Goal: Task Accomplishment & Management: Manage account settings

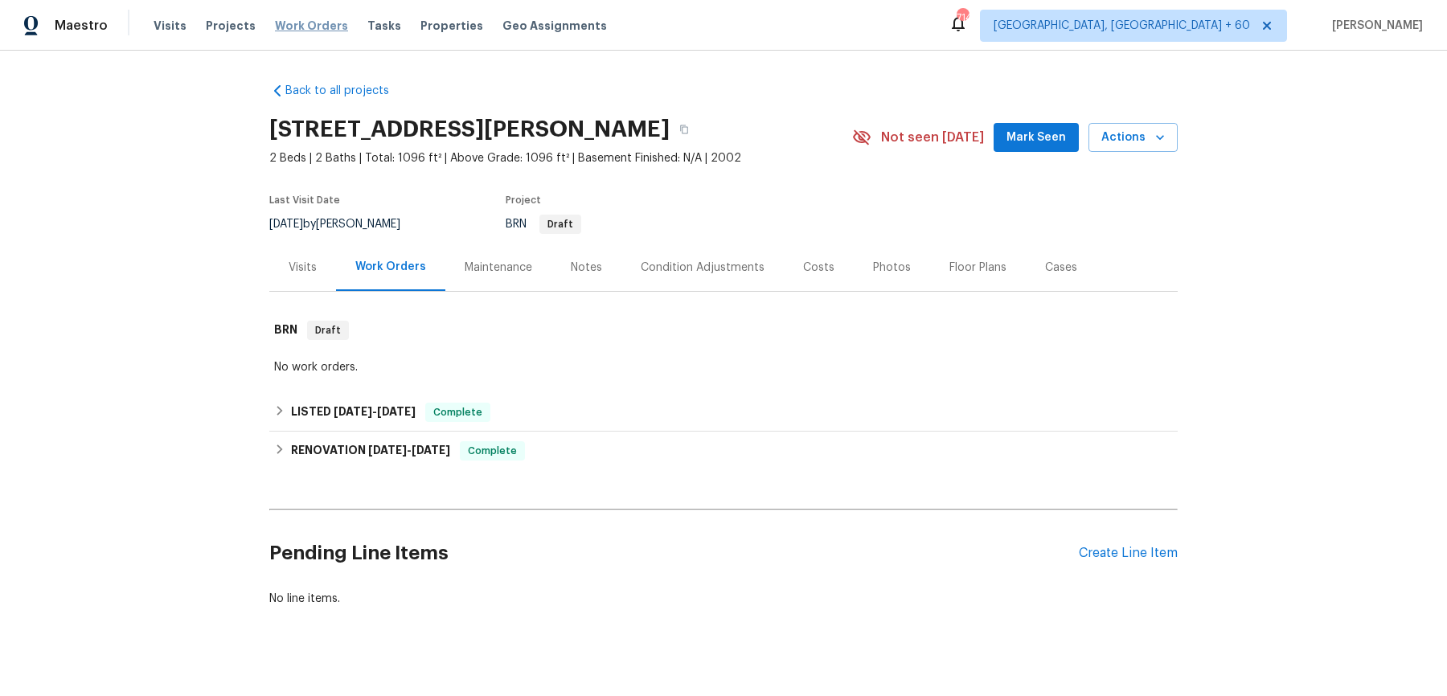
click at [289, 27] on span "Work Orders" at bounding box center [311, 26] width 73 height 16
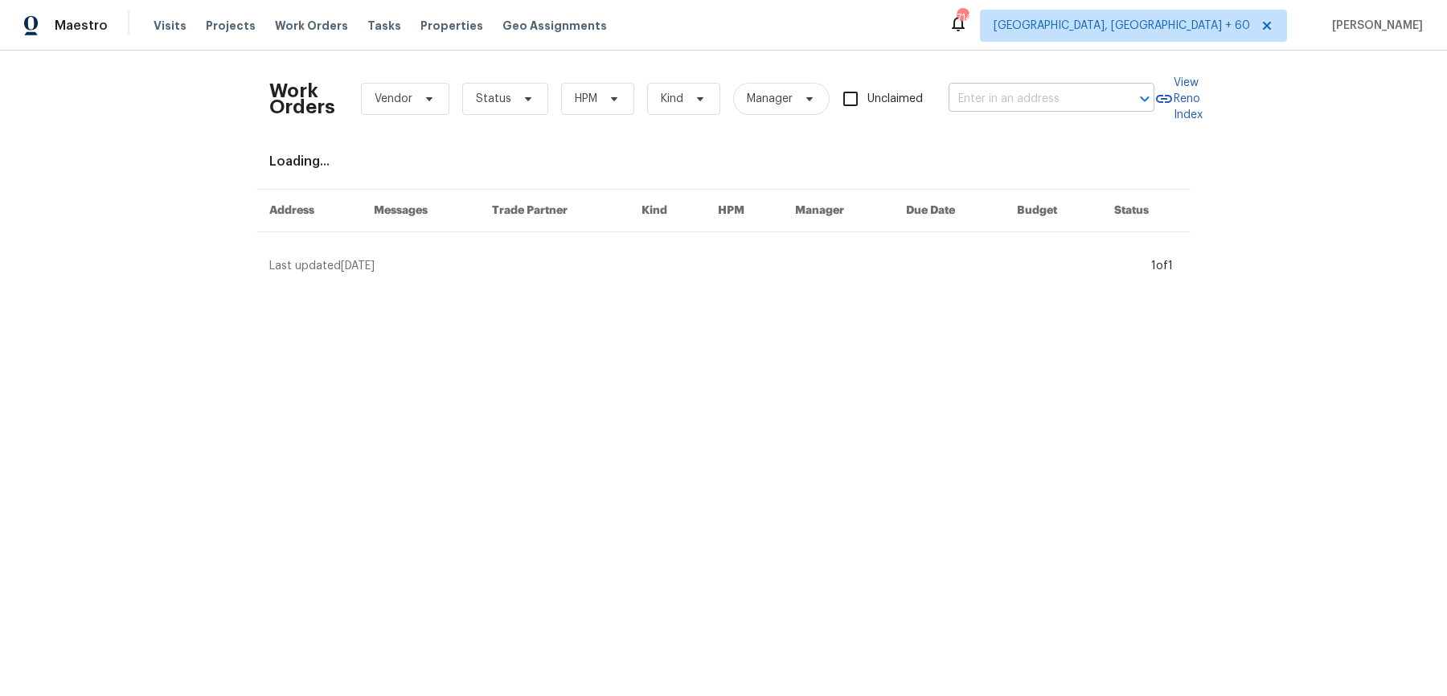
click at [1081, 94] on input "text" at bounding box center [1029, 99] width 161 height 25
paste input "GA_RES_SPD_09-12-2025_45 Kendall Ln (1).pdf"
type input "GA_RES_SPD_09-12-2025_45 Kendall Ln (1).pdf"
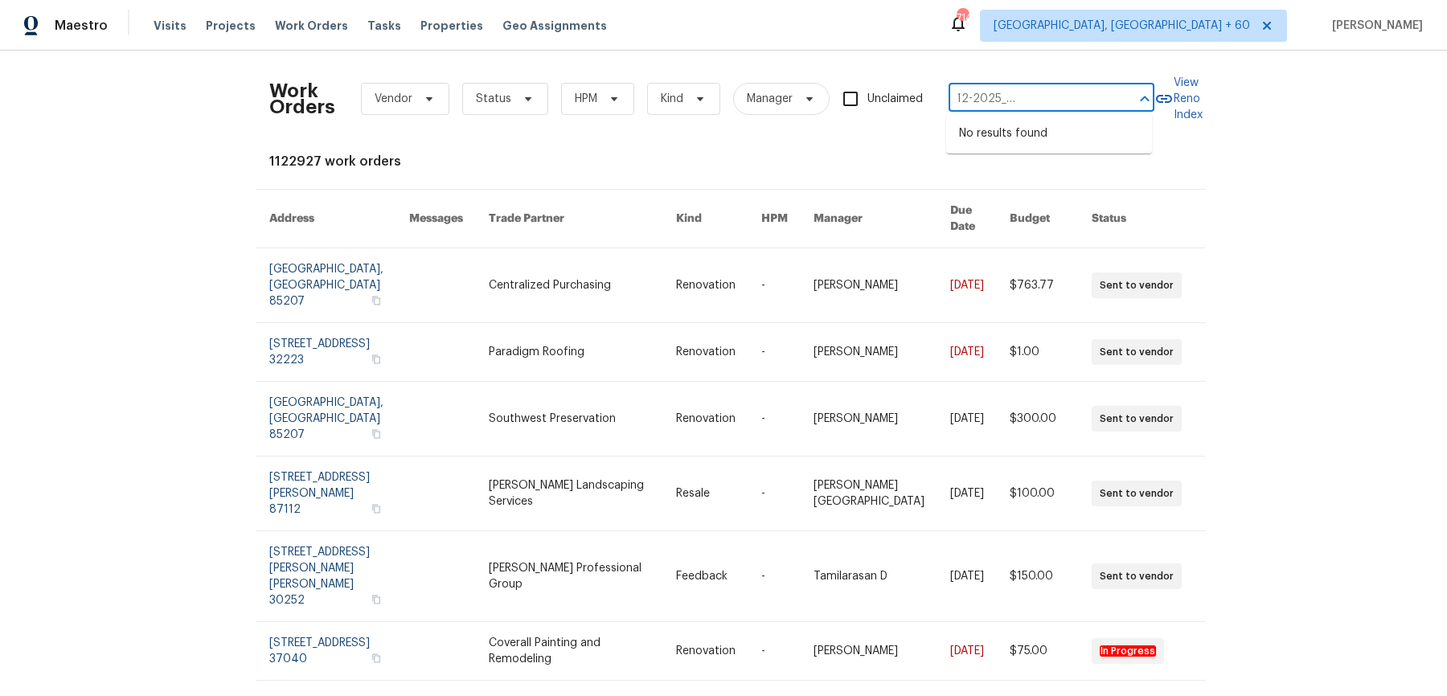
click at [1071, 87] on input "GA_RES_SPD_09-12-2025_45 Kendall Ln (1).pdf" at bounding box center [1029, 99] width 161 height 25
click at [988, 100] on input "text" at bounding box center [1029, 99] width 161 height 25
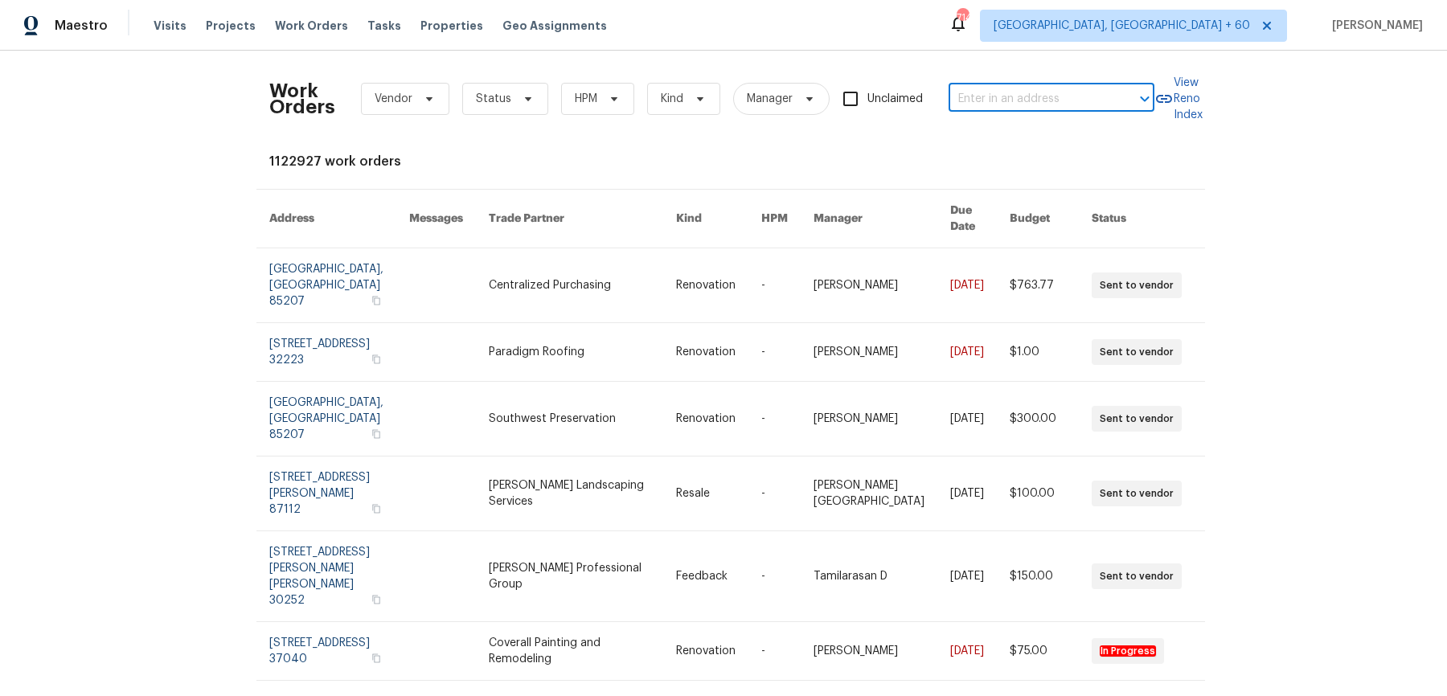
paste input "45 Kendall Ln Covington, GA 30014"
type input "45 Kendall Ln Covington, GA 30014"
click at [991, 140] on li "45 Kendall Ln, Covington, GA 30014" at bounding box center [1049, 142] width 206 height 43
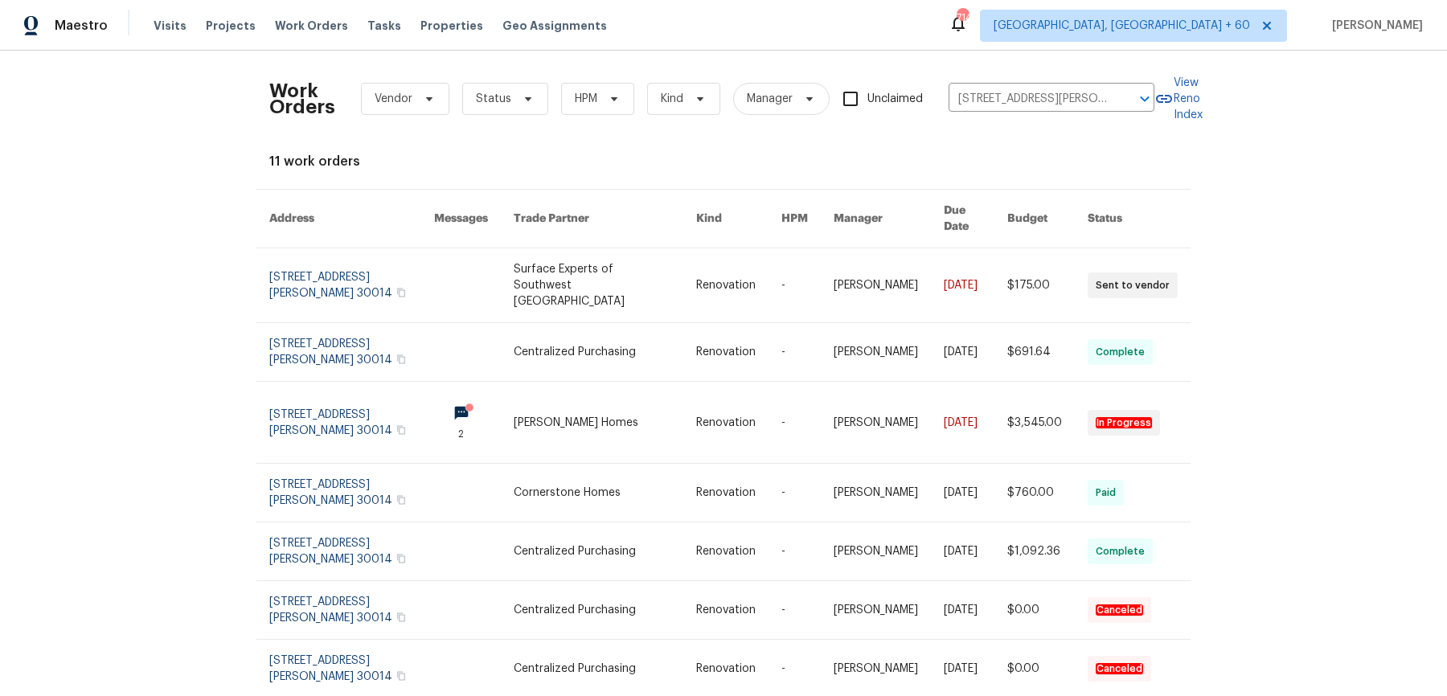
click at [993, 262] on link at bounding box center [976, 285] width 64 height 74
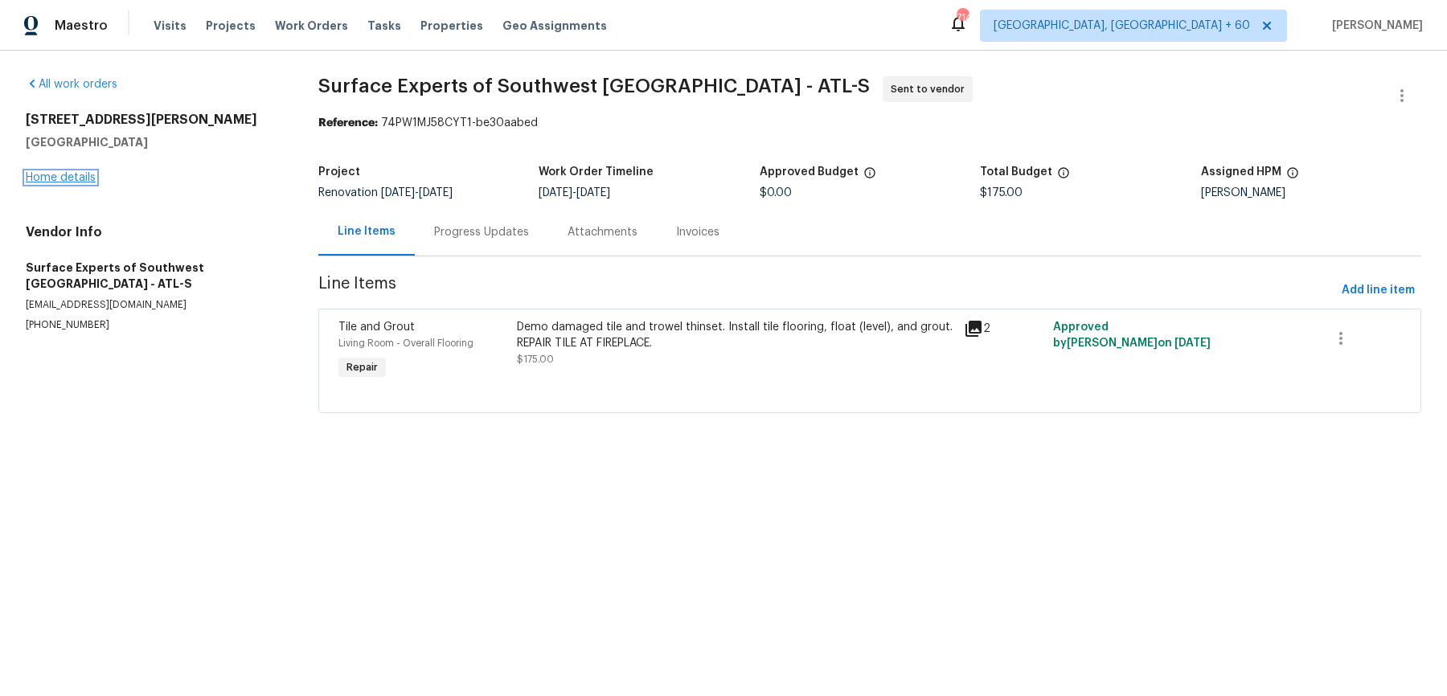
click at [69, 180] on link "Home details" at bounding box center [61, 177] width 70 height 11
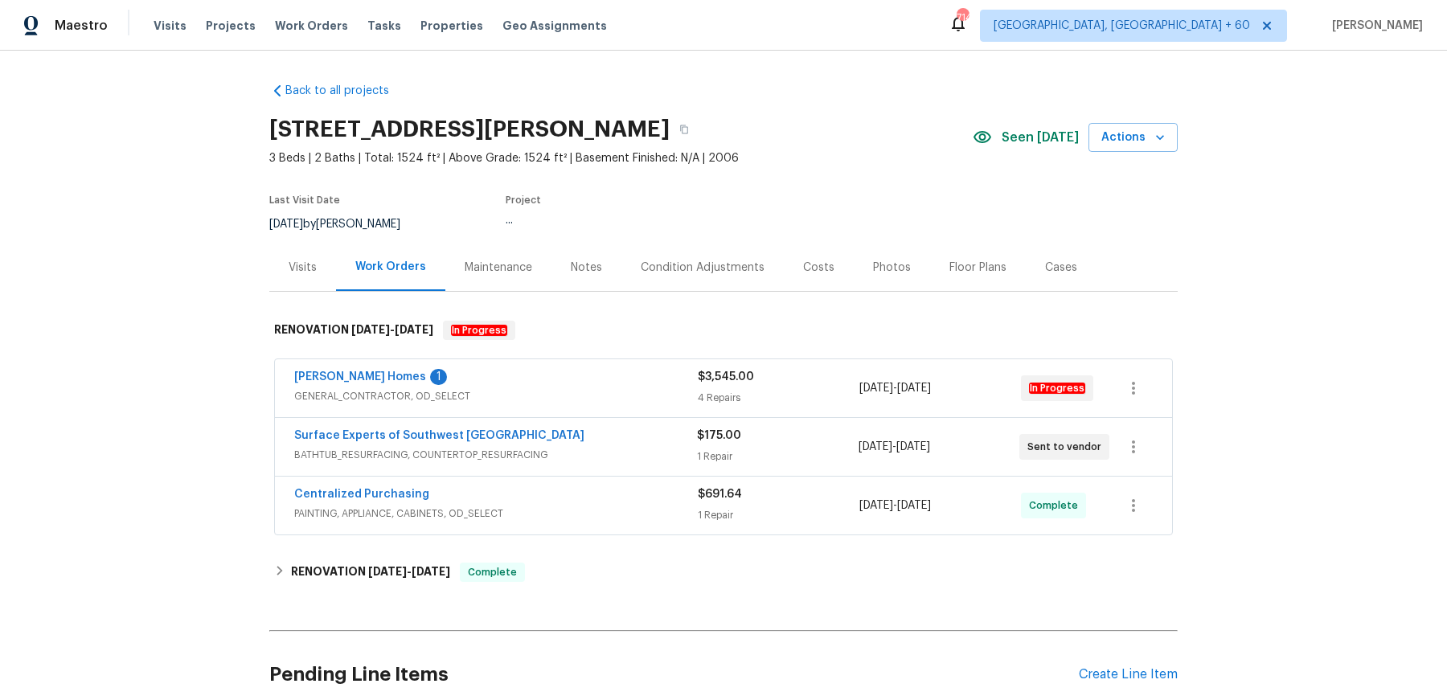
click at [539, 372] on div "Therrien Homes 1" at bounding box center [496, 378] width 404 height 19
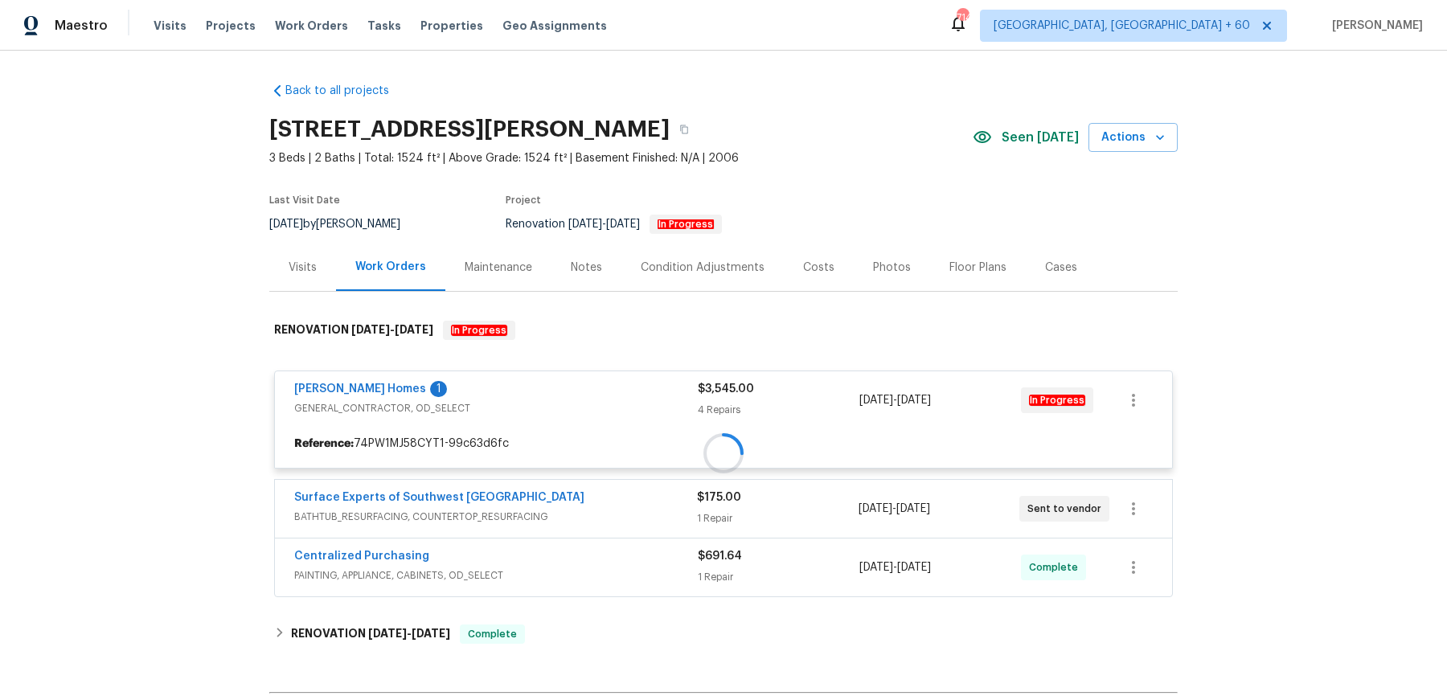
scroll to position [199, 0]
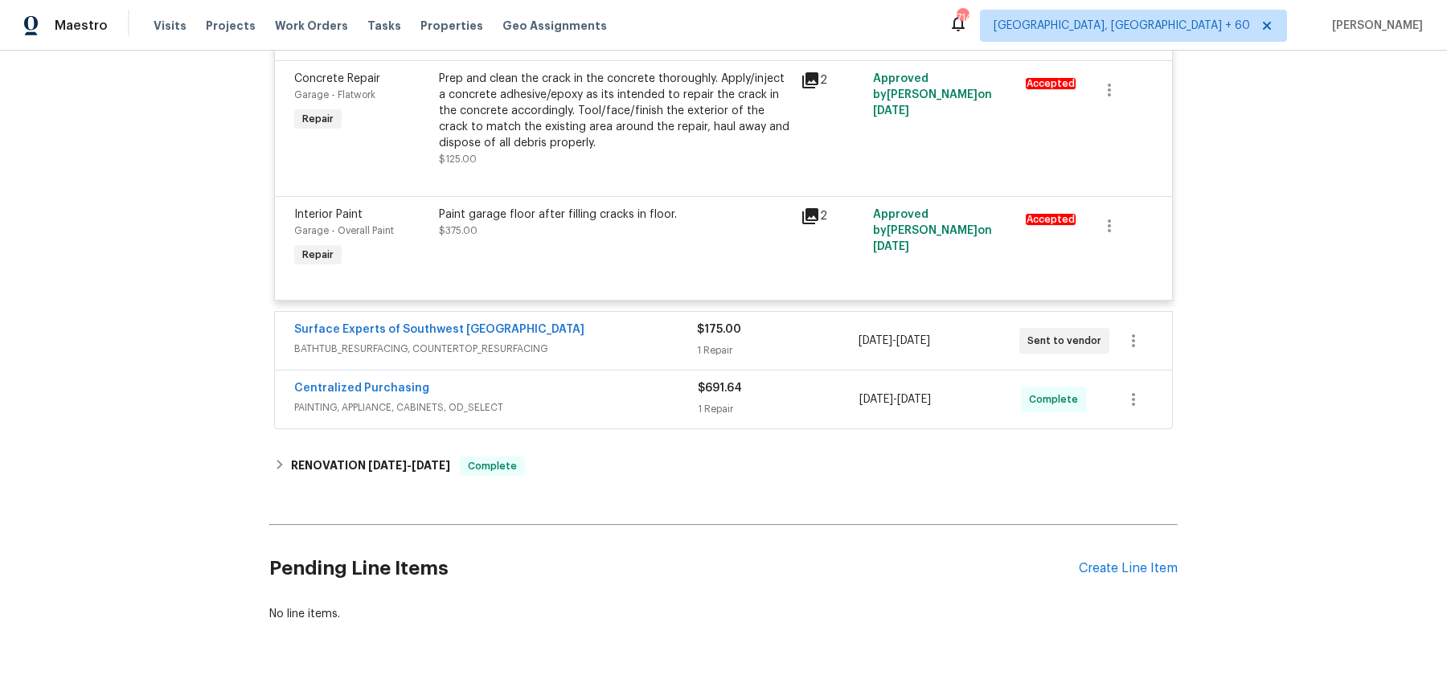
click at [623, 341] on span "BATHTUB_RESURFACING, COUNTERTOP_RESURFACING" at bounding box center [495, 349] width 403 height 16
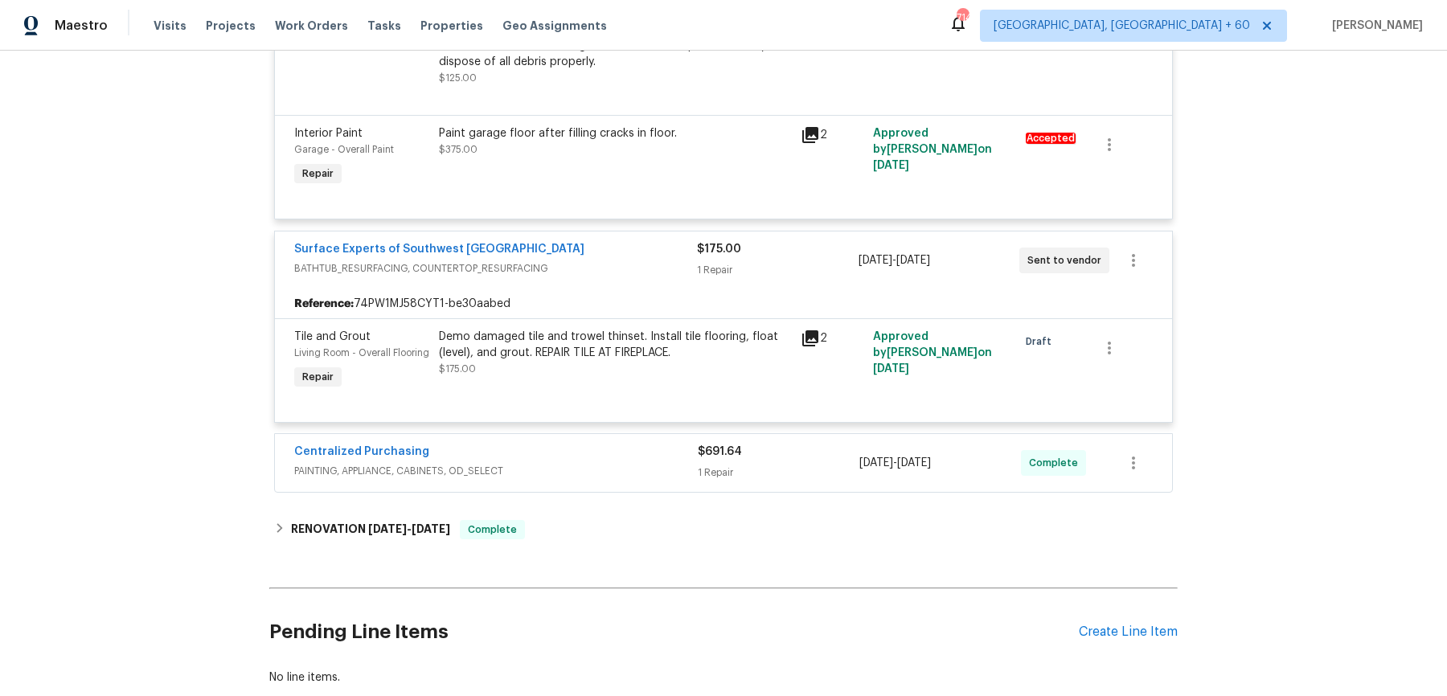
scroll to position [831, 0]
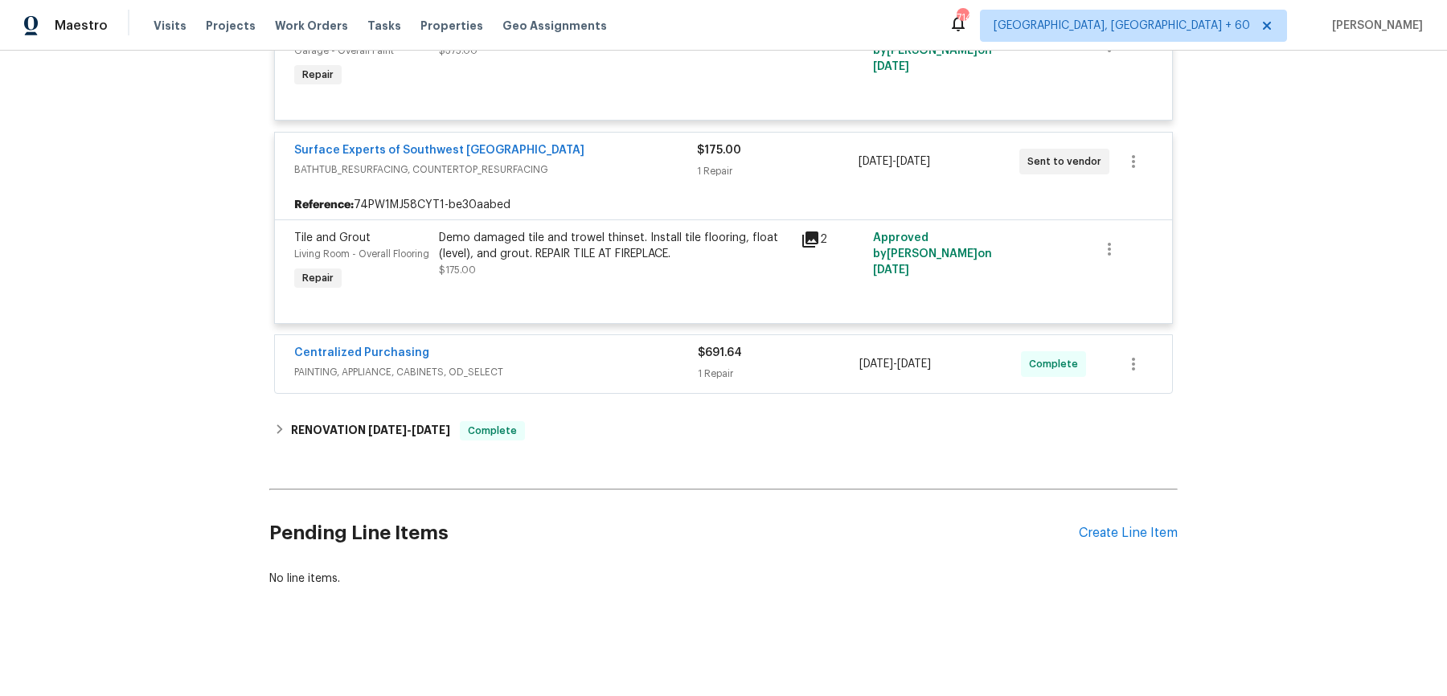
click at [613, 383] on div "Centralized Purchasing PAINTING, APPLIANCE, CABINETS, OD_SELECT" at bounding box center [496, 364] width 404 height 39
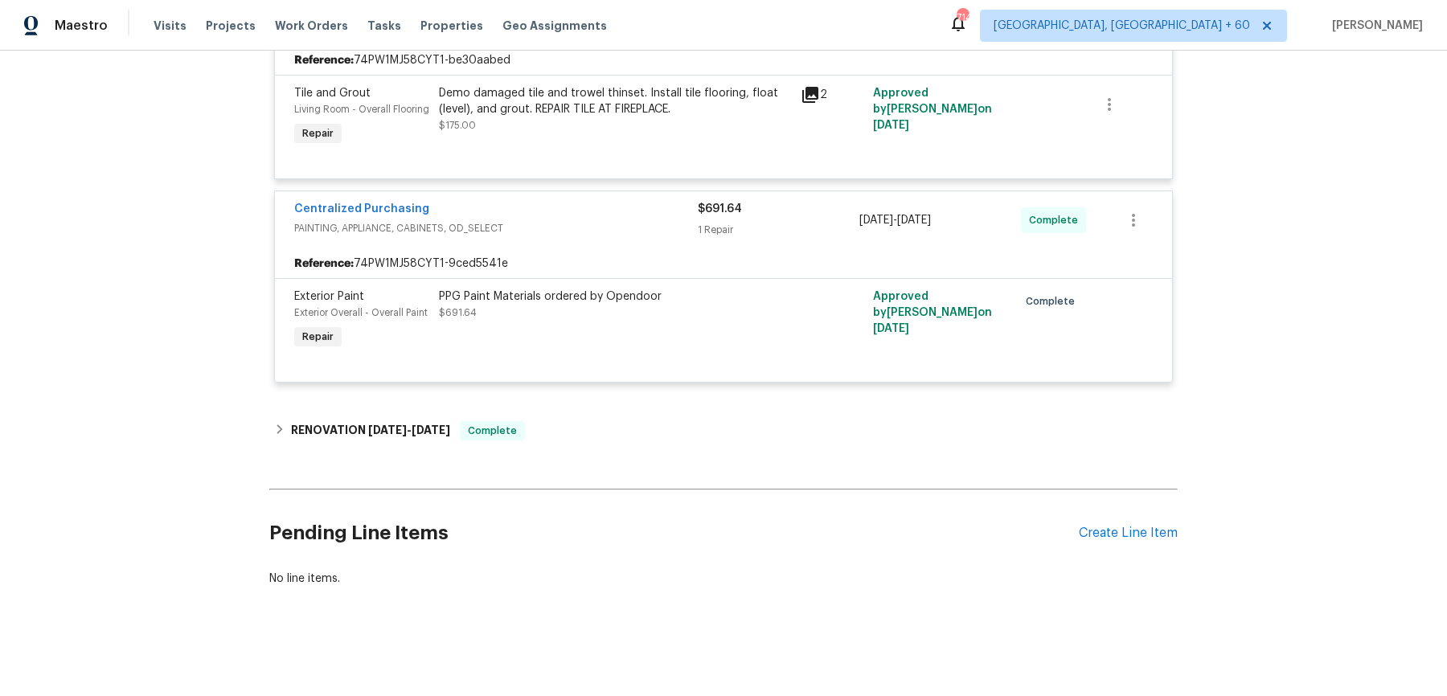
scroll to position [977, 0]
click at [580, 424] on div "RENOVATION 8/27/25 - 9/5/25 Complete" at bounding box center [723, 430] width 899 height 19
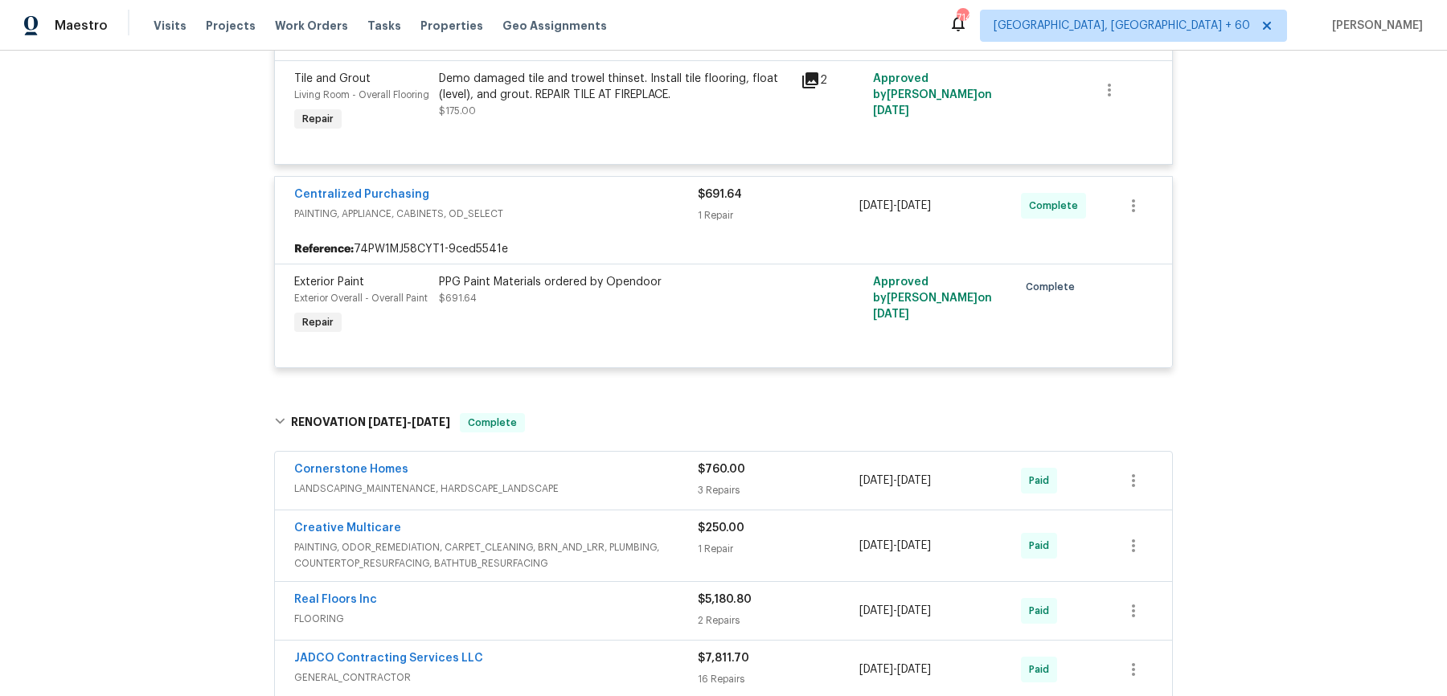
click at [568, 481] on div "Cornerstone Homes" at bounding box center [496, 470] width 404 height 19
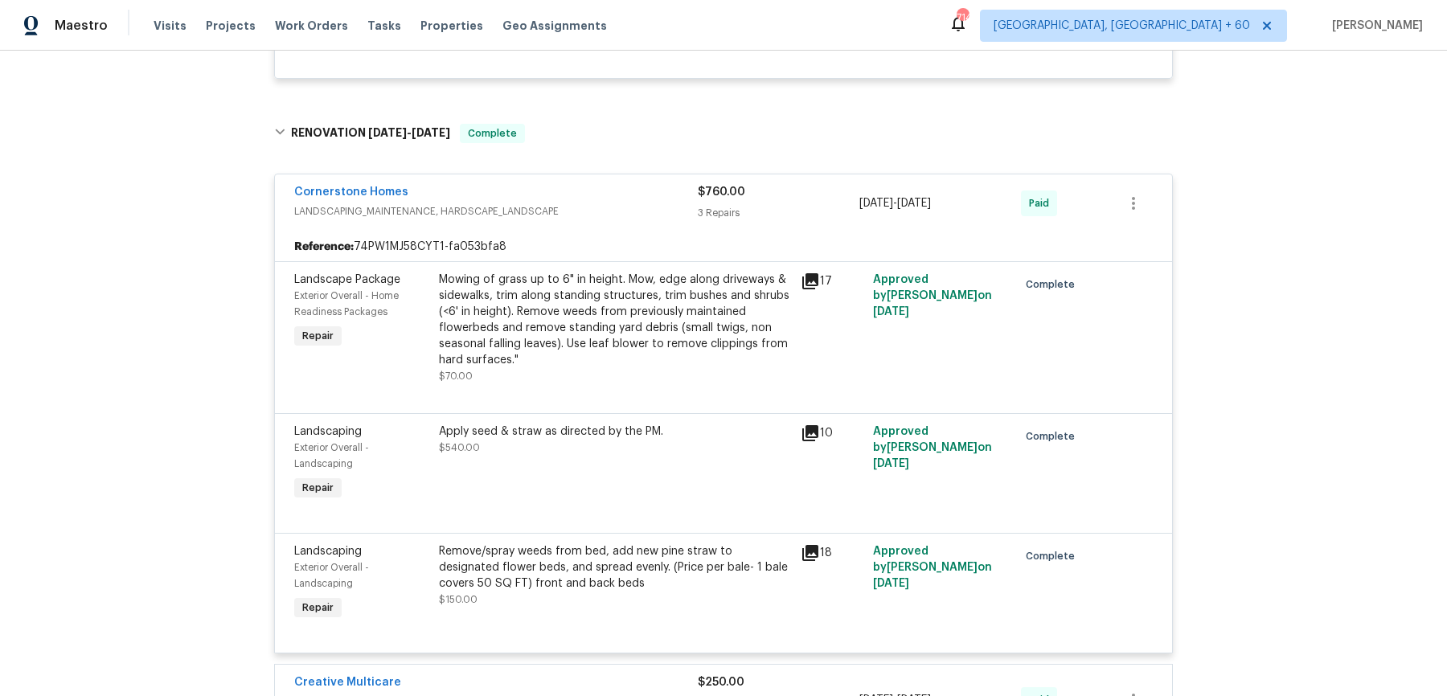
scroll to position [1803, 0]
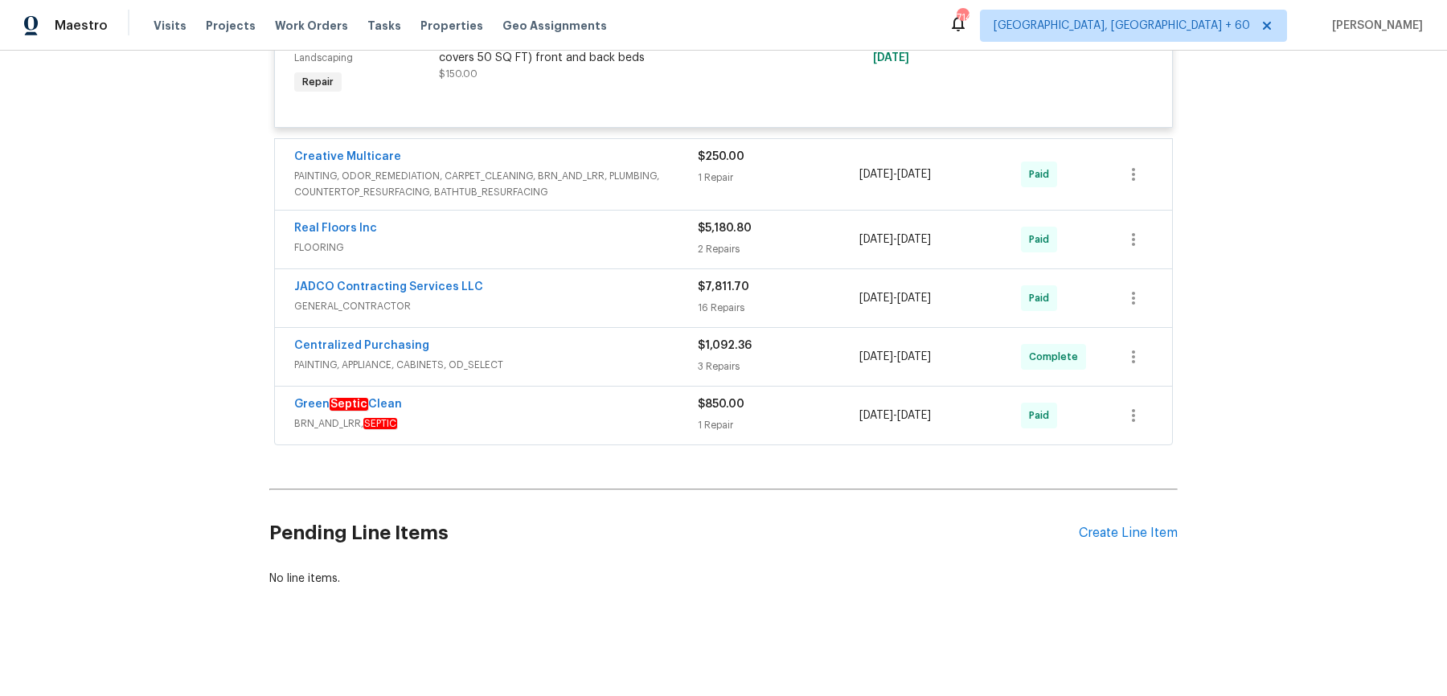
click at [669, 174] on span "PAINTING, ODOR_REMEDIATION, CARPET_CLEANING, BRN_AND_LRR, PLUMBING, COUNTERTOP_…" at bounding box center [496, 184] width 404 height 32
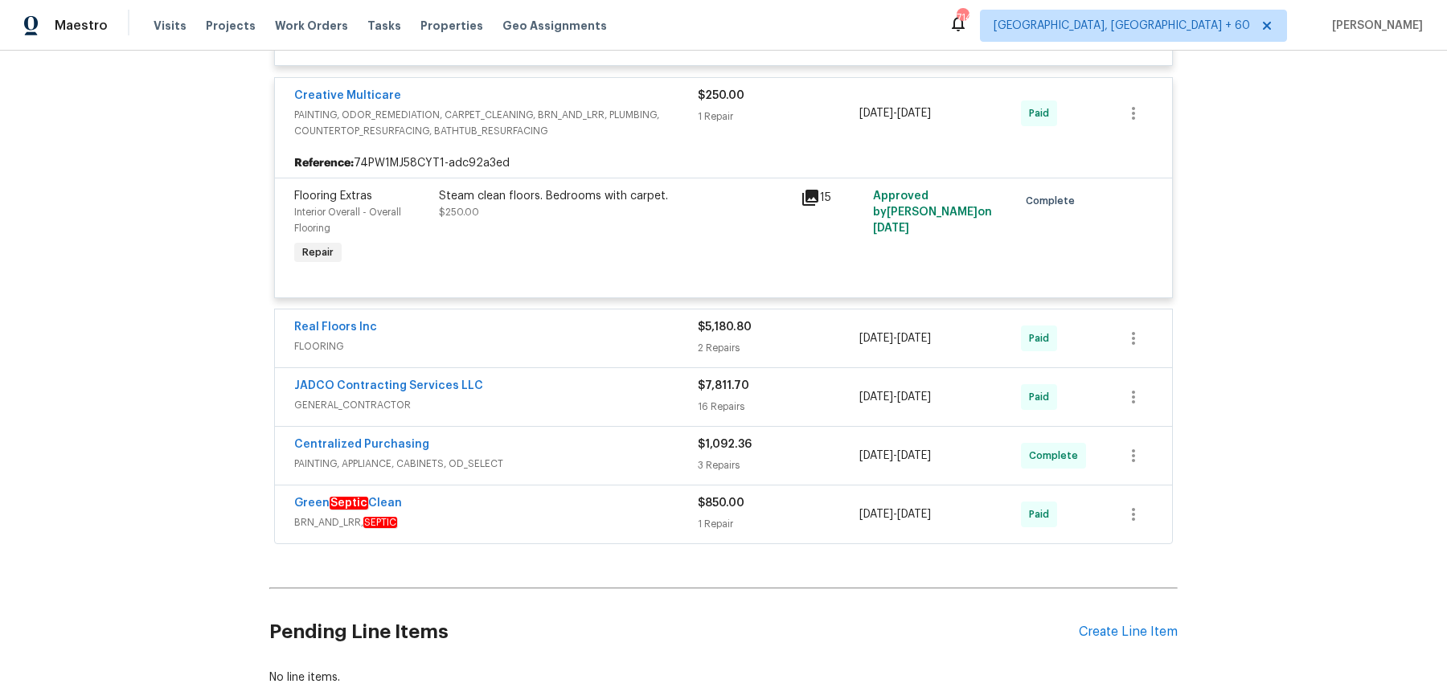
scroll to position [1965, 0]
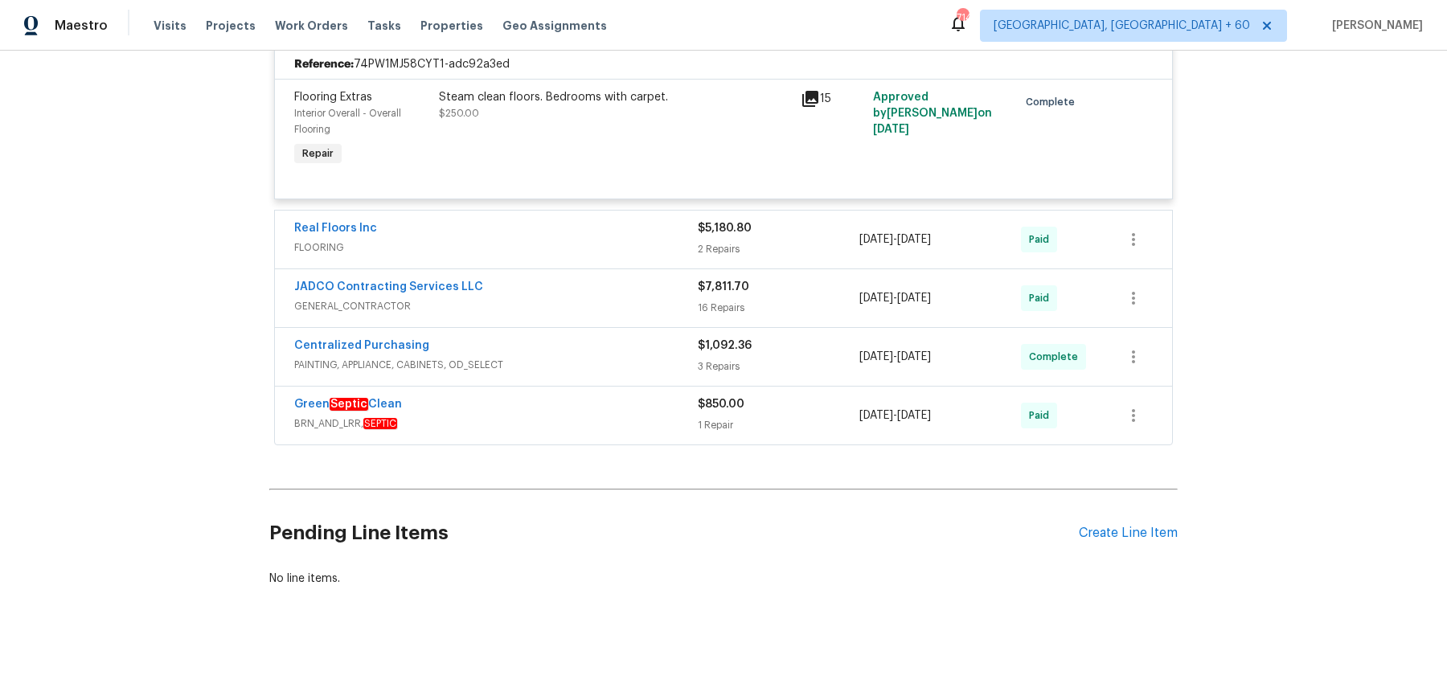
click at [658, 244] on span "FLOORING" at bounding box center [496, 248] width 404 height 16
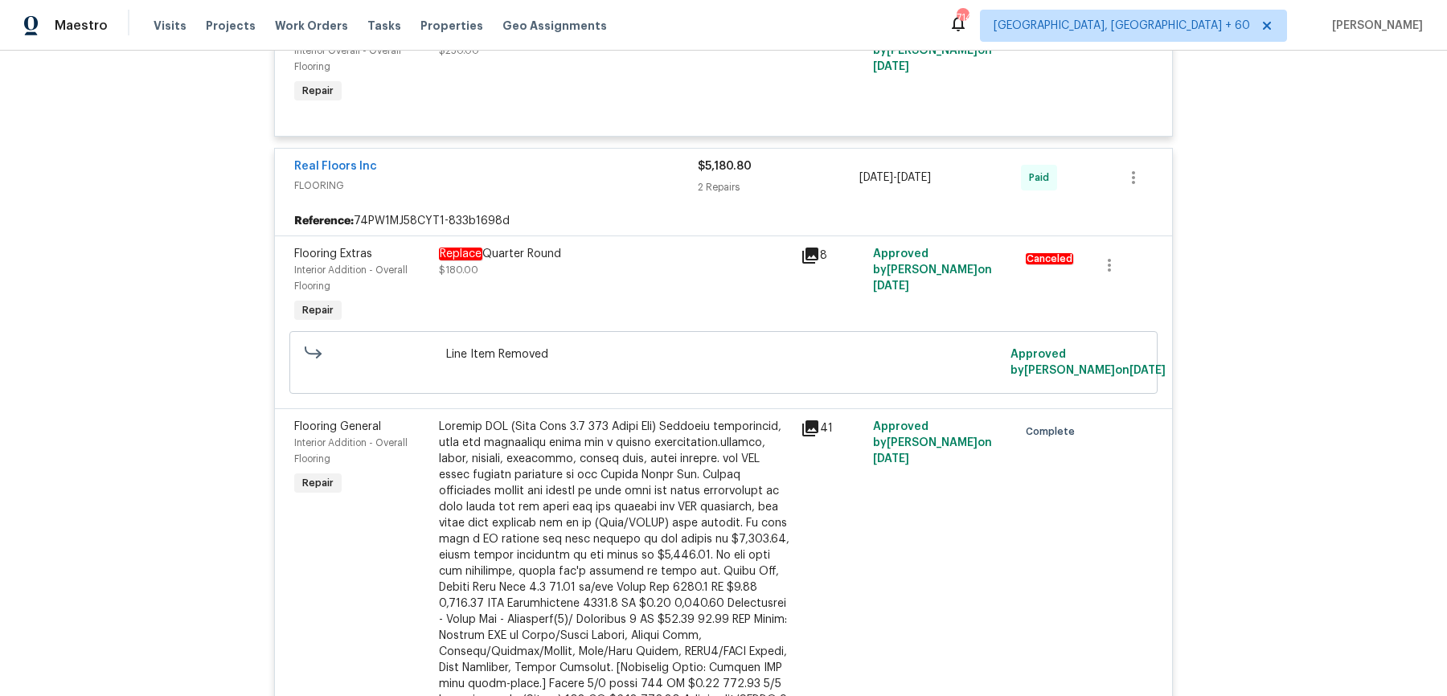
scroll to position [2895, 0]
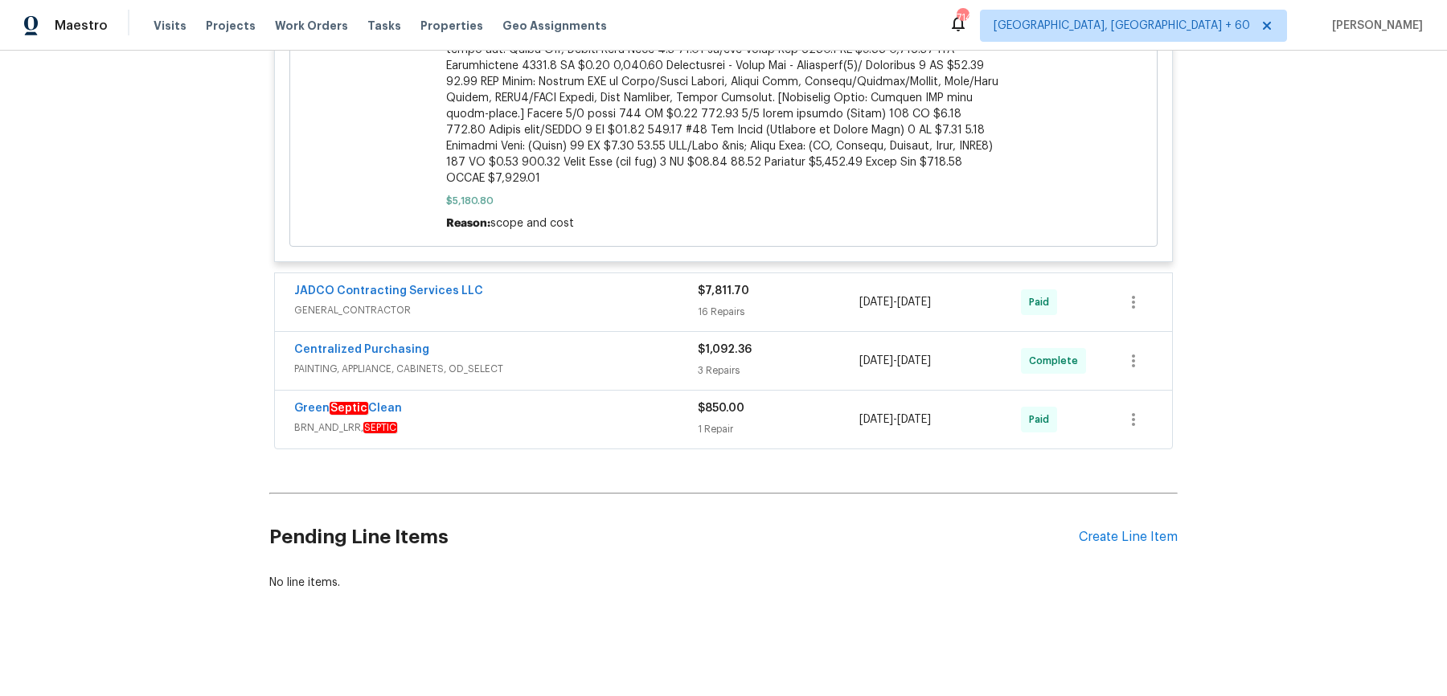
click at [643, 310] on span "GENERAL_CONTRACTOR" at bounding box center [496, 310] width 404 height 16
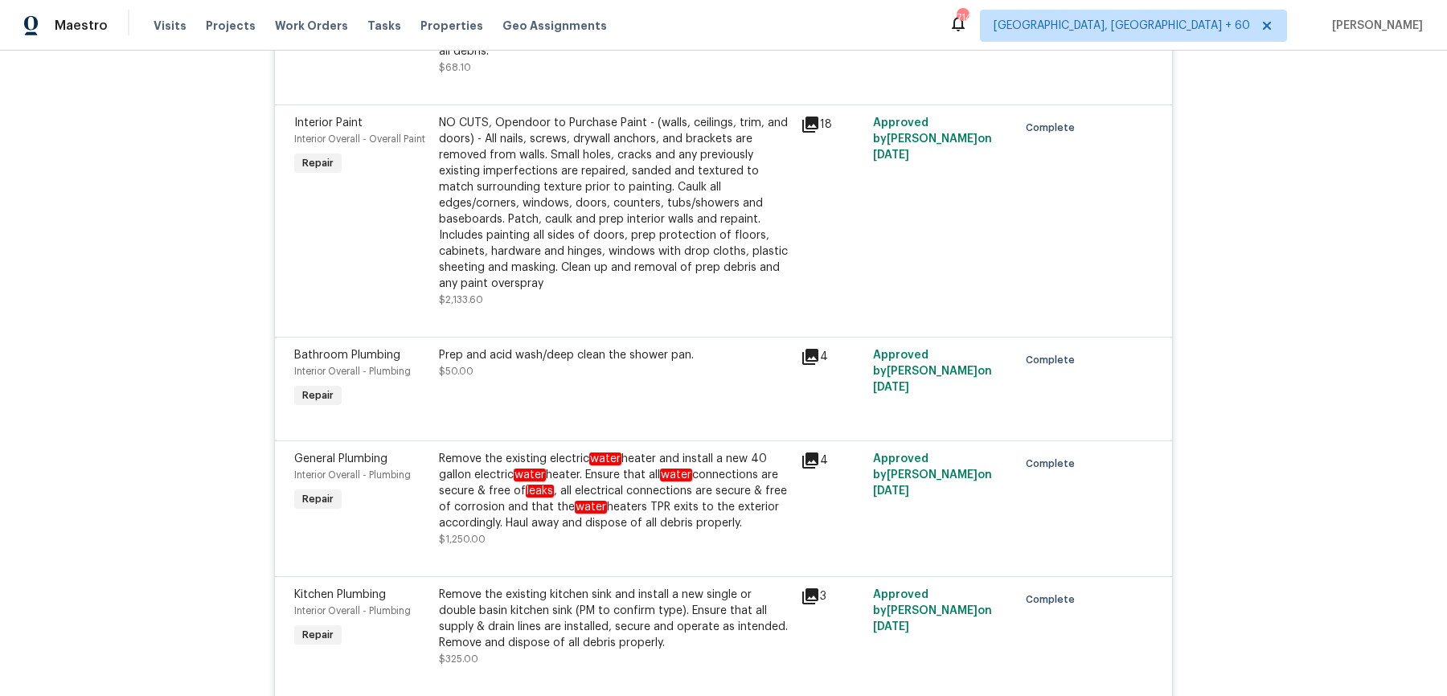
scroll to position [5324, 0]
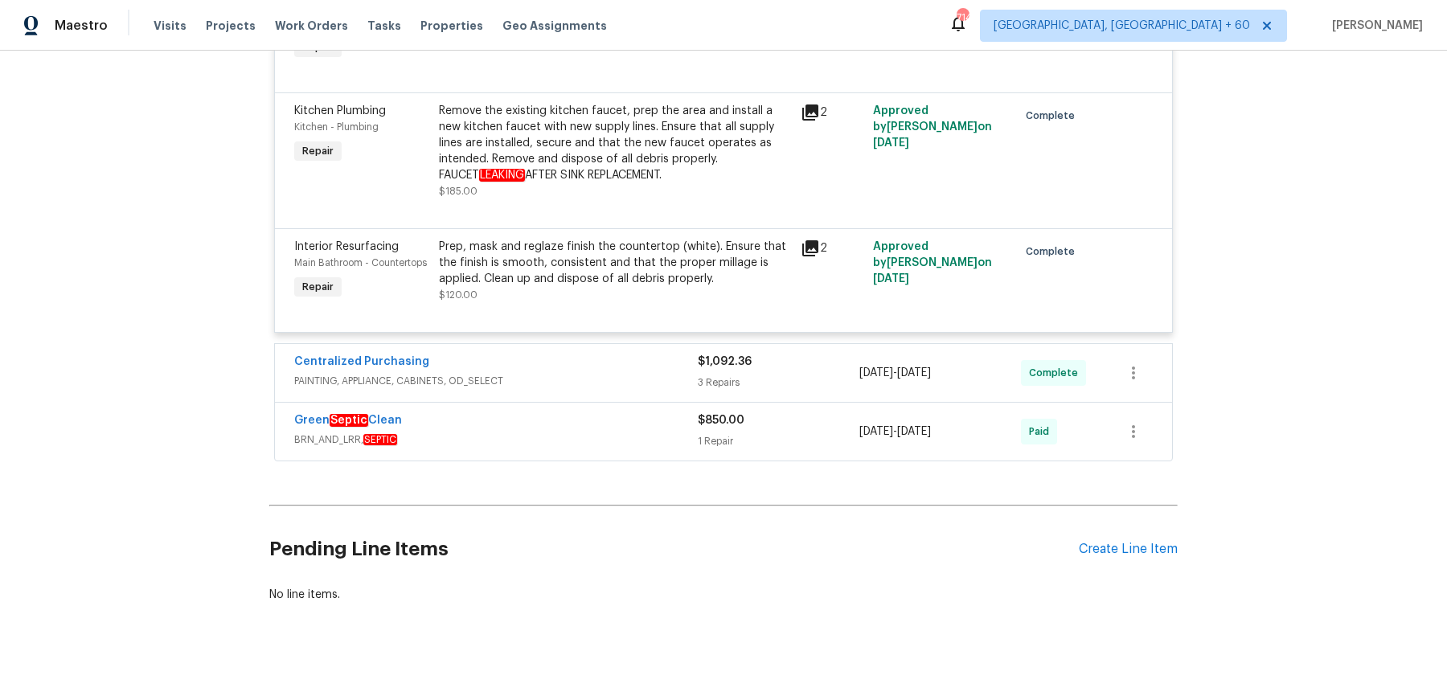
click at [662, 373] on span "PAINTING, APPLIANCE, CABINETS, OD_SELECT" at bounding box center [496, 381] width 404 height 16
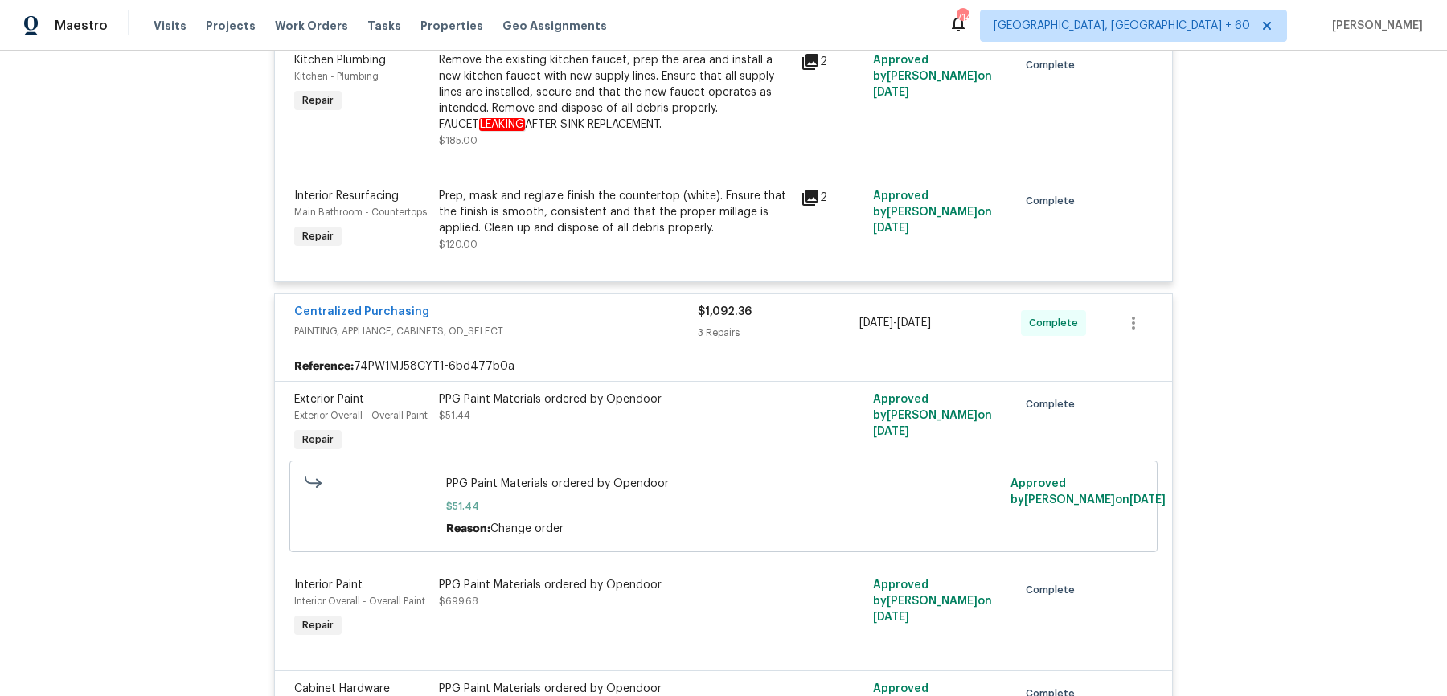
scroll to position [5759, 0]
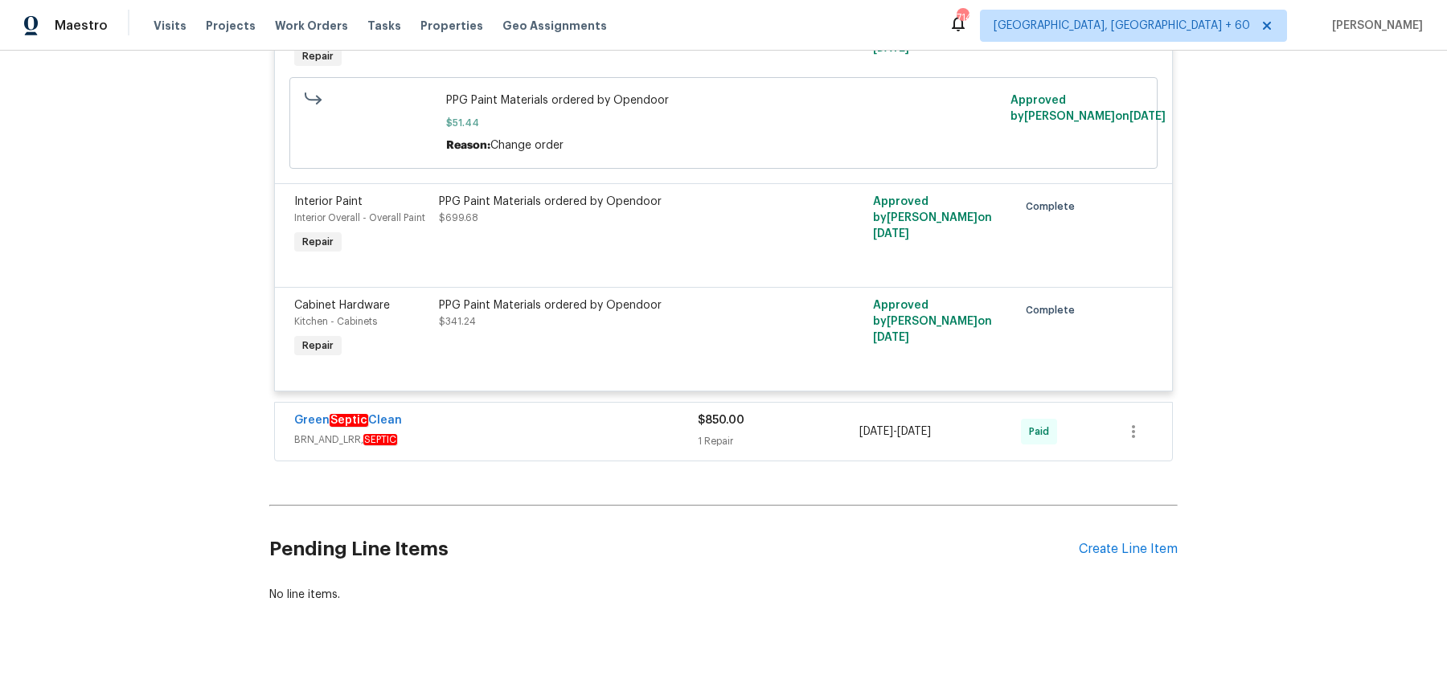
click at [653, 432] on span "BRN_AND_LRR, SEPTIC" at bounding box center [496, 440] width 404 height 16
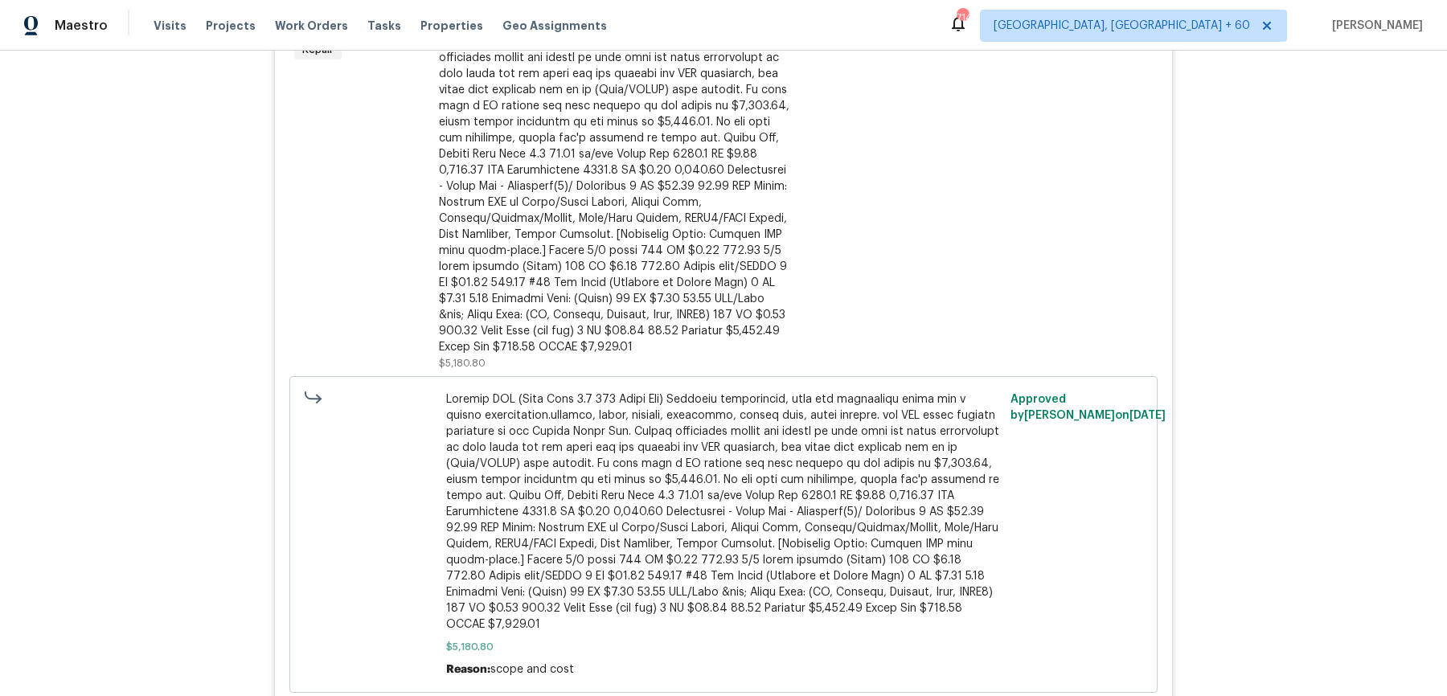
scroll to position [0, 0]
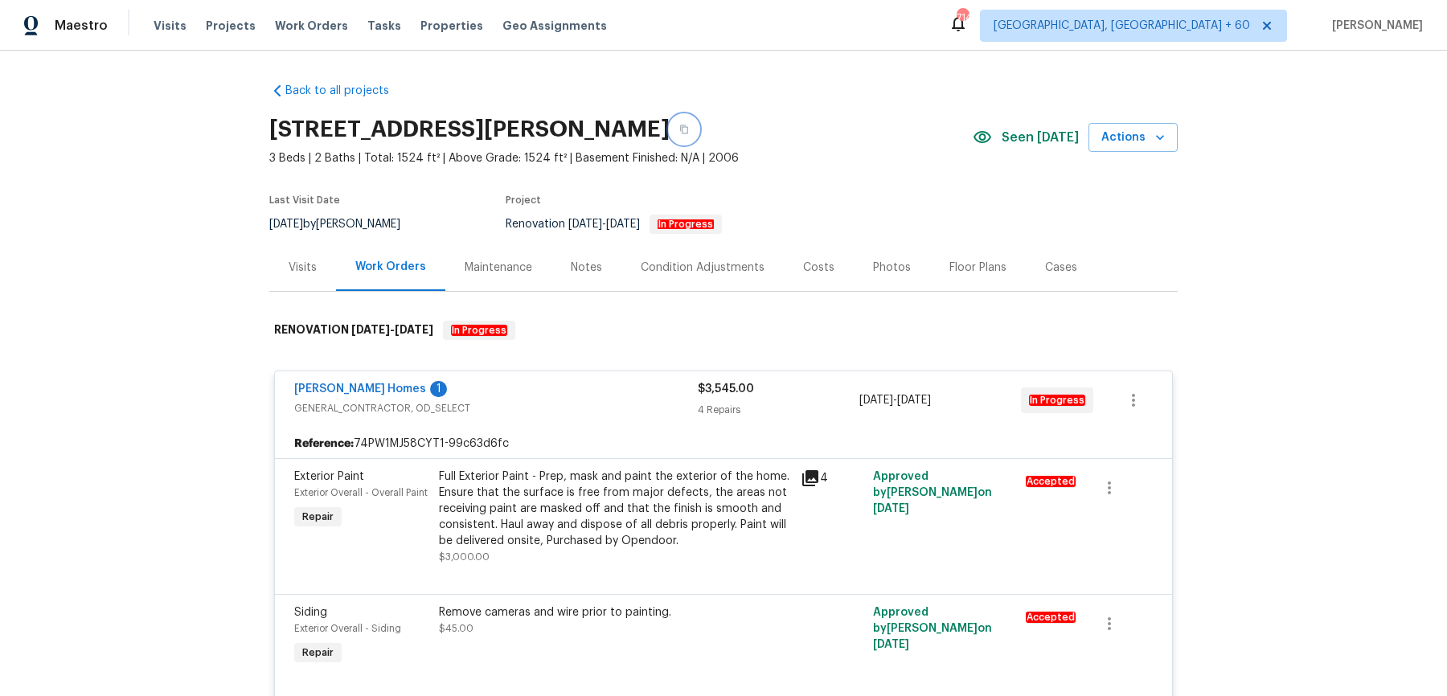
click at [679, 129] on icon "button" at bounding box center [684, 130] width 10 height 10
click at [681, 132] on button "button" at bounding box center [684, 129] width 29 height 29
click at [680, 131] on icon "button" at bounding box center [684, 129] width 8 height 9
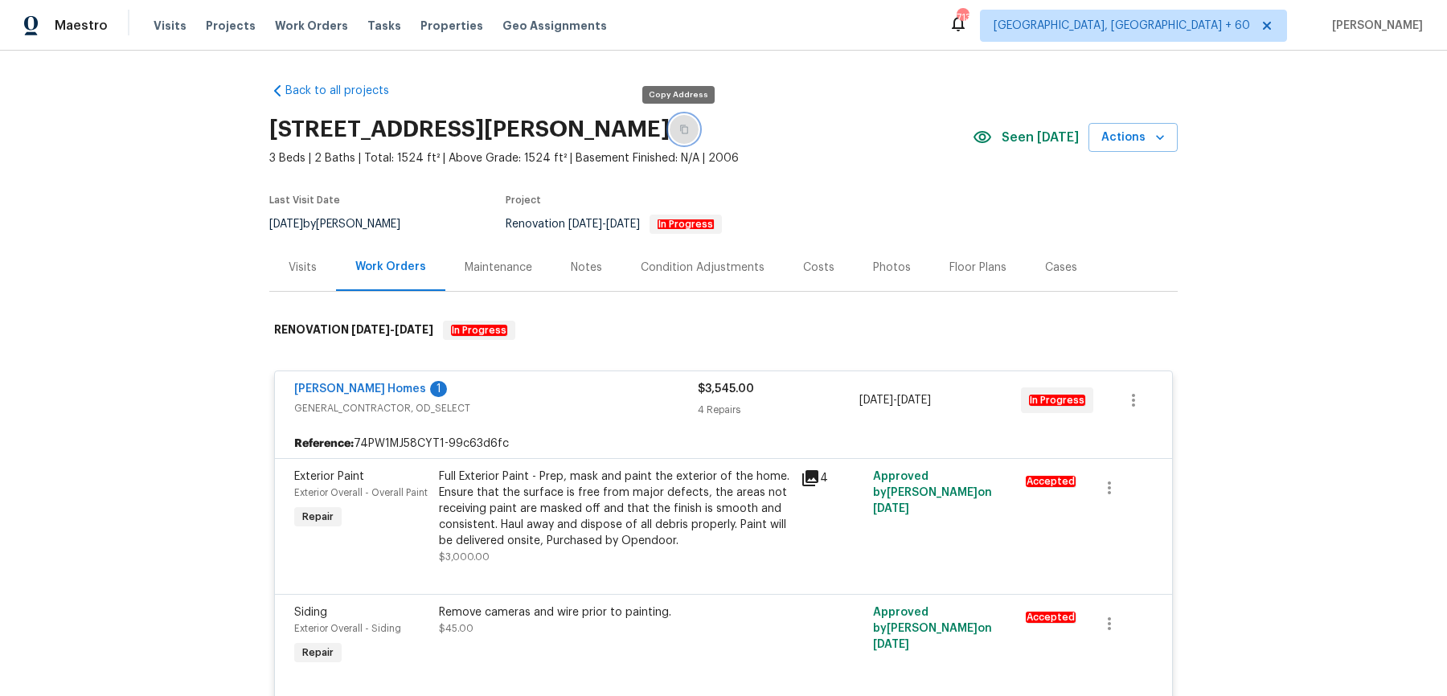
click at [680, 131] on icon "button" at bounding box center [684, 129] width 8 height 9
click at [324, 23] on span "Work Orders" at bounding box center [311, 26] width 73 height 16
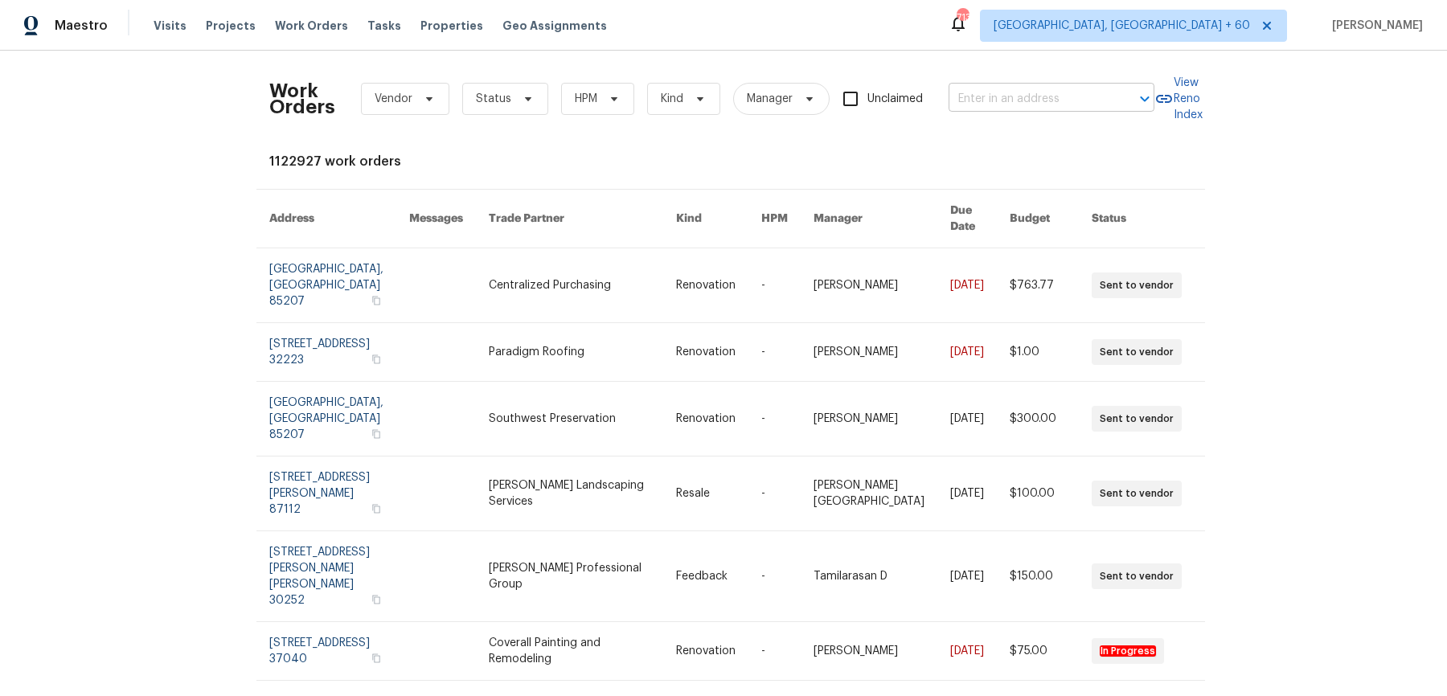
click at [979, 96] on input "text" at bounding box center [1029, 99] width 161 height 25
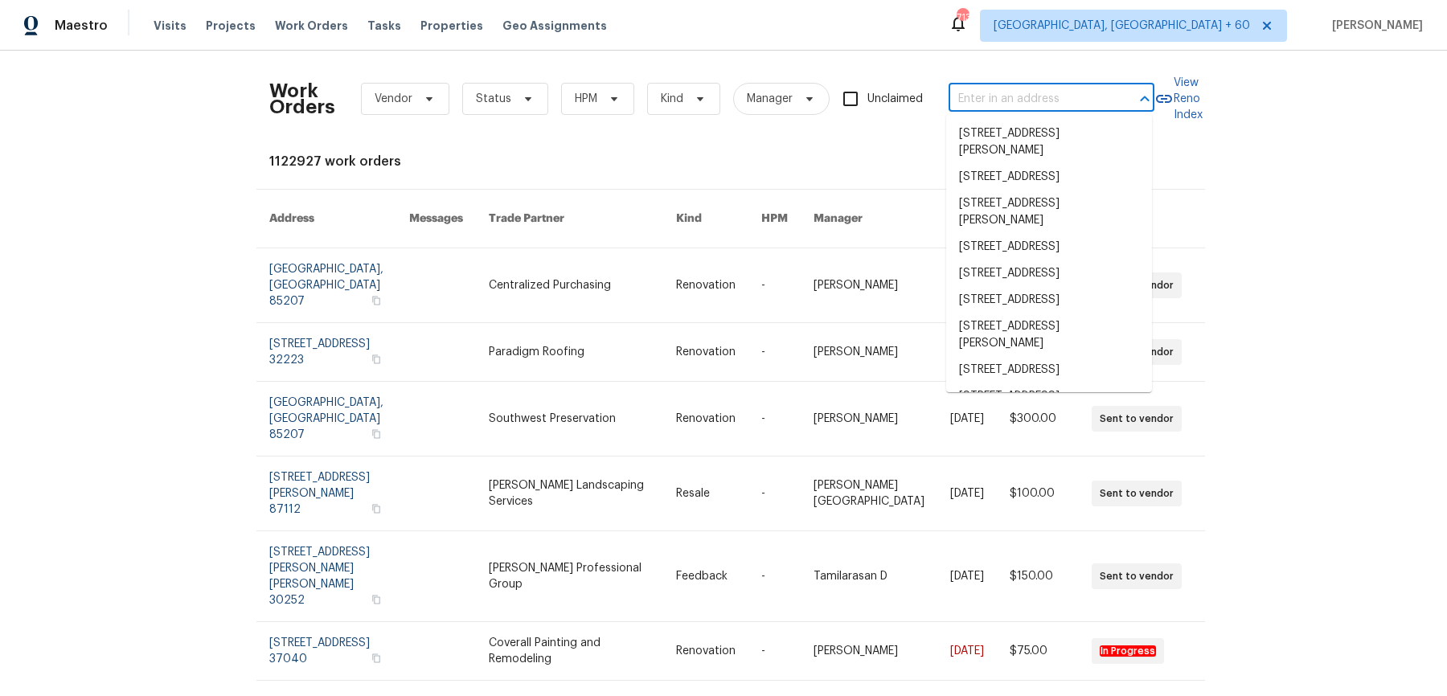
paste input "6105 Crystal Cove Trl Gainesville, GA 30506"
type input "6105 Crystal Cove Trl Gainesville, GA 30506"
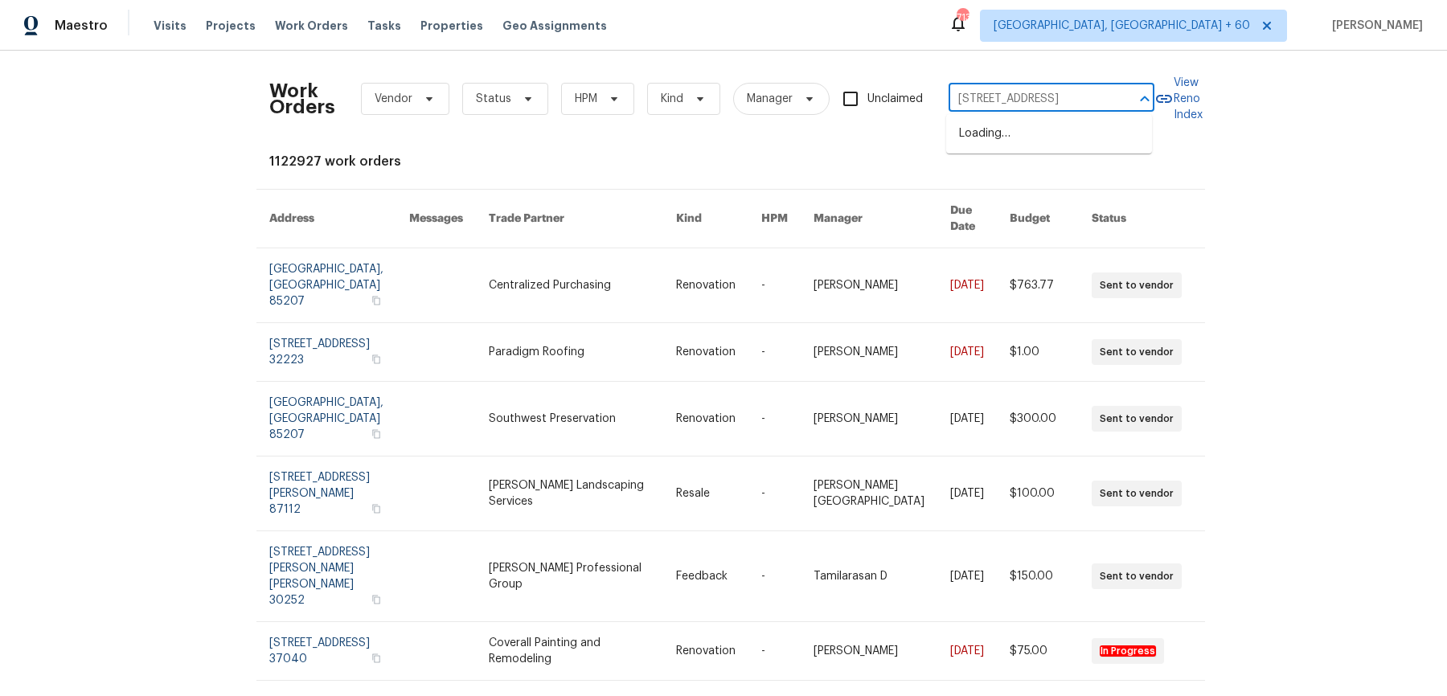
scroll to position [0, 80]
click at [1001, 139] on li "6105 Crystal Cove Trl, Gainesville, GA 30506" at bounding box center [1049, 134] width 206 height 27
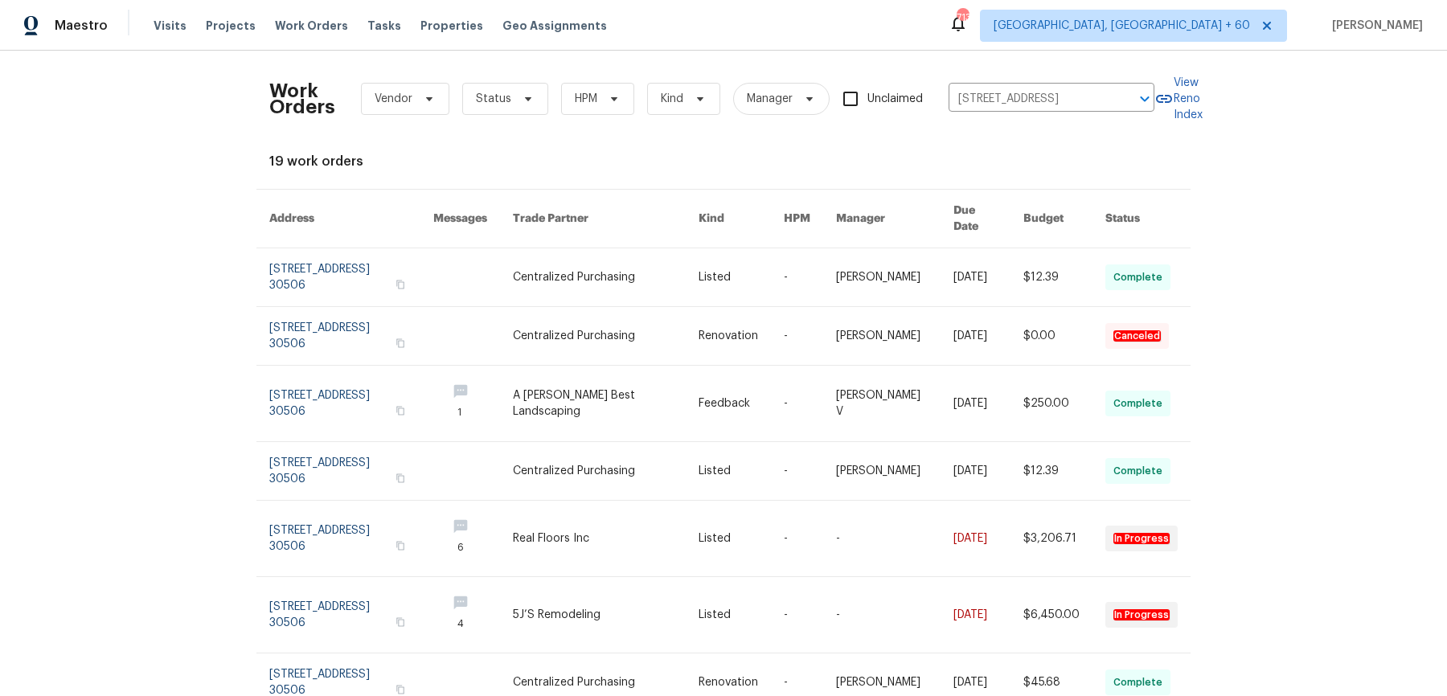
click at [824, 268] on link at bounding box center [810, 277] width 52 height 58
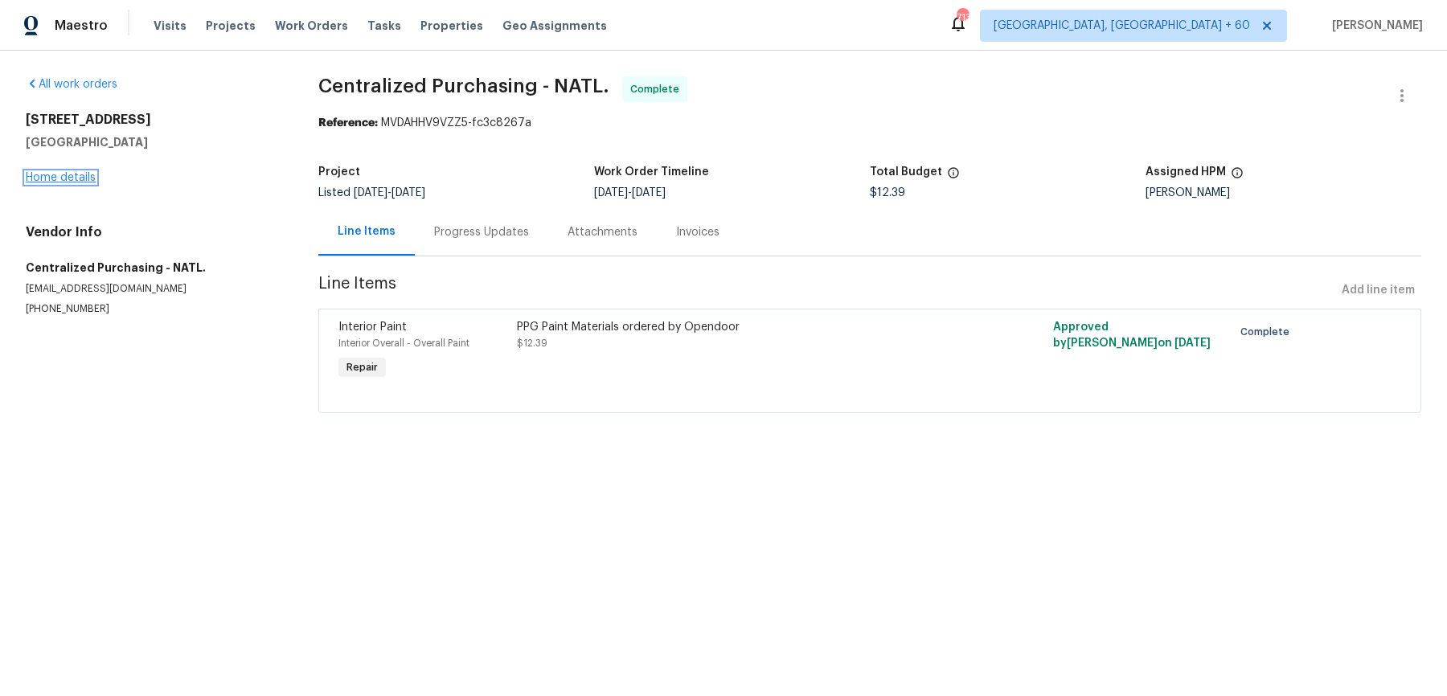
click at [78, 181] on link "Home details" at bounding box center [61, 177] width 70 height 11
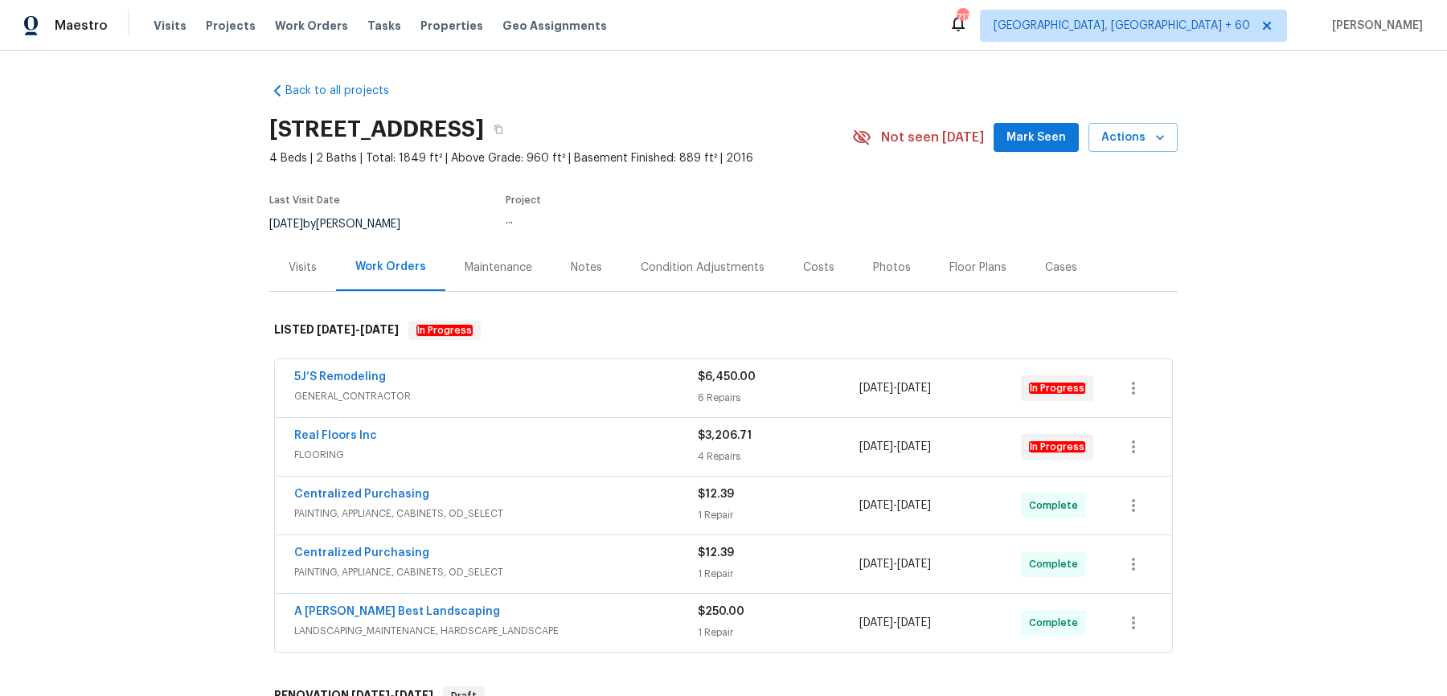
click at [624, 379] on div "5J’S Remodeling" at bounding box center [496, 378] width 404 height 19
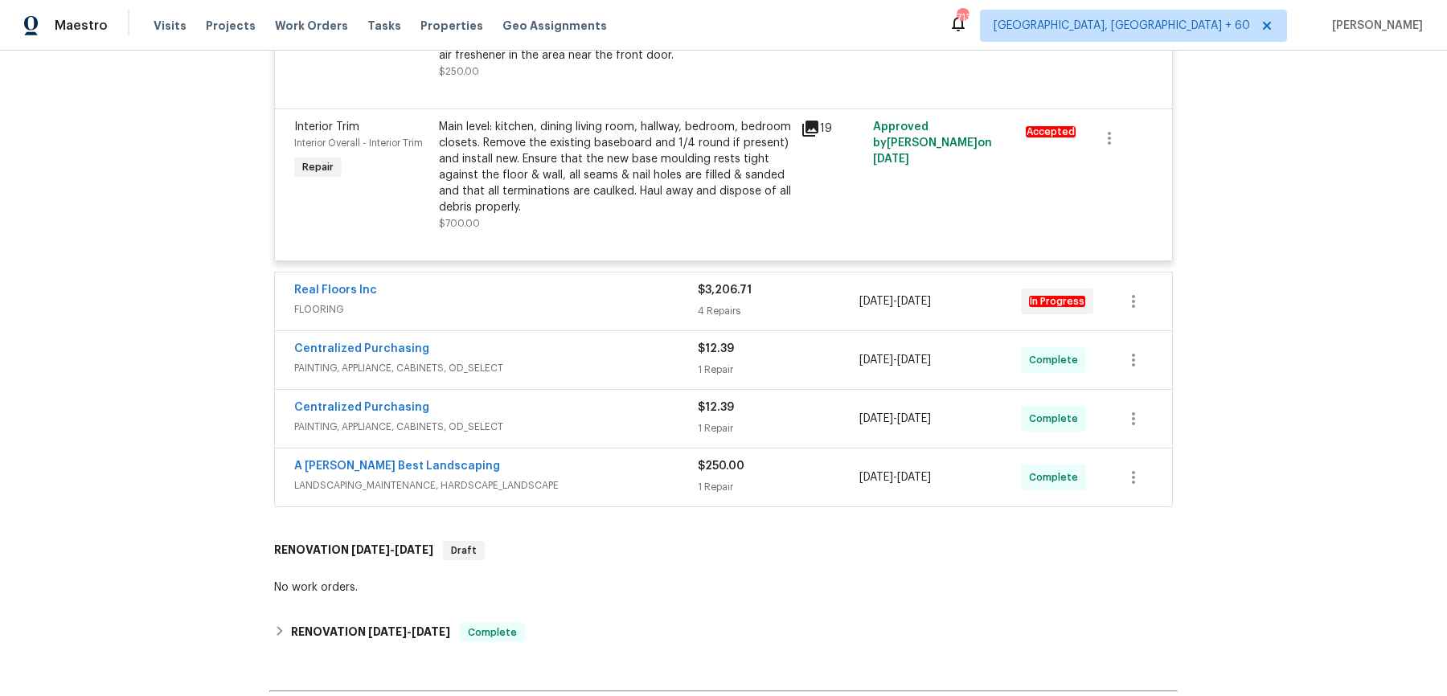
scroll to position [1520, 0]
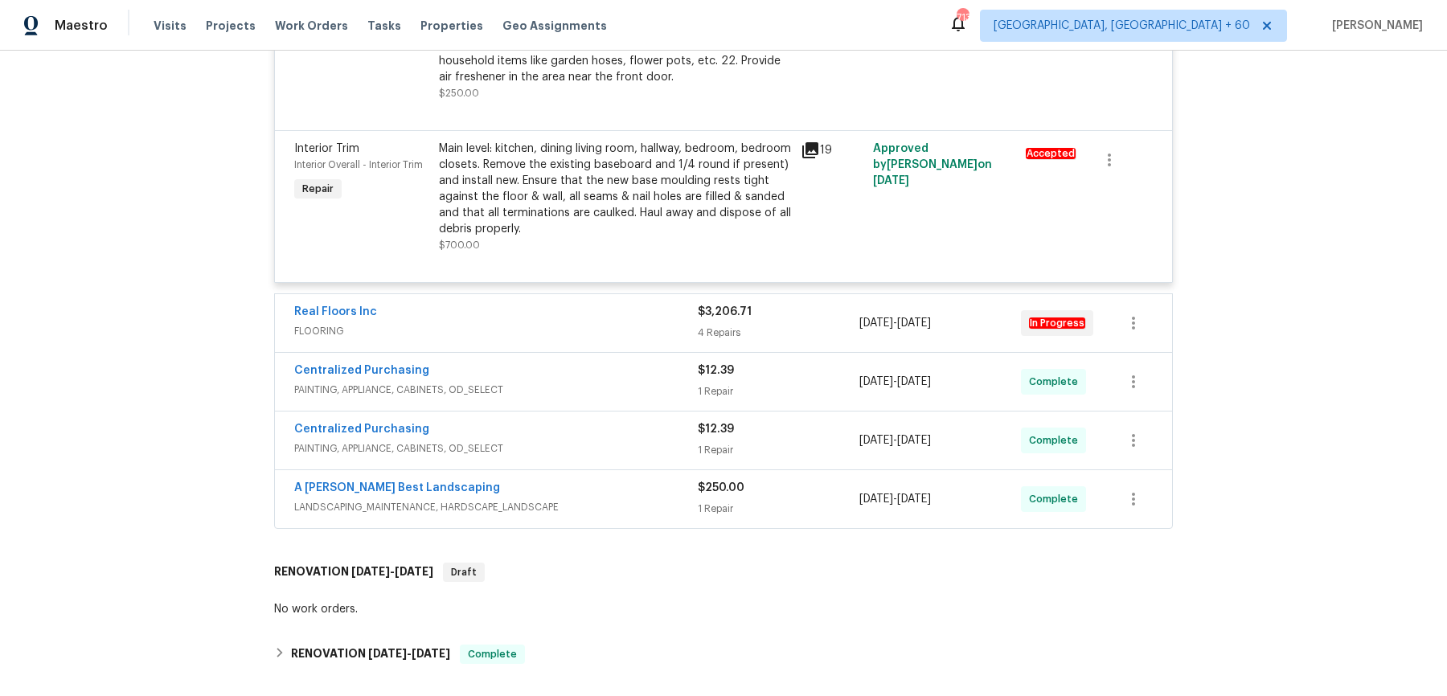
click at [633, 297] on div "Real Floors Inc FLOORING $3,206.71 4 Repairs 9/15/2025 - 9/27/2025 In Progress" at bounding box center [723, 323] width 897 height 58
click at [631, 331] on span "FLOORING" at bounding box center [496, 331] width 404 height 16
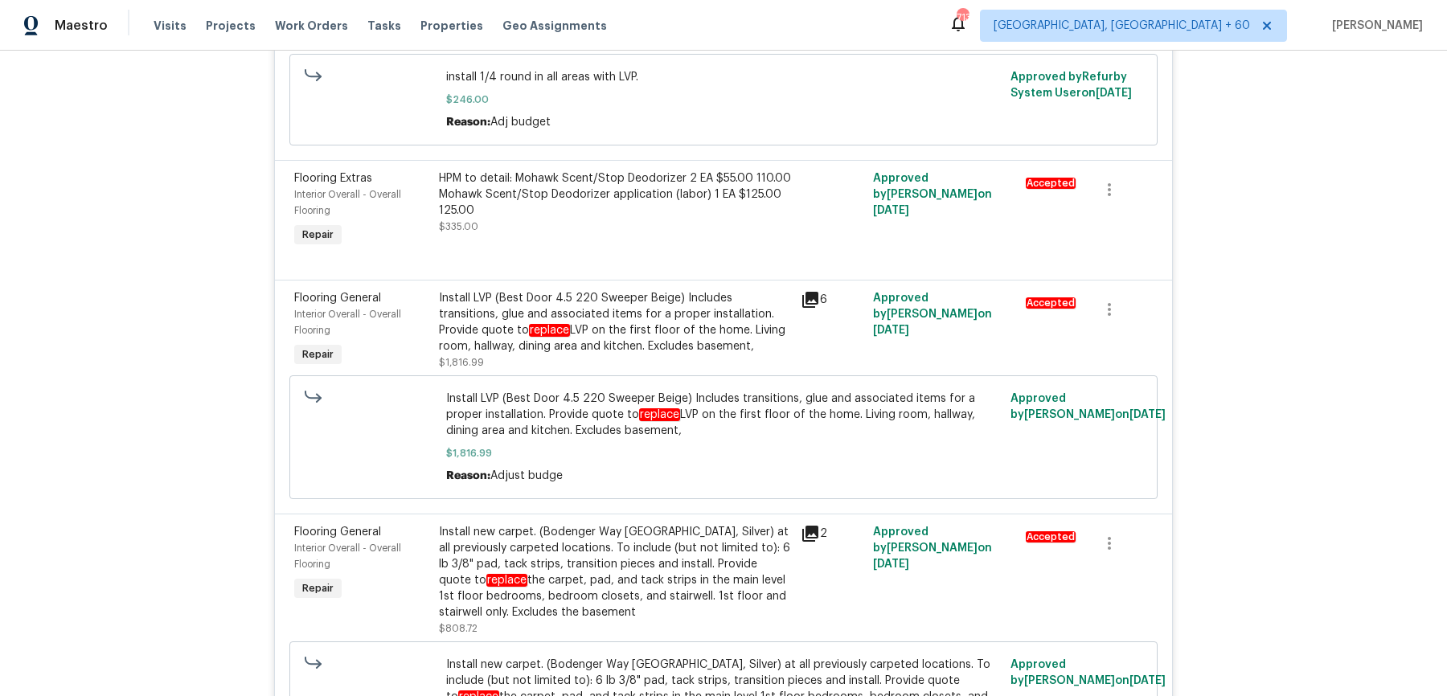
scroll to position [2603, 0]
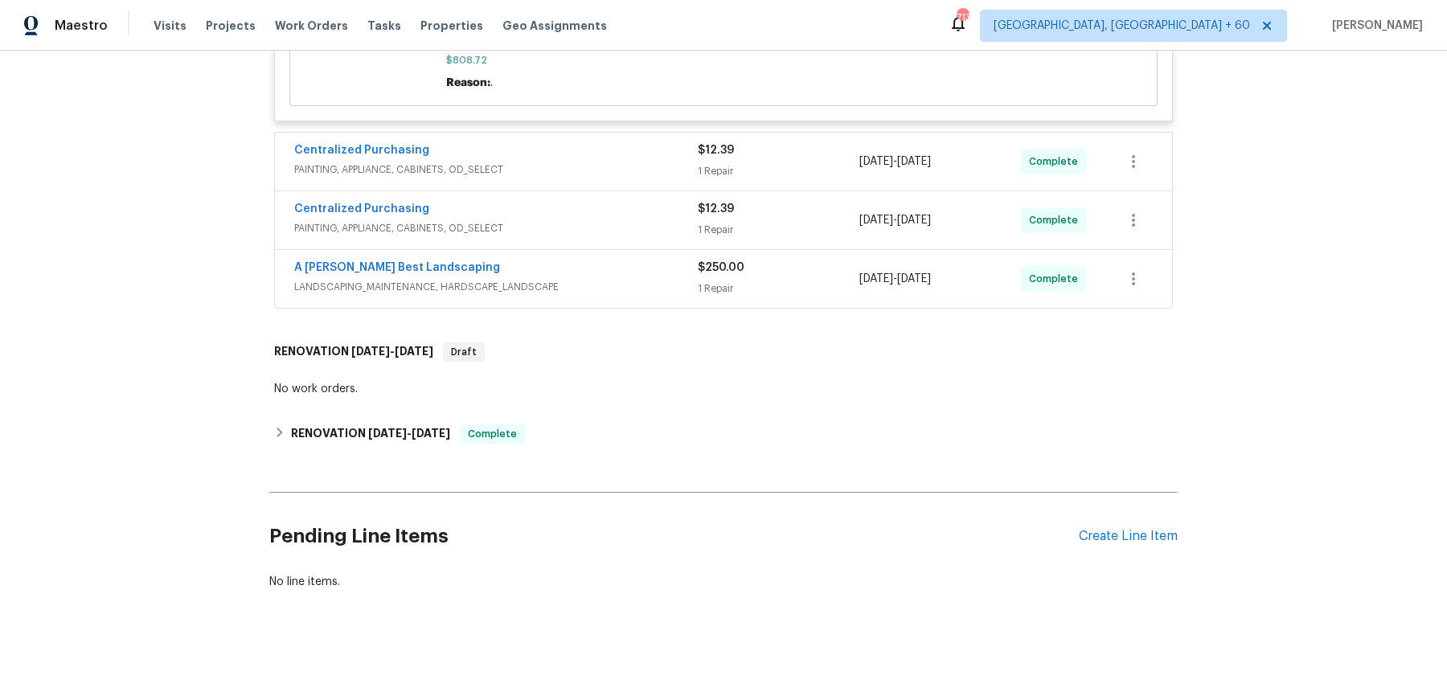
click at [638, 152] on div "Centralized Purchasing" at bounding box center [496, 151] width 404 height 19
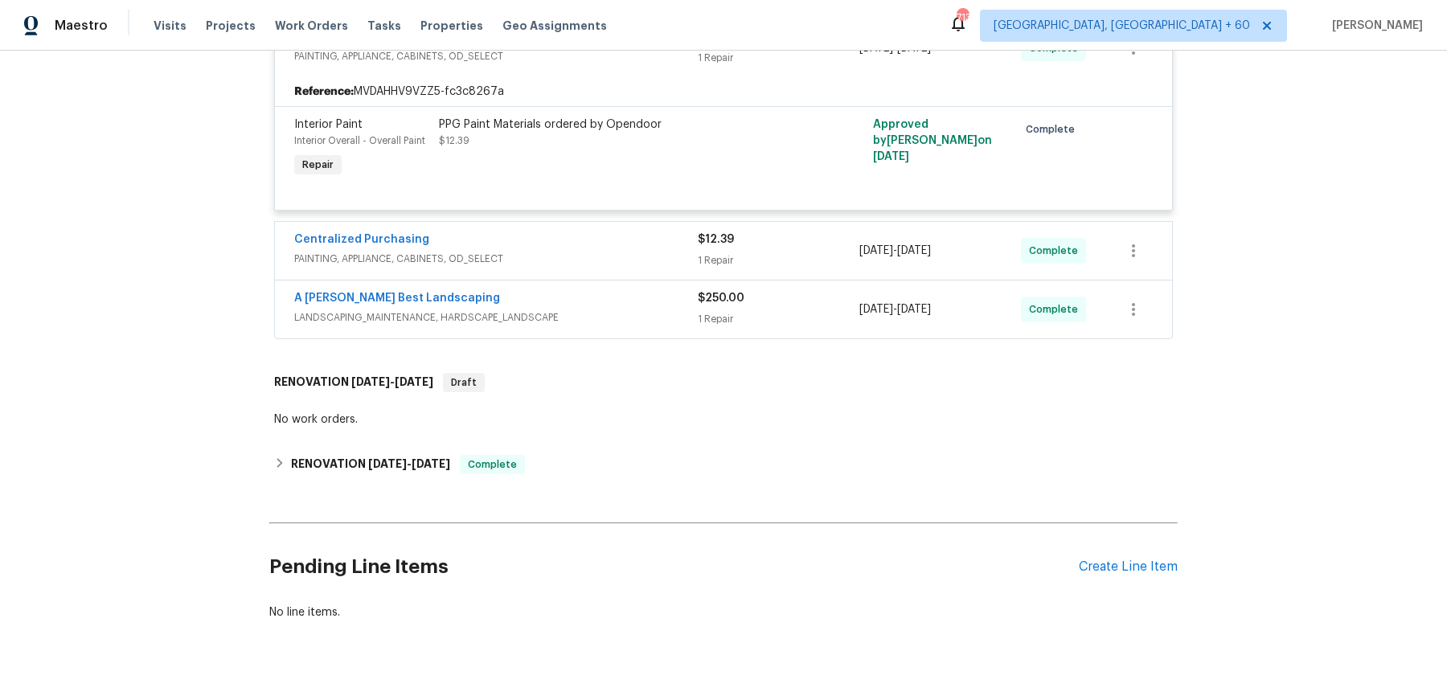
scroll to position [2721, 0]
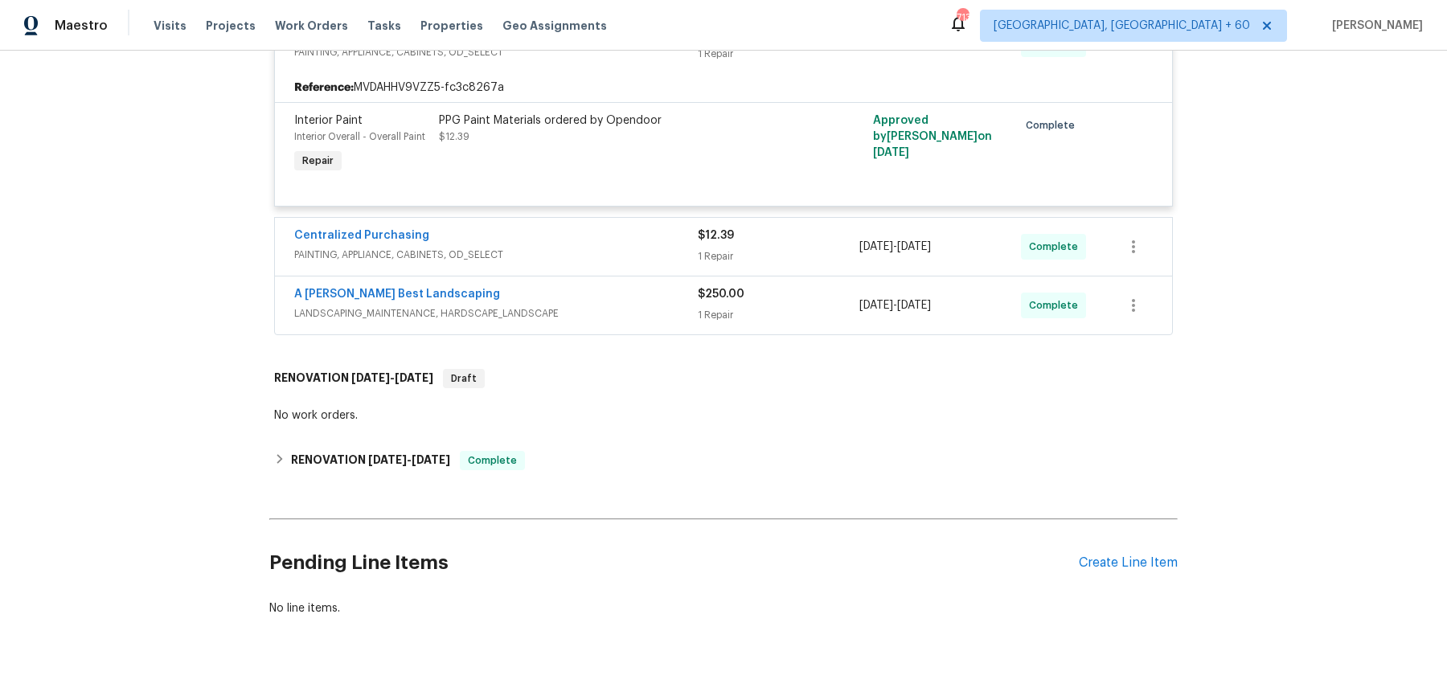
click at [626, 271] on div "Centralized Purchasing PAINTING, APPLIANCE, CABINETS, OD_SELECT $12.39 1 Repair…" at bounding box center [723, 247] width 897 height 58
click at [629, 256] on span "PAINTING, APPLIANCE, CABINETS, OD_SELECT" at bounding box center [496, 255] width 404 height 16
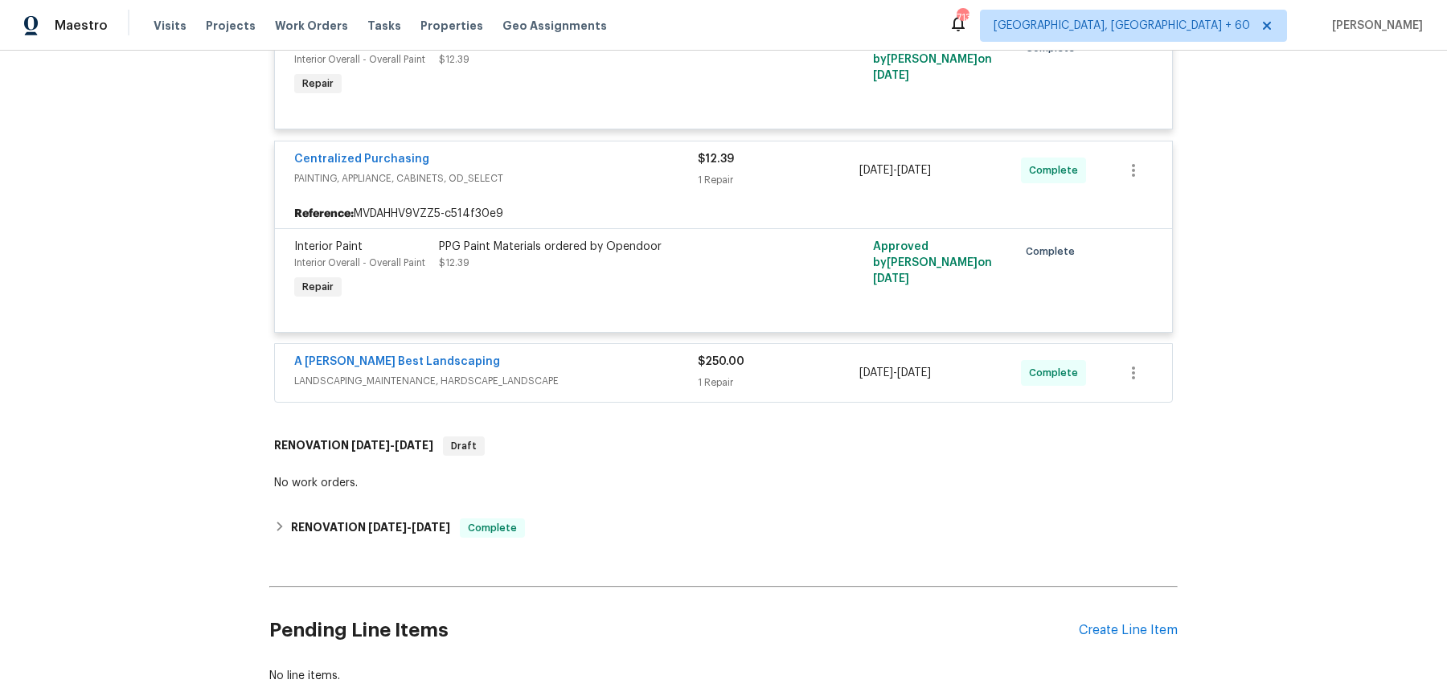
scroll to position [2794, 0]
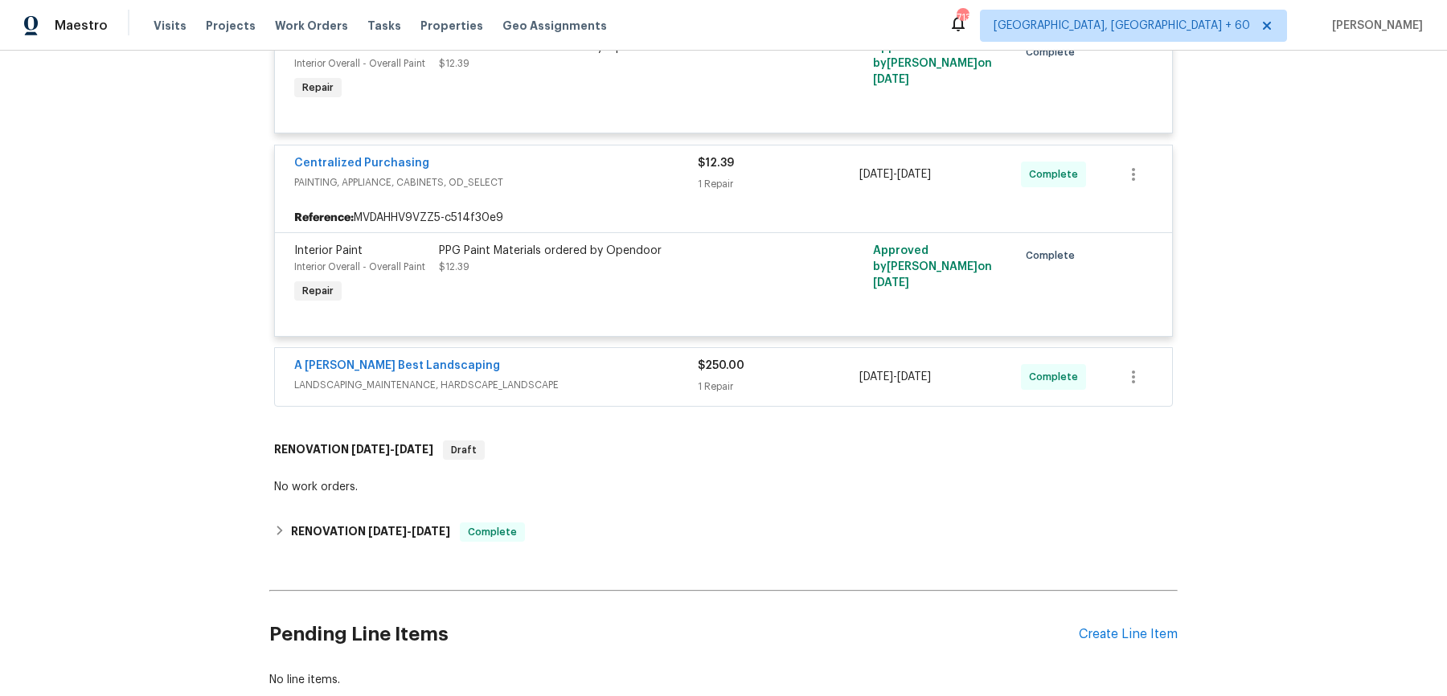
click at [613, 361] on div "A Lopez Best Landscaping" at bounding box center [496, 367] width 404 height 19
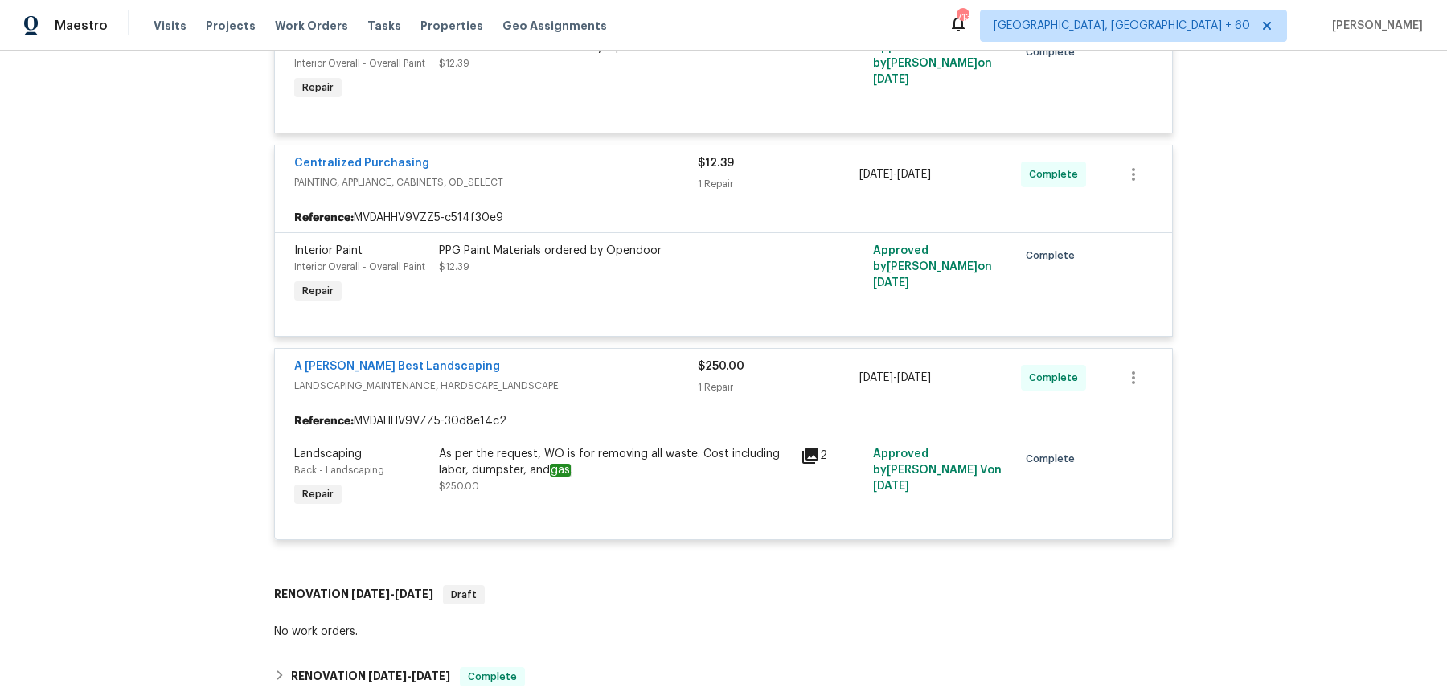
scroll to position [3038, 0]
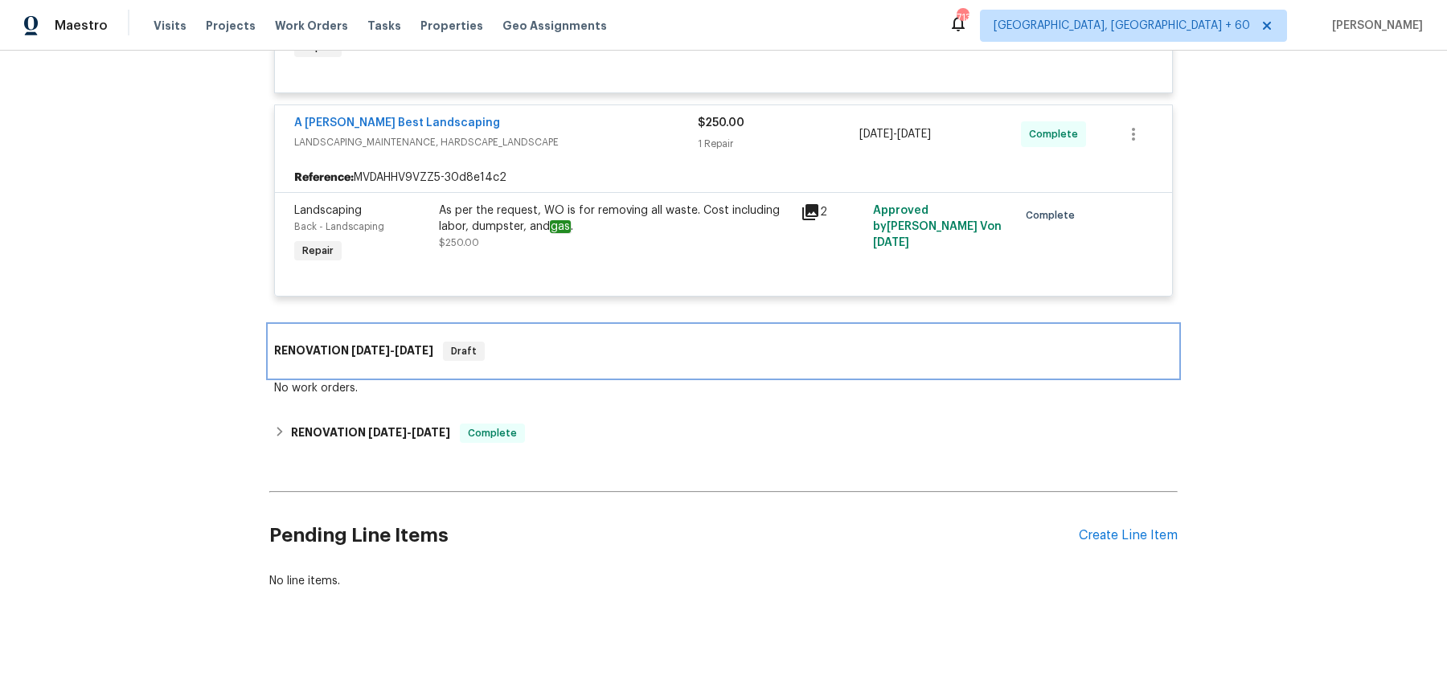
click at [609, 342] on div "RENOVATION 9/26/25 - 9/26/25 Draft" at bounding box center [723, 351] width 899 height 19
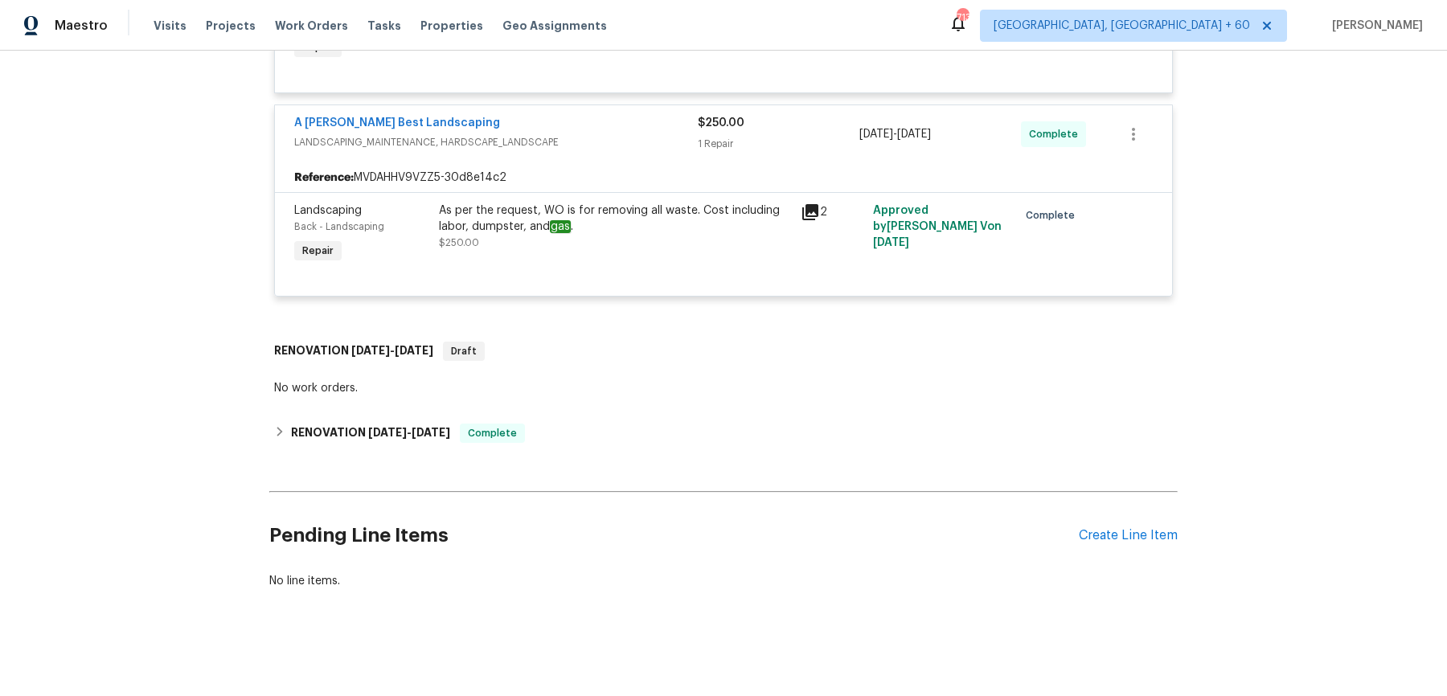
click at [576, 430] on div "RENOVATION 8/22/25 - 9/17/25 Complete" at bounding box center [723, 433] width 899 height 19
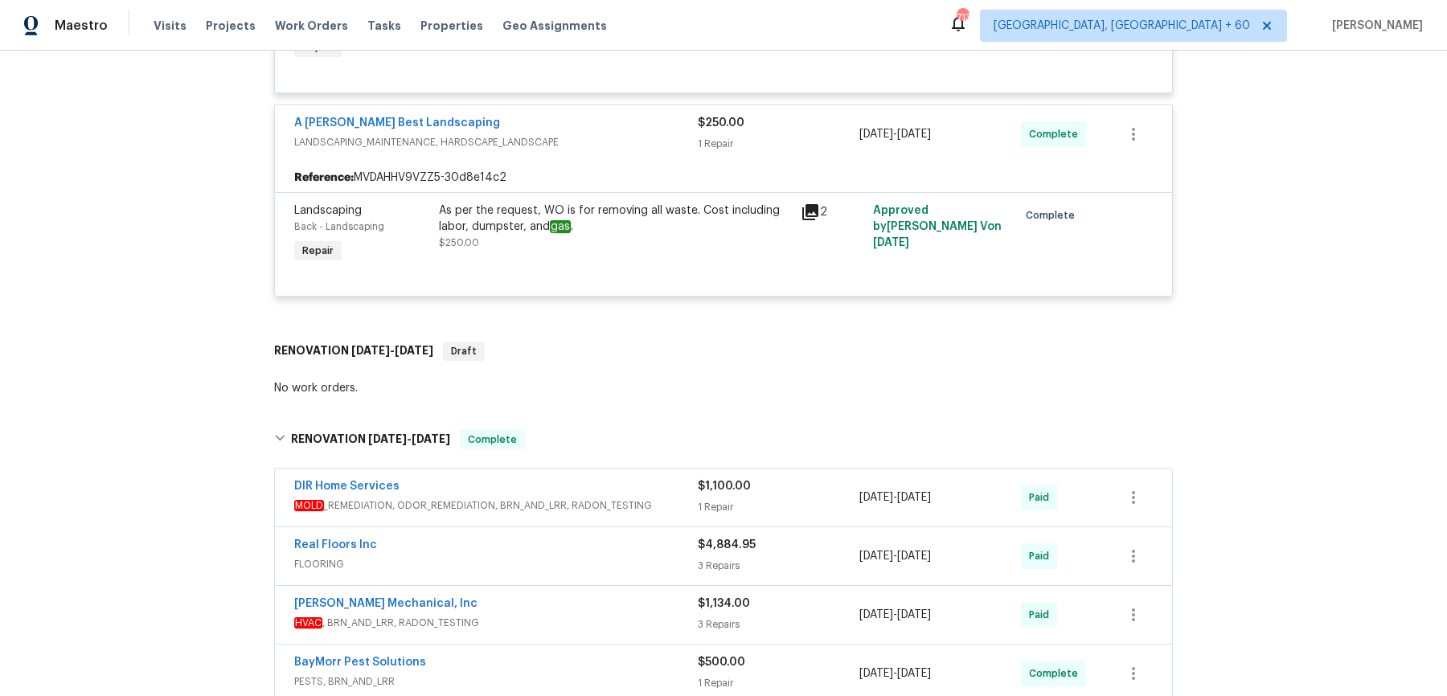
click at [592, 485] on div "DIR Home Services" at bounding box center [496, 487] width 404 height 19
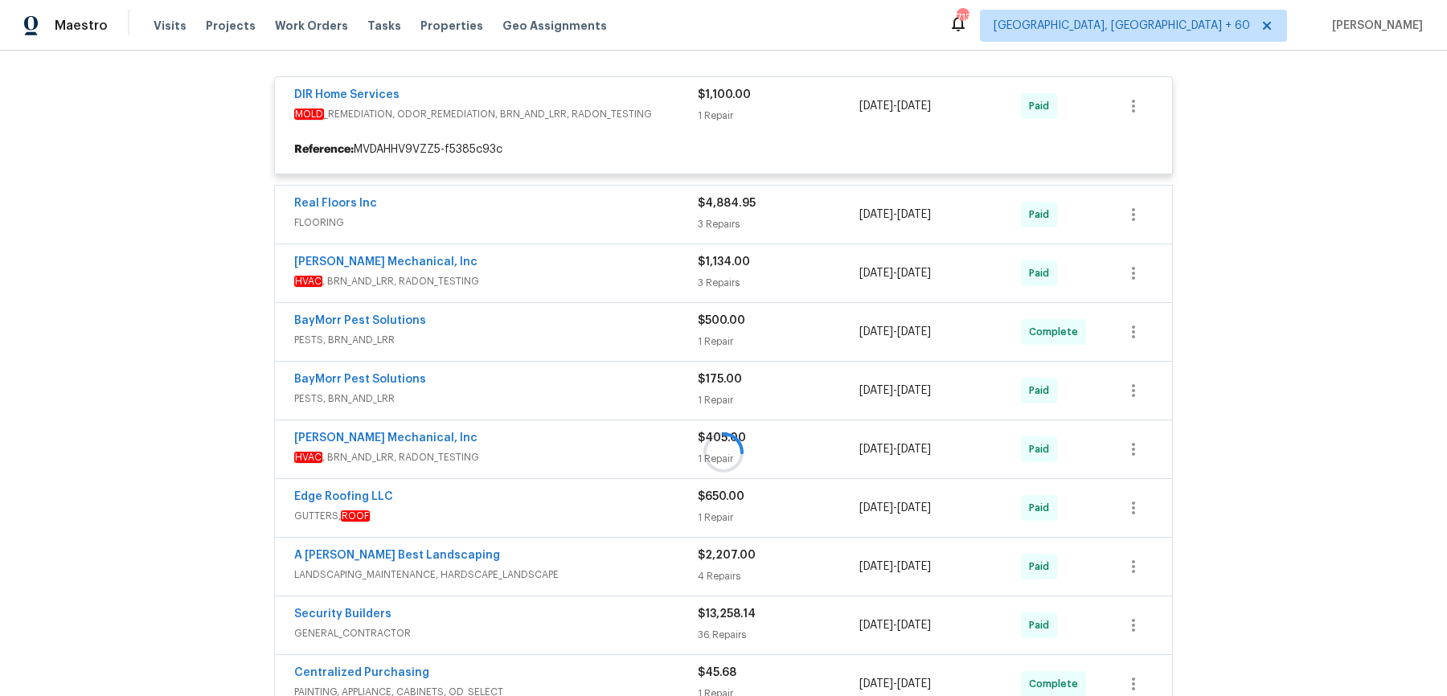
scroll to position [3444, 0]
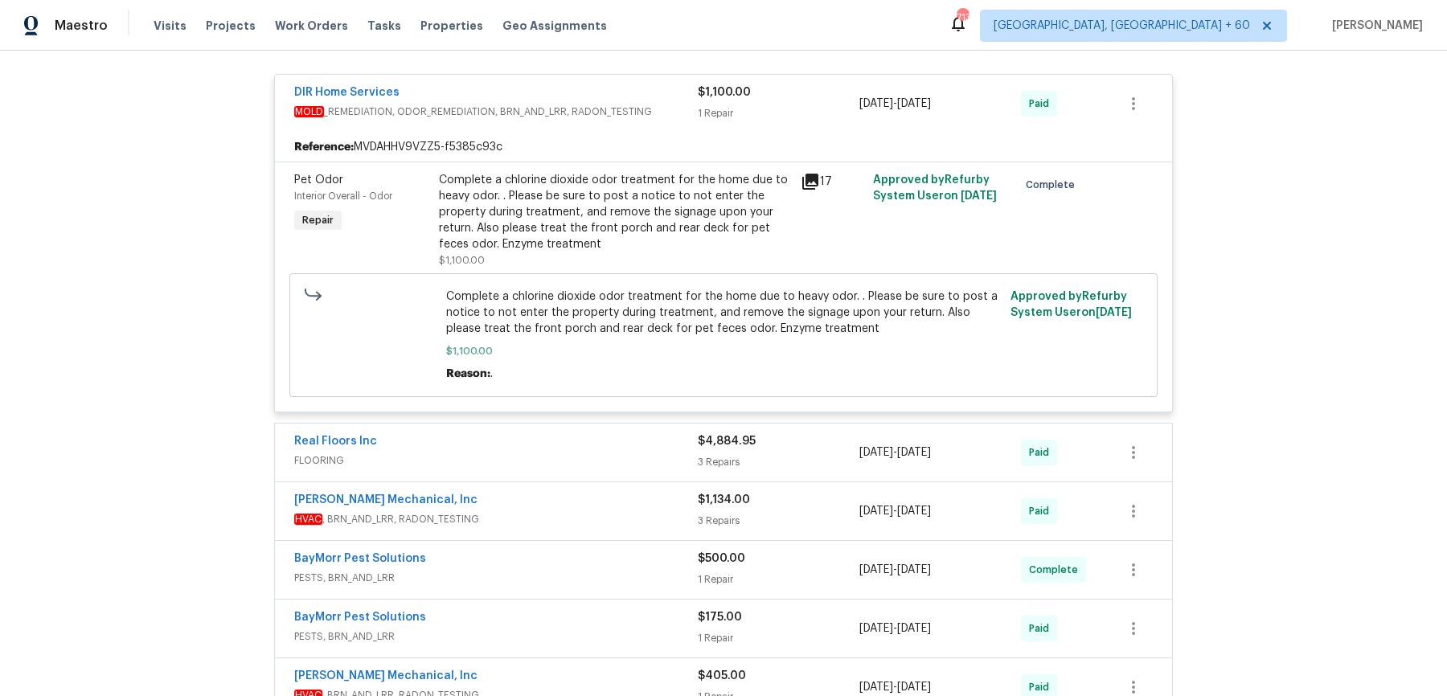
click at [595, 455] on span "FLOORING" at bounding box center [496, 461] width 404 height 16
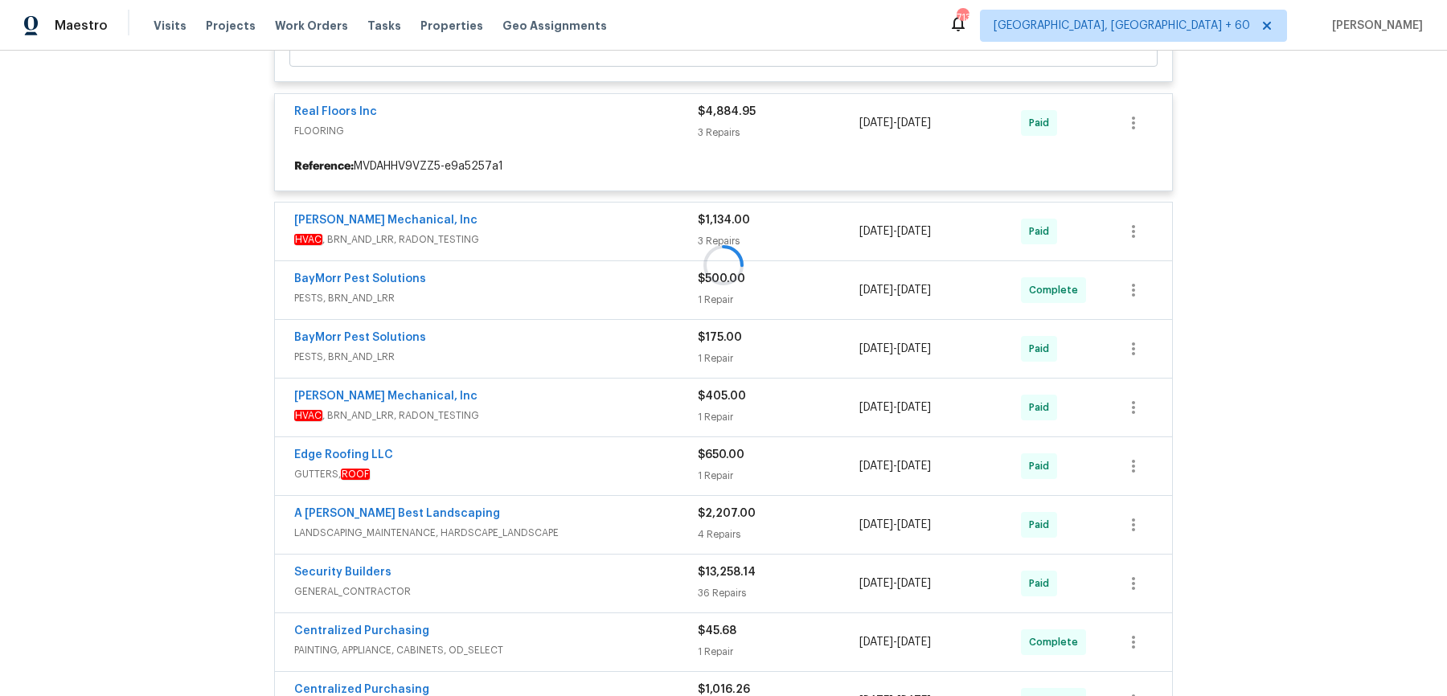
scroll to position [3843, 0]
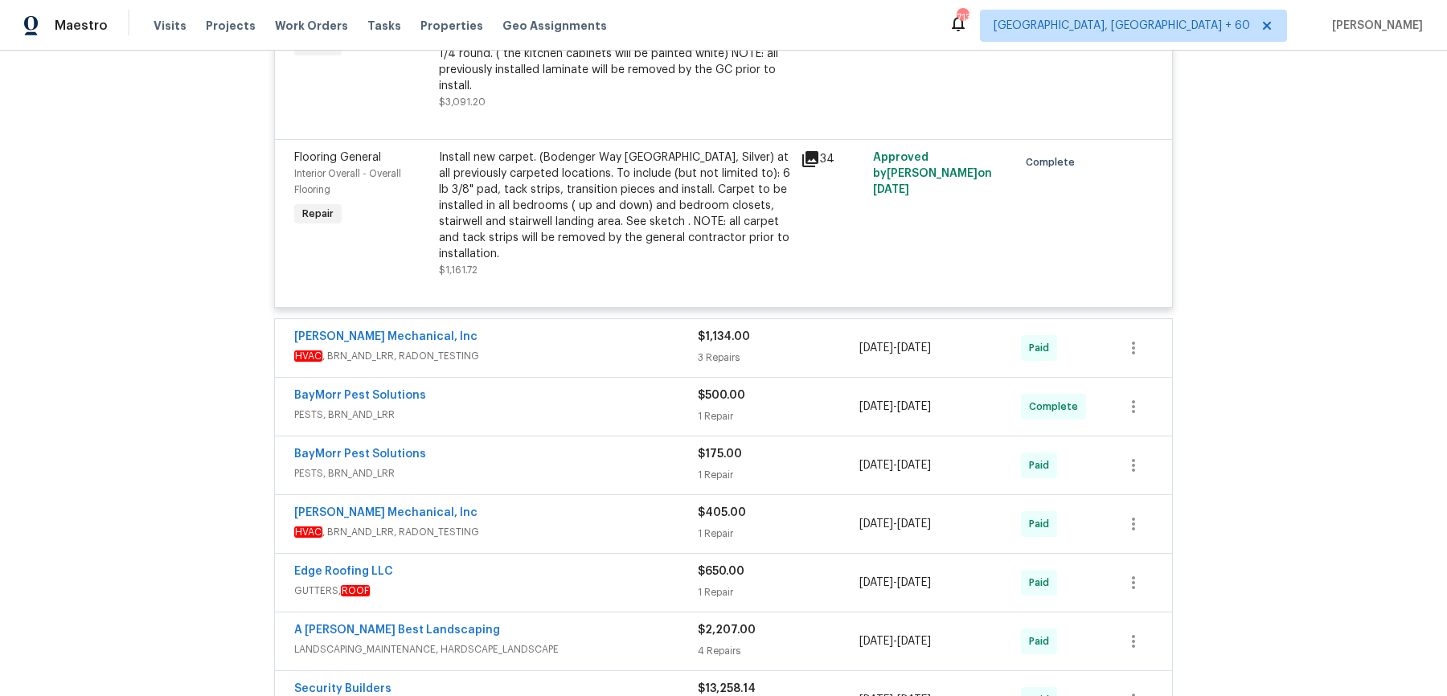
click at [580, 343] on div "JH Martin Mechanical, Inc" at bounding box center [496, 338] width 404 height 19
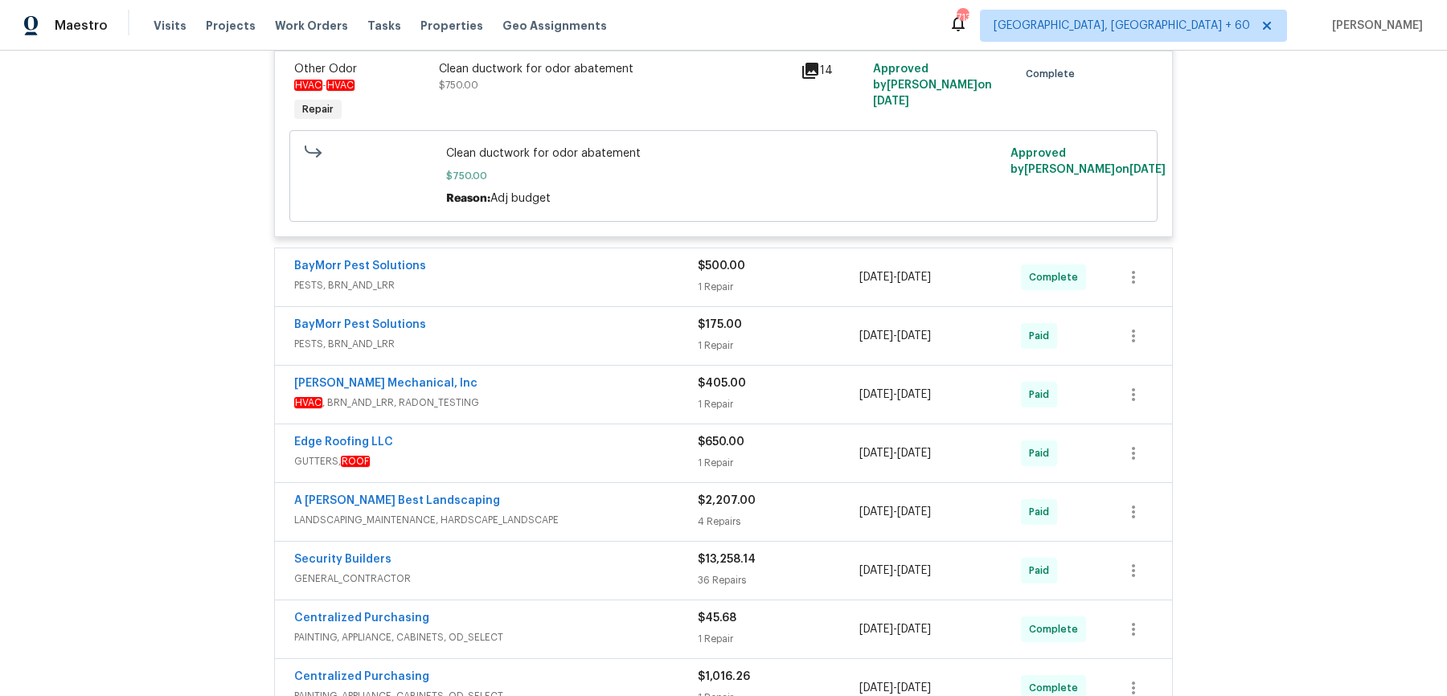
scroll to position [4714, 0]
click at [588, 251] on div "BayMorr Pest Solutions PESTS, BRN_AND_LRR $500.00 1 Repair 9/7/2025 - 9/17/2025…" at bounding box center [723, 279] width 897 height 58
click at [588, 295] on div "BayMorr Pest Solutions PESTS, BRN_AND_LRR" at bounding box center [496, 279] width 404 height 39
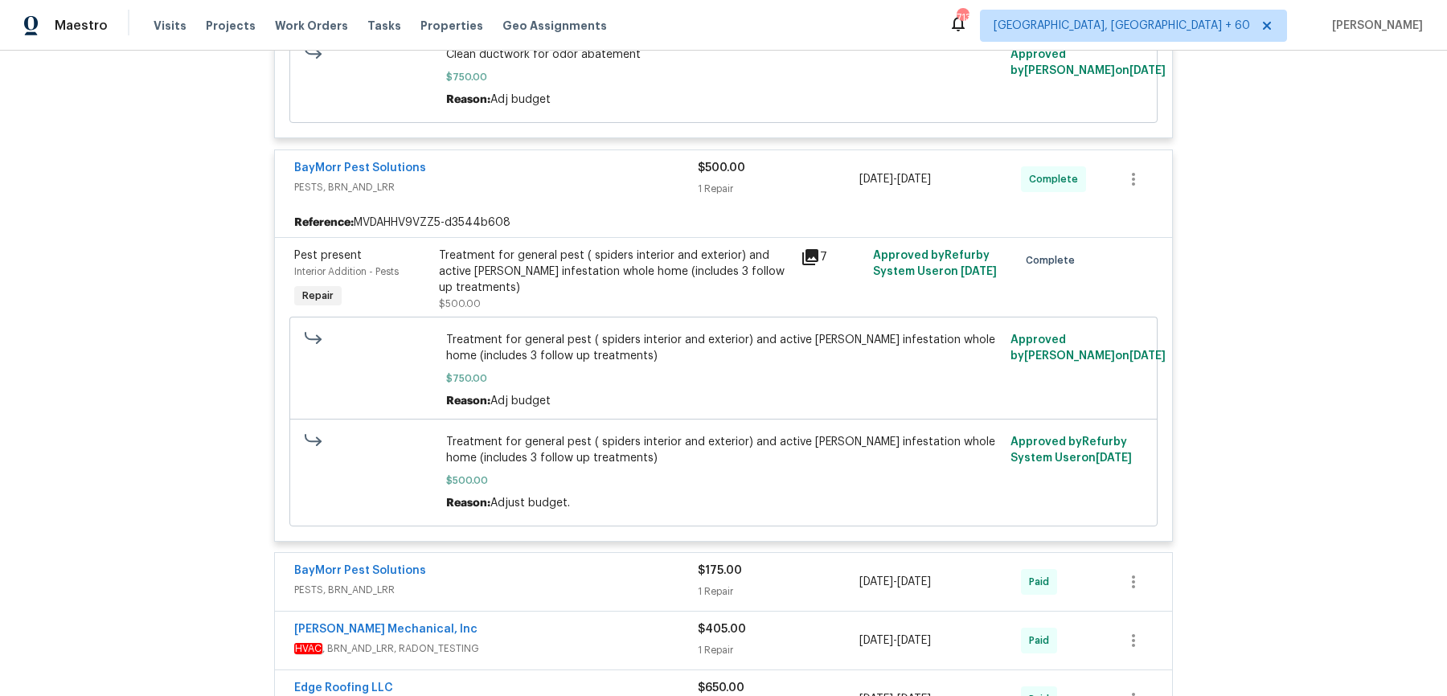
click at [646, 556] on div "BayMorr Pest Solutions" at bounding box center [496, 572] width 404 height 19
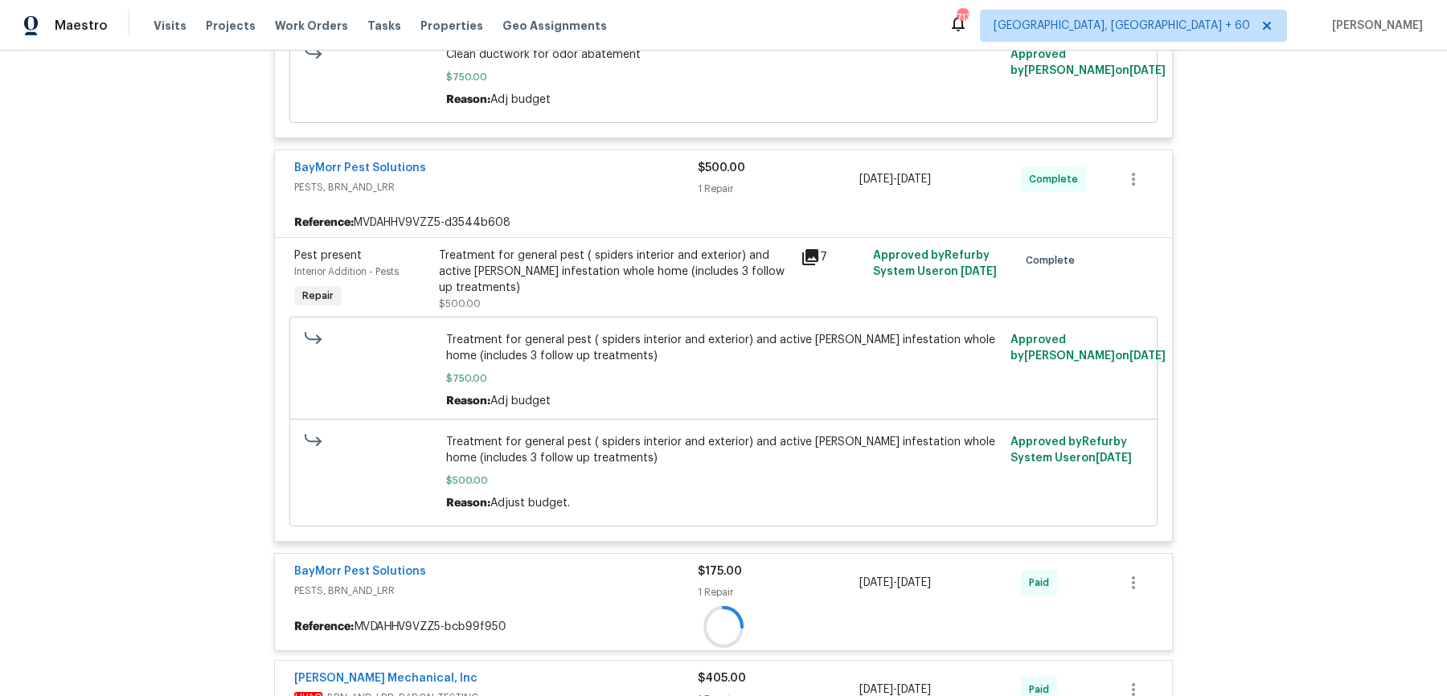
scroll to position [4940, 0]
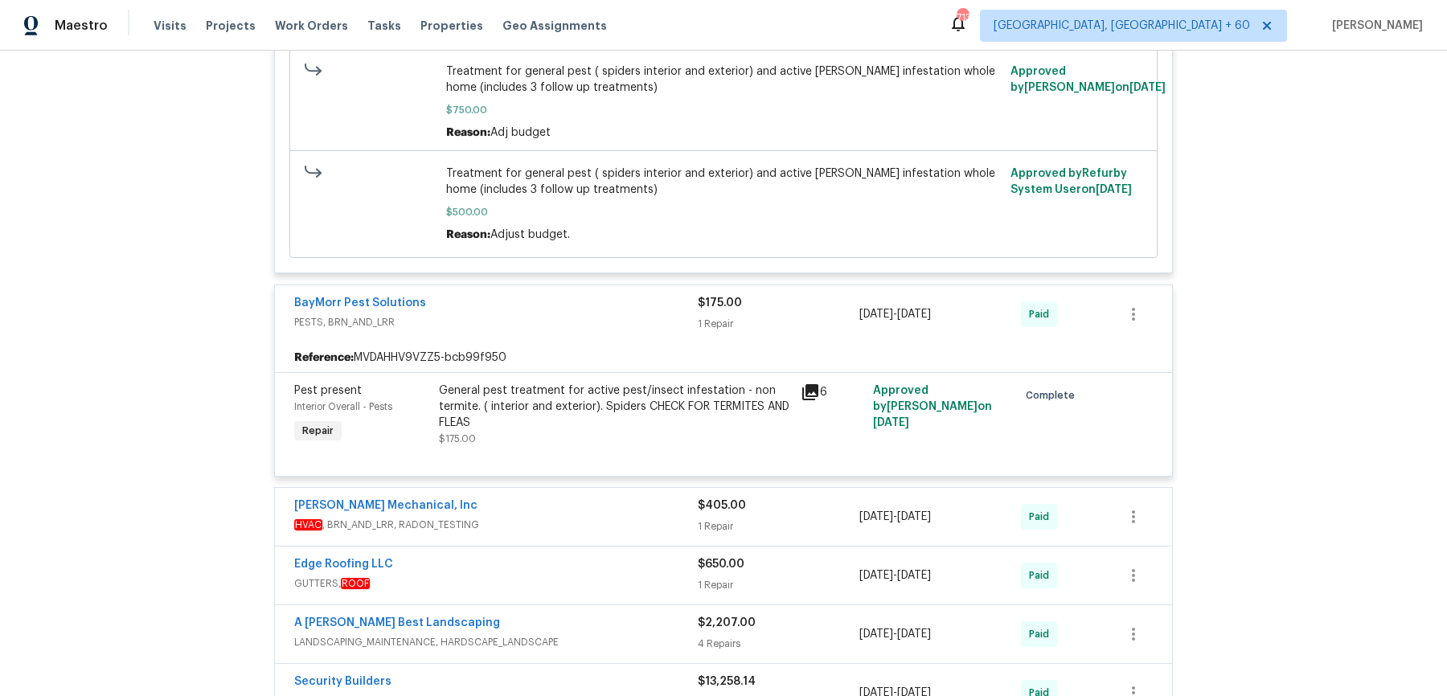
click at [642, 511] on div "JH Martin Mechanical, Inc" at bounding box center [496, 507] width 404 height 19
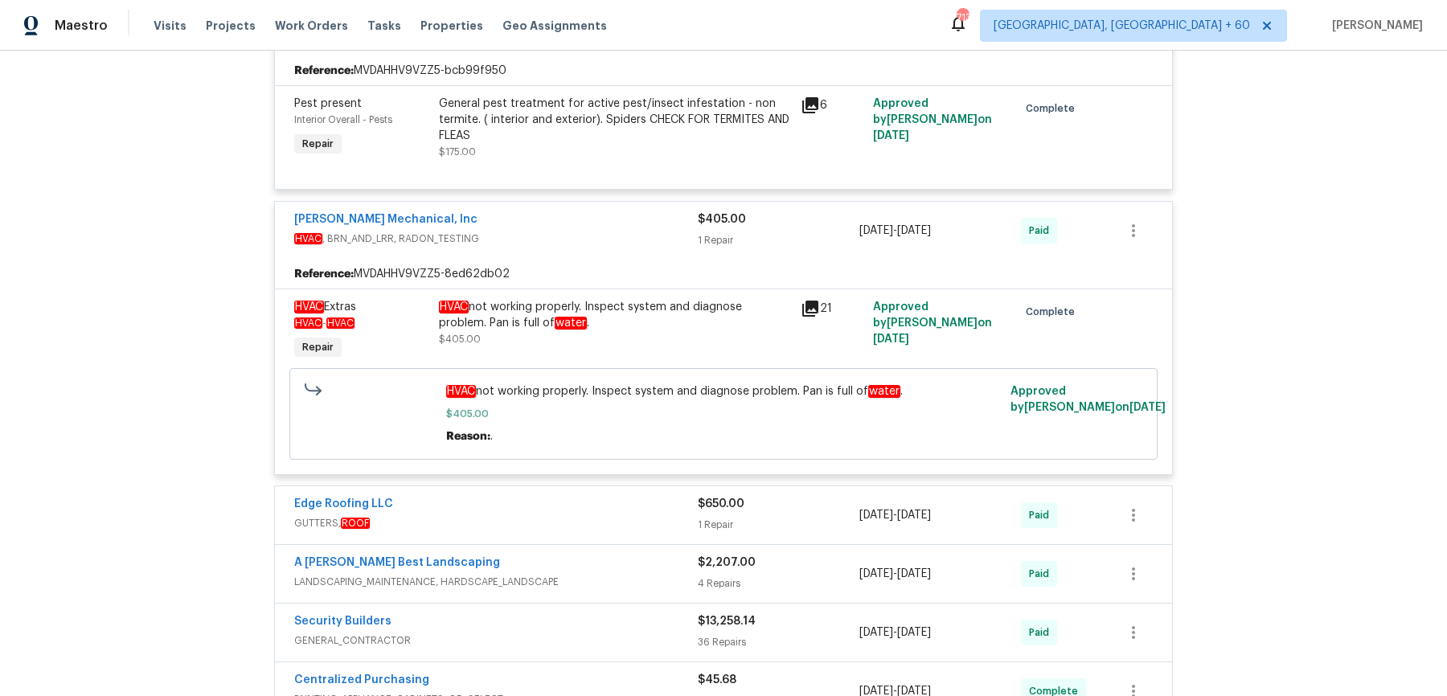
scroll to position [5486, 0]
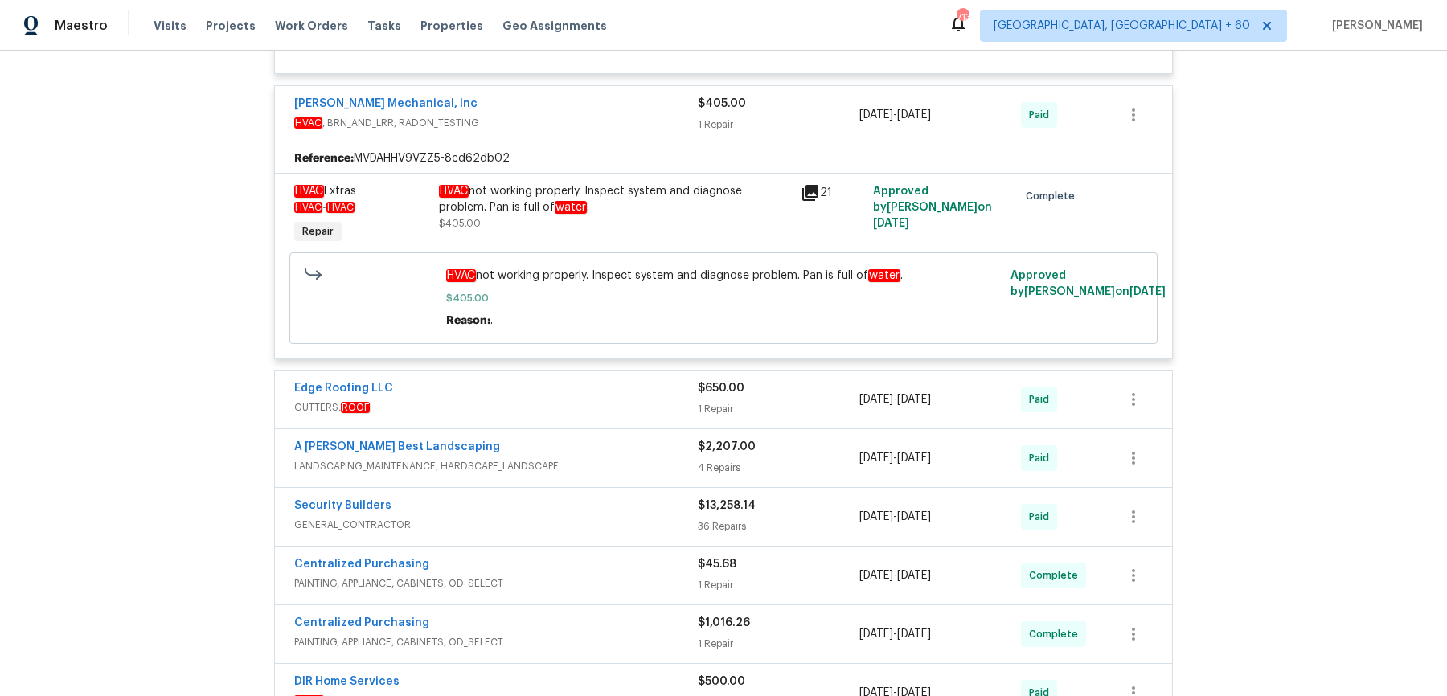
click at [658, 374] on div "Edge Roofing LLC GUTTERS, ROOF $650.00 1 Repair 8/22/2025 - 8/29/2025 Paid" at bounding box center [723, 400] width 897 height 58
click at [657, 380] on div "Edge Roofing LLC" at bounding box center [496, 389] width 404 height 19
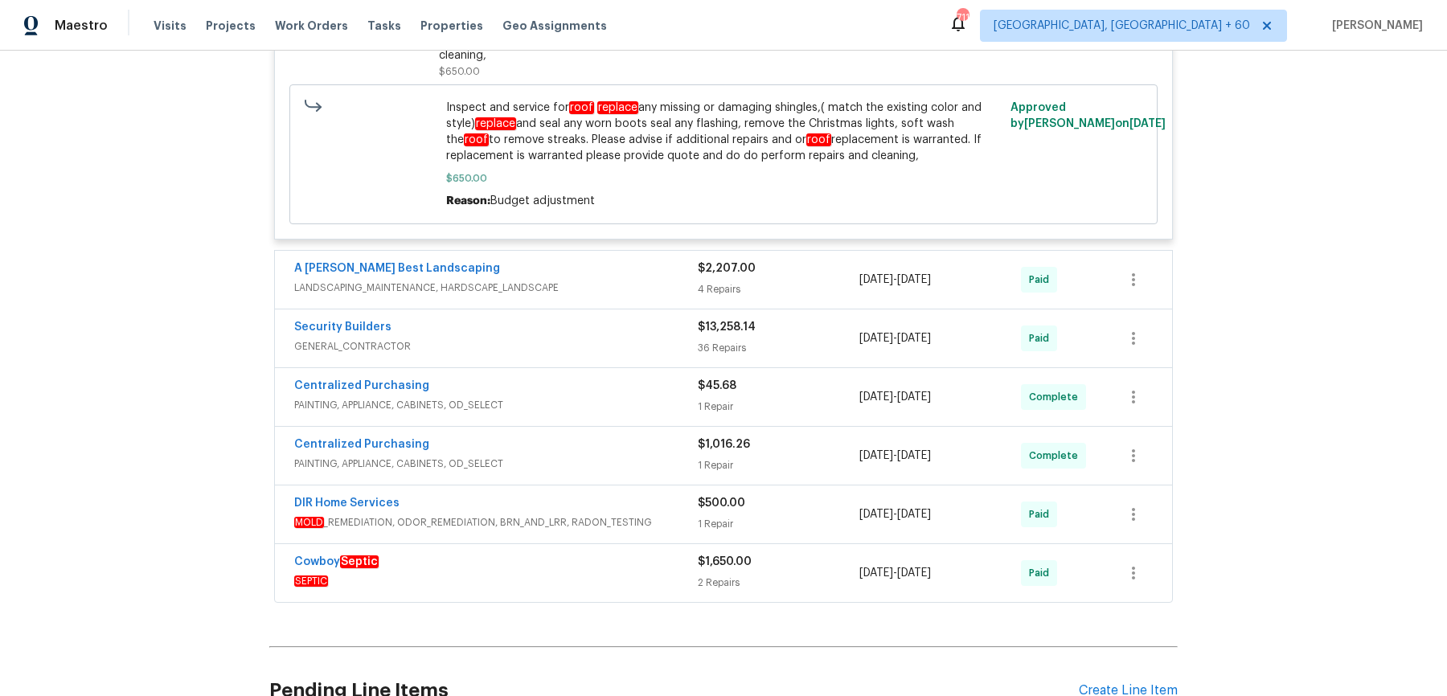
click at [679, 260] on div "A Lopez Best Landscaping" at bounding box center [496, 269] width 404 height 19
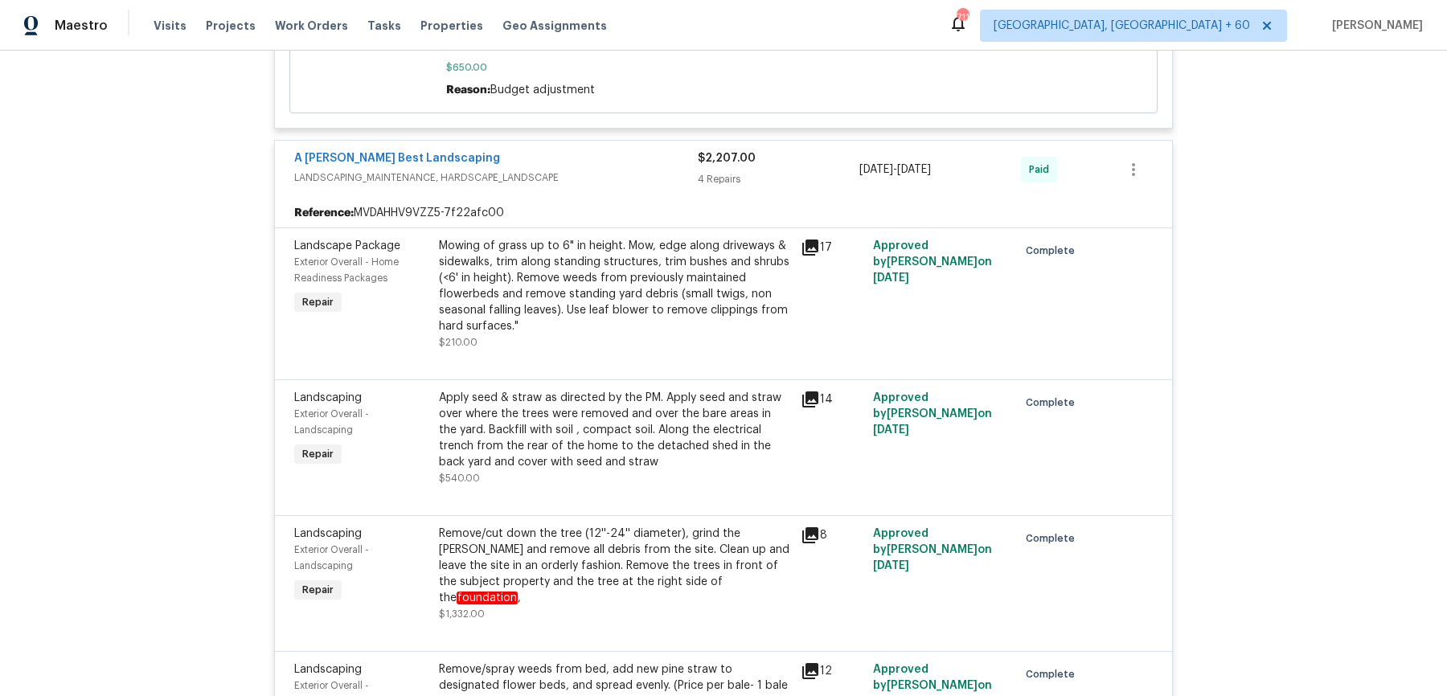
scroll to position [6706, 0]
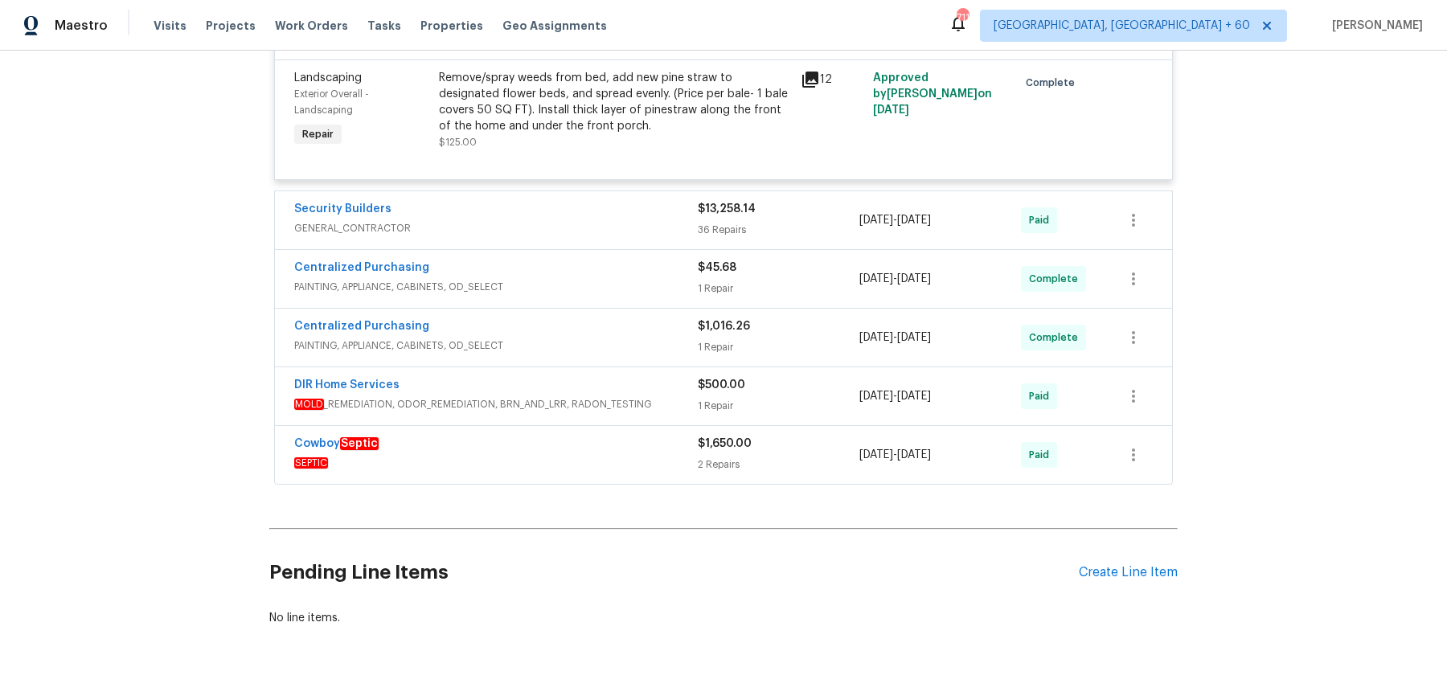
click at [661, 201] on div "Security Builders" at bounding box center [496, 210] width 404 height 19
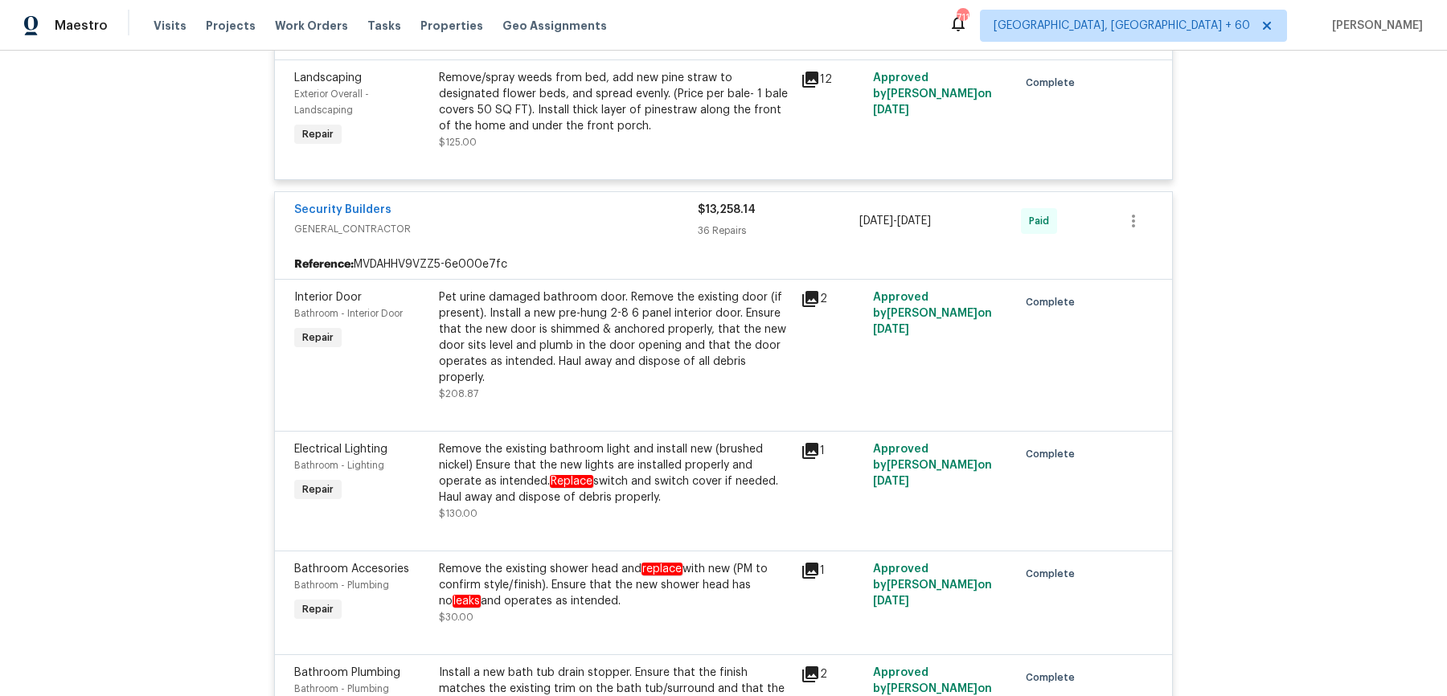
click at [650, 250] on div "Reference: MVDAHHV9VZZ5-6e000e7fc" at bounding box center [723, 264] width 897 height 29
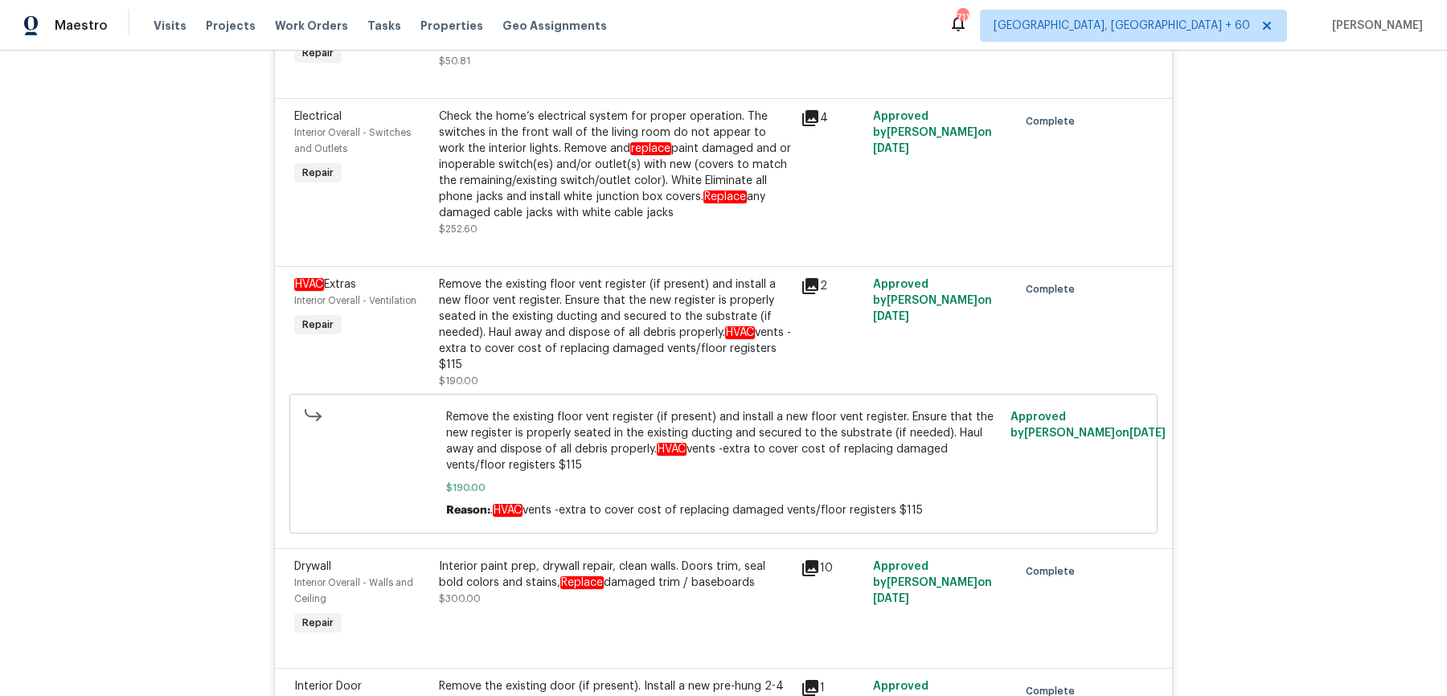
scroll to position [12944, 0]
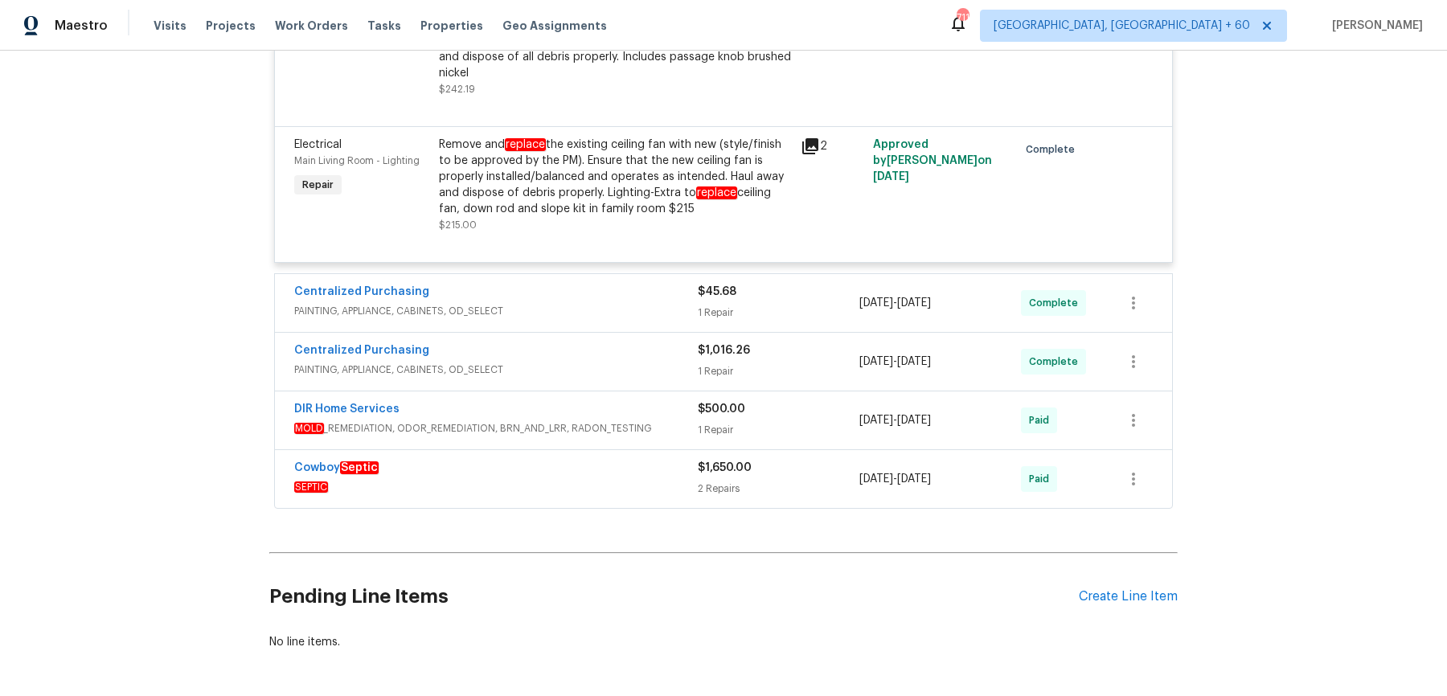
click at [654, 303] on span "PAINTING, APPLIANCE, CABINETS, OD_SELECT" at bounding box center [496, 311] width 404 height 16
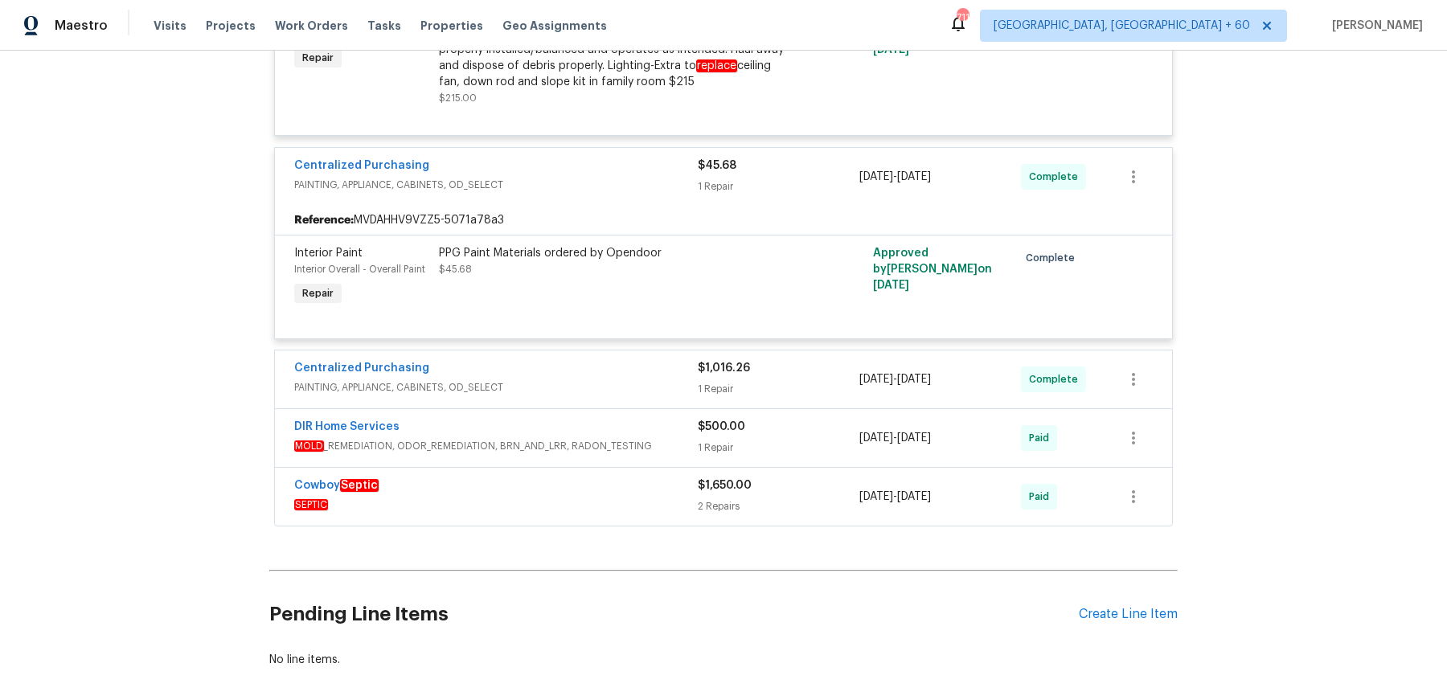
click at [657, 360] on div "Centralized Purchasing" at bounding box center [496, 369] width 404 height 19
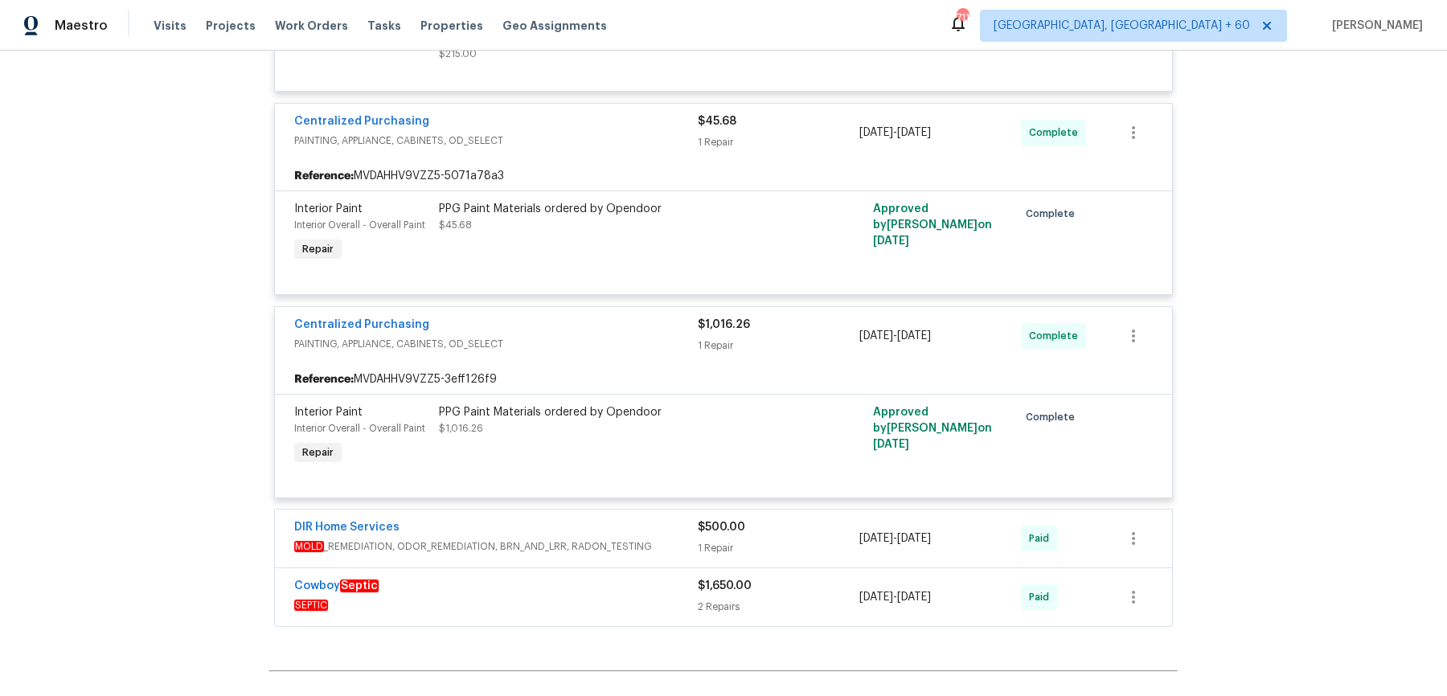
click at [661, 519] on div "DIR Home Services" at bounding box center [496, 528] width 404 height 19
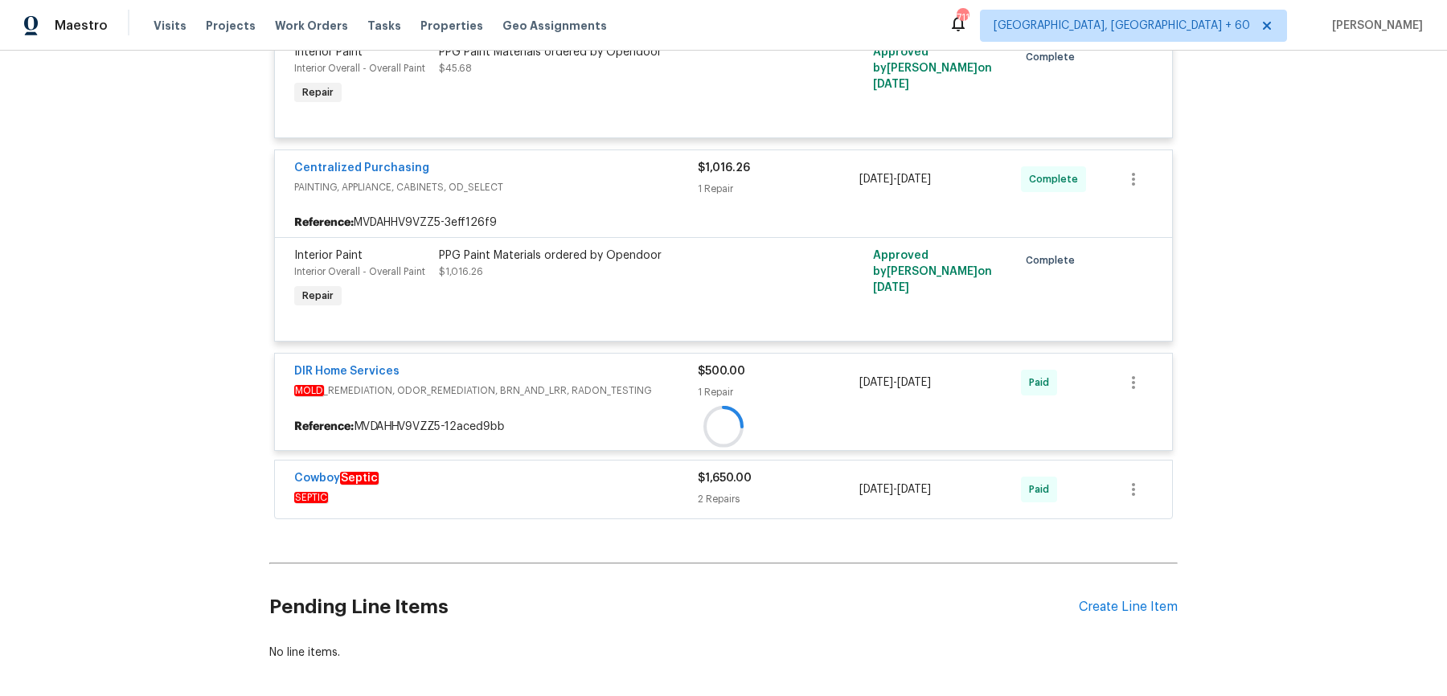
scroll to position [13285, 0]
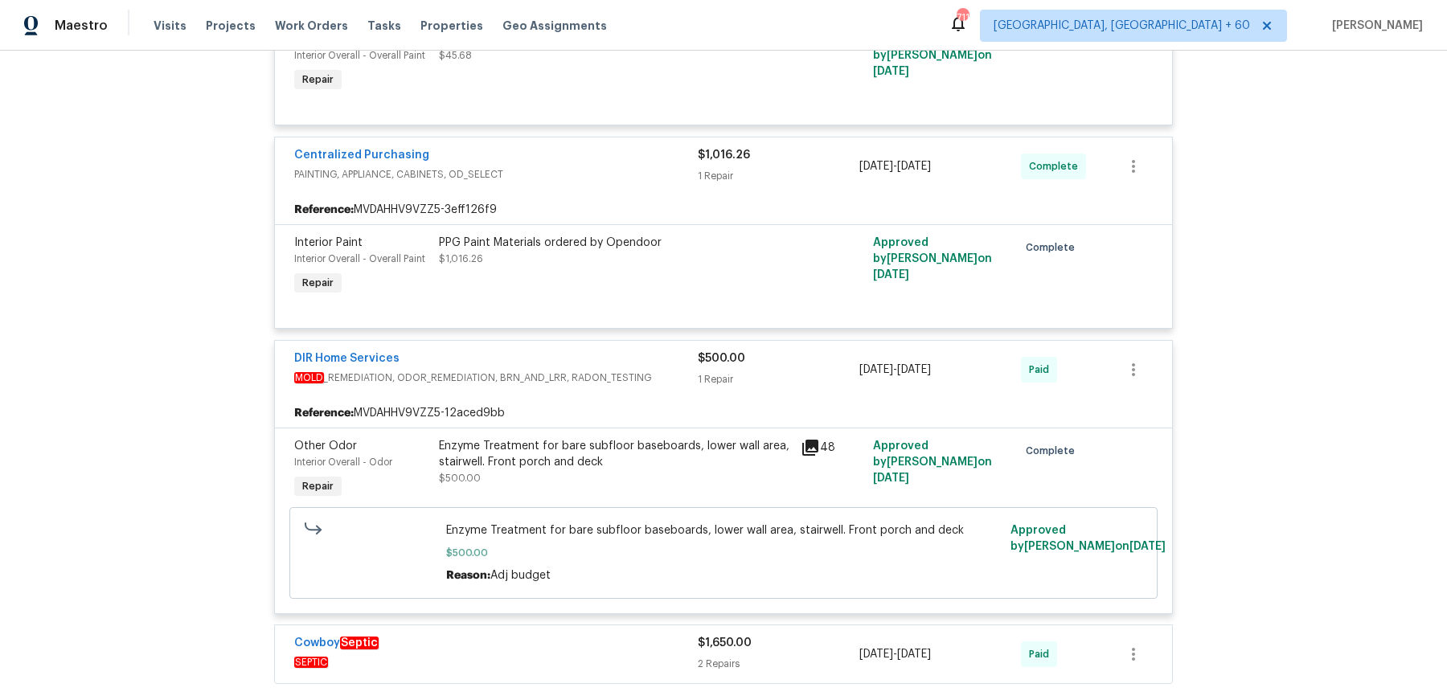
click at [632, 556] on div "Cowboy Septic" at bounding box center [496, 644] width 404 height 19
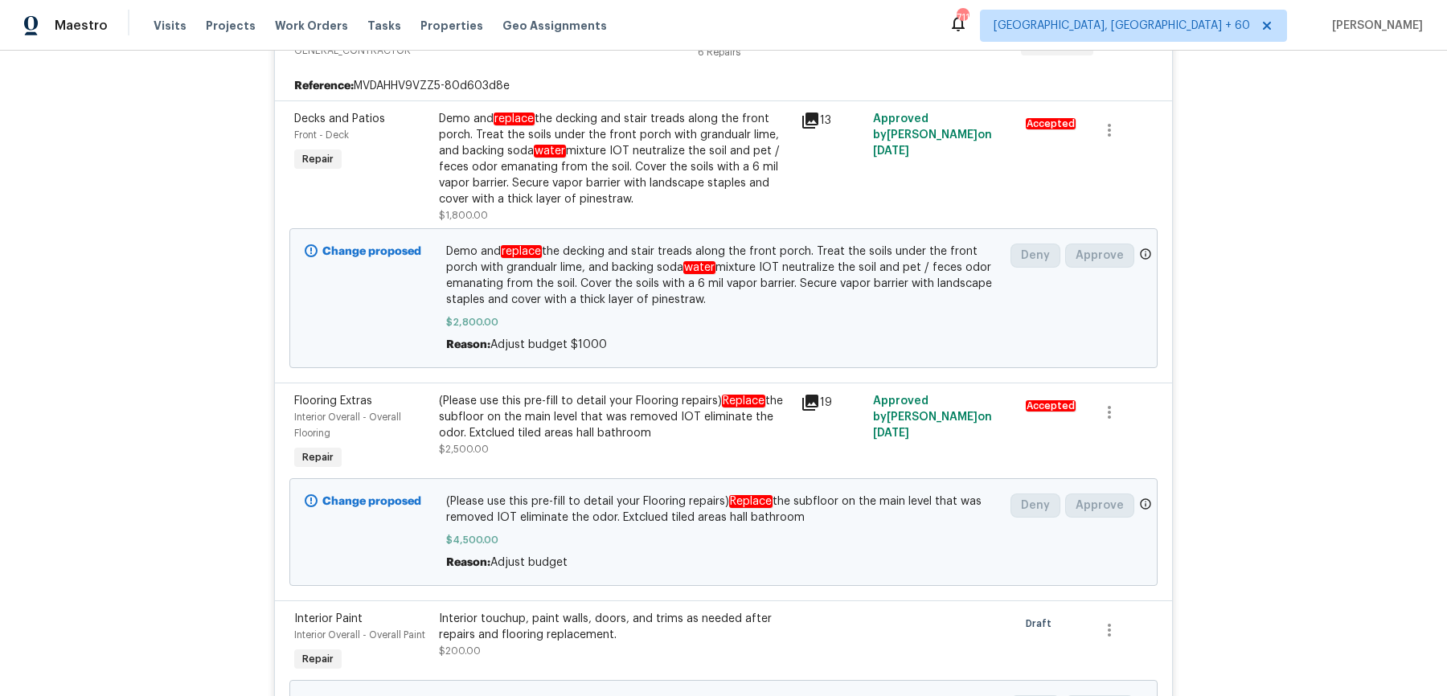
scroll to position [0, 0]
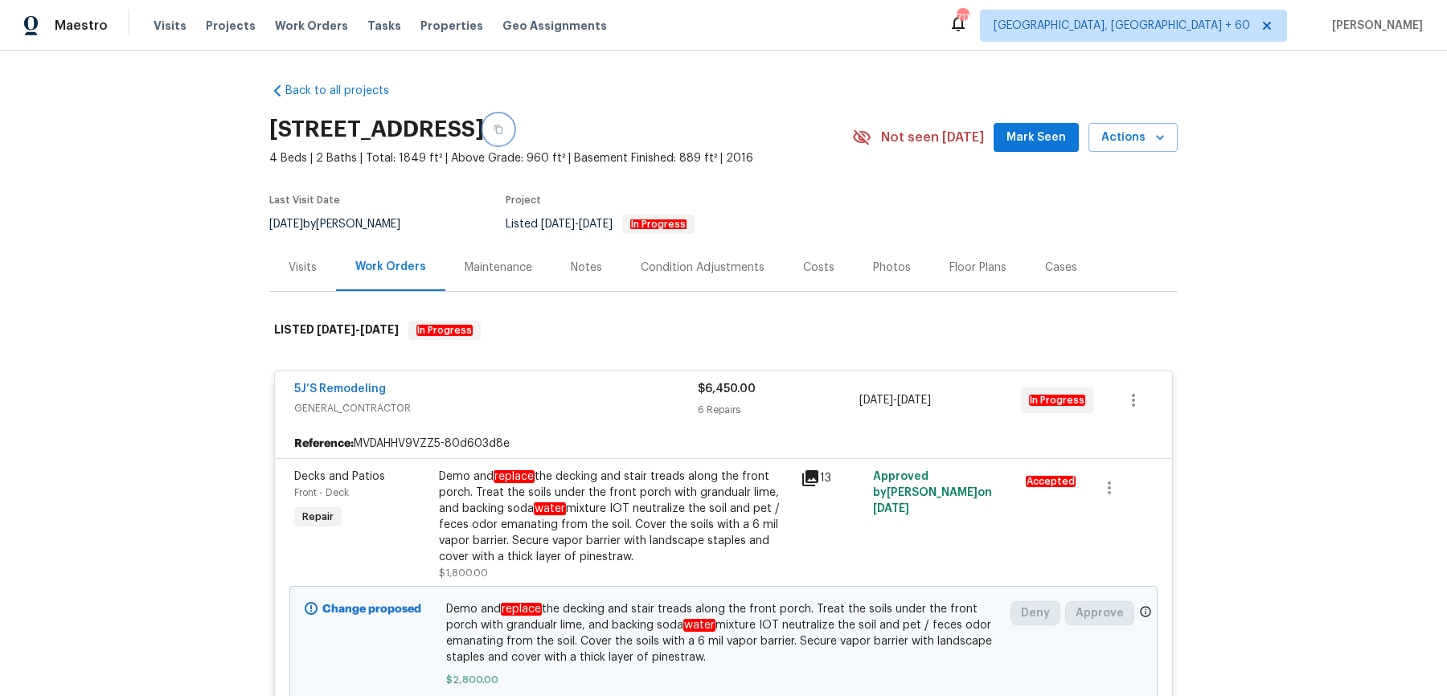
click at [513, 141] on button "button" at bounding box center [498, 129] width 29 height 29
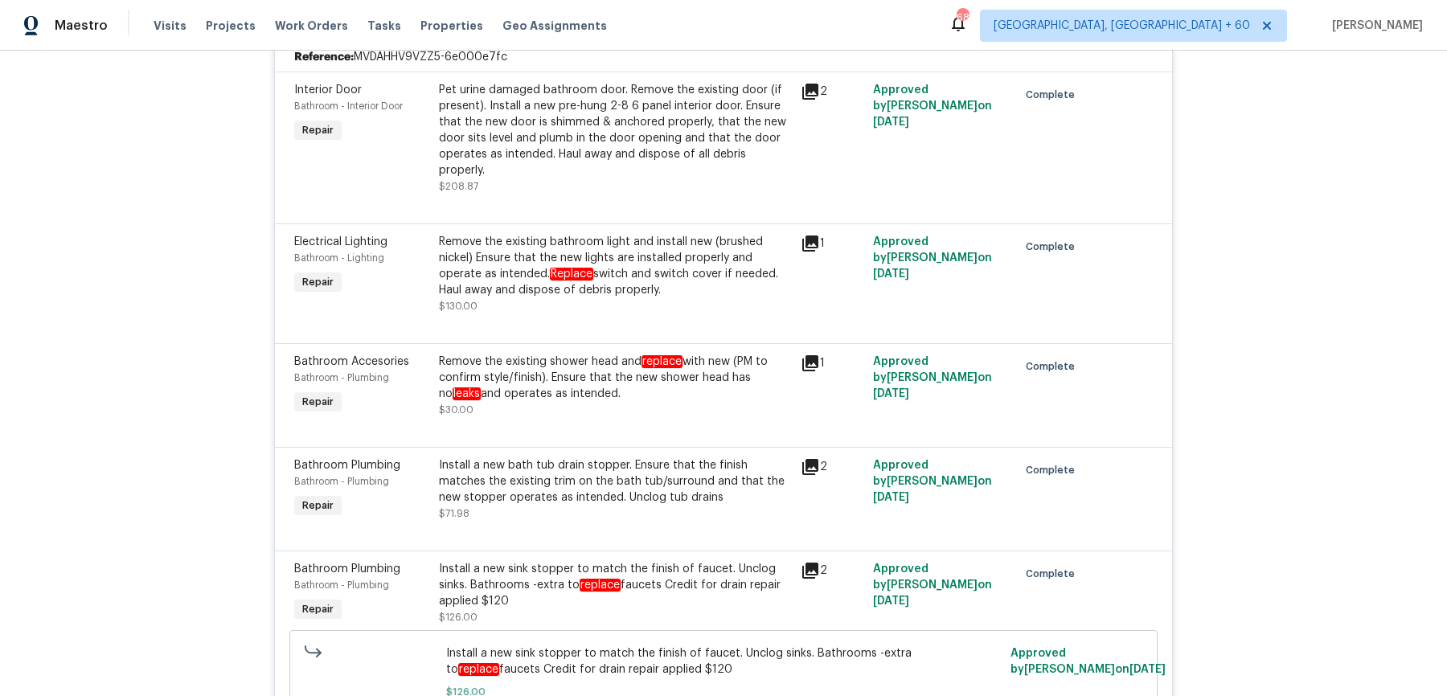
scroll to position [4607, 0]
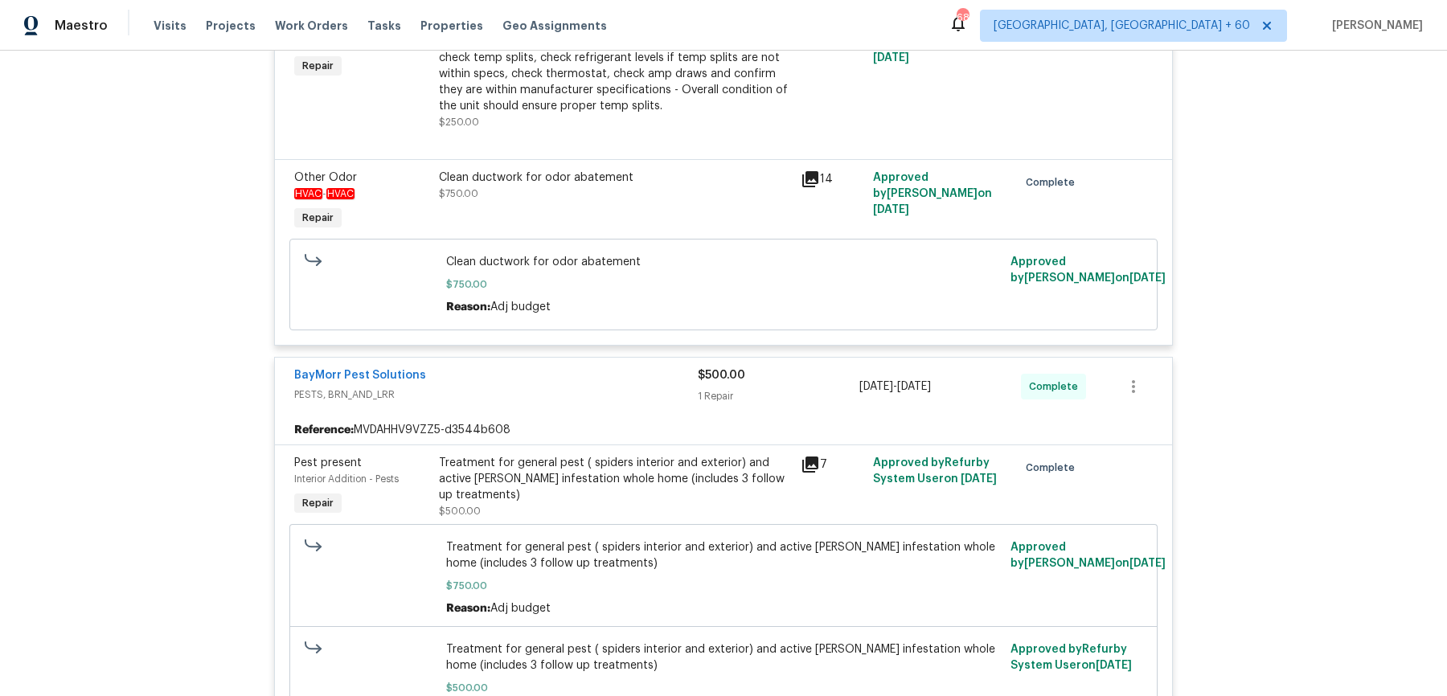
click at [567, 474] on div "Treatment for general pest ( spiders interior and exterior) and active roach in…" at bounding box center [615, 479] width 352 height 48
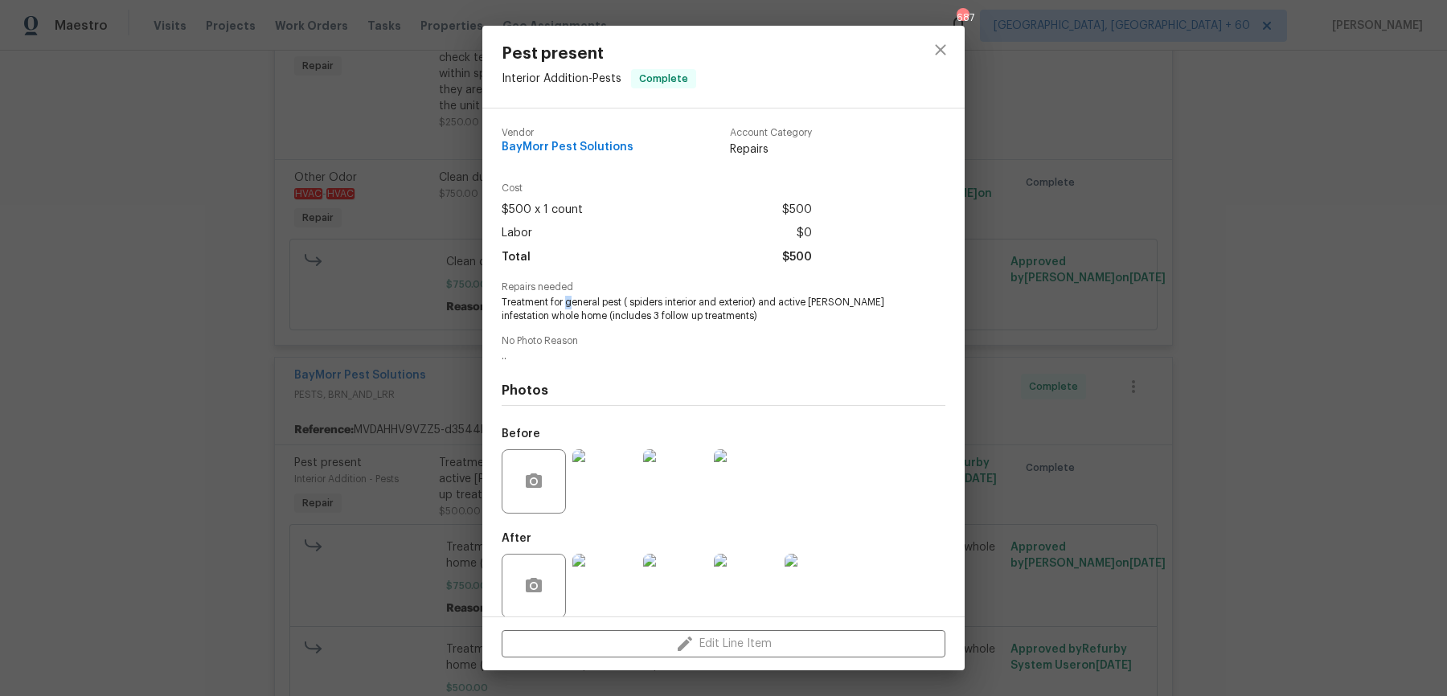
click at [568, 307] on span "Treatment for general pest ( spiders interior and exterior) and active roach in…" at bounding box center [702, 309] width 400 height 27
click at [566, 302] on span "Treatment for general pest ( spiders interior and exterior) and active roach in…" at bounding box center [702, 309] width 400 height 27
drag, startPoint x: 566, startPoint y: 302, endPoint x: 554, endPoint y: 316, distance: 18.2
click at [554, 316] on span "Treatment for general pest ( spiders interior and exterior) and active roach in…" at bounding box center [702, 309] width 400 height 27
click at [601, 144] on span "BayMorr Pest Solutions" at bounding box center [568, 147] width 132 height 12
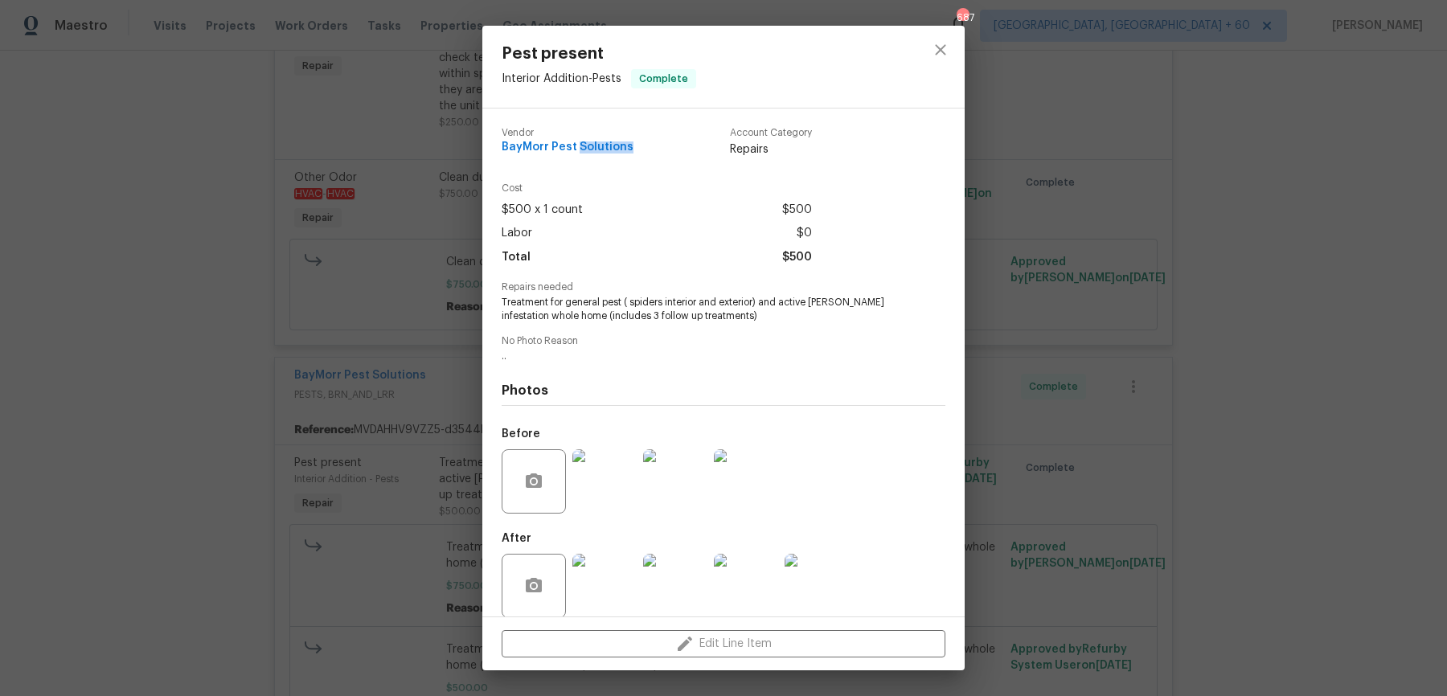
click at [601, 144] on span "BayMorr Pest Solutions" at bounding box center [568, 147] width 132 height 12
click at [1157, 498] on div "Pest present Interior Addition - Pests Complete Vendor BayMorr Pest Solutions A…" at bounding box center [723, 348] width 1447 height 696
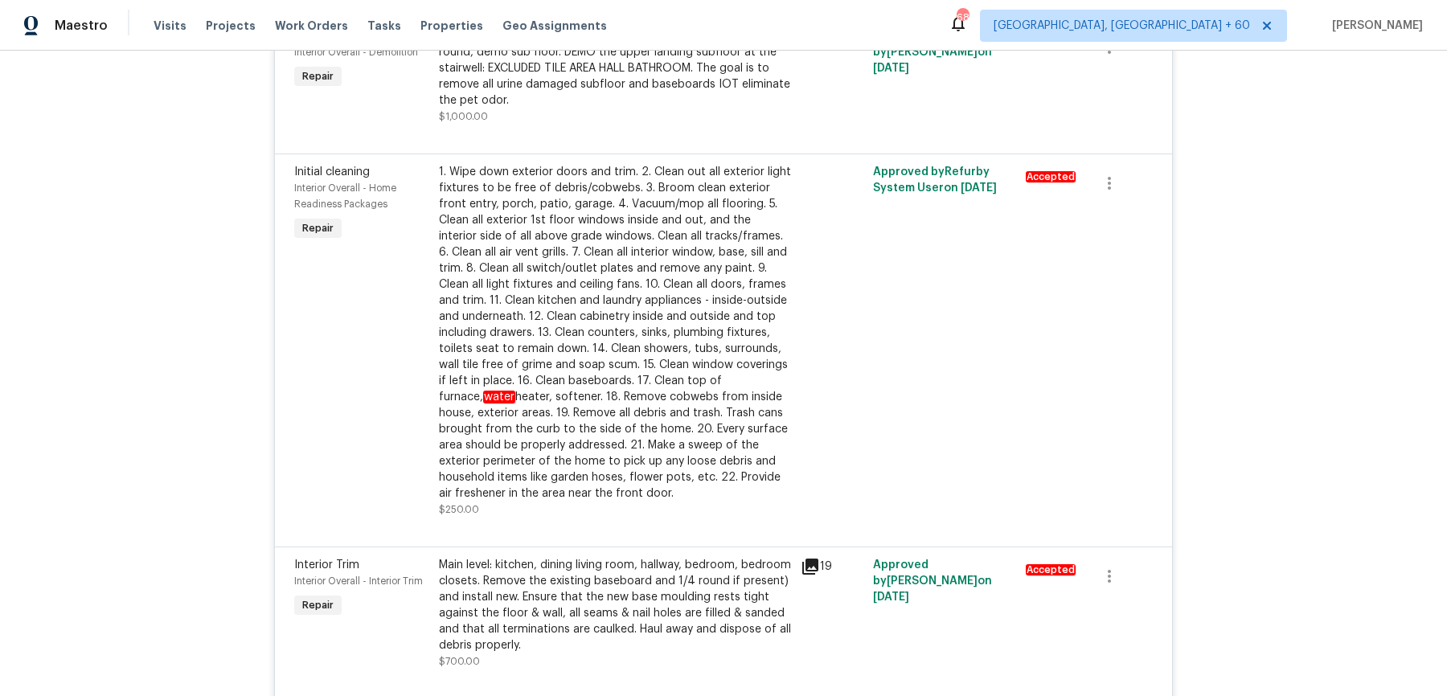
scroll to position [0, 0]
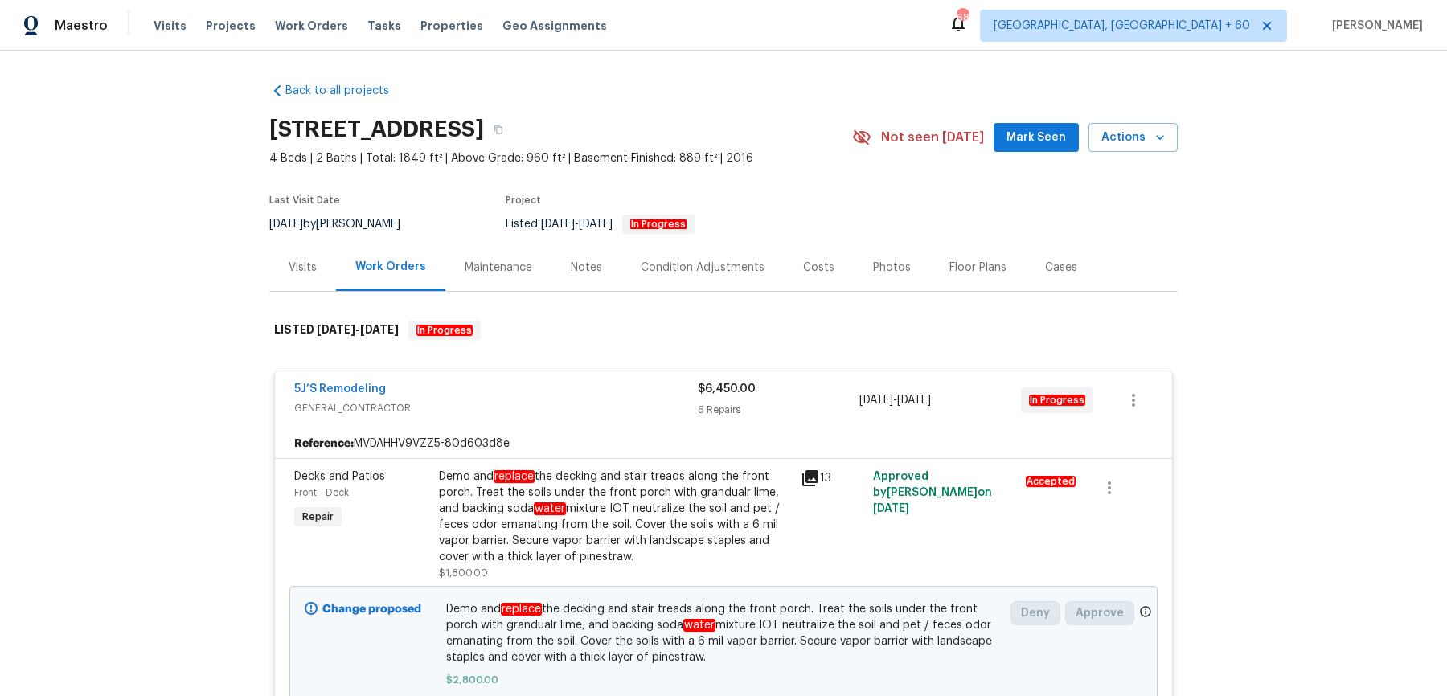
click at [789, 120] on div "6105 Crystal Cove Trl, Gainesville, GA 30506" at bounding box center [560, 130] width 583 height 42
click at [502, 129] on icon "button" at bounding box center [498, 129] width 8 height 9
click at [297, 18] on span "Work Orders" at bounding box center [311, 26] width 73 height 16
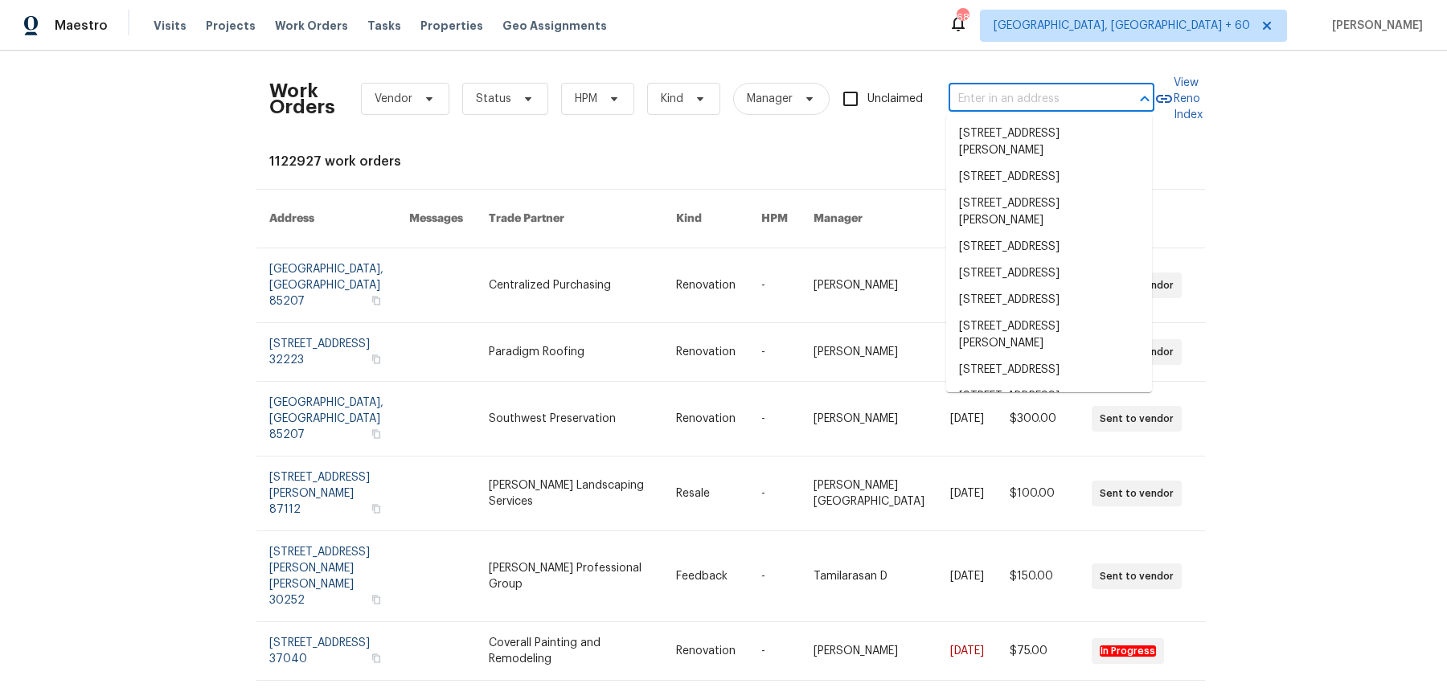
click at [980, 99] on input "text" at bounding box center [1029, 99] width 161 height 25
paste input "121 Northwoods Rd Sharpsburg, GA 30277"
type input "121 Northwoods Rd Sharpsburg, GA 30277"
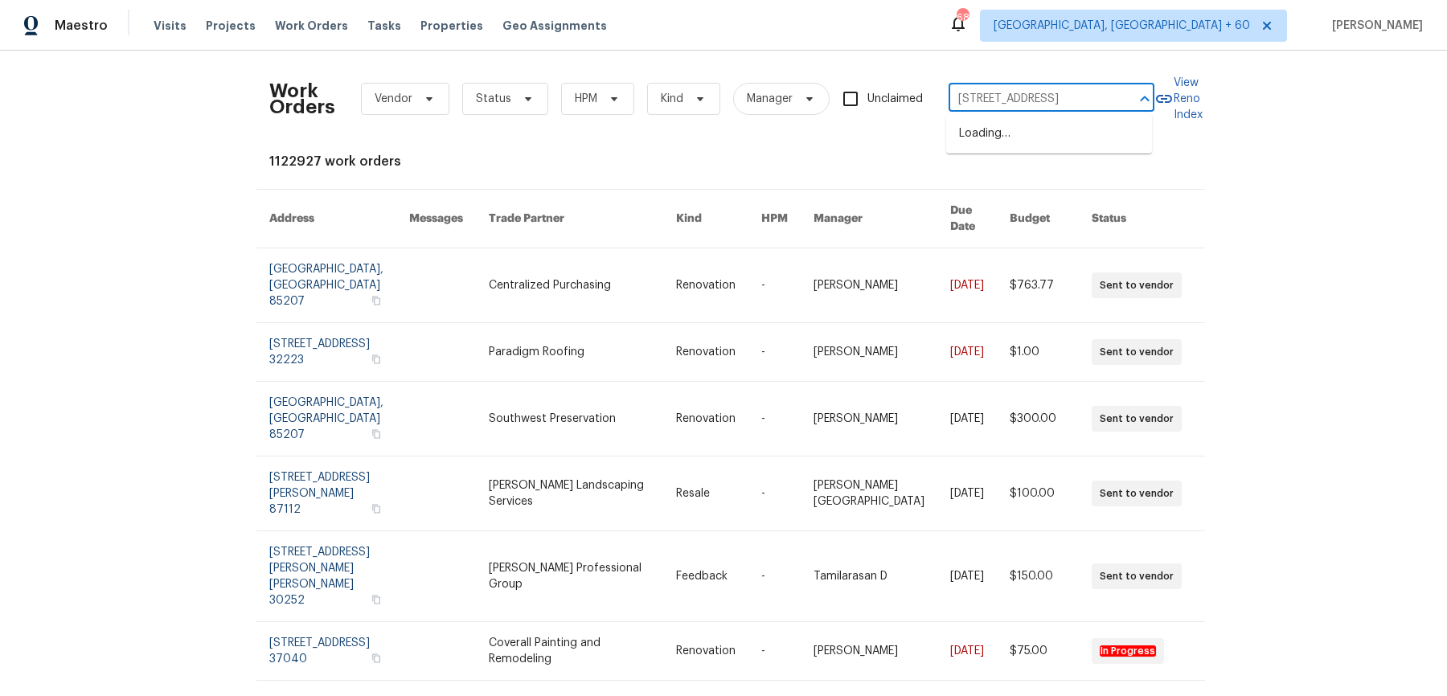
scroll to position [0, 70]
click at [984, 129] on li "[STREET_ADDRESS]" at bounding box center [1049, 134] width 206 height 27
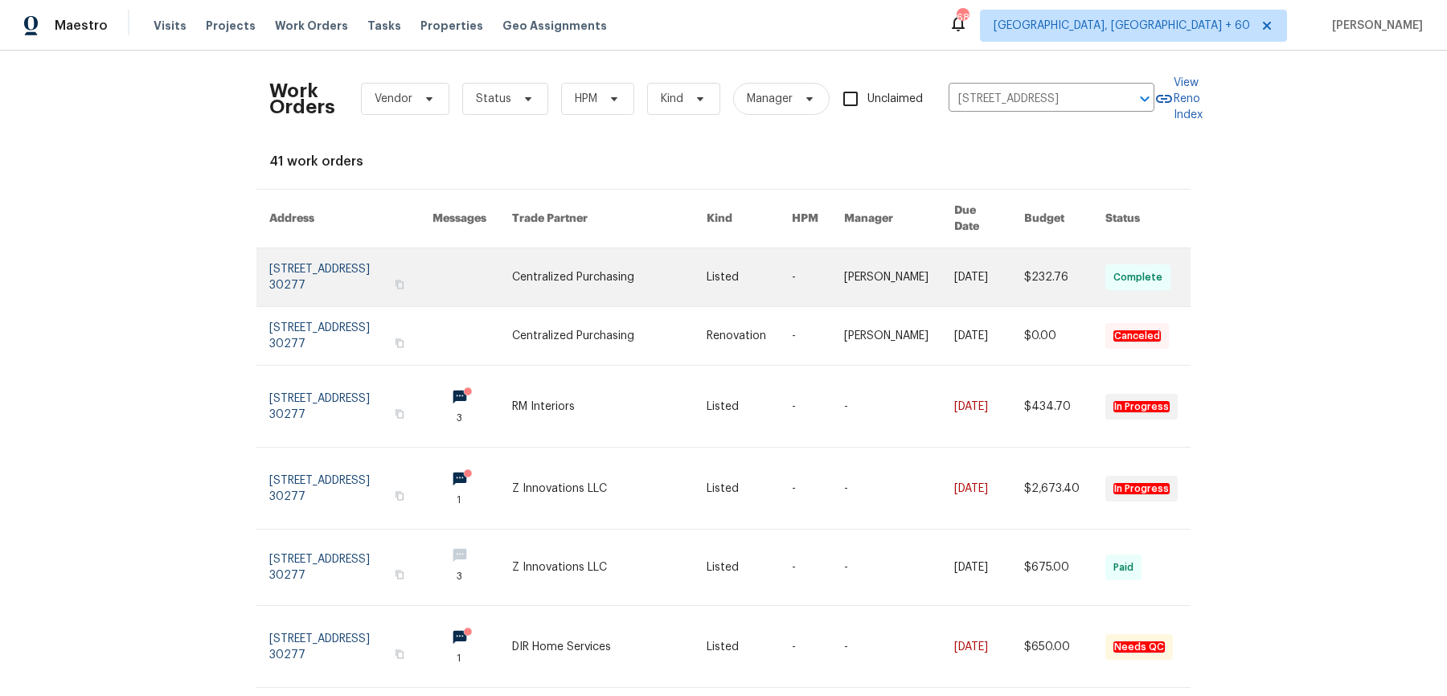
click at [974, 260] on link at bounding box center [989, 277] width 70 height 58
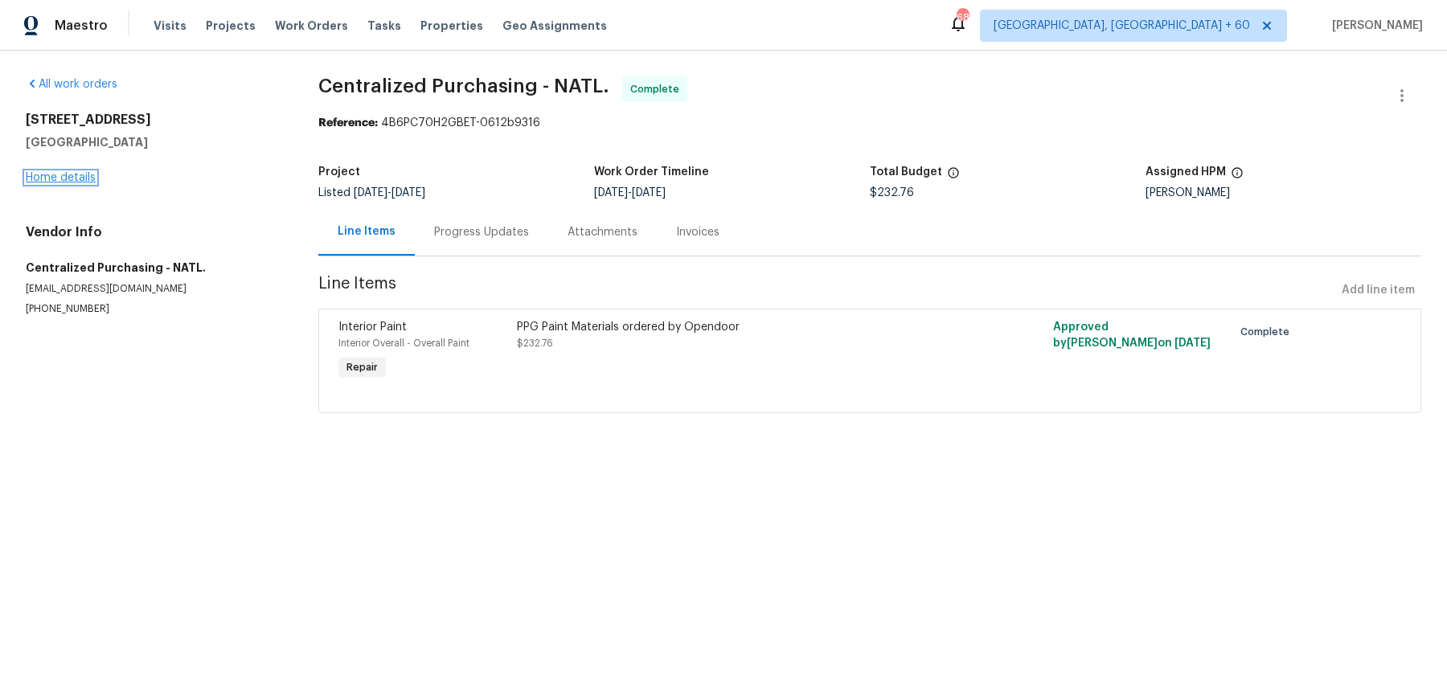
click at [72, 176] on link "Home details" at bounding box center [61, 177] width 70 height 11
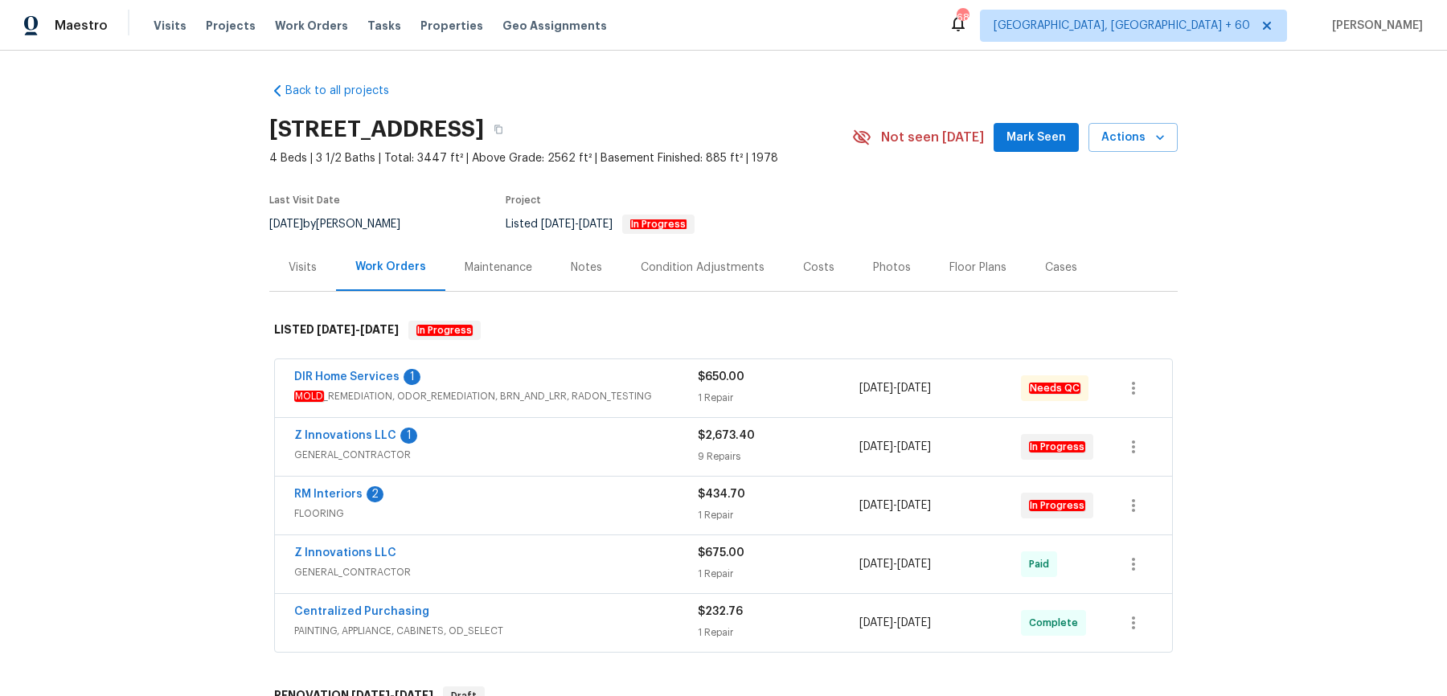
click at [548, 388] on span "MOLD _REMEDIATION, ODOR_REMEDIATION, BRN_AND_LRR, RADON_TESTING" at bounding box center [496, 396] width 404 height 16
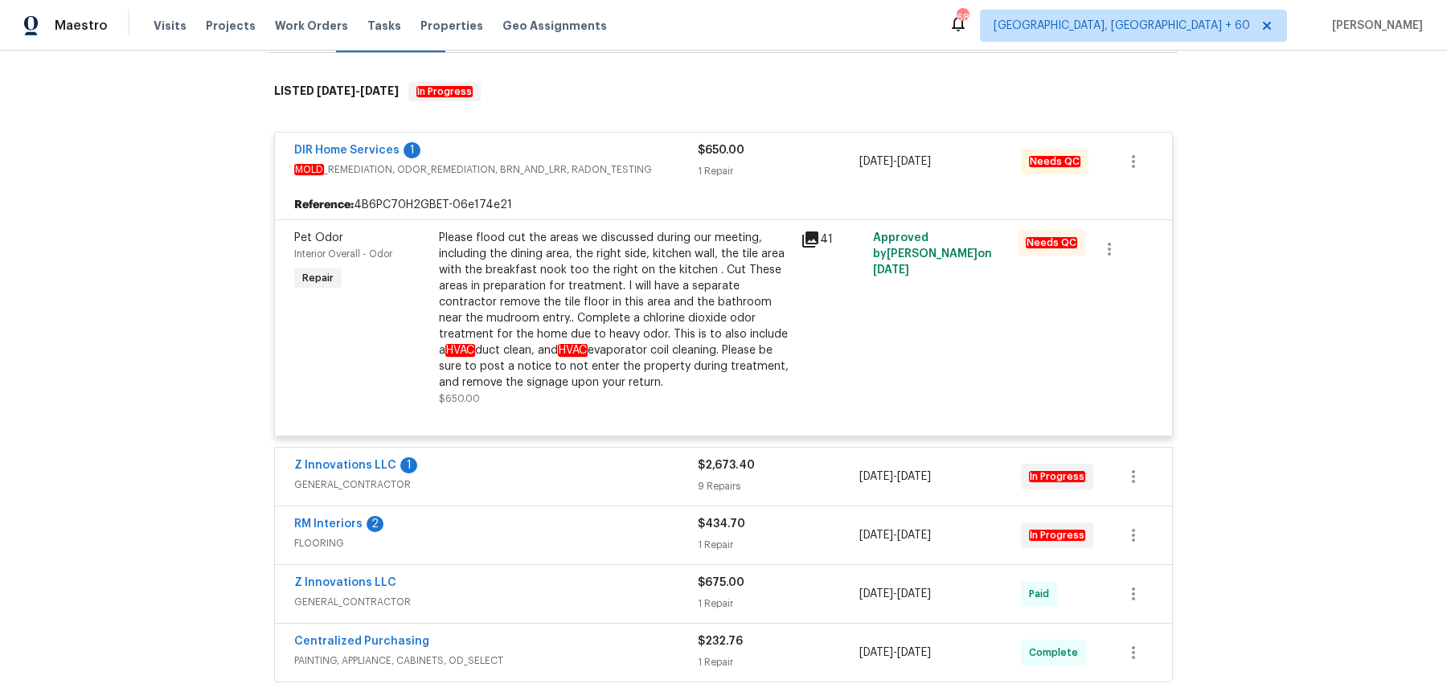
scroll to position [250, 0]
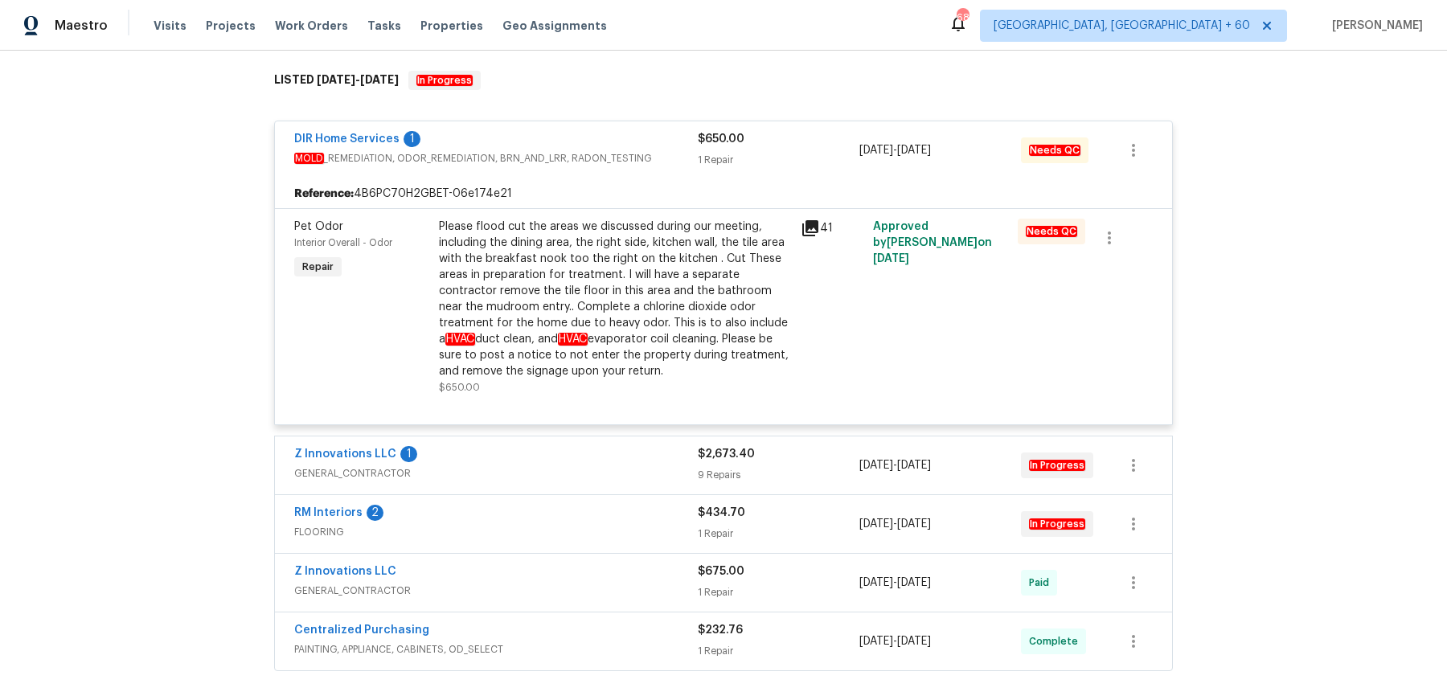
click at [536, 437] on div "Z Innovations LLC 1 GENERAL_CONTRACTOR $2,673.40 9 Repairs 9/25/2025 - 10/1/202…" at bounding box center [723, 466] width 897 height 58
click at [536, 465] on span "GENERAL_CONTRACTOR" at bounding box center [496, 473] width 404 height 16
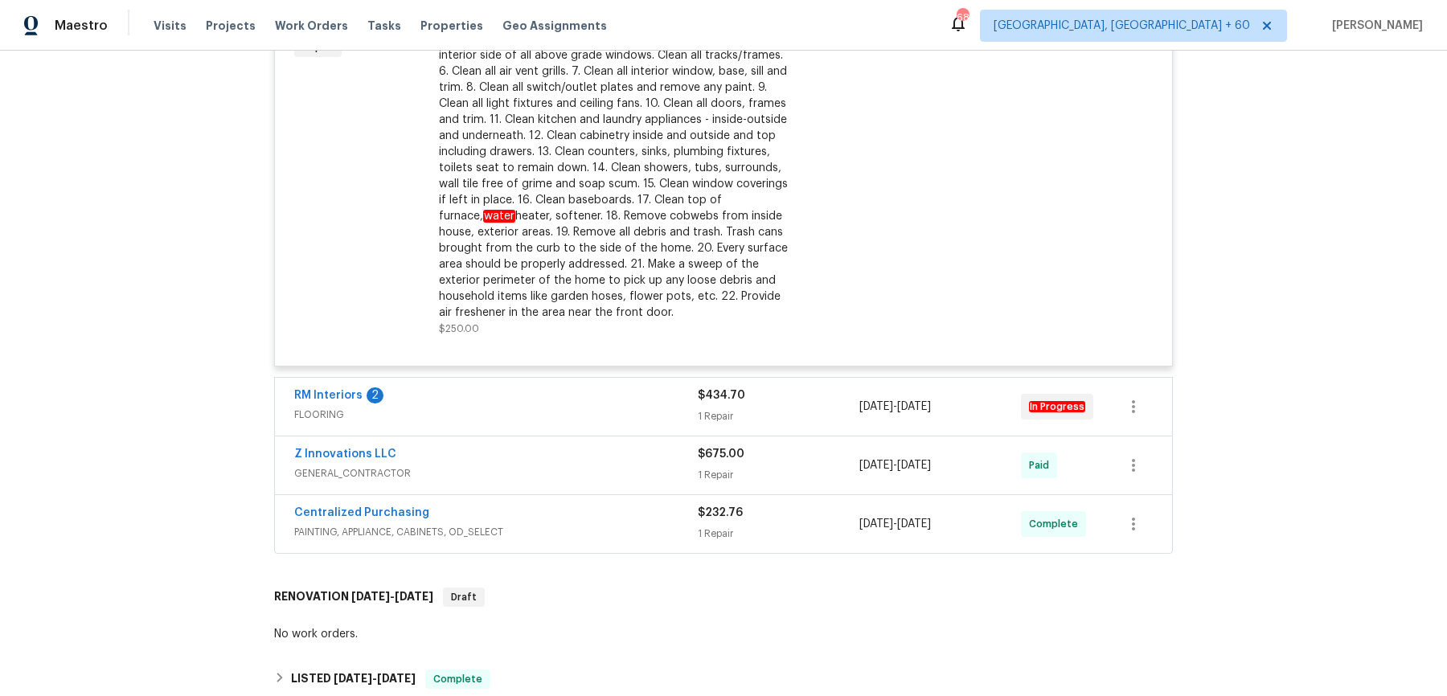
scroll to position [1993, 0]
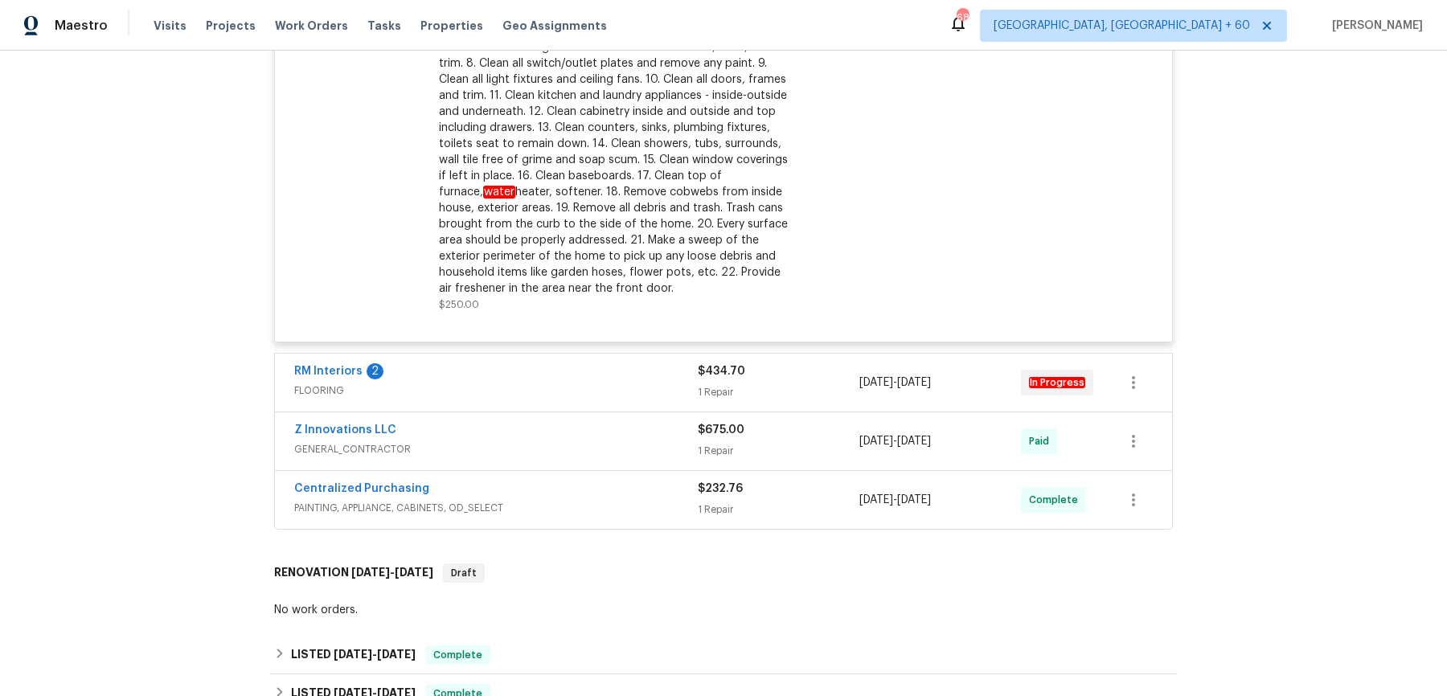
click at [563, 404] on div "RM Interiors 2 FLOORING $434.70 1 Repair 9/25/2025 - 10/1/2025 In Progress" at bounding box center [723, 383] width 897 height 58
click at [568, 383] on span "FLOORING" at bounding box center [496, 391] width 404 height 16
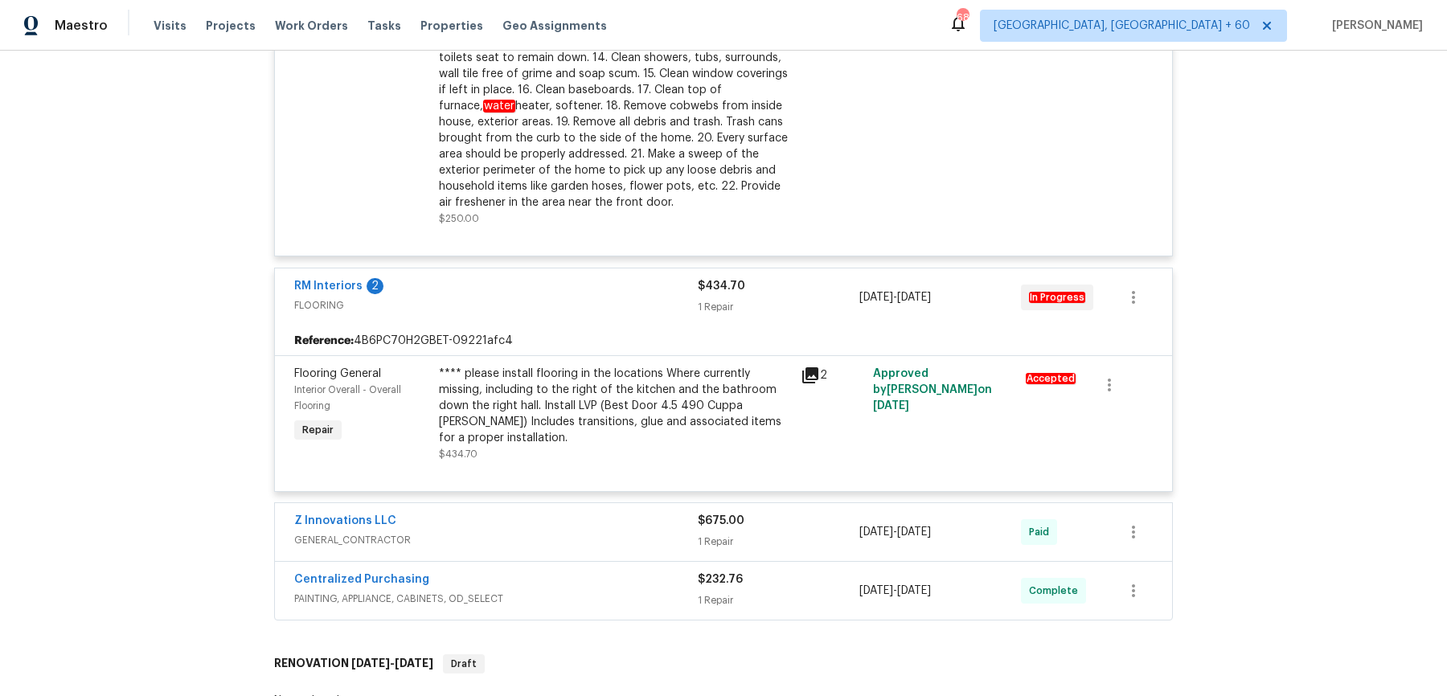
scroll to position [2083, 0]
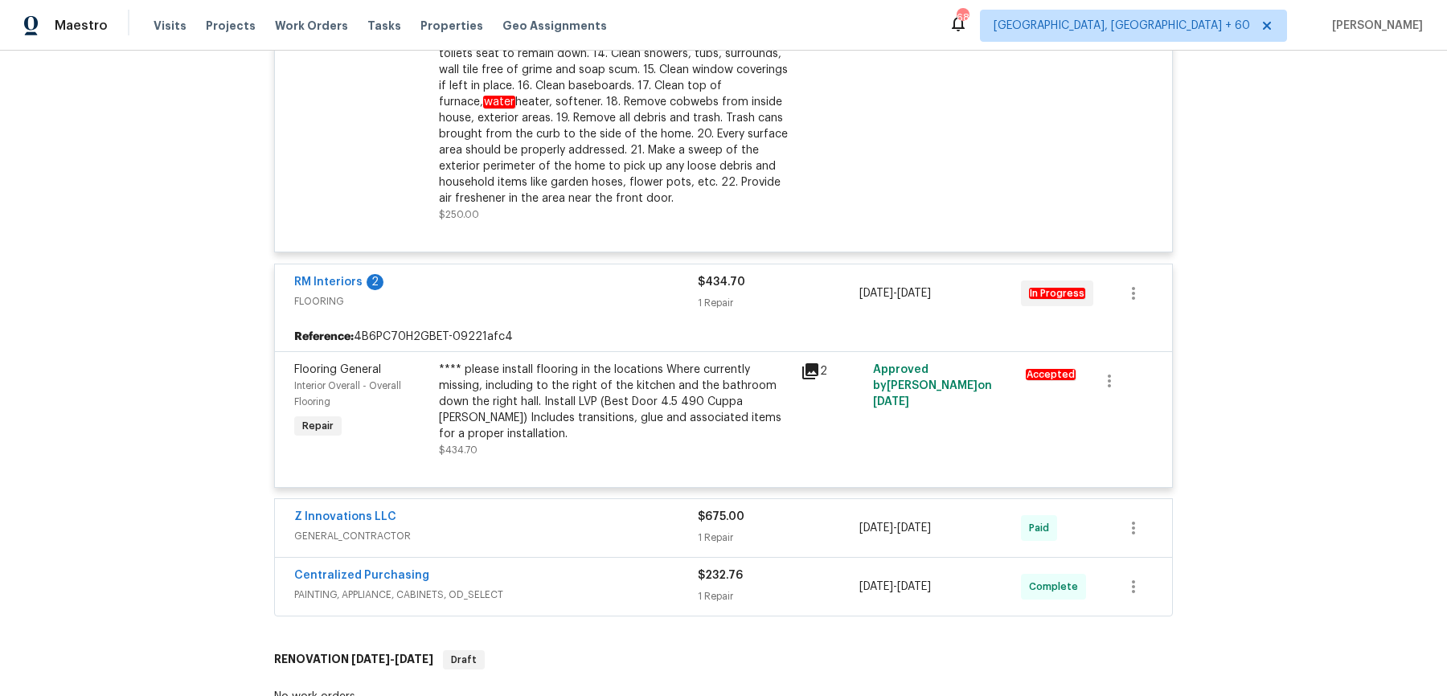
click at [547, 528] on span "GENERAL_CONTRACTOR" at bounding box center [496, 536] width 404 height 16
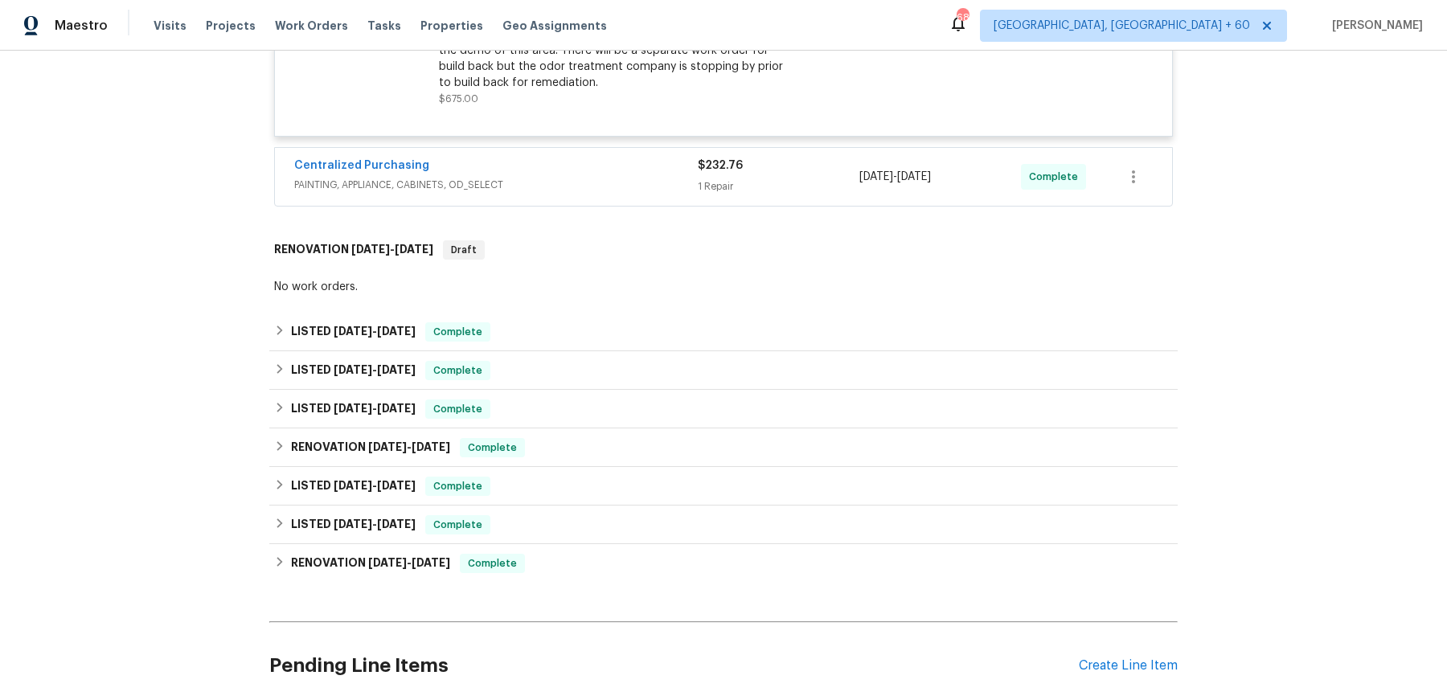
scroll to position [2722, 0]
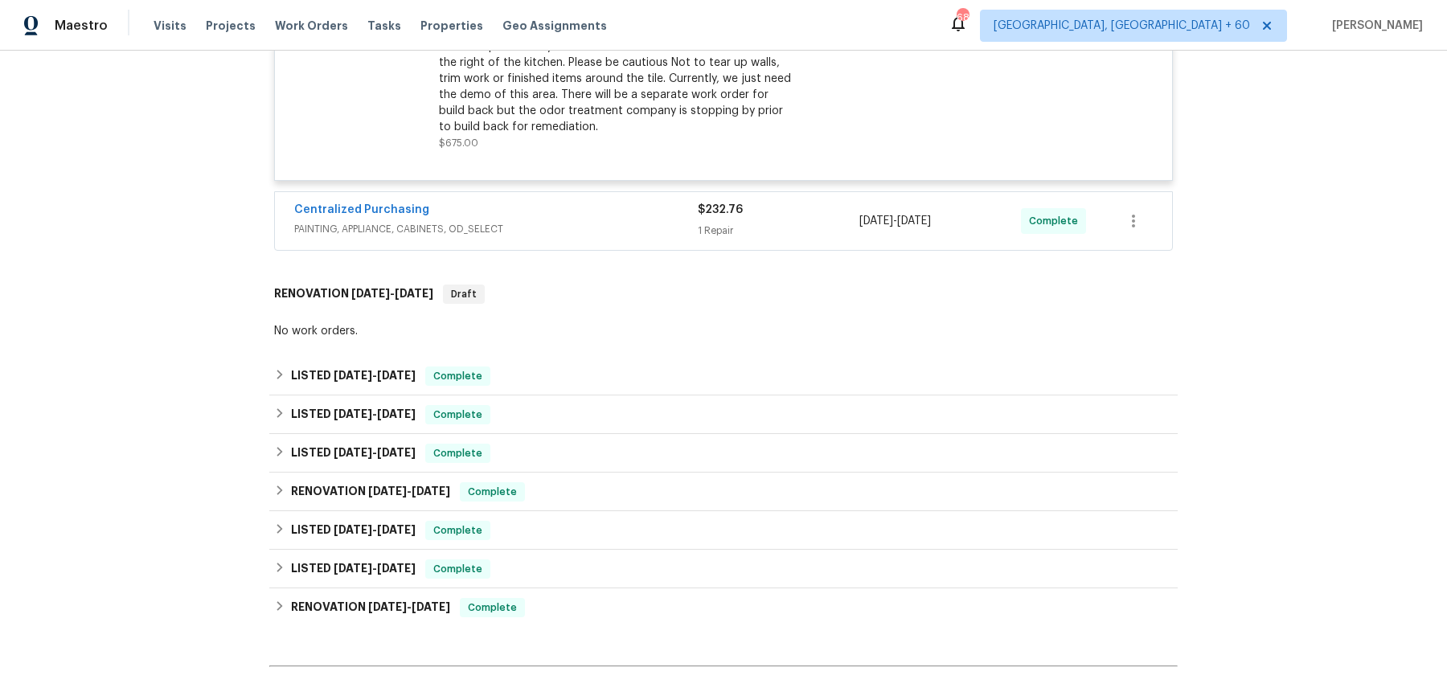
click at [576, 220] on div "Centralized Purchasing PAINTING, APPLIANCE, CABINETS, OD_SELECT" at bounding box center [496, 221] width 404 height 39
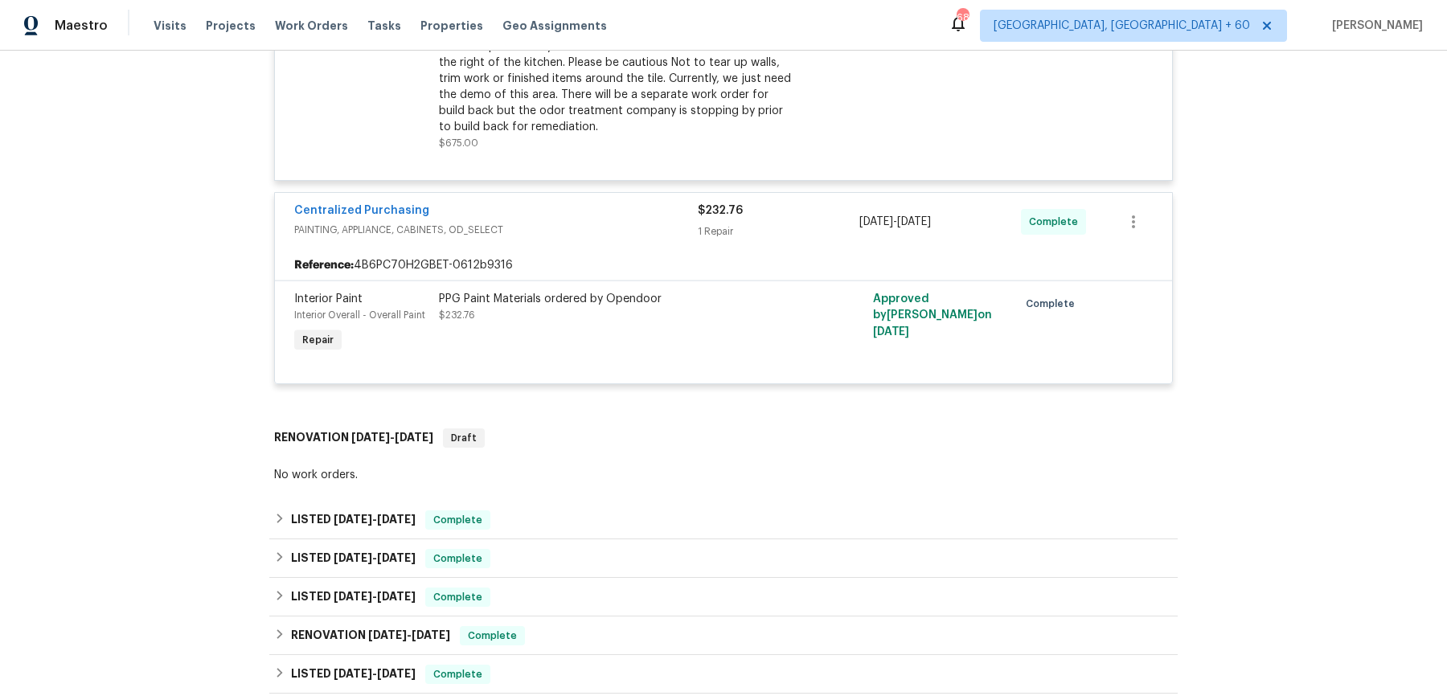
click at [576, 222] on span "PAINTING, APPLIANCE, CABINETS, OD_SELECT" at bounding box center [496, 230] width 404 height 16
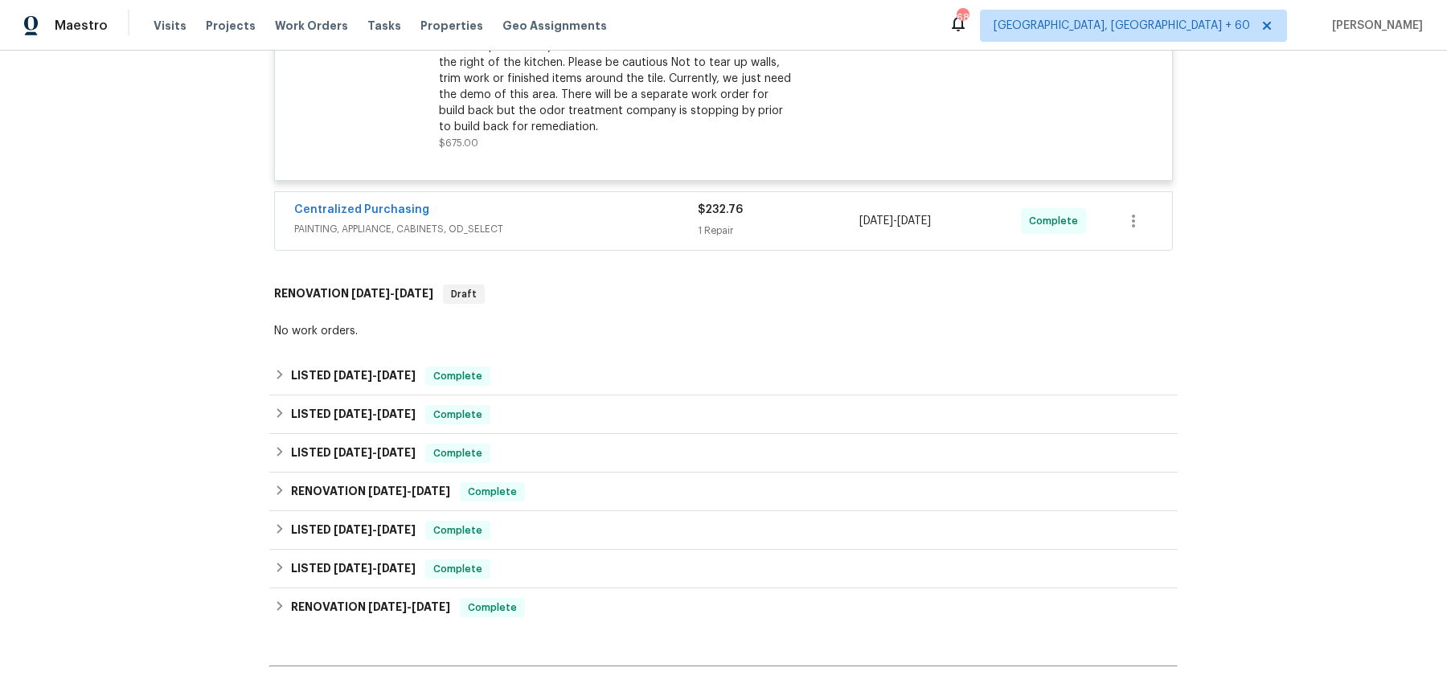
click at [584, 221] on span "PAINTING, APPLIANCE, CABINETS, OD_SELECT" at bounding box center [496, 229] width 404 height 16
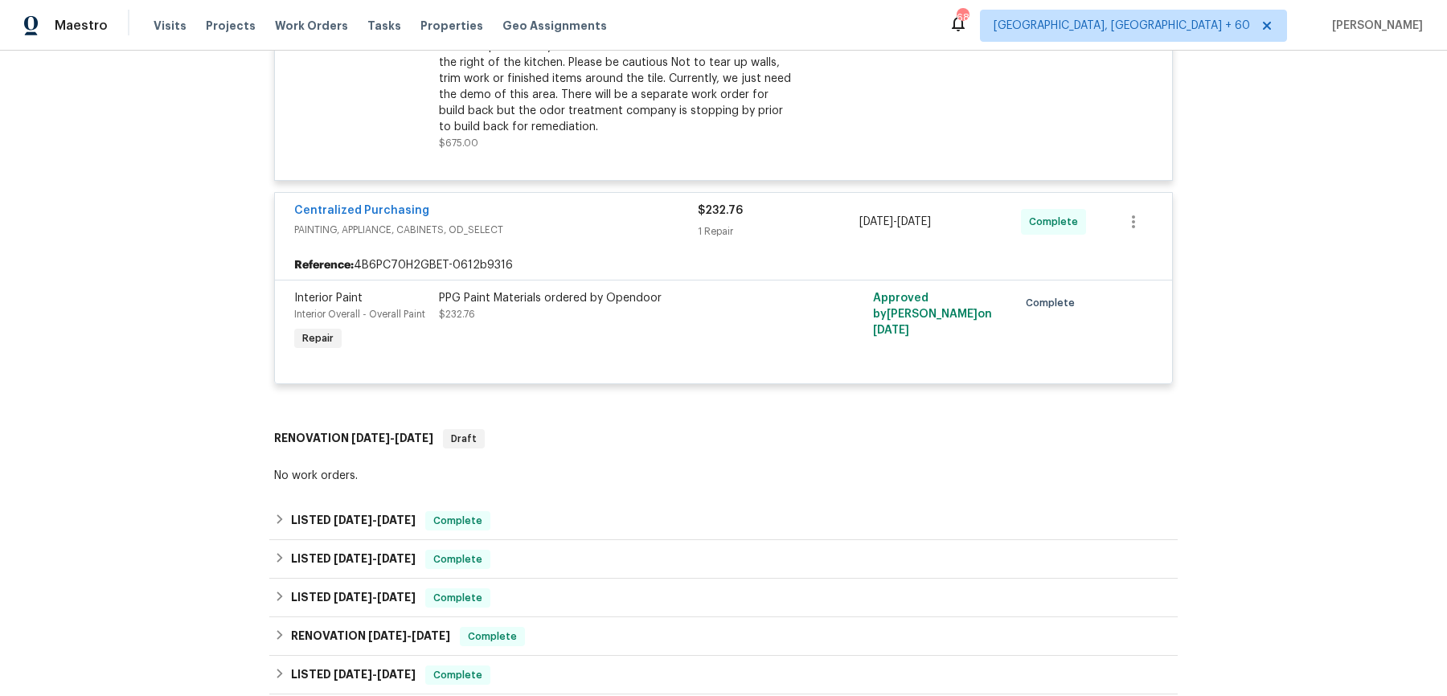
click at [554, 467] on div "No work orders." at bounding box center [723, 477] width 908 height 24
click at [540, 511] on div "LISTED 9/14/25 - 9/15/25 Complete" at bounding box center [723, 520] width 899 height 19
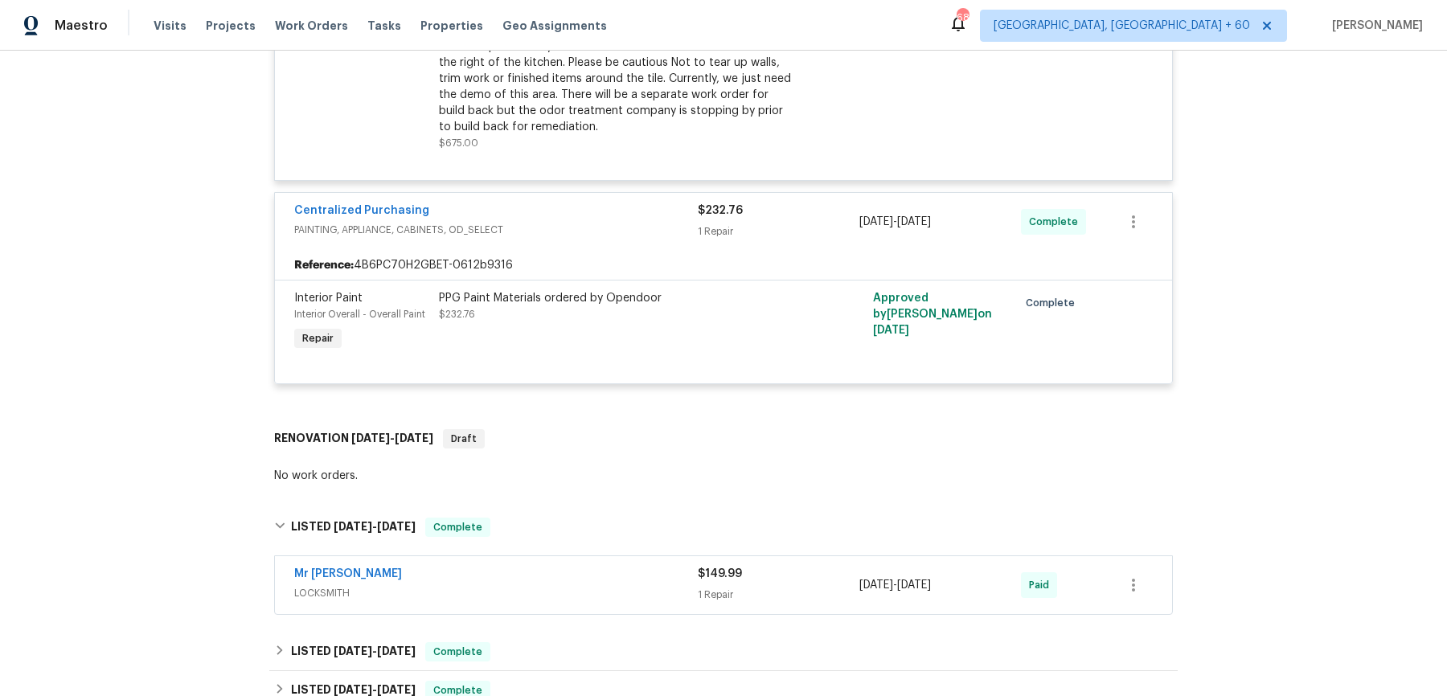
click at [564, 556] on span "LOCKSMITH" at bounding box center [496, 593] width 404 height 16
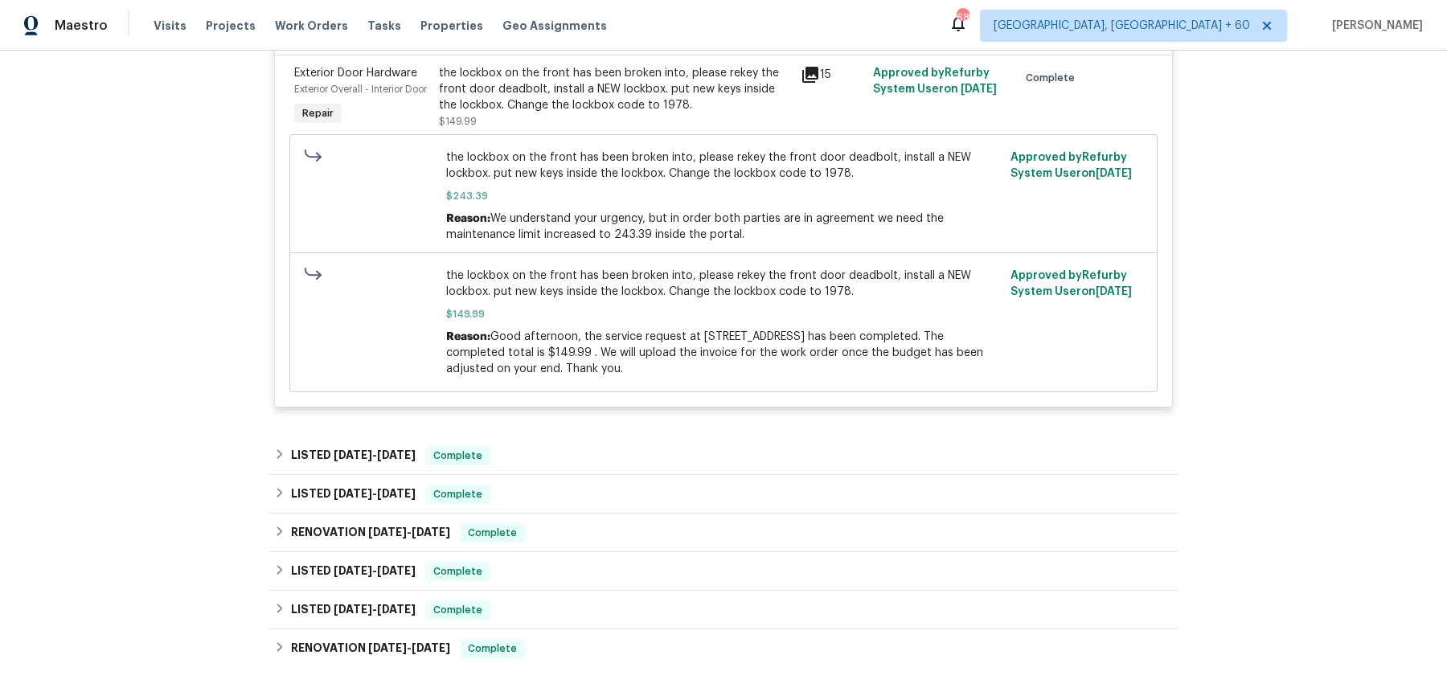
scroll to position [3333, 0]
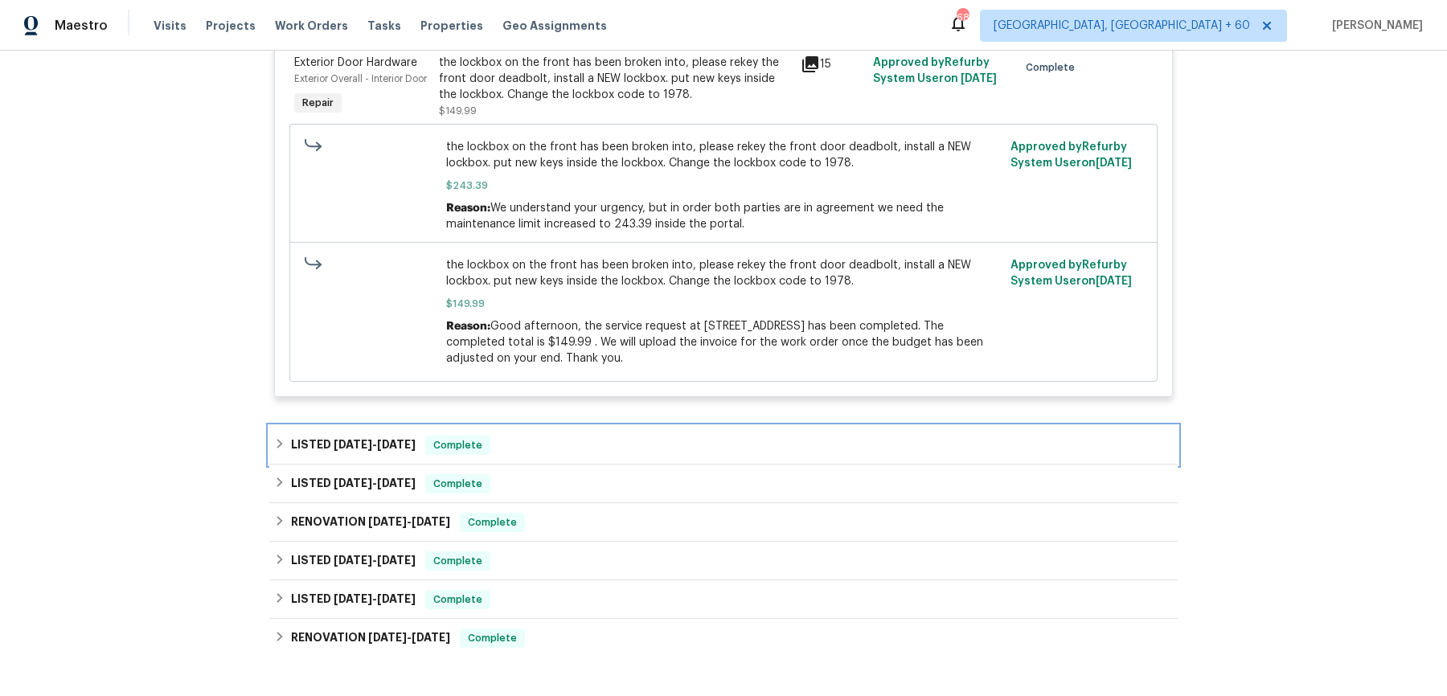
click at [567, 440] on div "LISTED 6/26/25 - 7/28/25 Complete" at bounding box center [723, 445] width 899 height 19
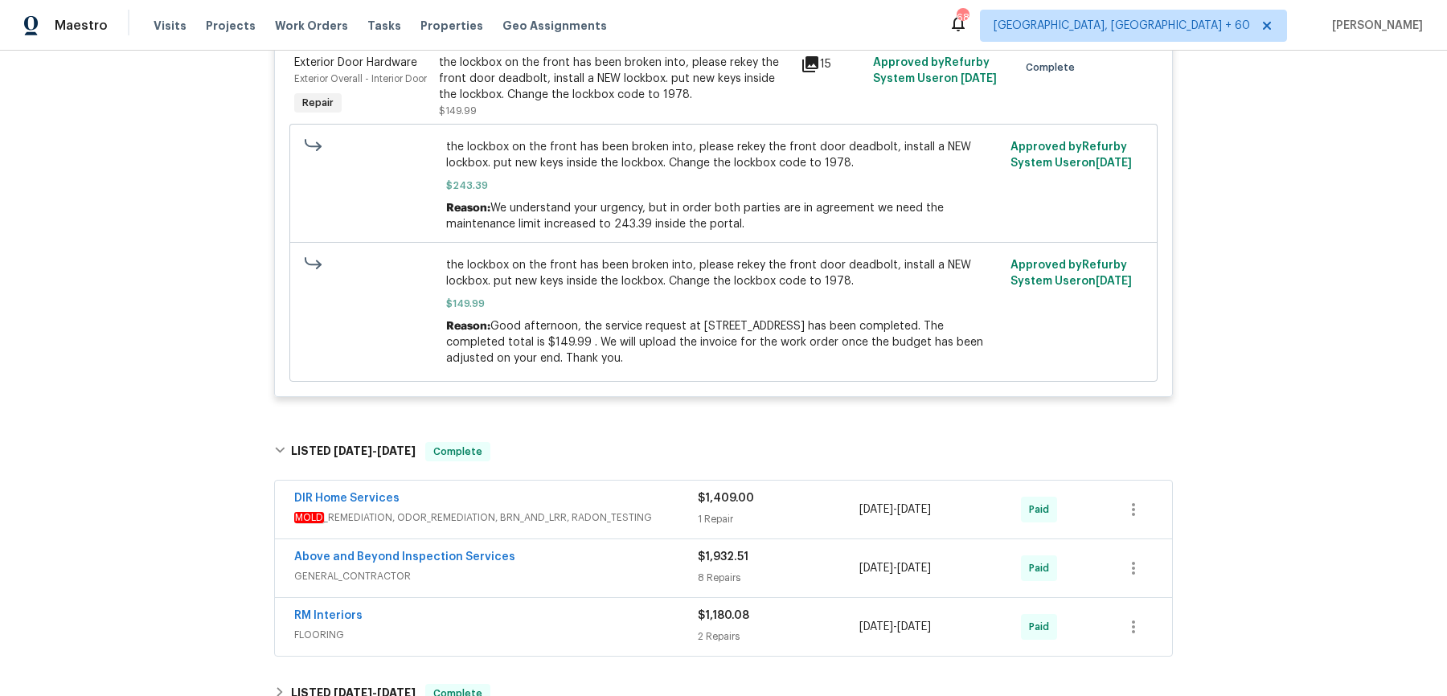
click at [601, 482] on div "DIR Home Services MOLD _REMEDIATION, ODOR_REMEDIATION, BRN_AND_LRR, RADON_TESTI…" at bounding box center [723, 510] width 897 height 58
click at [601, 498] on div "DIR Home Services" at bounding box center [496, 499] width 404 height 19
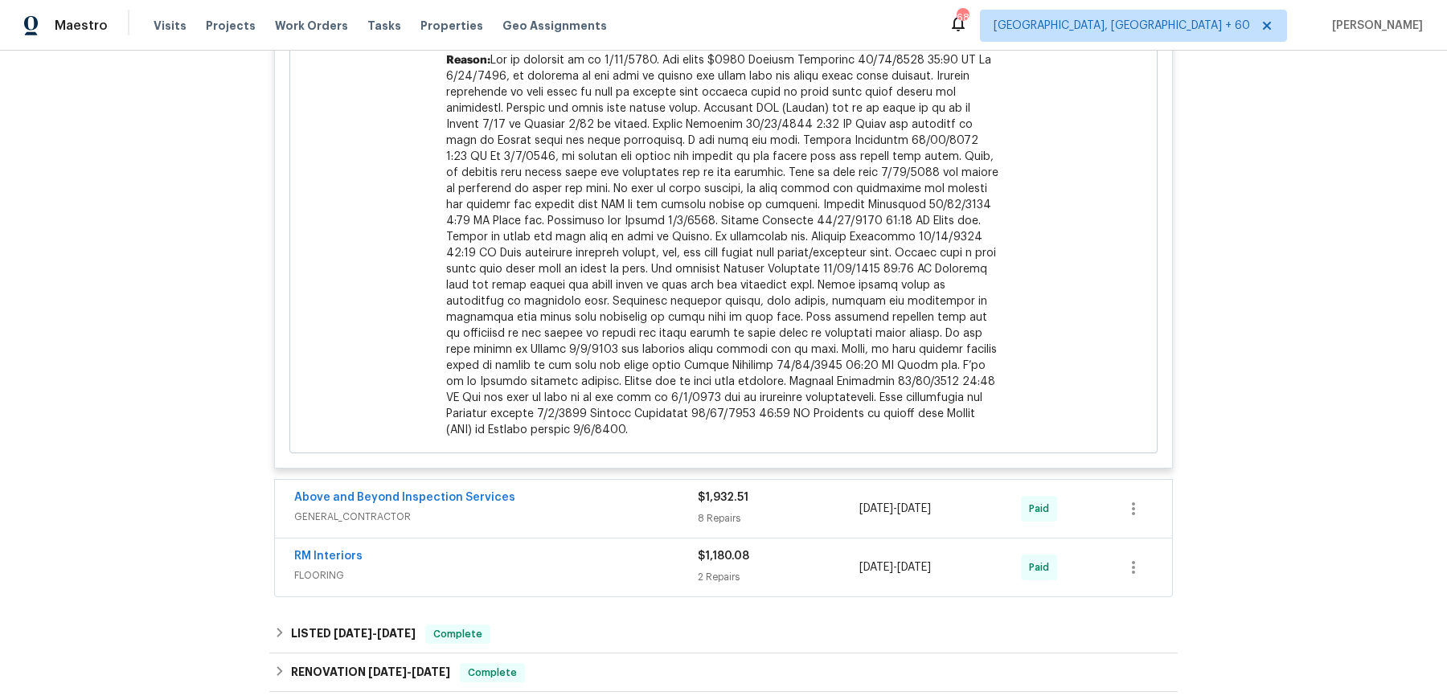
scroll to position [4168, 0]
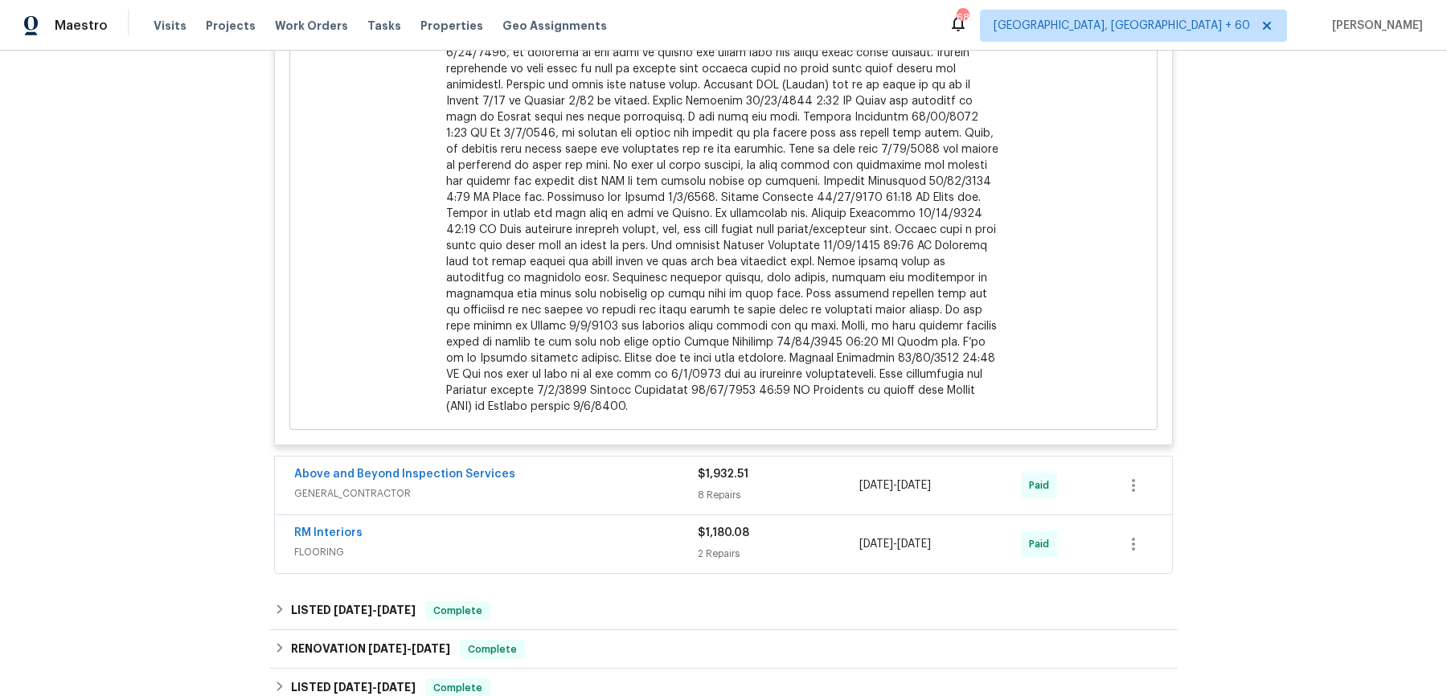
click at [601, 515] on div "RM Interiors FLOORING $1,180.08 2 Repairs 7/23/2025 - 7/28/2025 Paid" at bounding box center [723, 544] width 897 height 58
click at [600, 486] on span "GENERAL_CONTRACTOR" at bounding box center [496, 494] width 404 height 16
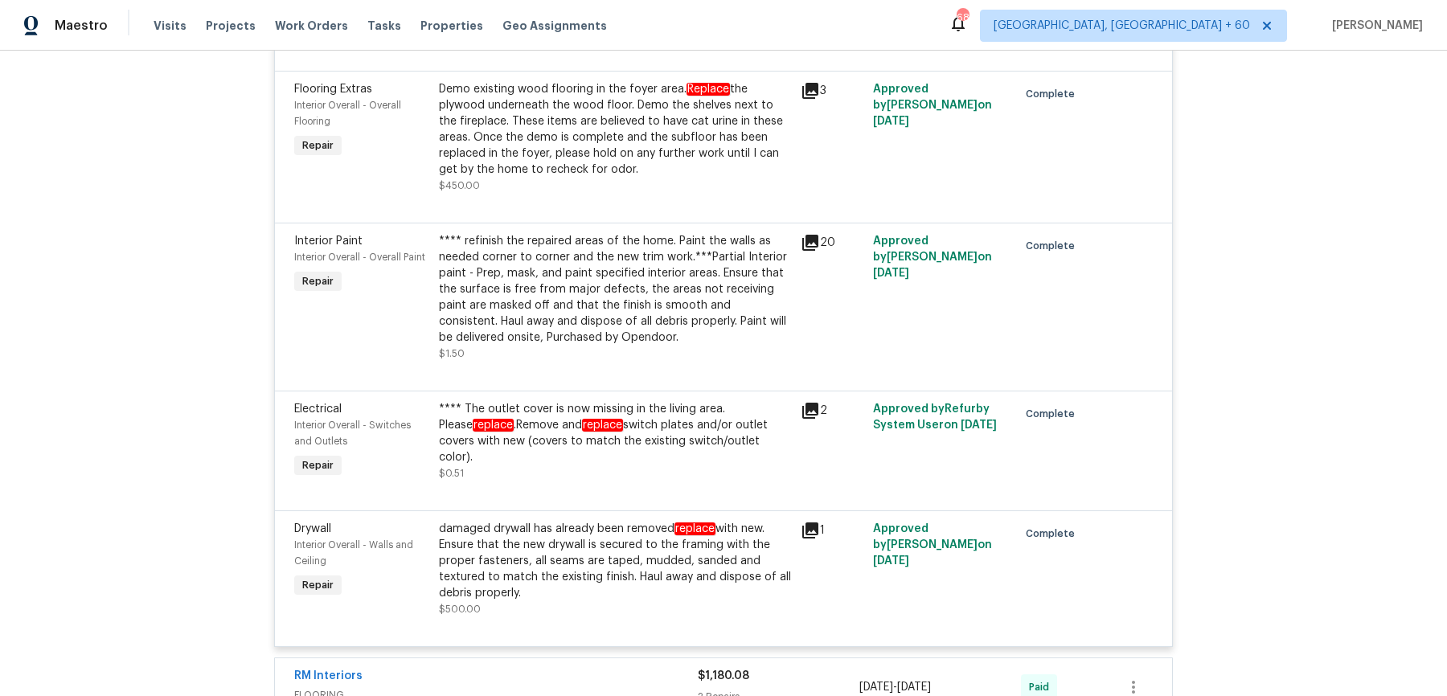
scroll to position [5720, 0]
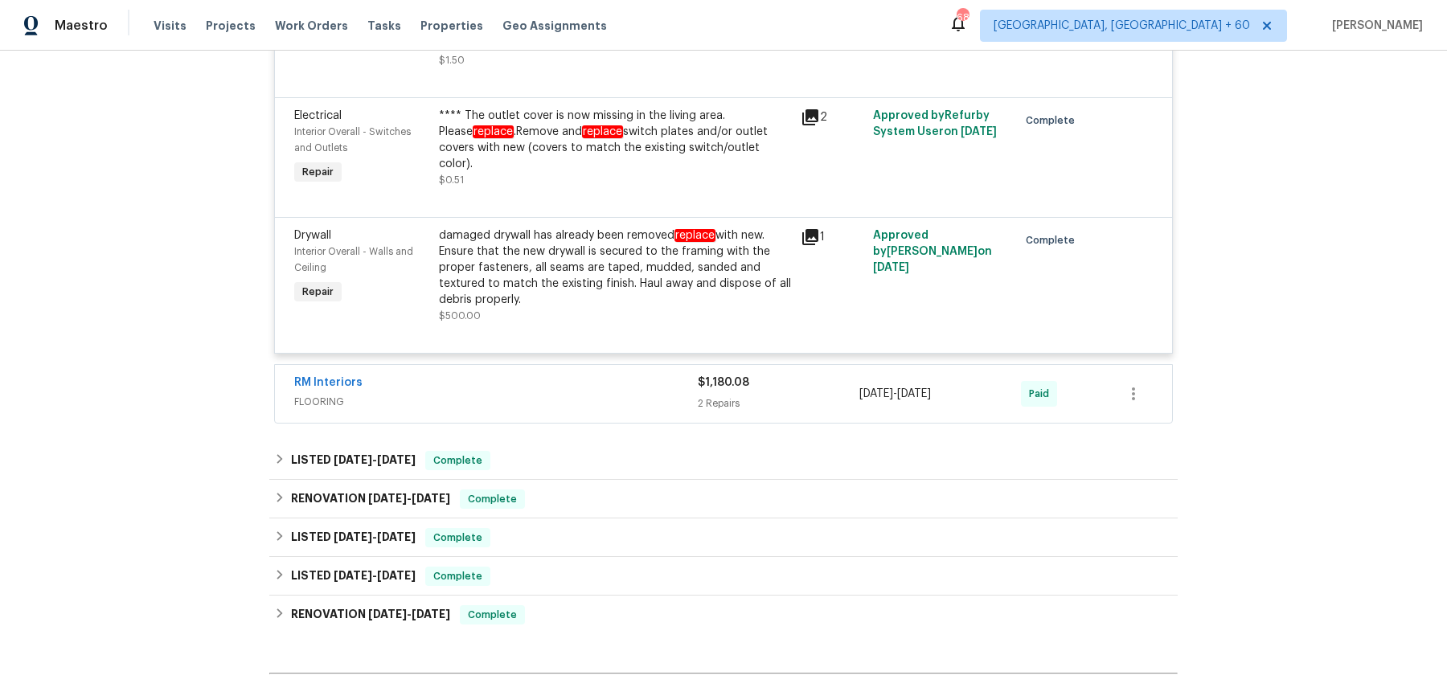
click at [630, 394] on span "FLOORING" at bounding box center [496, 402] width 404 height 16
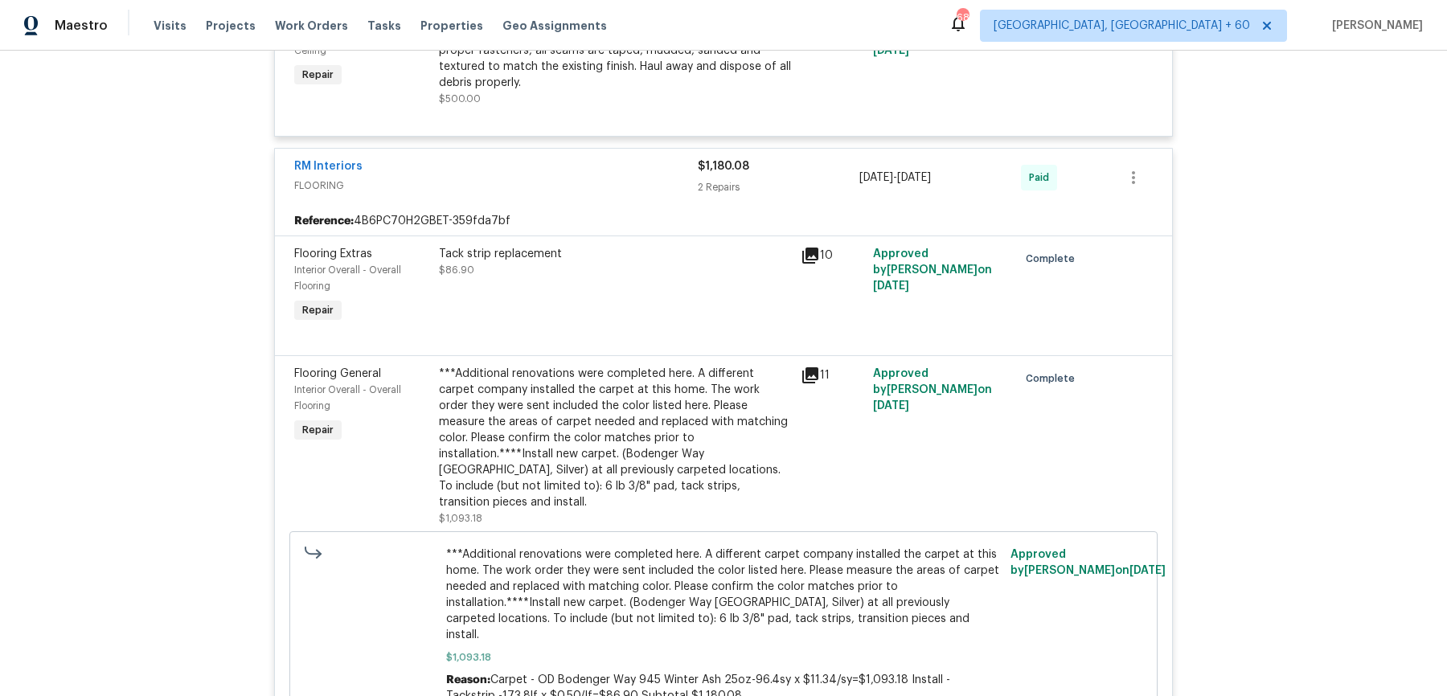
scroll to position [6394, 0]
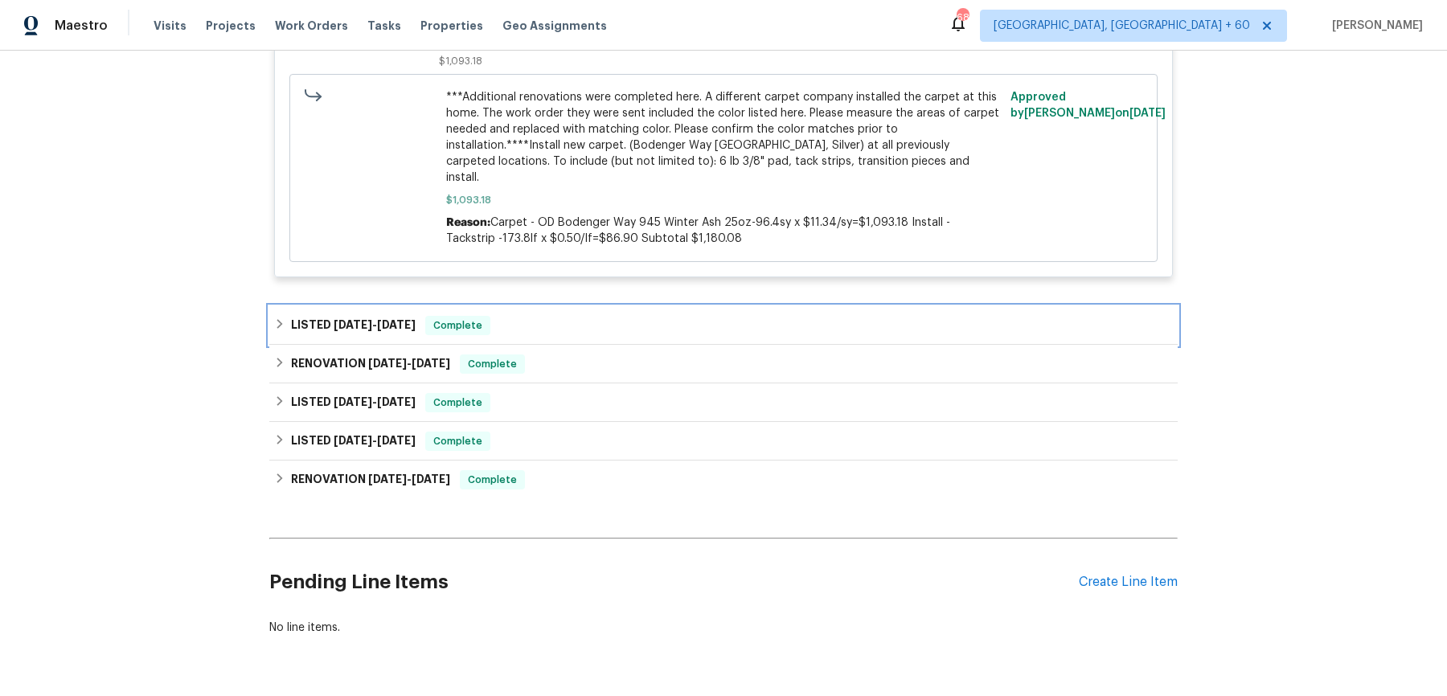
click at [622, 316] on div "LISTED 5/28/25 - 6/18/25 Complete" at bounding box center [723, 325] width 899 height 19
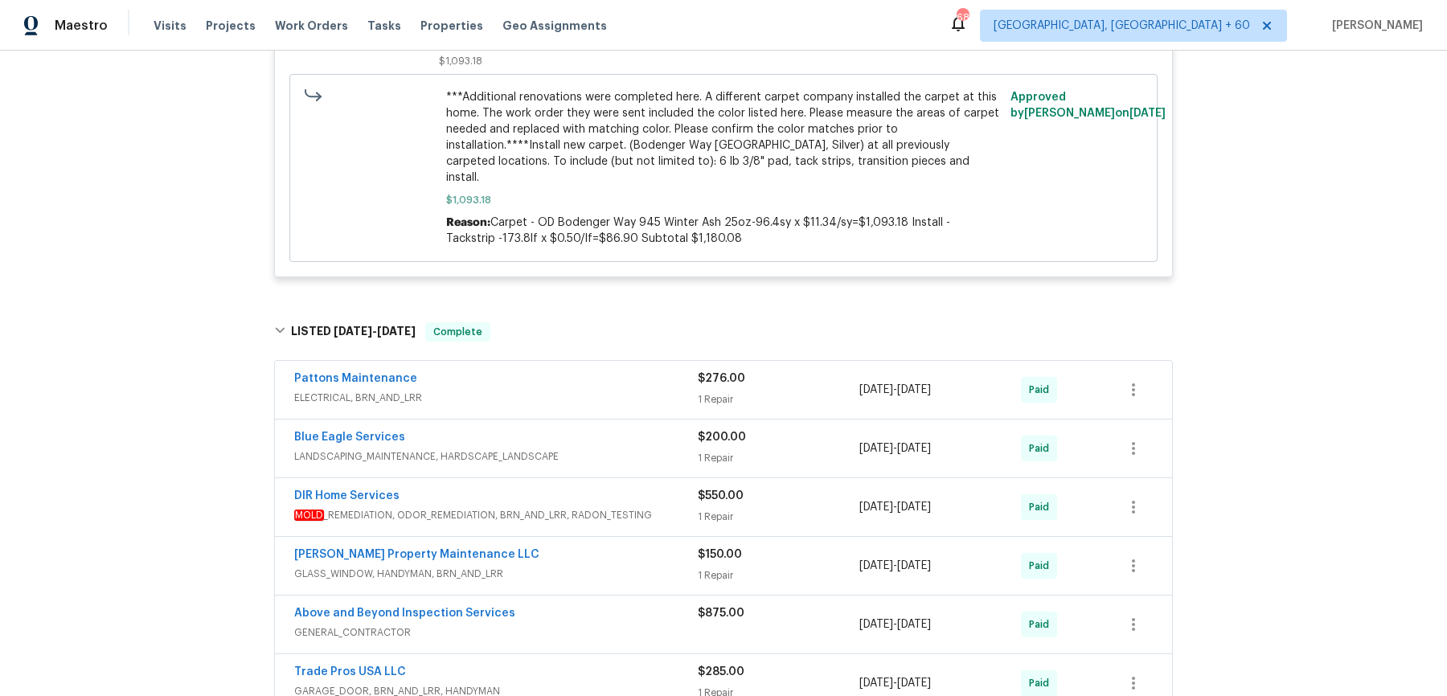
click at [601, 390] on span "ELECTRICAL, BRN_AND_LRR" at bounding box center [496, 398] width 404 height 16
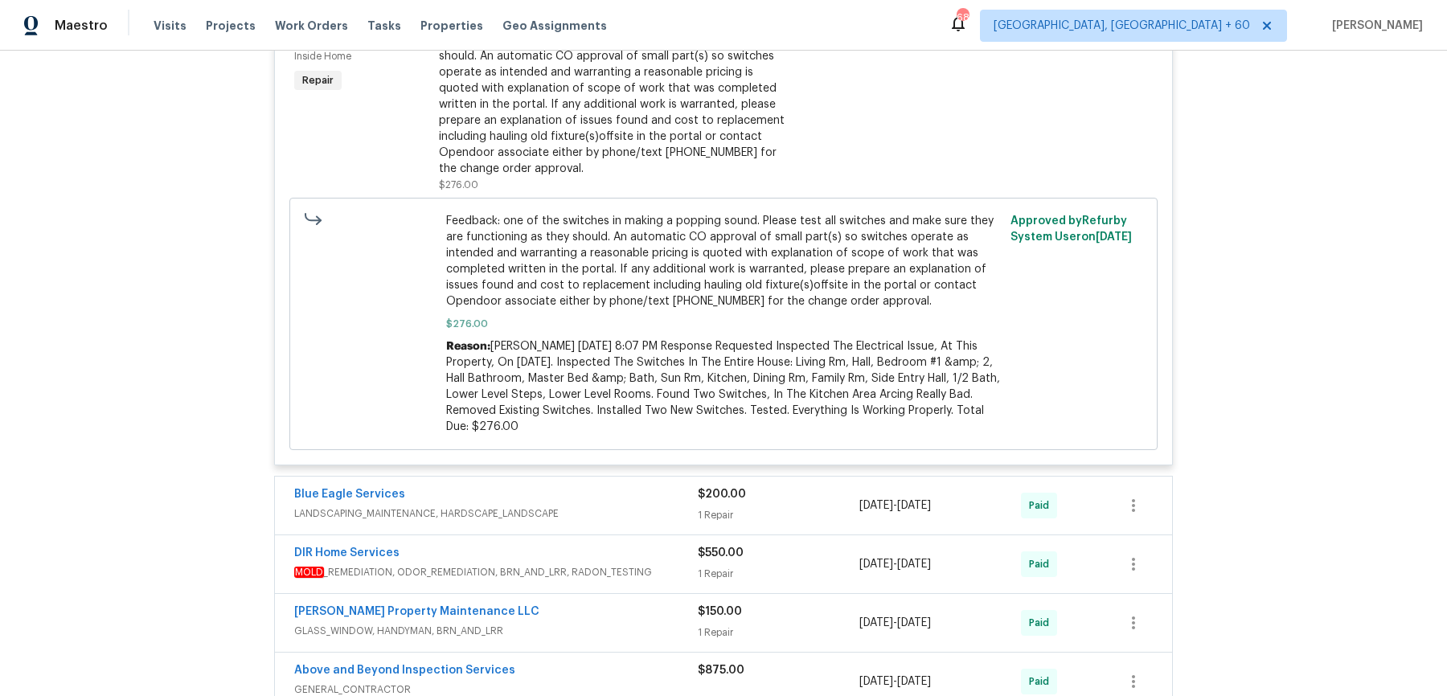
click at [598, 486] on div "Blue Eagle Services" at bounding box center [496, 495] width 404 height 19
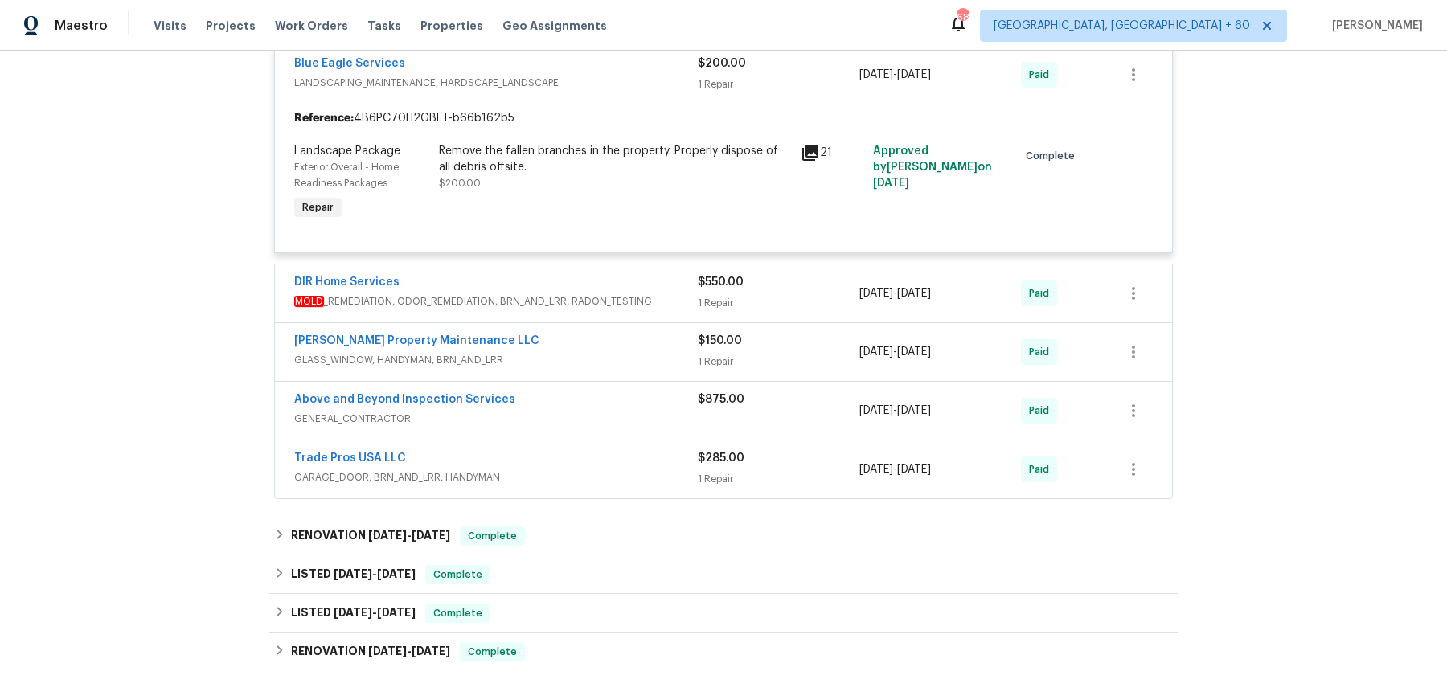
scroll to position [7284, 0]
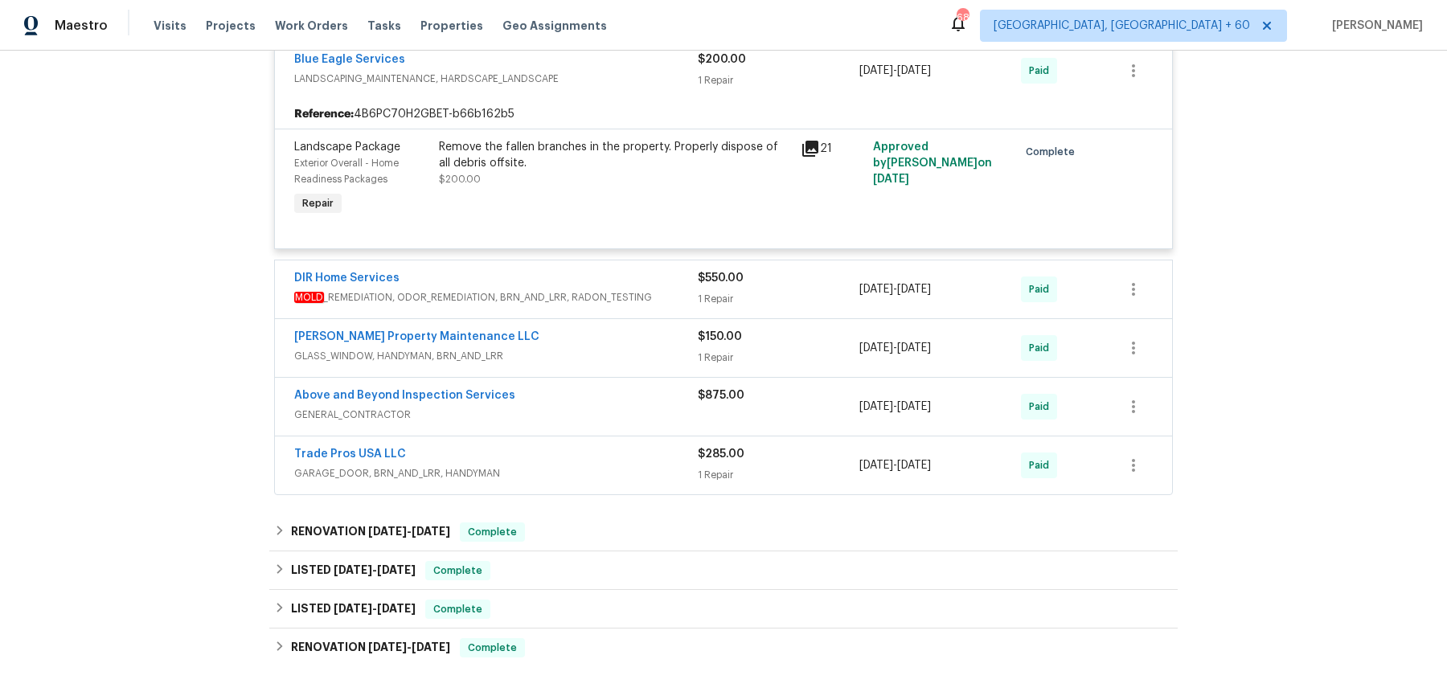
click at [665, 270] on div "DIR Home Services" at bounding box center [496, 279] width 404 height 19
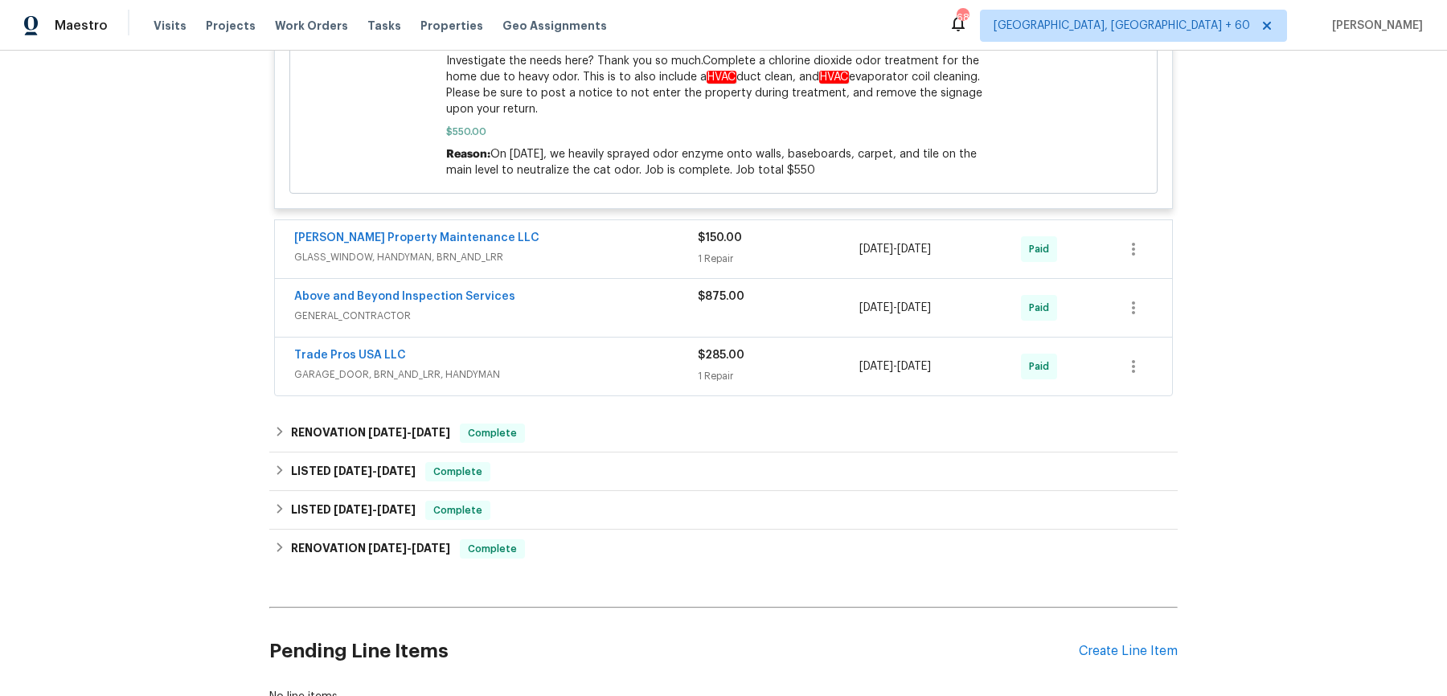
click at [653, 249] on span "GLASS_WINDOW, HANDYMAN, BRN_AND_LRR" at bounding box center [496, 257] width 404 height 16
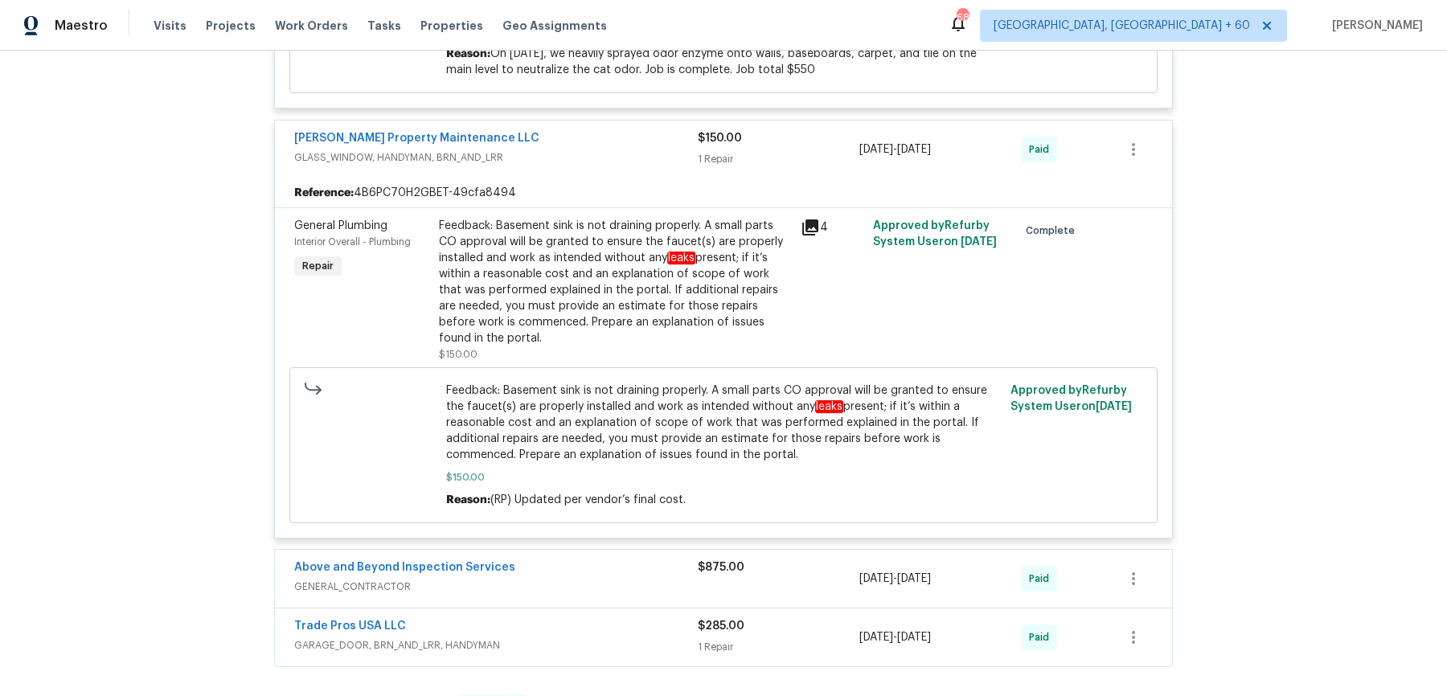
scroll to position [7983, 0]
click at [630, 556] on div "Above and Beyond Inspection Services" at bounding box center [496, 569] width 404 height 19
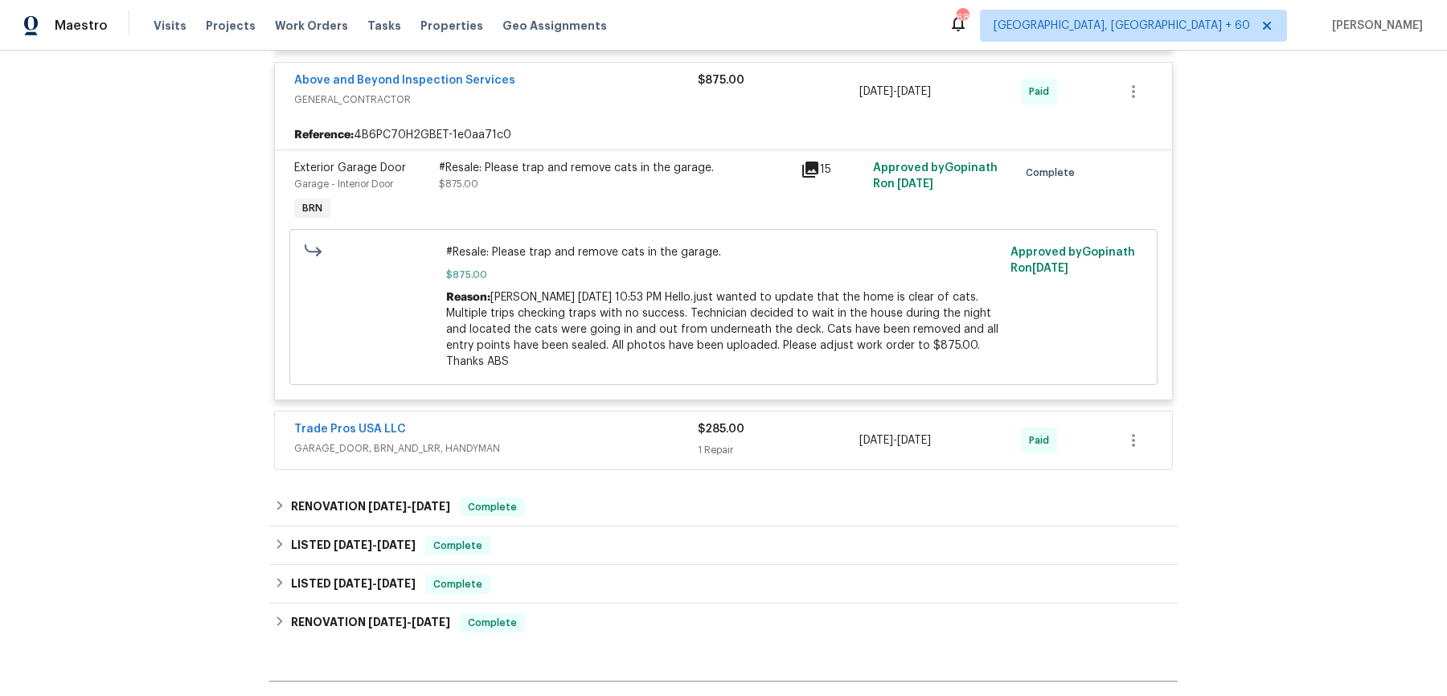
scroll to position [8482, 0]
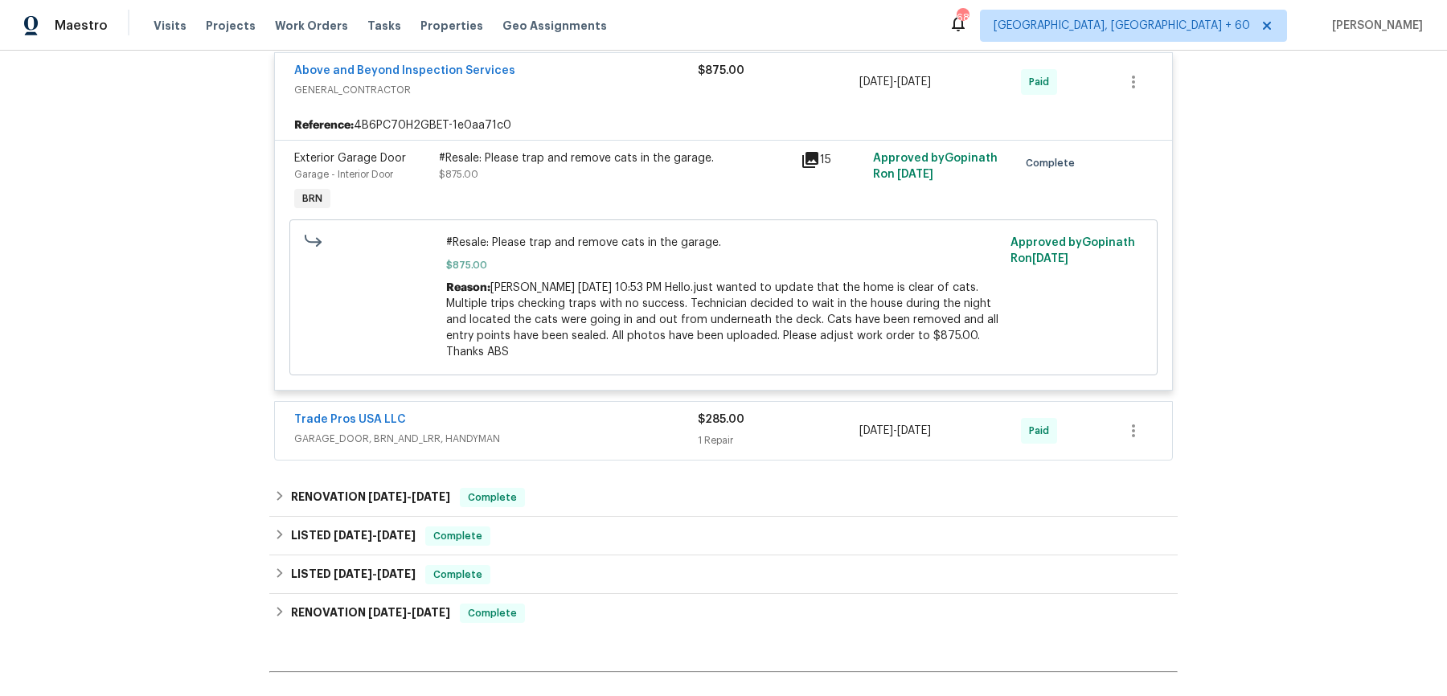
click at [627, 402] on div "Trade Pros USA LLC GARAGE_DOOR, BRN_AND_LRR, HANDYMAN $285.00 1 Repair 6/4/2025…" at bounding box center [723, 431] width 897 height 58
click at [631, 431] on span "GARAGE_DOOR, BRN_AND_LRR, HANDYMAN" at bounding box center [496, 439] width 404 height 16
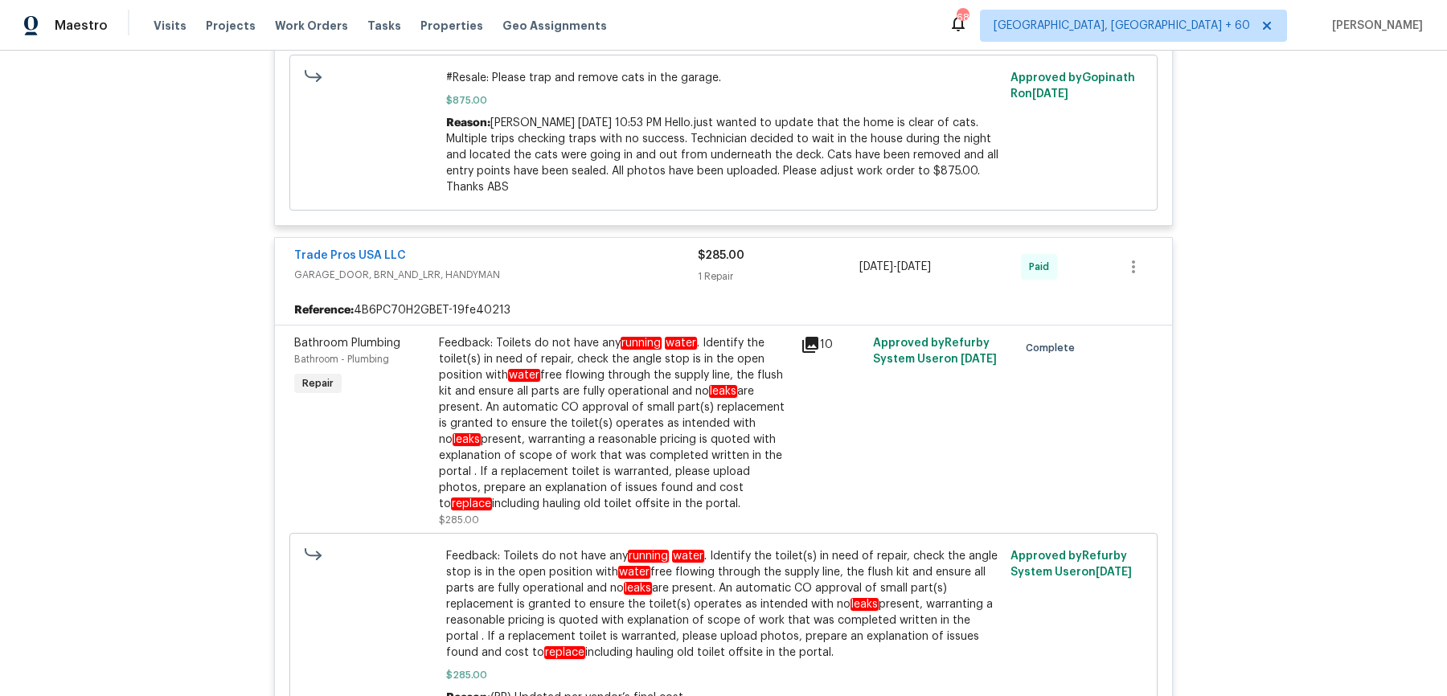
scroll to position [9047, 0]
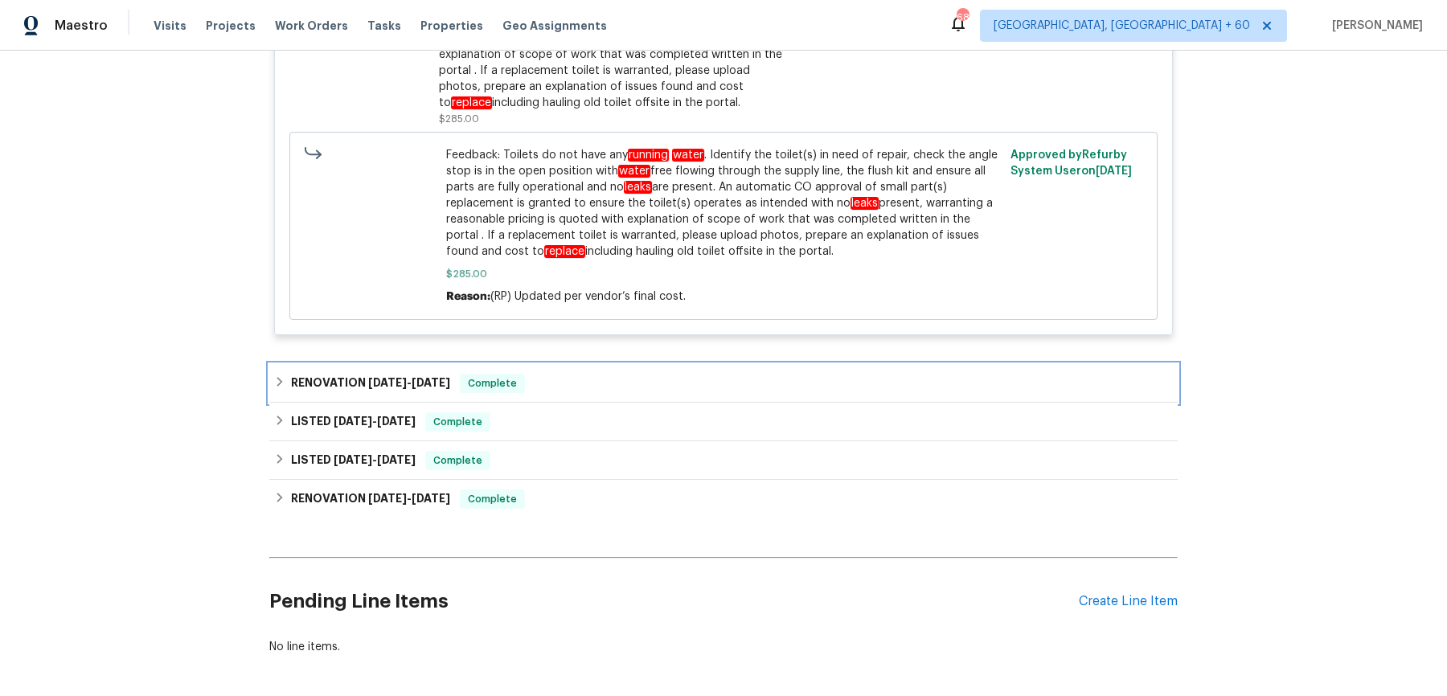
click at [616, 374] on div "RENOVATION 4/11/25 - 4/15/25 Complete" at bounding box center [723, 383] width 899 height 19
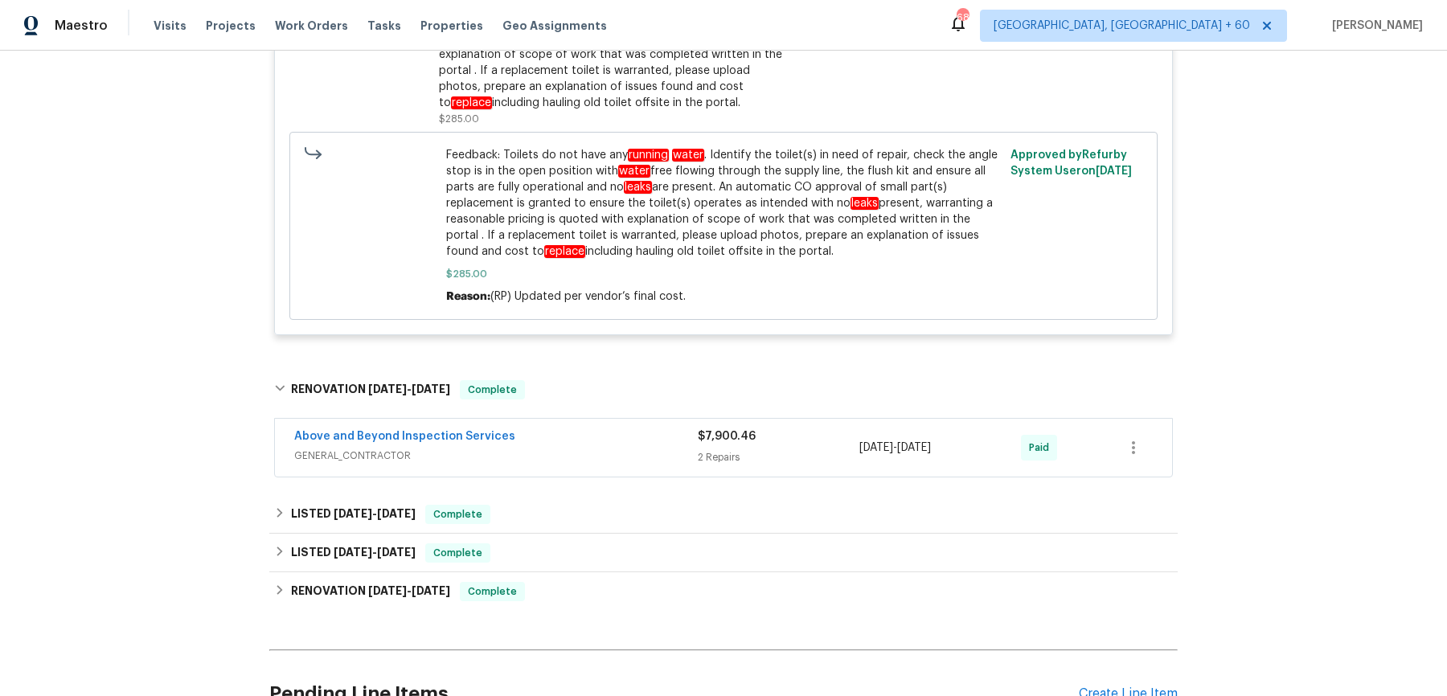
click at [557, 448] on span "GENERAL_CONTRACTOR" at bounding box center [496, 456] width 404 height 16
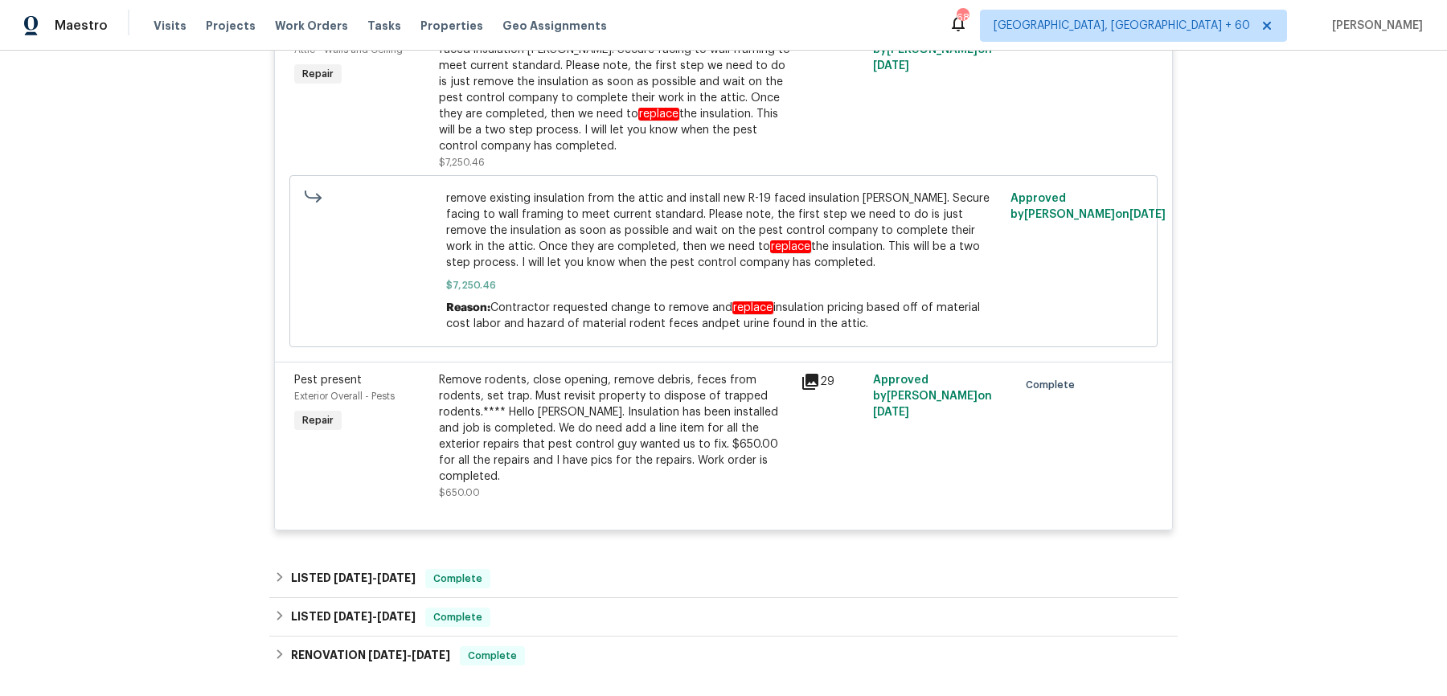
scroll to position [9691, 0]
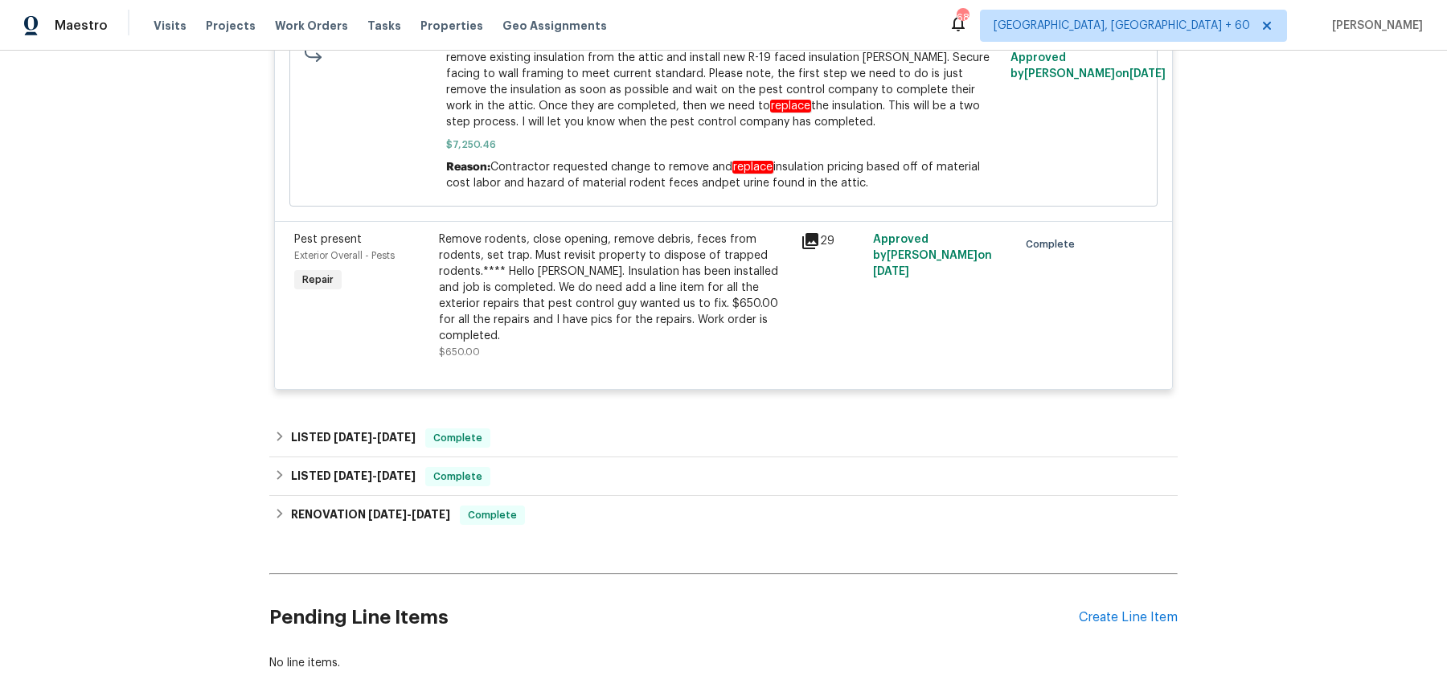
click at [530, 419] on div "LISTED 4/9/25 - 5/2/25 Complete" at bounding box center [723, 438] width 908 height 39
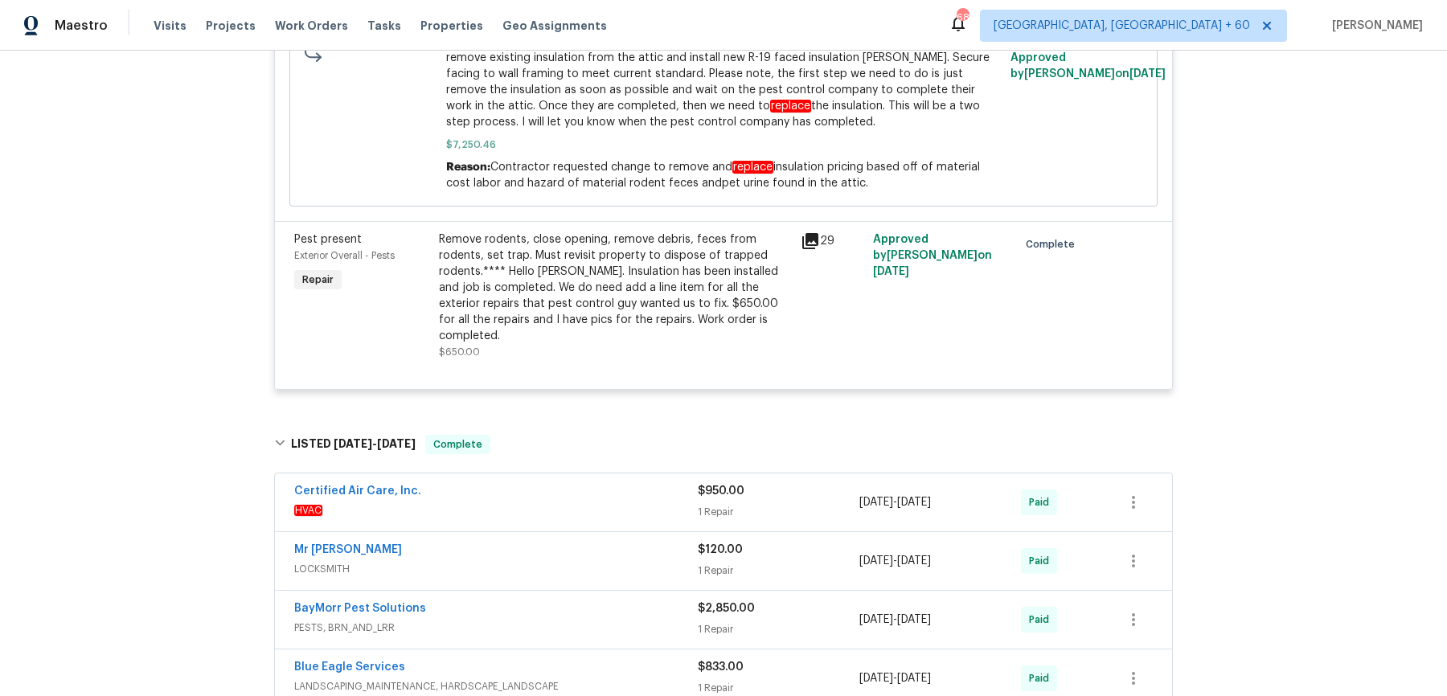
click at [534, 483] on div "Certified Air Care, Inc." at bounding box center [496, 492] width 404 height 19
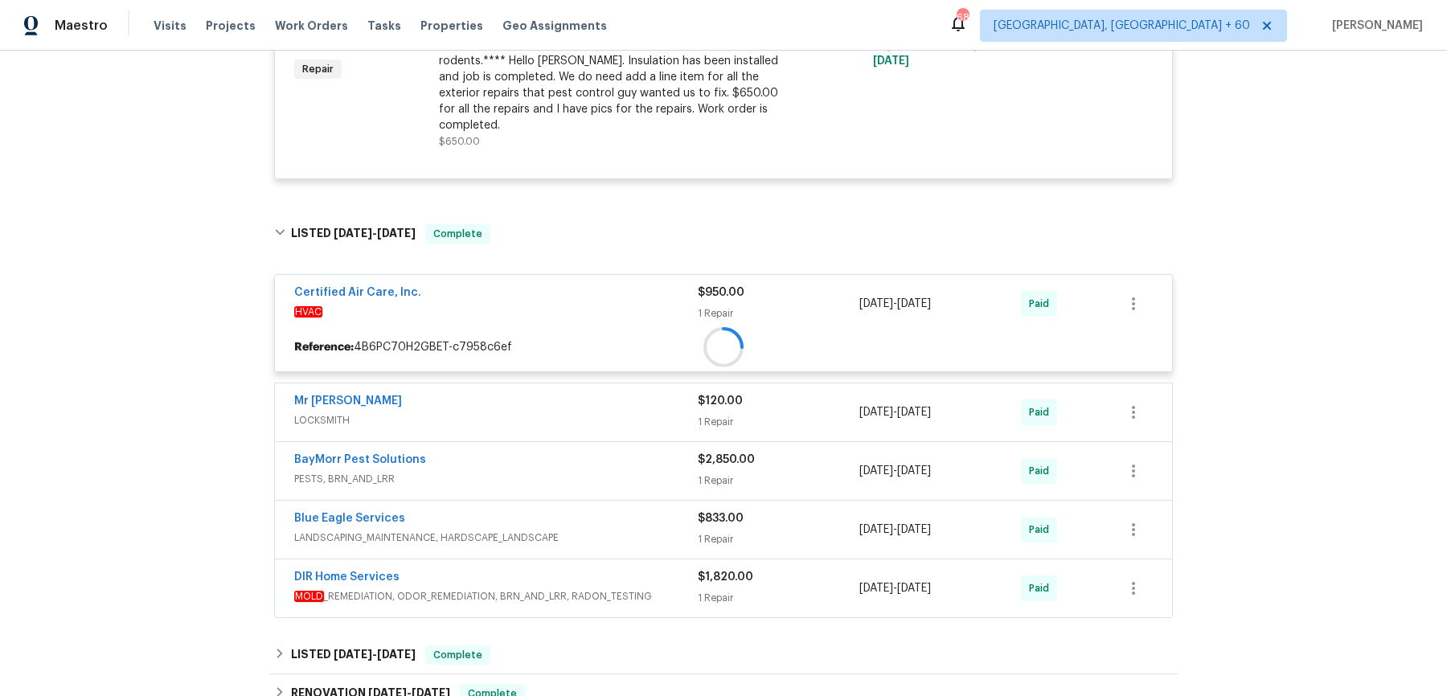
scroll to position [9957, 0]
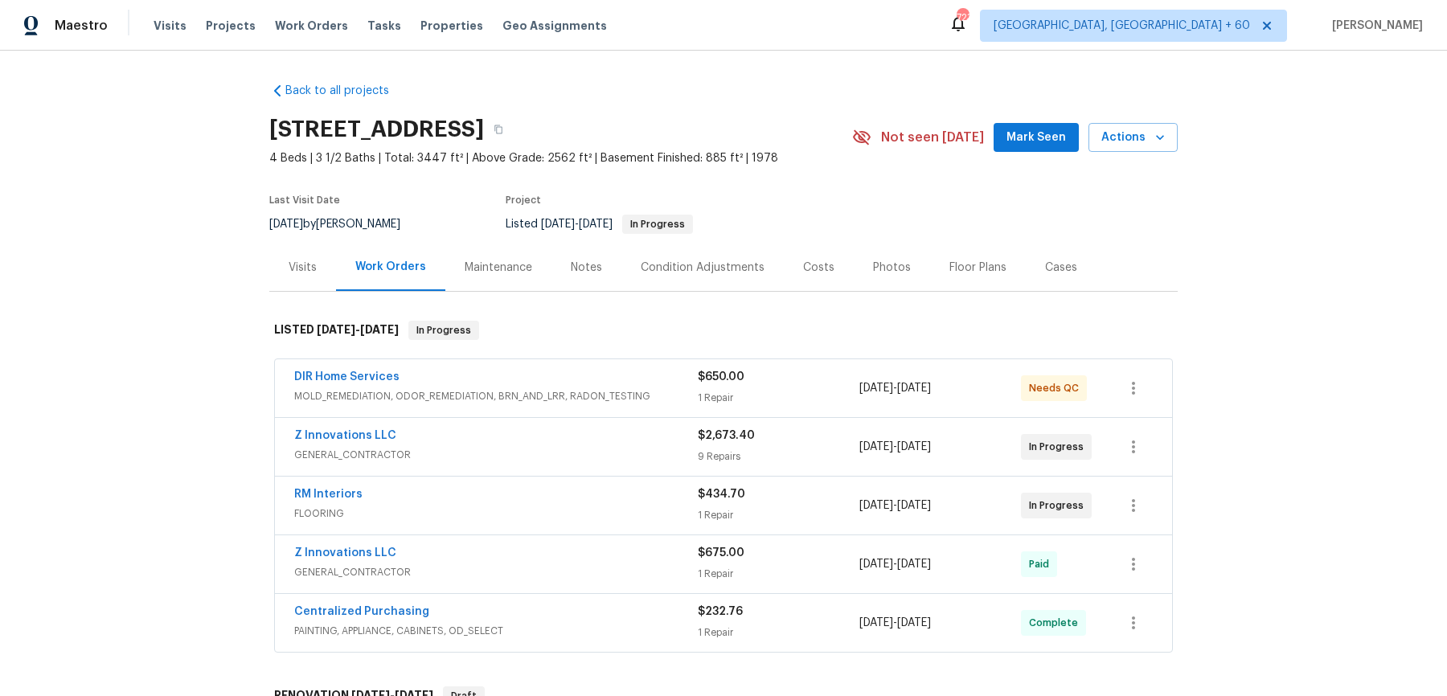
click at [325, 299] on div "Back to all projects 121 Northwoods Rd, Sharpsburg, GA 30277 4 Beds | 3 1/2 Bat…" at bounding box center [723, 624] width 908 height 1109
click at [679, 402] on span "MOLD _REMEDIATION, ODOR_REMEDIATION, BRN_AND_LRR, RADON_TESTING" at bounding box center [496, 396] width 404 height 16
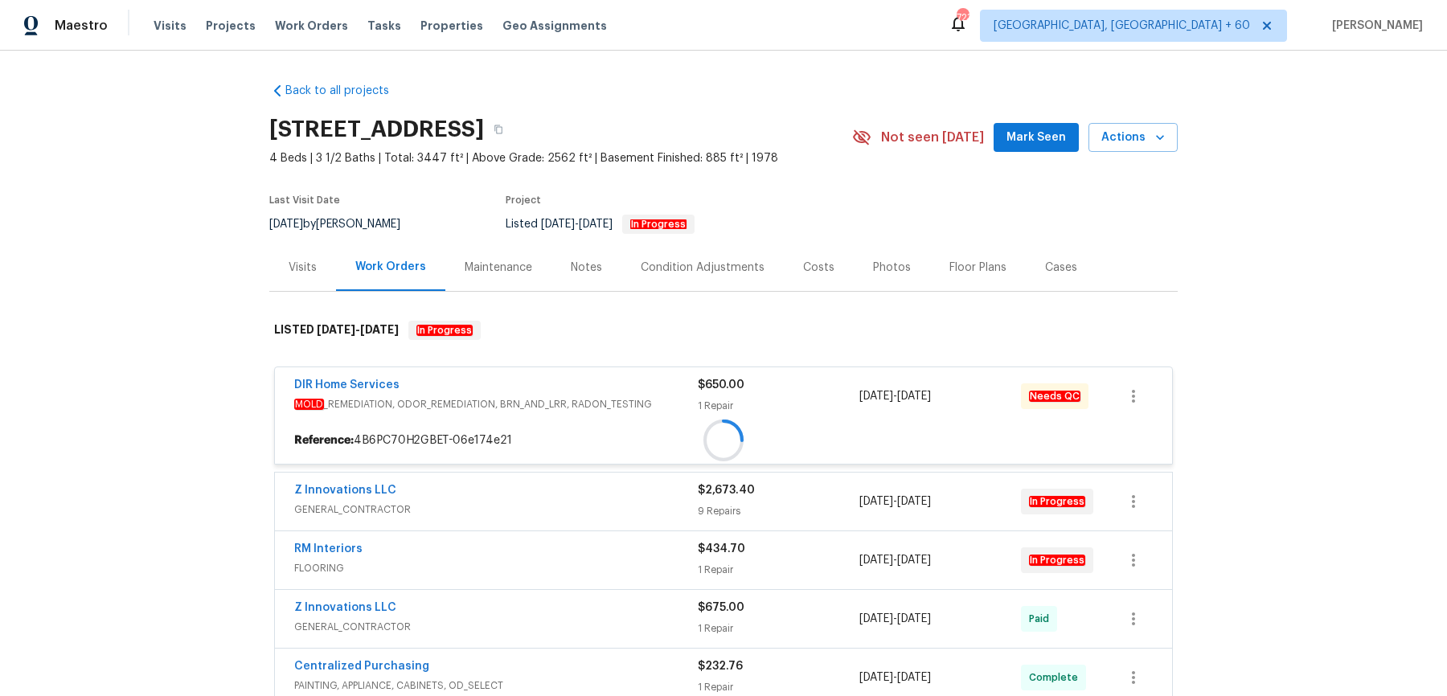
scroll to position [352, 0]
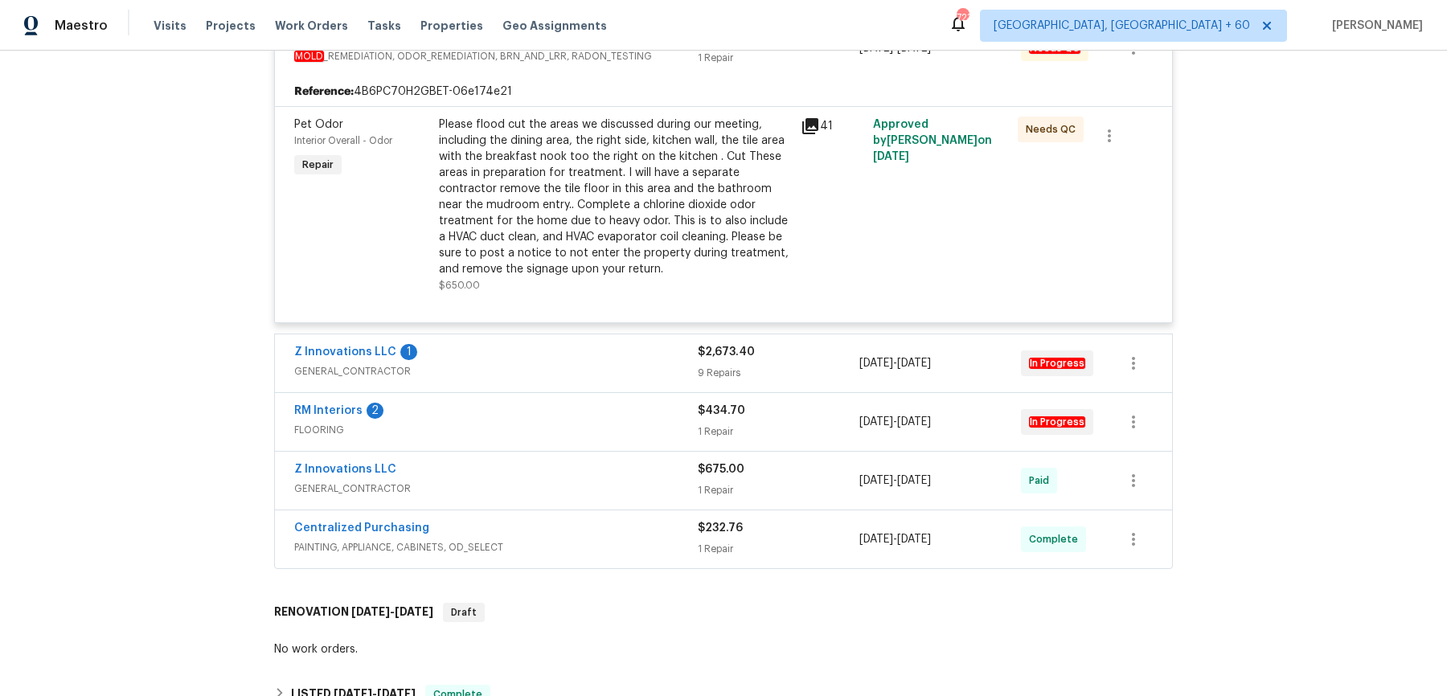
click at [646, 363] on span "GENERAL_CONTRACTOR" at bounding box center [496, 371] width 404 height 16
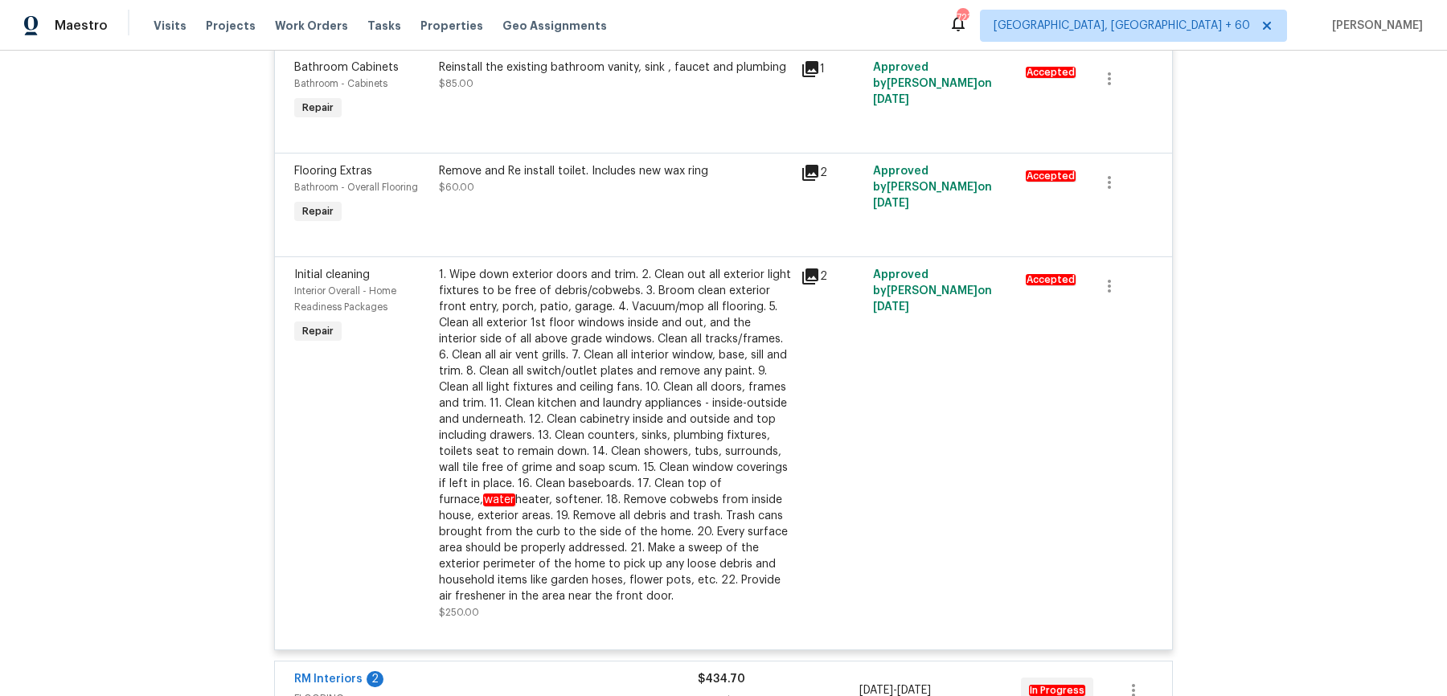
scroll to position [2151, 0]
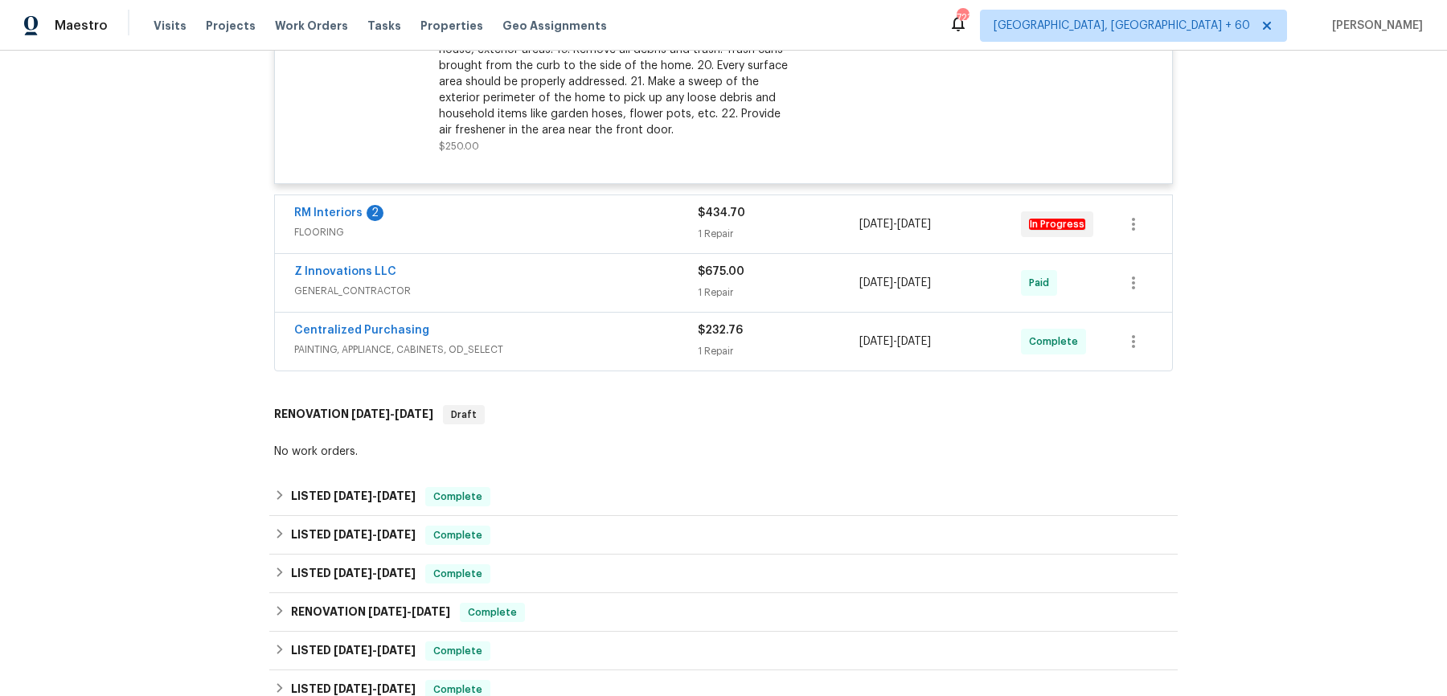
click at [640, 229] on span "FLOORING" at bounding box center [496, 232] width 404 height 16
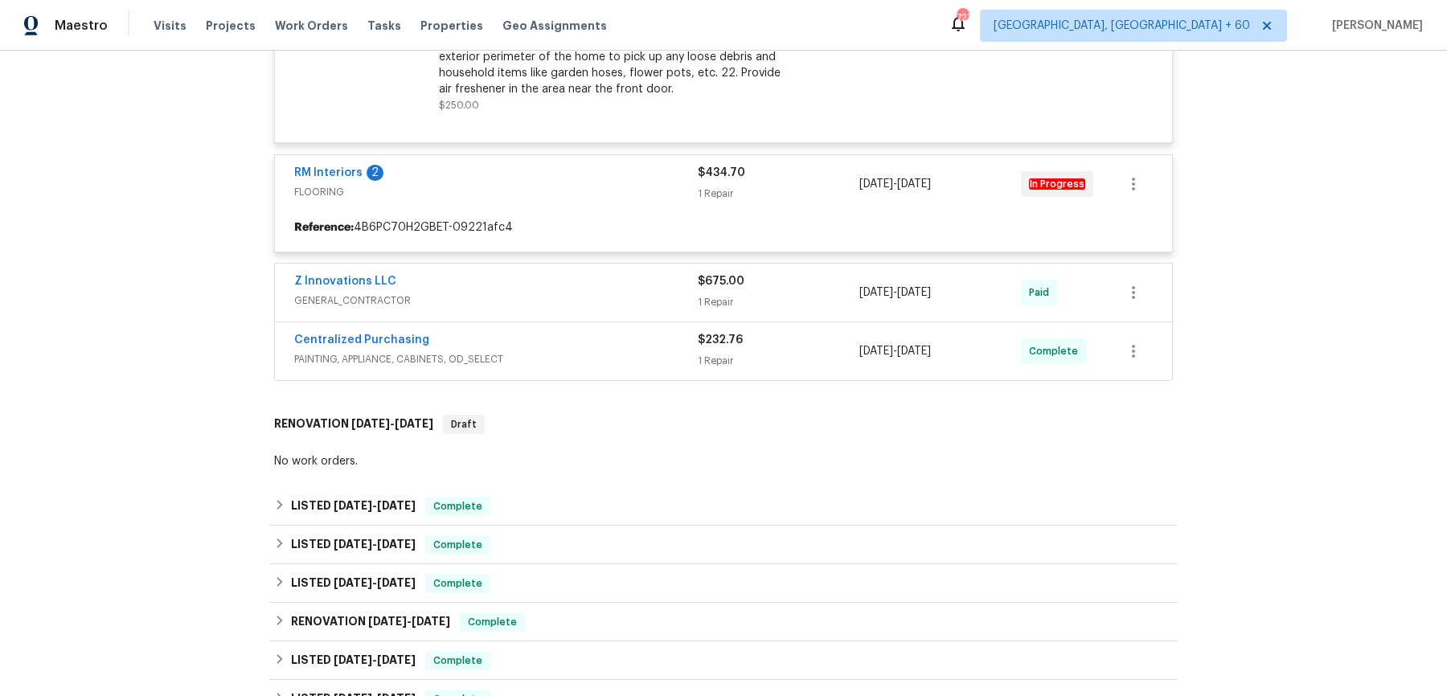
scroll to position [2196, 0]
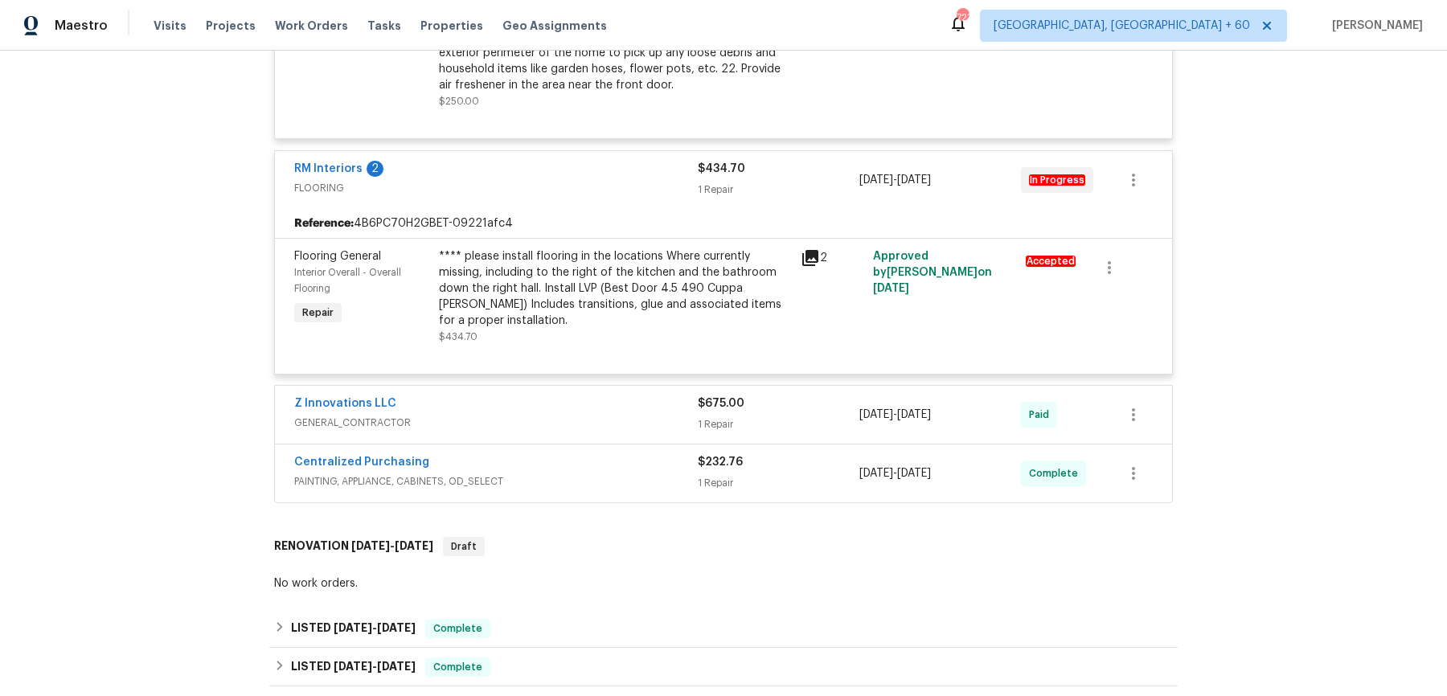
click at [649, 416] on div "Z Innovations LLC GENERAL_CONTRACTOR" at bounding box center [496, 415] width 404 height 39
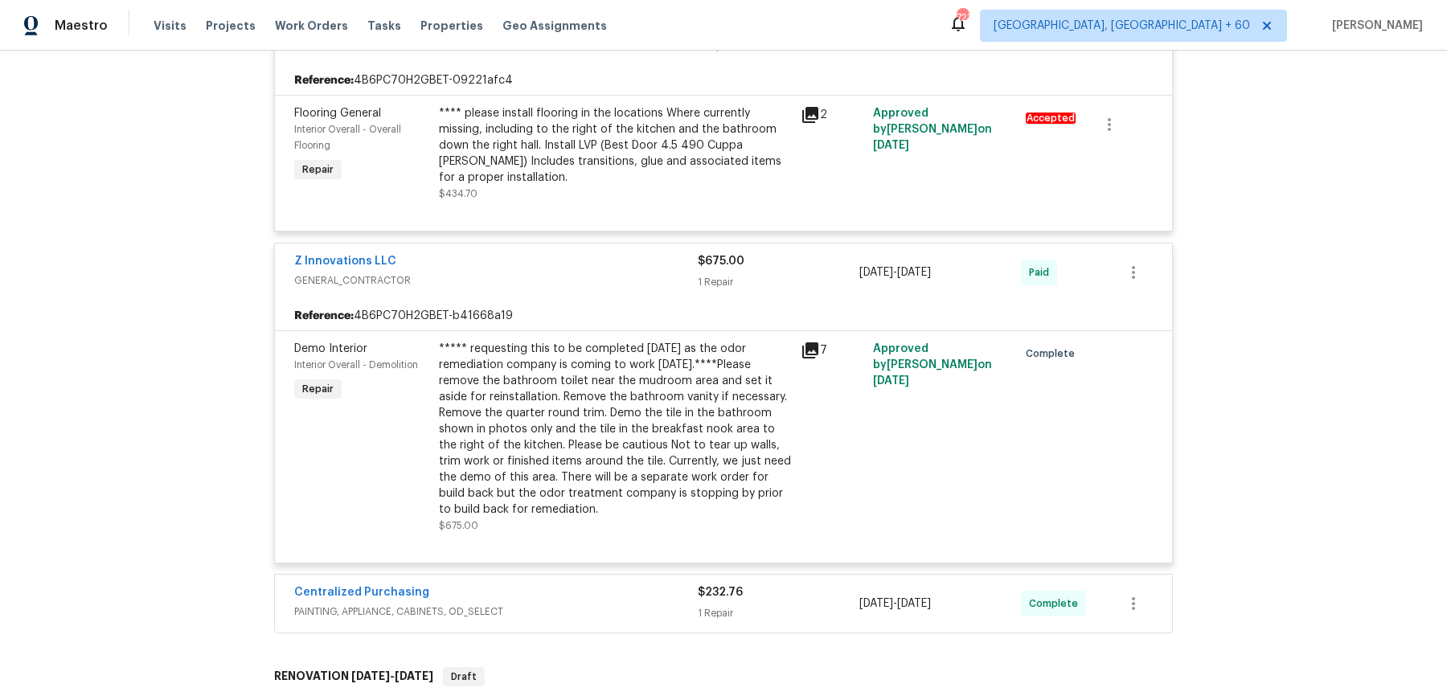
scroll to position [2398, 0]
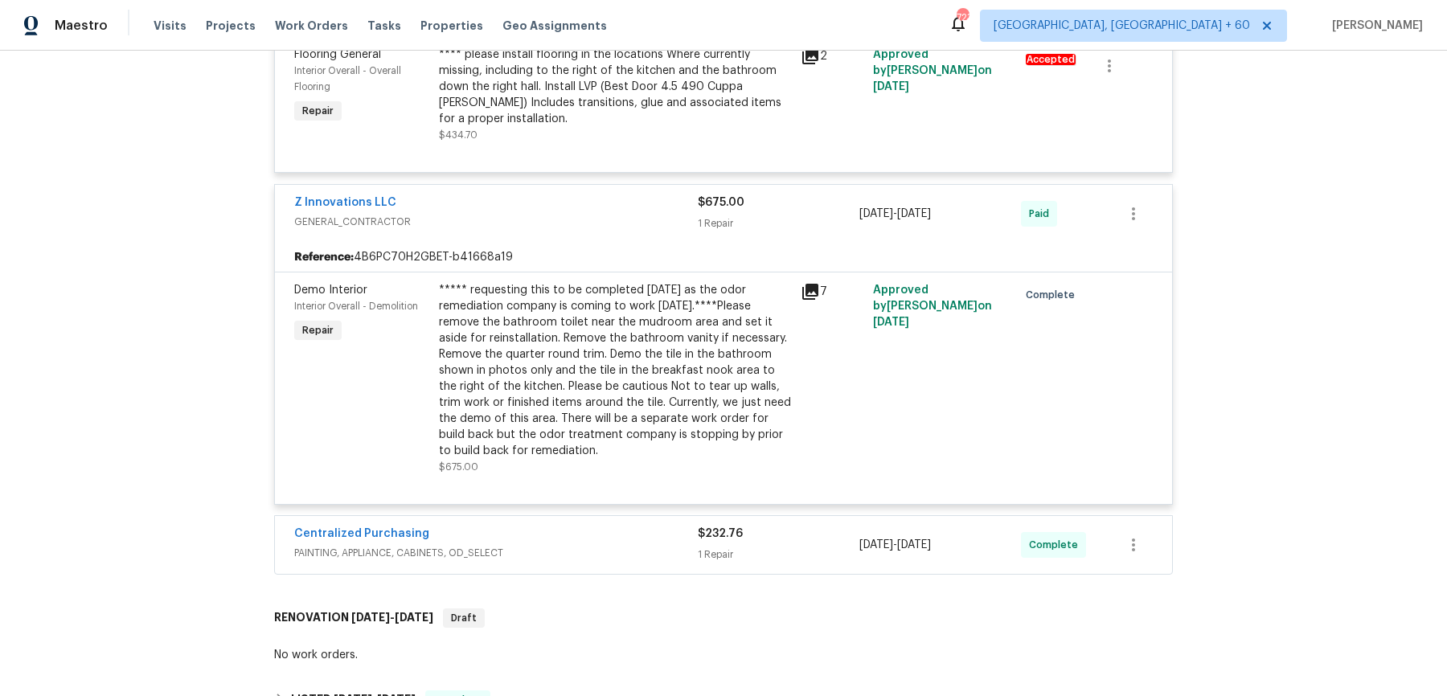
click at [658, 549] on div "Centralized Purchasing PAINTING, APPLIANCE, CABINETS, OD_SELECT $232.76 1 Repai…" at bounding box center [723, 545] width 897 height 58
click at [661, 545] on span "PAINTING, APPLIANCE, CABINETS, OD_SELECT" at bounding box center [496, 553] width 404 height 16
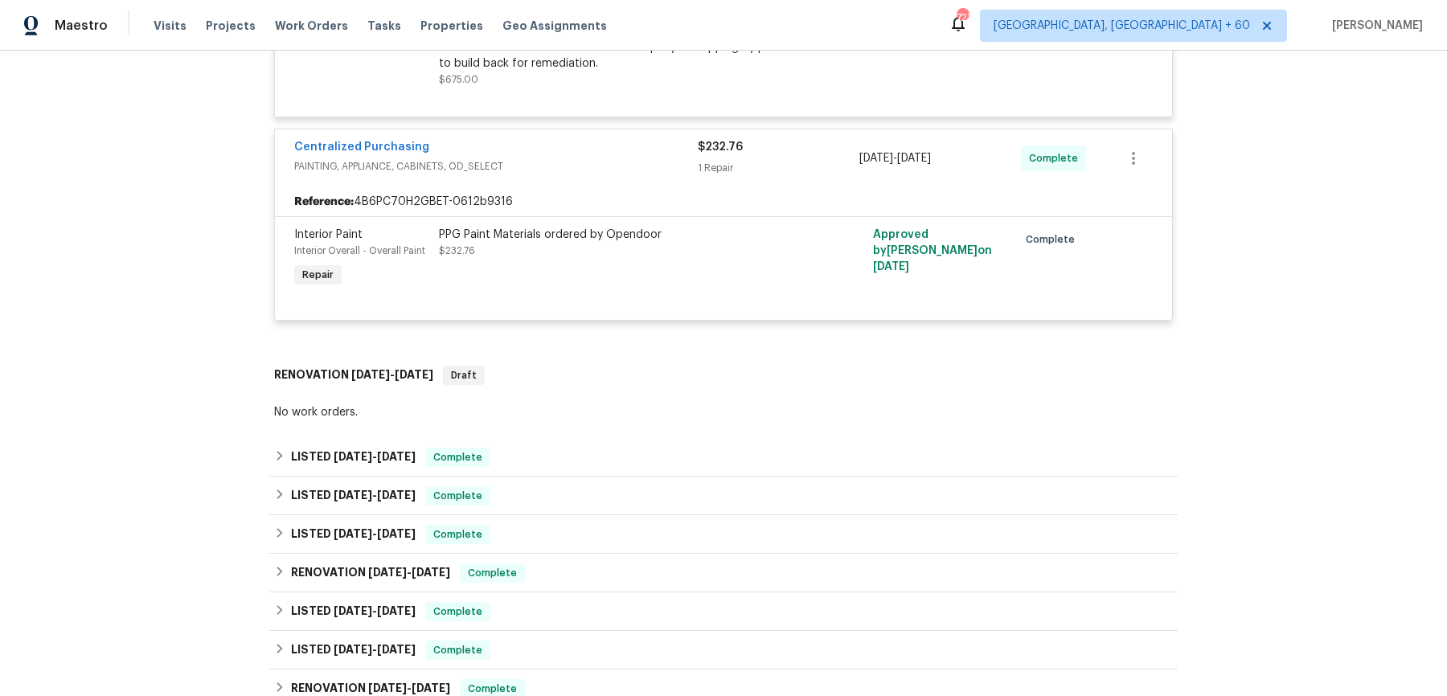
scroll to position [2890, 0]
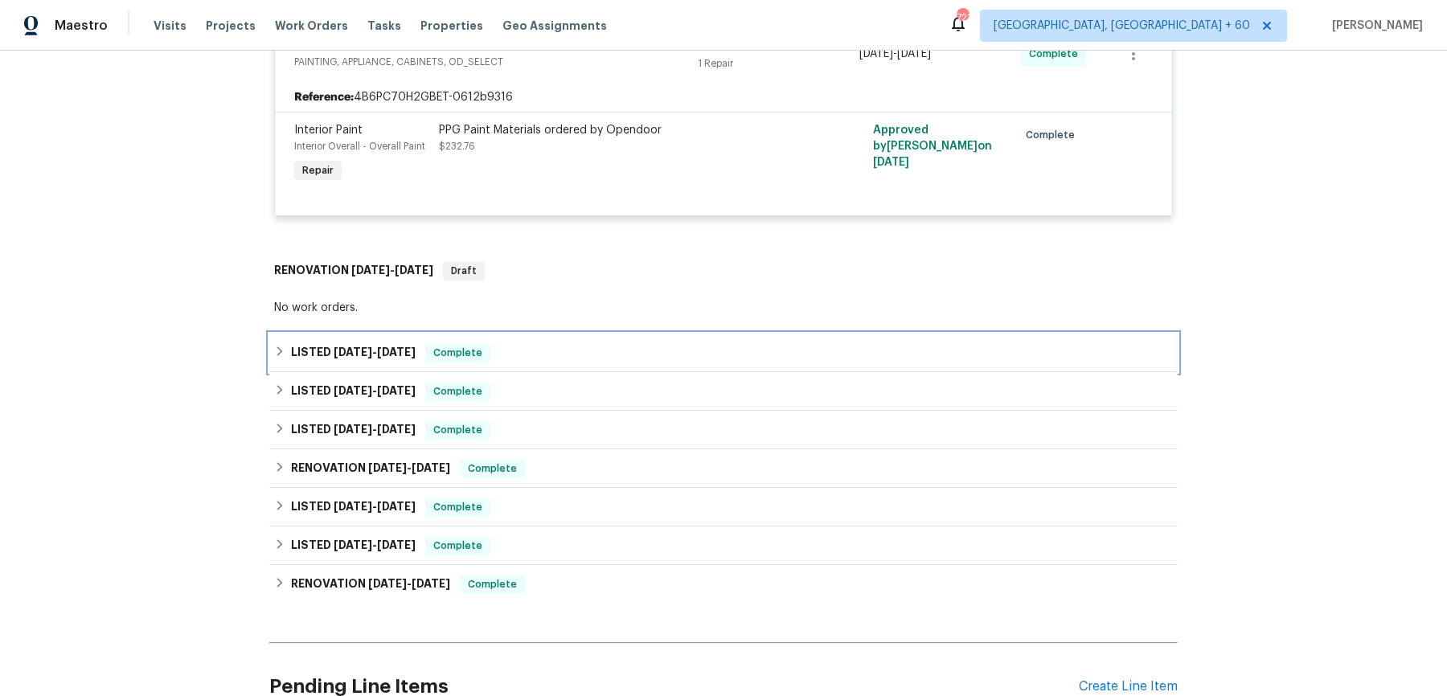
click at [635, 343] on div "LISTED 9/14/25 - 9/15/25 Complete" at bounding box center [723, 352] width 899 height 19
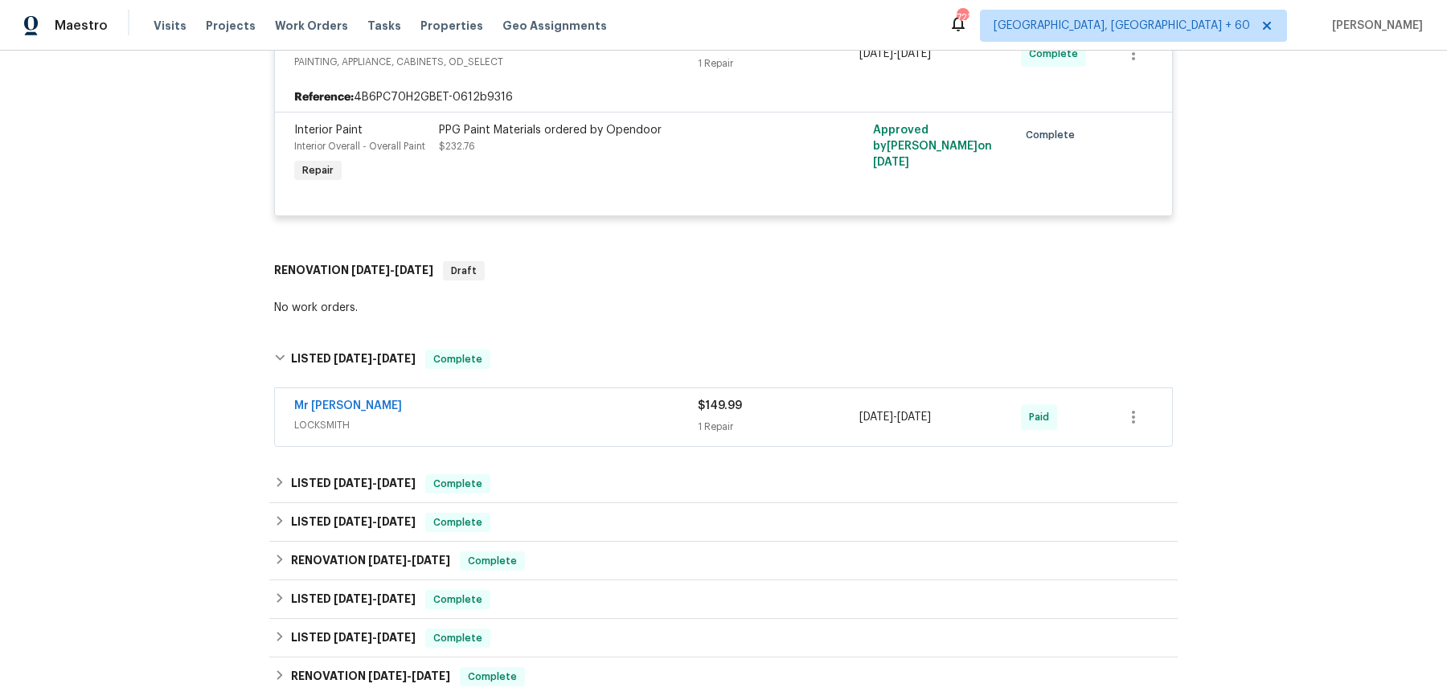
click at [608, 417] on span "LOCKSMITH" at bounding box center [496, 425] width 404 height 16
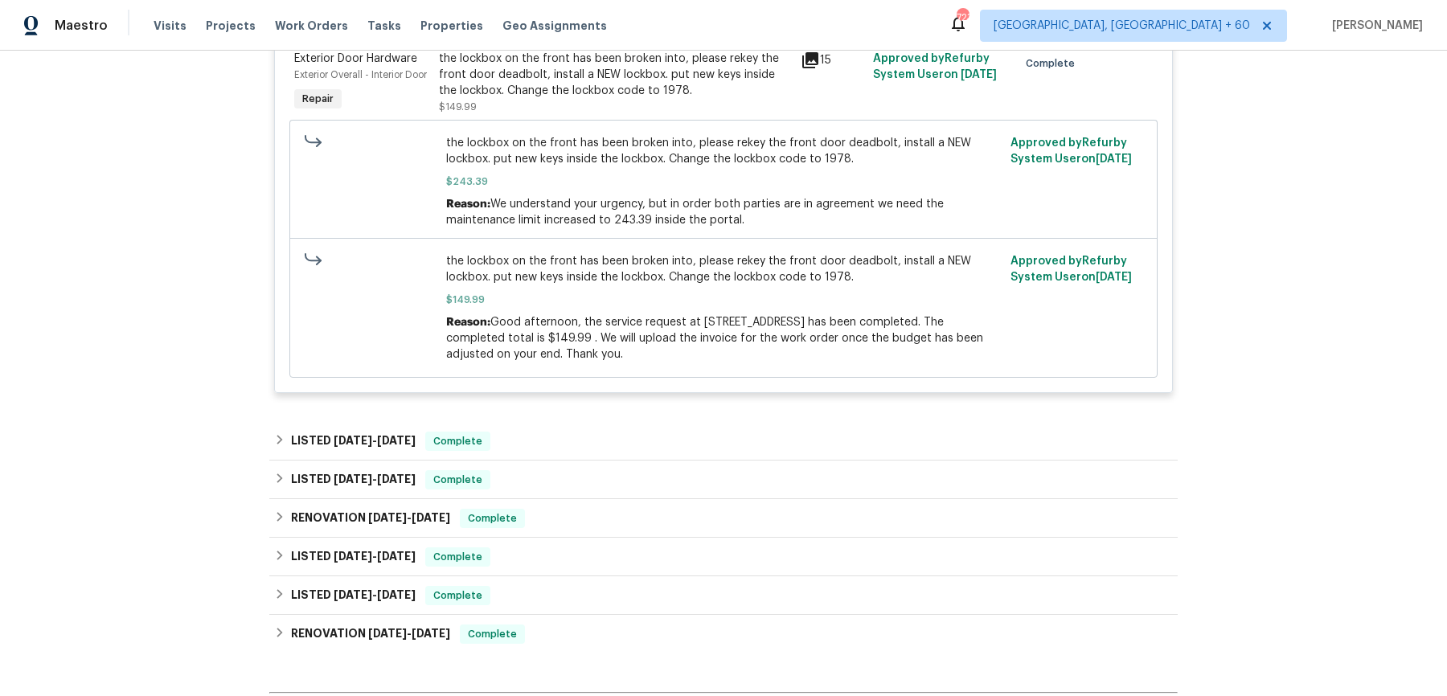
scroll to position [3340, 0]
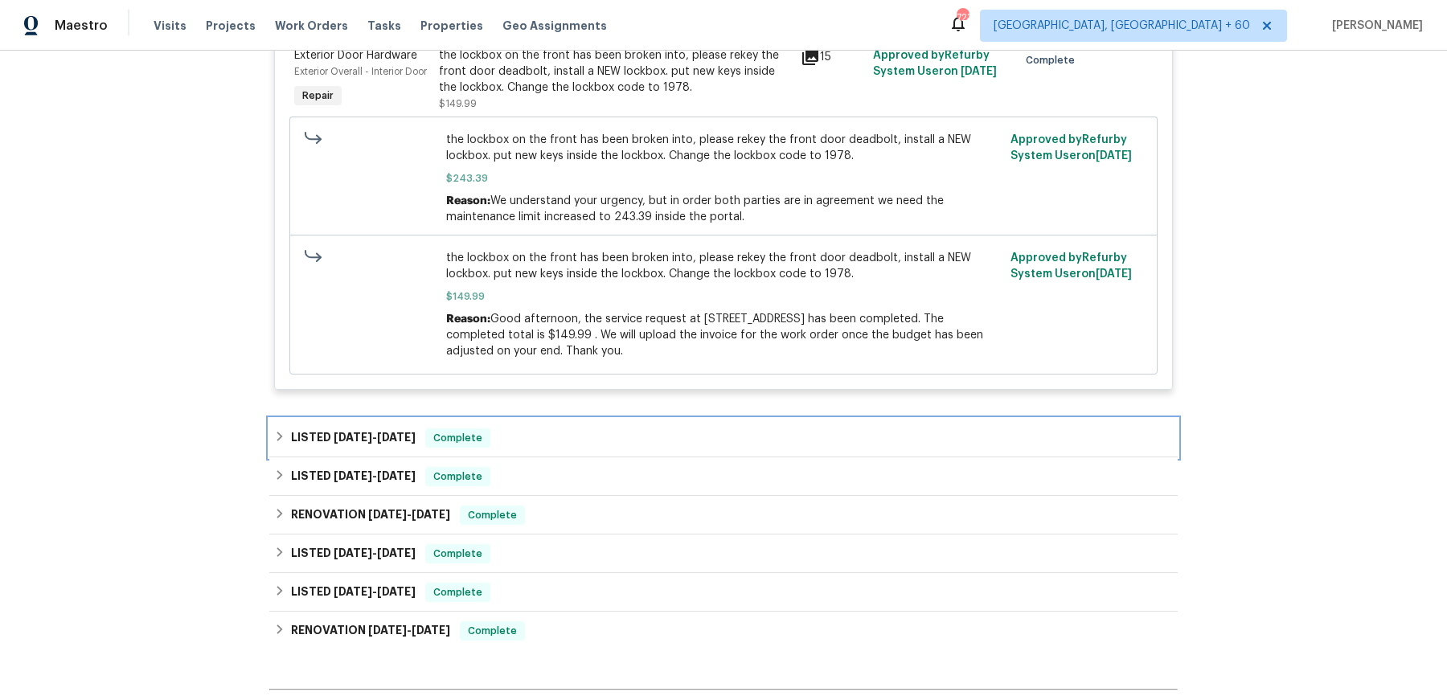
click at [583, 424] on div "LISTED 6/26/25 - 7/28/25 Complete" at bounding box center [723, 438] width 908 height 39
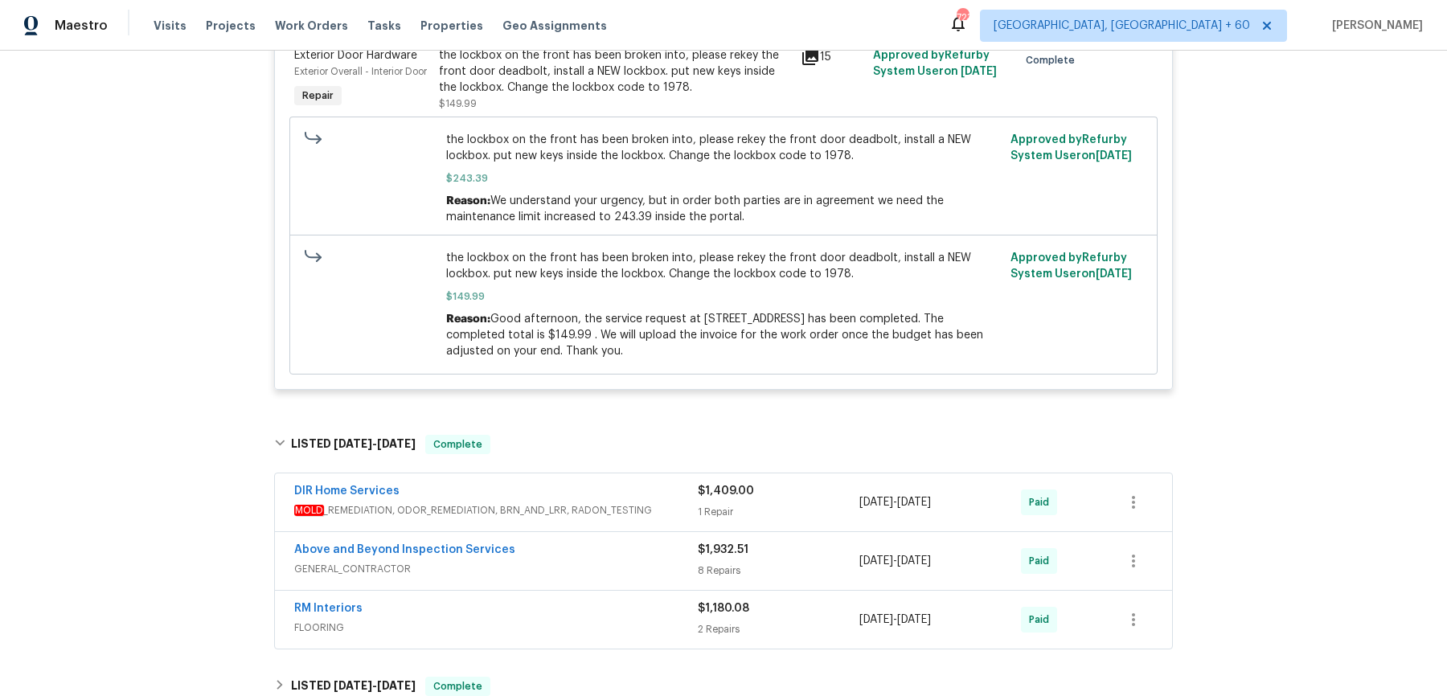
click at [635, 488] on div "DIR Home Services" at bounding box center [496, 492] width 404 height 19
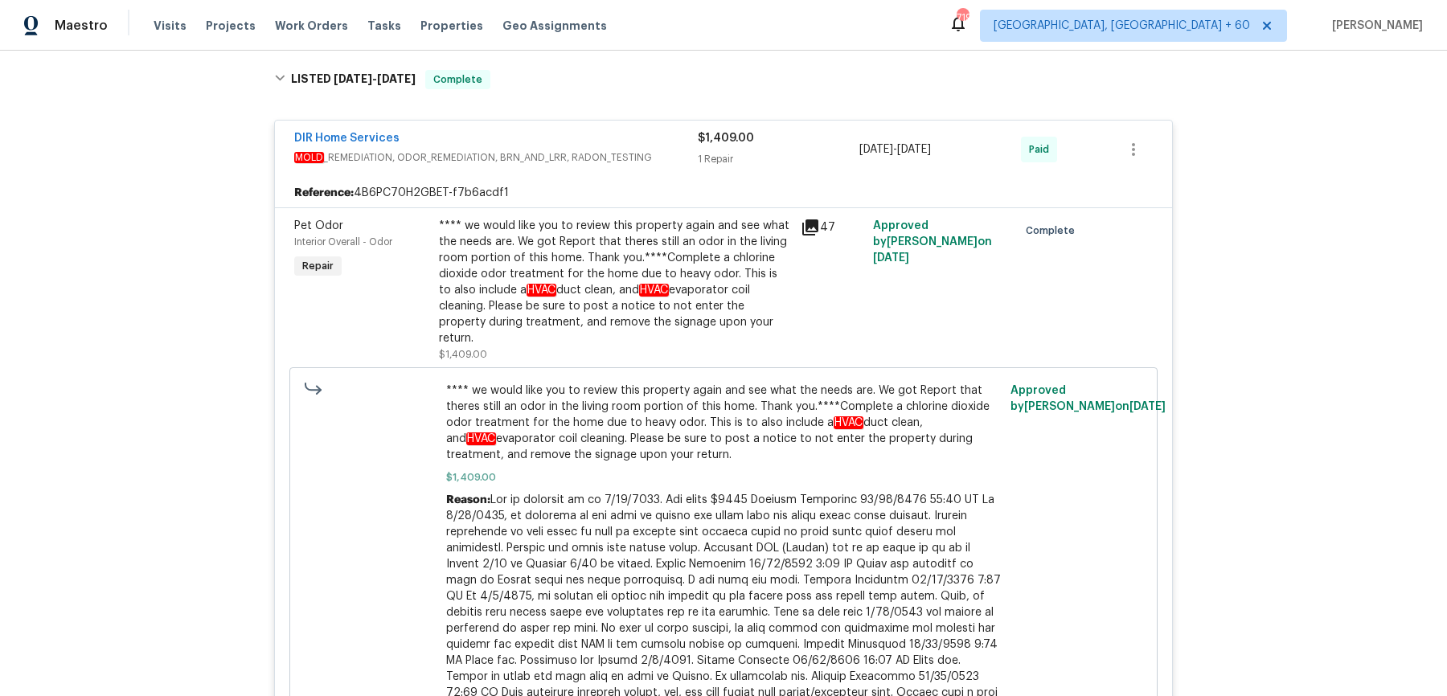
scroll to position [4483, 0]
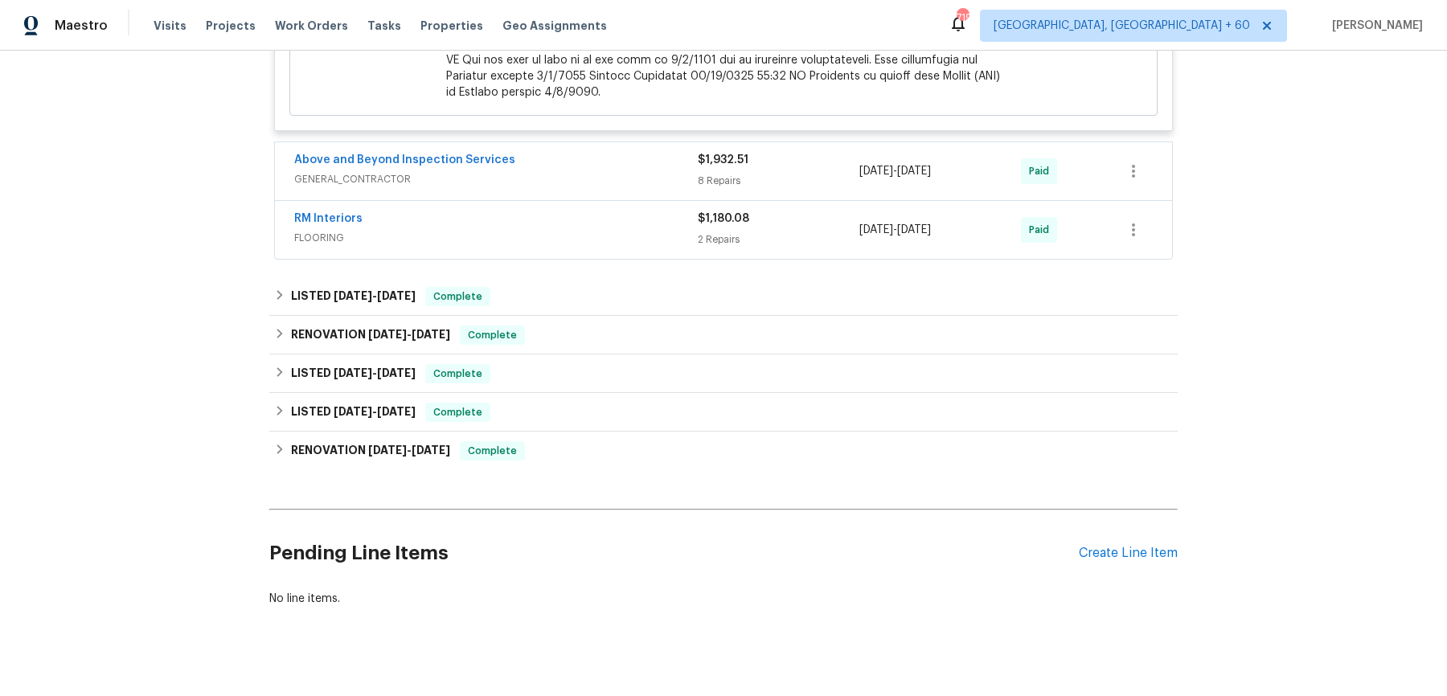
click at [613, 171] on span "GENERAL_CONTRACTOR" at bounding box center [496, 179] width 404 height 16
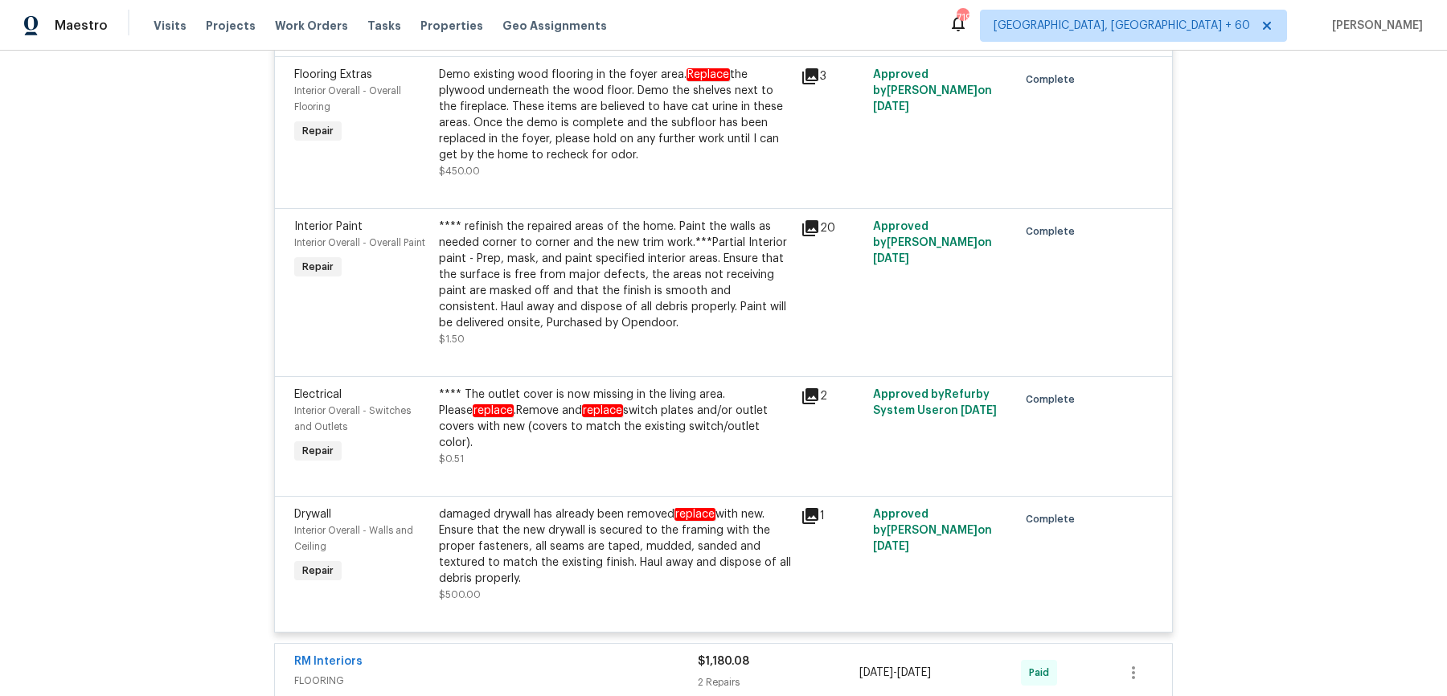
scroll to position [5886, 0]
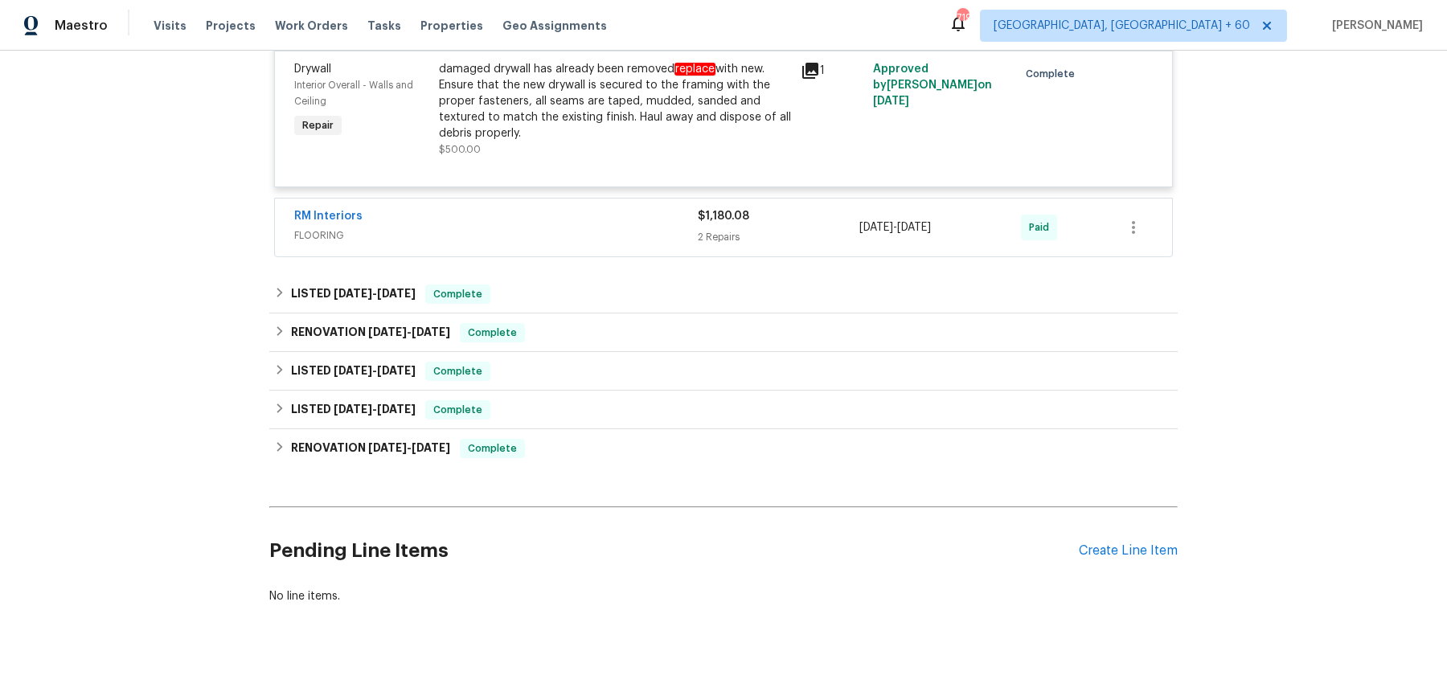
click at [629, 228] on span "FLOORING" at bounding box center [496, 236] width 404 height 16
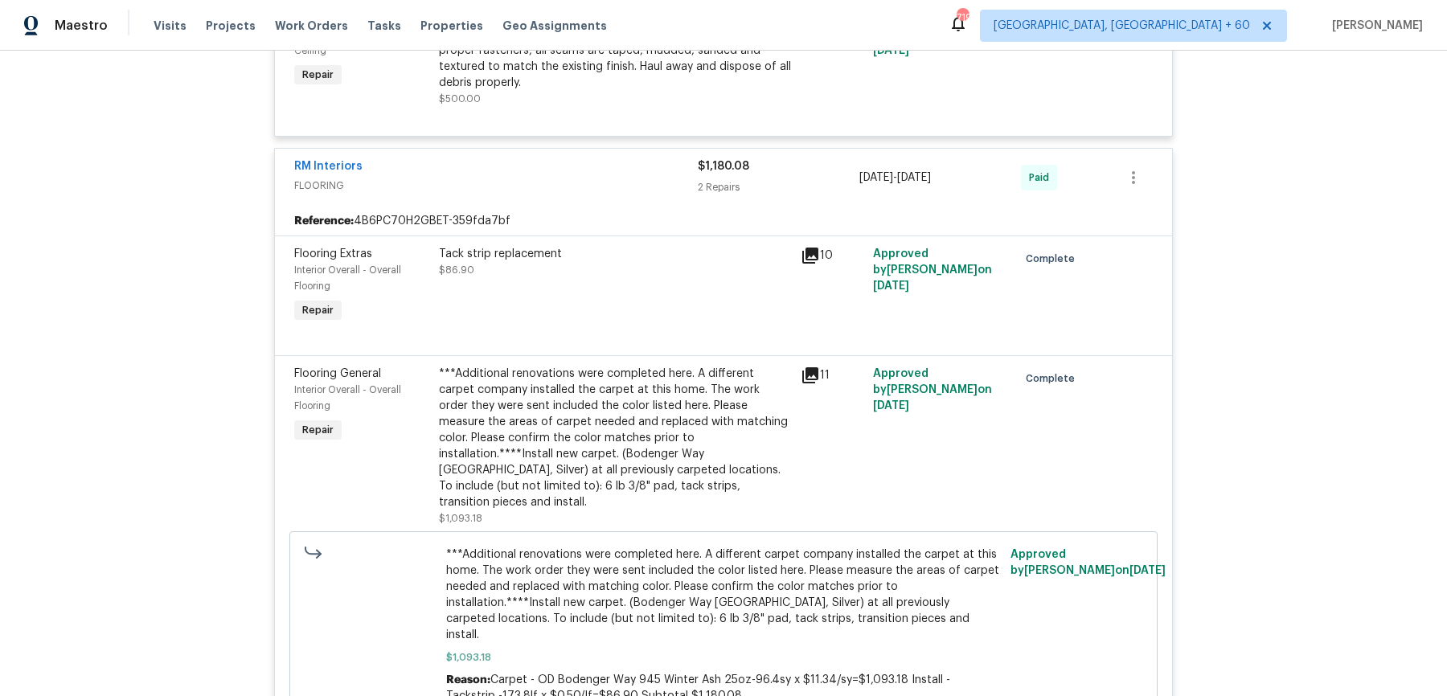
scroll to position [6394, 0]
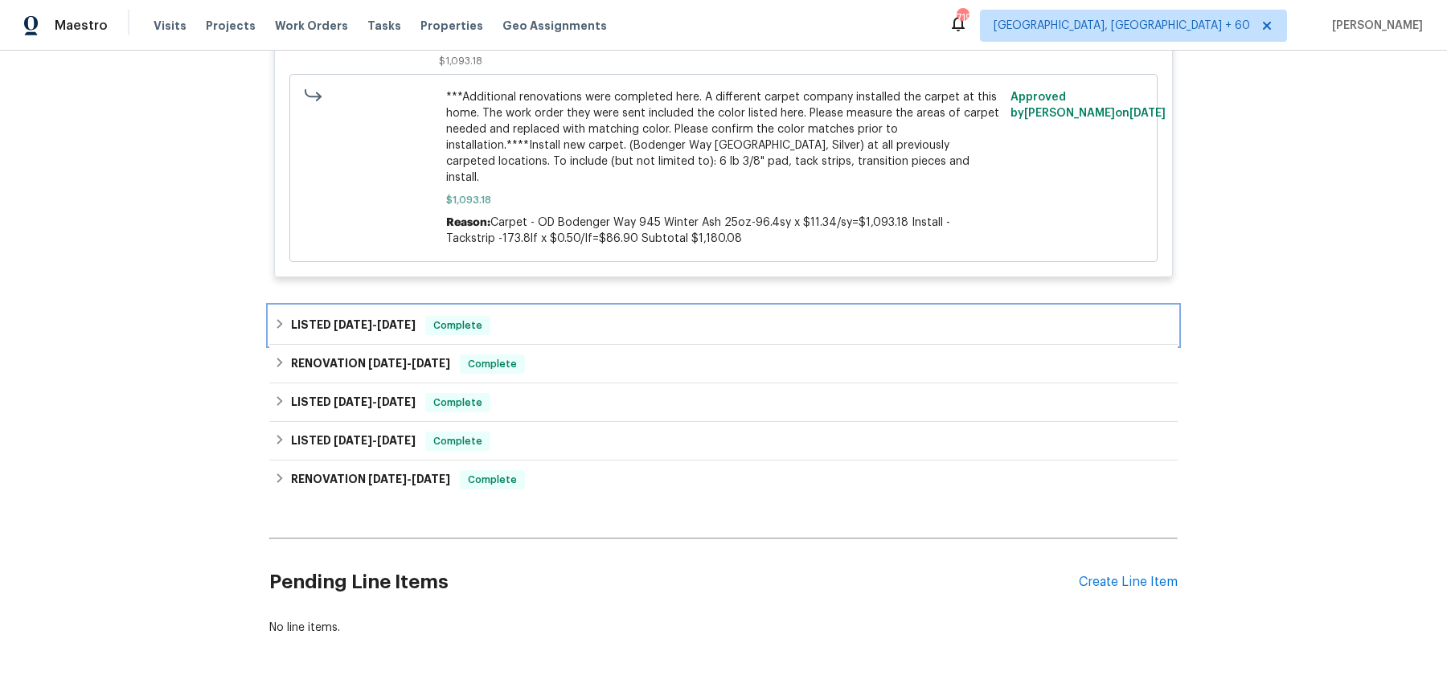
click at [664, 316] on div "LISTED [DATE] - [DATE] Complete" at bounding box center [723, 325] width 899 height 19
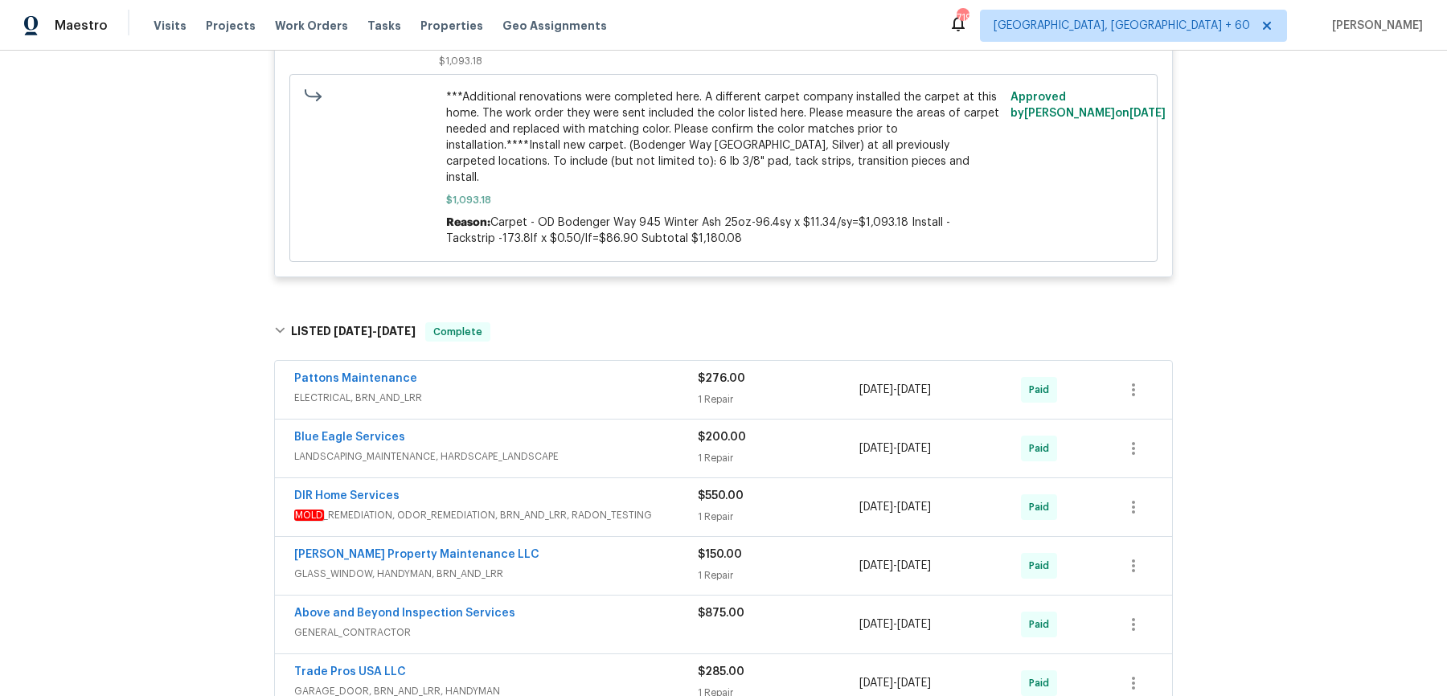
click at [652, 371] on div "Pattons Maintenance" at bounding box center [496, 380] width 404 height 19
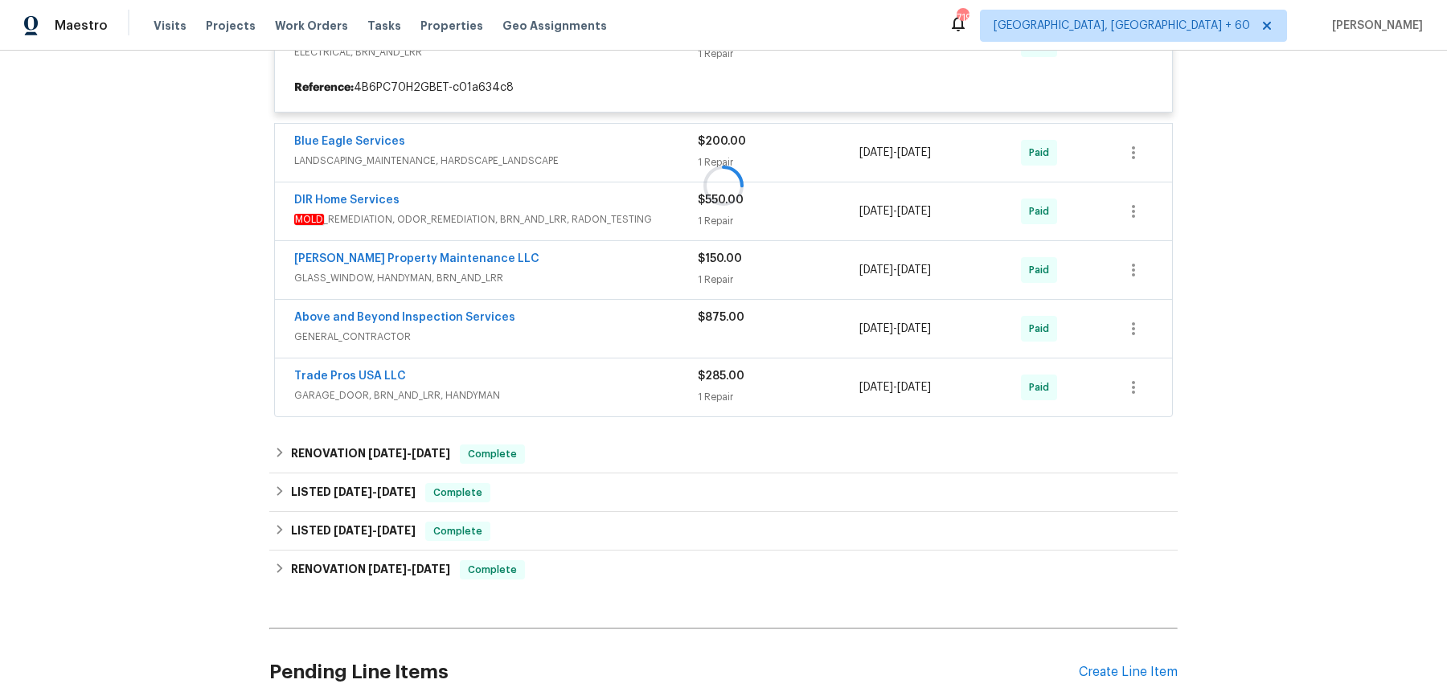
scroll to position [6756, 0]
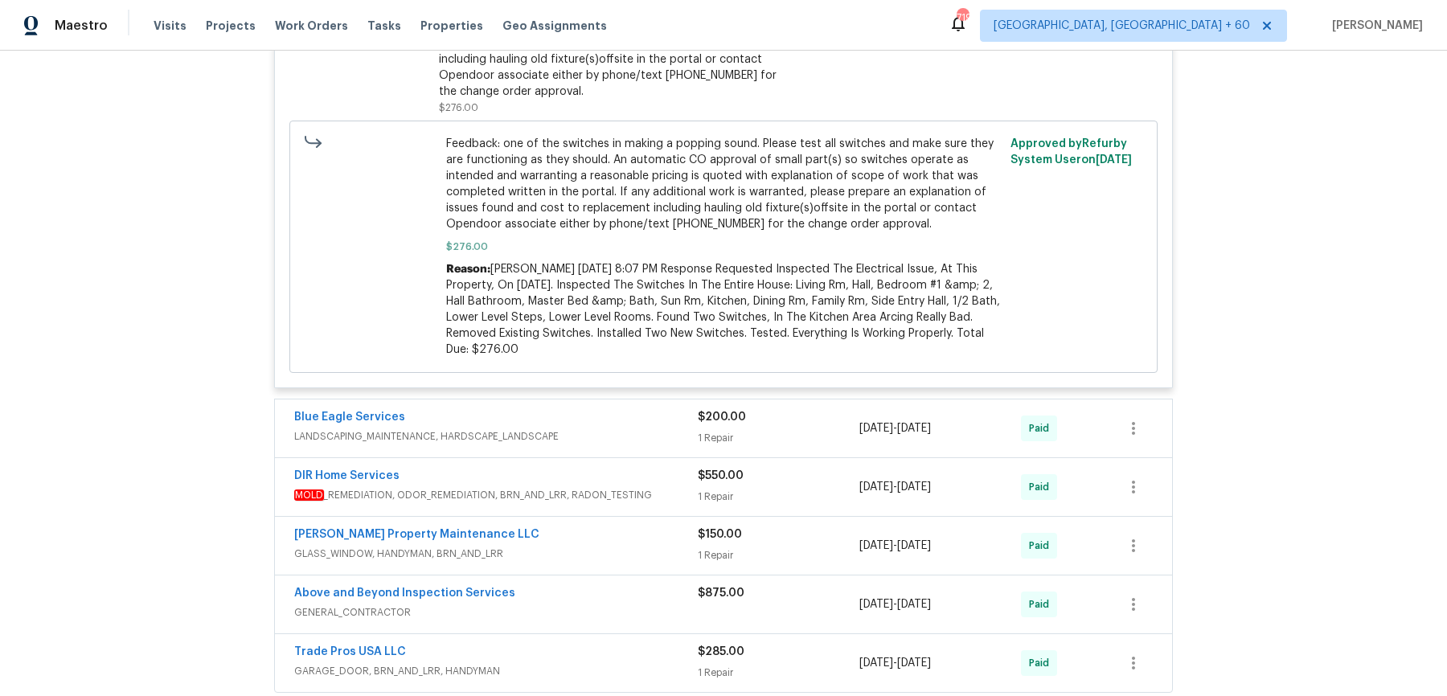
click at [638, 428] on span "LANDSCAPING_MAINTENANCE, HARDSCAPE_LANDSCAPE" at bounding box center [496, 436] width 404 height 16
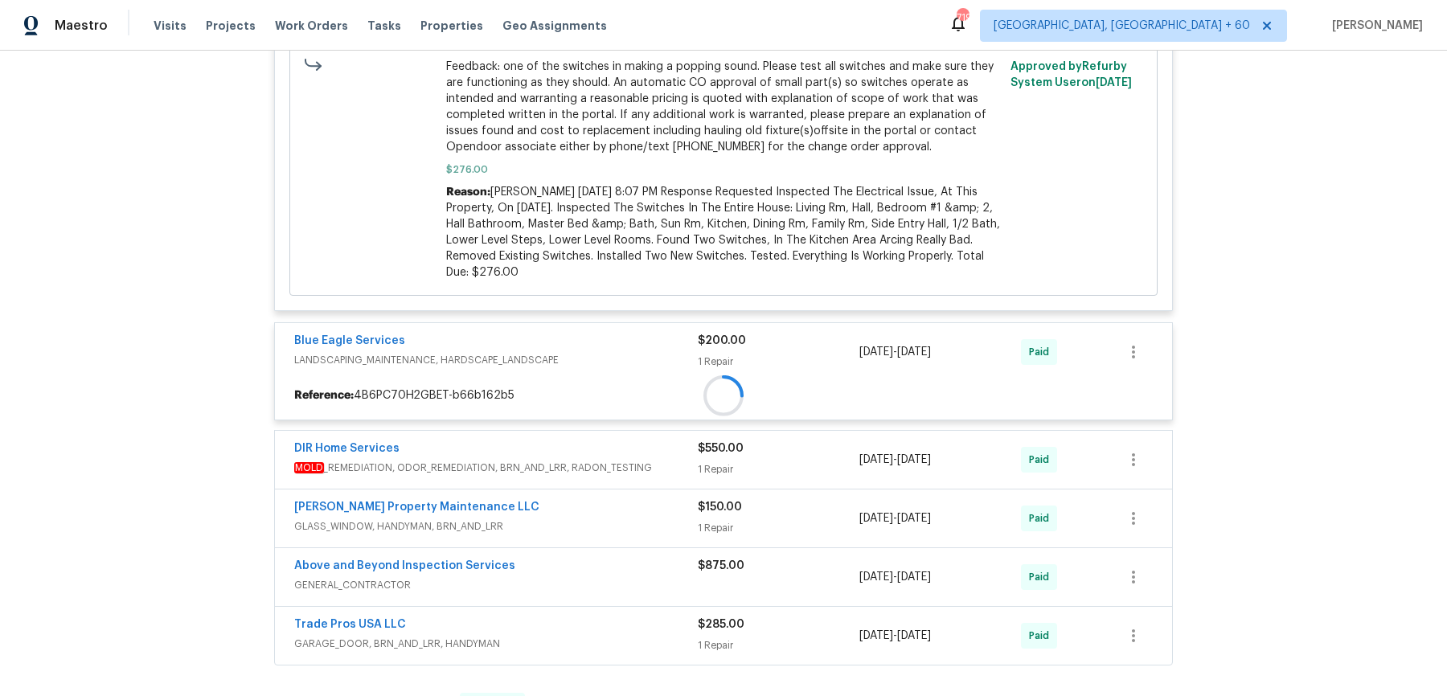
scroll to position [7038, 0]
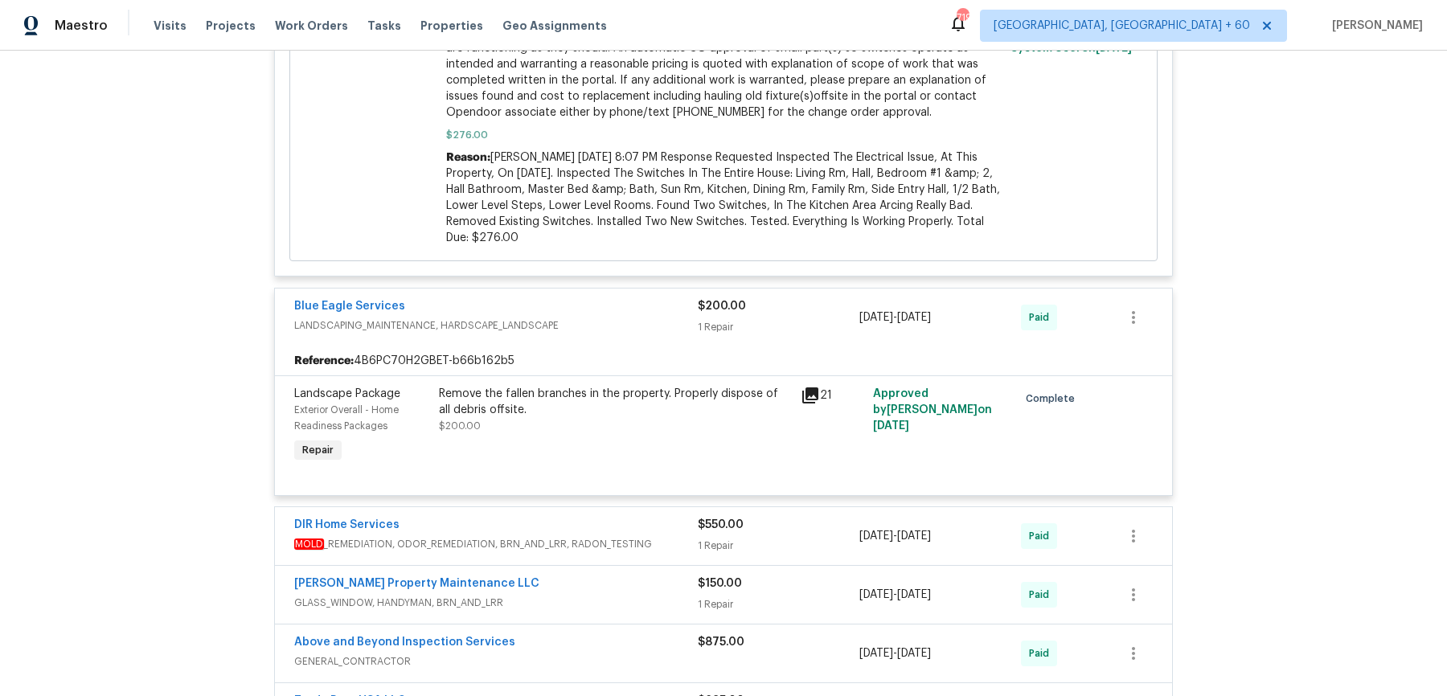
click at [666, 536] on span "MOLD _REMEDIATION, ODOR_REMEDIATION, BRN_AND_LRR, RADON_TESTING" at bounding box center [496, 544] width 404 height 16
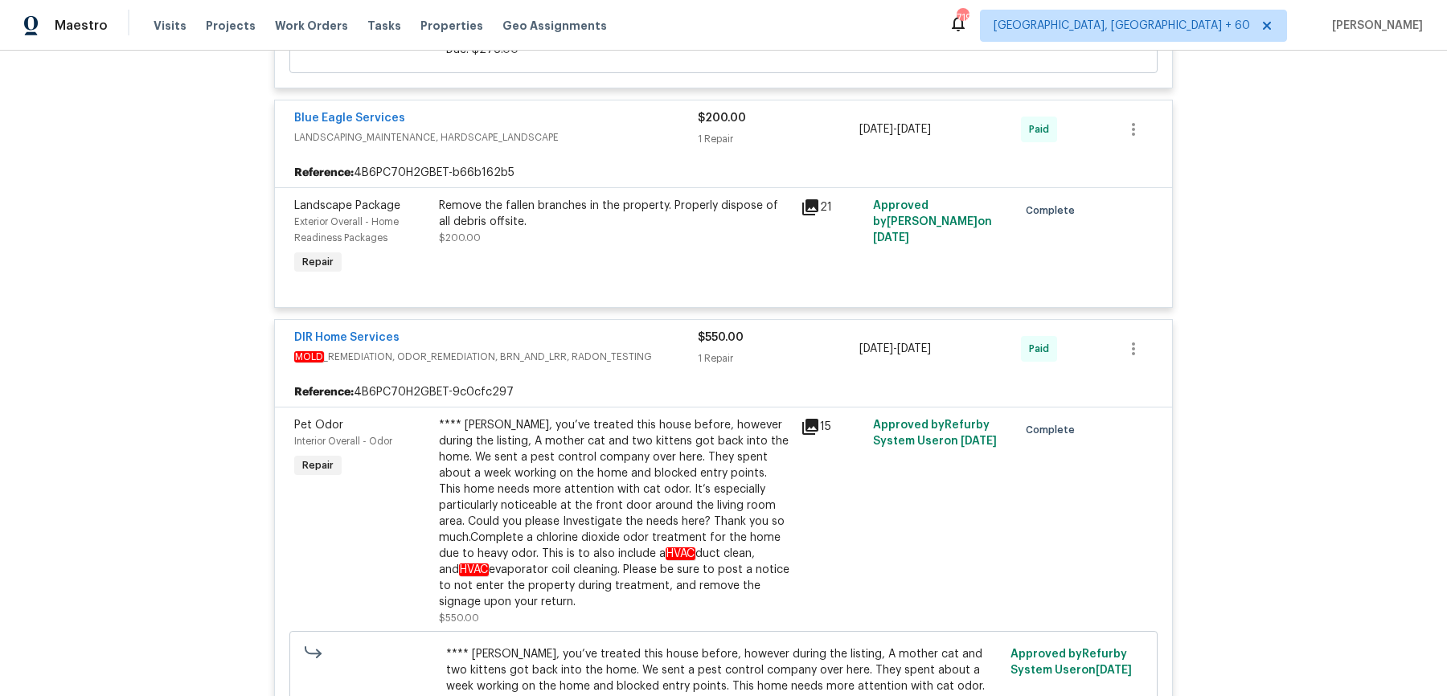
scroll to position [7933, 0]
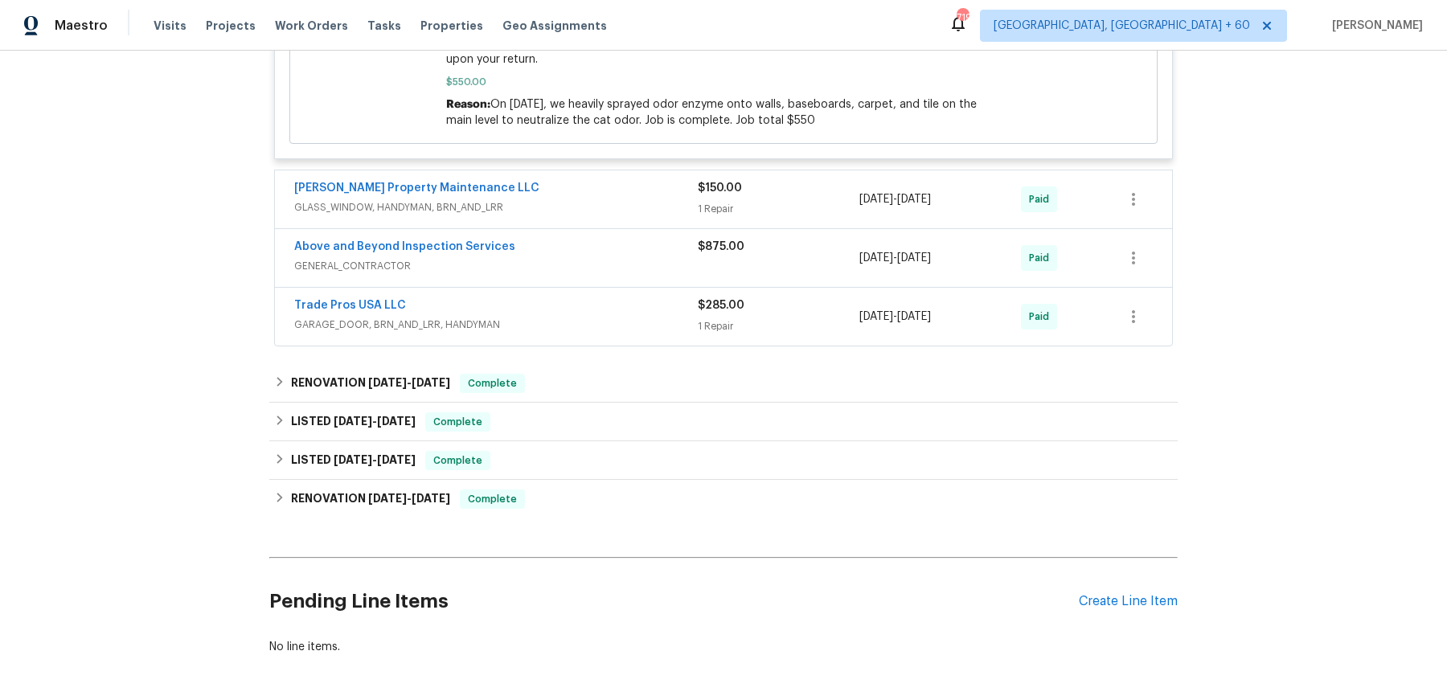
click at [640, 199] on span "GLASS_WINDOW, HANDYMAN, BRN_AND_LRR" at bounding box center [496, 207] width 404 height 16
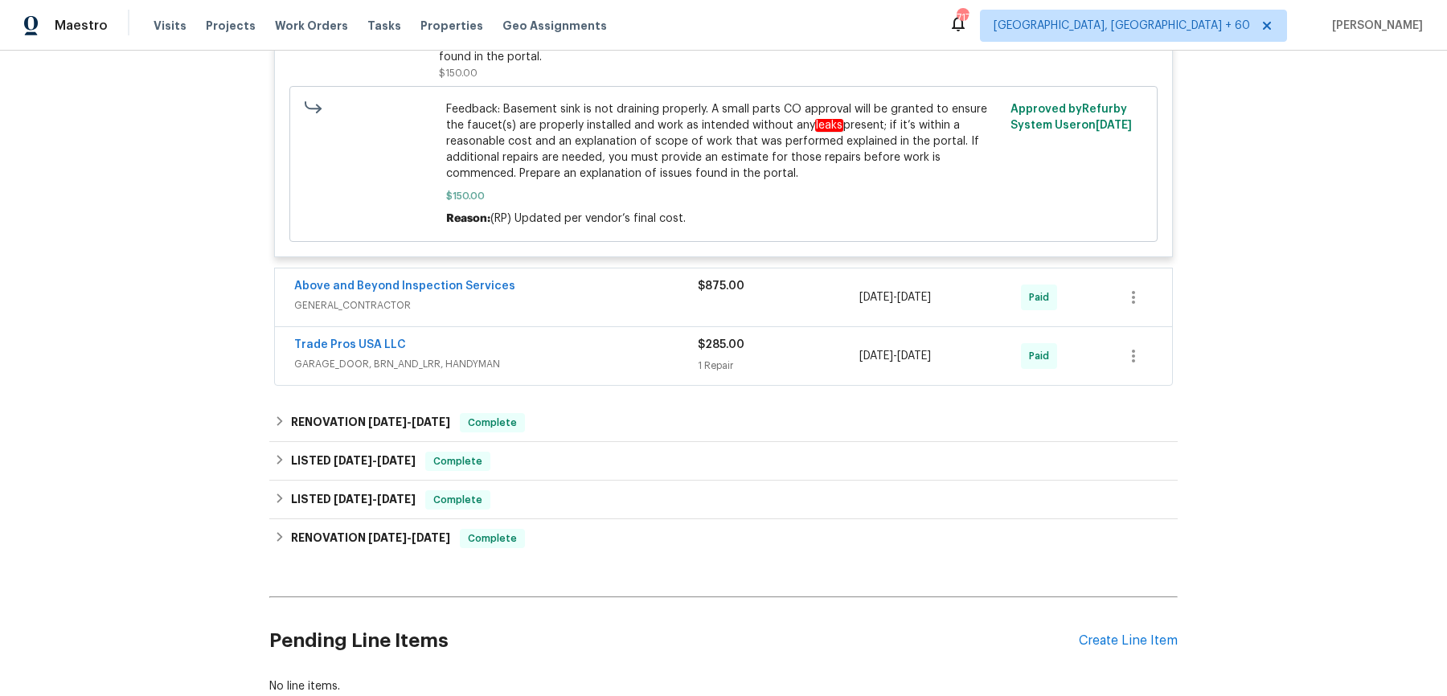
scroll to position [8266, 0]
click at [586, 277] on div "Above and Beyond Inspection Services" at bounding box center [496, 286] width 404 height 19
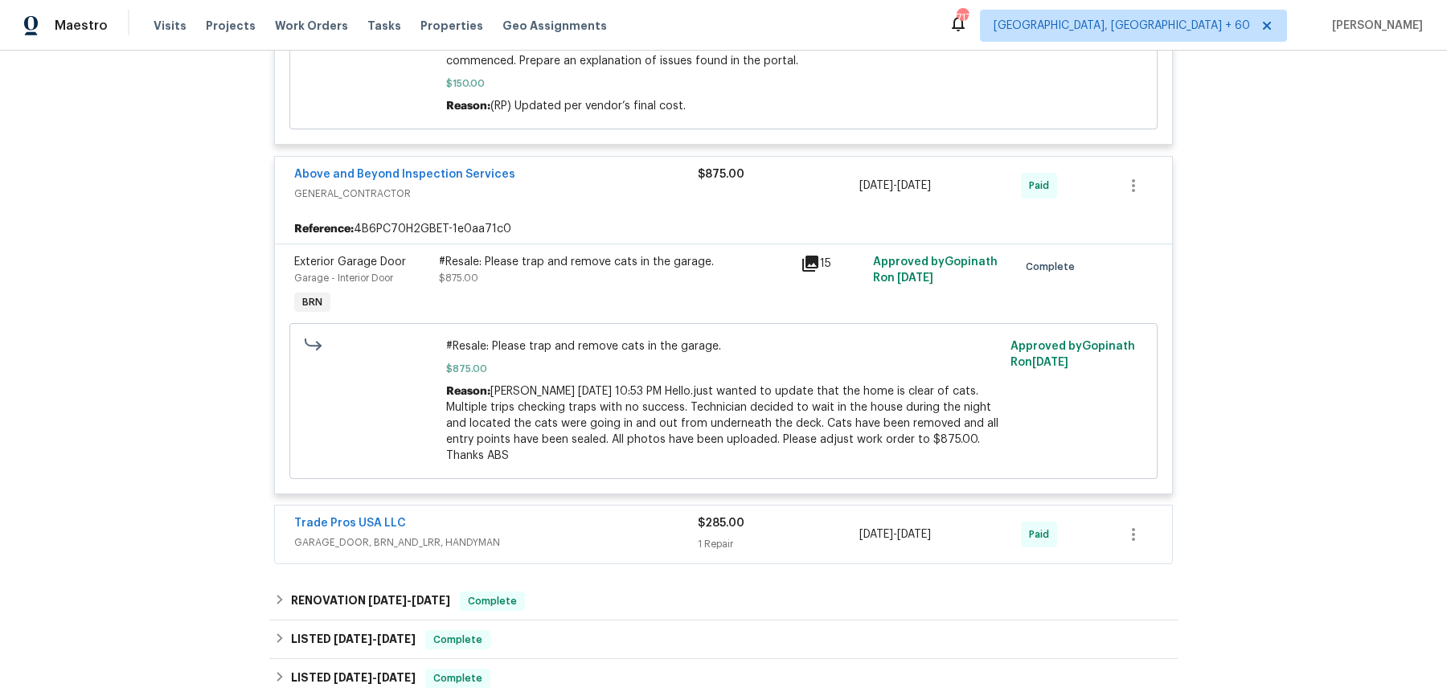
scroll to position [8387, 0]
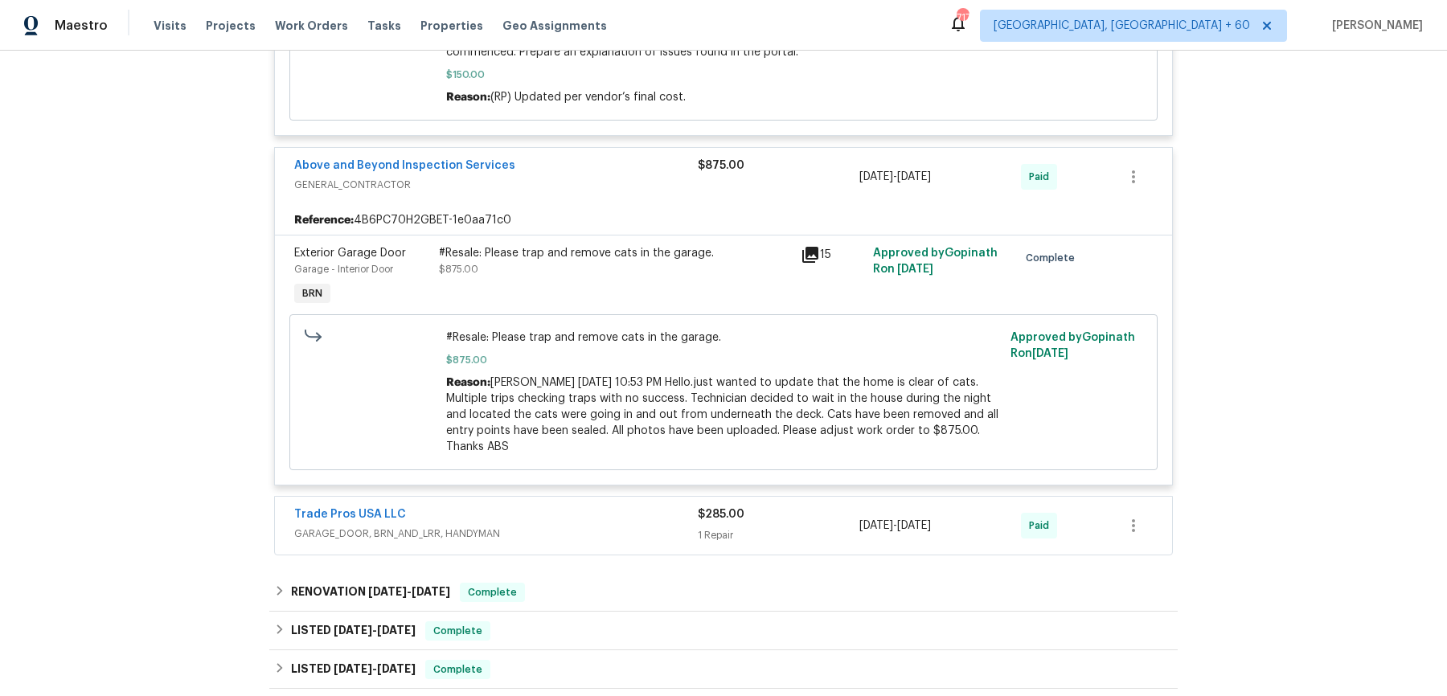
click at [621, 526] on span "GARAGE_DOOR, BRN_AND_LRR, HANDYMAN" at bounding box center [496, 534] width 404 height 16
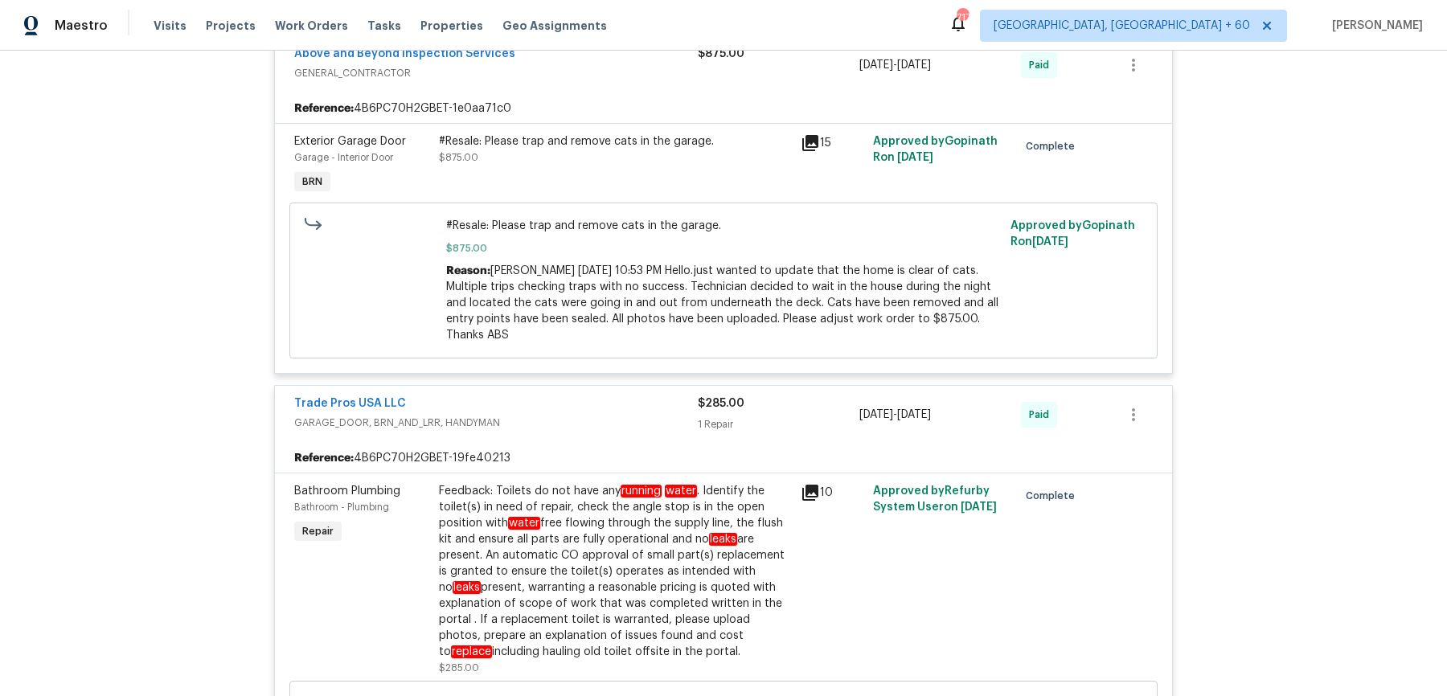
scroll to position [9047, 0]
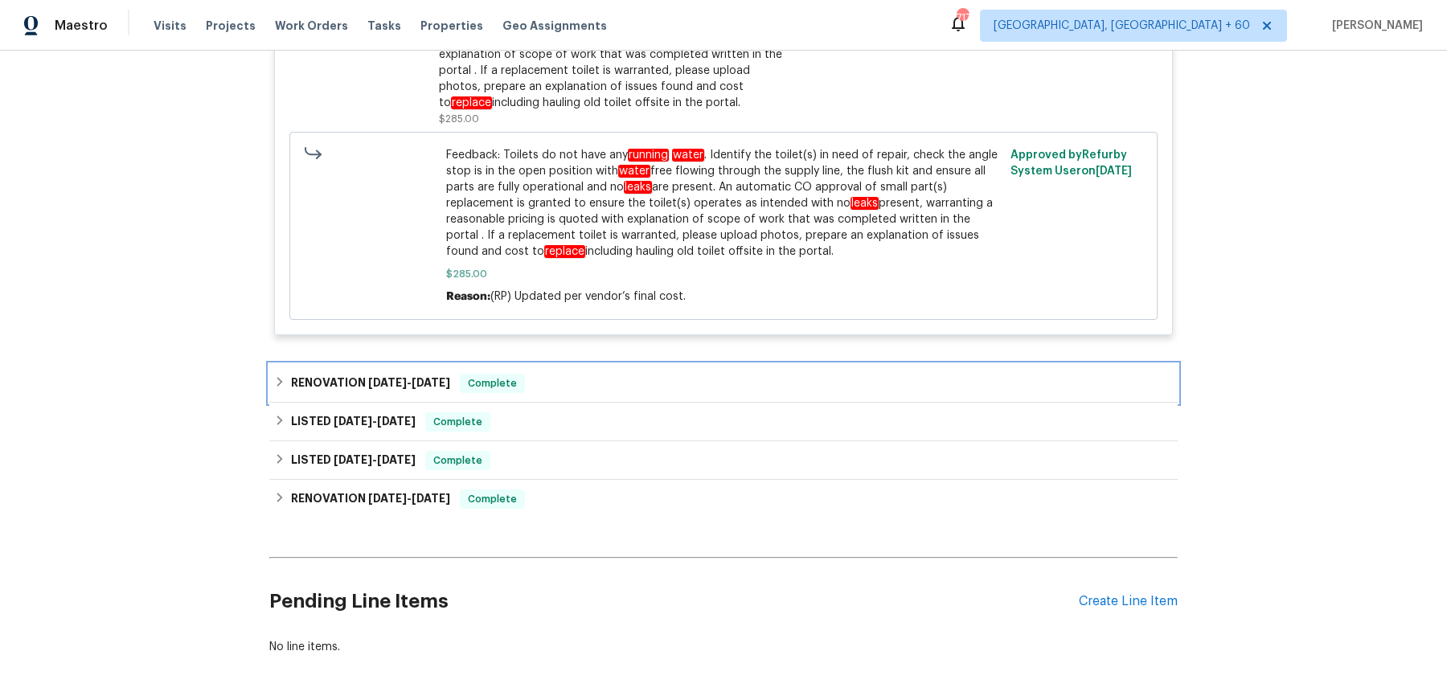
click at [589, 364] on div "RENOVATION 4/11/25 - 4/15/25 Complete" at bounding box center [723, 383] width 908 height 39
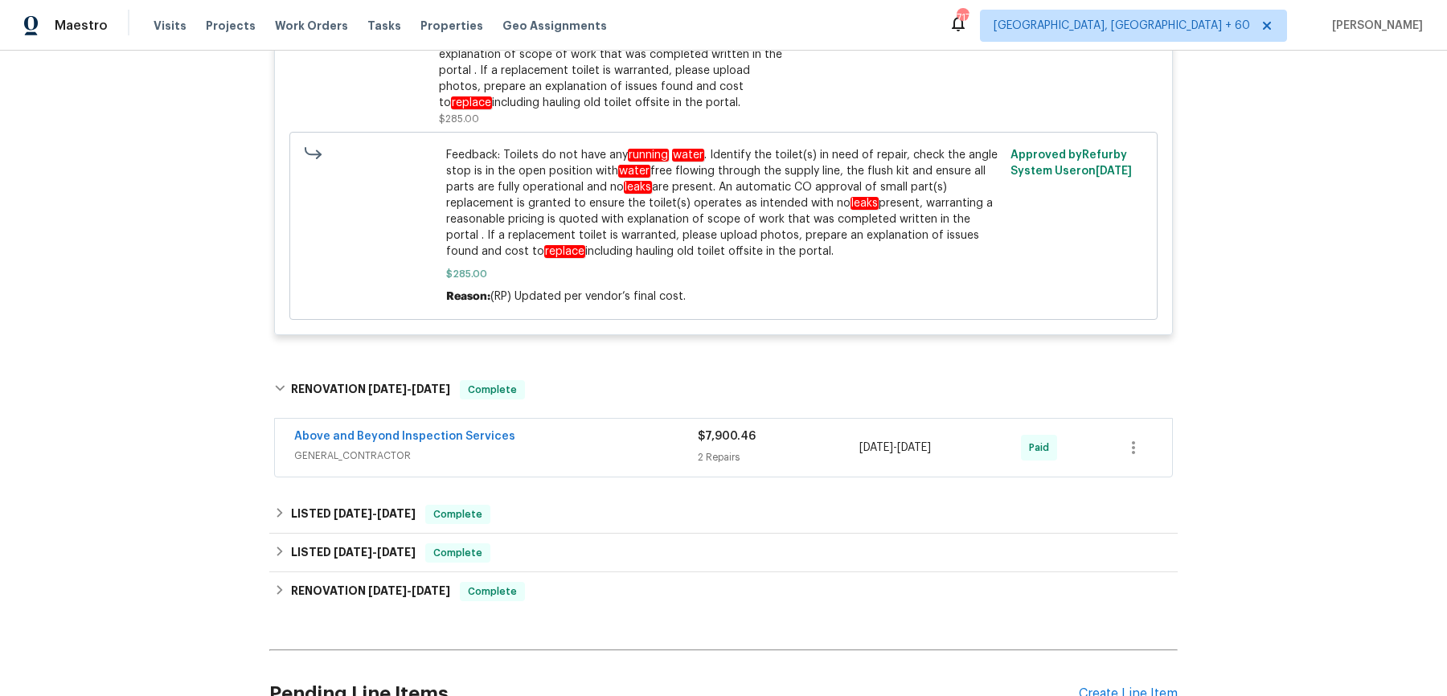
click at [592, 428] on div "Above and Beyond Inspection Services" at bounding box center [496, 437] width 404 height 19
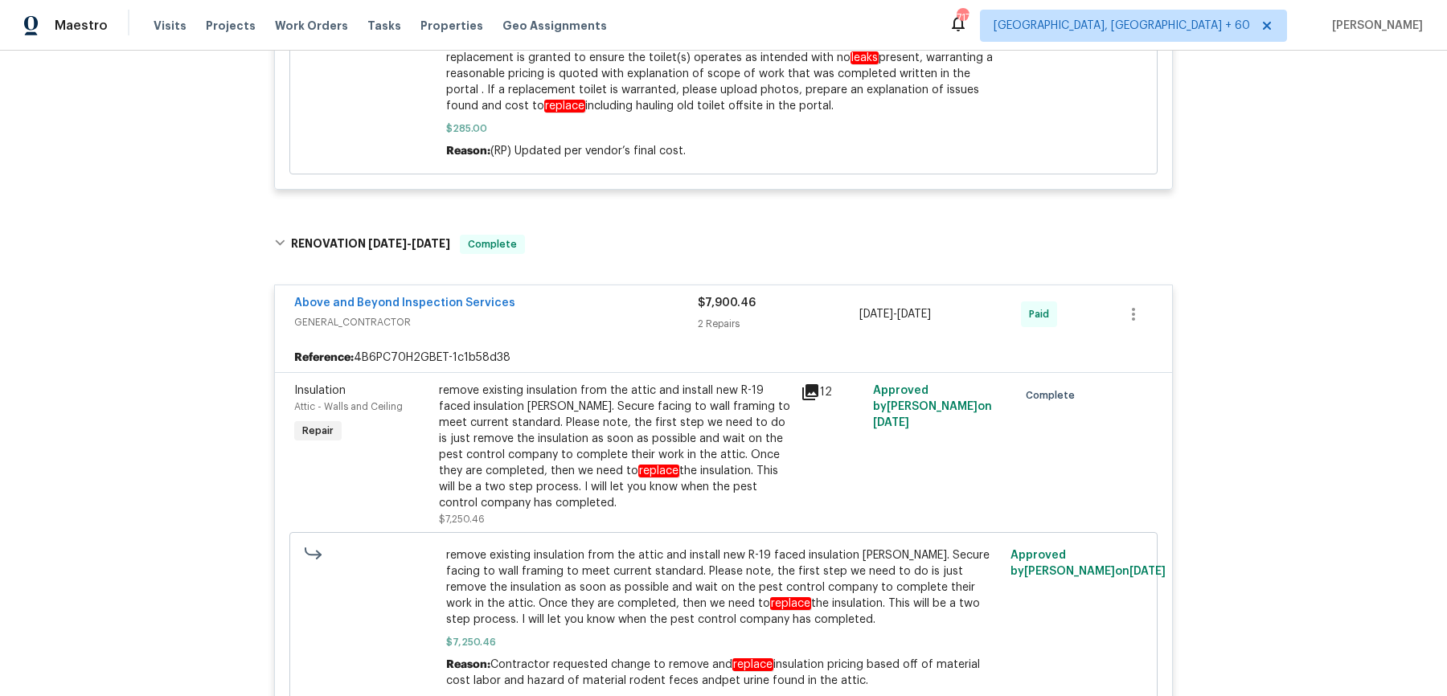
scroll to position [9691, 0]
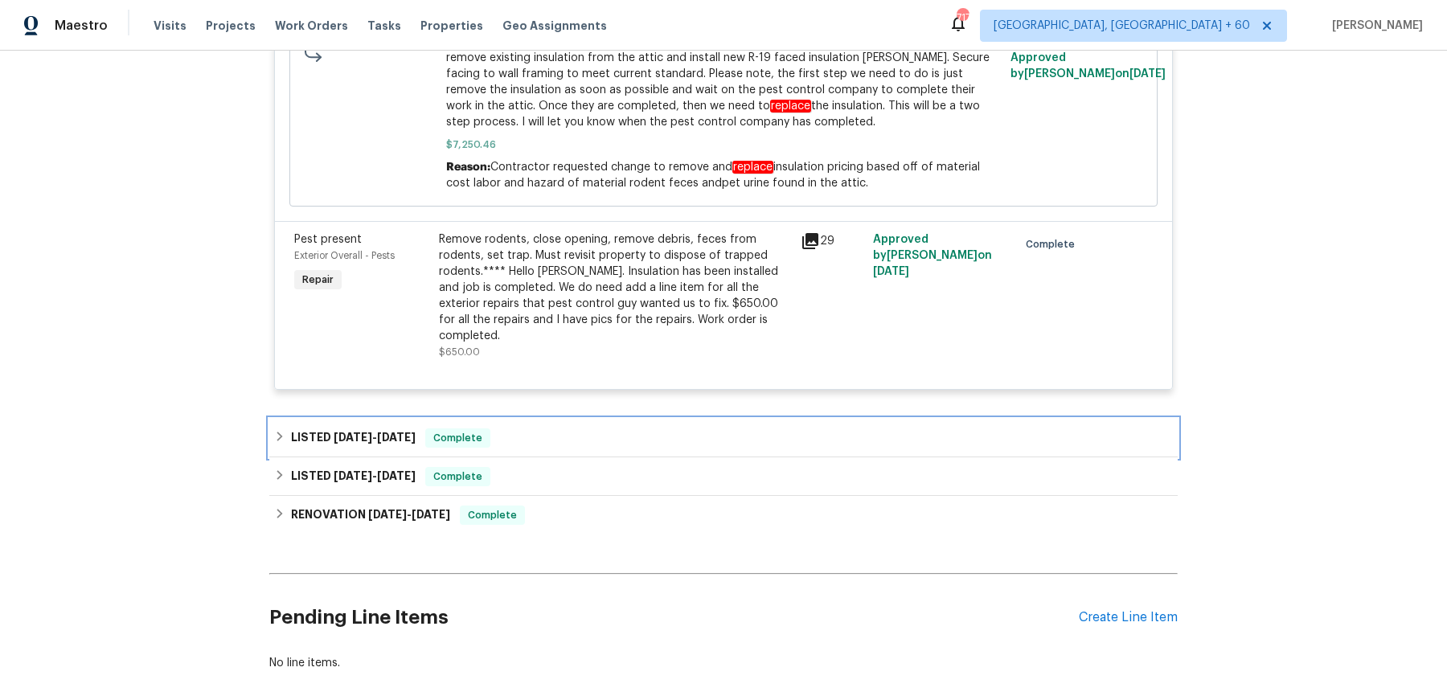
click at [582, 419] on div "LISTED 4/9/25 - 5/2/25 Complete" at bounding box center [723, 438] width 908 height 39
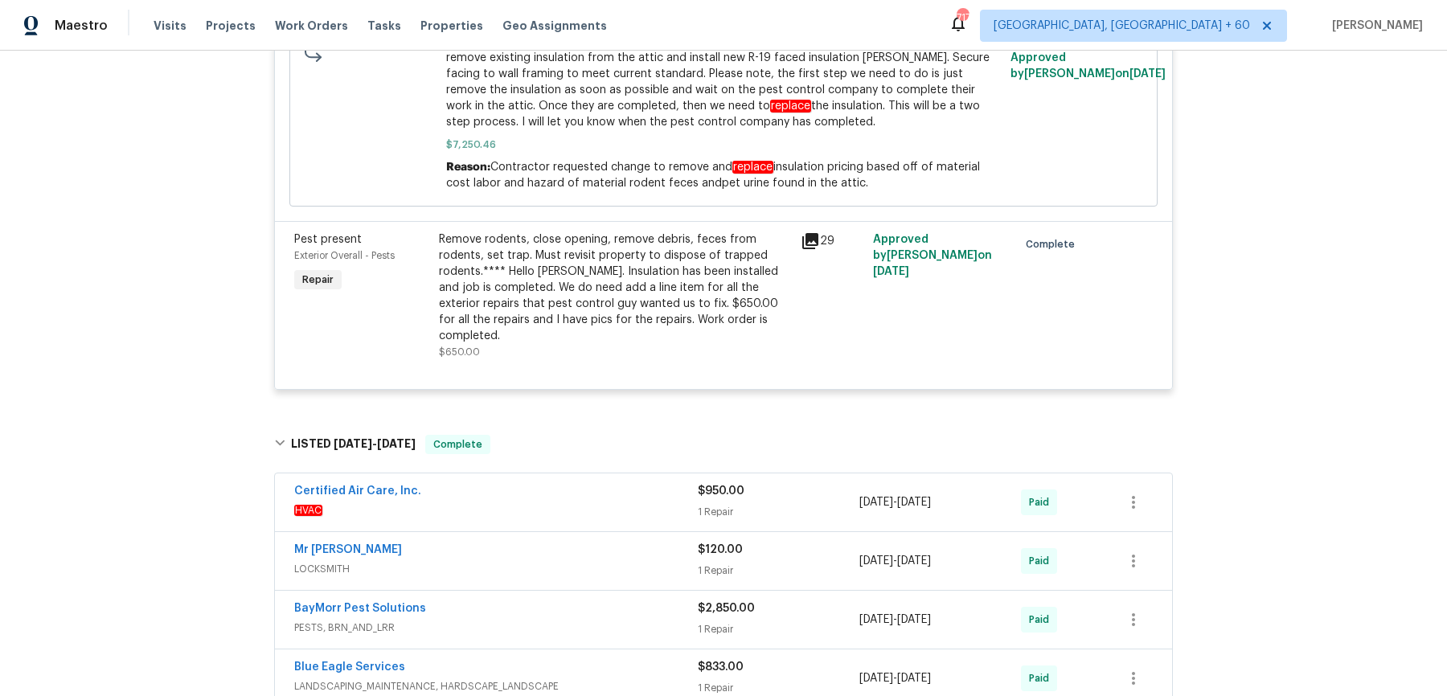
click at [560, 483] on div "Certified Air Care, Inc." at bounding box center [496, 492] width 404 height 19
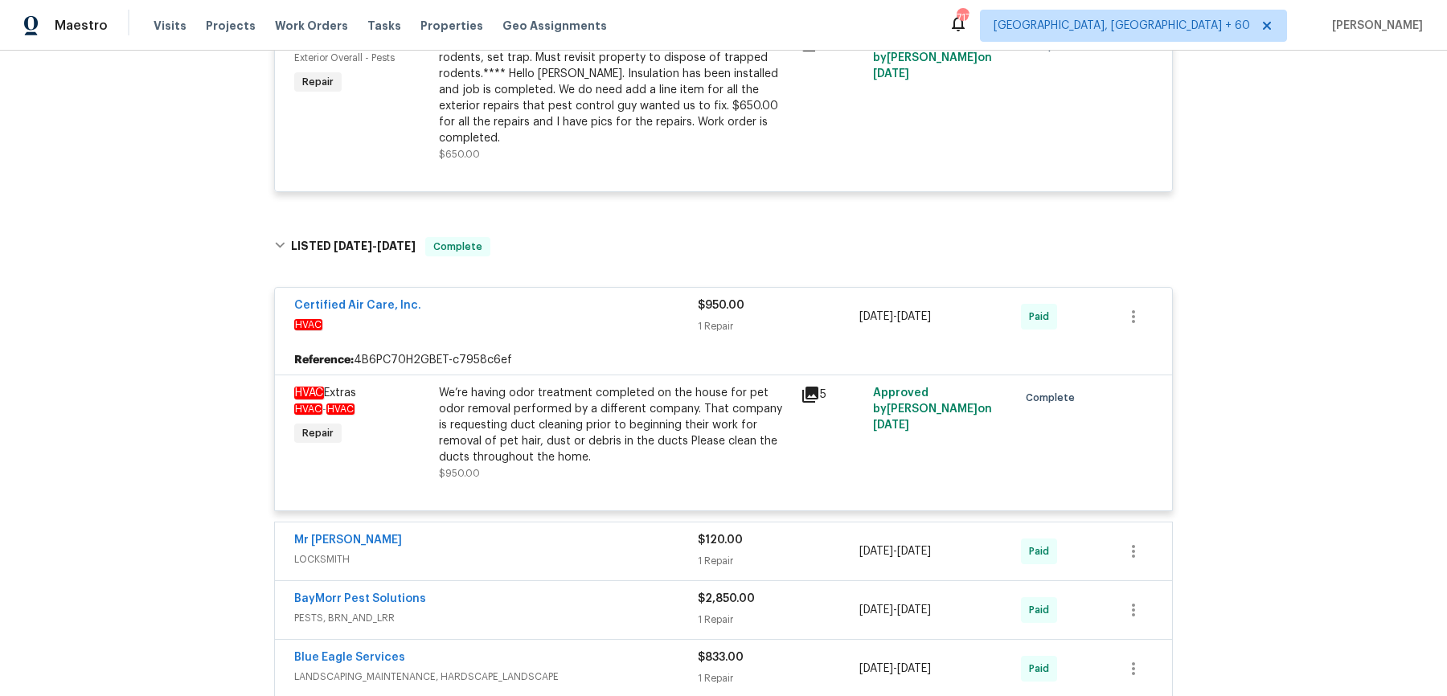
scroll to position [10110, 0]
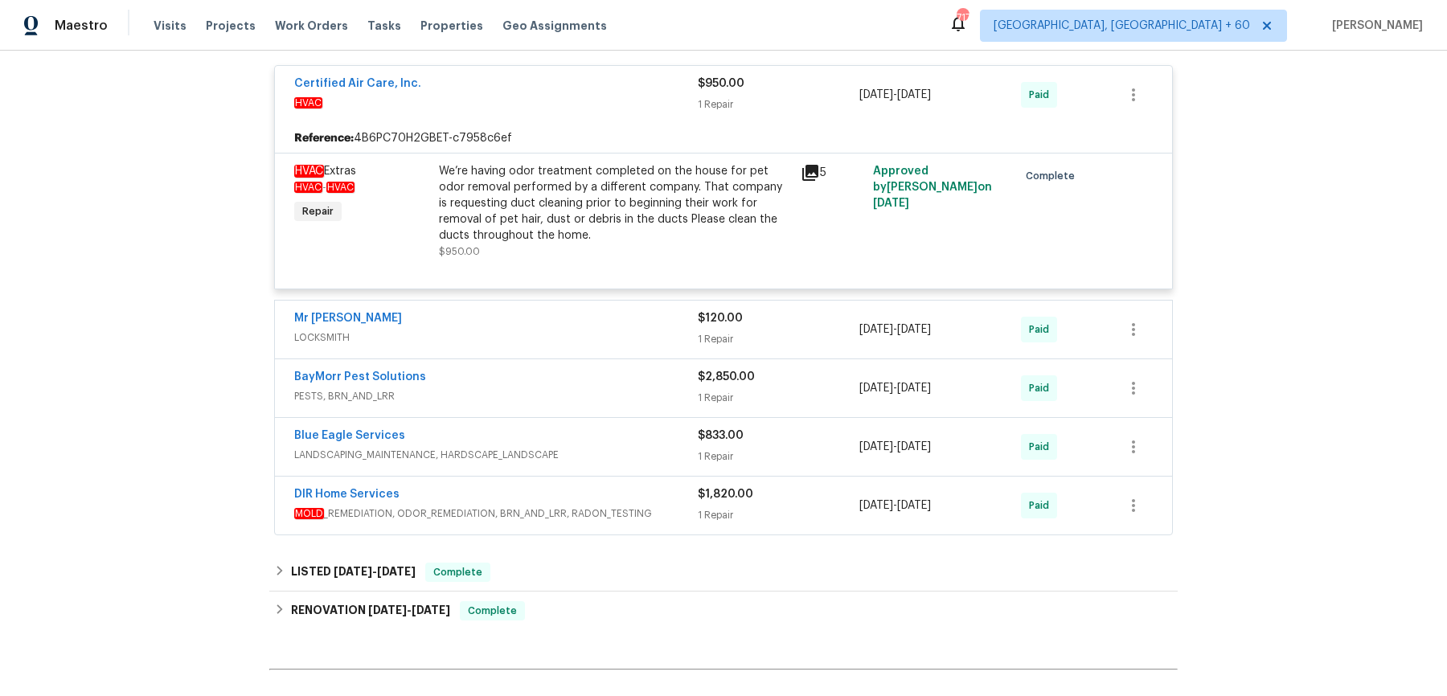
click at [609, 310] on div "Mr [PERSON_NAME]" at bounding box center [496, 319] width 404 height 19
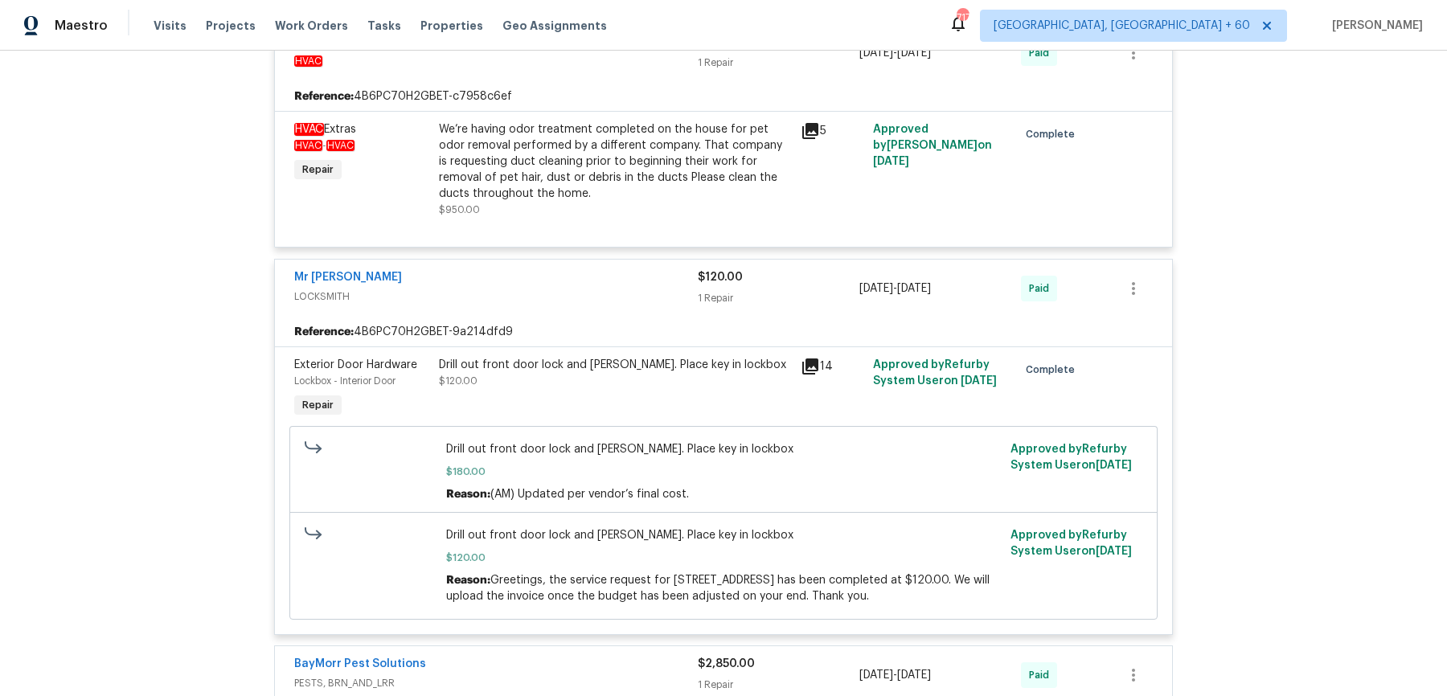
scroll to position [10417, 0]
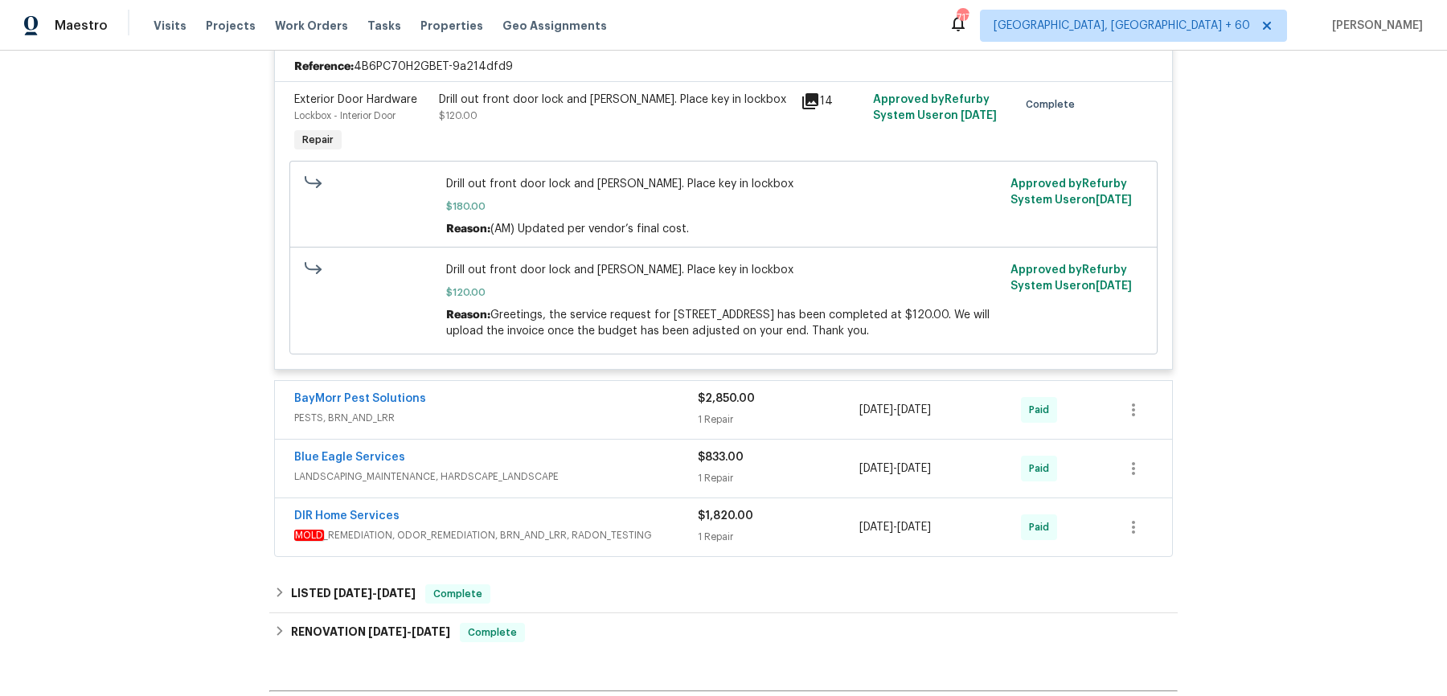
click at [644, 381] on div "BayMorr Pest Solutions PESTS, BRN_AND_LRR $2,850.00 1 Repair 4/9/2025 - 4/14/20…" at bounding box center [723, 410] width 897 height 58
click at [649, 410] on span "PESTS, BRN_AND_LRR" at bounding box center [496, 418] width 404 height 16
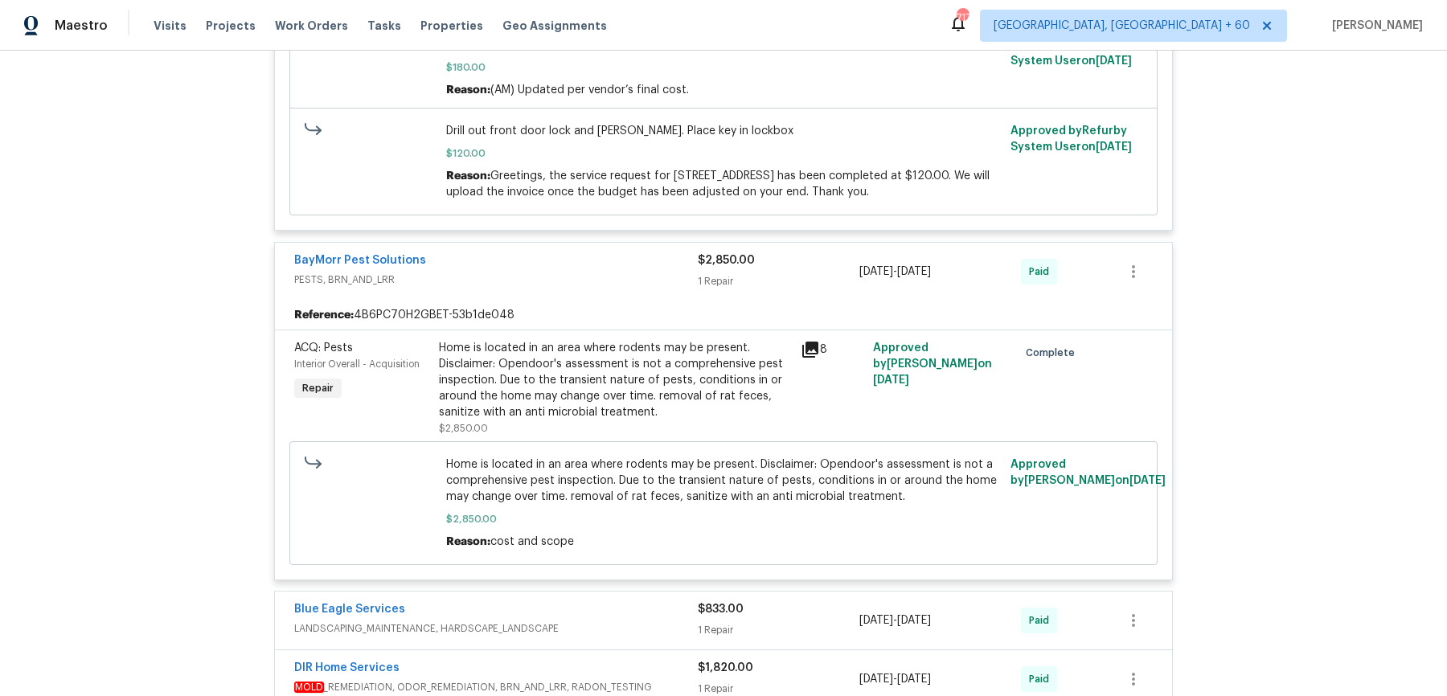
click at [643, 621] on span "LANDSCAPING_MAINTENANCE, HARDSCAPE_LANDSCAPE" at bounding box center [496, 629] width 404 height 16
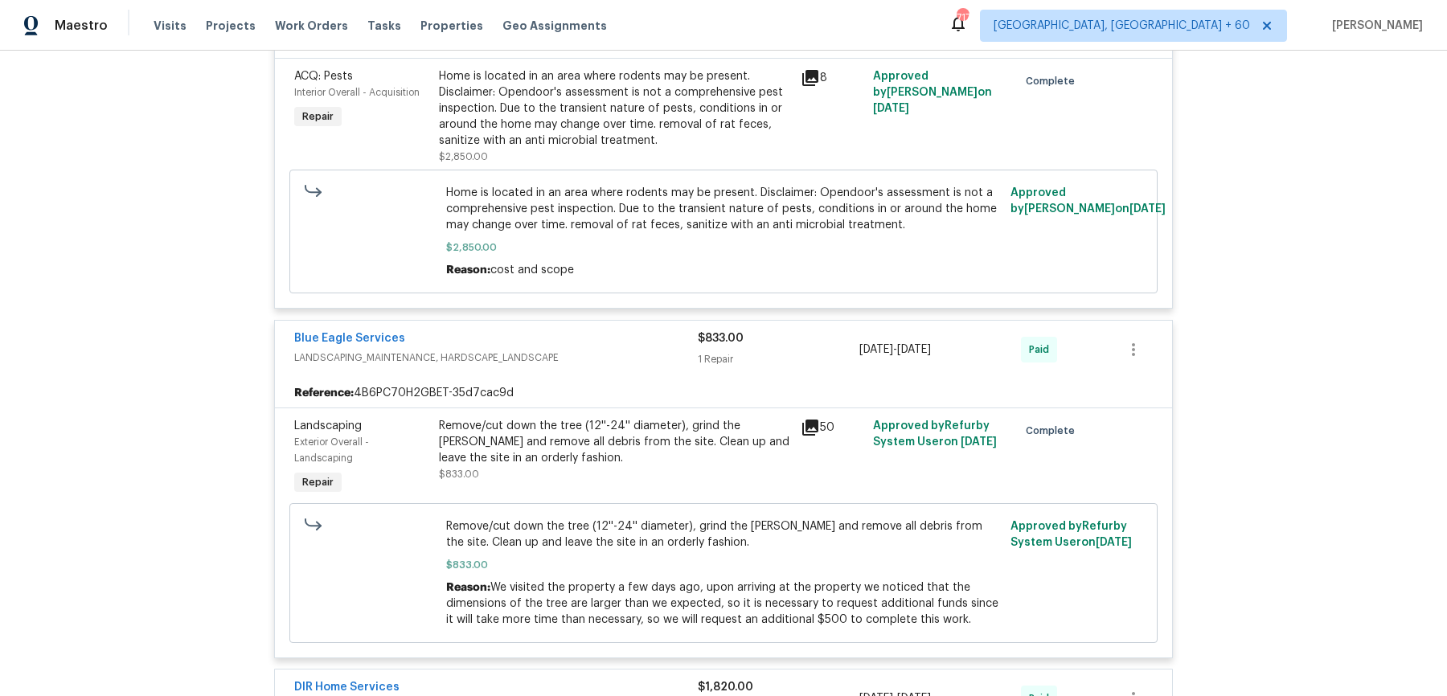
scroll to position [11130, 0]
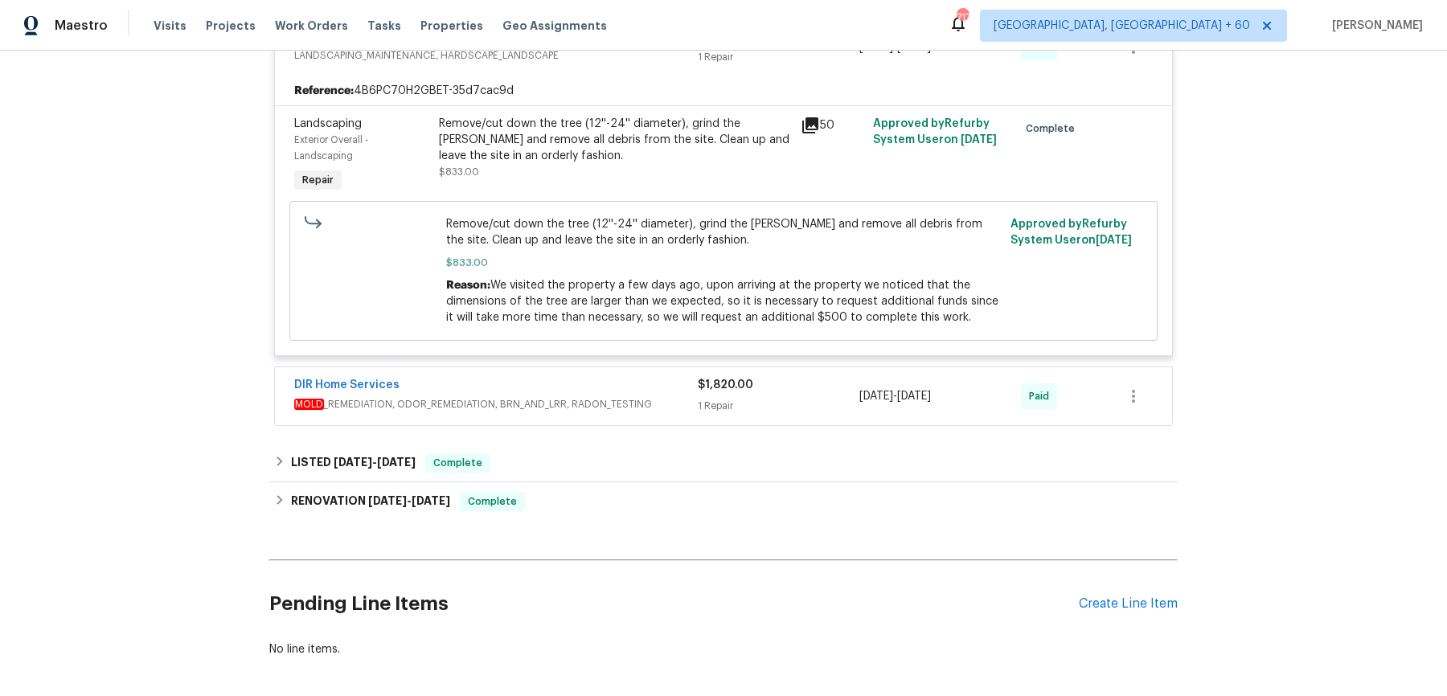
click at [655, 377] on div "DIR Home Services MOLD _REMEDIATION, ODOR_REMEDIATION, BRN_AND_LRR, RADON_TESTI…" at bounding box center [496, 396] width 404 height 39
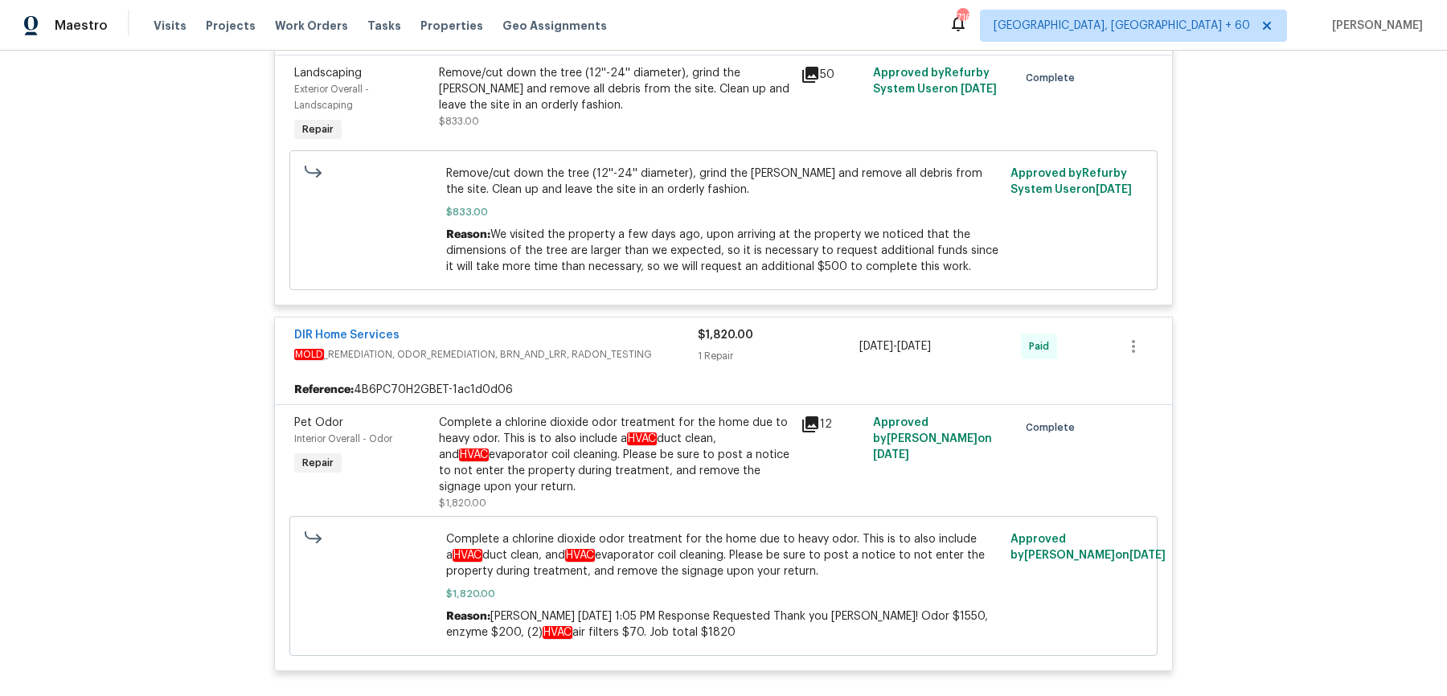
scroll to position [11438, 0]
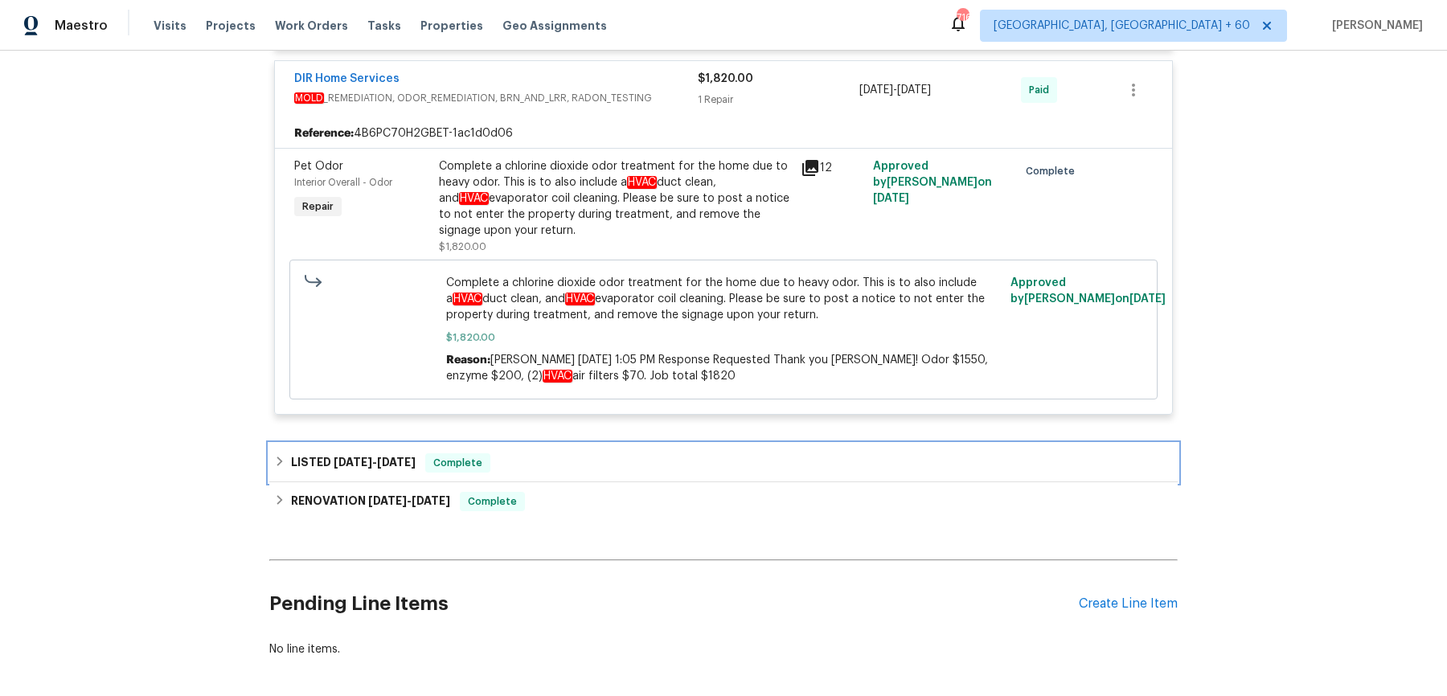
click at [650, 453] on div "LISTED 3/25/25 - 3/27/25 Complete" at bounding box center [723, 462] width 899 height 19
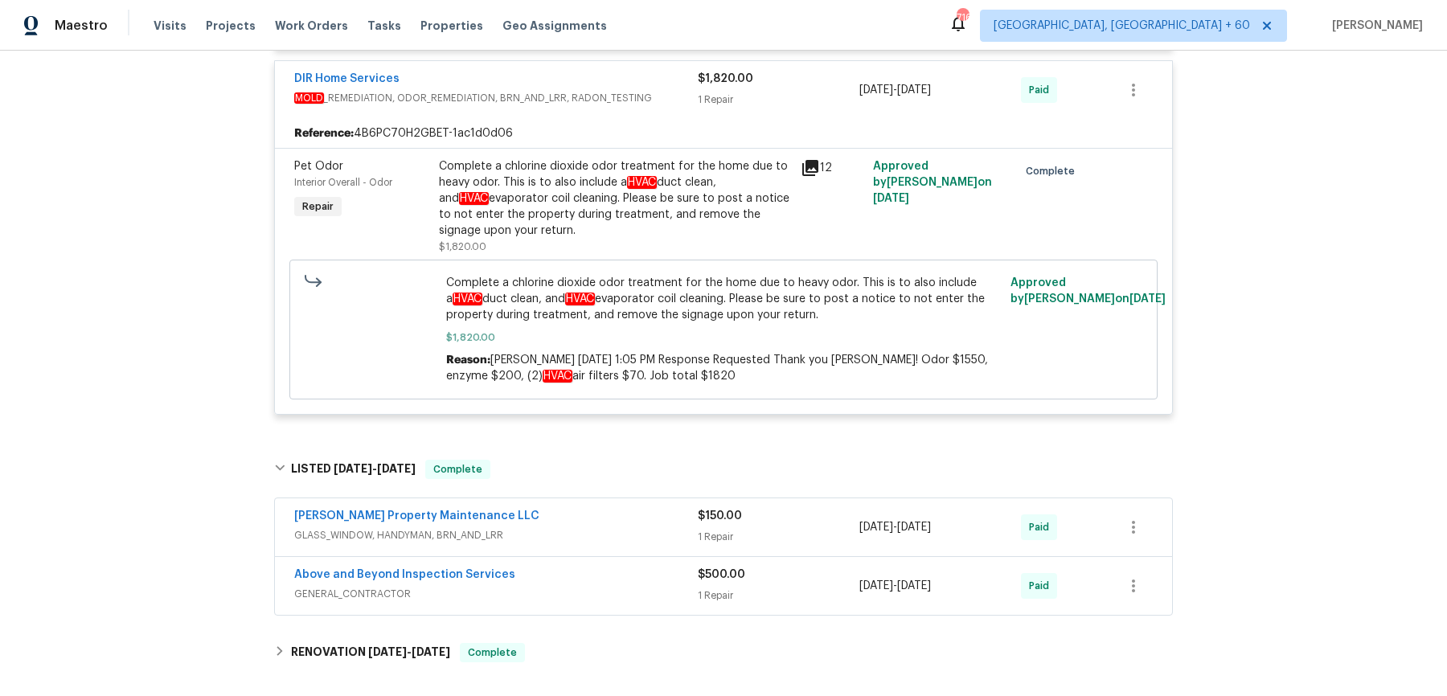
click at [647, 508] on div "[PERSON_NAME] Property Maintenance LLC" at bounding box center [496, 517] width 404 height 19
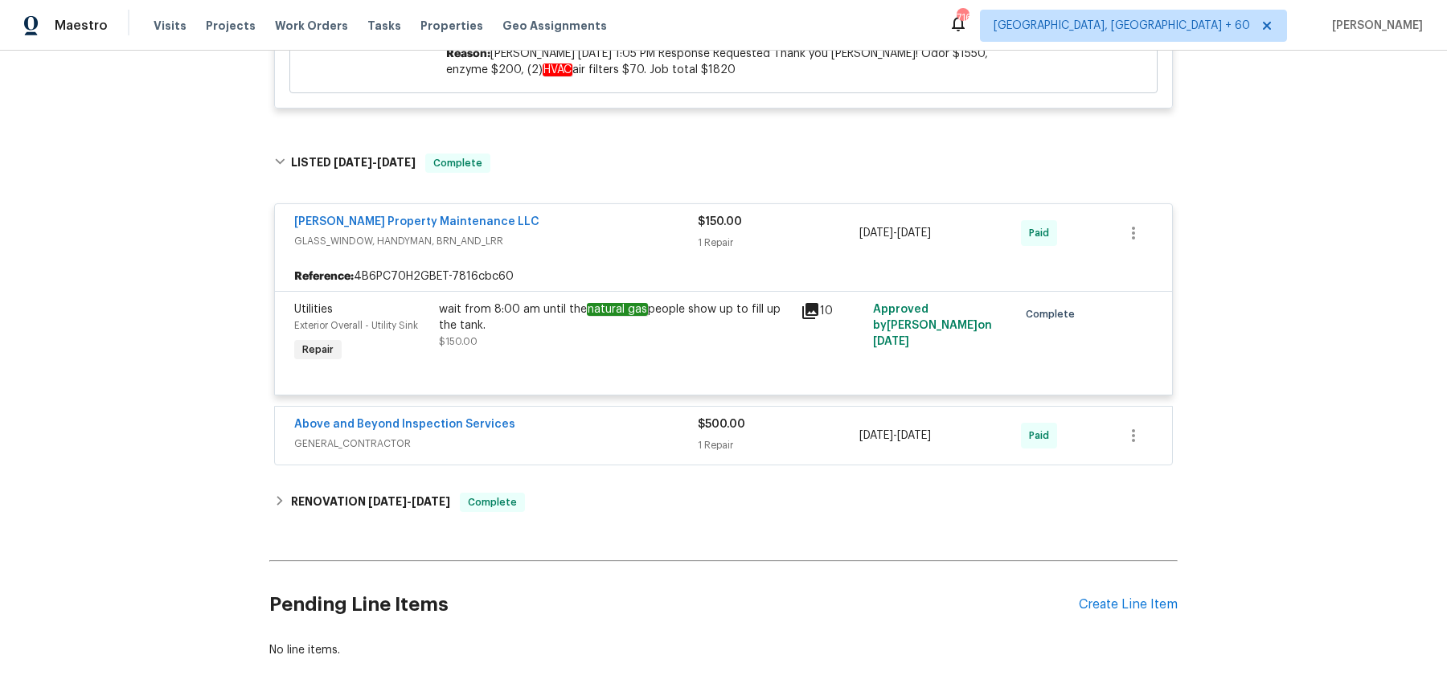
click at [634, 436] on span "GENERAL_CONTRACTOR" at bounding box center [496, 444] width 404 height 16
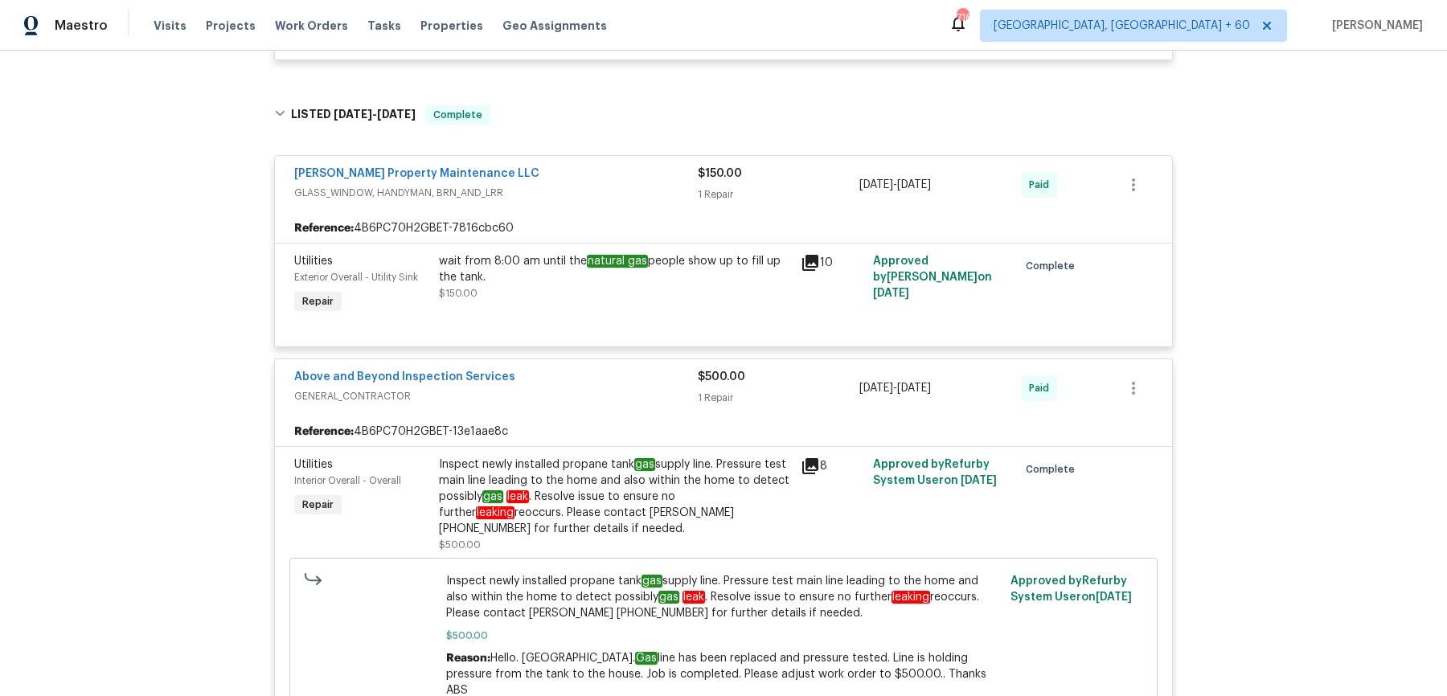
scroll to position [12051, 0]
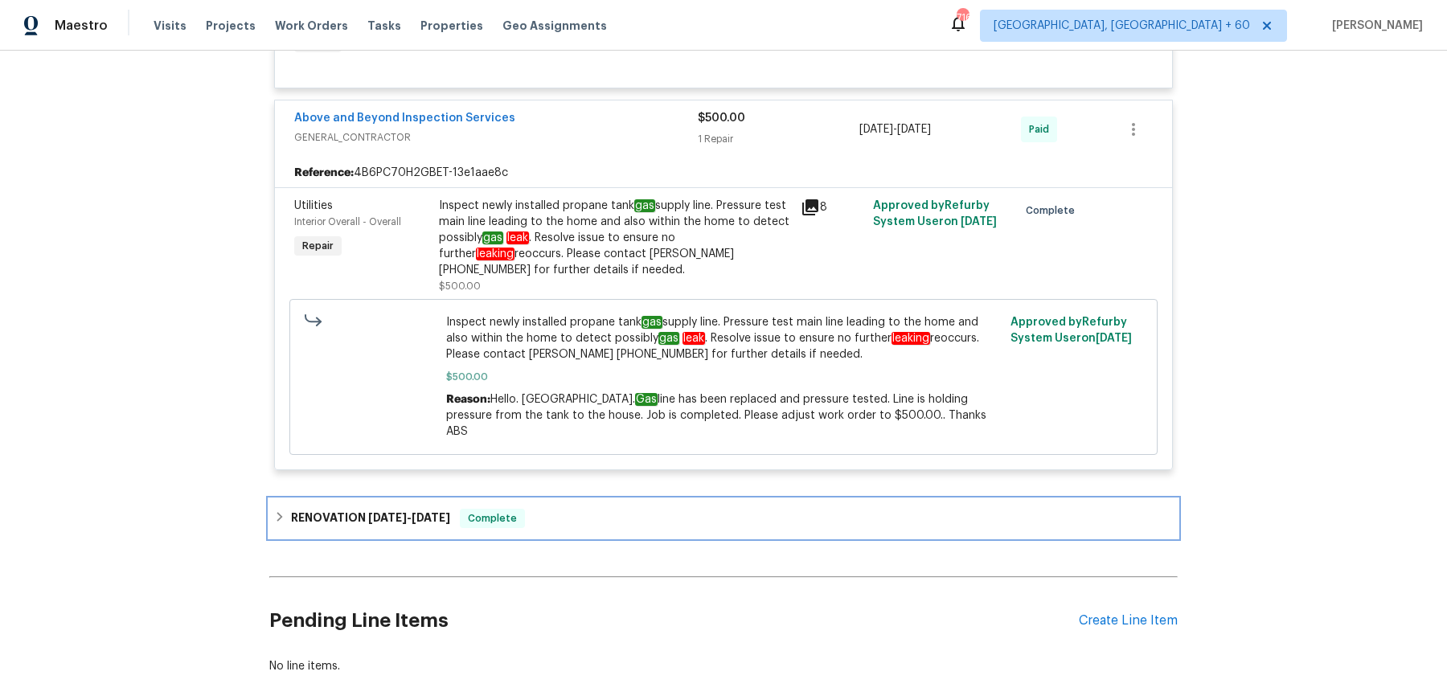
click at [640, 499] on div "RENOVATION 1/6/25 - 3/13/25 Complete" at bounding box center [723, 518] width 908 height 39
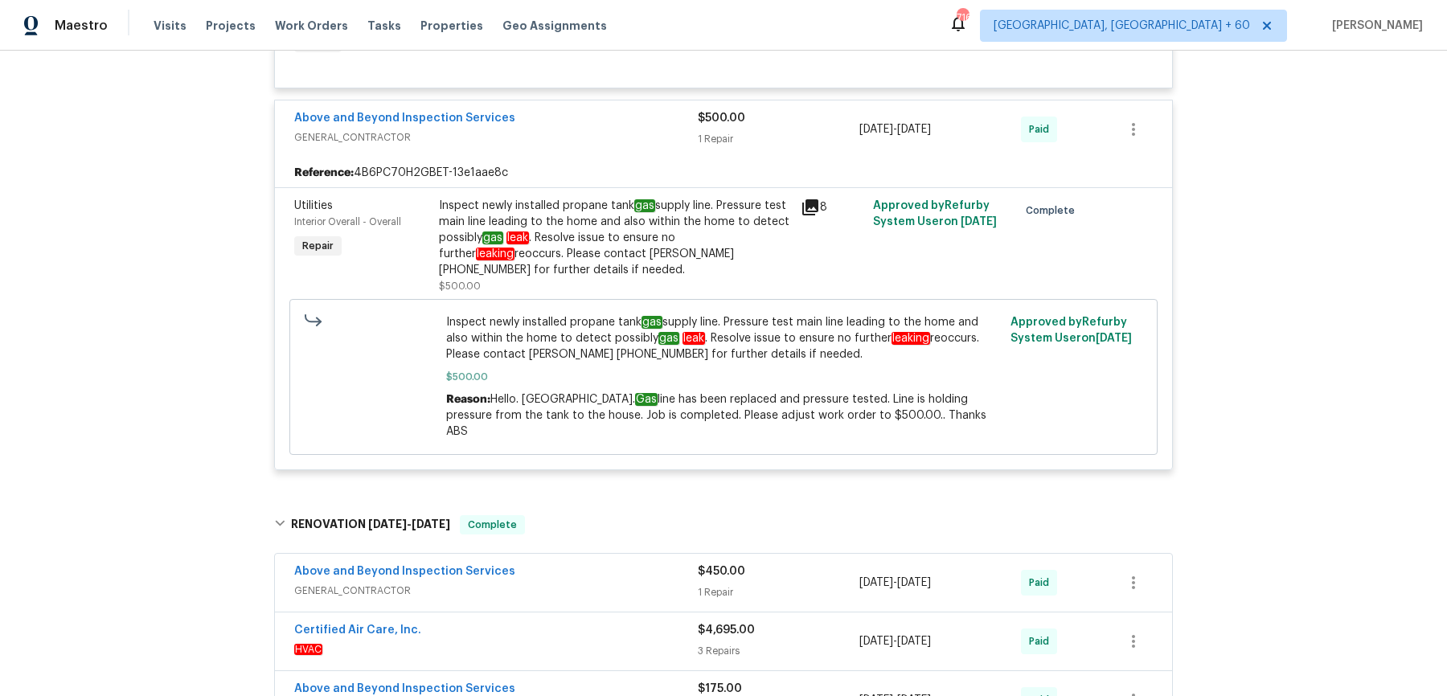
click at [611, 564] on div "Above and Beyond Inspection Services" at bounding box center [496, 573] width 404 height 19
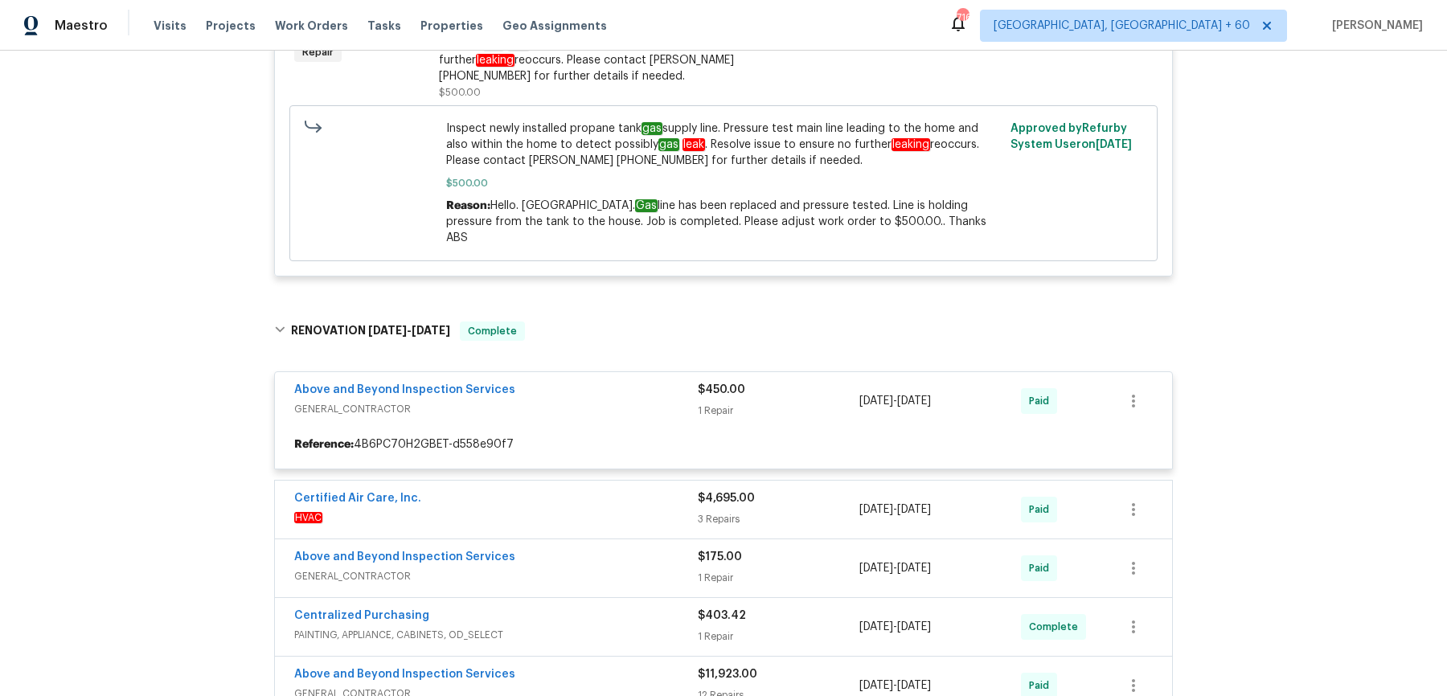
scroll to position [12248, 0]
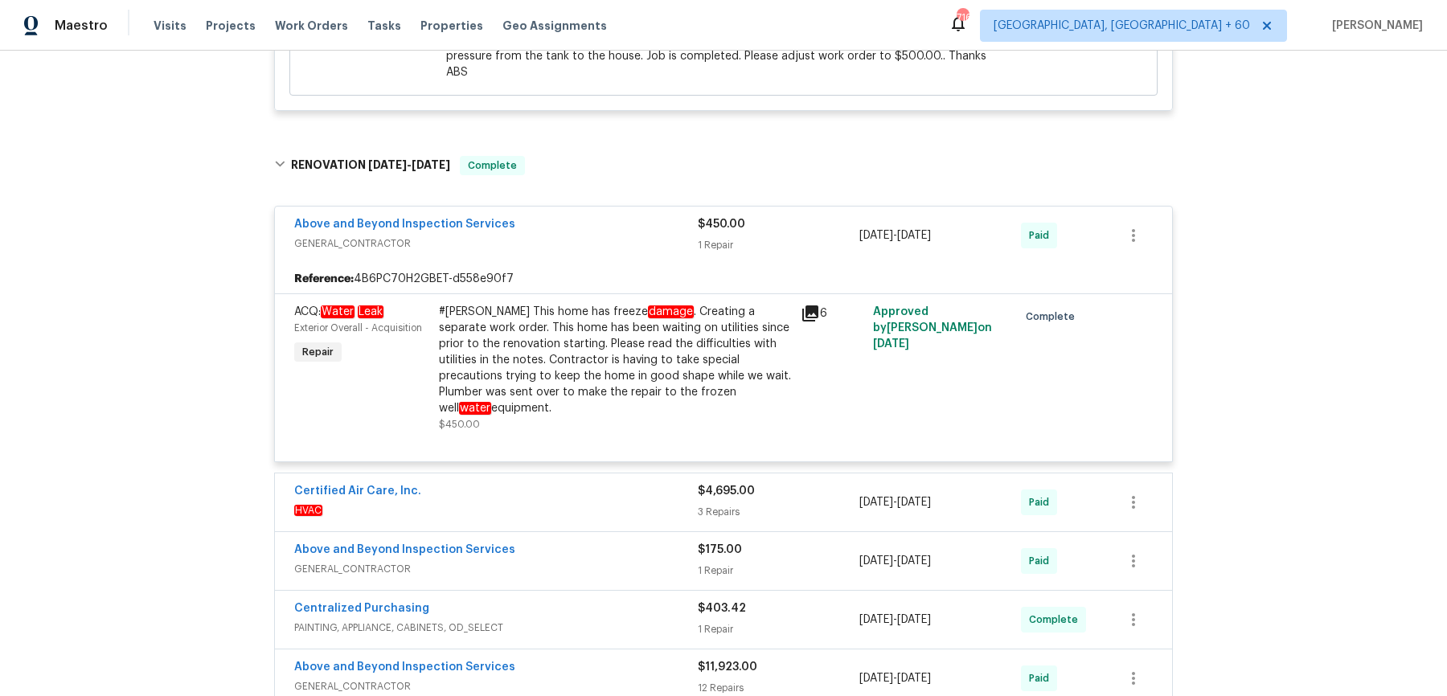
click at [596, 483] on div "Certified Air Care, Inc." at bounding box center [496, 492] width 404 height 19
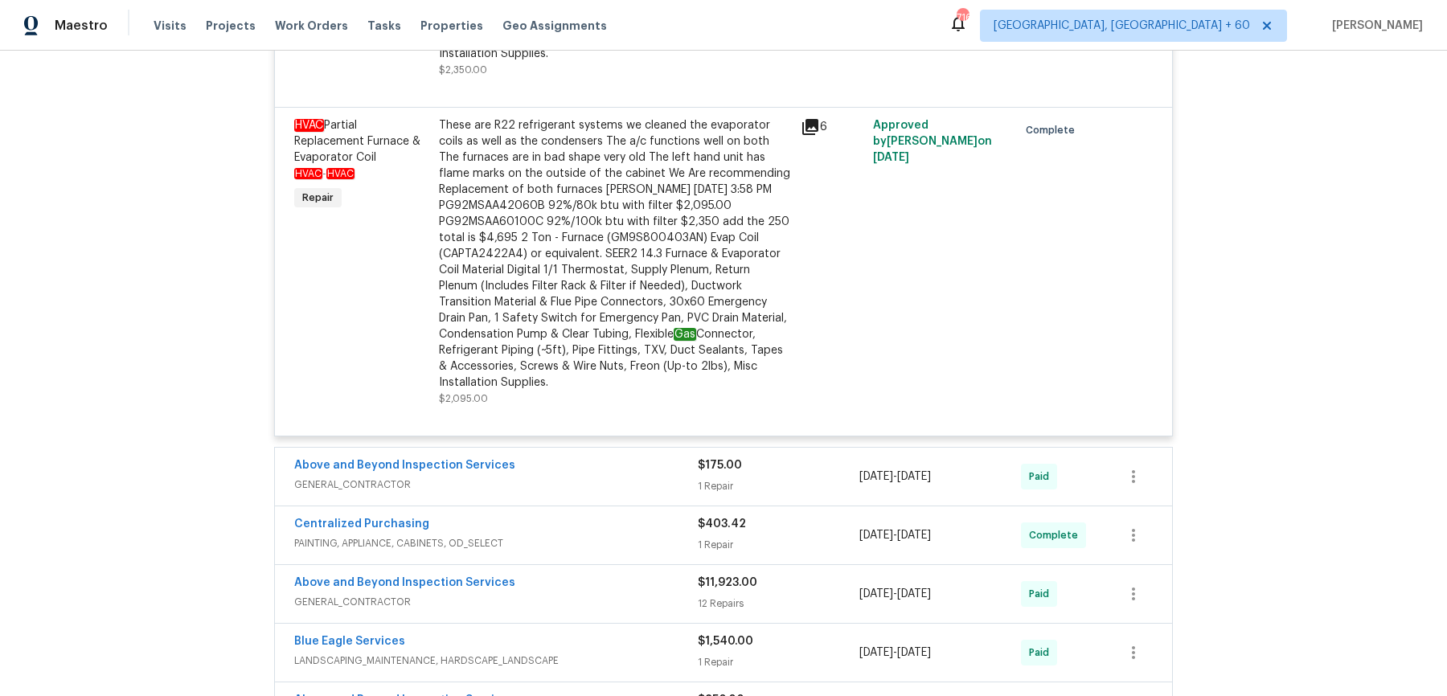
scroll to position [13344, 0]
click at [632, 478] on span "GENERAL_CONTRACTOR" at bounding box center [496, 486] width 404 height 16
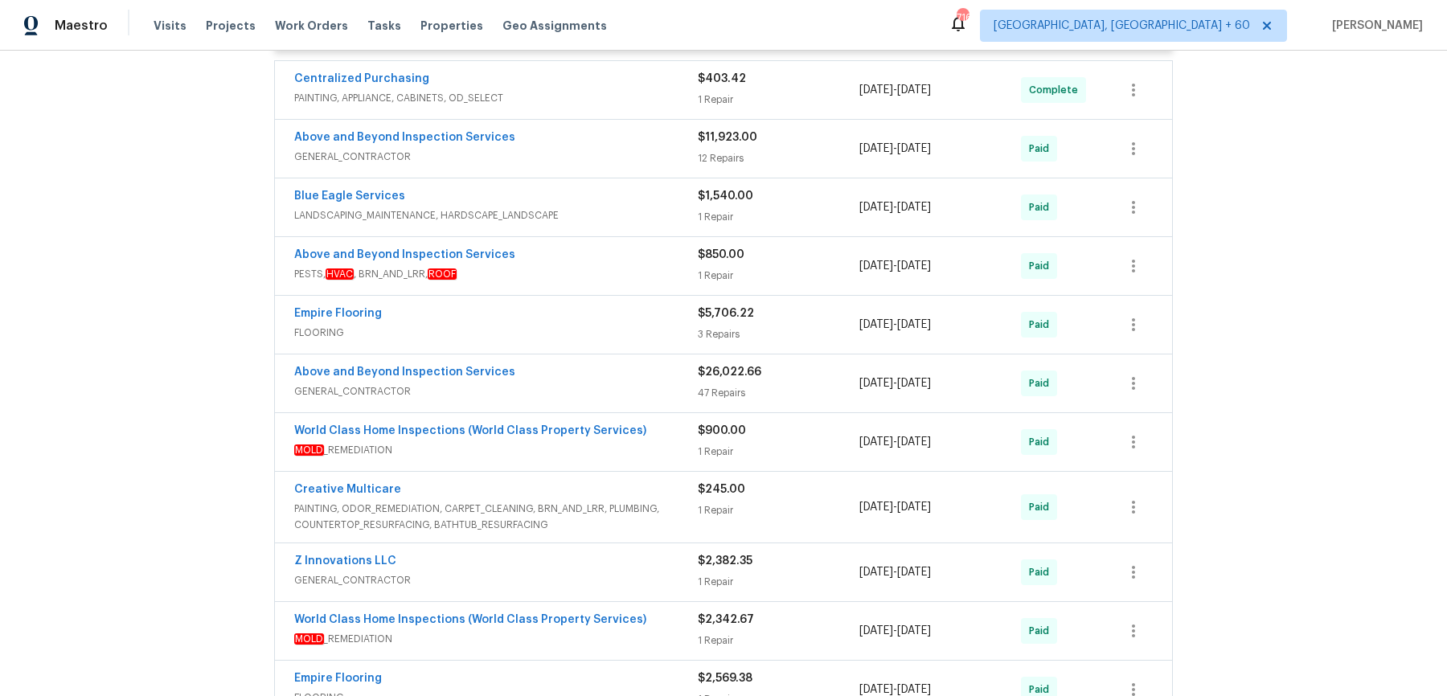
scroll to position [14031, 0]
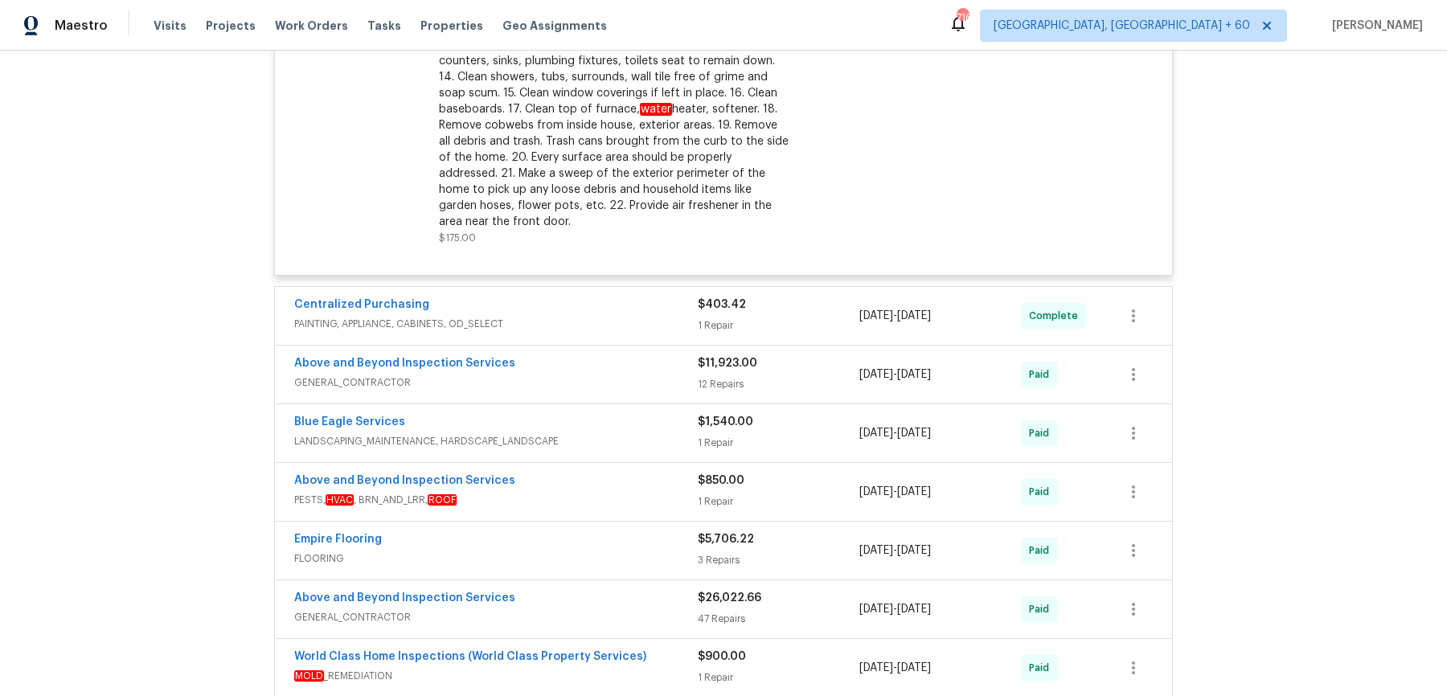
click at [661, 287] on div "Centralized Purchasing PAINTING, APPLIANCE, CABINETS, OD_SELECT $403.42 1 Repai…" at bounding box center [723, 316] width 897 height 58
click at [661, 316] on span "PAINTING, APPLIANCE, CABINETS, OD_SELECT" at bounding box center [496, 324] width 404 height 16
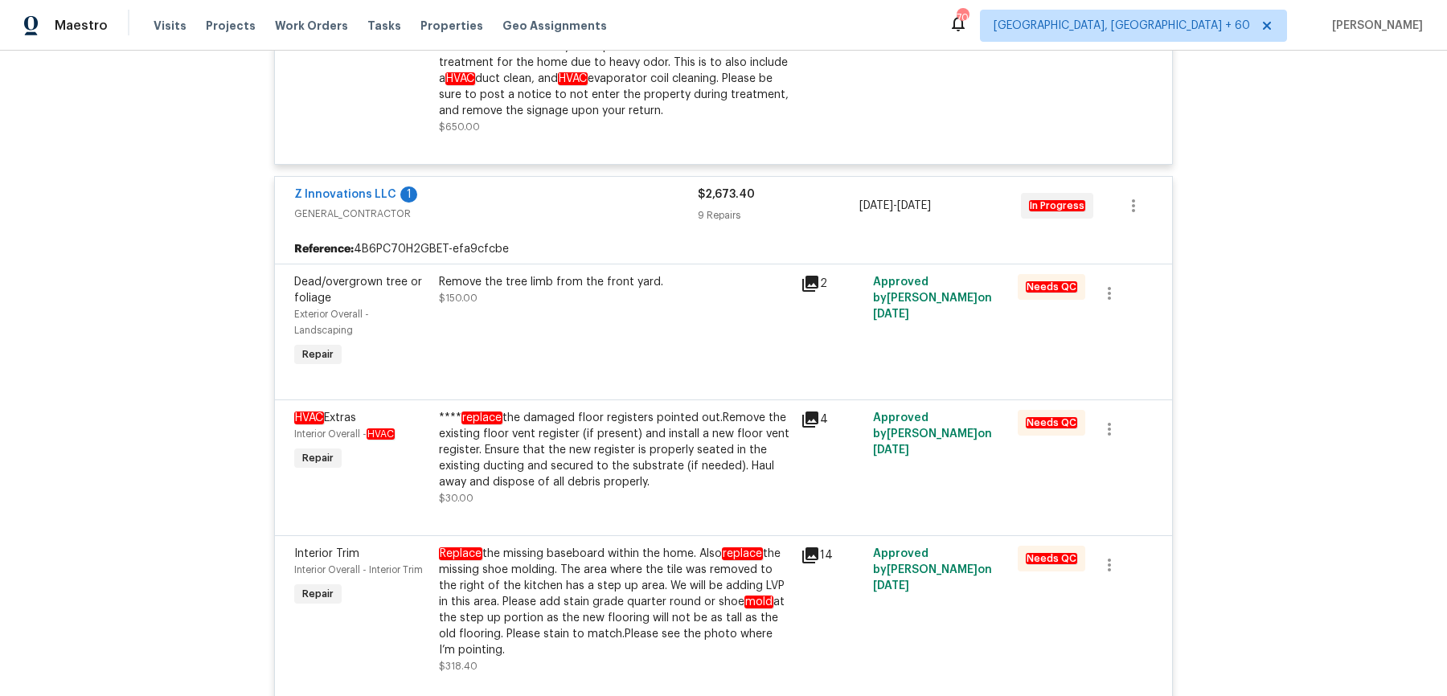
scroll to position [0, 0]
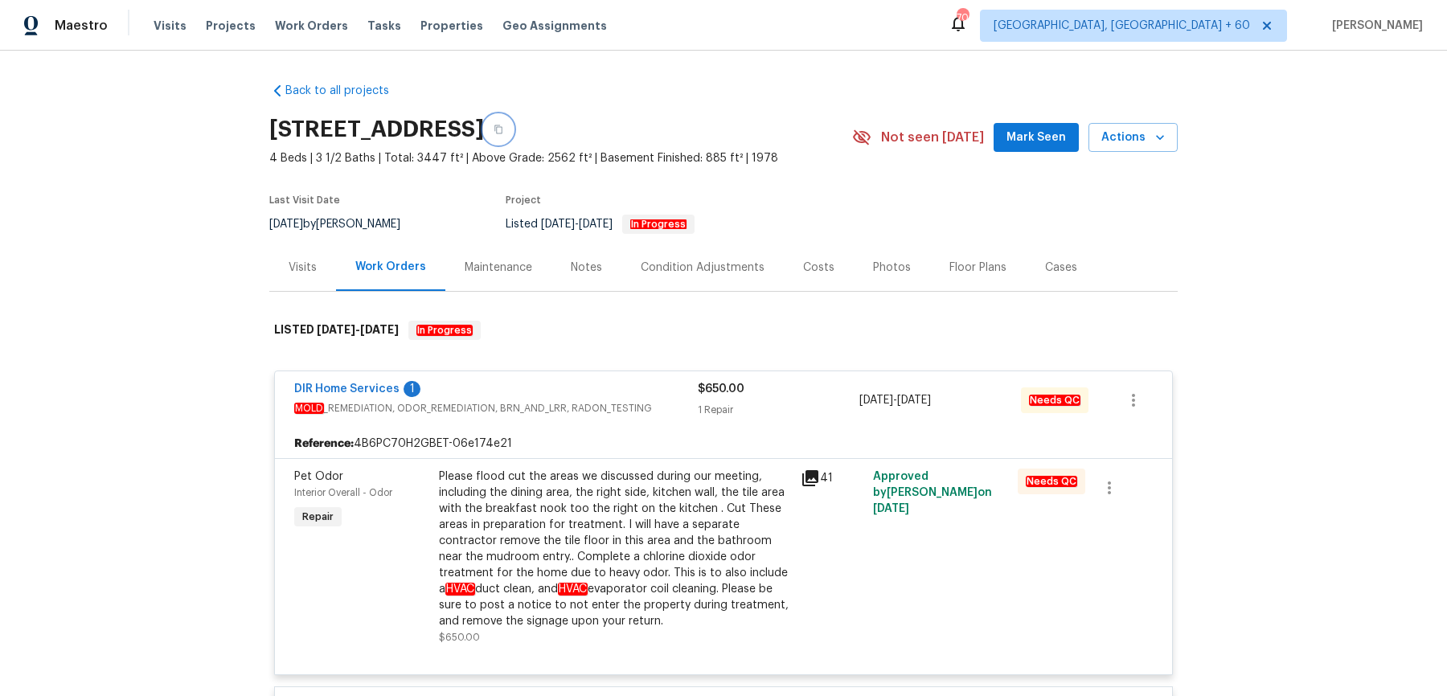
click at [503, 125] on icon "button" at bounding box center [499, 130] width 10 height 10
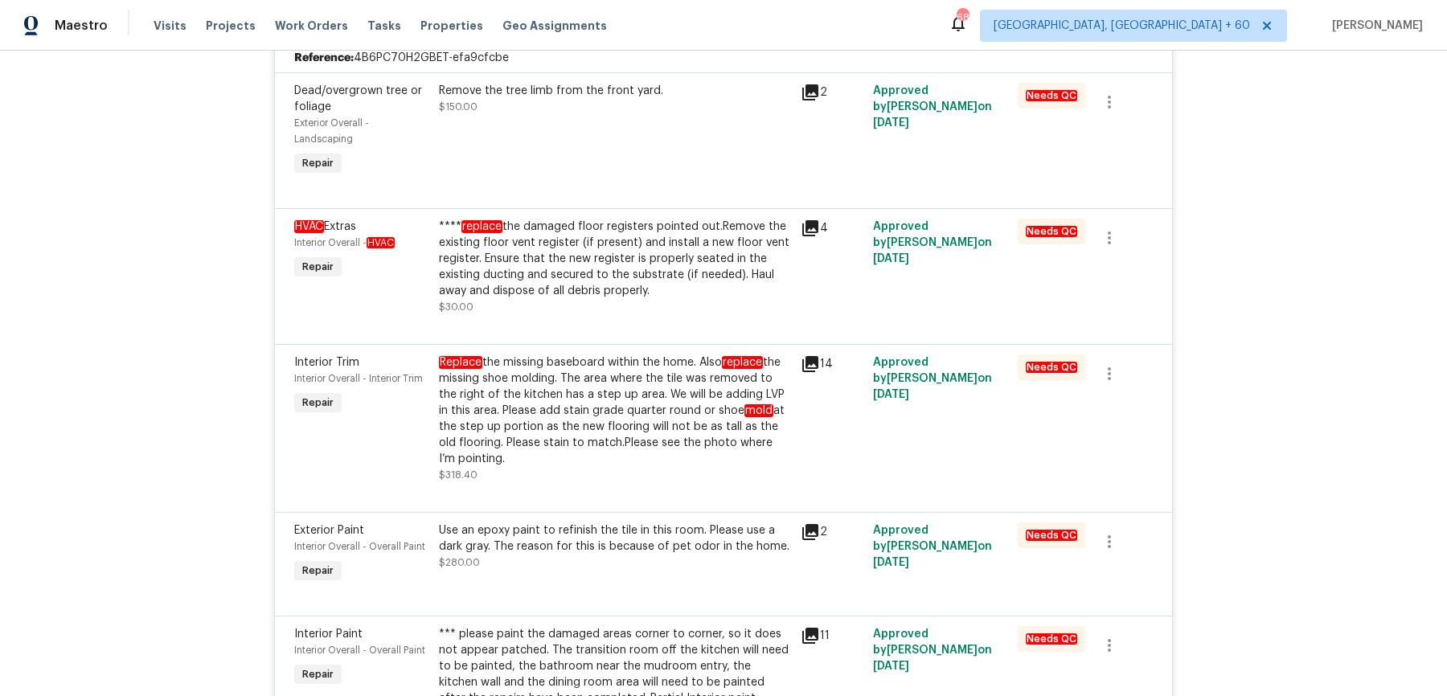
scroll to position [706, 0]
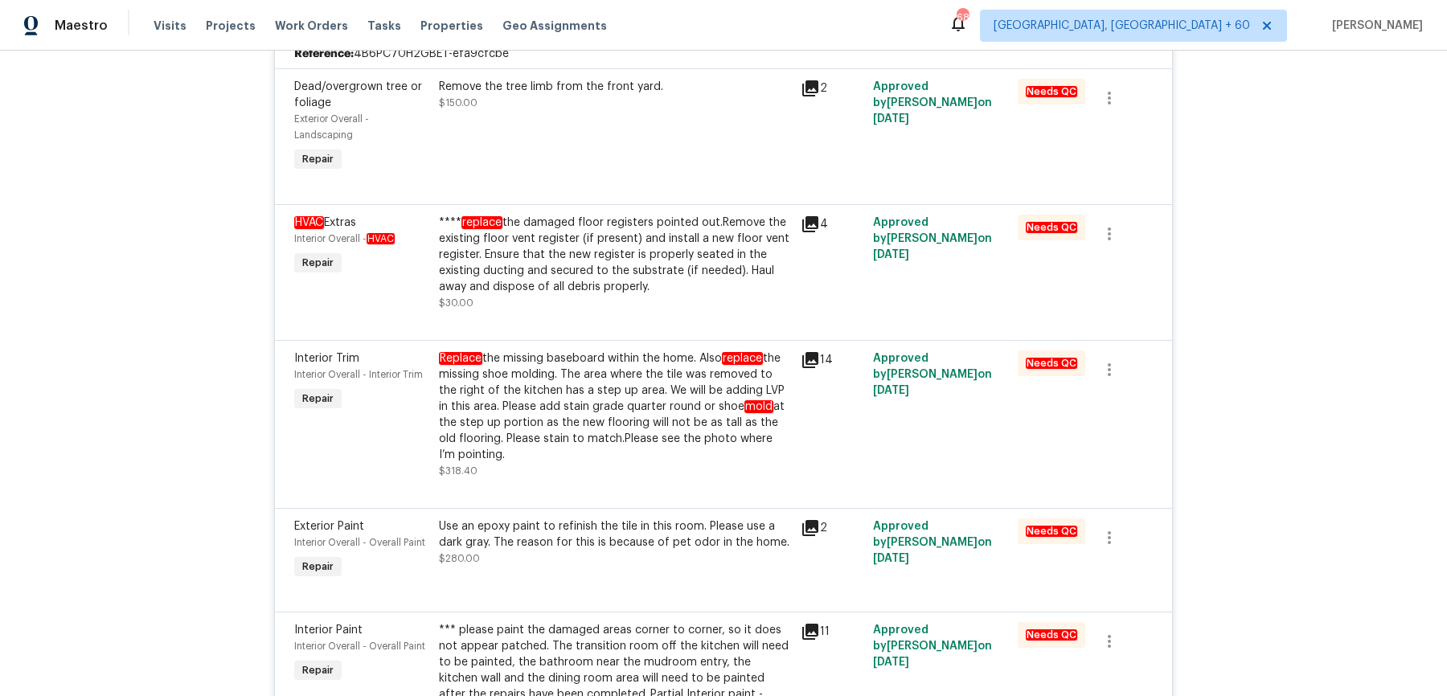
click at [572, 247] on div "**** replace the damaged floor registers pointed out.Remove the existing floor …" at bounding box center [615, 255] width 352 height 80
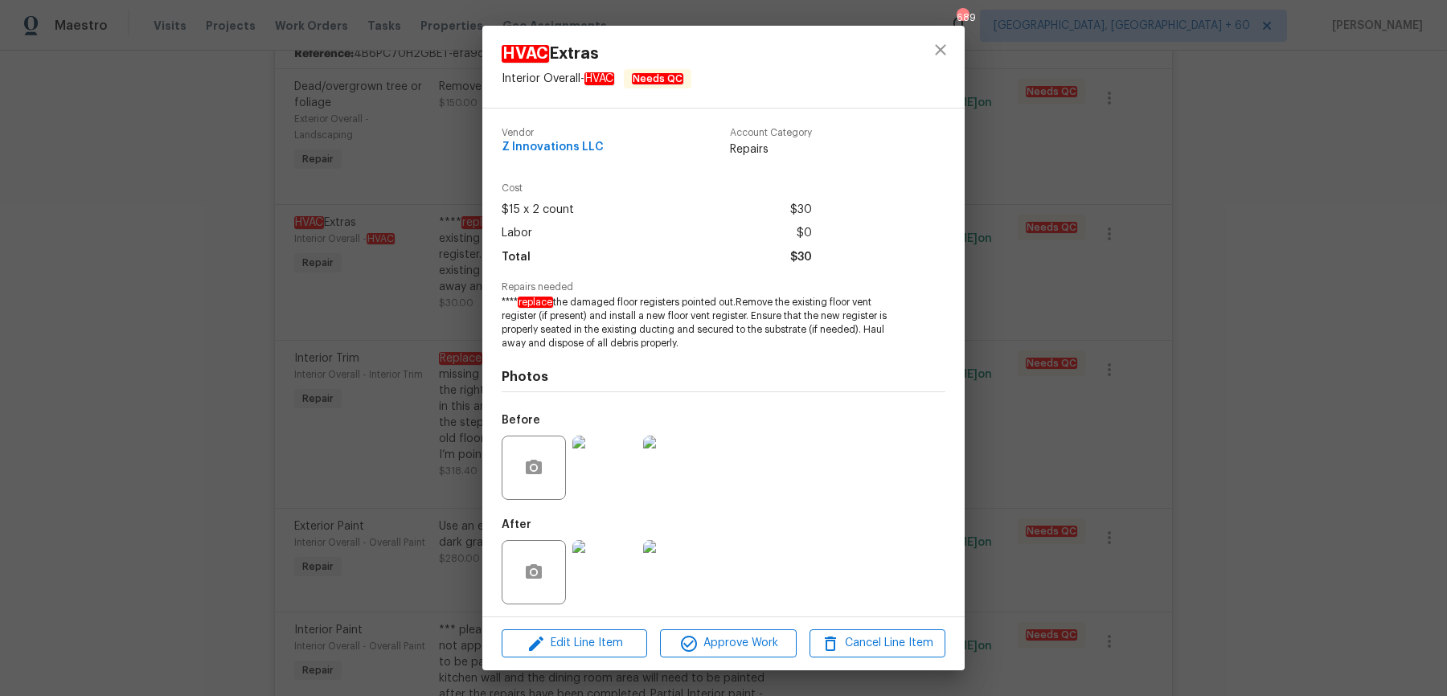
click at [1183, 289] on div "HVAC Extras Interior Overall - HVAC Needs QC Vendor Z Innovations LLC Account C…" at bounding box center [723, 348] width 1447 height 696
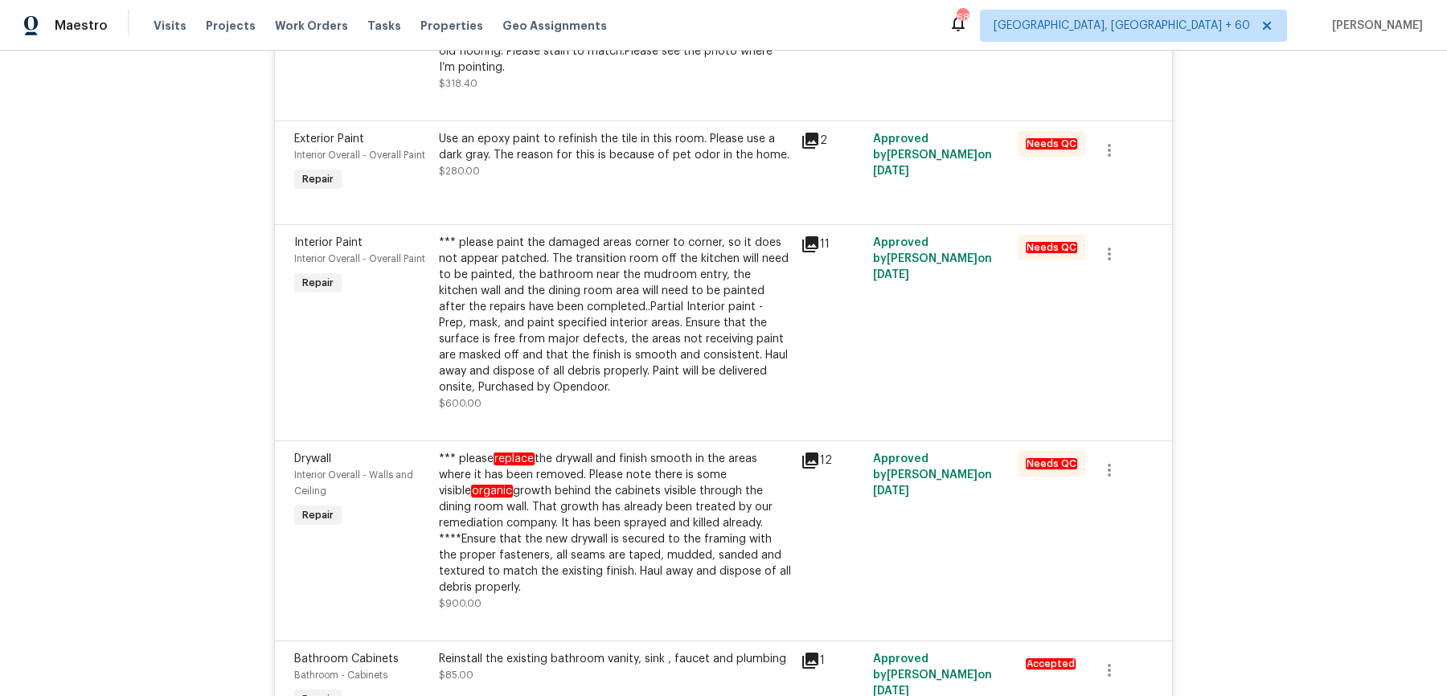
scroll to position [1235, 0]
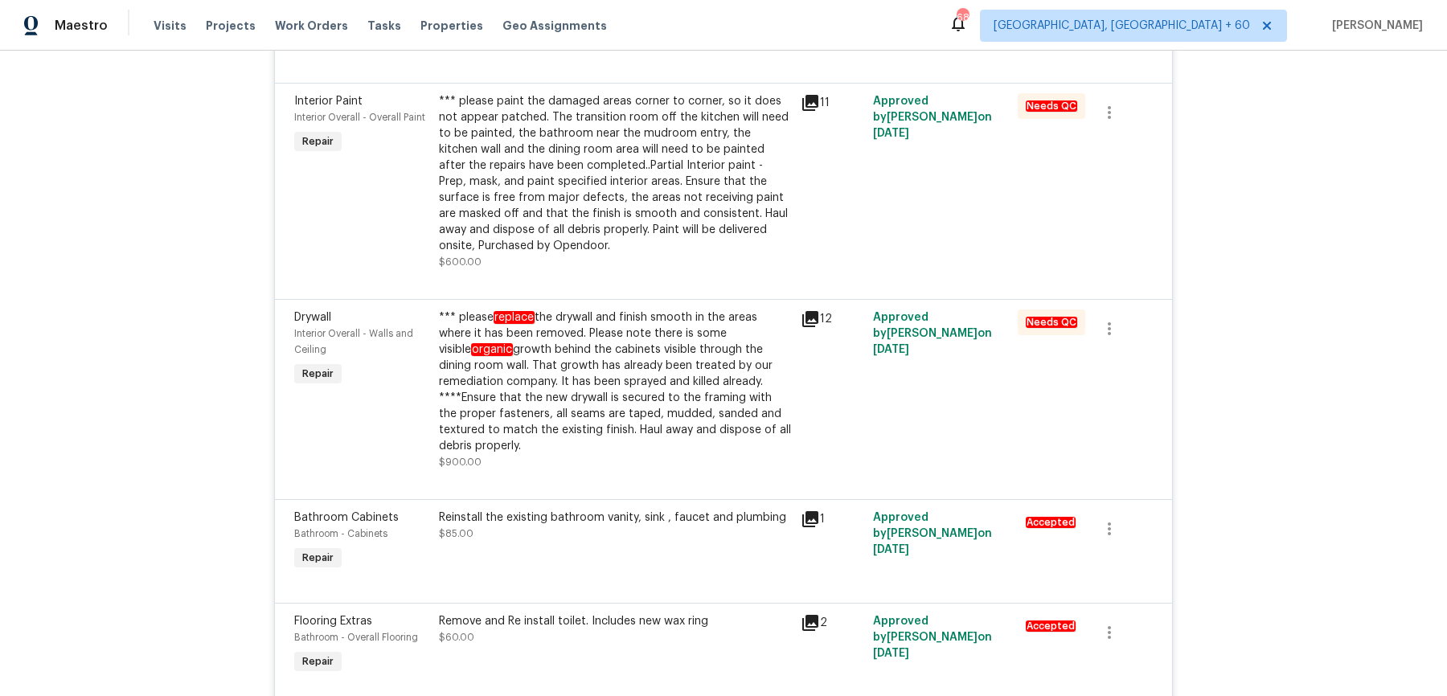
click at [719, 407] on div "*** please replace the drywall and finish smooth in the areas where it has been…" at bounding box center [615, 382] width 352 height 145
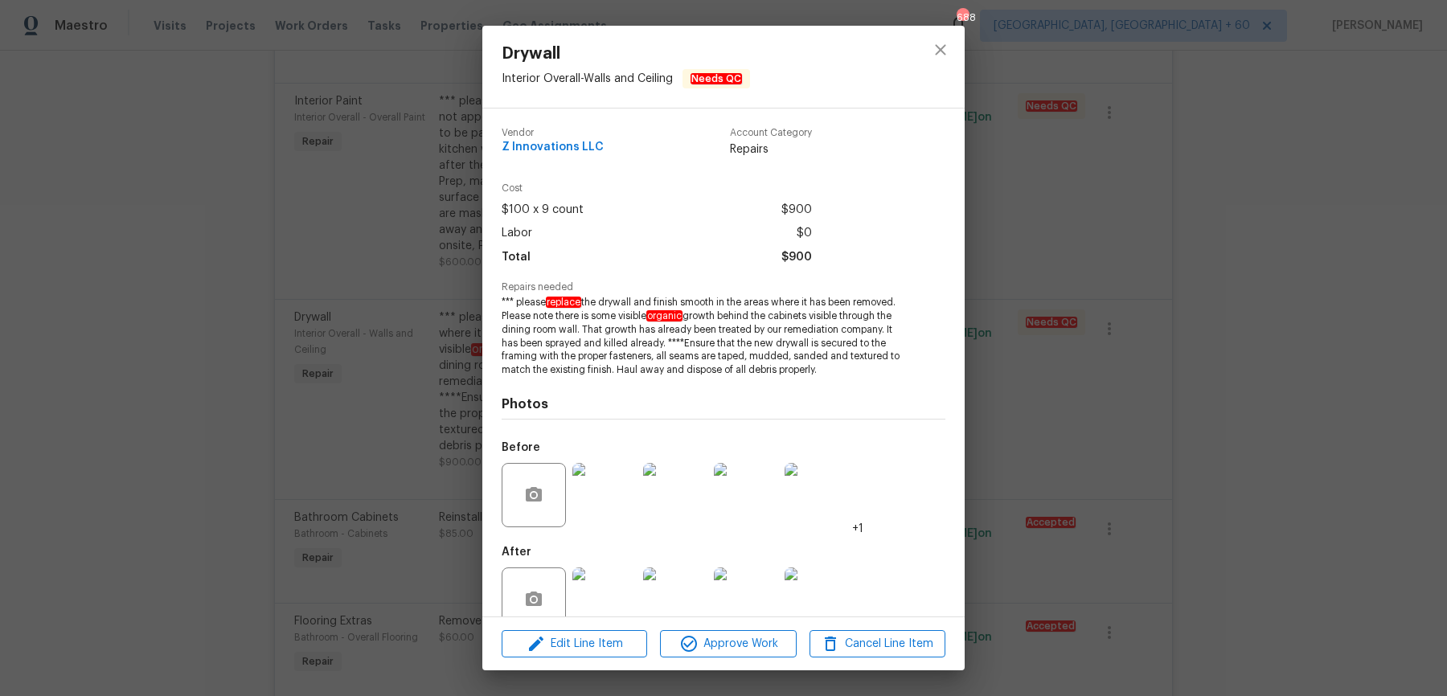
click at [1011, 215] on div "Drywall Interior Overall - Walls and Ceiling Needs QC Vendor Z Innovations LLC …" at bounding box center [723, 348] width 1447 height 696
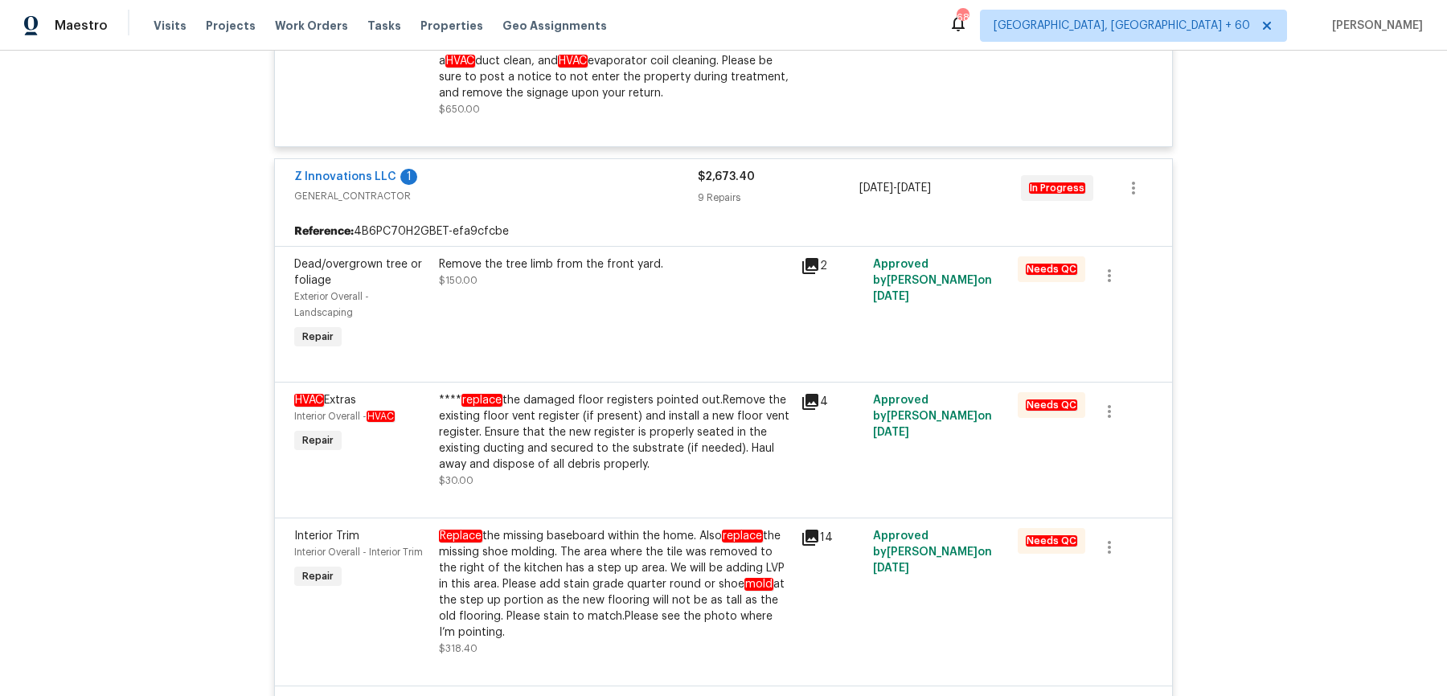
scroll to position [527, 0]
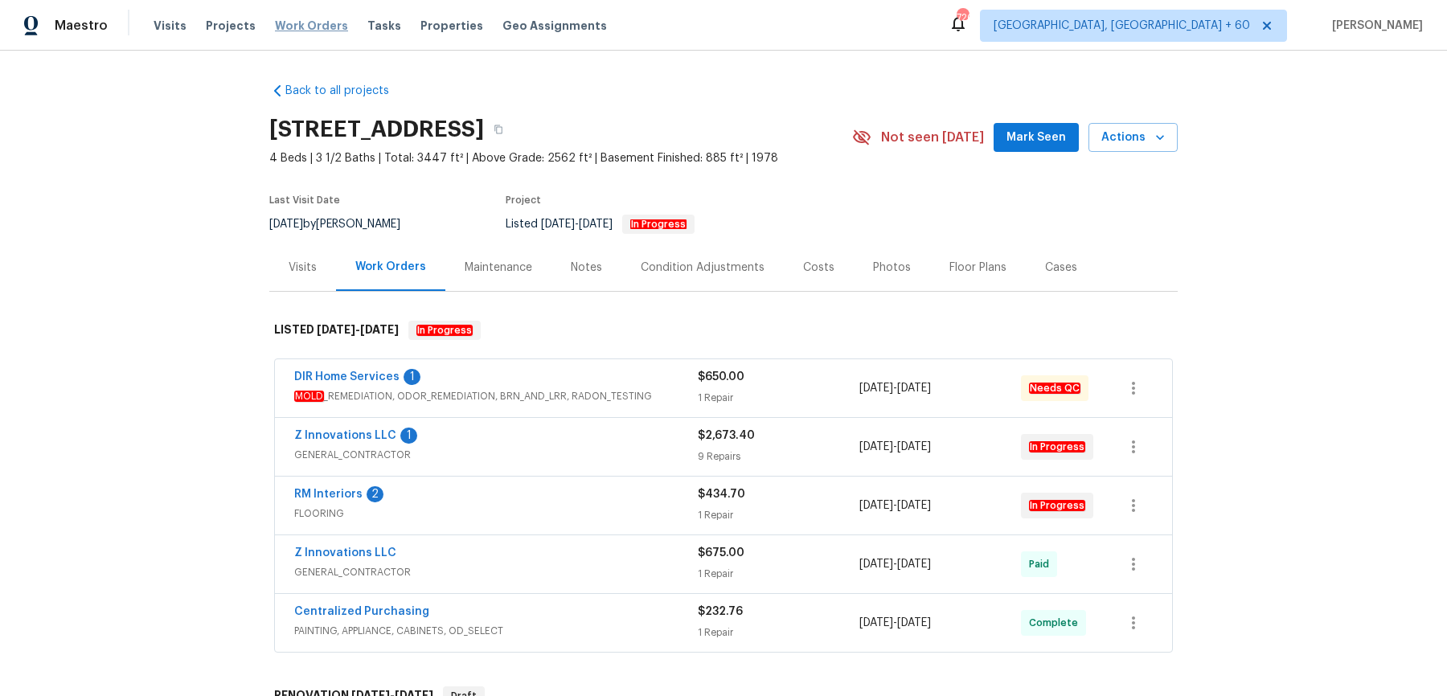
click at [309, 32] on span "Work Orders" at bounding box center [311, 26] width 73 height 16
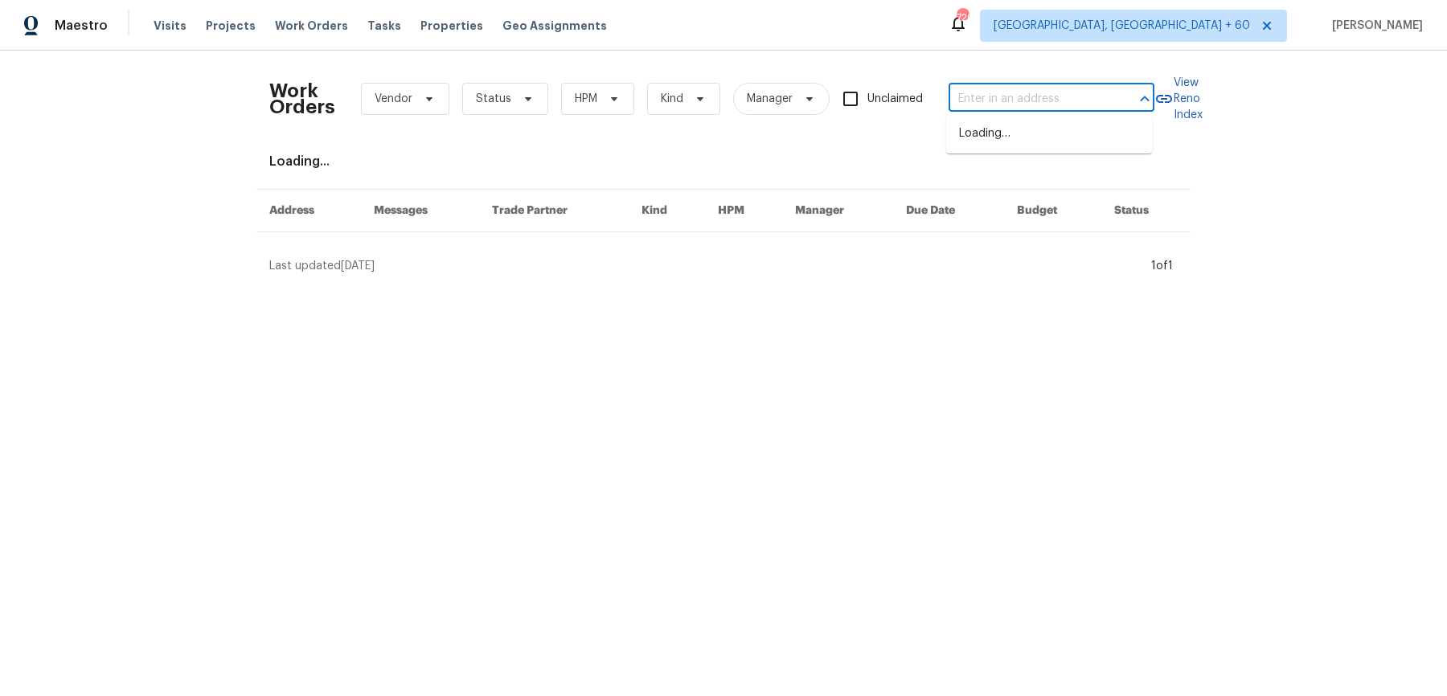
click at [1073, 90] on input "text" at bounding box center [1029, 99] width 161 height 25
paste input "369 White Bark Ln Simi Valley, CA 93065"
type input "369 White Bark Ln Simi Valley, CA 93065"
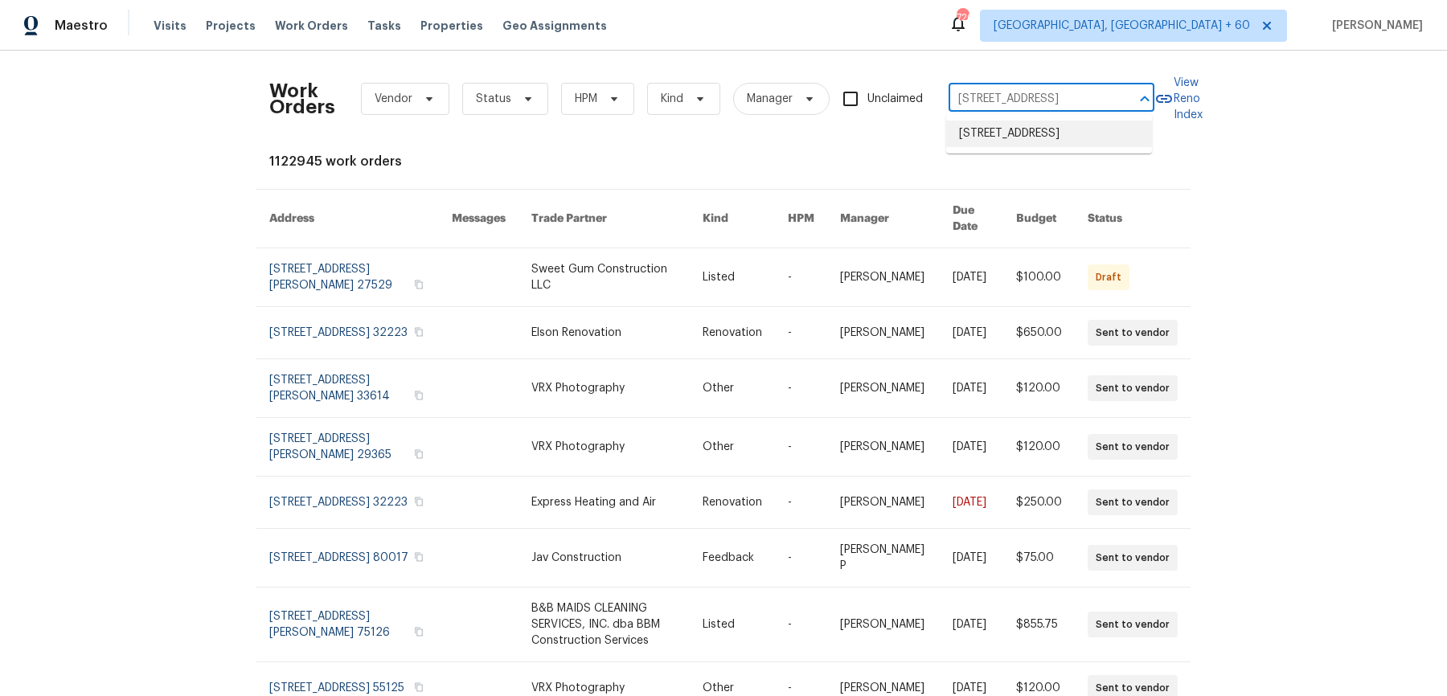
click at [1053, 135] on li "369 White Bark Ln, Simi Valley, CA 93065" at bounding box center [1049, 134] width 206 height 27
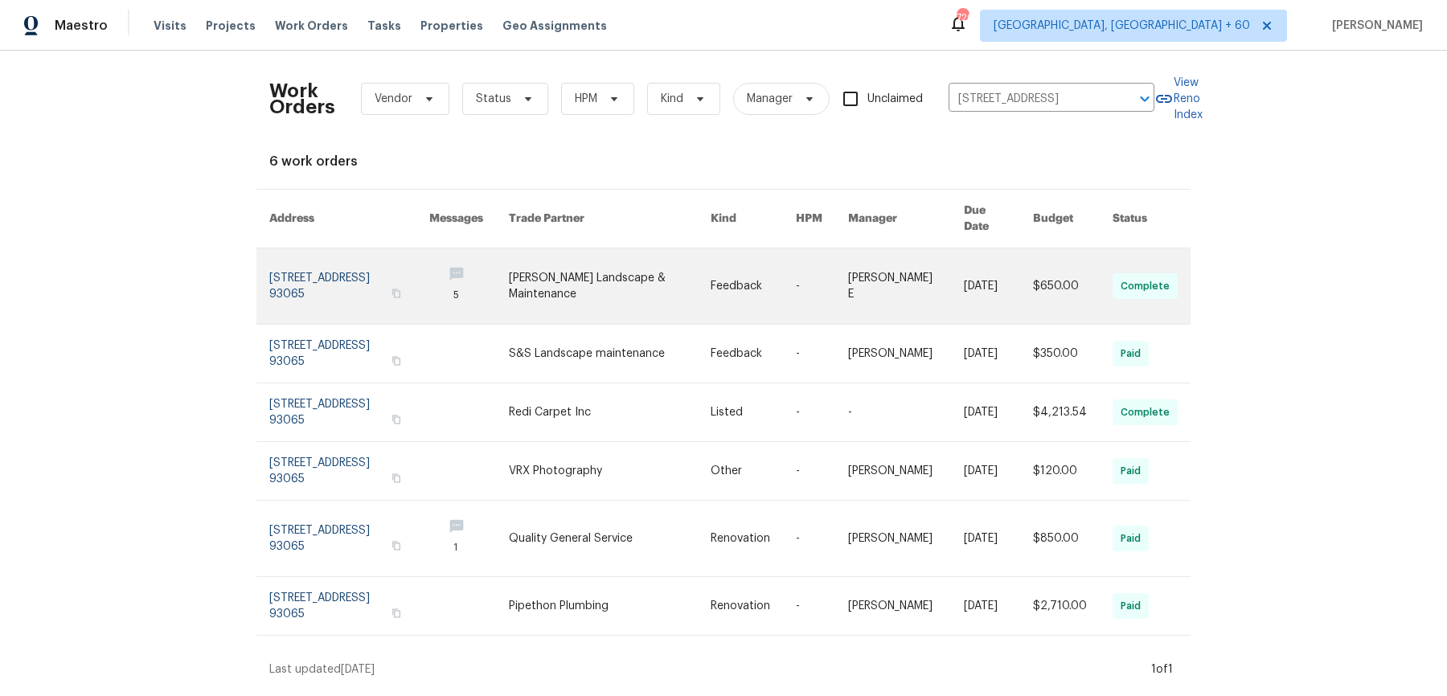
click at [835, 255] on td "Keerthana E" at bounding box center [893, 286] width 116 height 76
click at [783, 283] on td "-" at bounding box center [809, 286] width 52 height 76
click at [633, 259] on link at bounding box center [610, 286] width 202 height 76
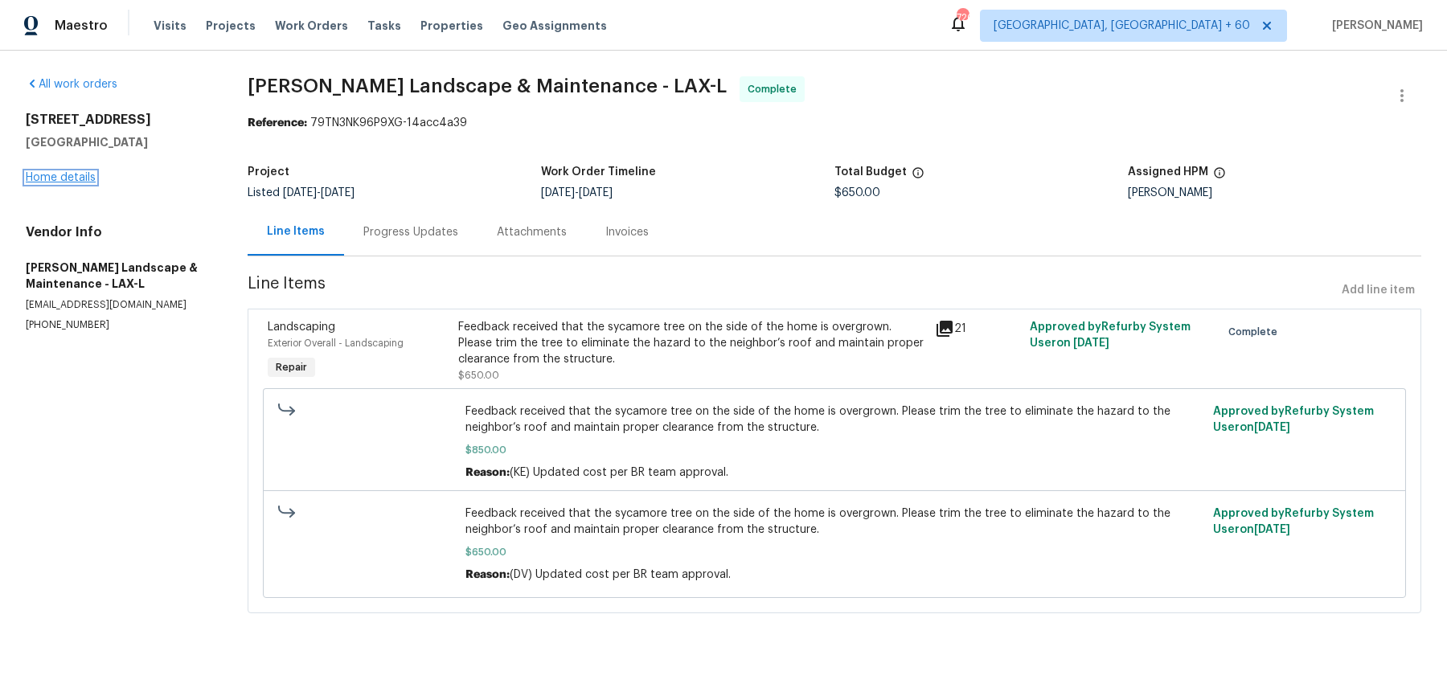
click at [88, 174] on link "Home details" at bounding box center [61, 177] width 70 height 11
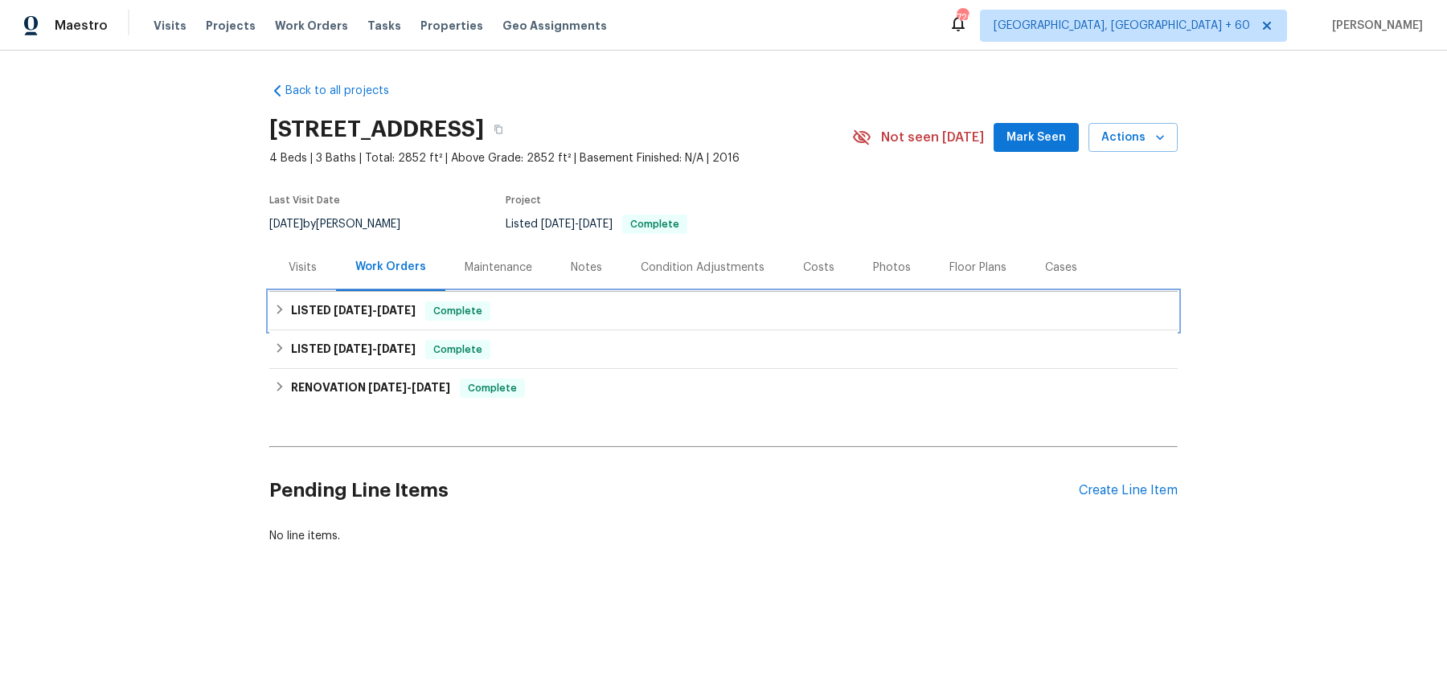
click at [543, 321] on div "LISTED 8/6/25 - 9/29/25 Complete" at bounding box center [723, 310] width 899 height 19
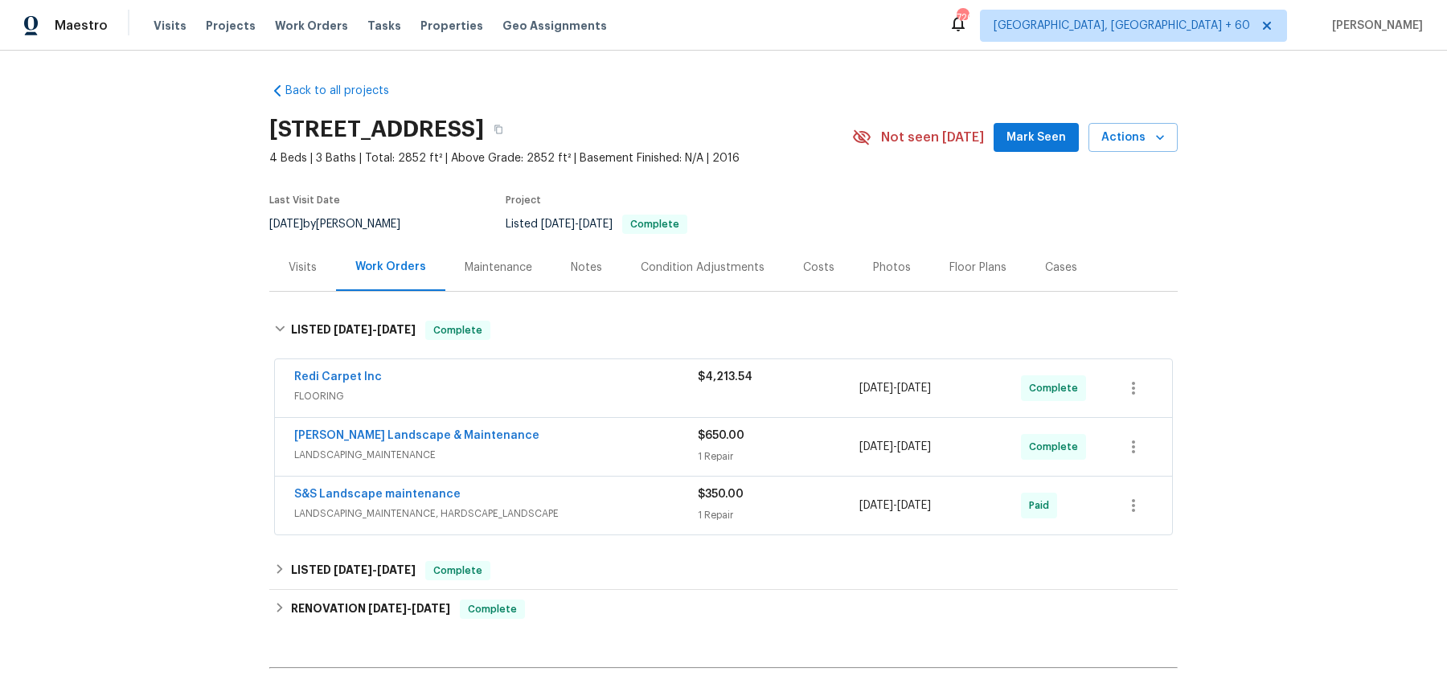
click at [545, 404] on span "FLOORING" at bounding box center [496, 396] width 404 height 16
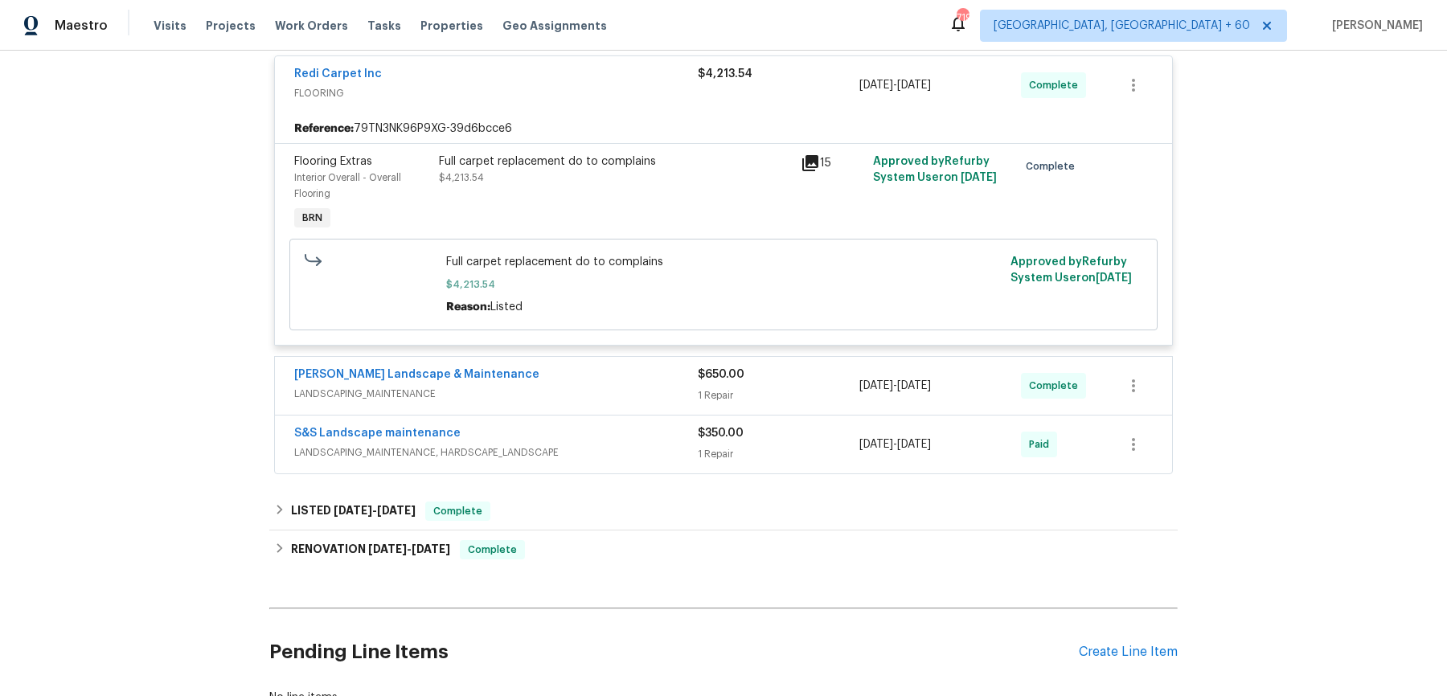
scroll to position [318, 0]
click at [573, 400] on span "LANDSCAPING_MAINTENANCE" at bounding box center [496, 391] width 404 height 16
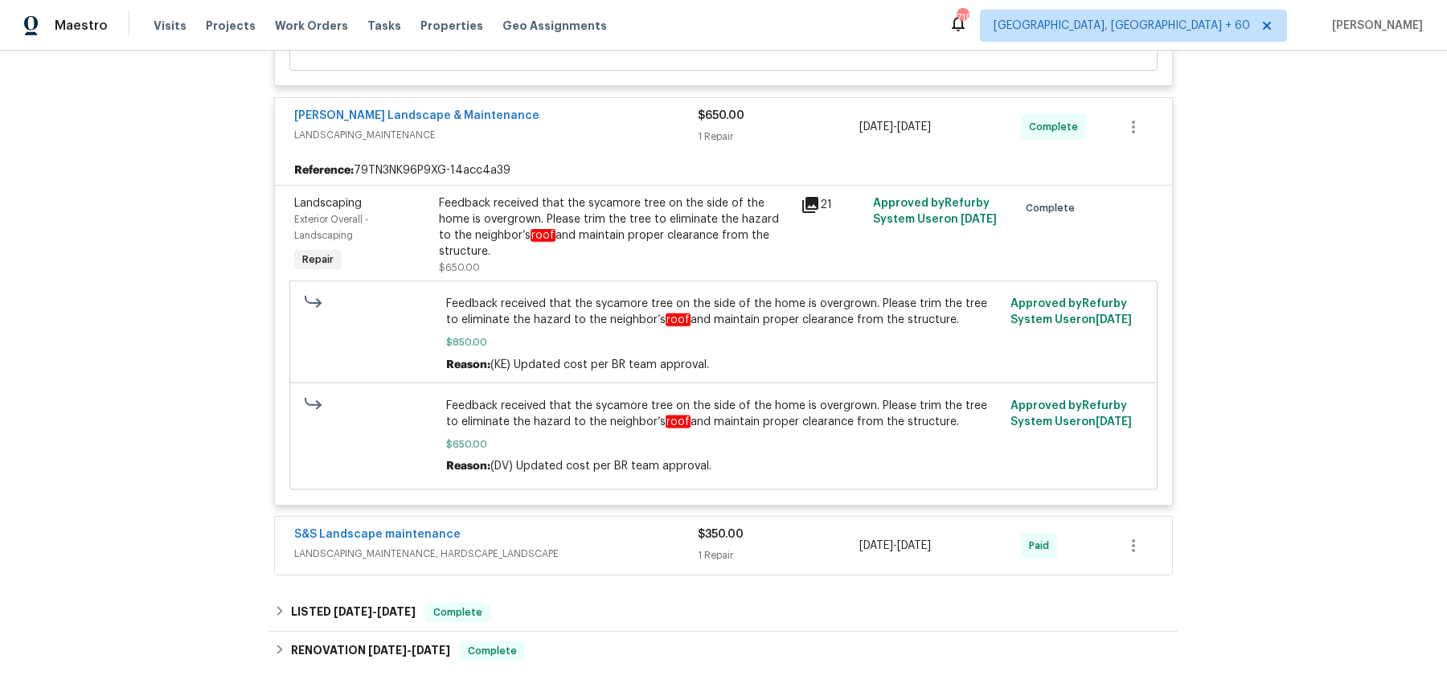
scroll to position [572, 0]
click at [606, 560] on span "LANDSCAPING_MAINTENANCE, HARDSCAPE_LANDSCAPE" at bounding box center [496, 556] width 404 height 16
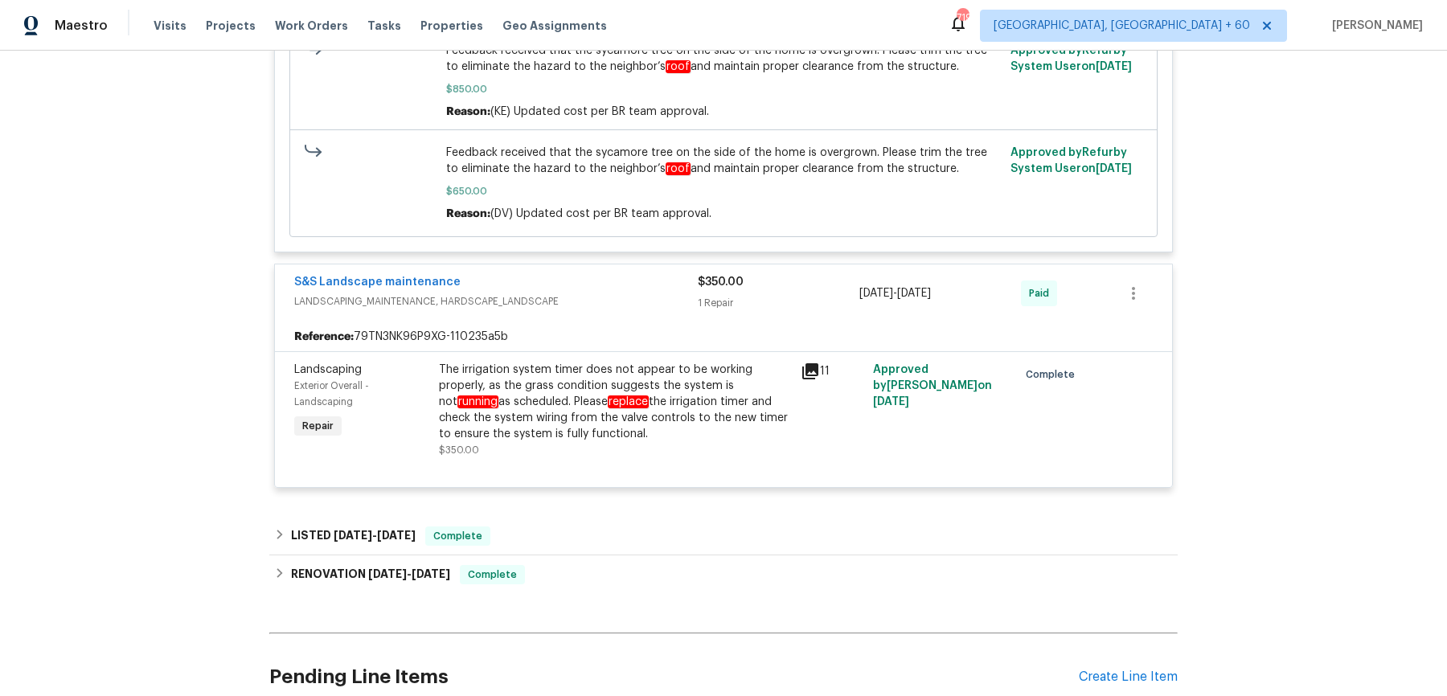
scroll to position [981, 0]
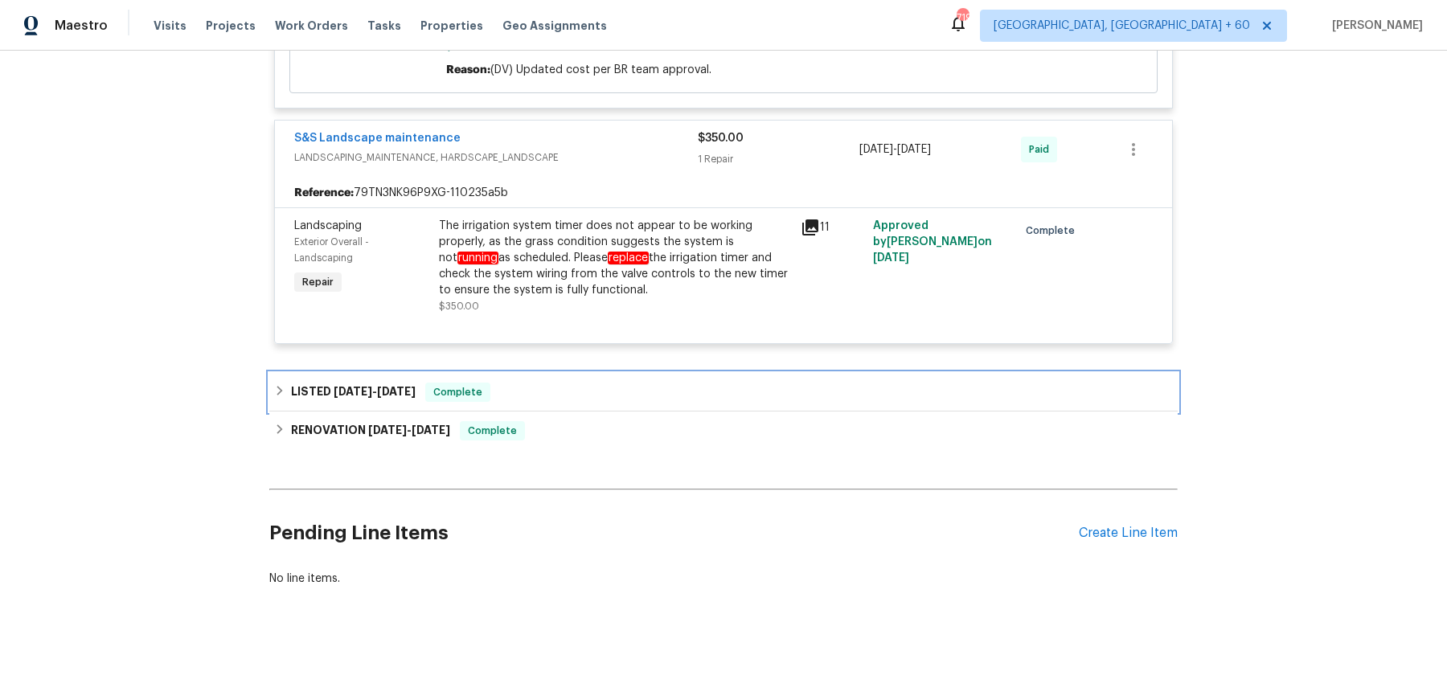
click at [506, 399] on div "LISTED 3/22/25 - 3/24/25 Complete" at bounding box center [723, 392] width 899 height 19
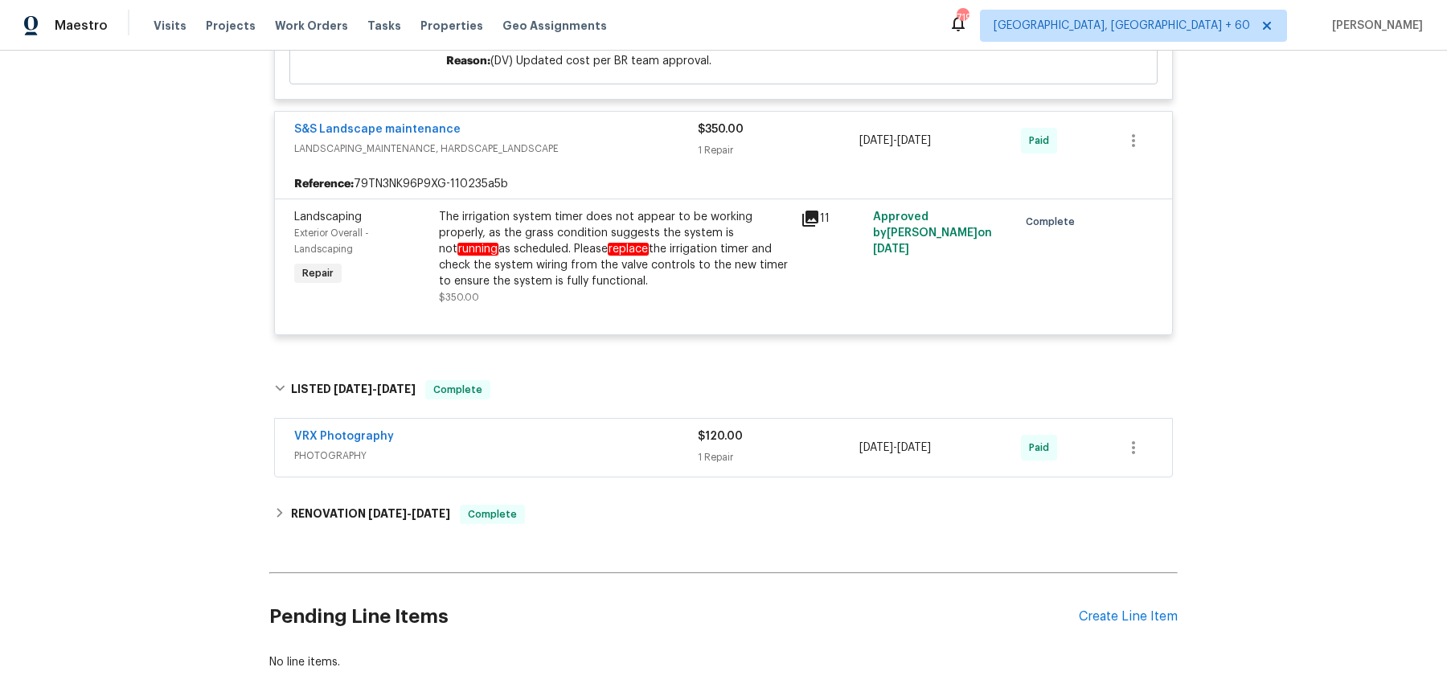
click at [565, 464] on span "PHOTOGRAPHY" at bounding box center [496, 456] width 404 height 16
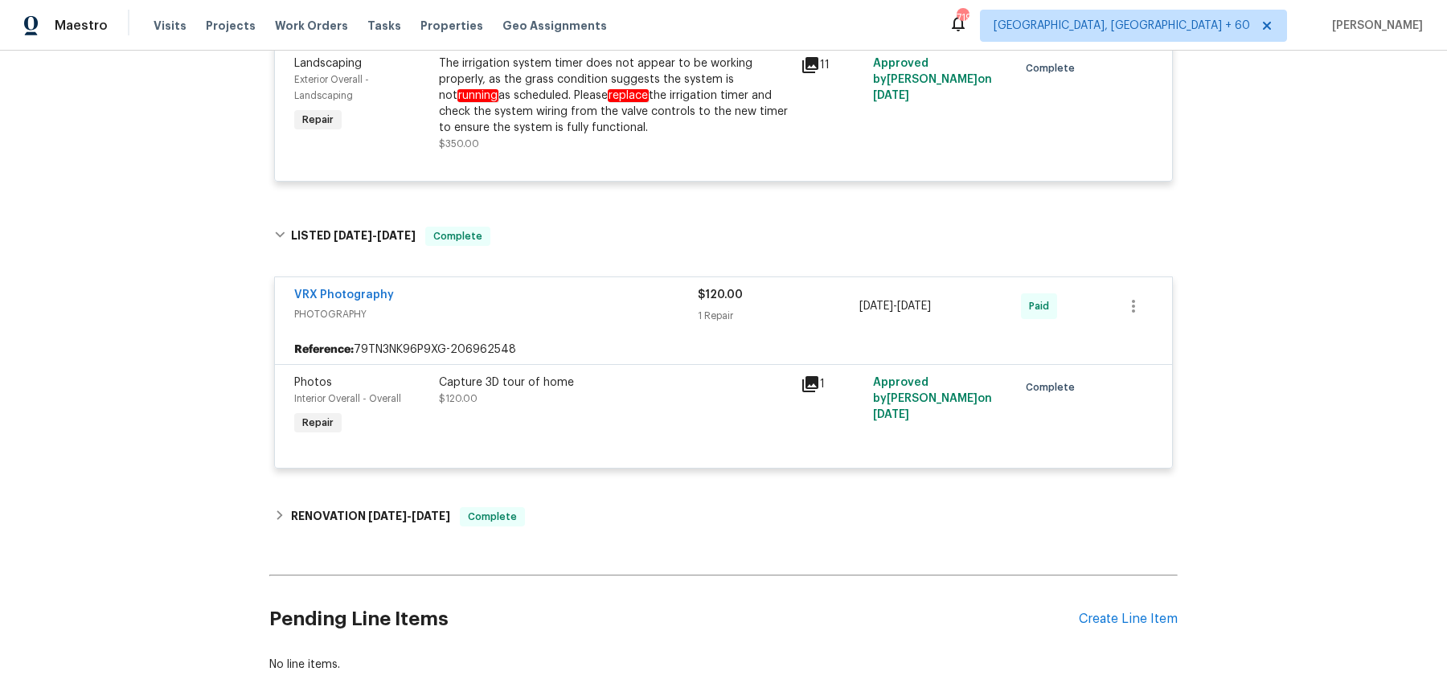
scroll to position [1216, 0]
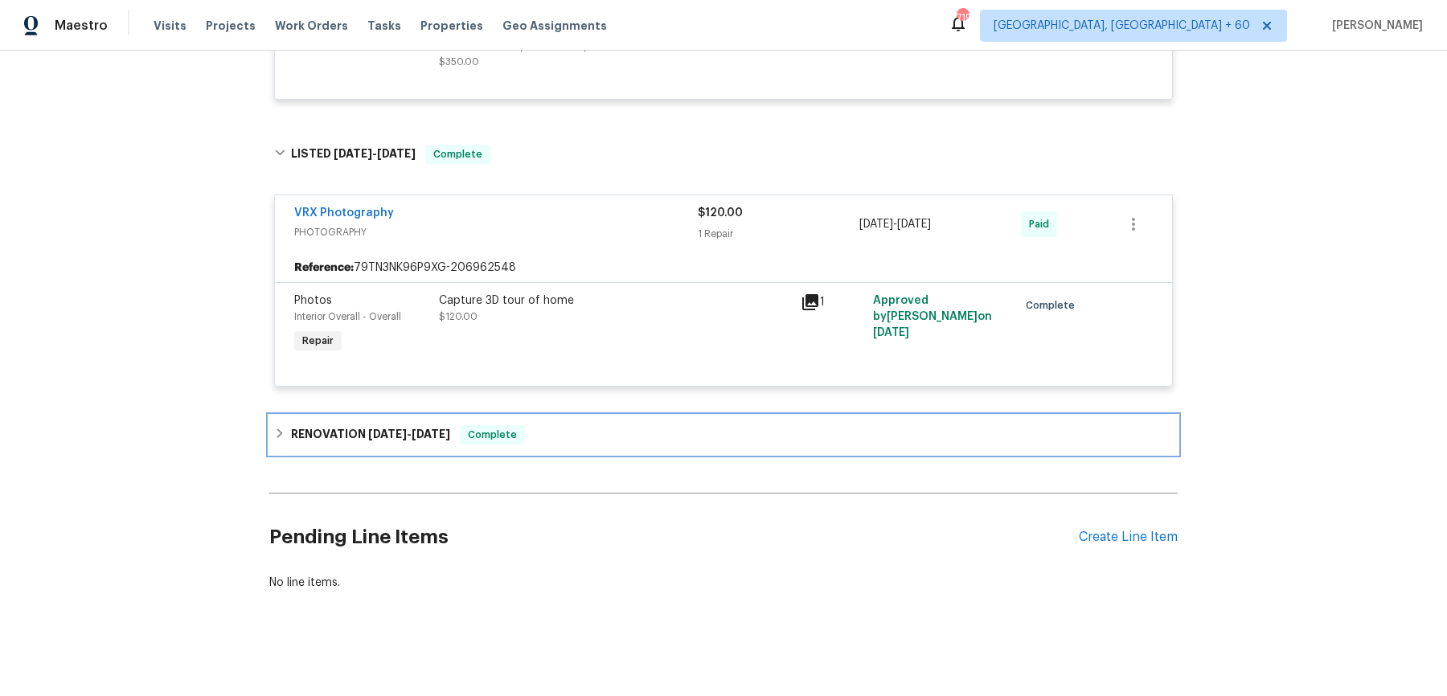
click at [571, 437] on div "RENOVATION 3/10/25 - 3/20/25 Complete" at bounding box center [723, 434] width 899 height 19
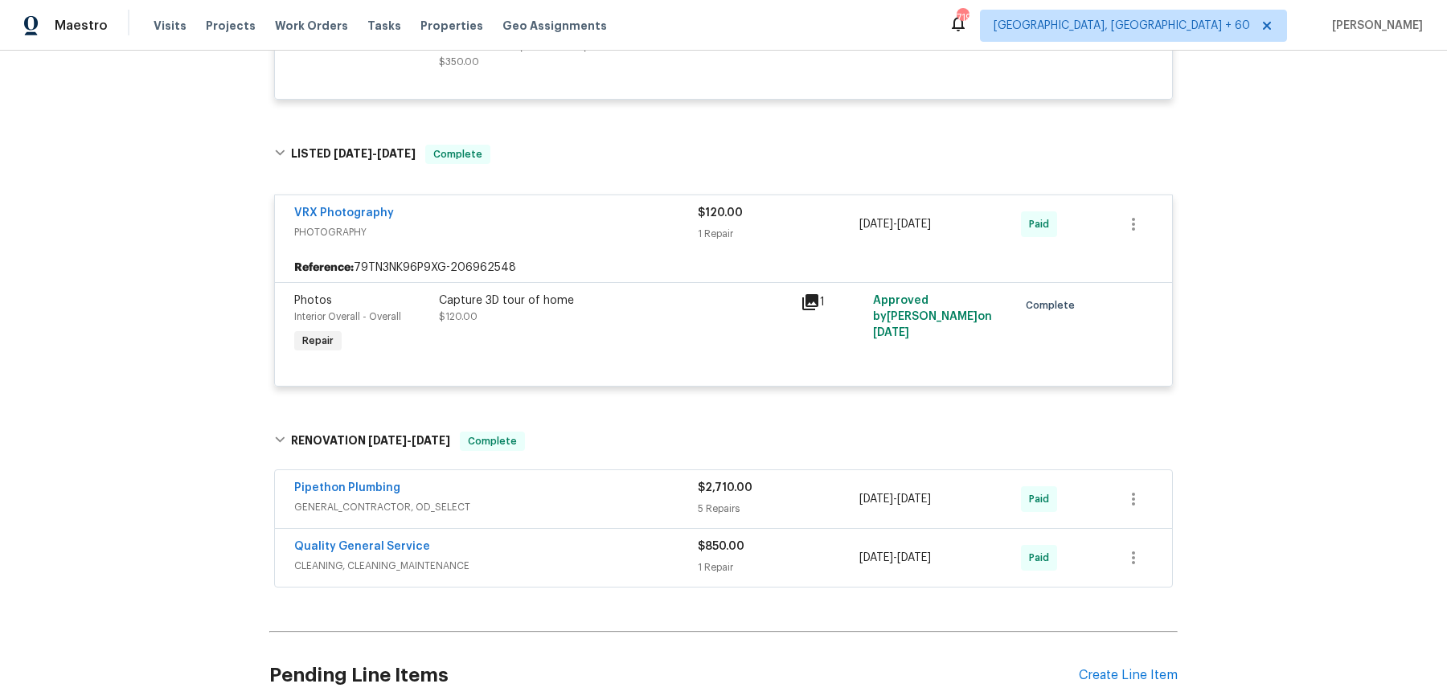
click at [584, 515] on span "GENERAL_CONTRACTOR, OD_SELECT" at bounding box center [496, 507] width 404 height 16
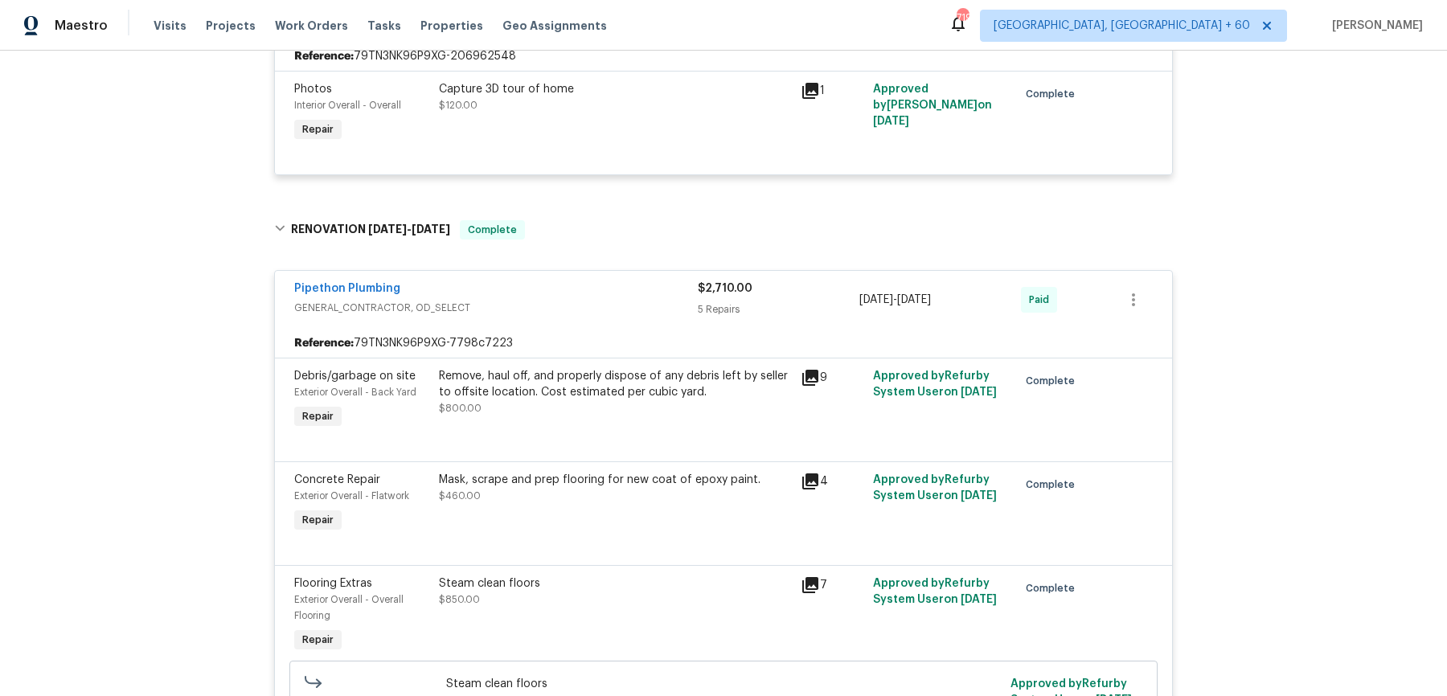
scroll to position [2036, 0]
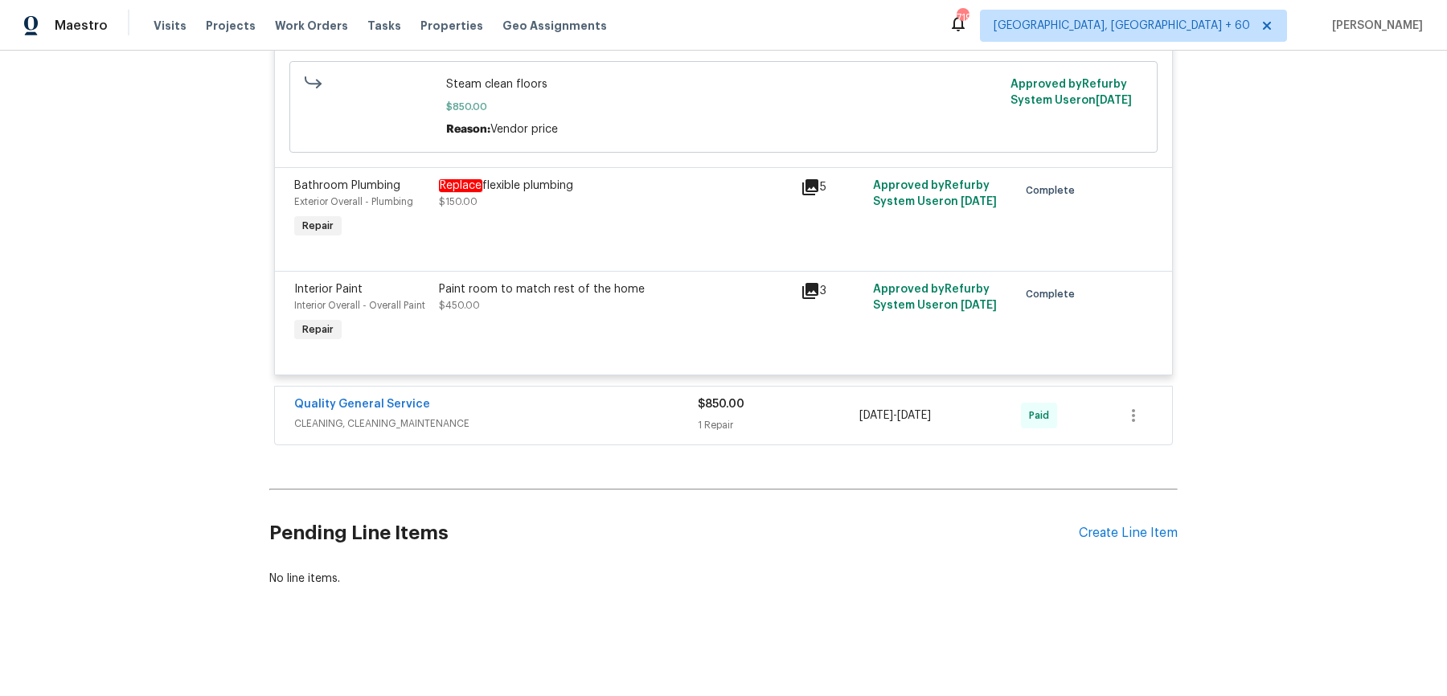
click at [596, 410] on div "Quality General Service" at bounding box center [496, 405] width 404 height 19
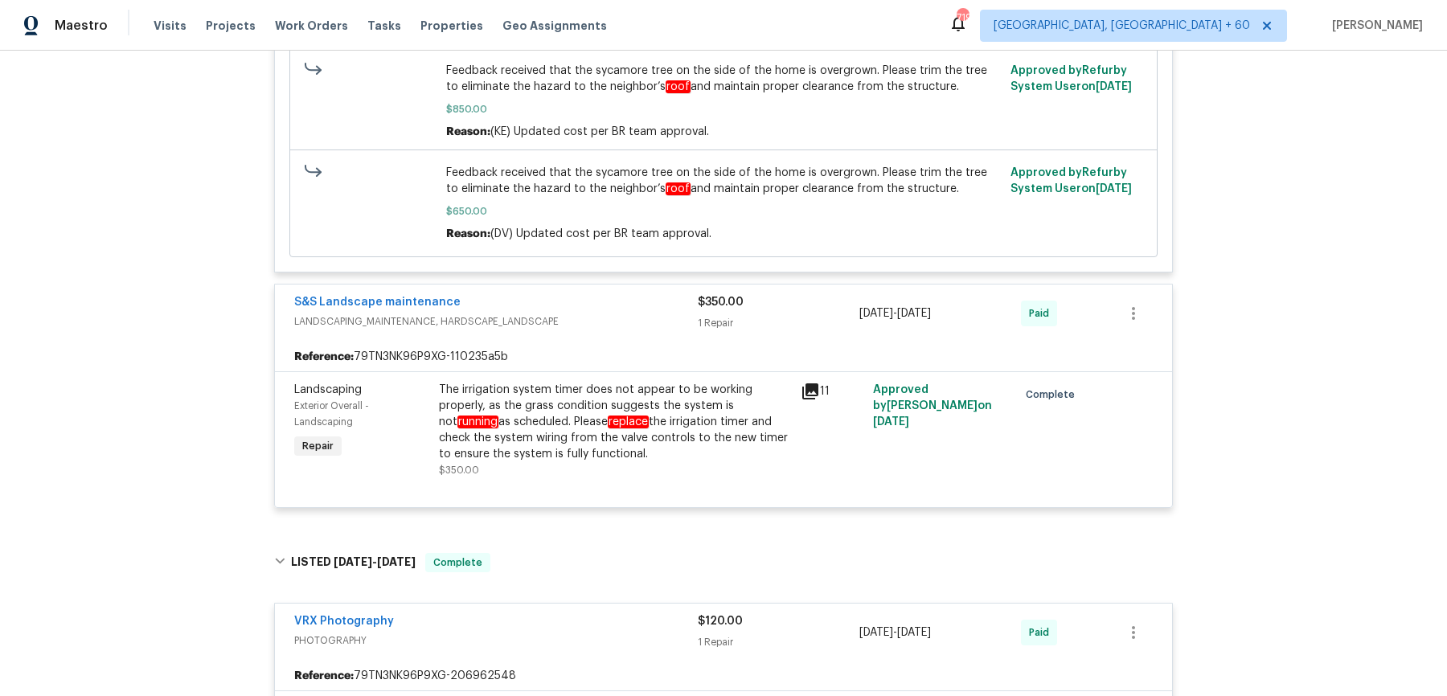
scroll to position [0, 0]
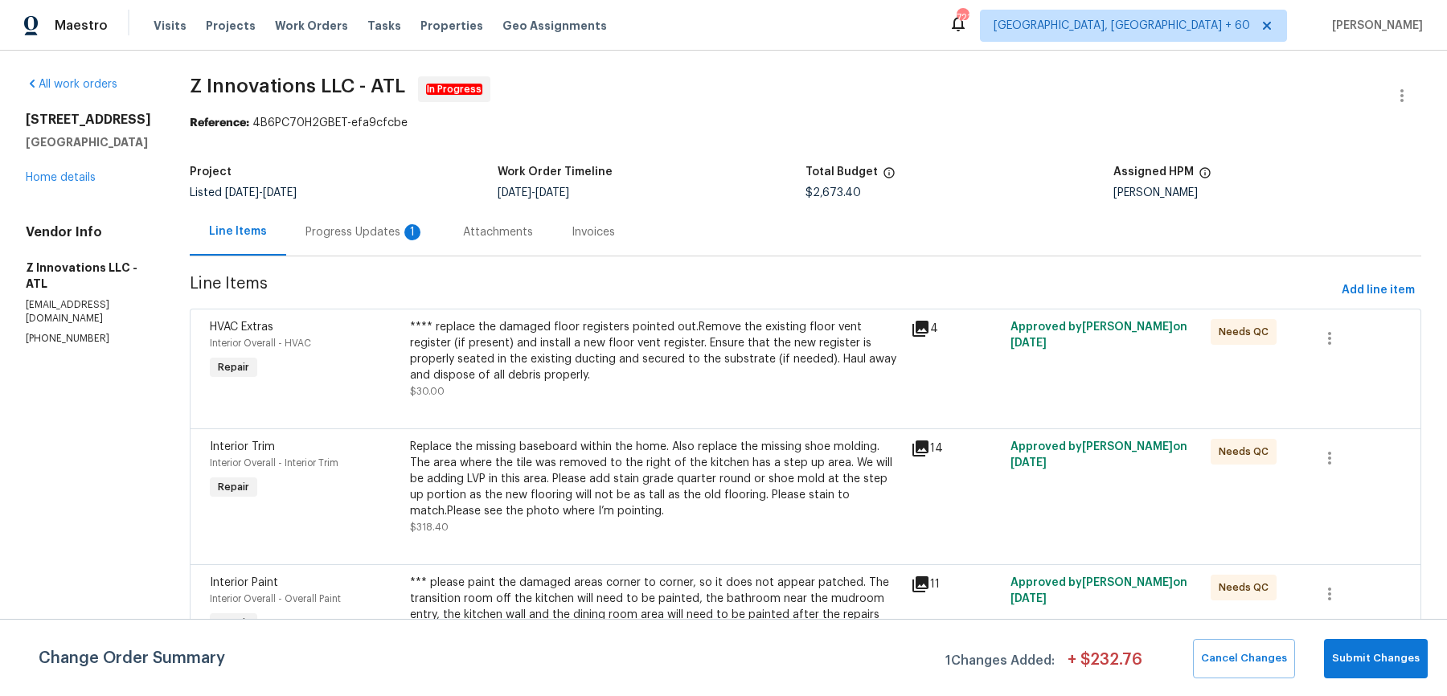
click at [383, 242] on div "Progress Updates 1" at bounding box center [365, 231] width 158 height 47
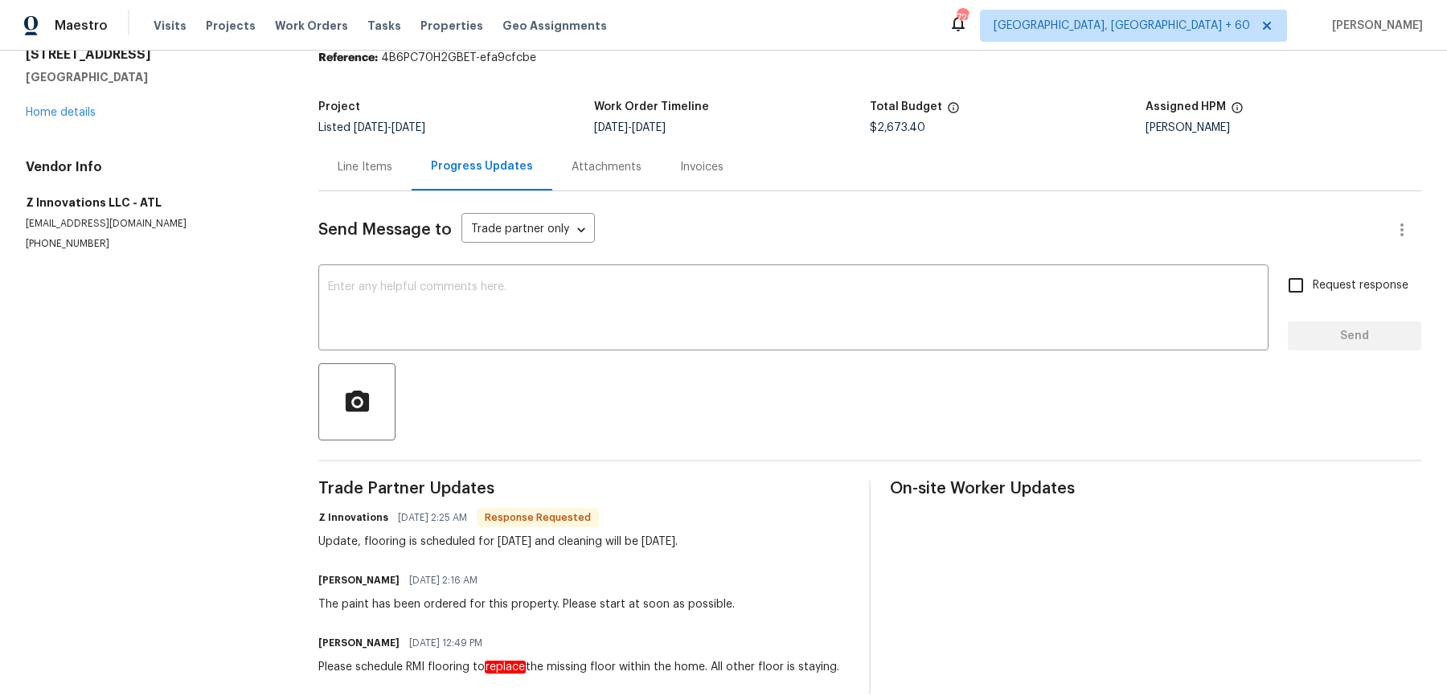
scroll to position [88, 0]
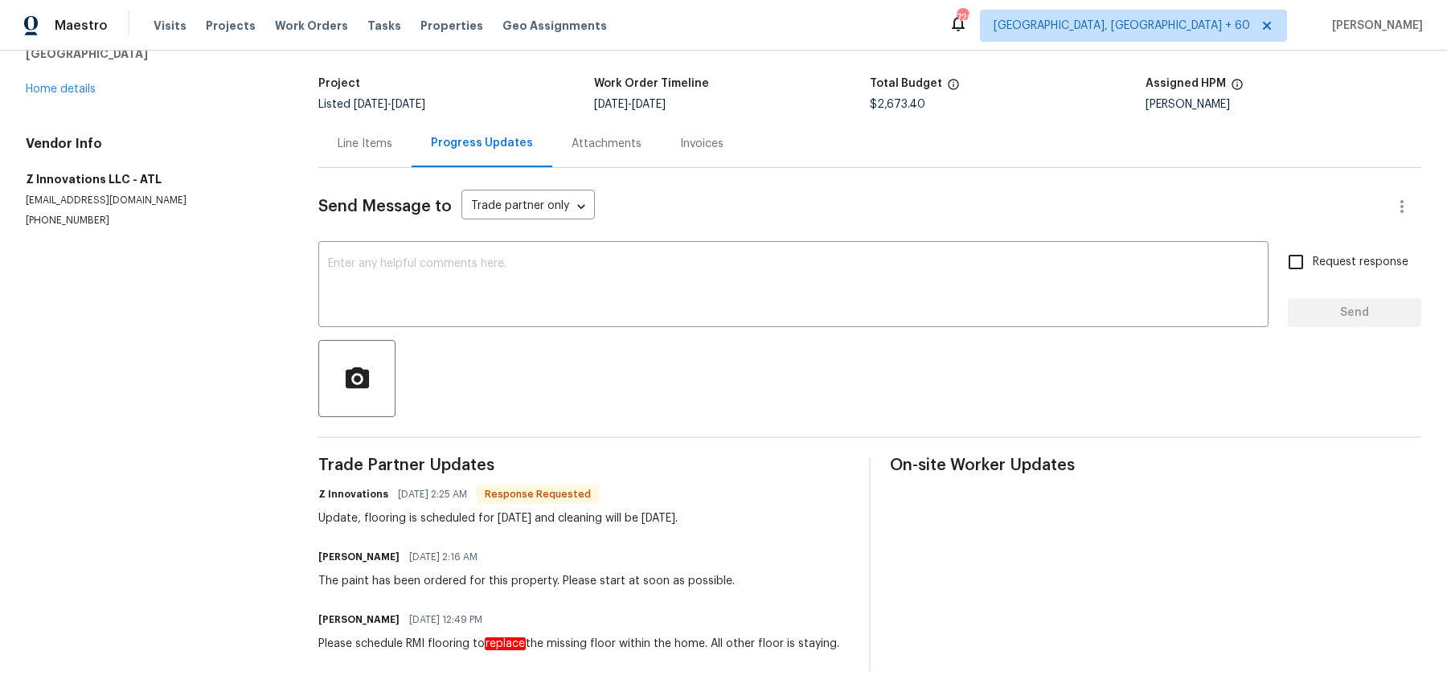
click at [620, 117] on div "Project Listed [DATE] - [DATE] Work Order Timeline [DATE] - [DATE] Total Budget…" at bounding box center [869, 93] width 1103 height 51
click at [617, 147] on div "Attachments" at bounding box center [607, 144] width 70 height 16
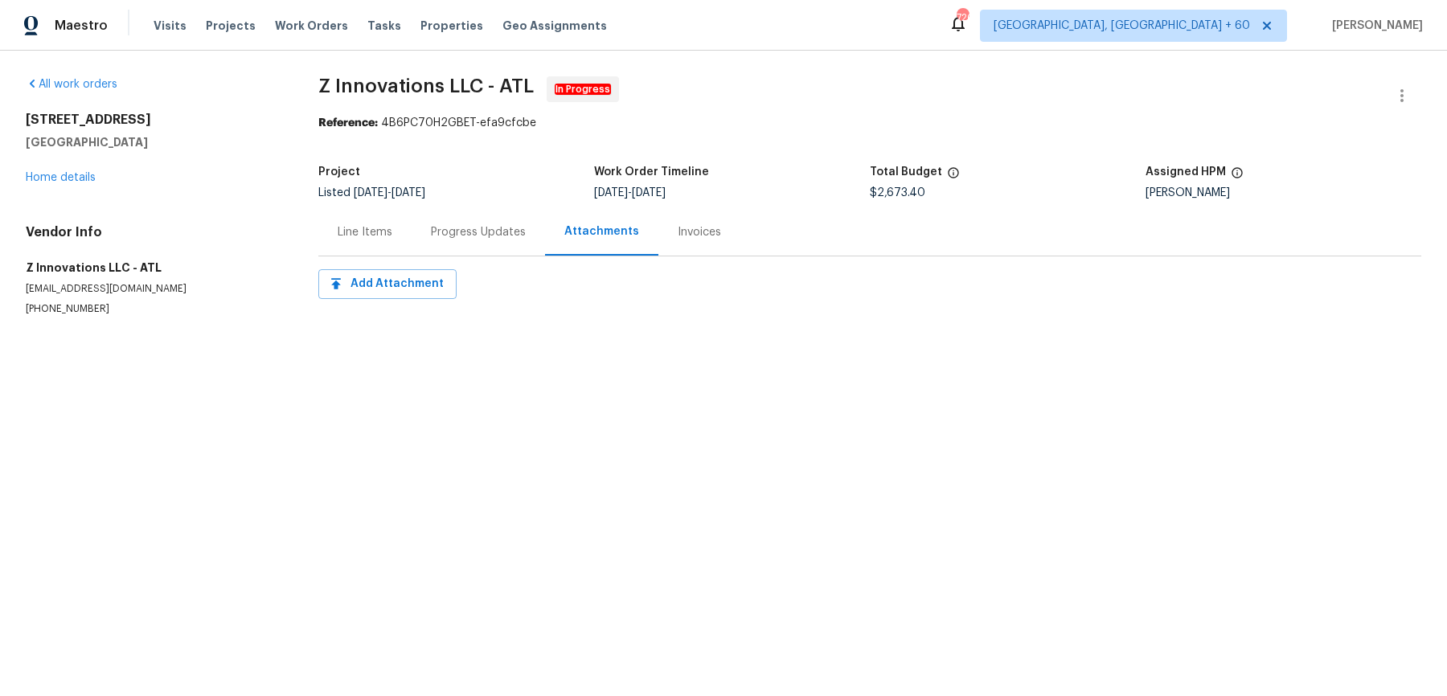
click at [368, 228] on div "Line Items" at bounding box center [365, 232] width 55 height 16
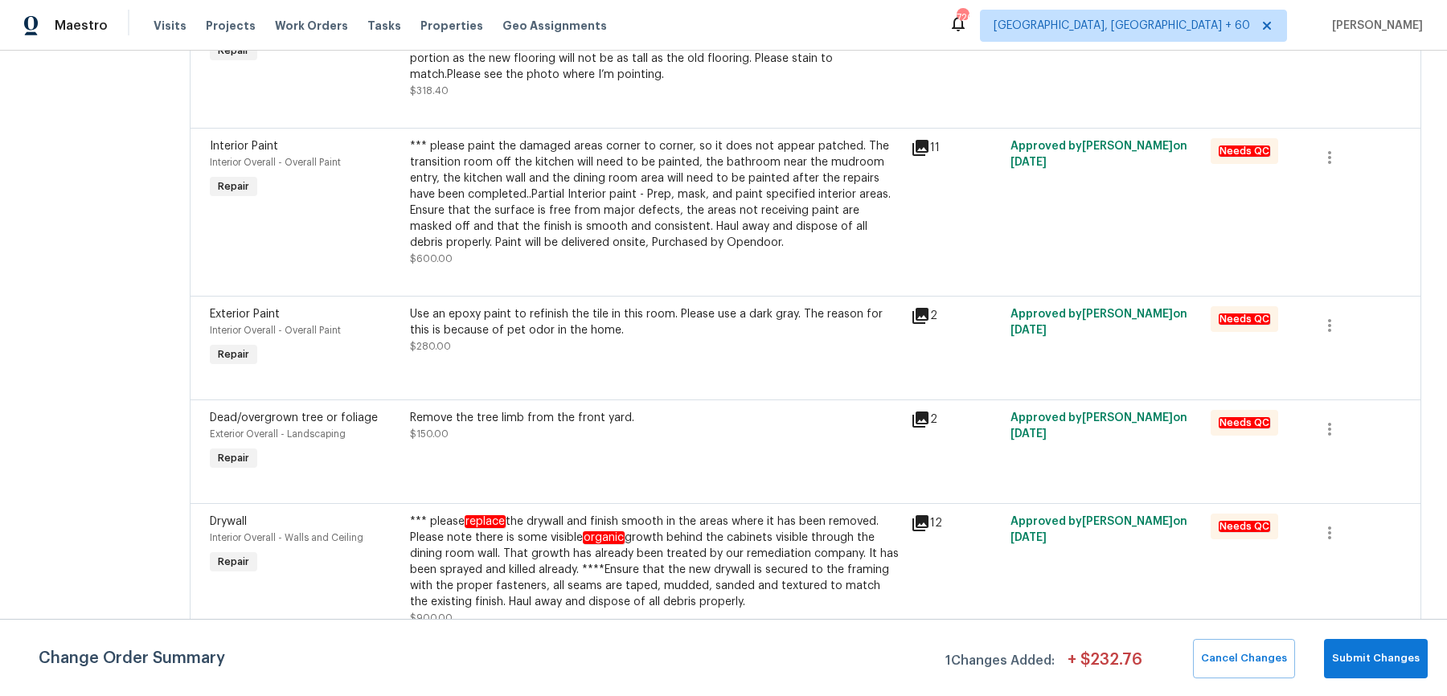
scroll to position [443, 0]
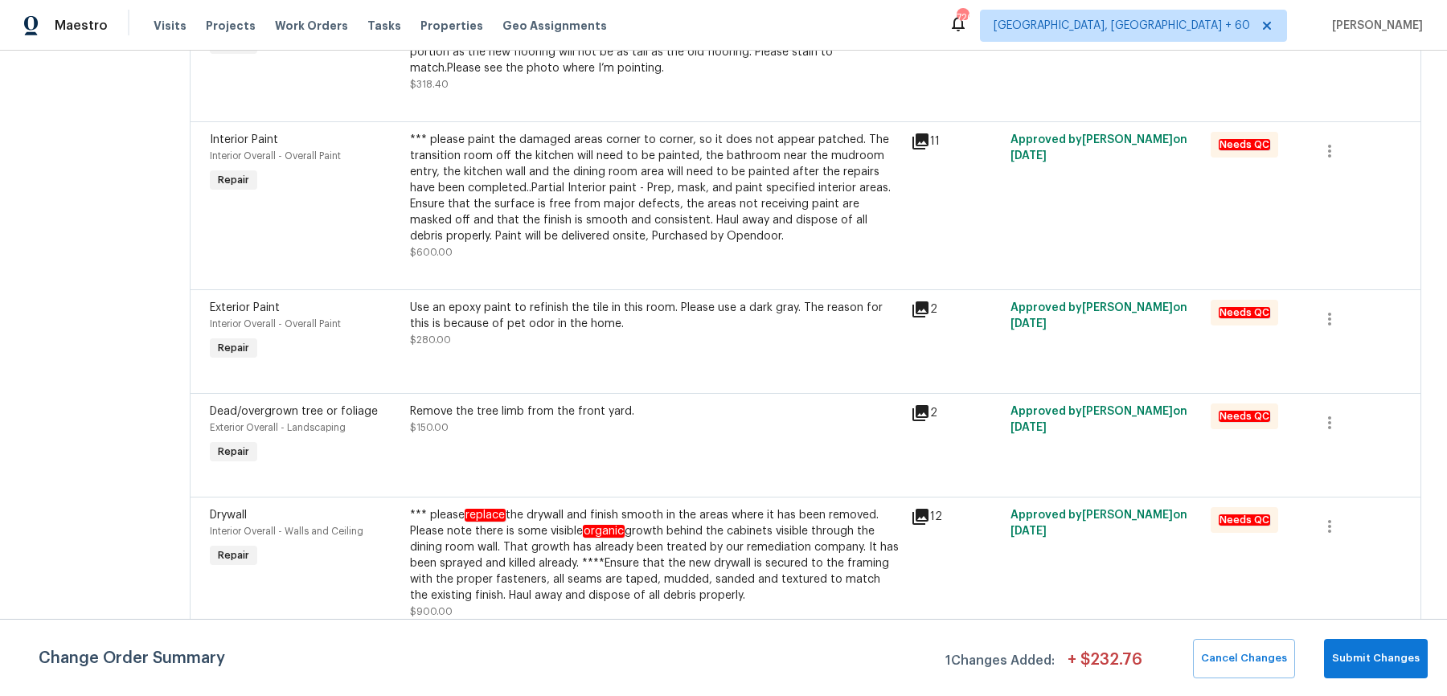
click at [598, 554] on div "*** please replace the drywall and finish smooth in the areas where it has been…" at bounding box center [655, 555] width 491 height 96
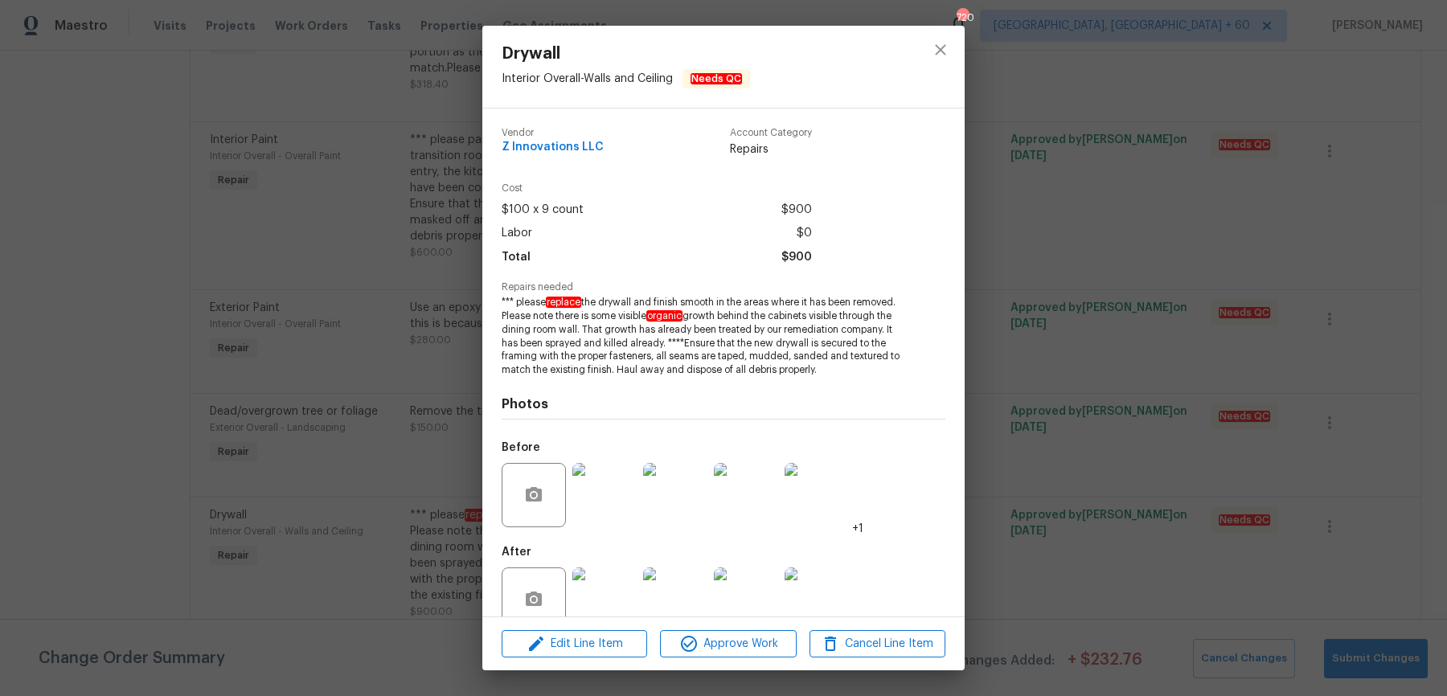
click at [617, 478] on img at bounding box center [604, 495] width 64 height 64
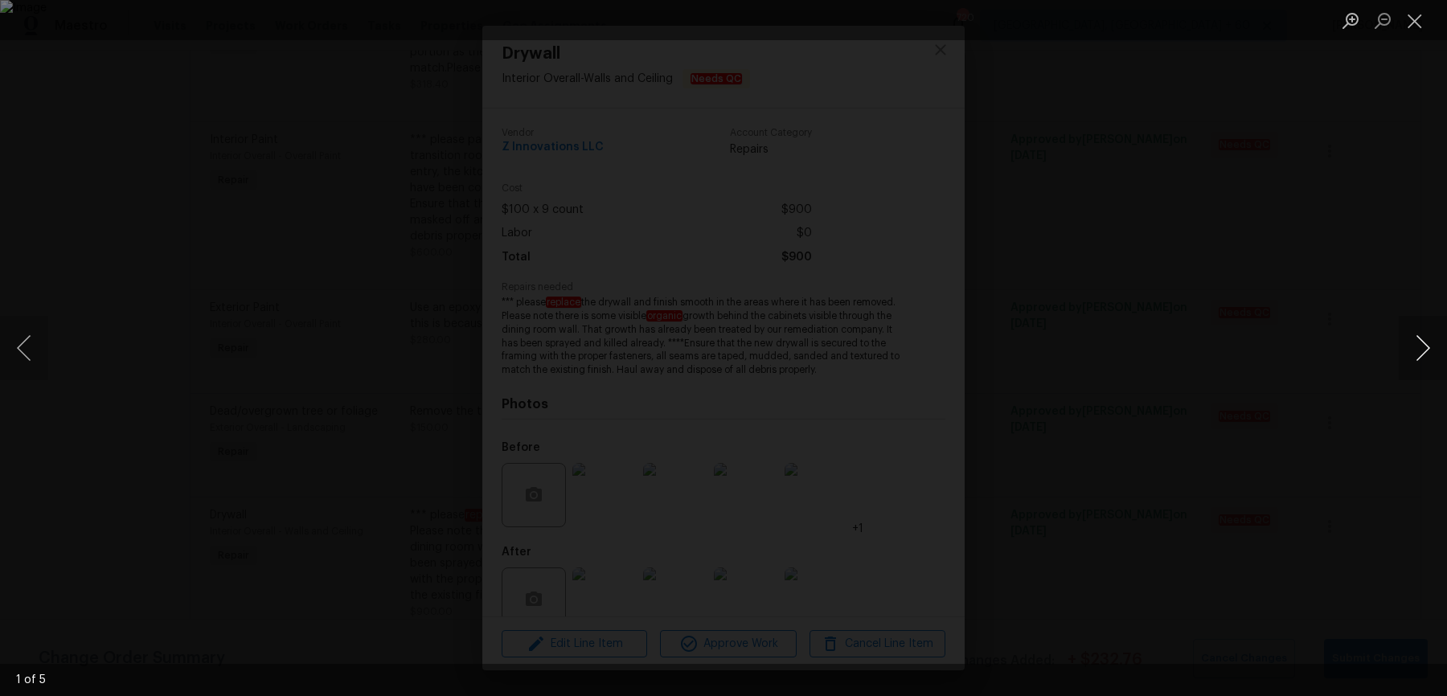
click at [1408, 341] on button "Next image" at bounding box center [1423, 348] width 48 height 64
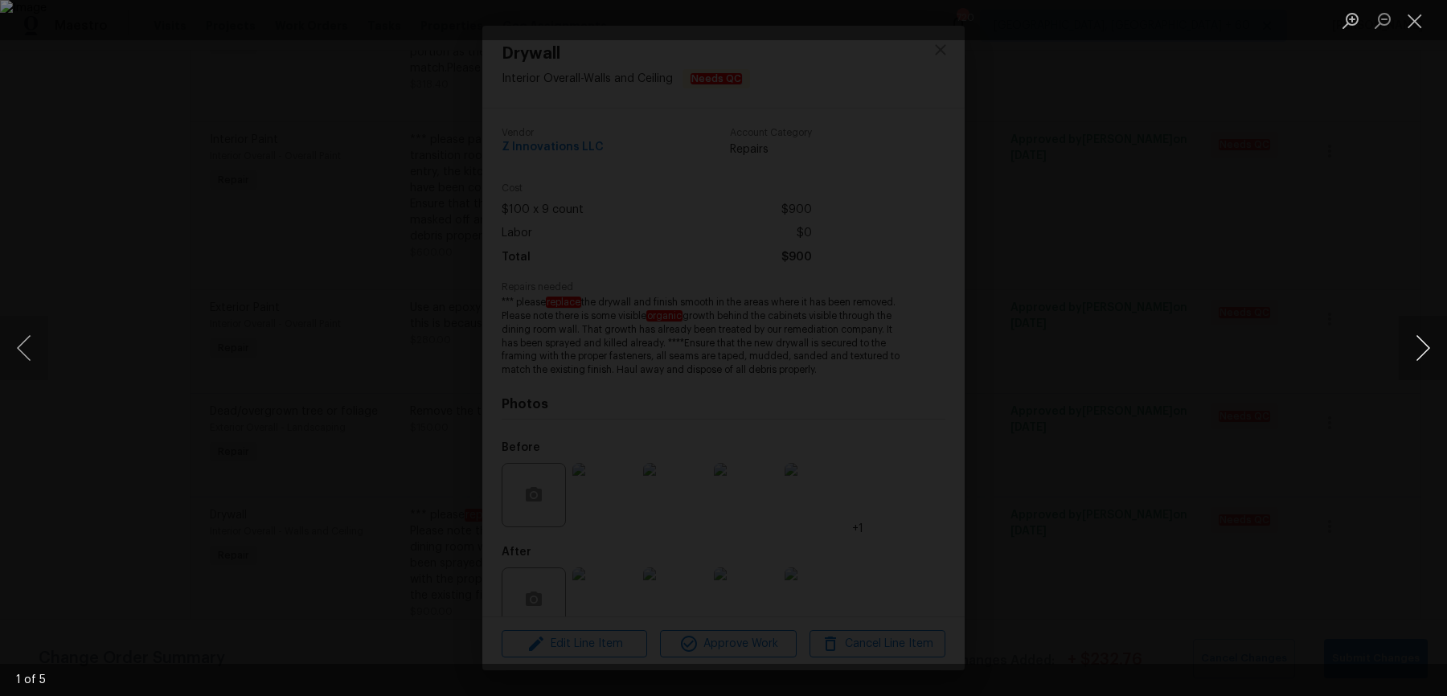
click at [1408, 341] on button "Next image" at bounding box center [1423, 348] width 48 height 64
click at [1413, 349] on button "Next image" at bounding box center [1423, 348] width 48 height 64
click at [1377, 271] on div "Lightbox" at bounding box center [723, 348] width 1447 height 696
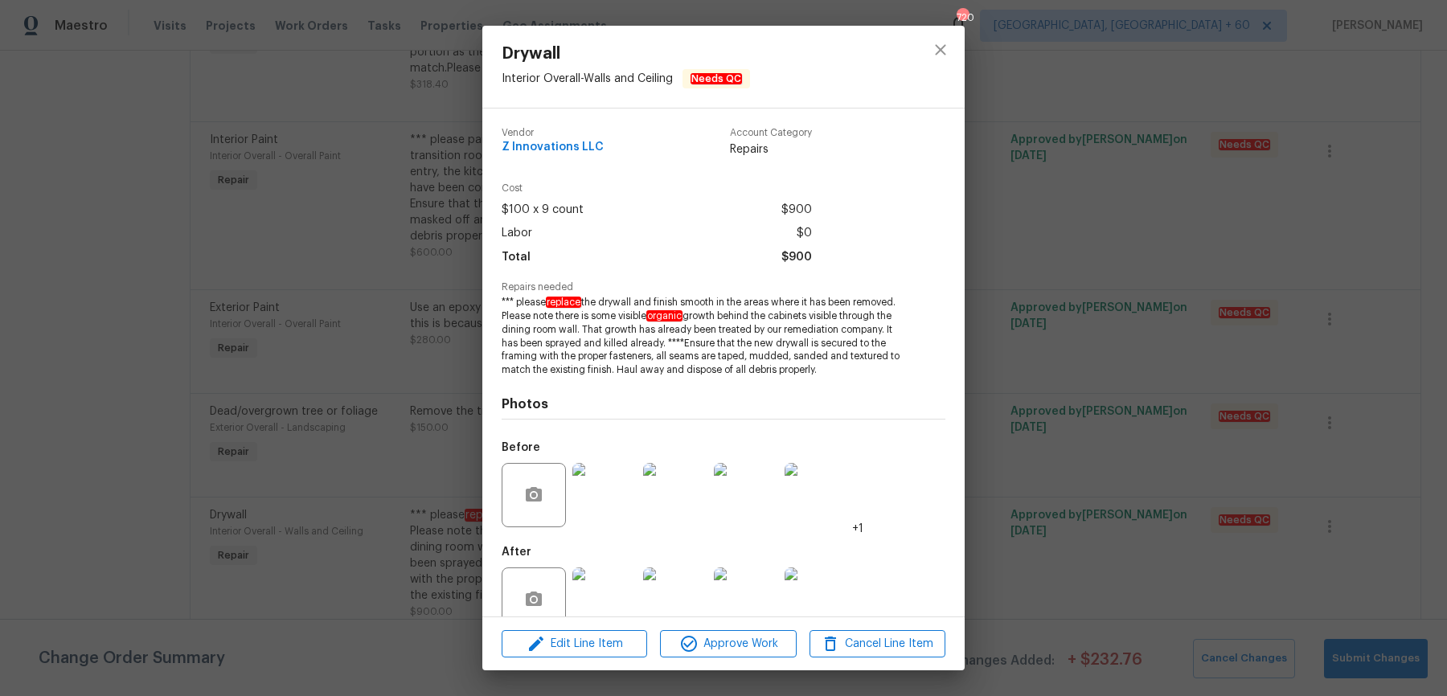
click at [1377, 271] on div "Drywall Interior Overall - Walls and Ceiling Needs QC Vendor Z Innovations LLC …" at bounding box center [723, 348] width 1447 height 696
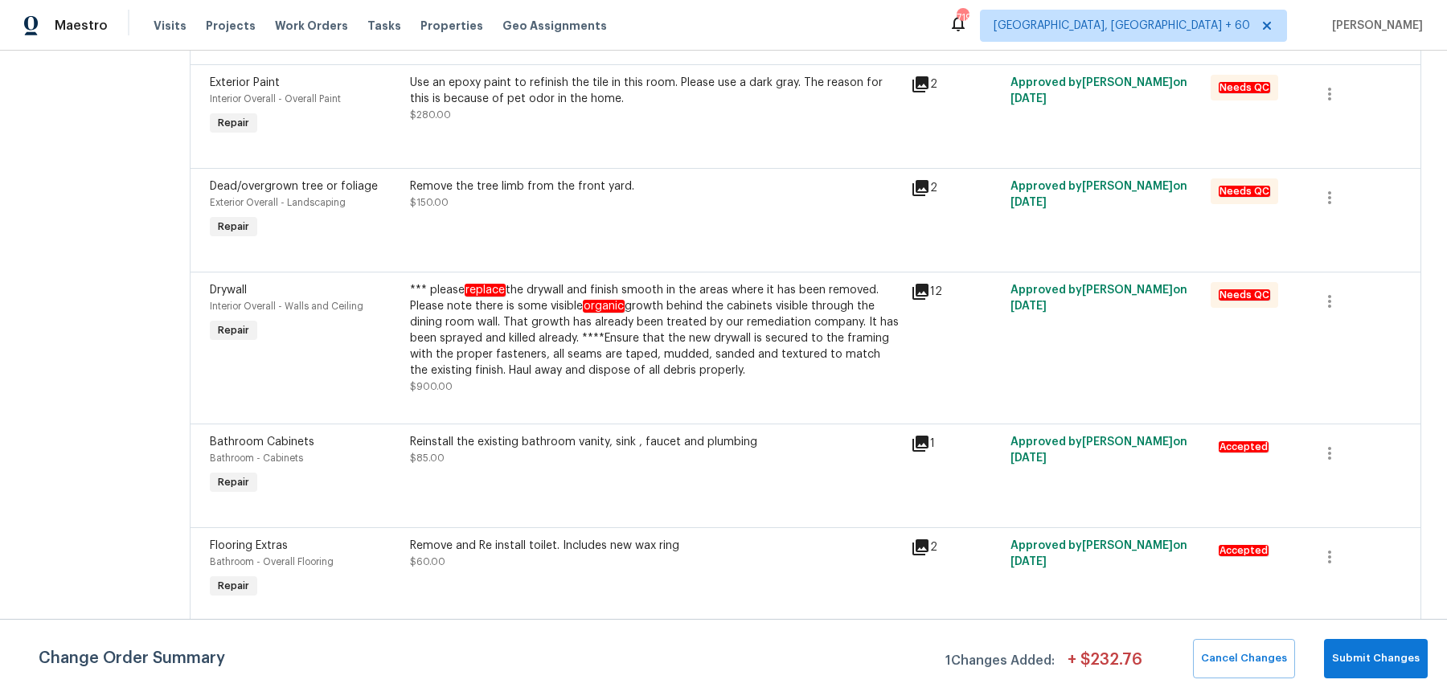
scroll to position [0, 0]
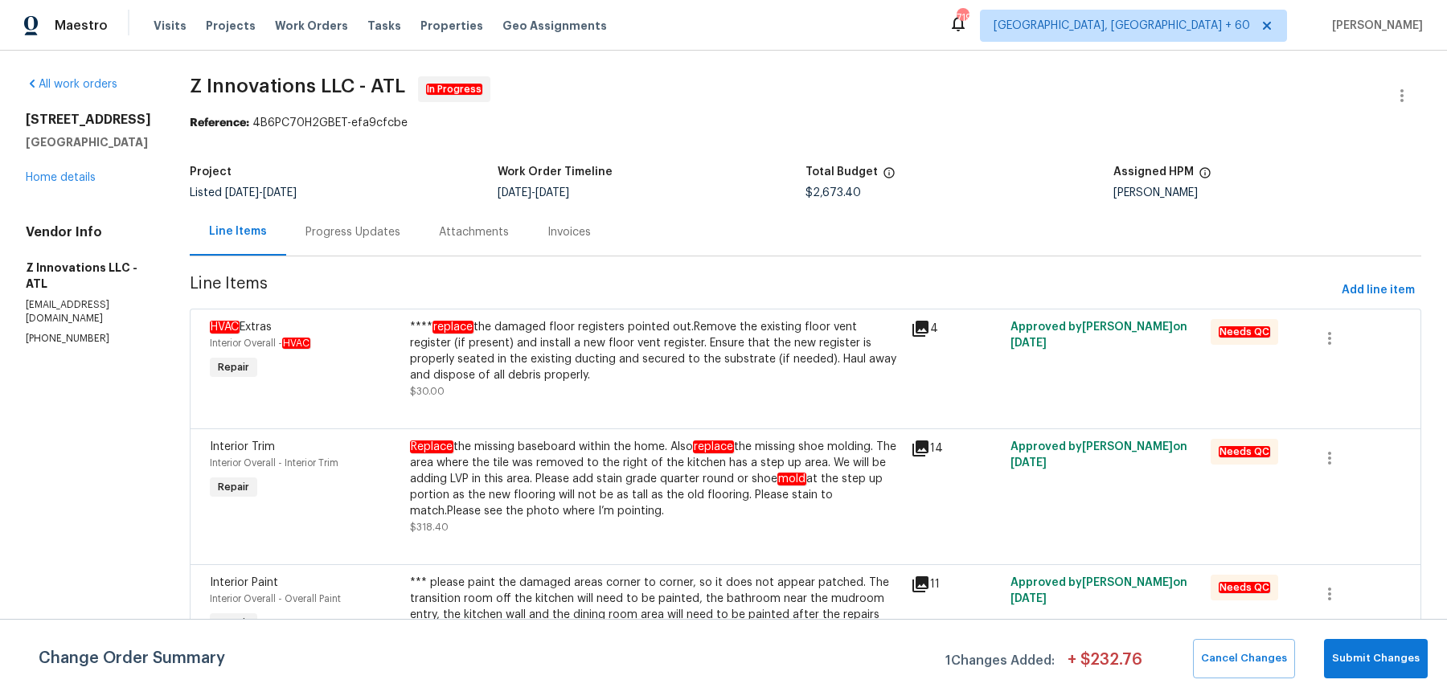
click at [345, 252] on div "Progress Updates" at bounding box center [352, 231] width 133 height 47
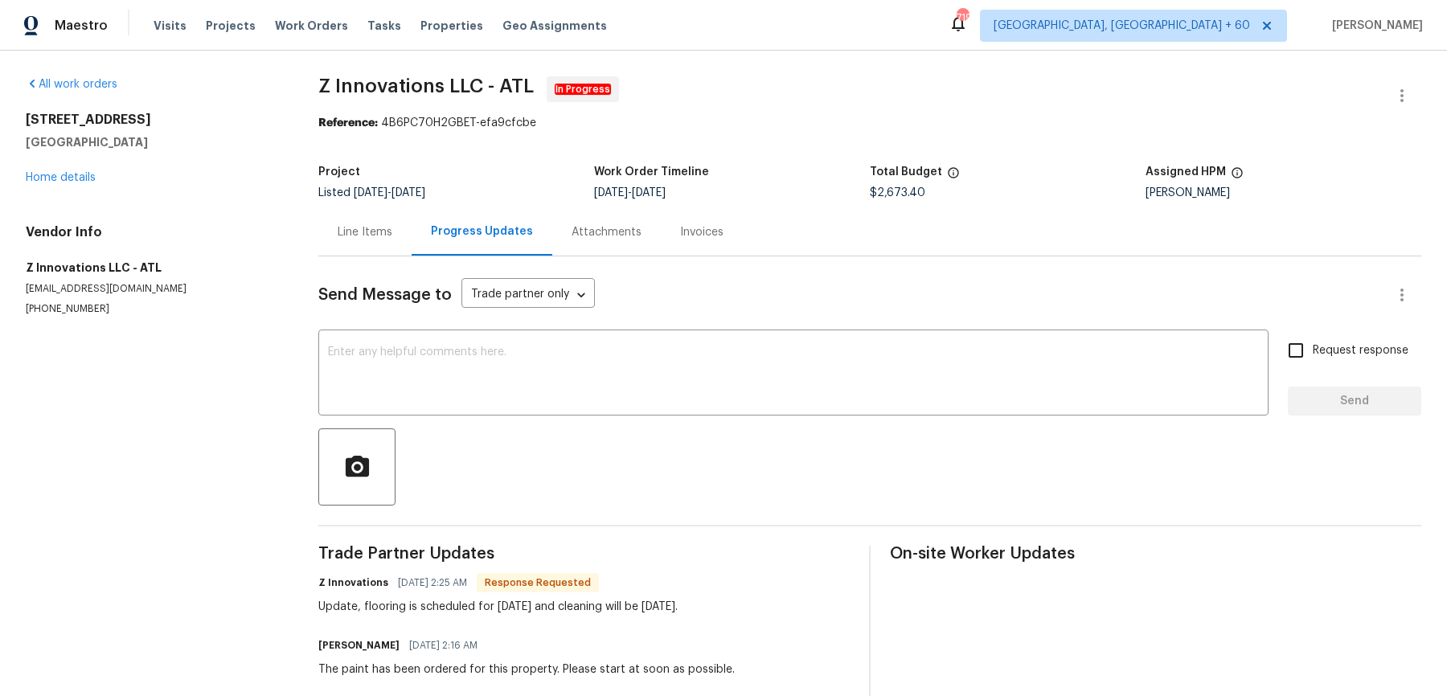
click at [363, 238] on div "Line Items" at bounding box center [365, 232] width 55 height 16
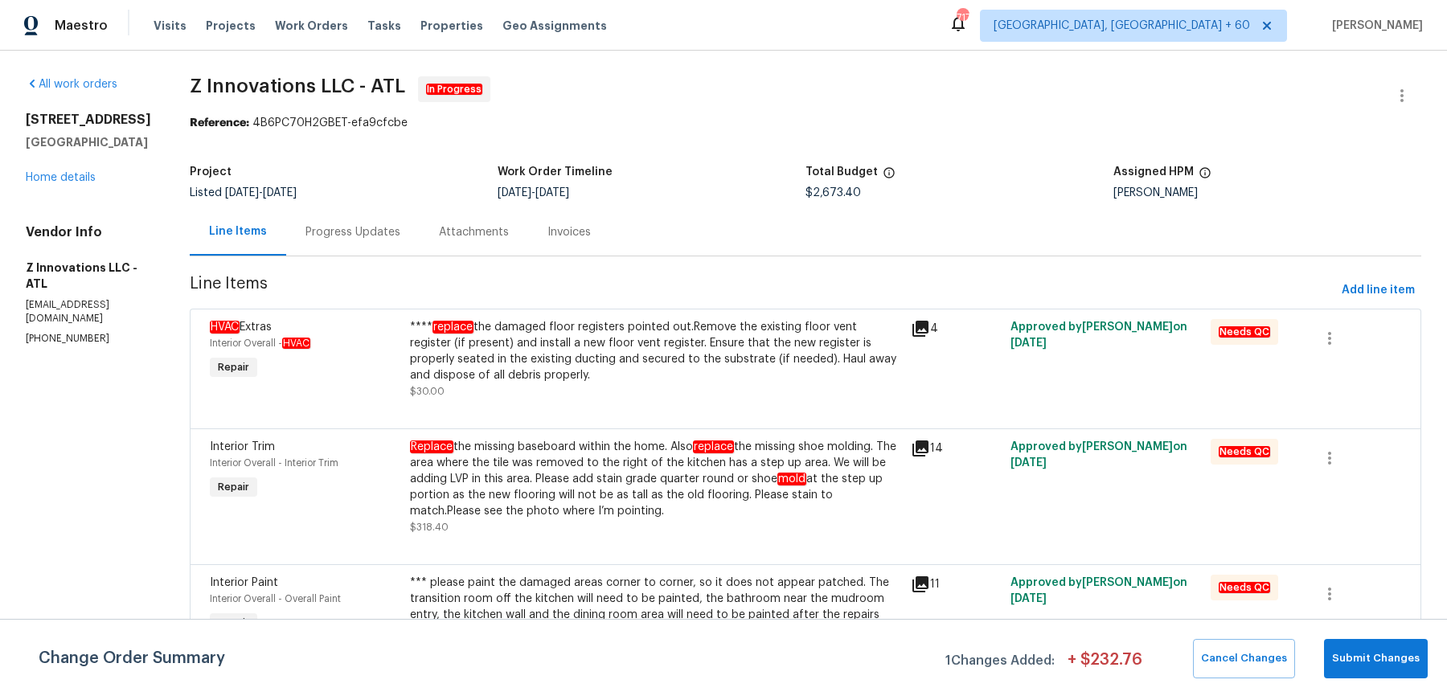
scroll to position [601, 0]
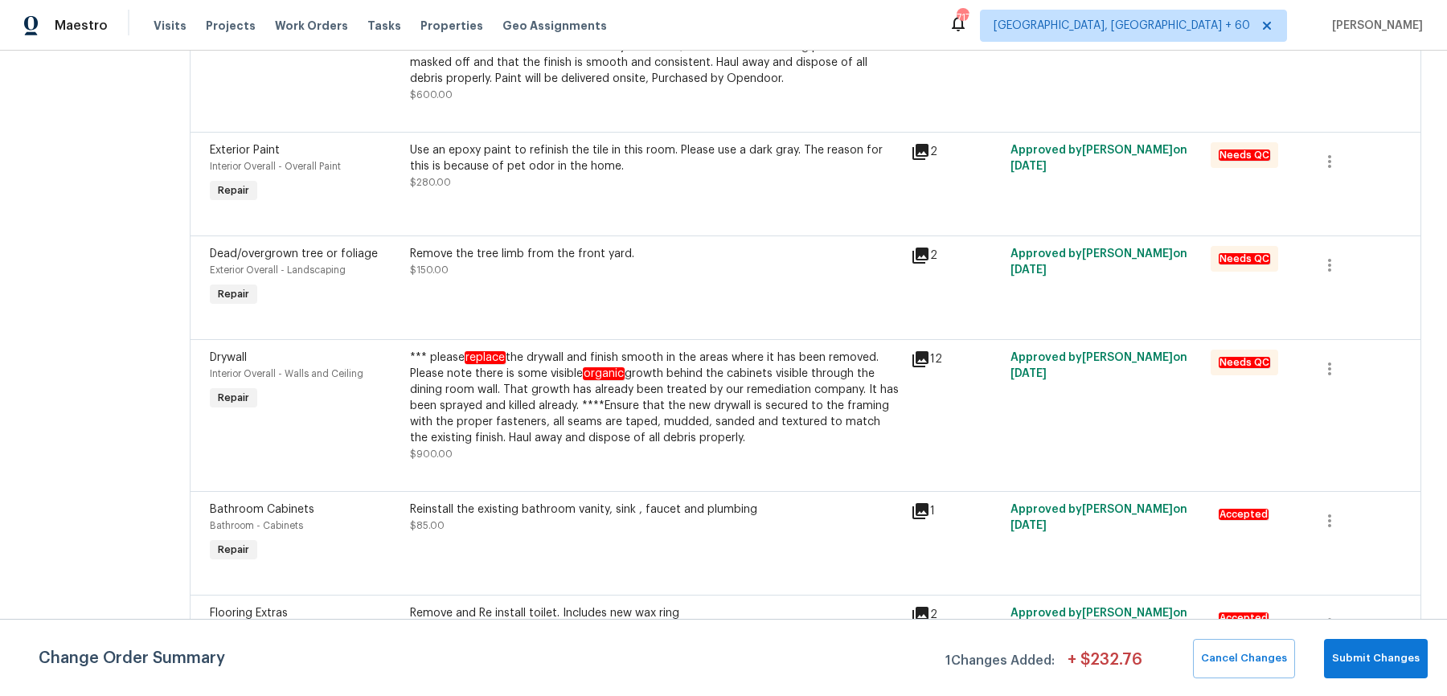
click at [856, 382] on div "*** please replace the drywall and finish smooth in the areas where it has been…" at bounding box center [655, 398] width 491 height 96
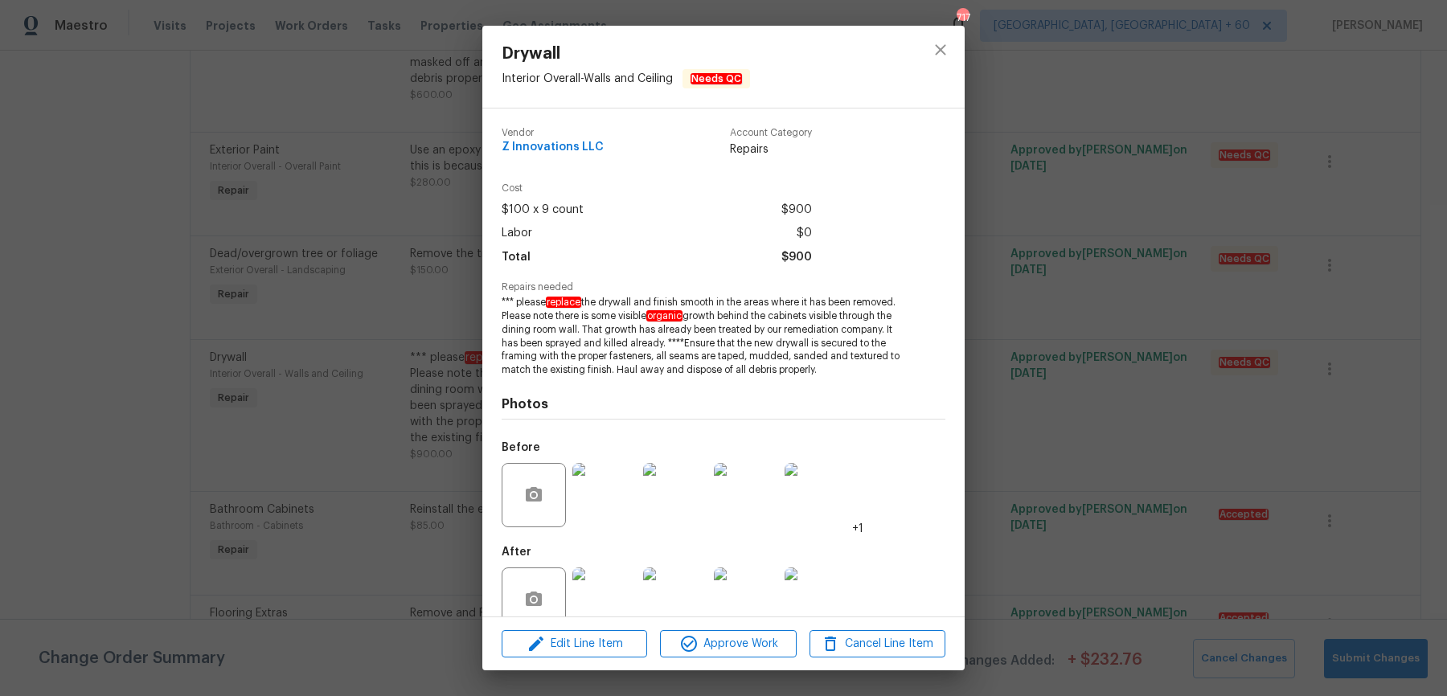
scroll to position [31, 0]
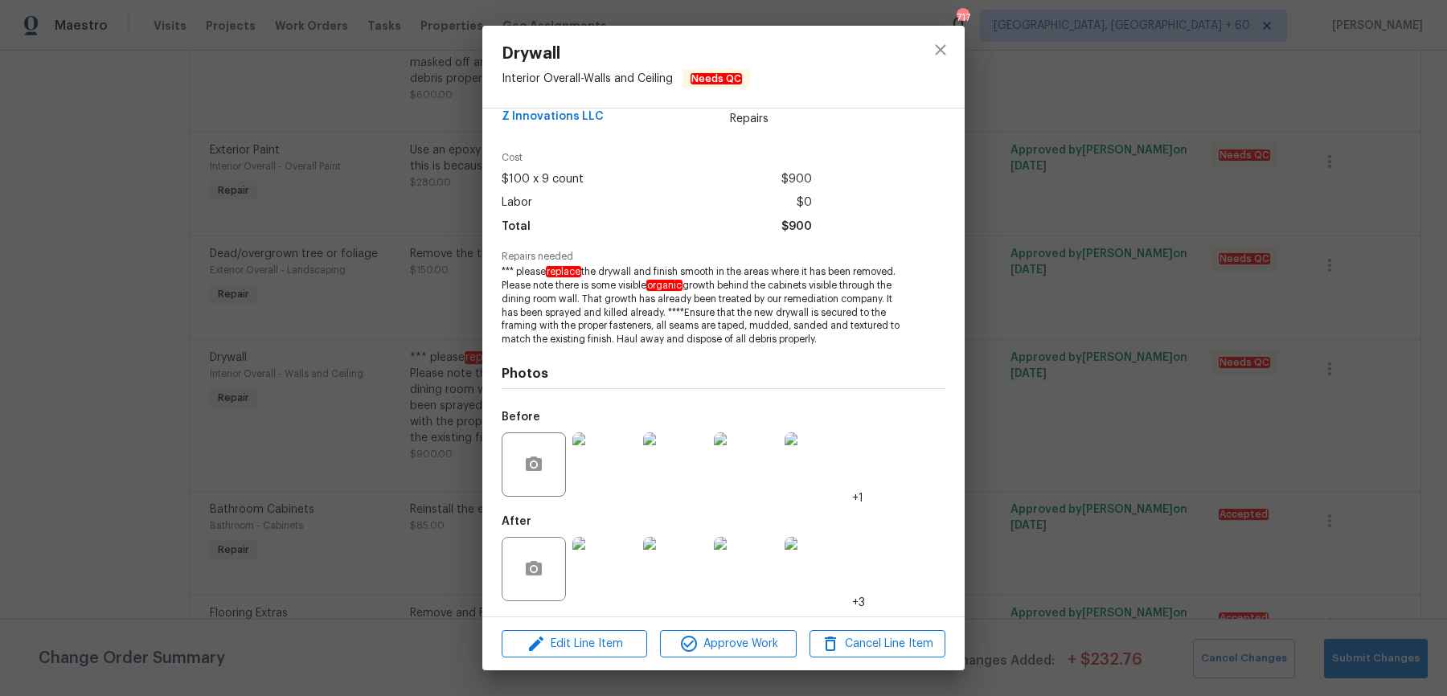
click at [610, 458] on img at bounding box center [604, 465] width 64 height 64
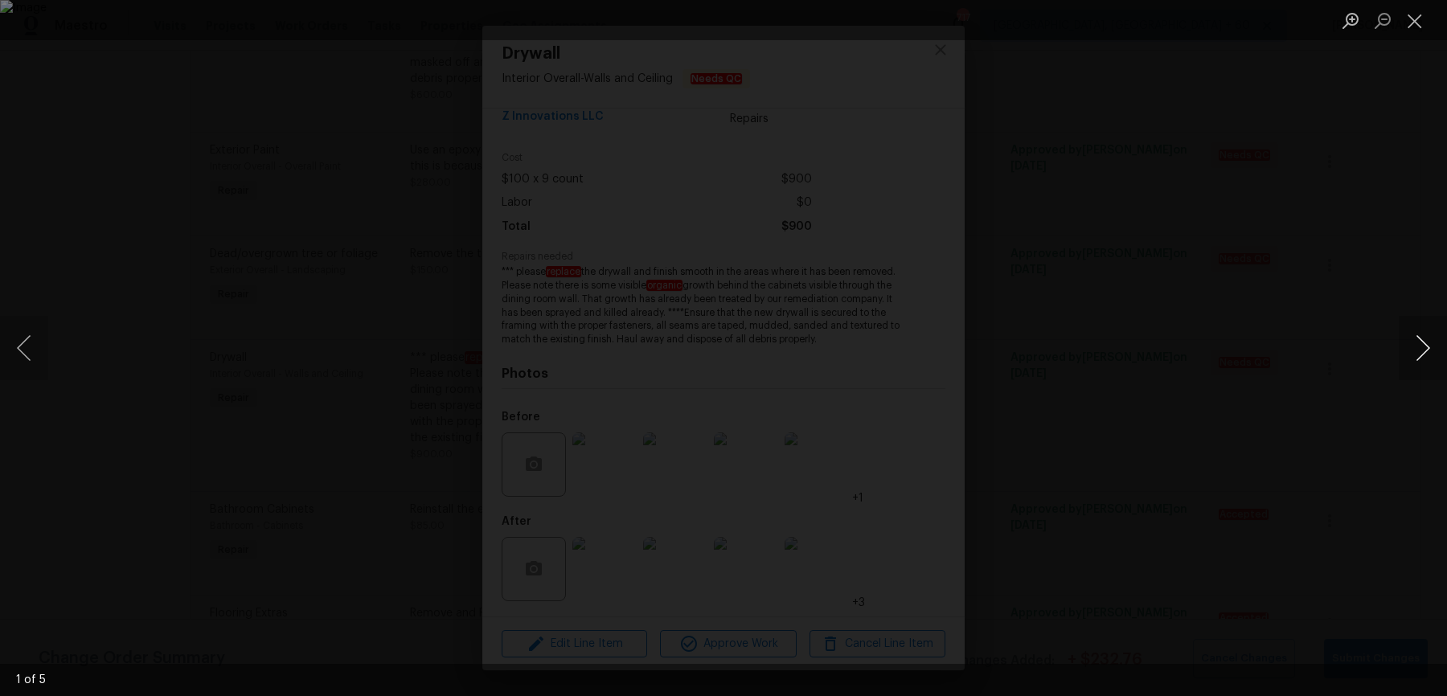
click at [1434, 335] on button "Next image" at bounding box center [1423, 348] width 48 height 64
click at [1438, 334] on button "Next image" at bounding box center [1423, 348] width 48 height 64
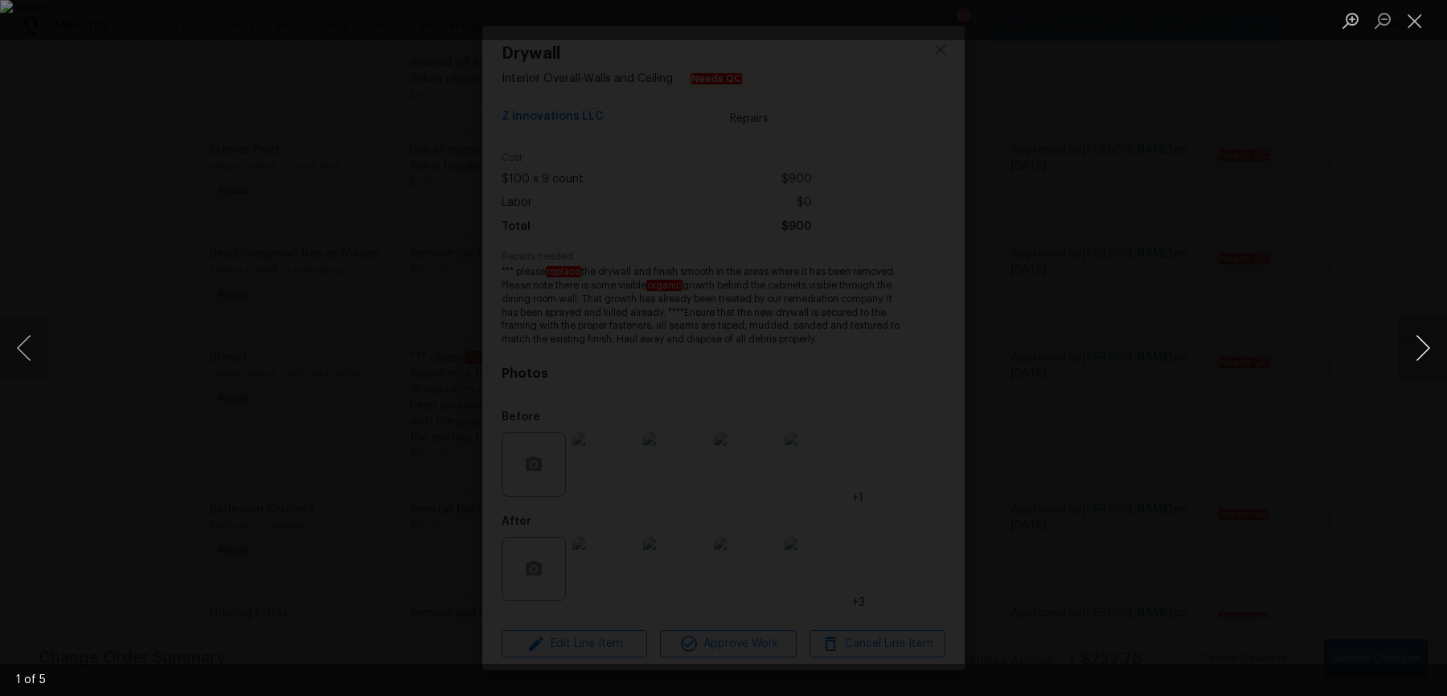
click at [1438, 340] on button "Next image" at bounding box center [1423, 348] width 48 height 64
click at [1413, 33] on button "Close lightbox" at bounding box center [1415, 20] width 32 height 28
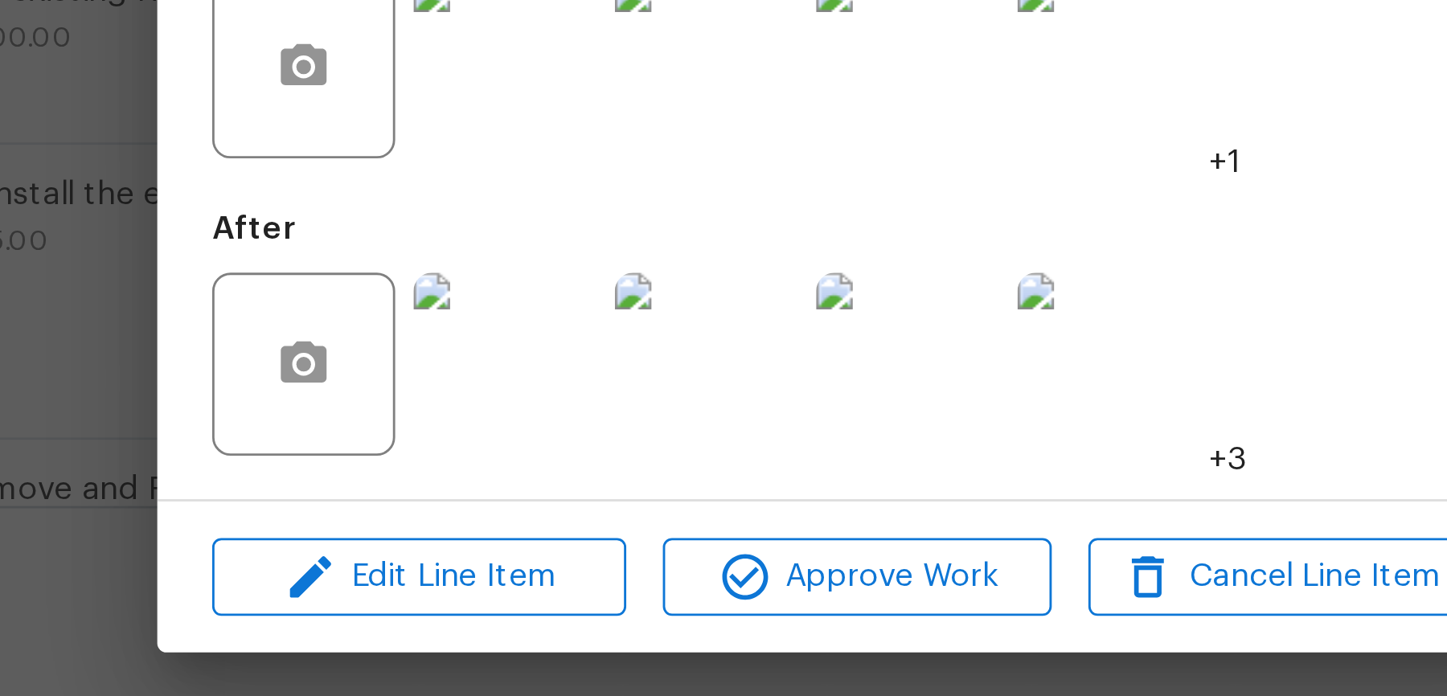
scroll to position [0, 0]
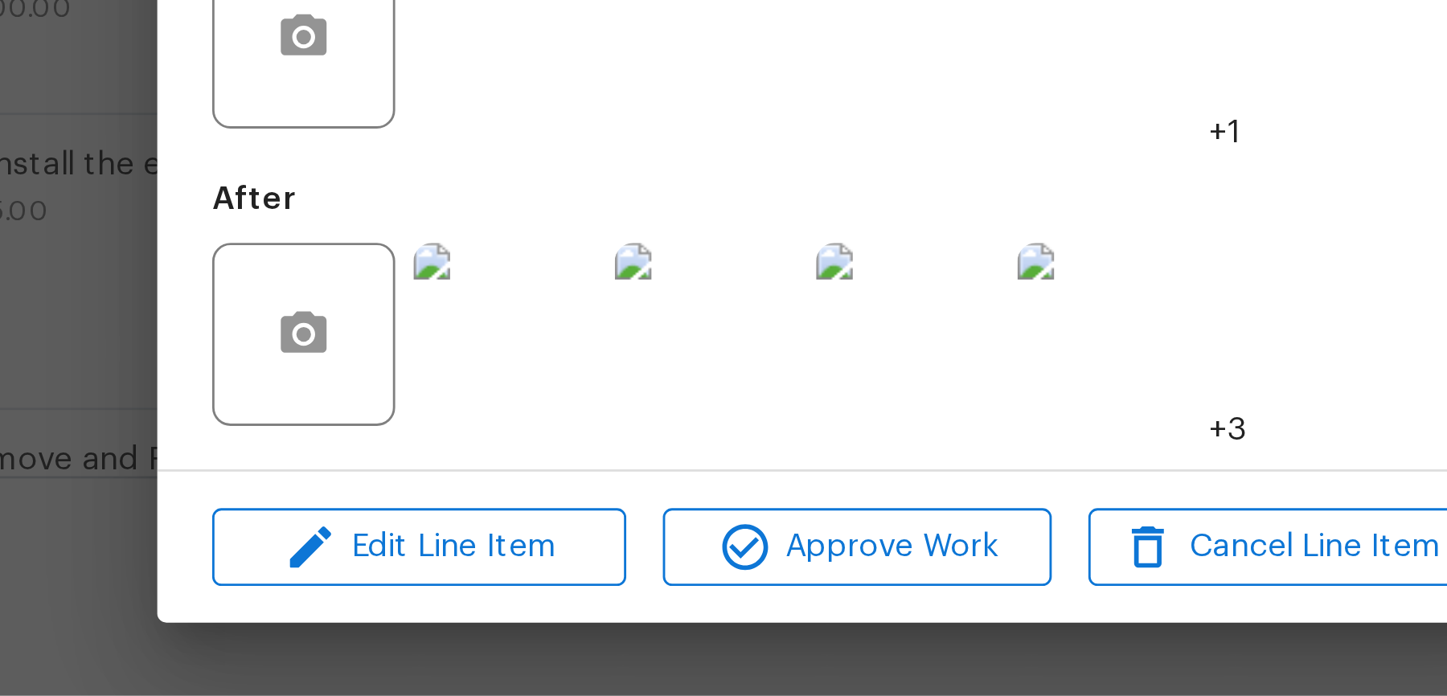
click at [473, 551] on div "Drywall Interior Overall - Walls and Ceiling Needs QC Vendor Z Innovations LLC …" at bounding box center [723, 348] width 1447 height 696
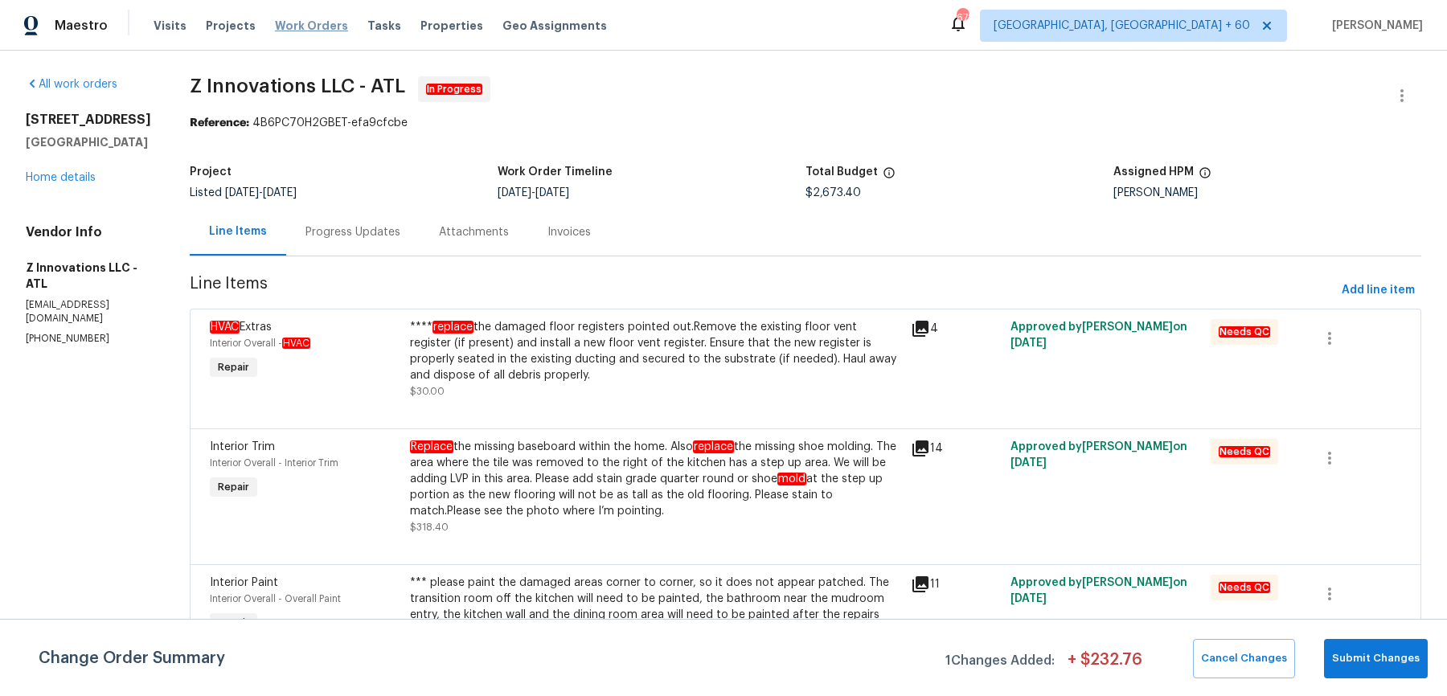
click at [325, 31] on span "Work Orders" at bounding box center [311, 26] width 73 height 16
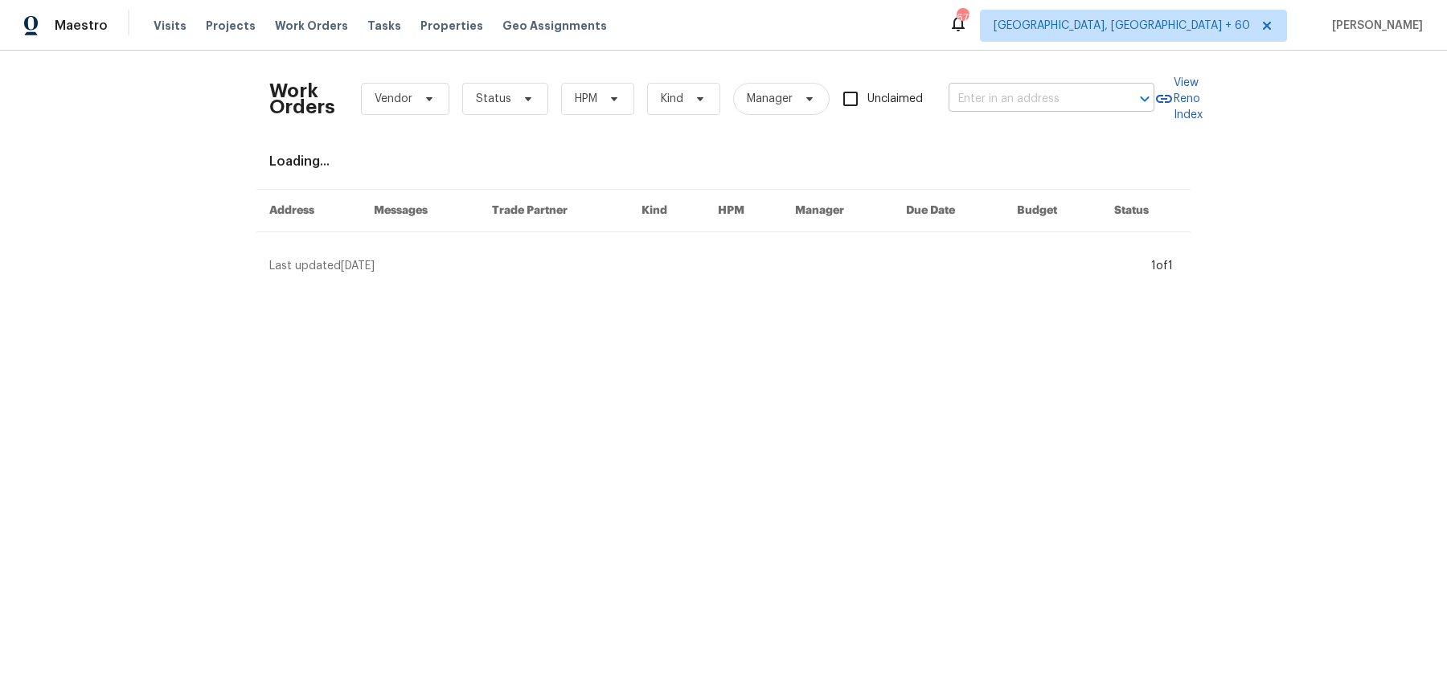
click at [1023, 101] on input "text" at bounding box center [1029, 99] width 161 height 25
paste input "218 Woodhaven Rd Easley, SC 29640"
type input "218 Woodhaven Rd Easley, SC 29640"
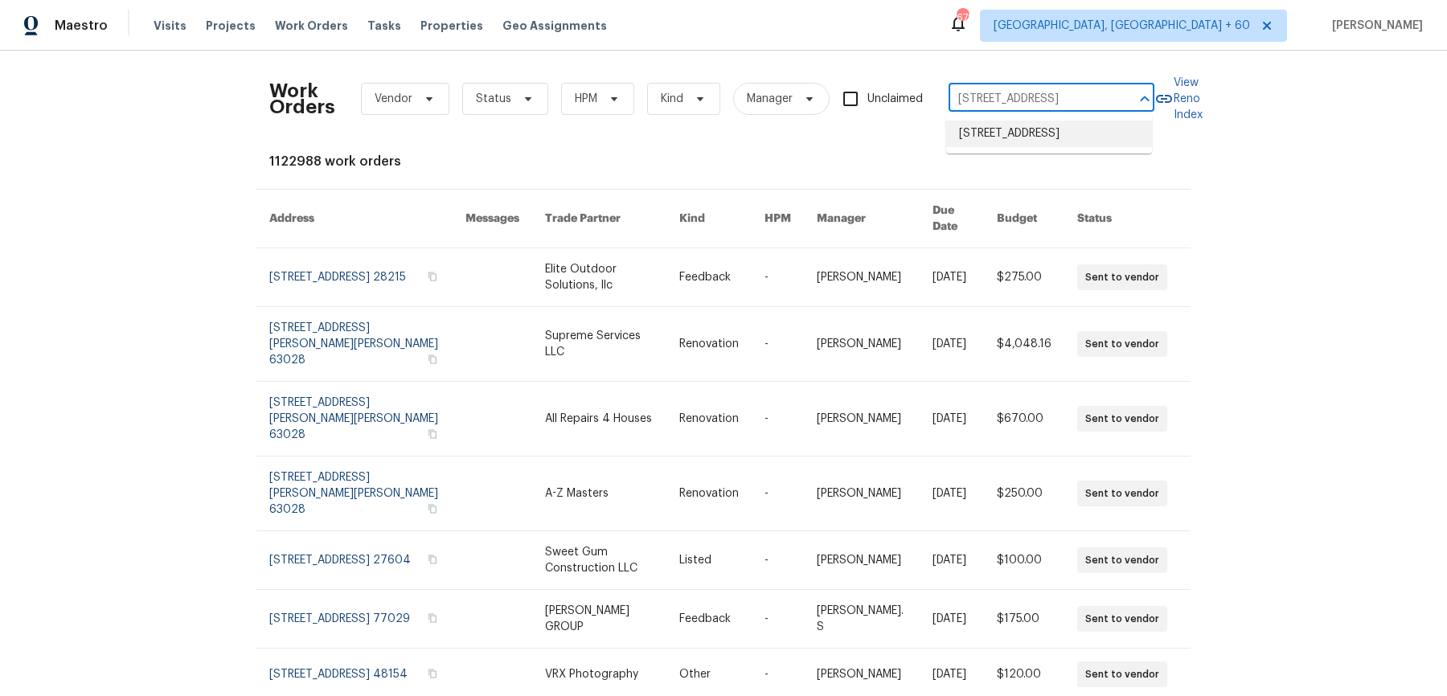
click at [1014, 137] on li "218 Woodhaven Rd, Easley, SC 29640" at bounding box center [1049, 134] width 206 height 27
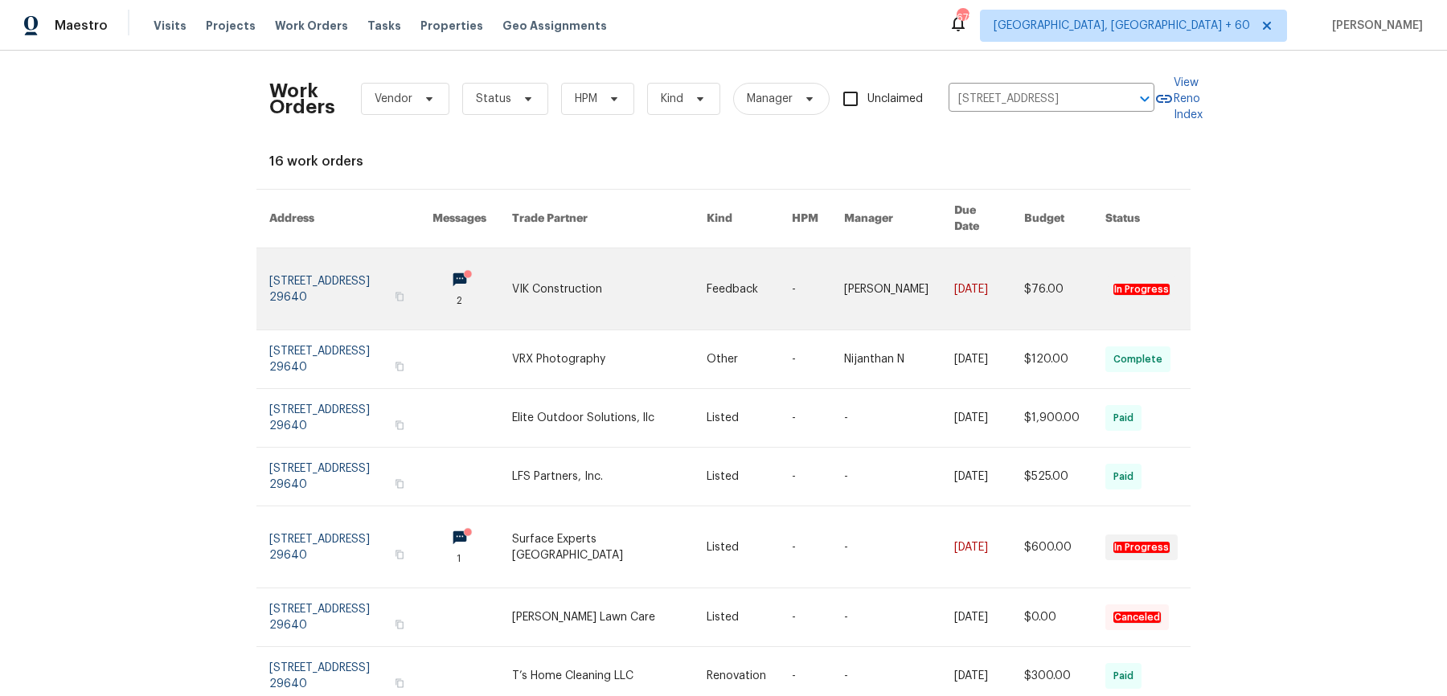
click at [900, 256] on link at bounding box center [899, 288] width 110 height 81
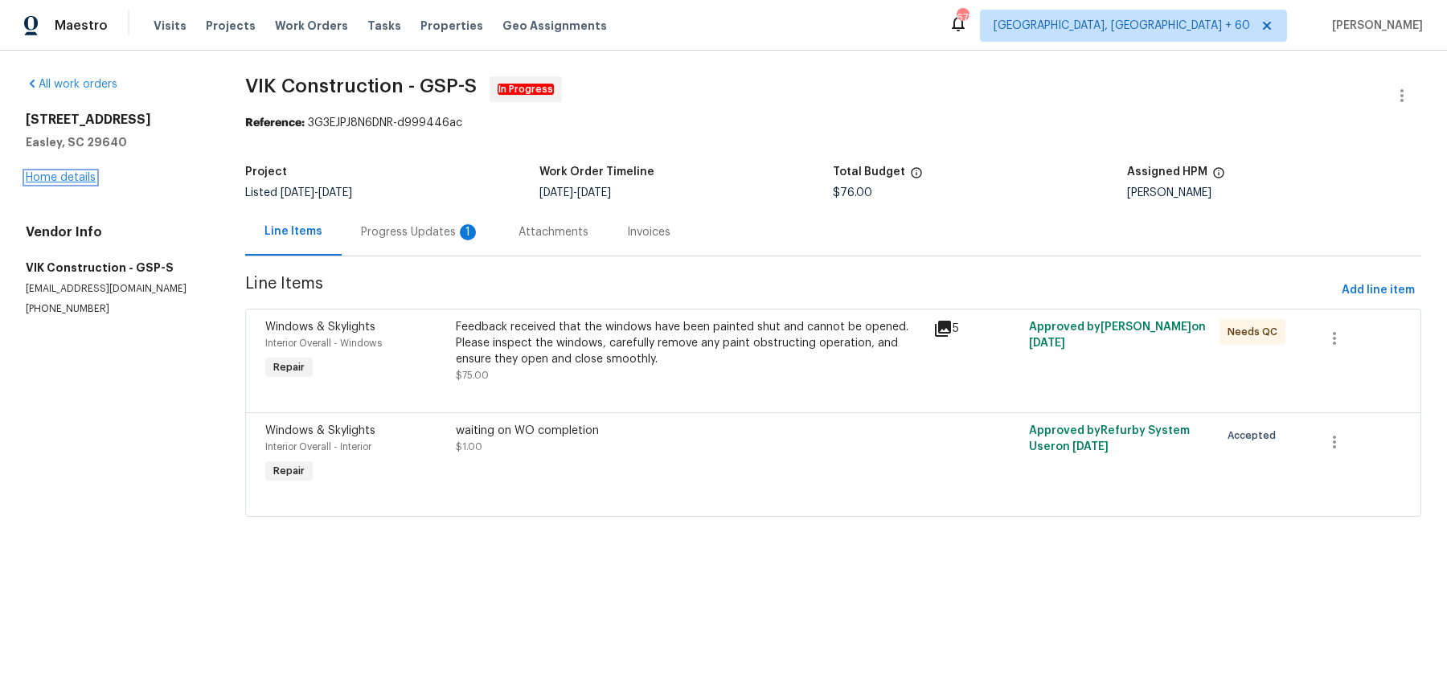
click at [76, 176] on link "Home details" at bounding box center [61, 177] width 70 height 11
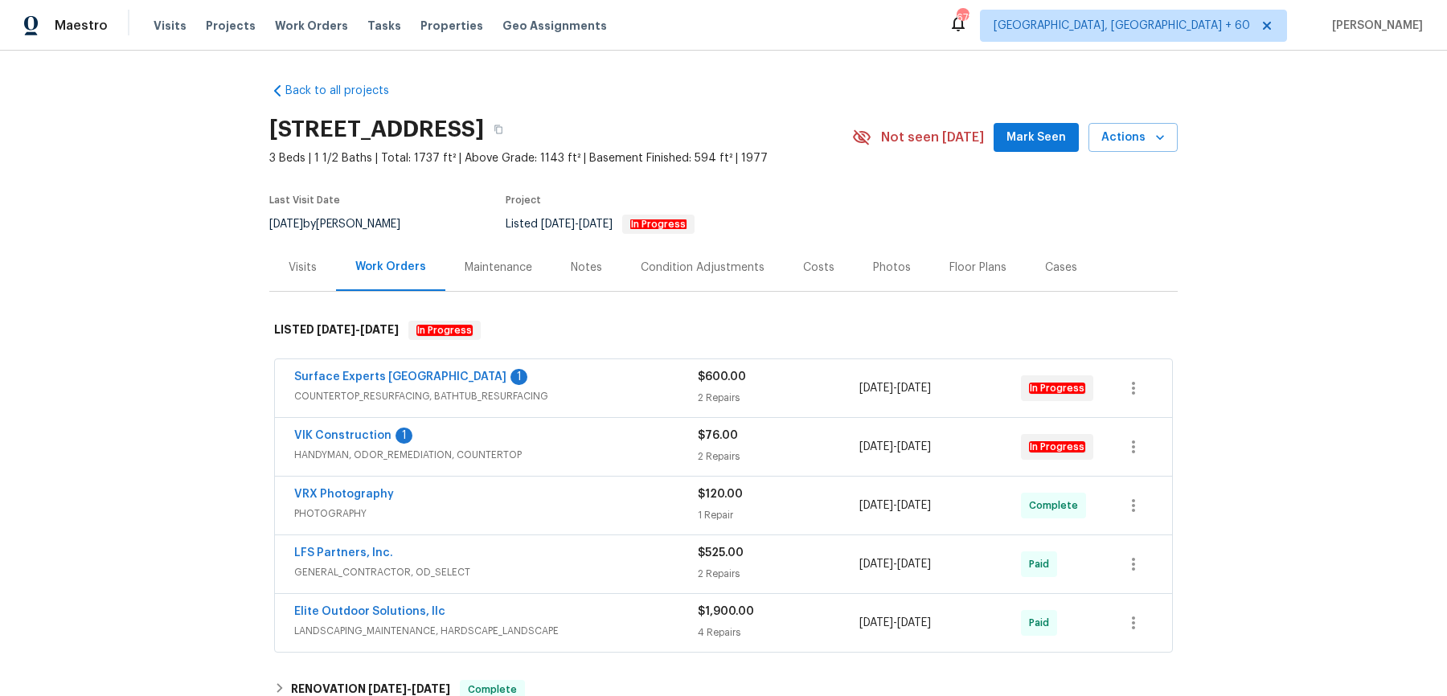
click at [611, 388] on span "COUNTERTOP_RESURFACING, BATHTUB_RESURFACING" at bounding box center [496, 396] width 404 height 16
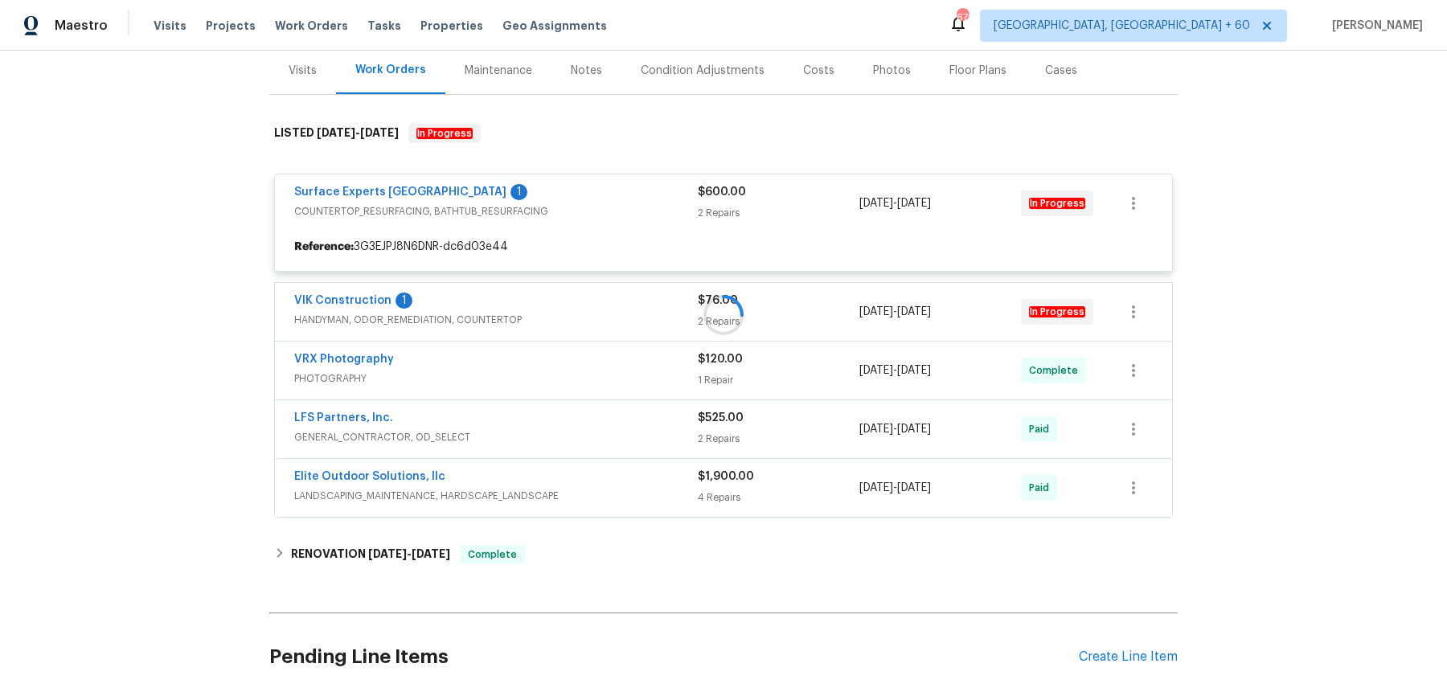
scroll to position [195, 0]
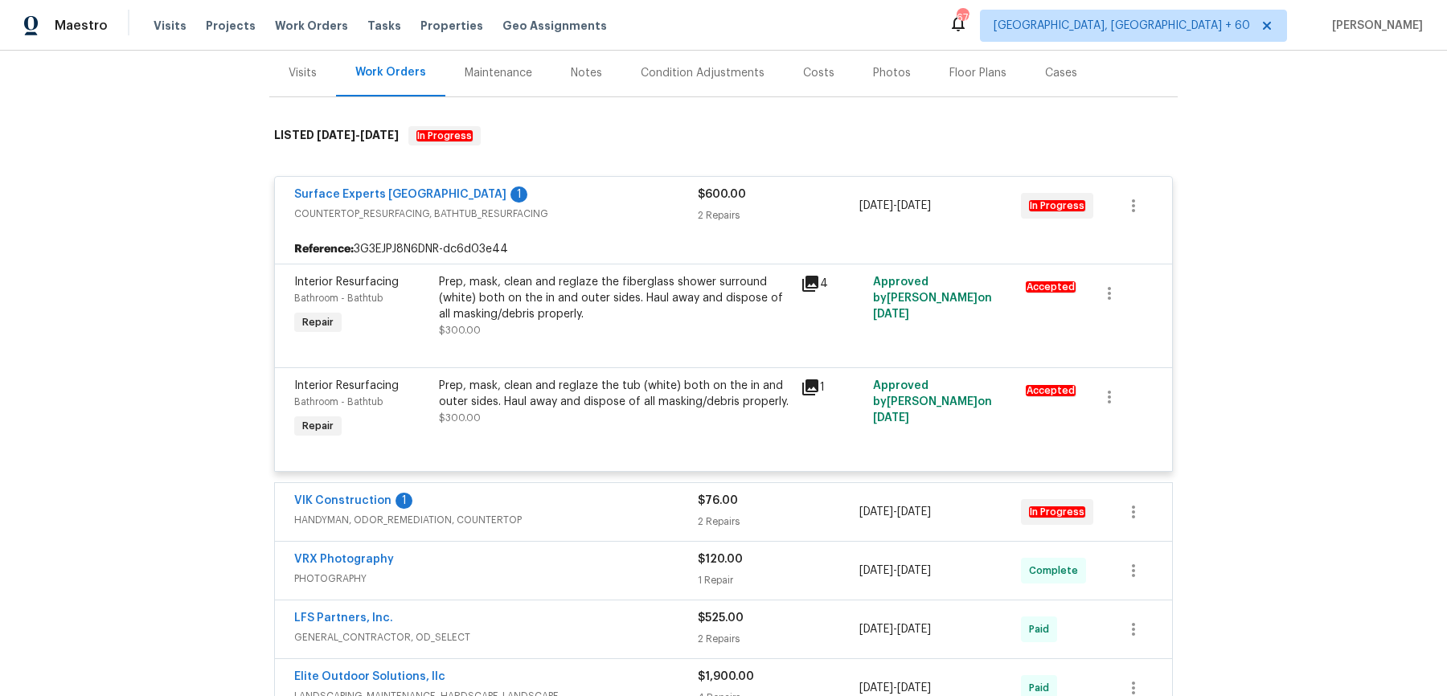
click at [614, 527] on div "VIK Construction 1 HANDYMAN, ODOR_REMEDIATION, COUNTERTOP" at bounding box center [496, 512] width 404 height 39
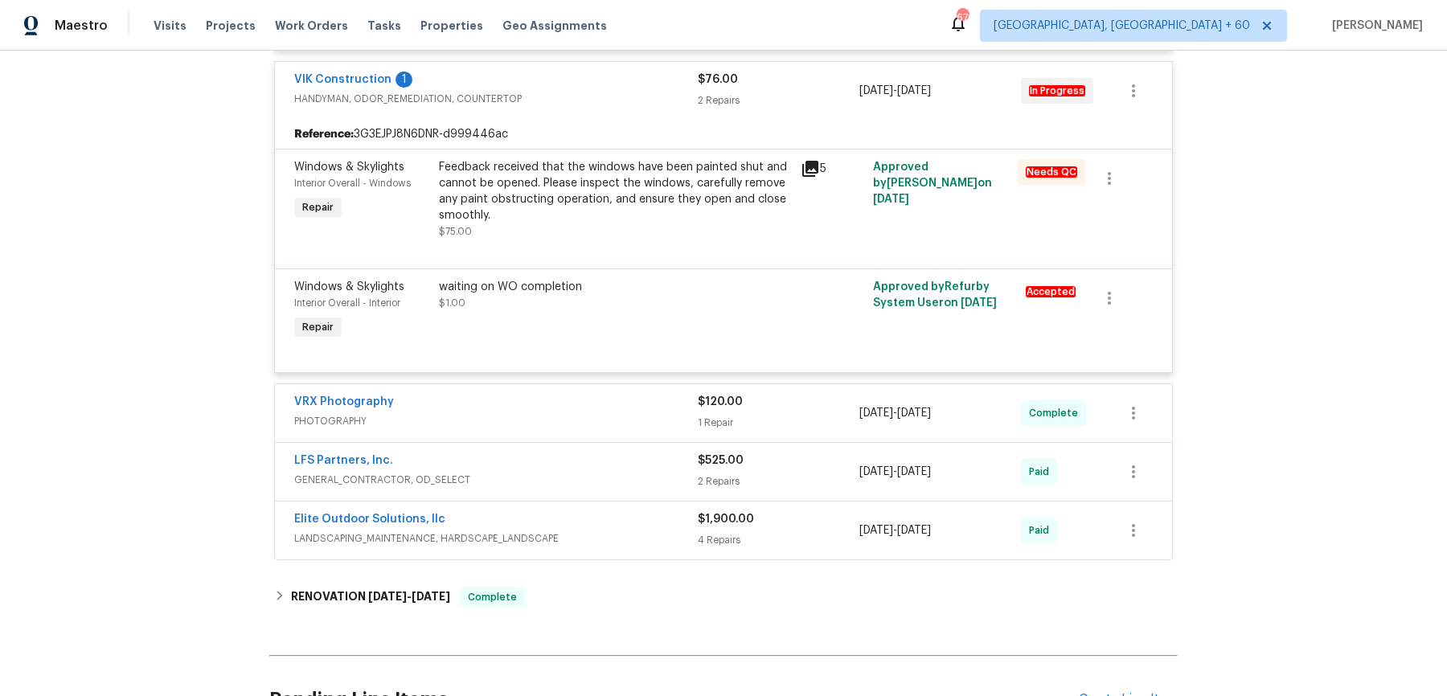
scroll to position [779, 0]
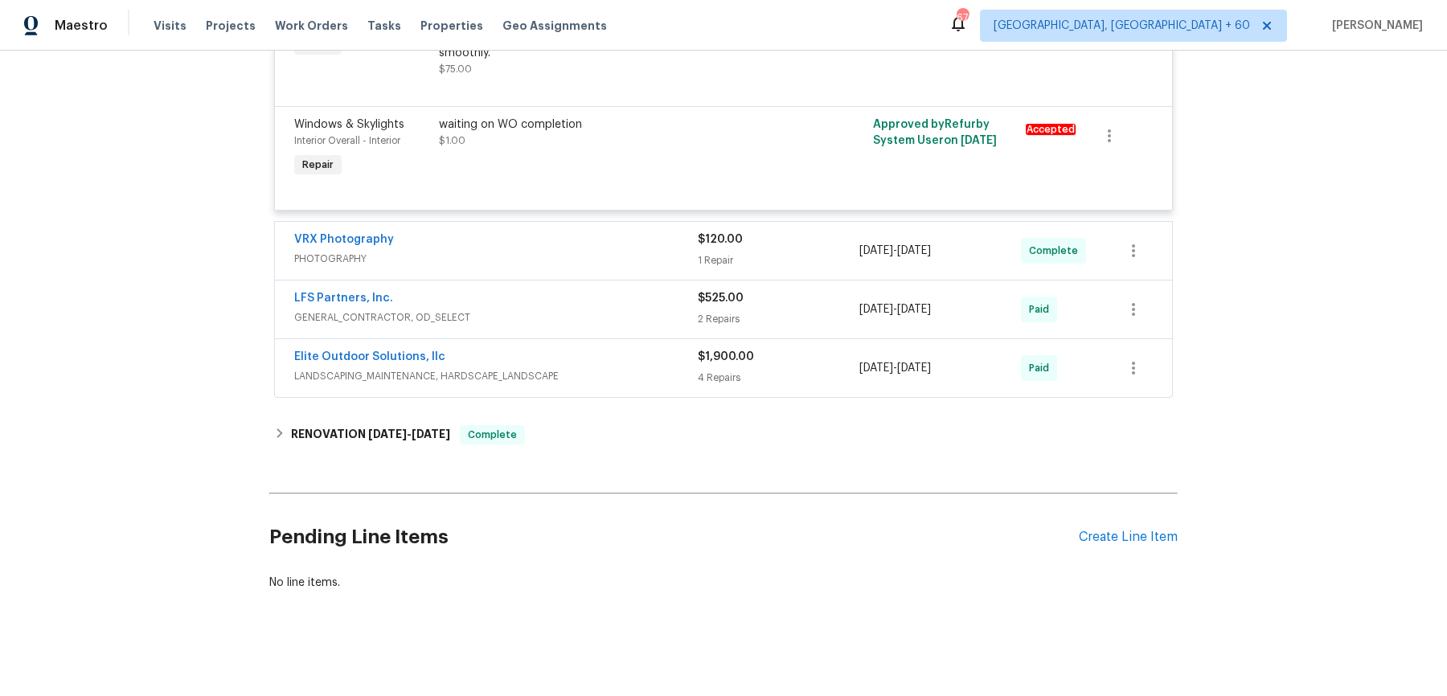
click at [654, 252] on span "PHOTOGRAPHY" at bounding box center [496, 259] width 404 height 16
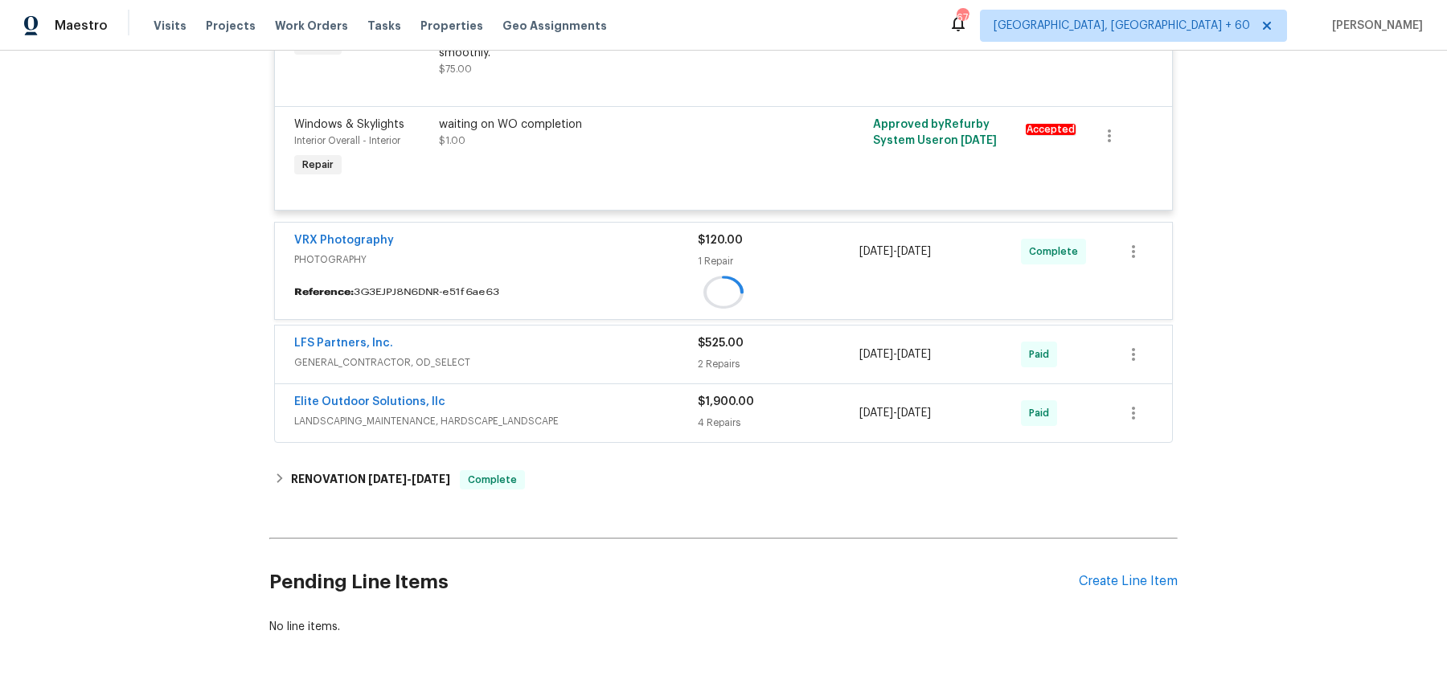
scroll to position [829, 0]
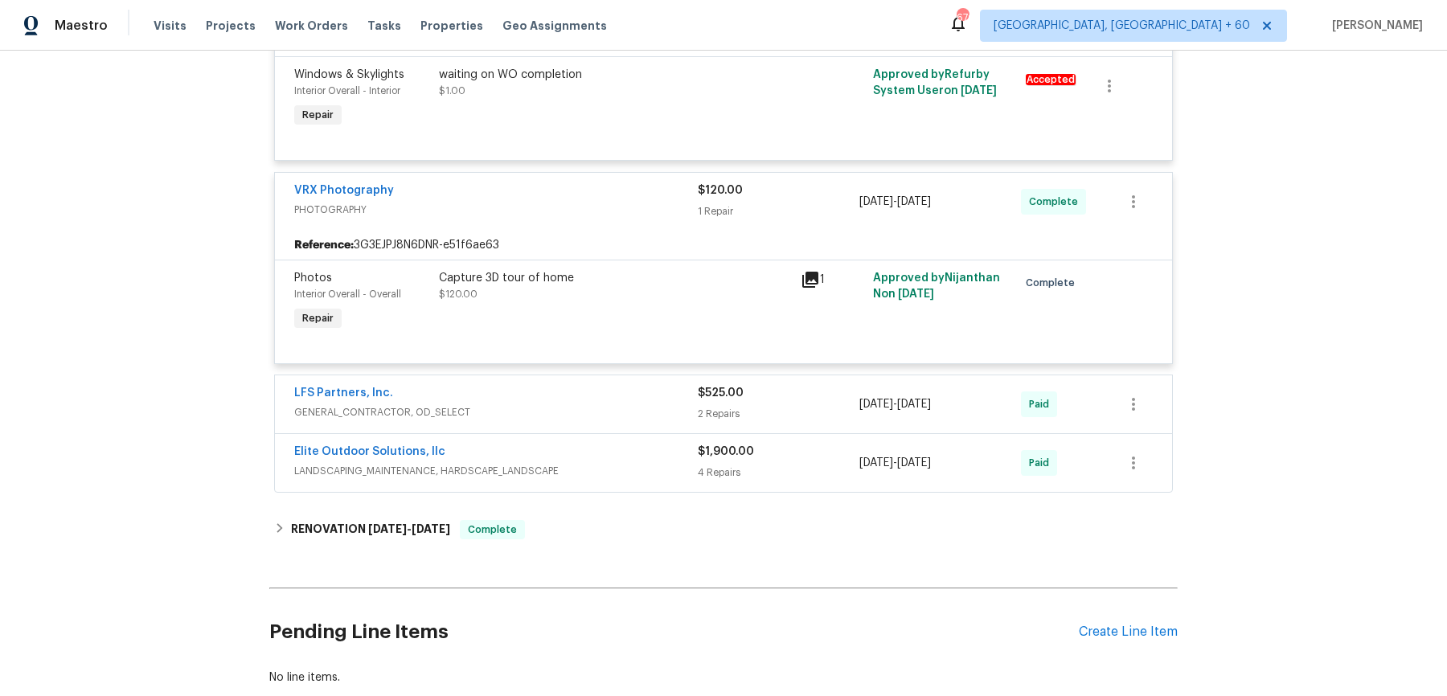
click at [625, 422] on div "LFS Partners, Inc. GENERAL_CONTRACTOR, OD_SELECT $525.00 2 Repairs 9/11/2025 - …" at bounding box center [723, 404] width 897 height 58
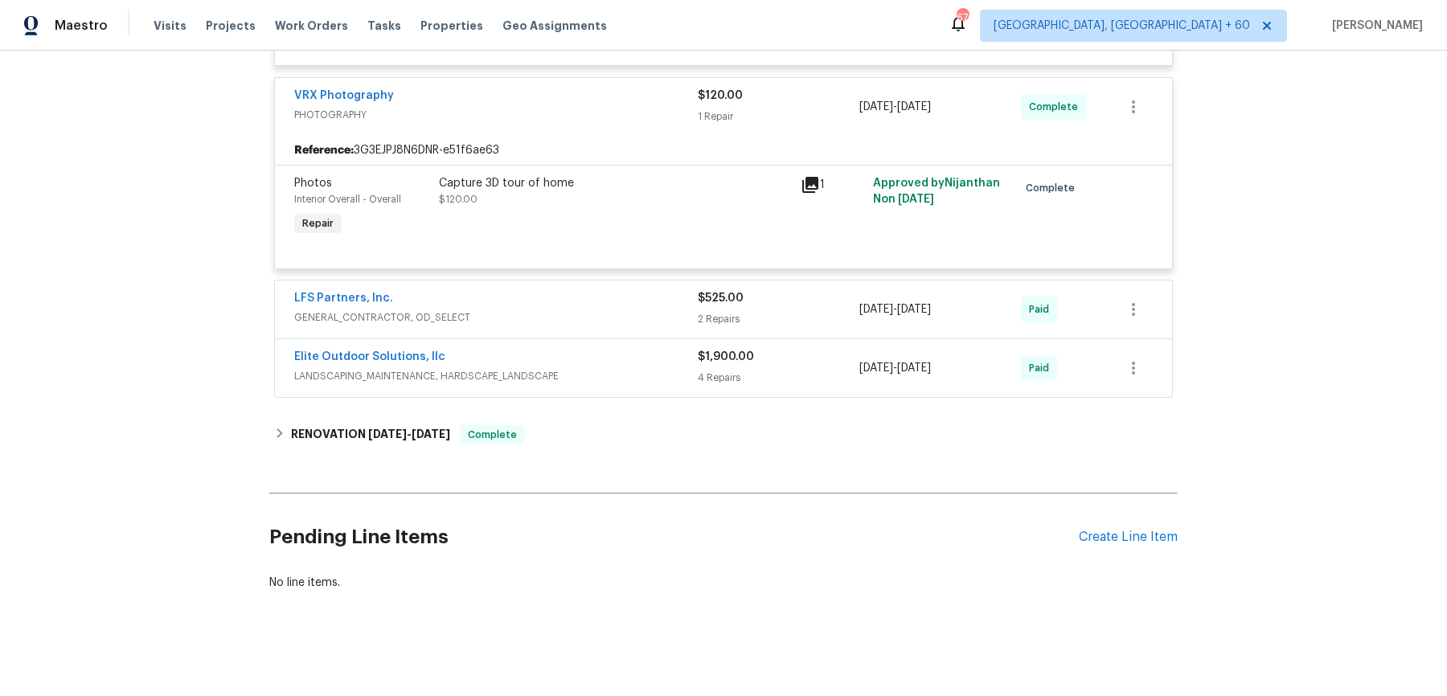
click at [633, 339] on div "Elite Outdoor Solutions, llc LANDSCAPING_MAINTENANCE, HARDSCAPE_LANDSCAPE $1,90…" at bounding box center [723, 368] width 897 height 58
click at [652, 310] on span "GENERAL_CONTRACTOR, OD_SELECT" at bounding box center [496, 318] width 404 height 16
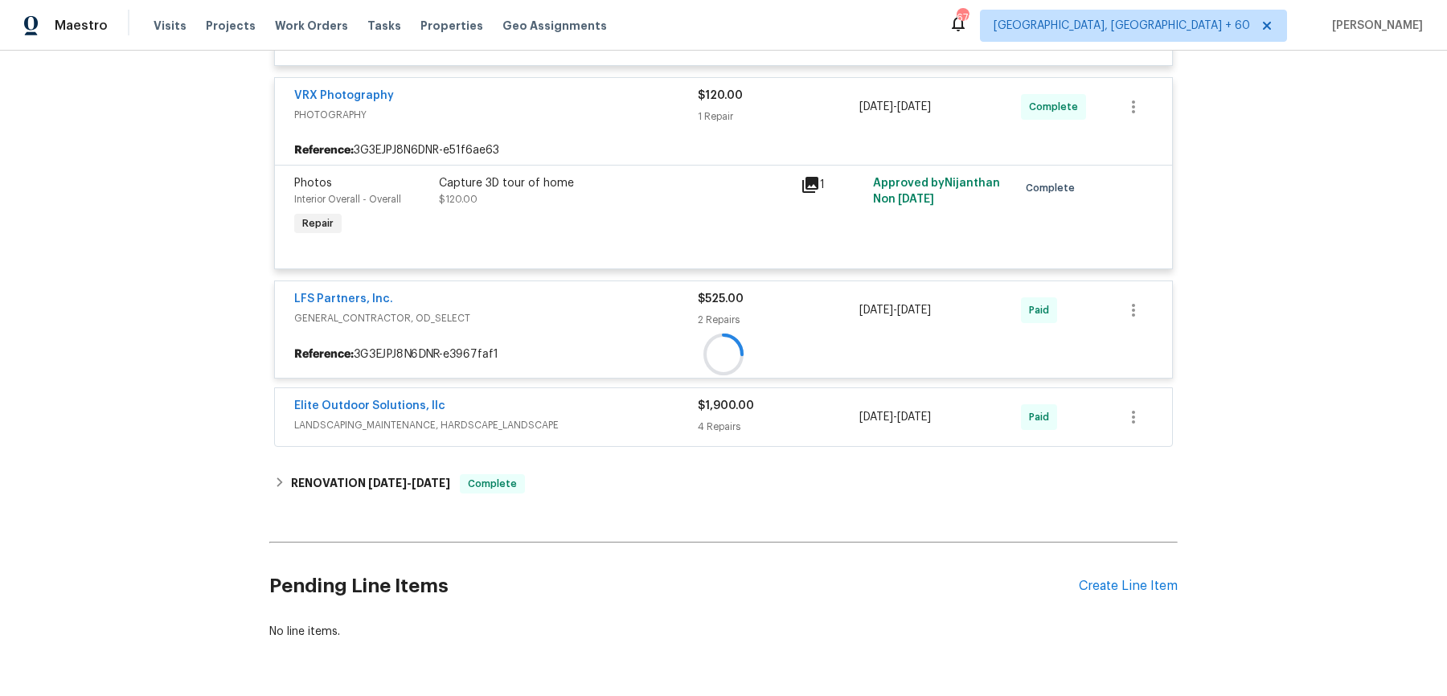
scroll to position [974, 0]
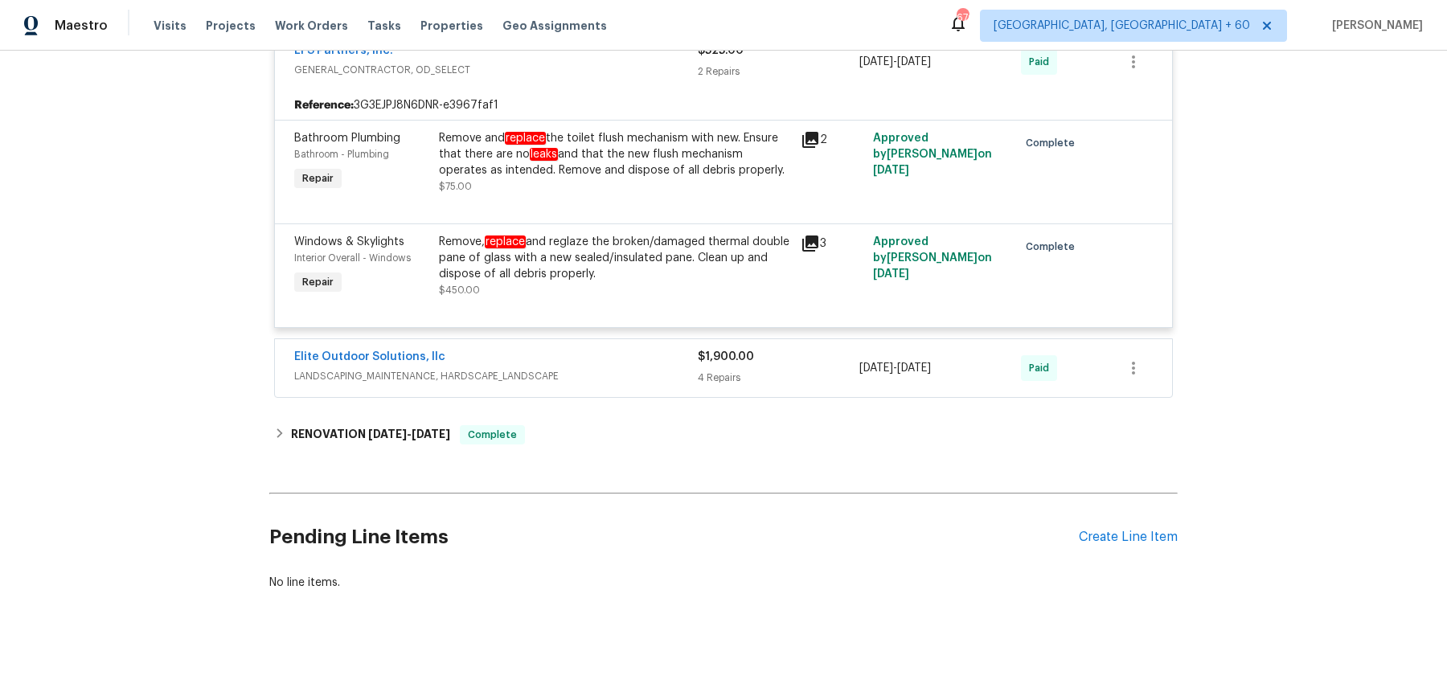
click at [641, 365] on div "Elite Outdoor Solutions, llc" at bounding box center [496, 358] width 404 height 19
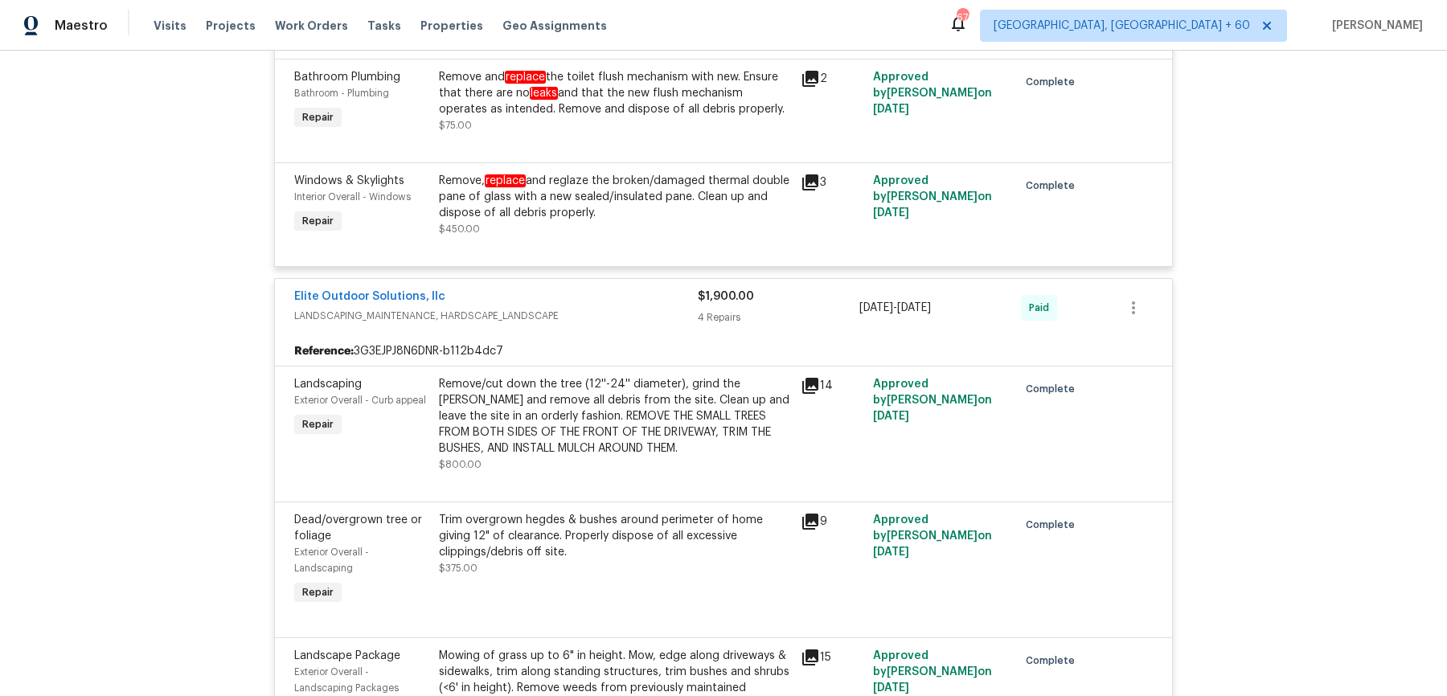
scroll to position [1741, 0]
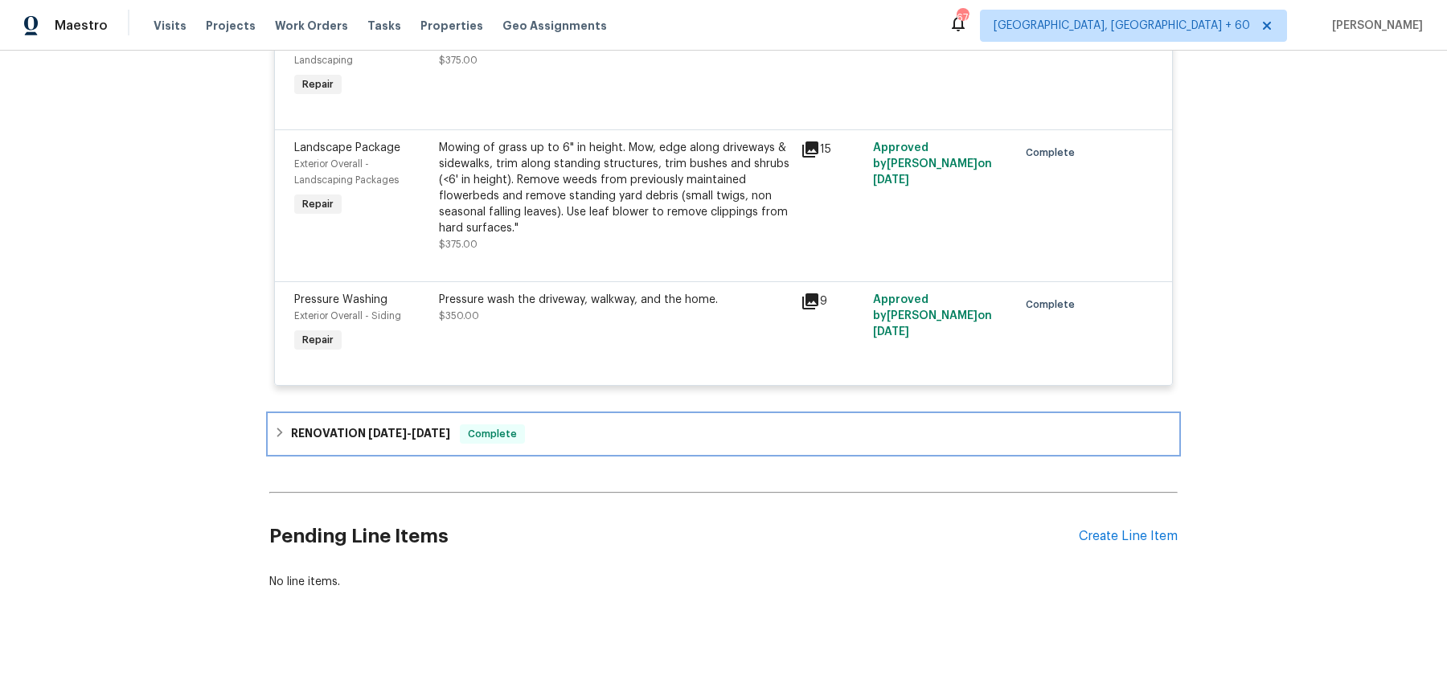
click at [600, 428] on div "RENOVATION 8/18/25 - 9/8/25 Complete" at bounding box center [723, 433] width 899 height 19
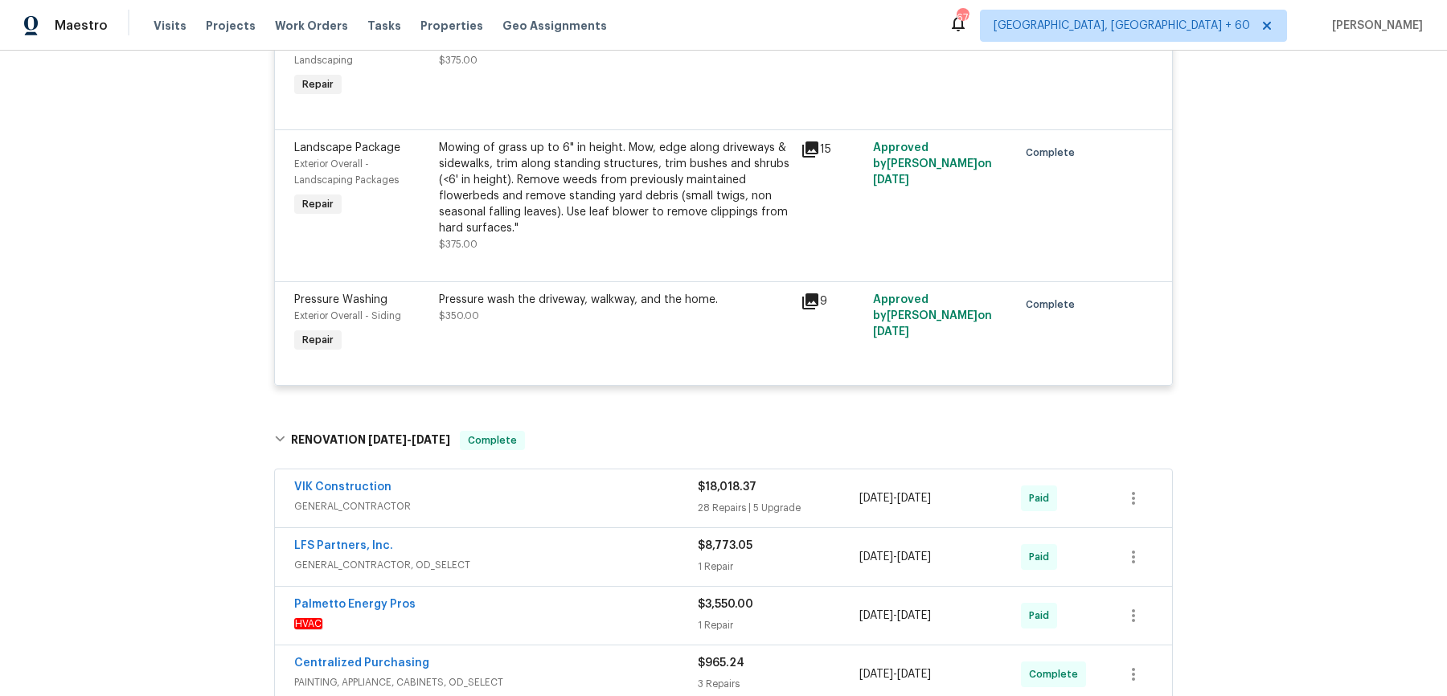
click at [600, 515] on div "VIK Construction GENERAL_CONTRACTOR" at bounding box center [496, 498] width 404 height 39
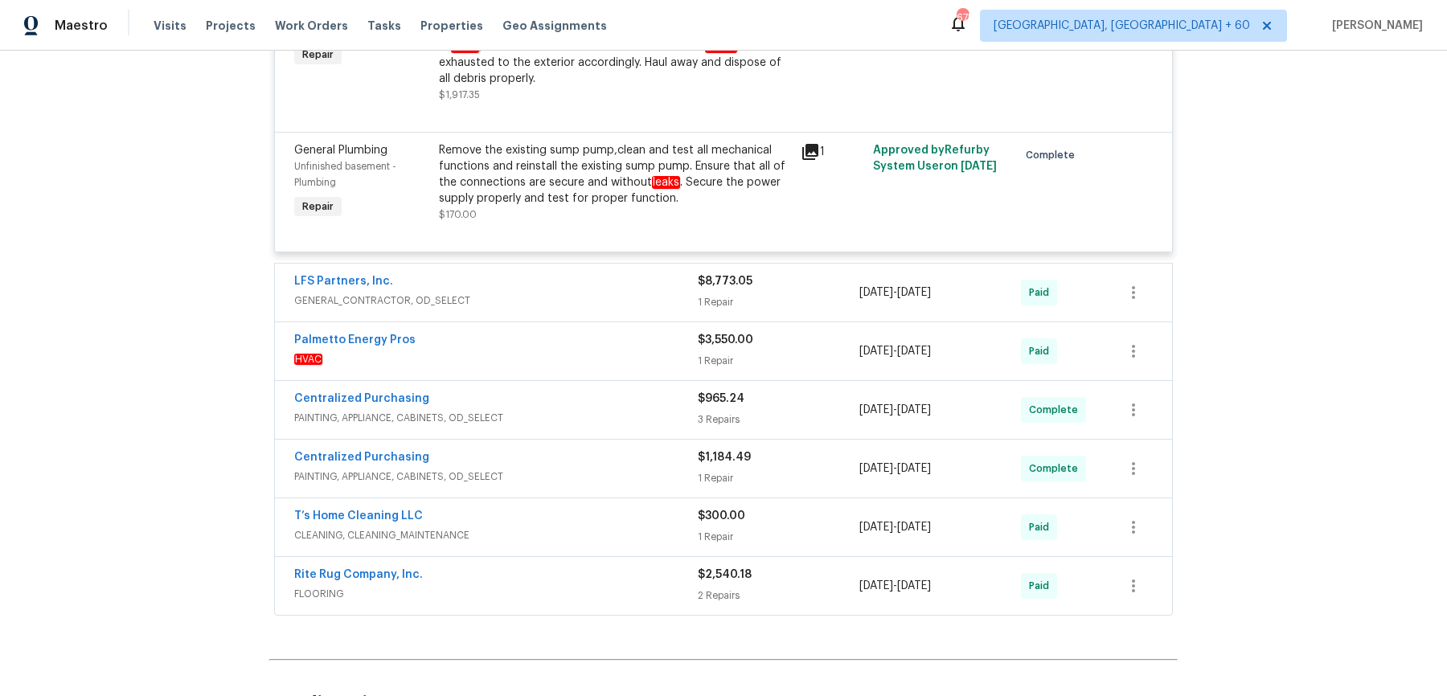
scroll to position [6808, 0]
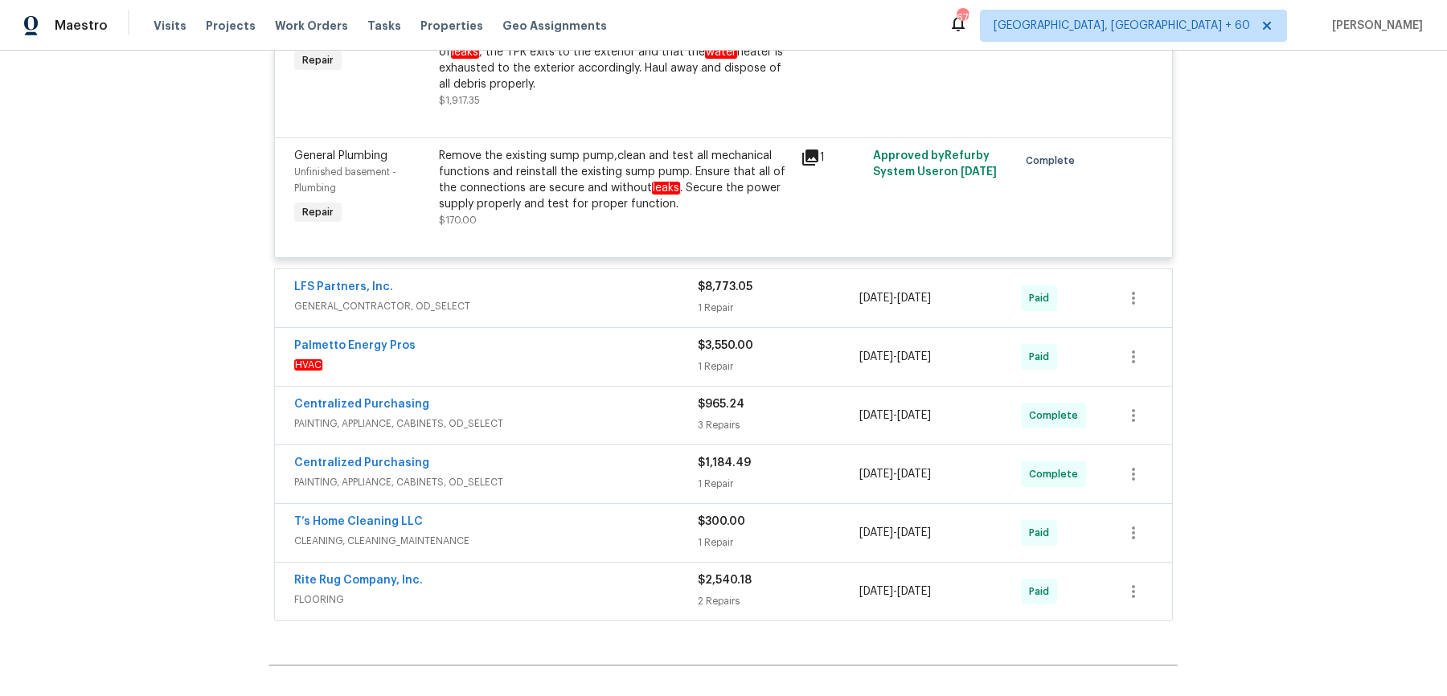
click at [613, 279] on div "LFS Partners, Inc." at bounding box center [496, 288] width 404 height 19
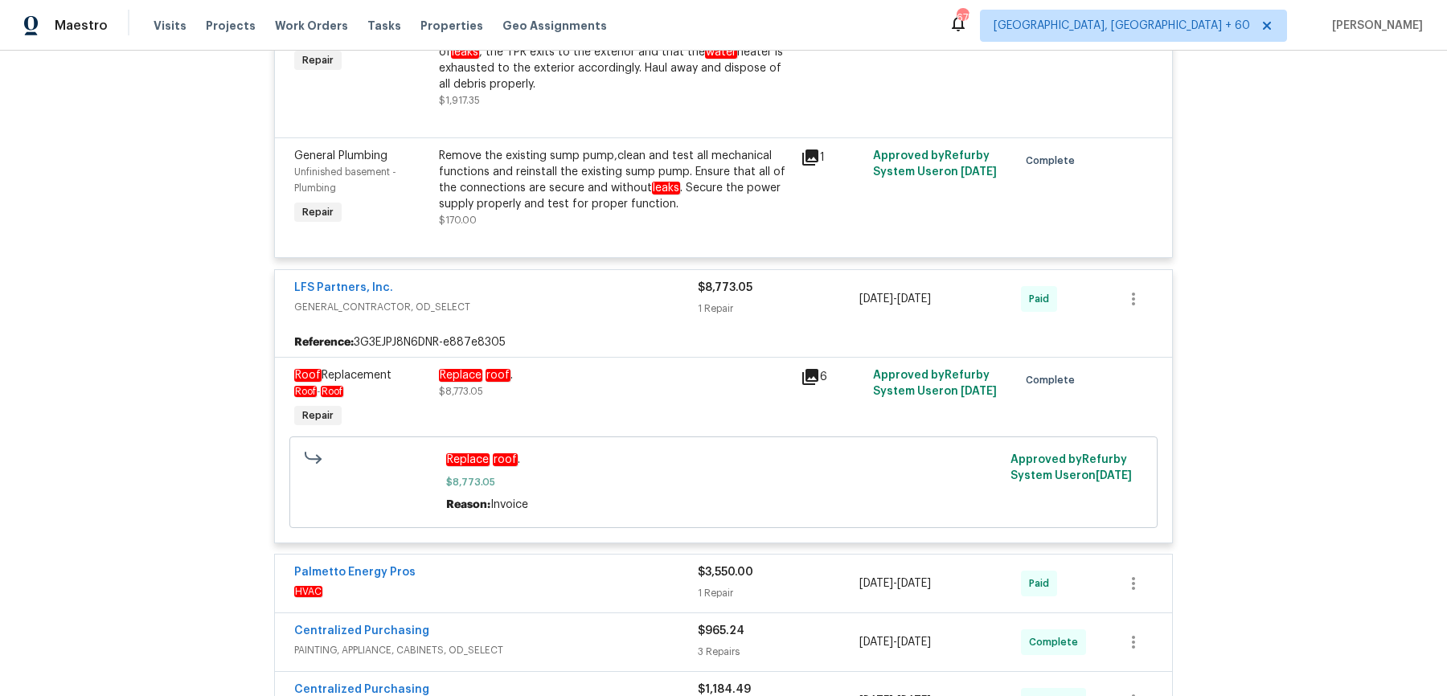
click at [725, 567] on span "$3,550.00" at bounding box center [725, 572] width 55 height 11
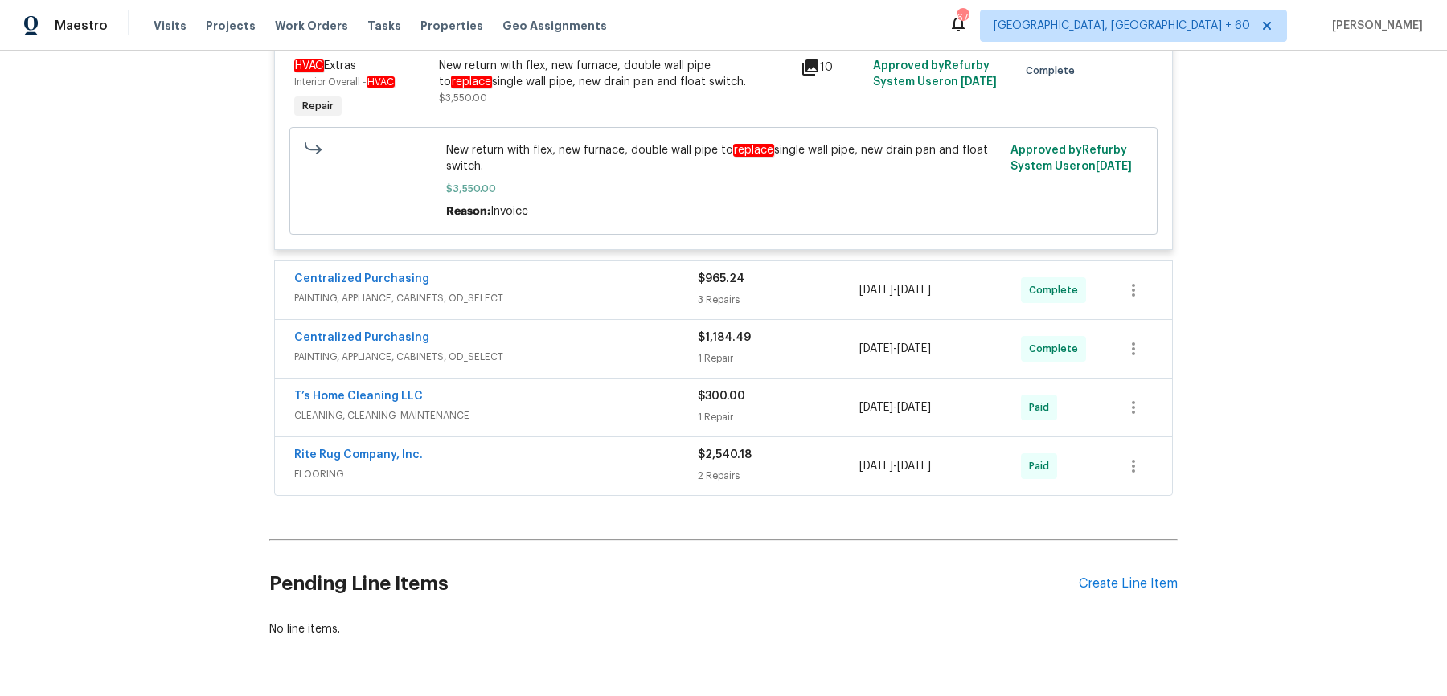
scroll to position [7406, 0]
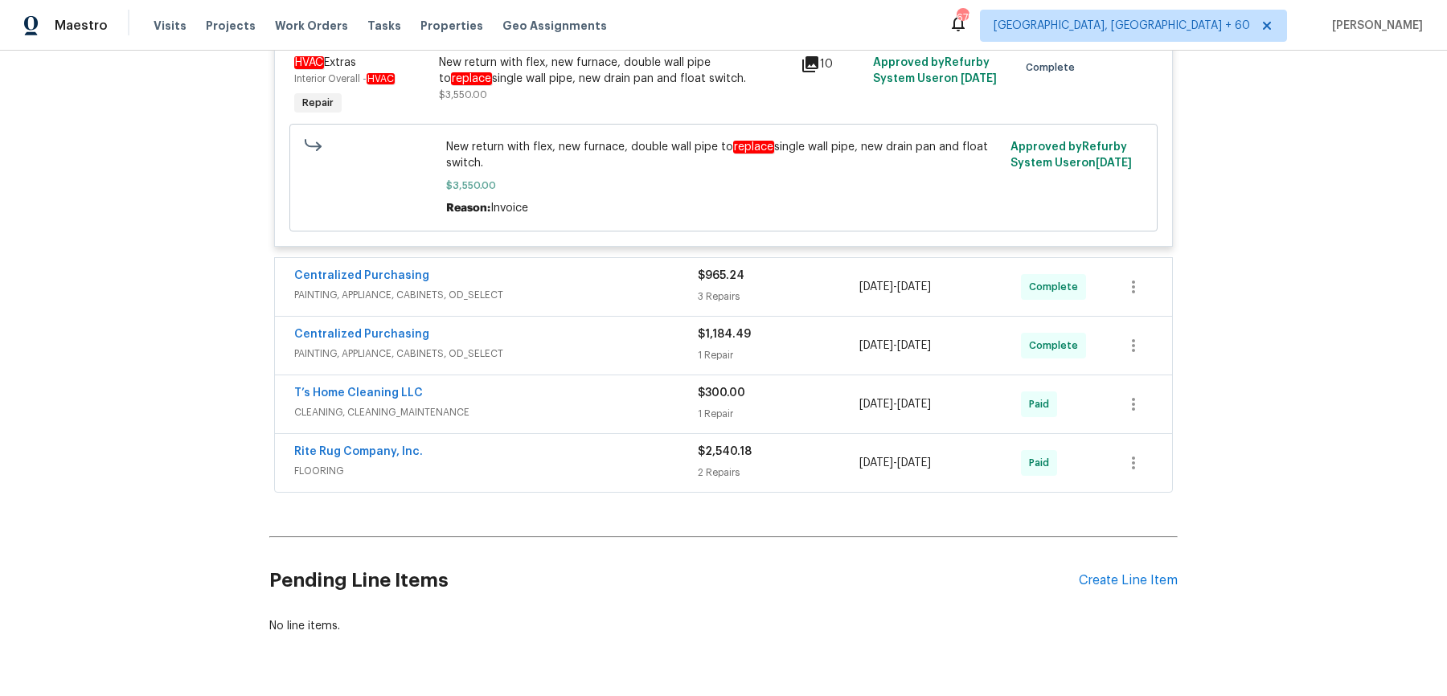
click at [638, 258] on div "Centralized Purchasing PAINTING, APPLIANCE, CABINETS, OD_SELECT $965.24 3 Repai…" at bounding box center [723, 287] width 897 height 58
click at [634, 287] on span "PAINTING, APPLIANCE, CABINETS, OD_SELECT" at bounding box center [496, 295] width 404 height 16
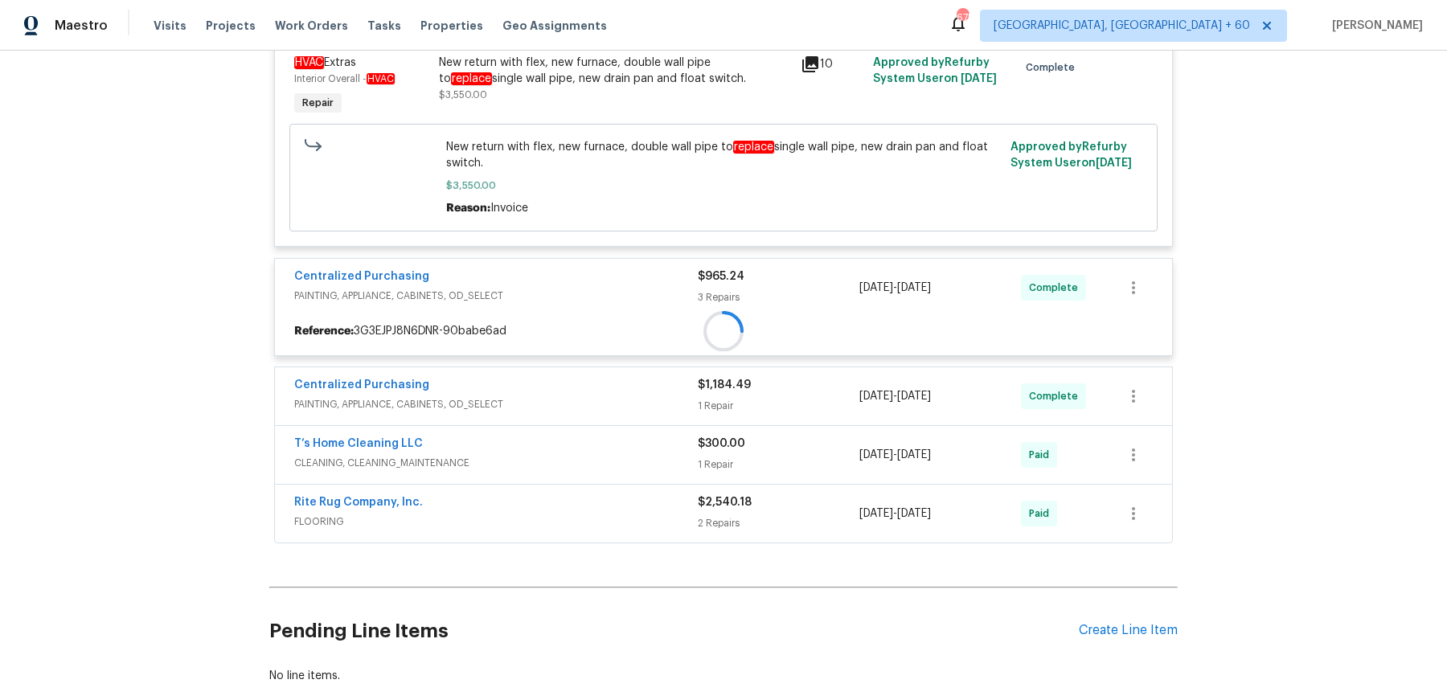
scroll to position [7456, 0]
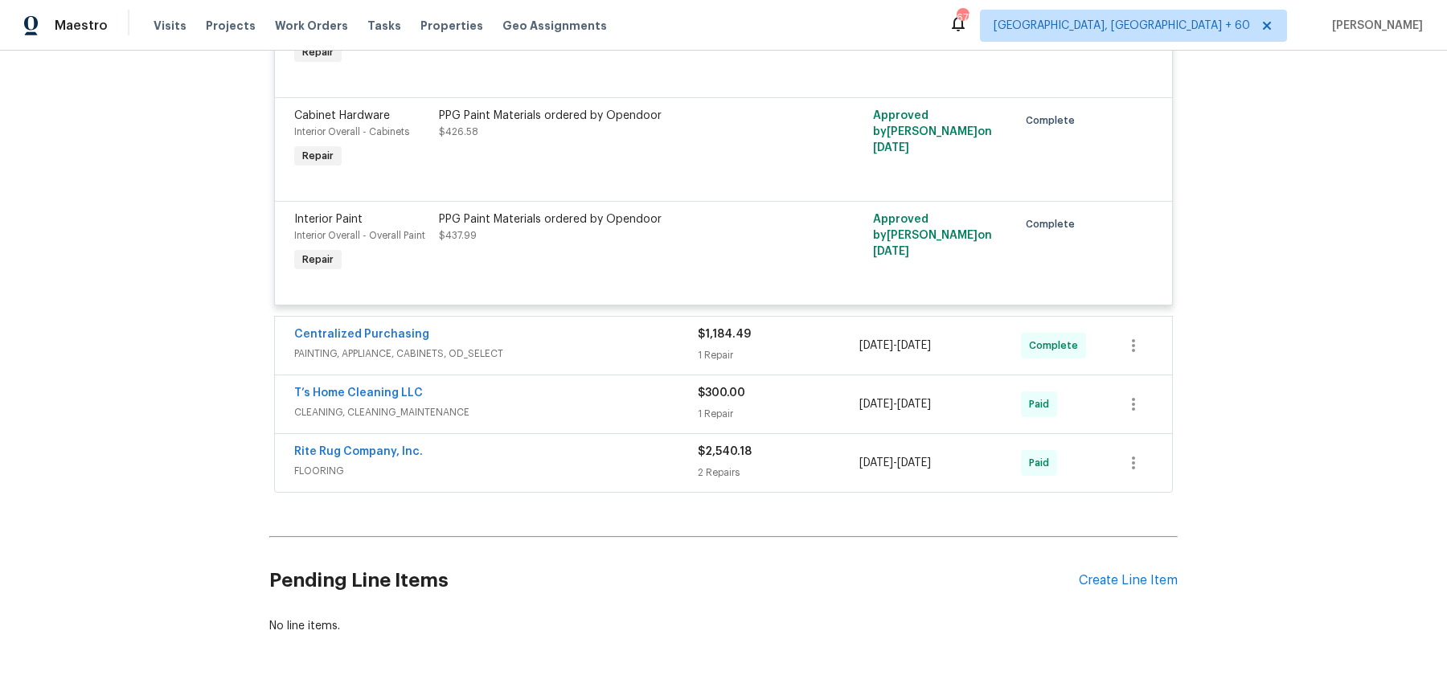
click at [618, 326] on div "Centralized Purchasing" at bounding box center [496, 335] width 404 height 19
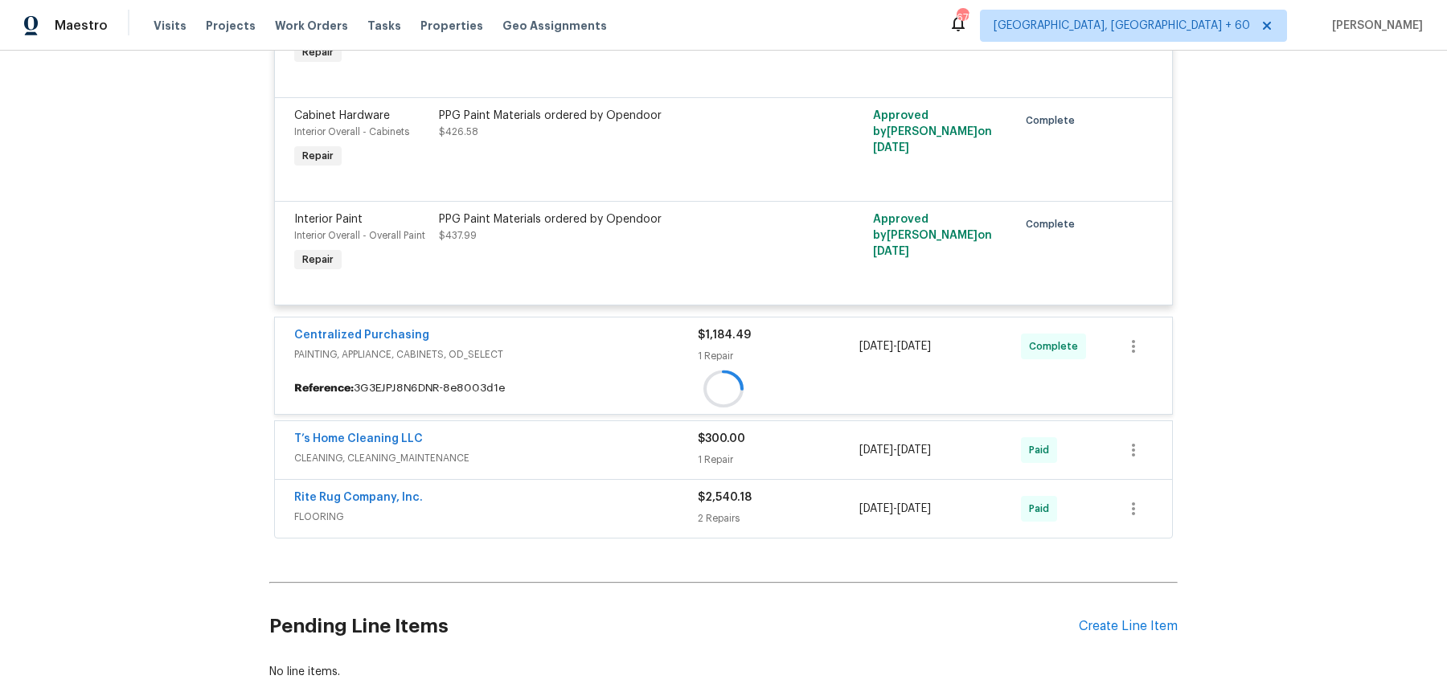
scroll to position [7809, 0]
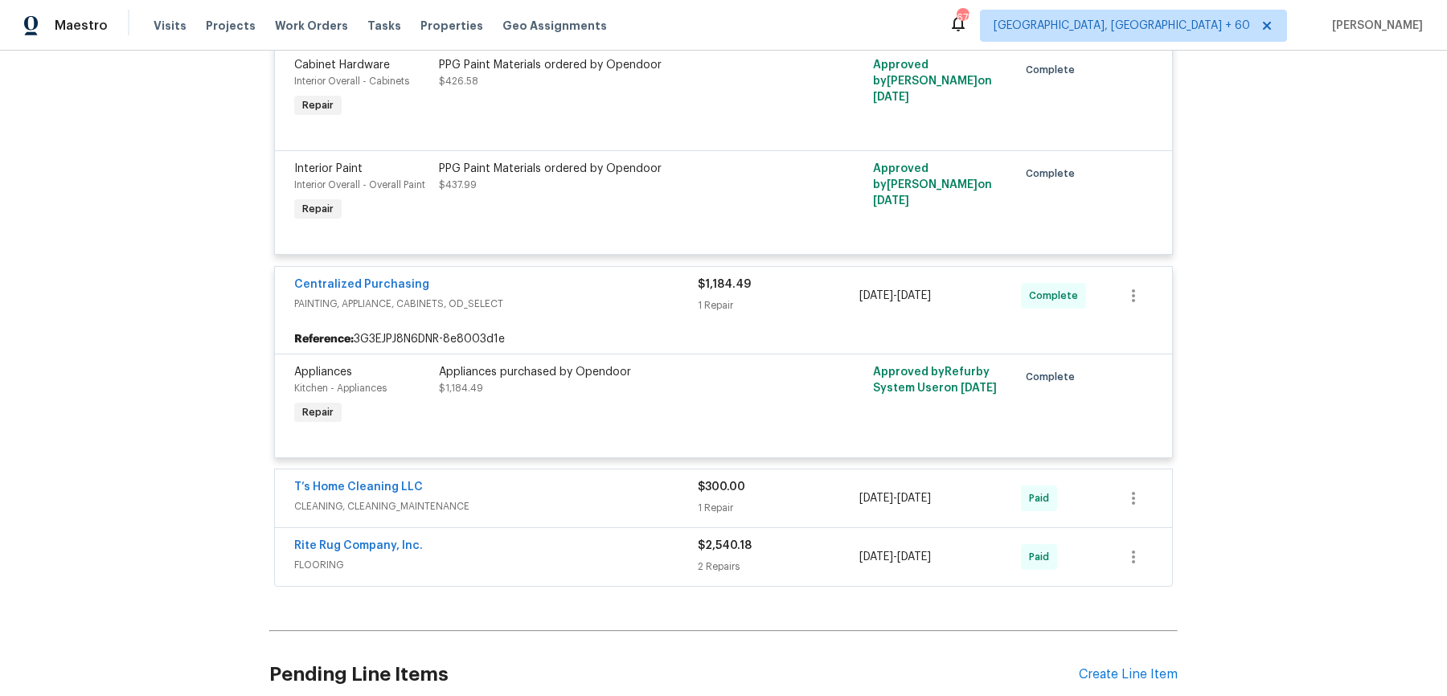
click at [596, 479] on div "T’s Home Cleaning LLC" at bounding box center [496, 488] width 404 height 19
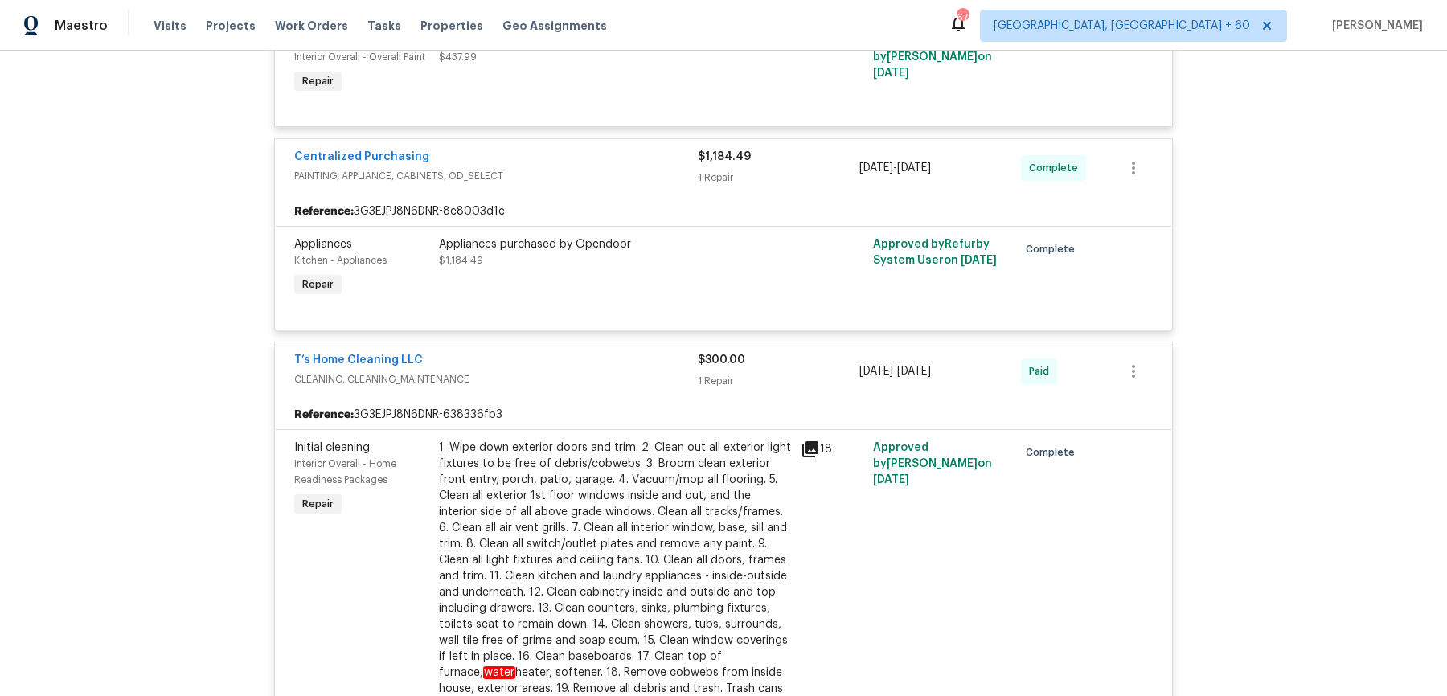
scroll to position [8338, 0]
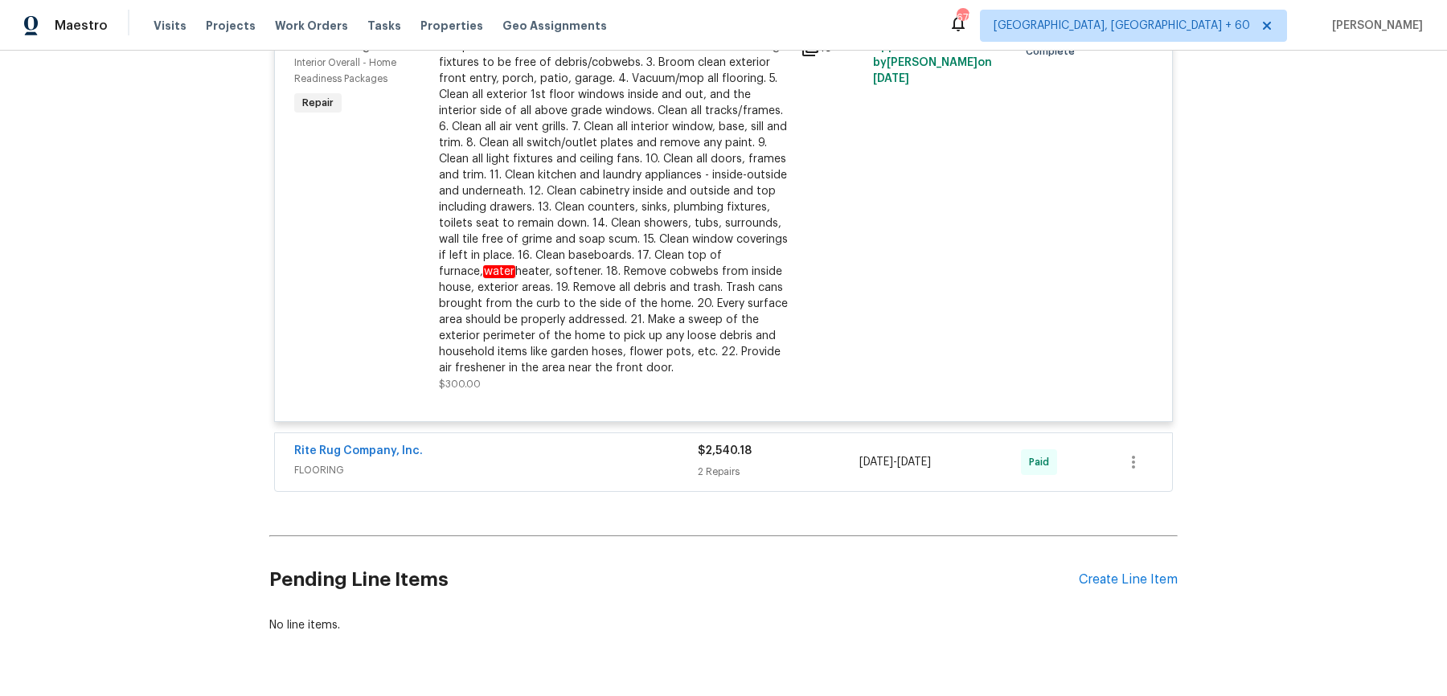
click at [596, 462] on span "FLOORING" at bounding box center [496, 470] width 404 height 16
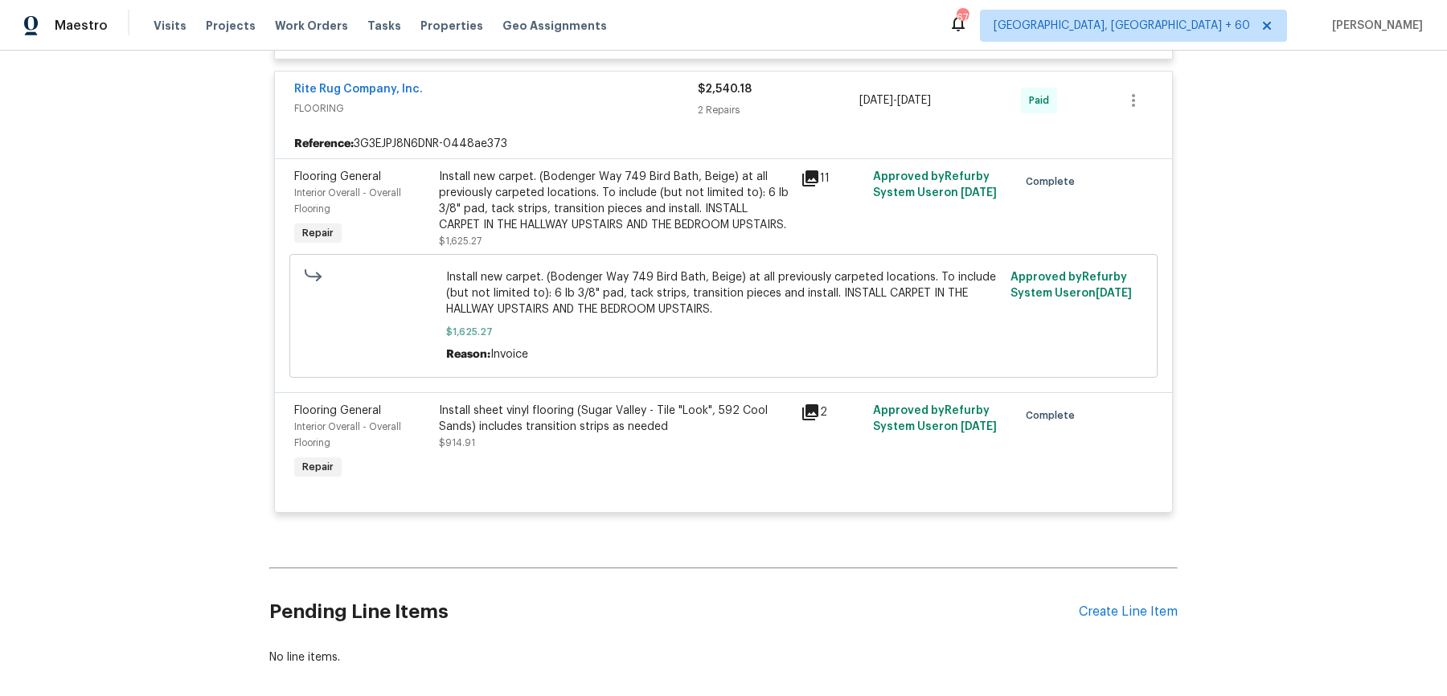
scroll to position [8733, 0]
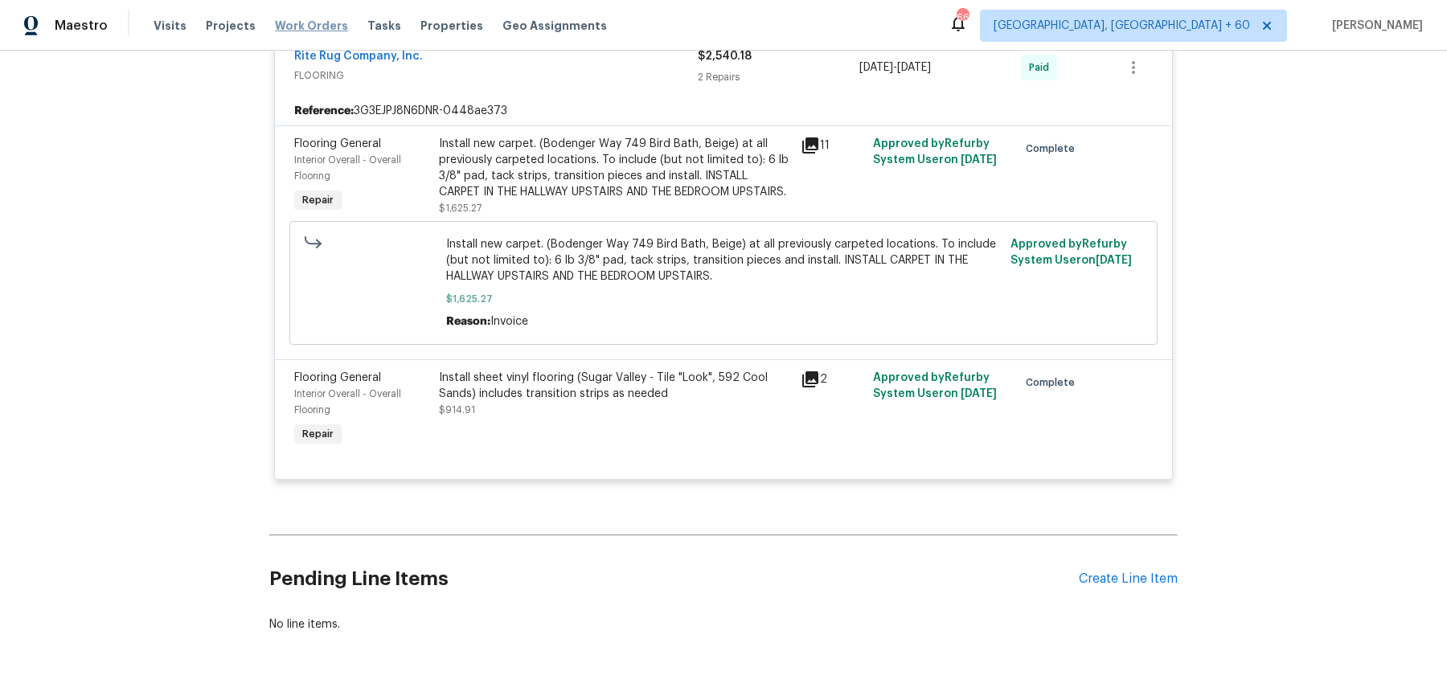
click at [294, 23] on span "Work Orders" at bounding box center [311, 26] width 73 height 16
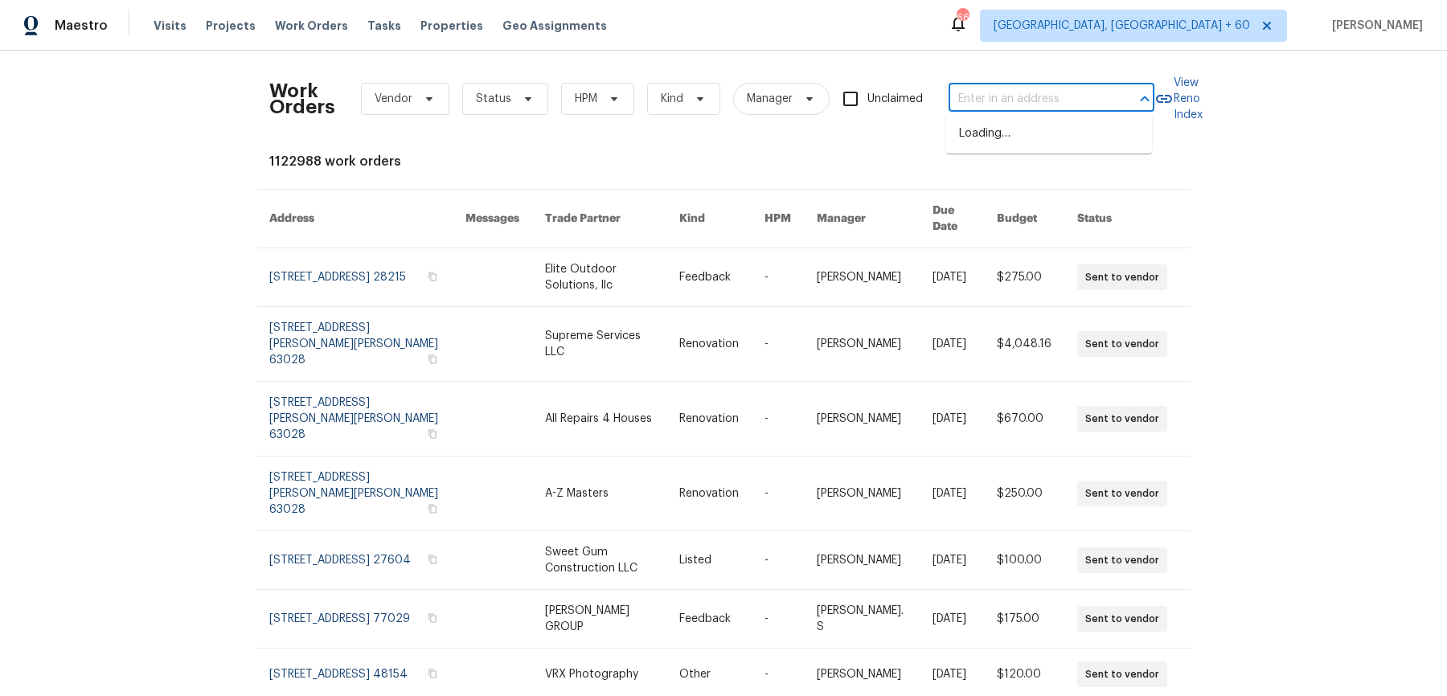
click at [1029, 107] on input "text" at bounding box center [1029, 99] width 161 height 25
paste input "210 Woodbridge Dr Dallas, GA 30157"
type input "210 Woodbridge Dr Dallas, GA 30157"
click at [1019, 140] on li "210 Woodbridge Dr, Dallas, GA 30157" at bounding box center [1049, 134] width 206 height 27
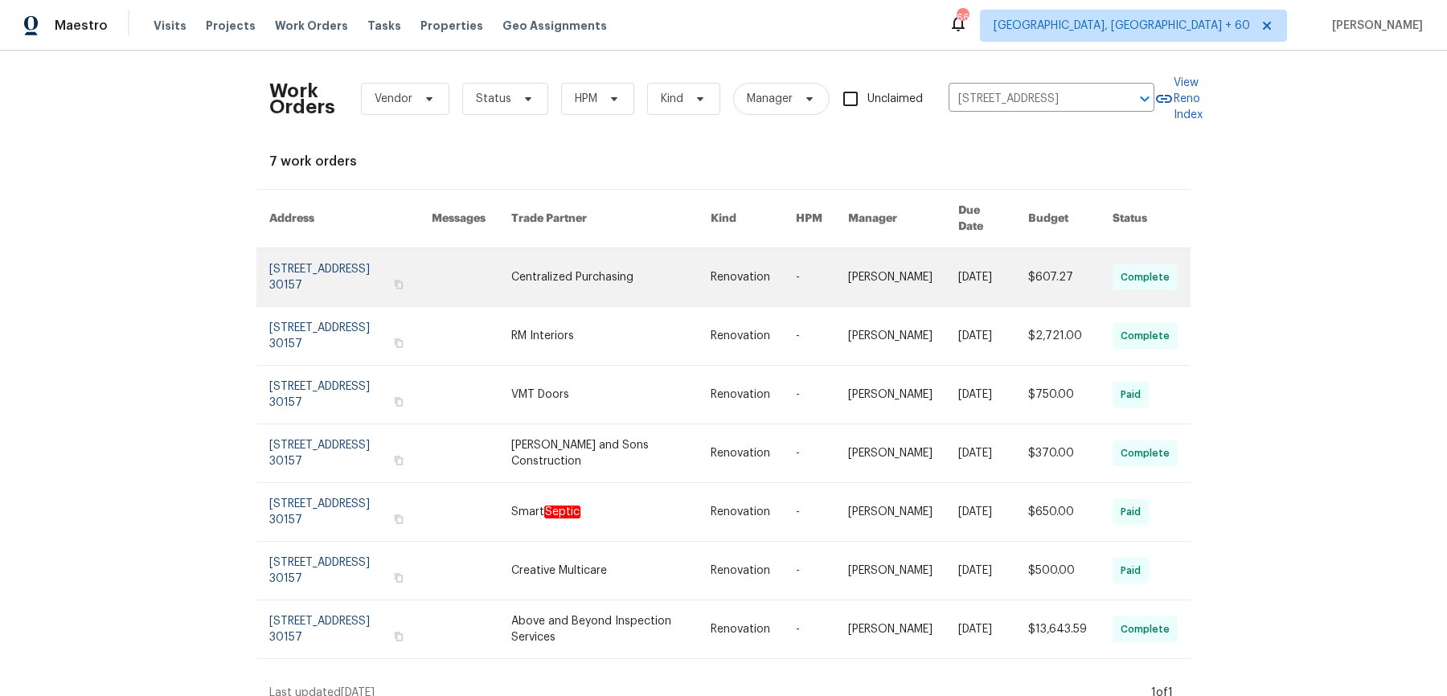
click at [863, 269] on link at bounding box center [903, 277] width 110 height 58
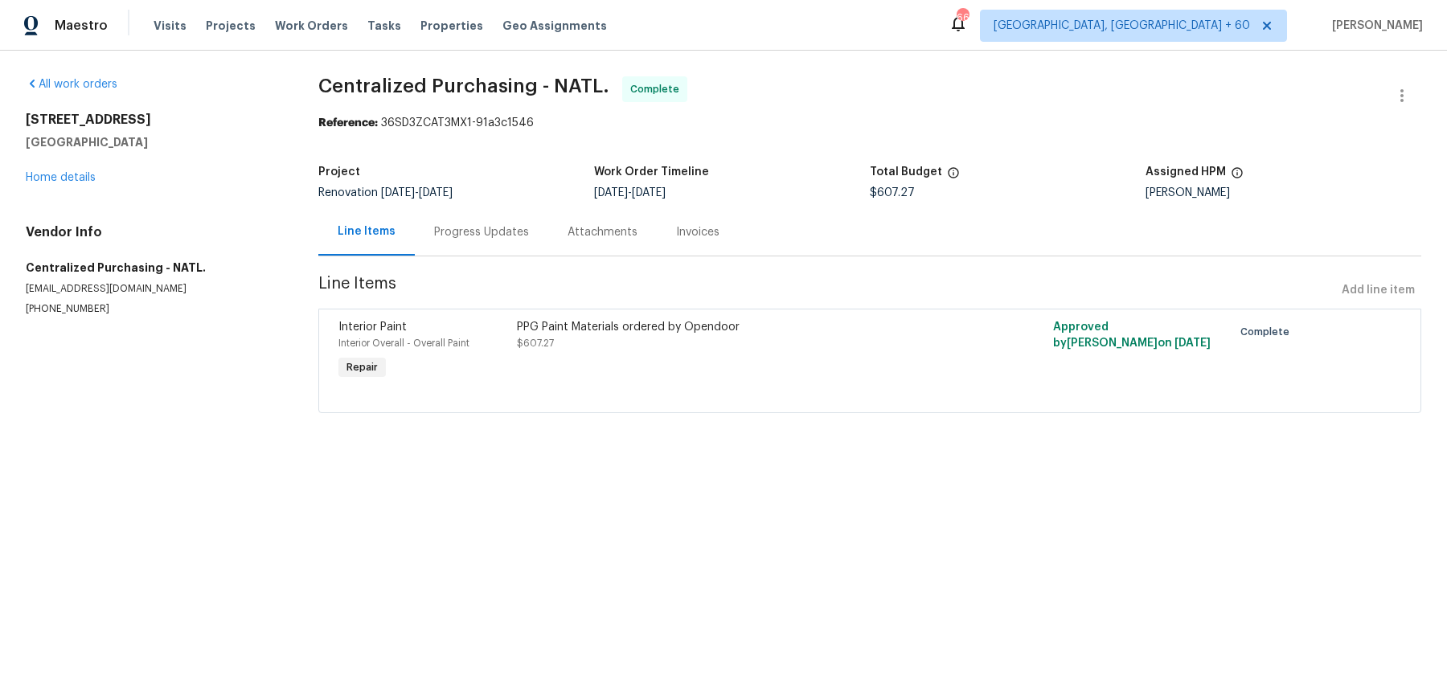
click at [56, 182] on div "210 Woodbridge Dr Dallas, GA 30157 Home details" at bounding box center [153, 149] width 254 height 74
click at [68, 170] on div "210 Woodbridge Dr Dallas, GA 30157 Home details" at bounding box center [153, 149] width 254 height 74
click at [64, 176] on link "Home details" at bounding box center [61, 177] width 70 height 11
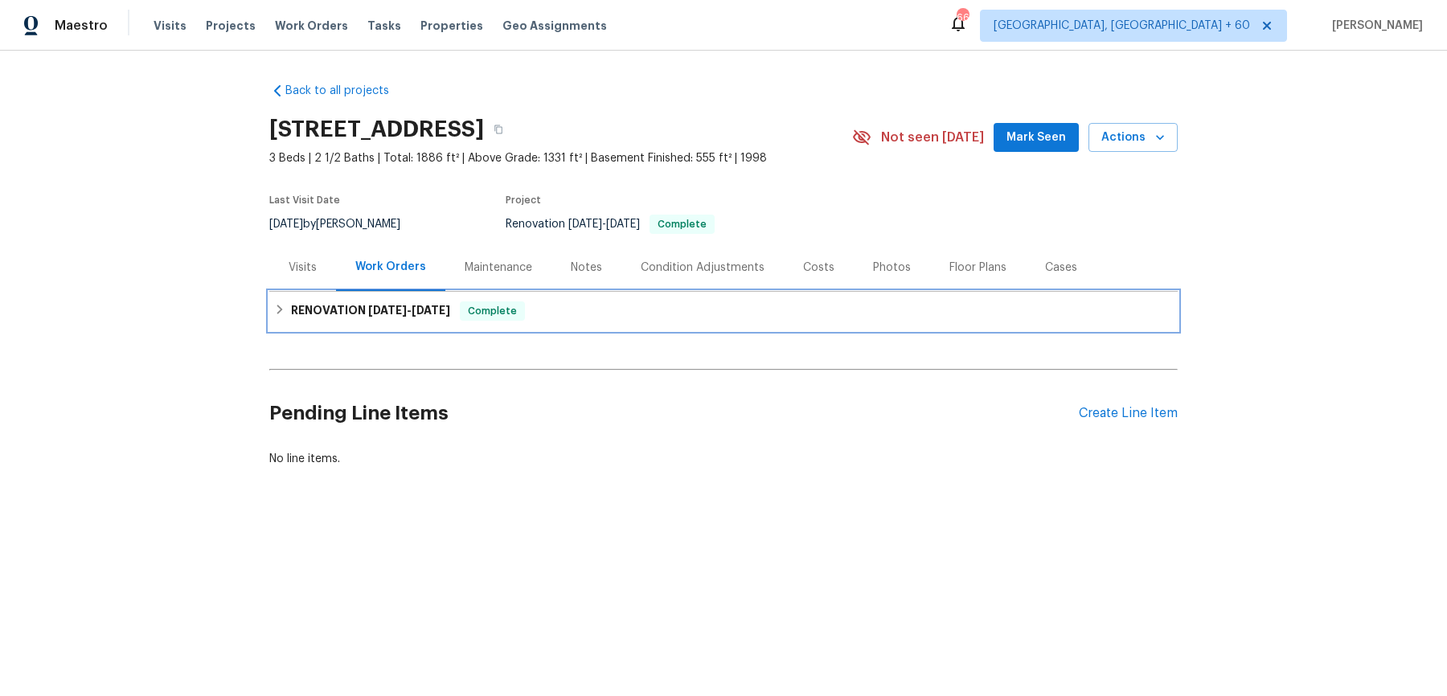
click at [555, 308] on div "RENOVATION 9/10/25 - 9/19/25 Complete" at bounding box center [723, 310] width 899 height 19
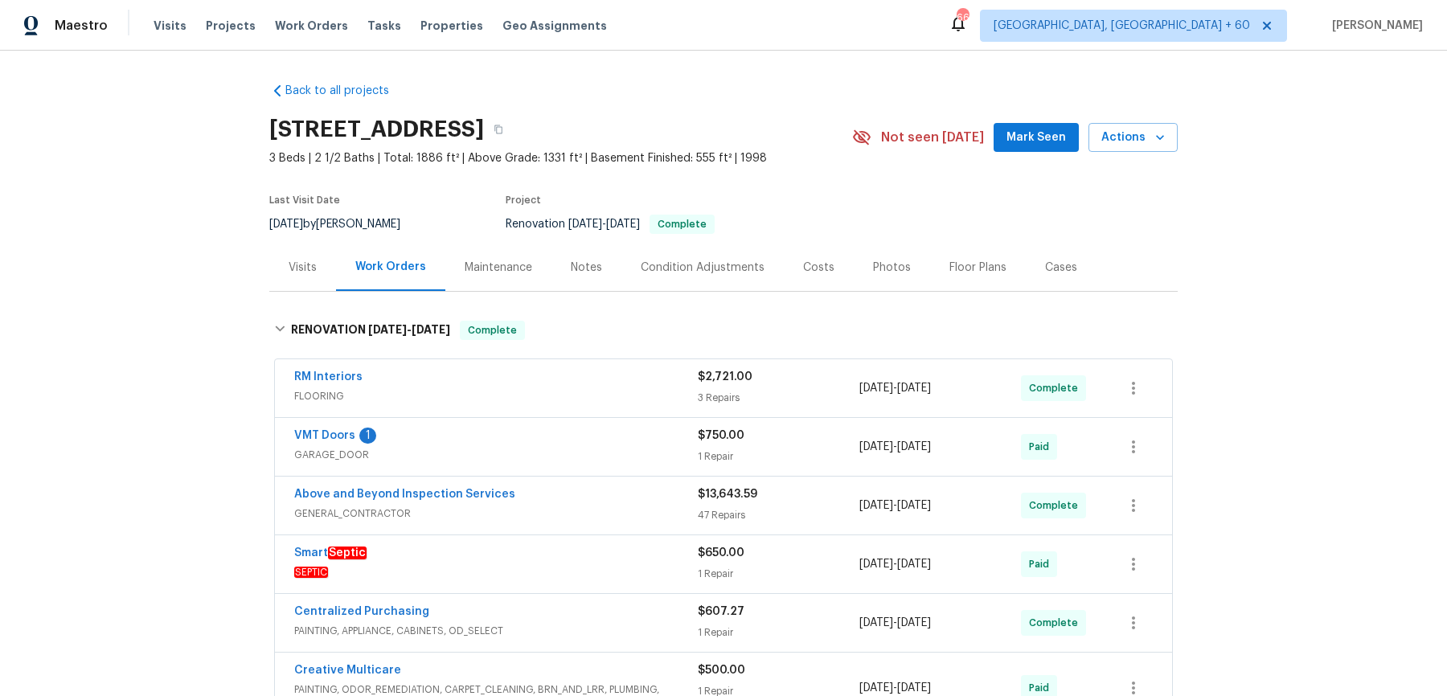
click at [604, 388] on span "FLOORING" at bounding box center [496, 396] width 404 height 16
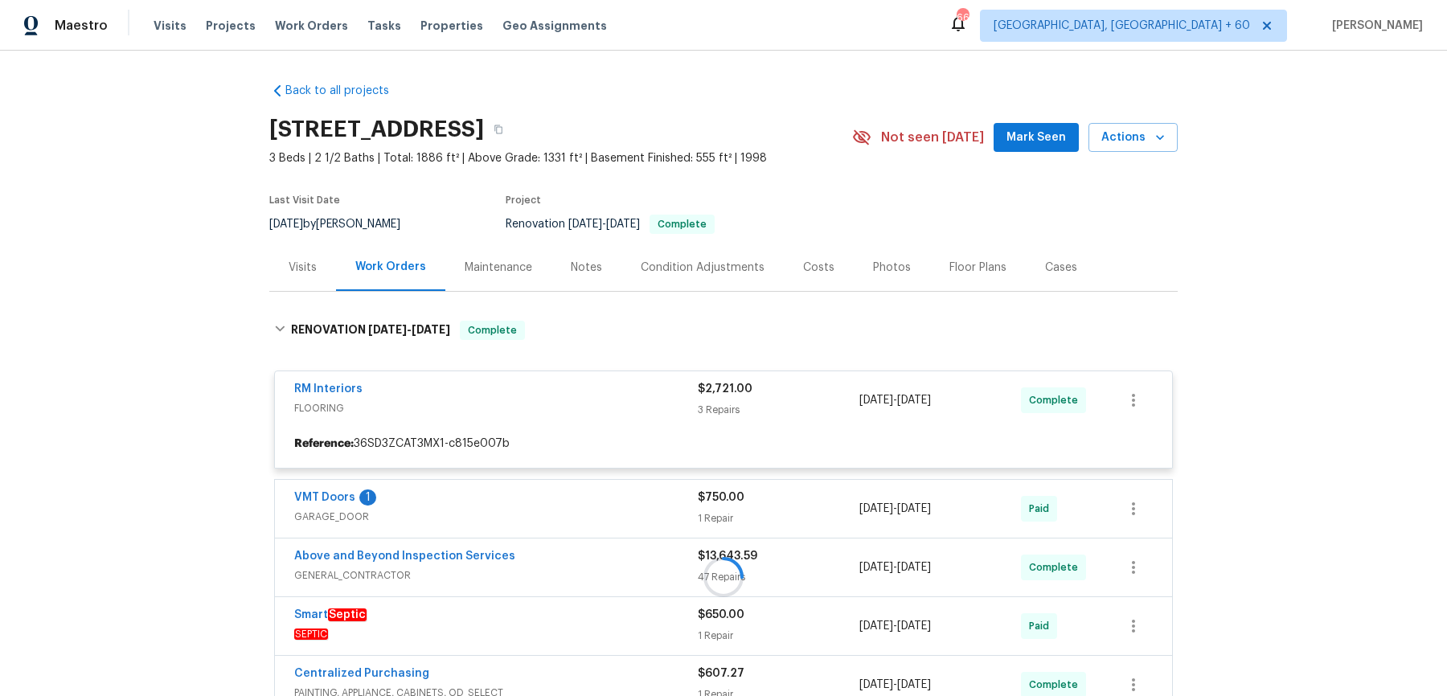
scroll to position [394, 0]
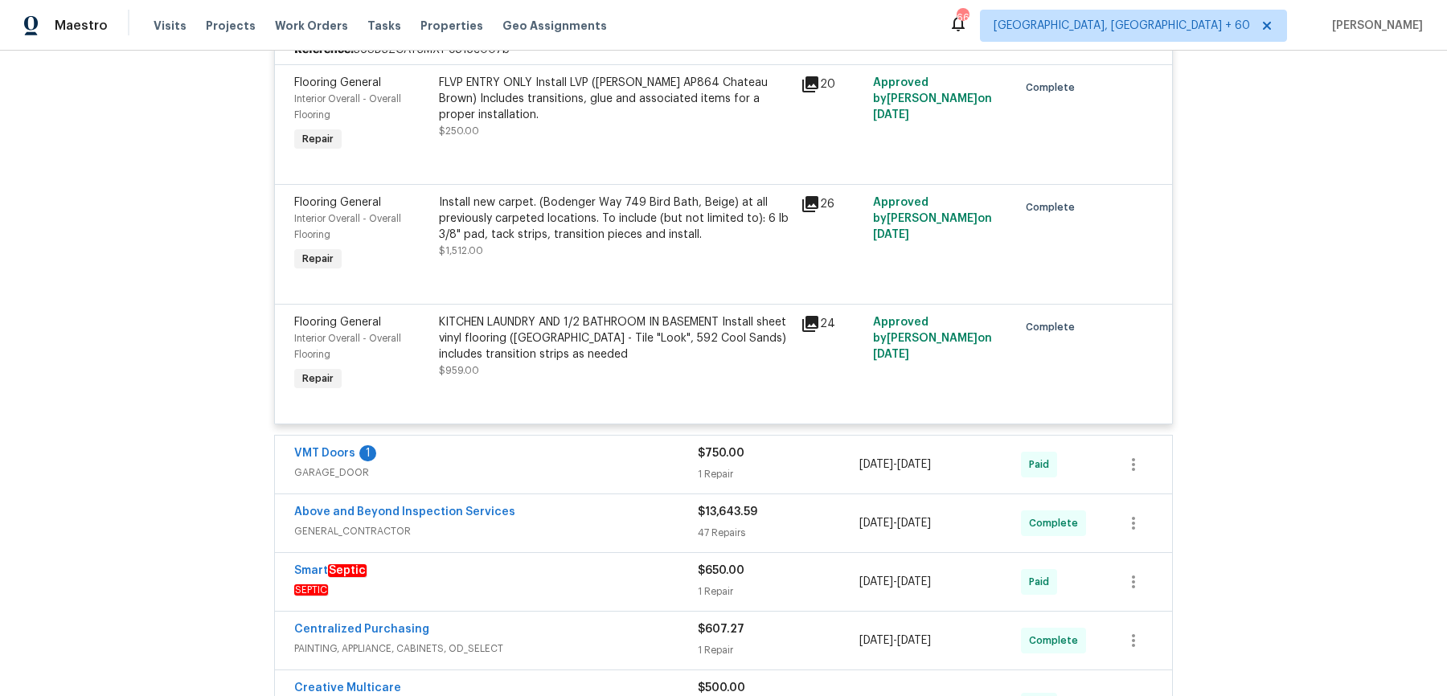
click at [590, 461] on div "VMT Doors 1" at bounding box center [496, 454] width 404 height 19
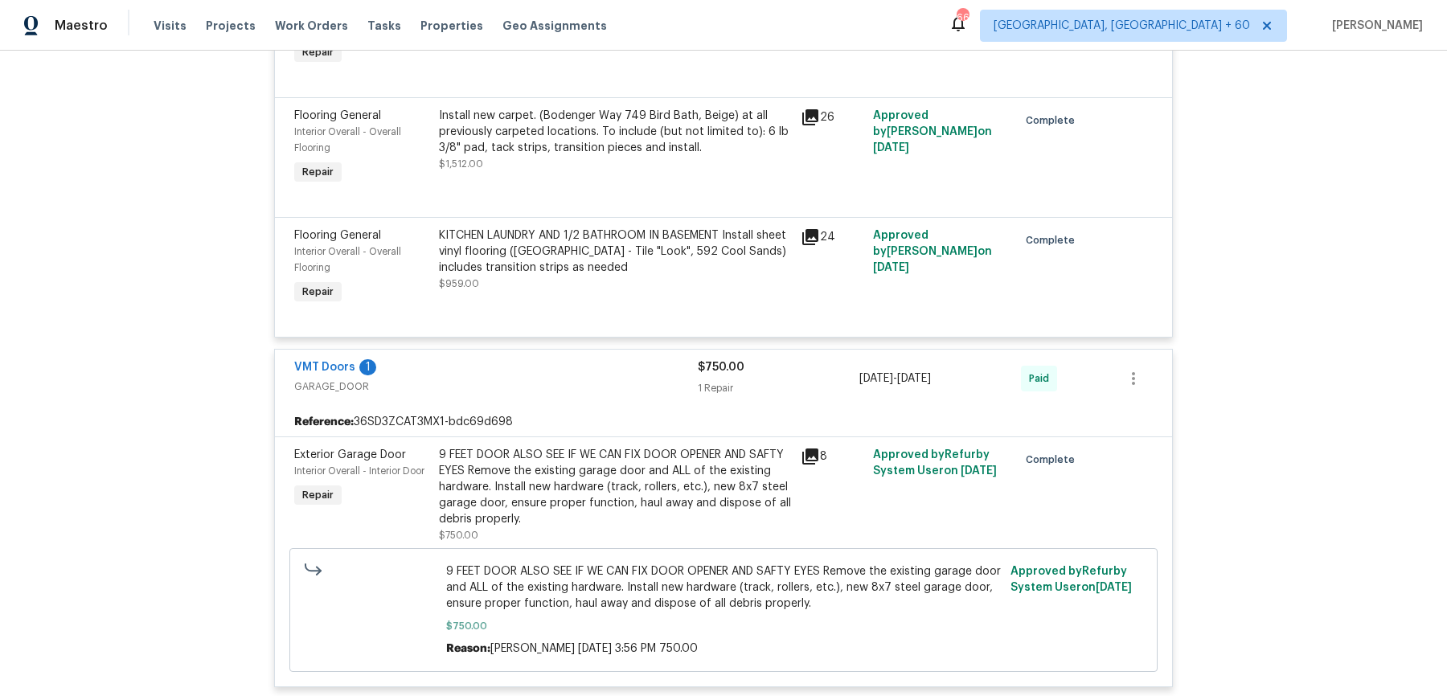
scroll to position [1036, 0]
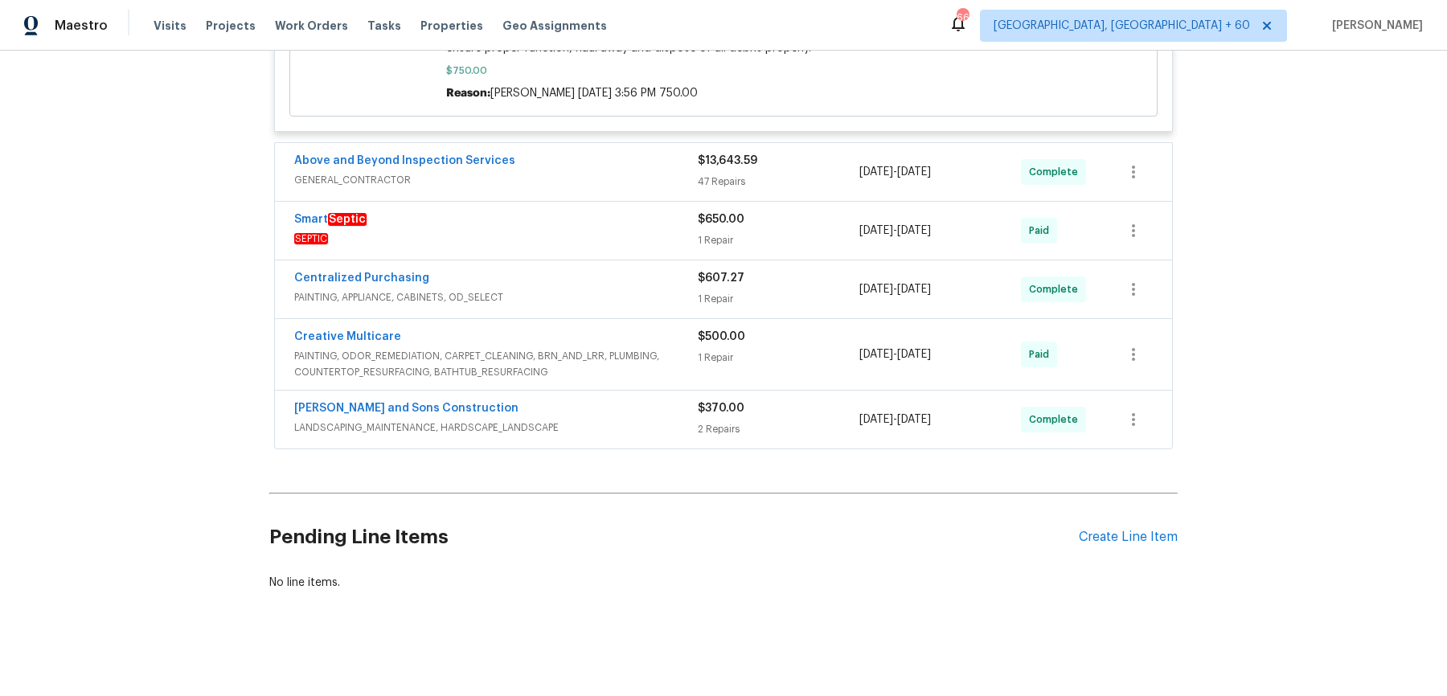
click at [666, 181] on span "GENERAL_CONTRACTOR" at bounding box center [496, 180] width 404 height 16
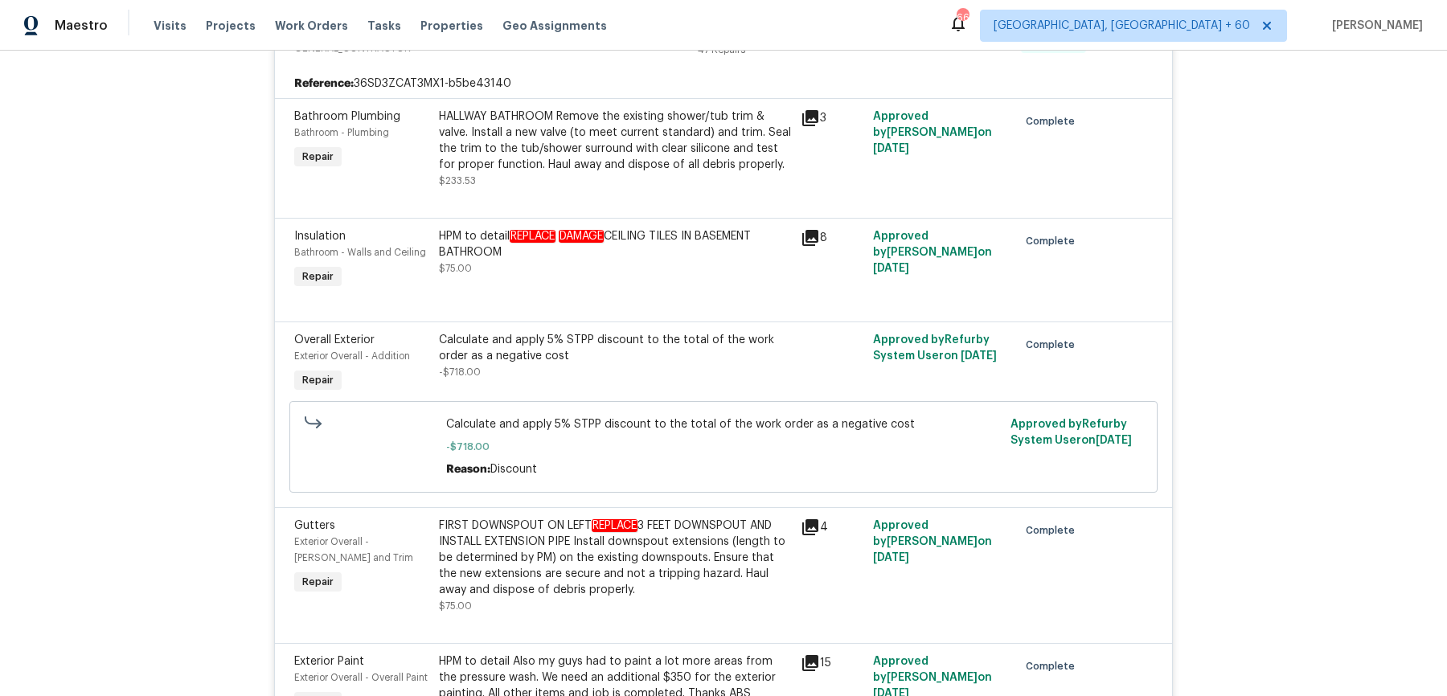
scroll to position [7408, 0]
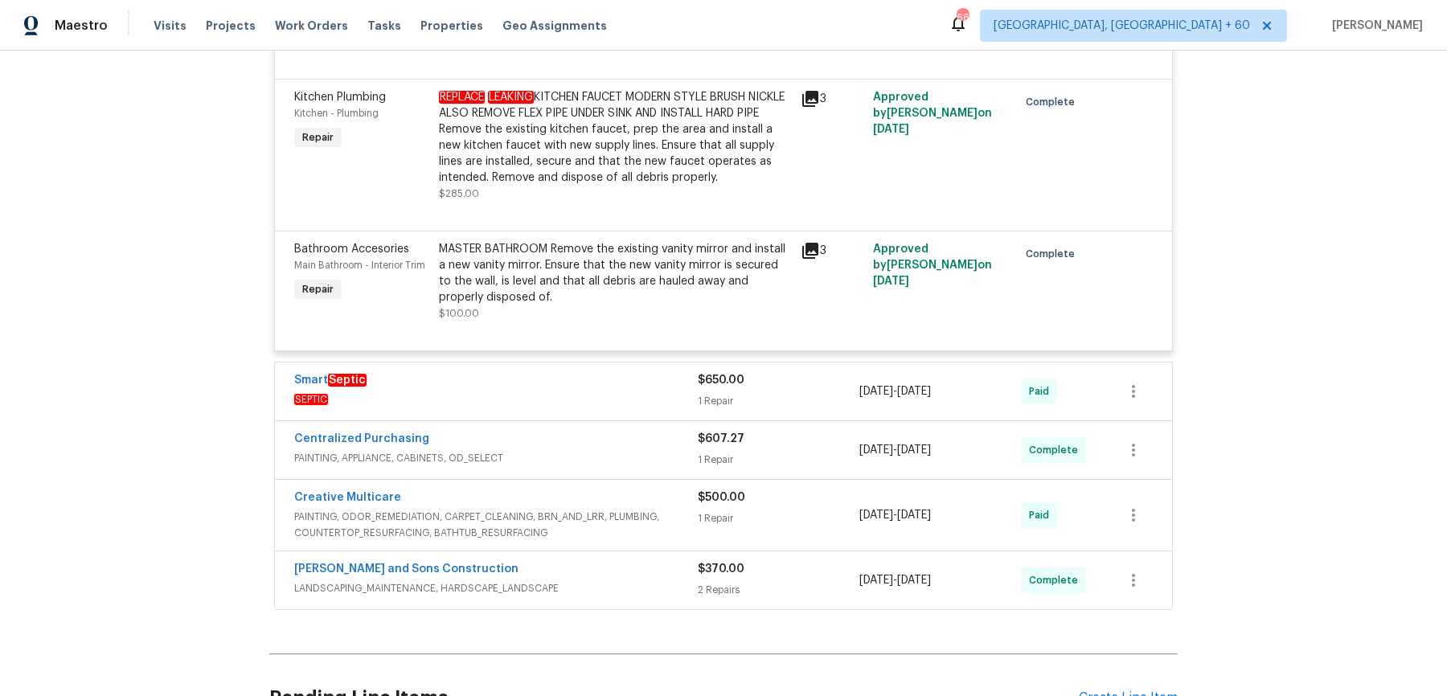
click at [591, 375] on div "Smart Septic" at bounding box center [496, 381] width 404 height 19
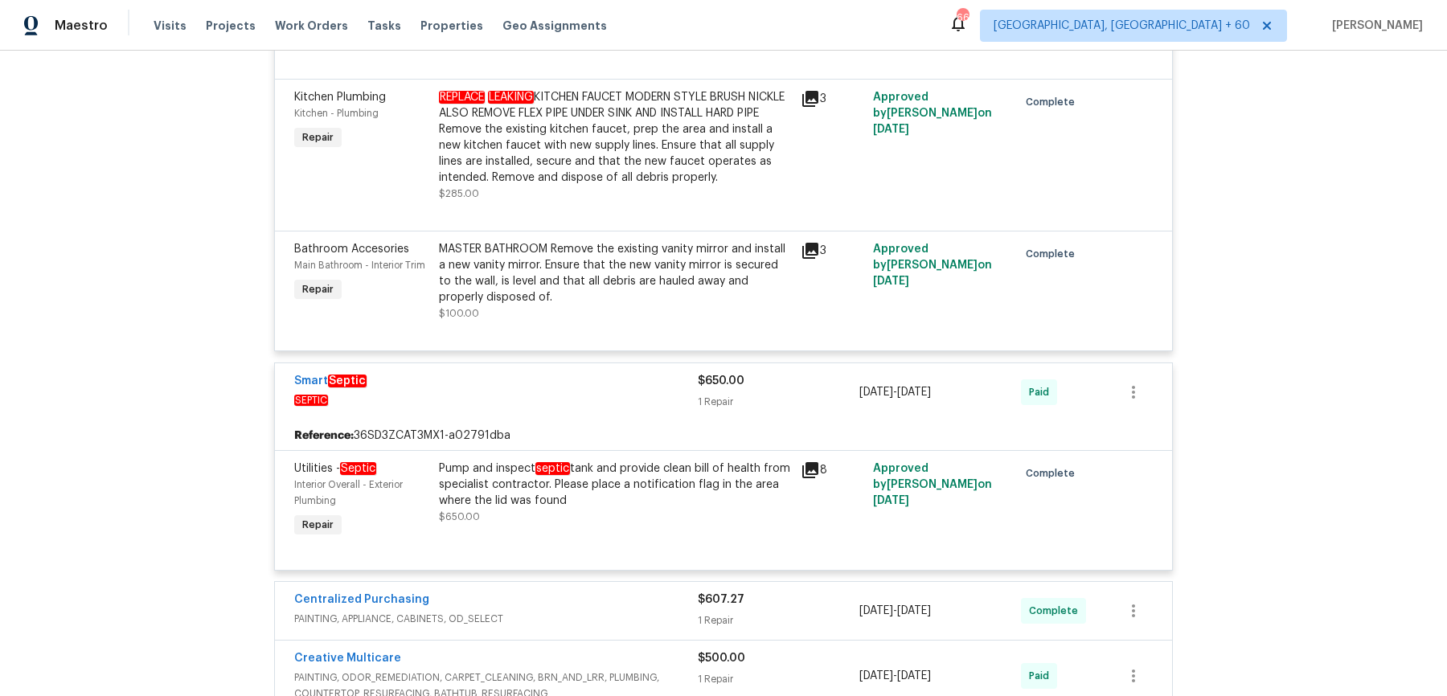
scroll to position [7505, 0]
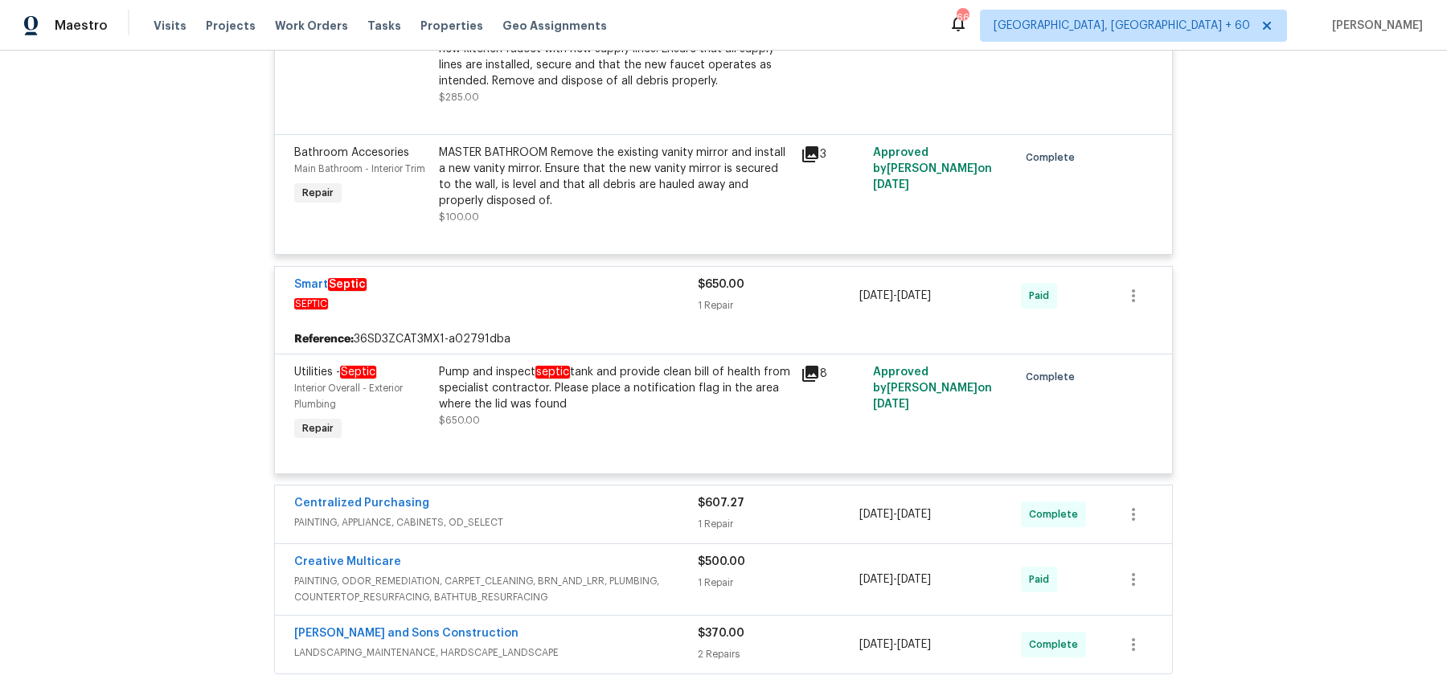
click at [597, 498] on div "Centralized Purchasing" at bounding box center [496, 504] width 404 height 19
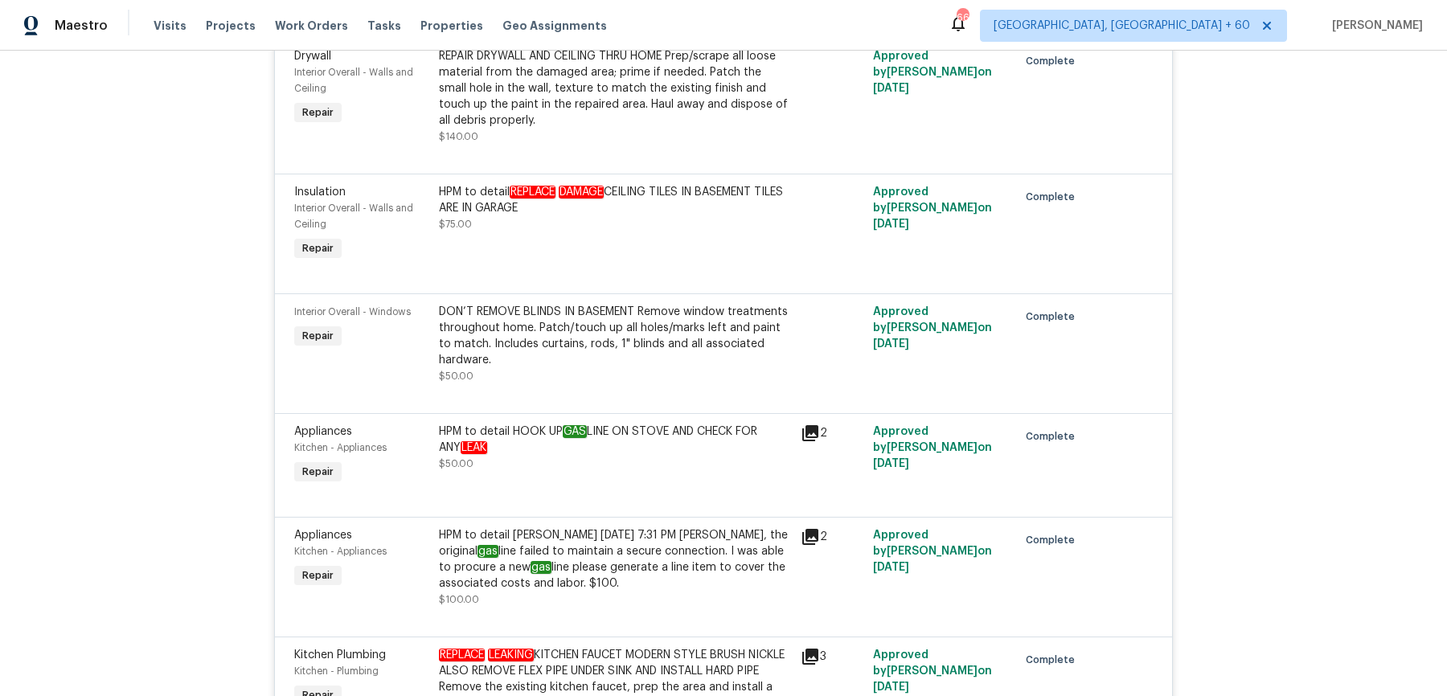
scroll to position [7869, 0]
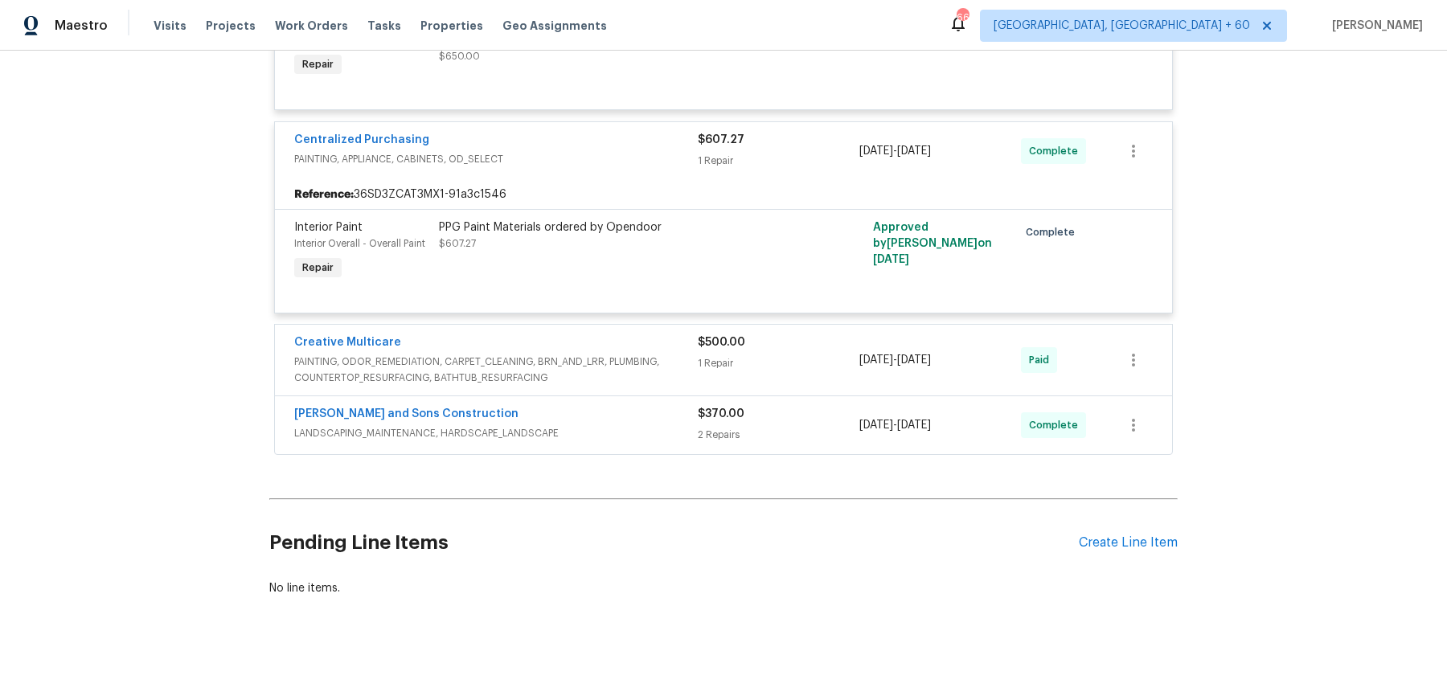
click at [678, 355] on span "PAINTING, ODOR_REMEDIATION, CARPET_CLEANING, BRN_AND_LRR, PLUMBING, COUNTERTOP_…" at bounding box center [496, 370] width 404 height 32
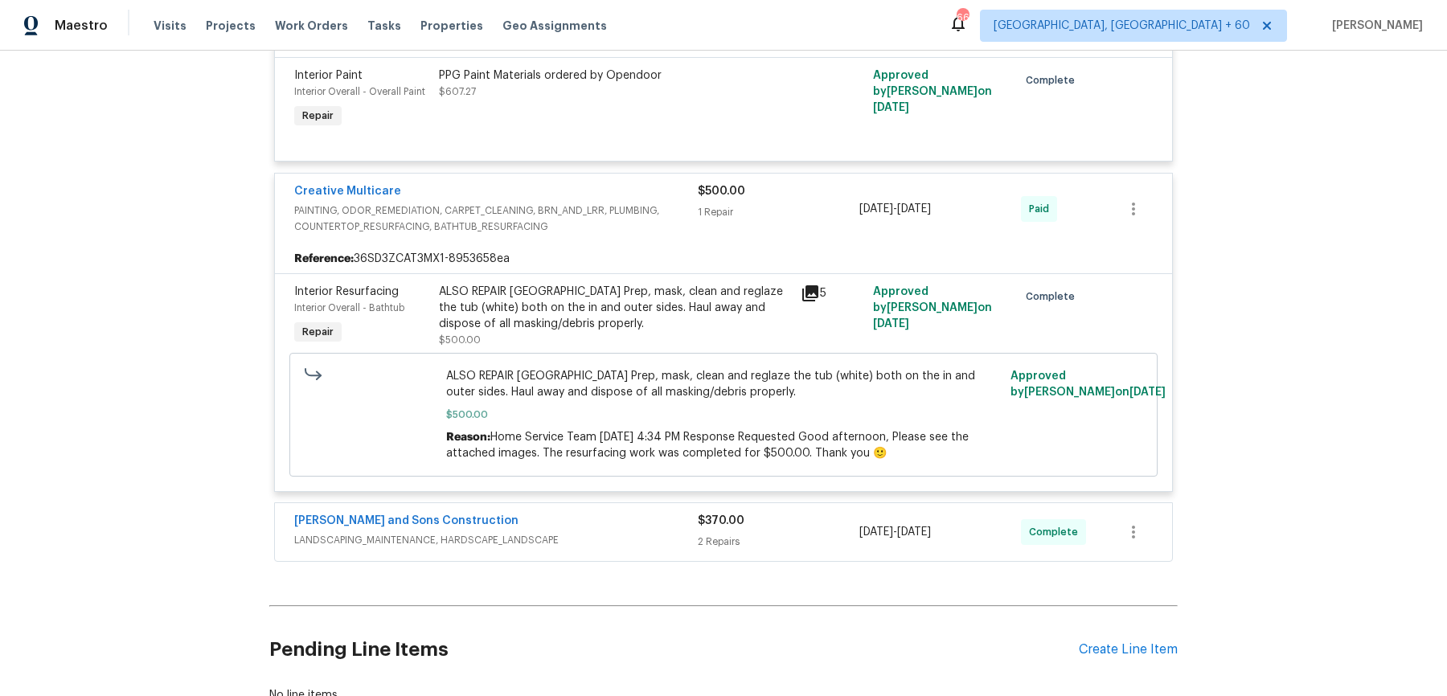
scroll to position [8097, 0]
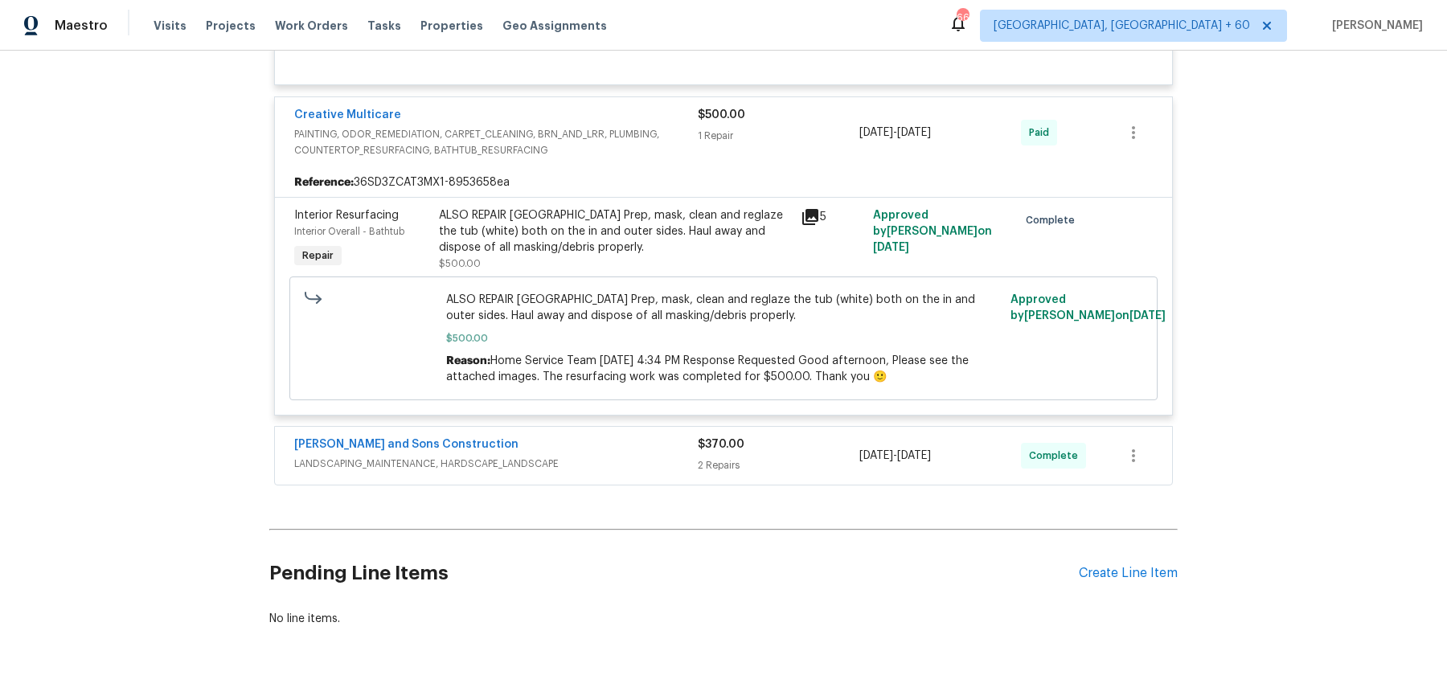
click at [670, 445] on div "Reyes and Sons Construction" at bounding box center [496, 446] width 404 height 19
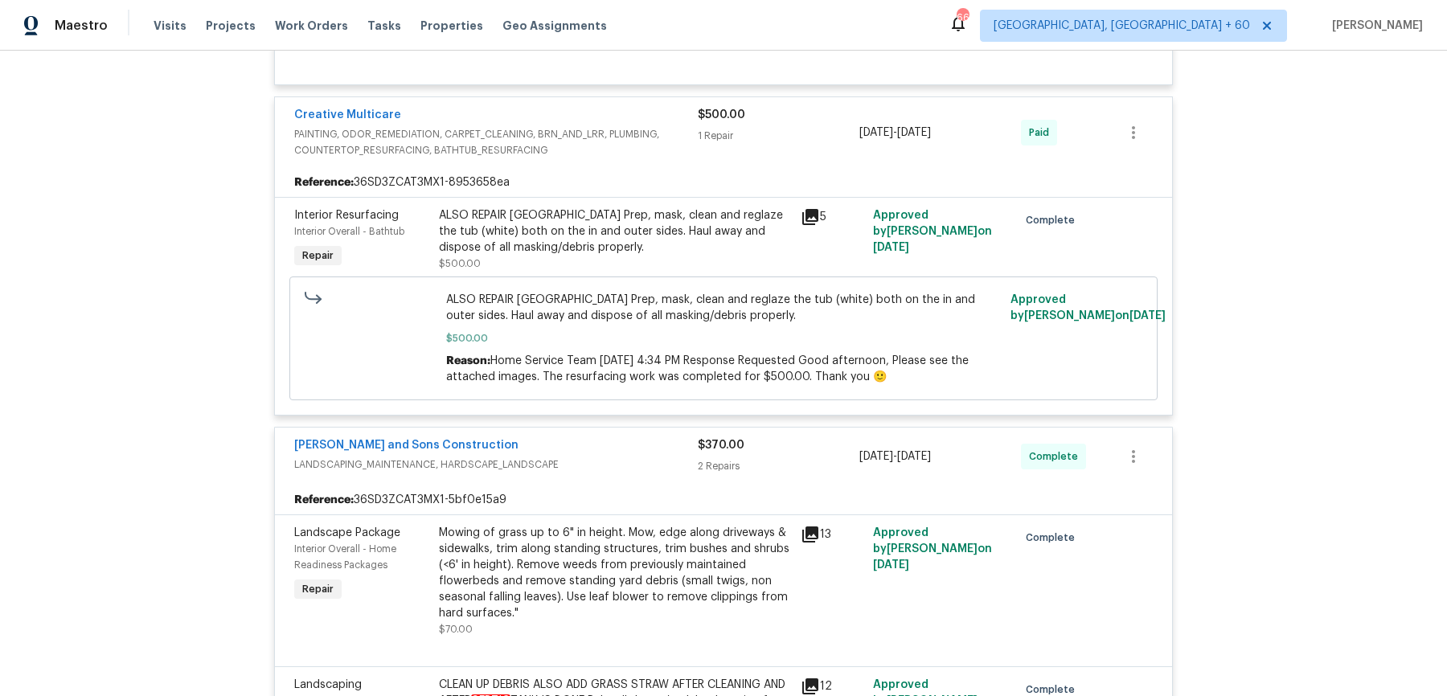
scroll to position [8441, 0]
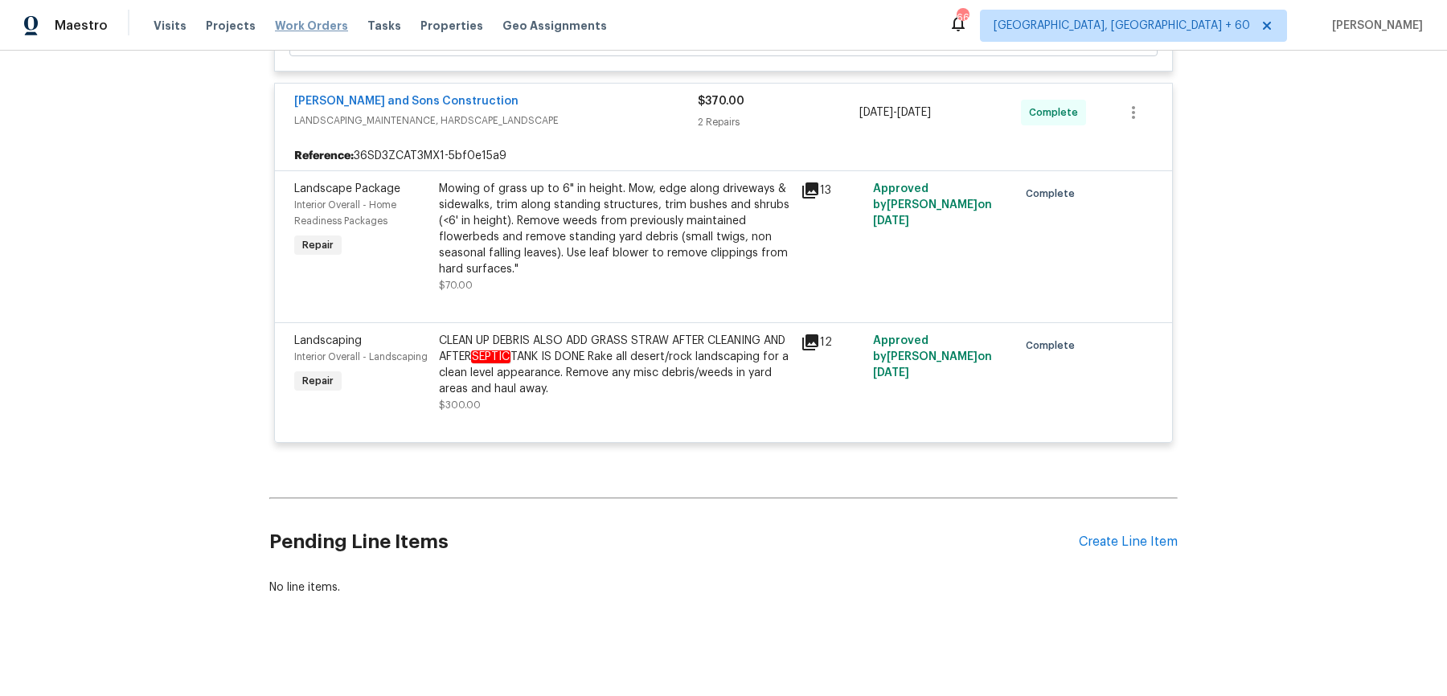
click at [302, 31] on span "Work Orders" at bounding box center [311, 26] width 73 height 16
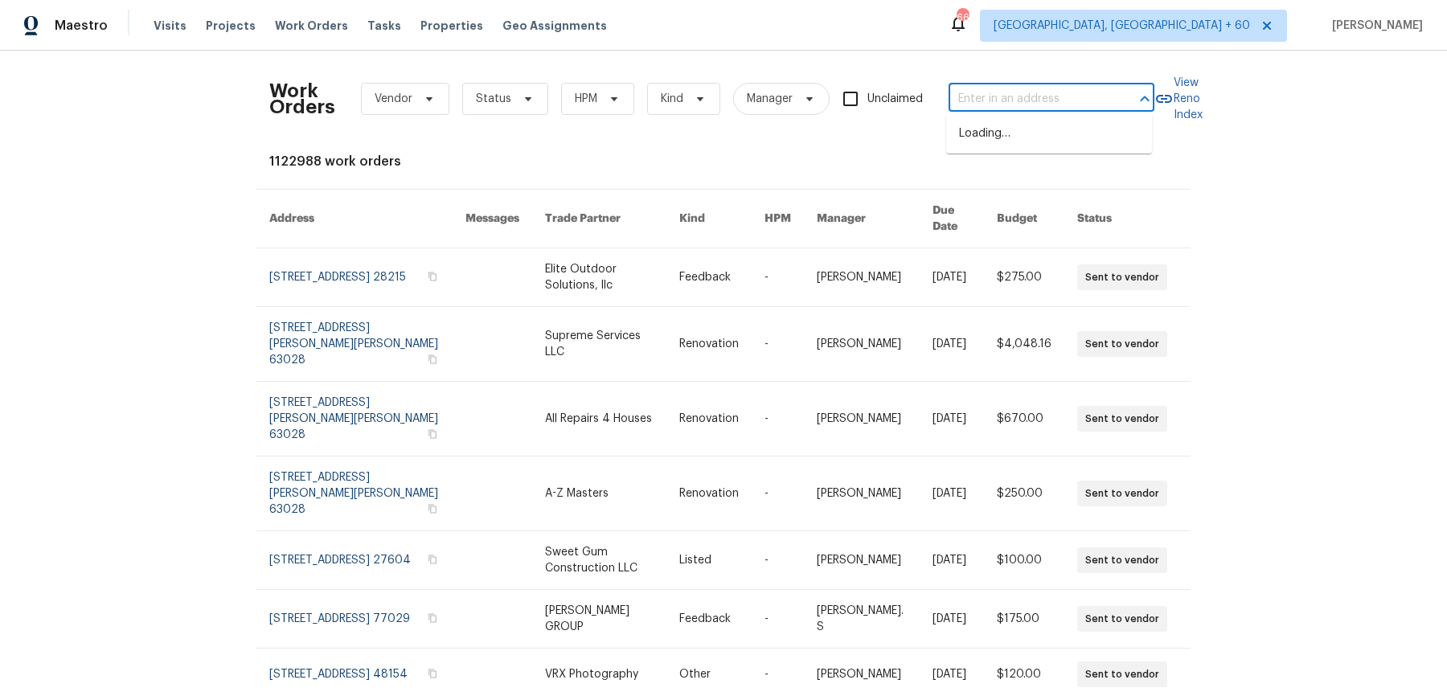
click at [1005, 103] on input "text" at bounding box center [1029, 99] width 161 height 25
paste input "132 Highland Dr Rockmart, GA 30153"
type input "132 Highland Dr Rockmart, GA 30153"
click at [1005, 137] on li "132 Highland Dr, Rockmart, GA 30153" at bounding box center [1049, 134] width 206 height 27
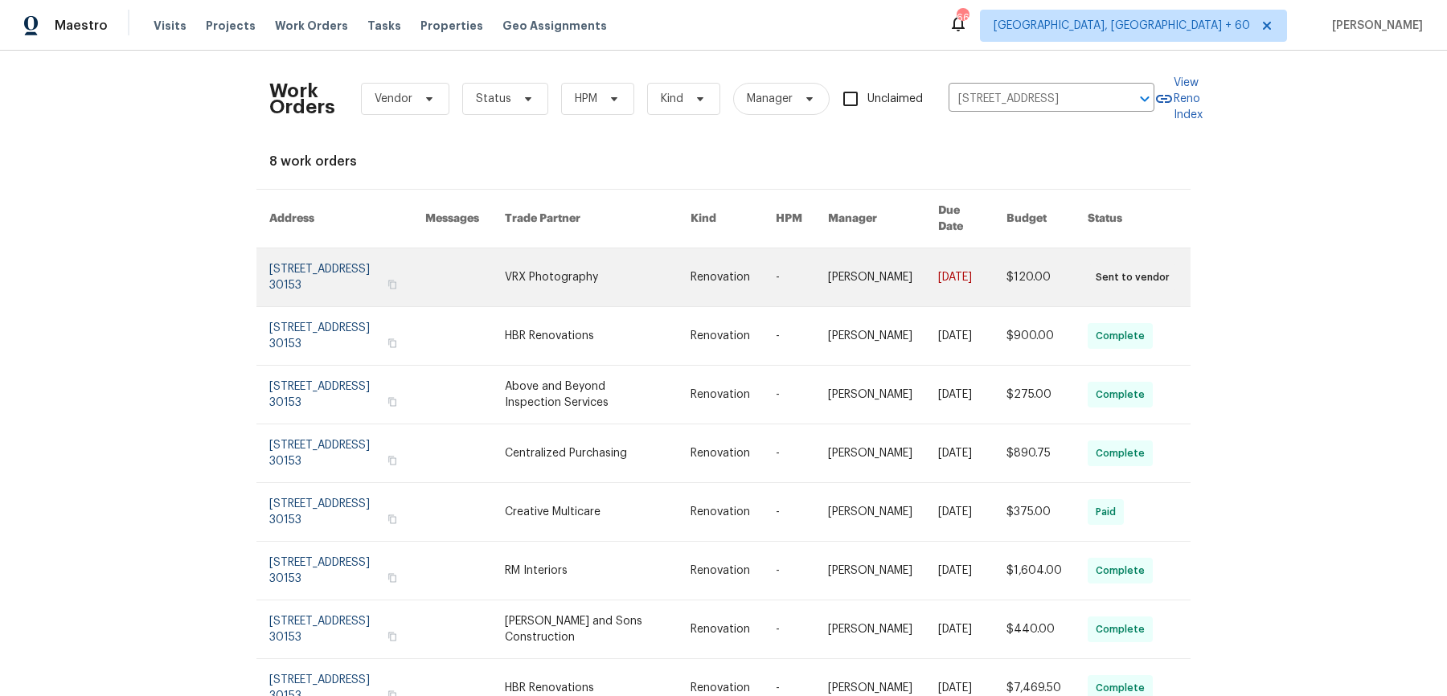
click at [769, 281] on link at bounding box center [733, 277] width 85 height 58
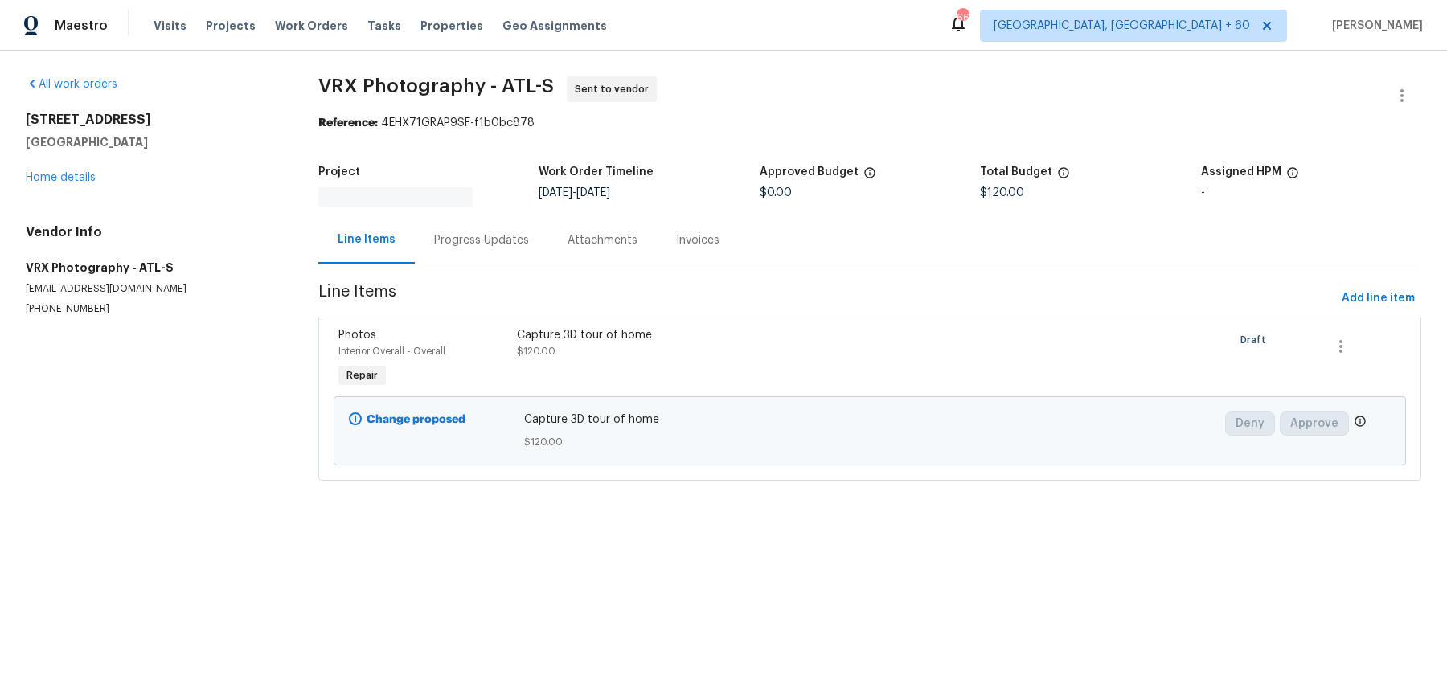
click at [84, 169] on div "132 Highland Dr Rockmart, GA 30153 Home details" at bounding box center [153, 149] width 254 height 74
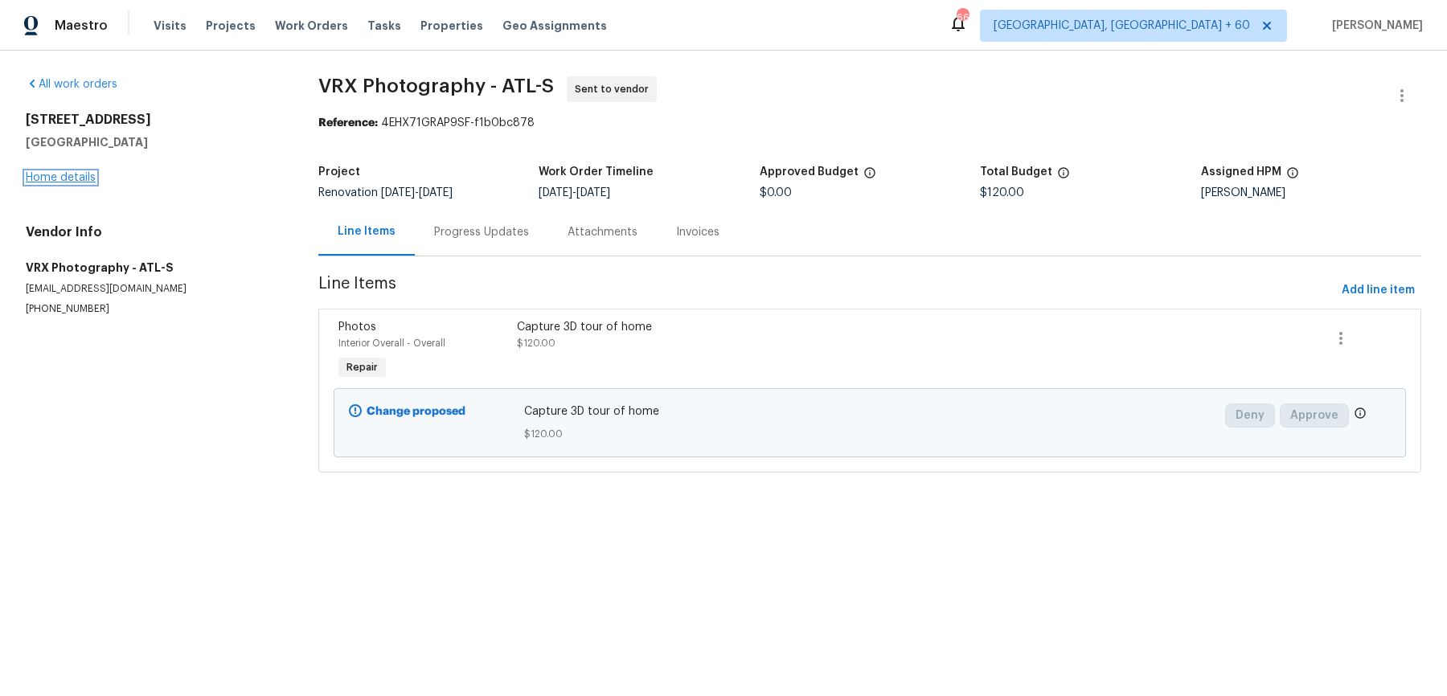
click at [84, 181] on link "Home details" at bounding box center [61, 177] width 70 height 11
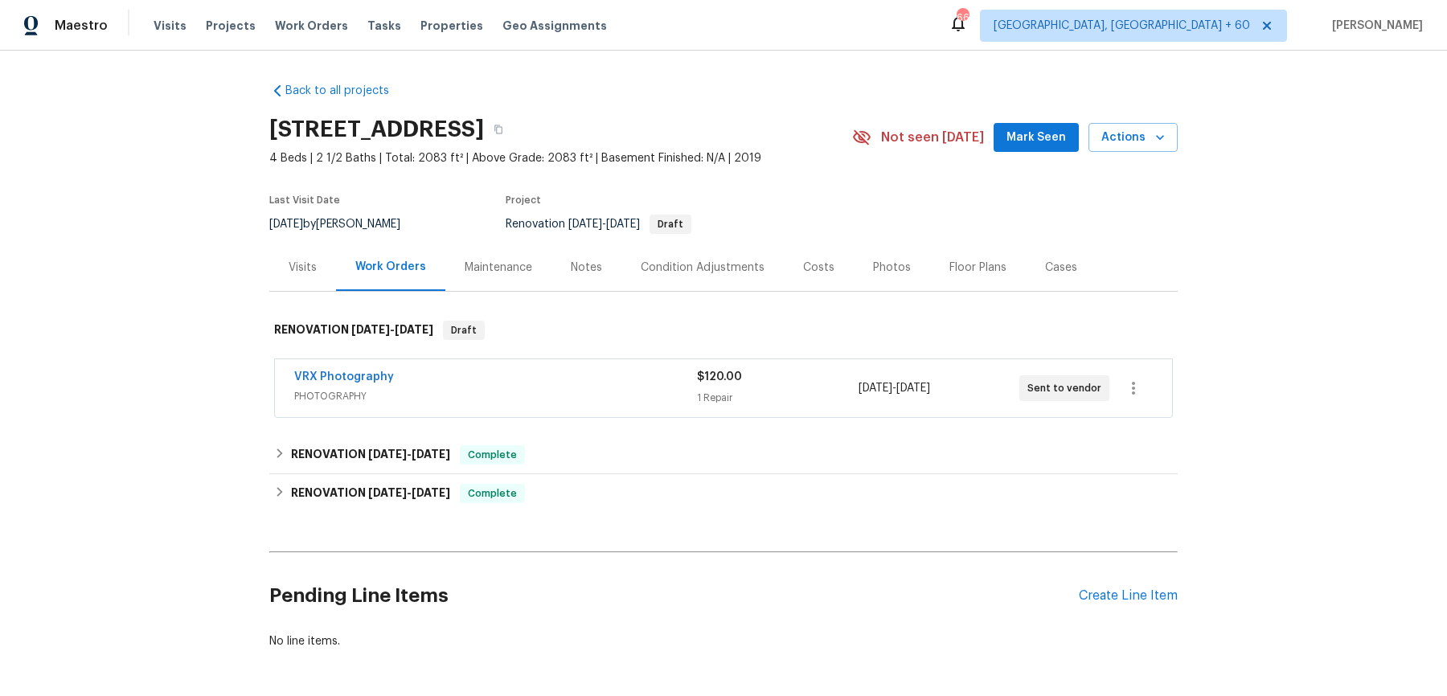
click at [568, 389] on span "PHOTOGRAPHY" at bounding box center [495, 396] width 403 height 16
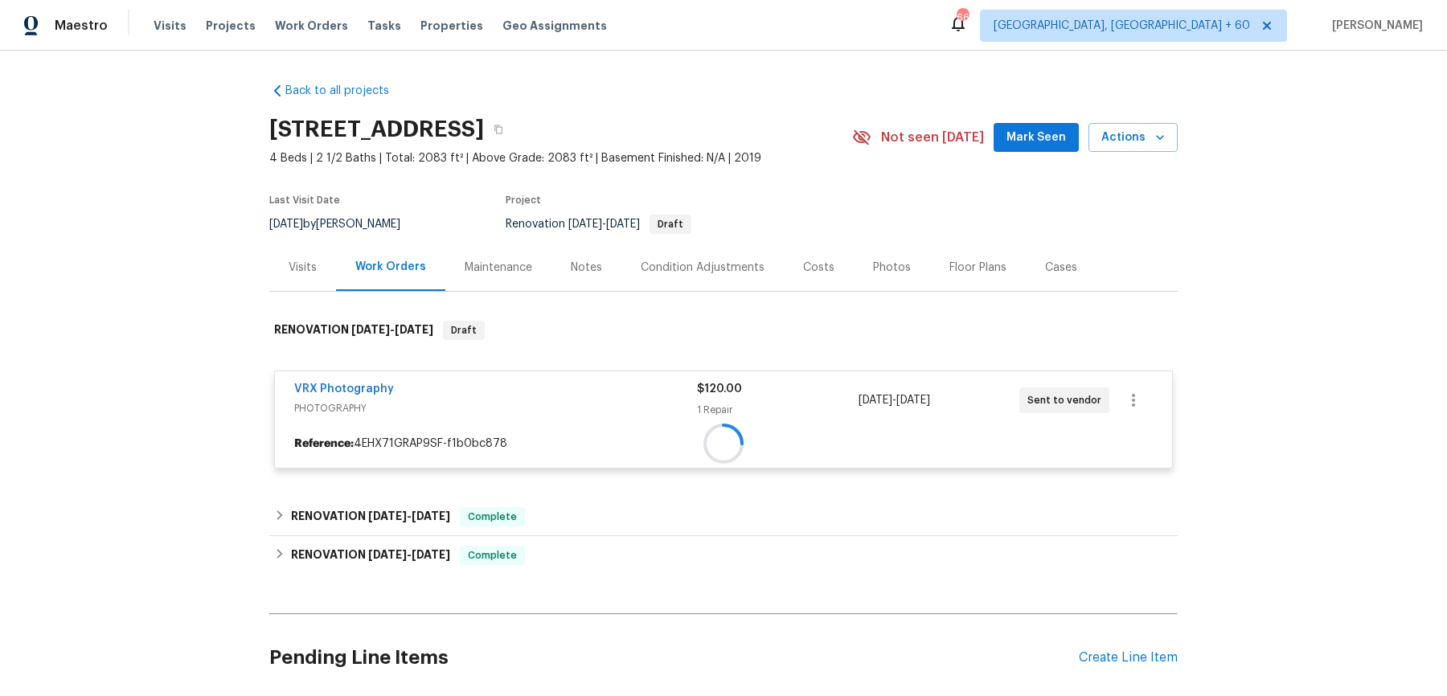
scroll to position [123, 0]
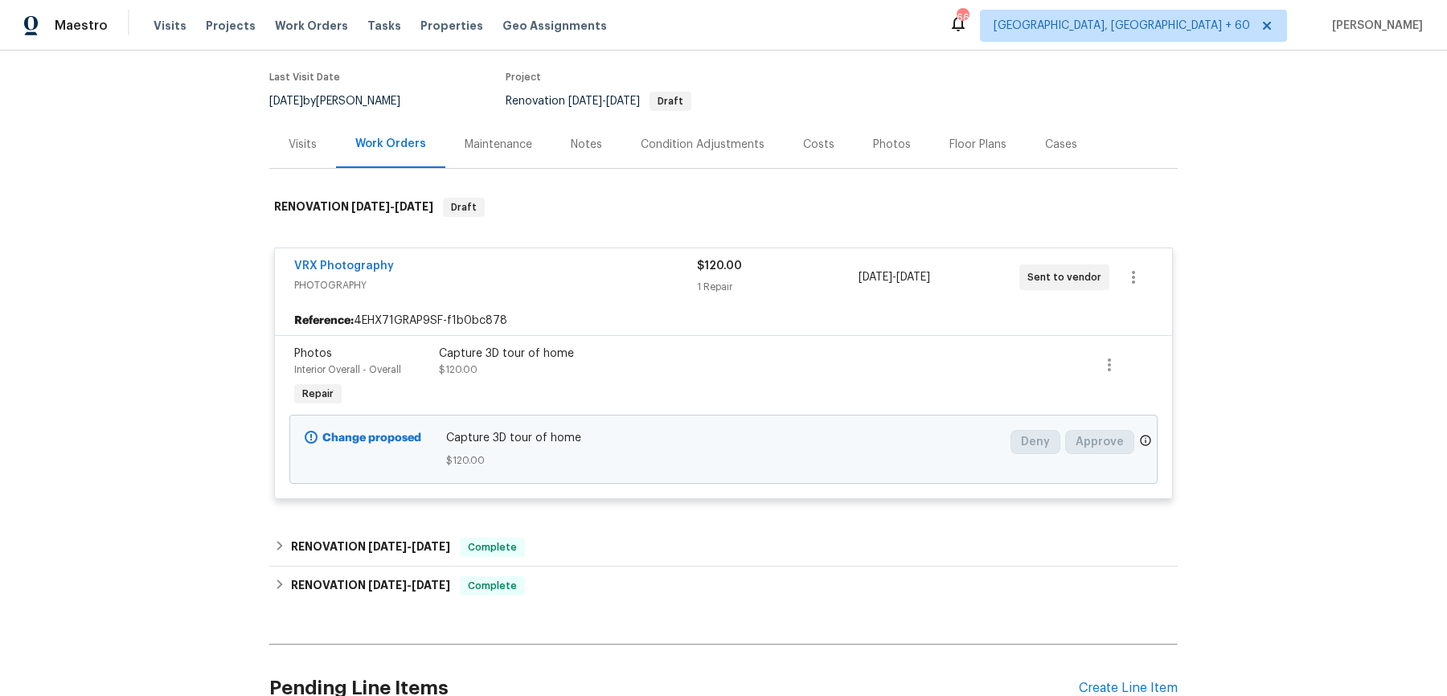
click at [593, 520] on div "Back to all projects 132 Highland Dr, Rockmart, GA 30153 4 Beds | 2 1/2 Baths |…" at bounding box center [723, 351] width 908 height 808
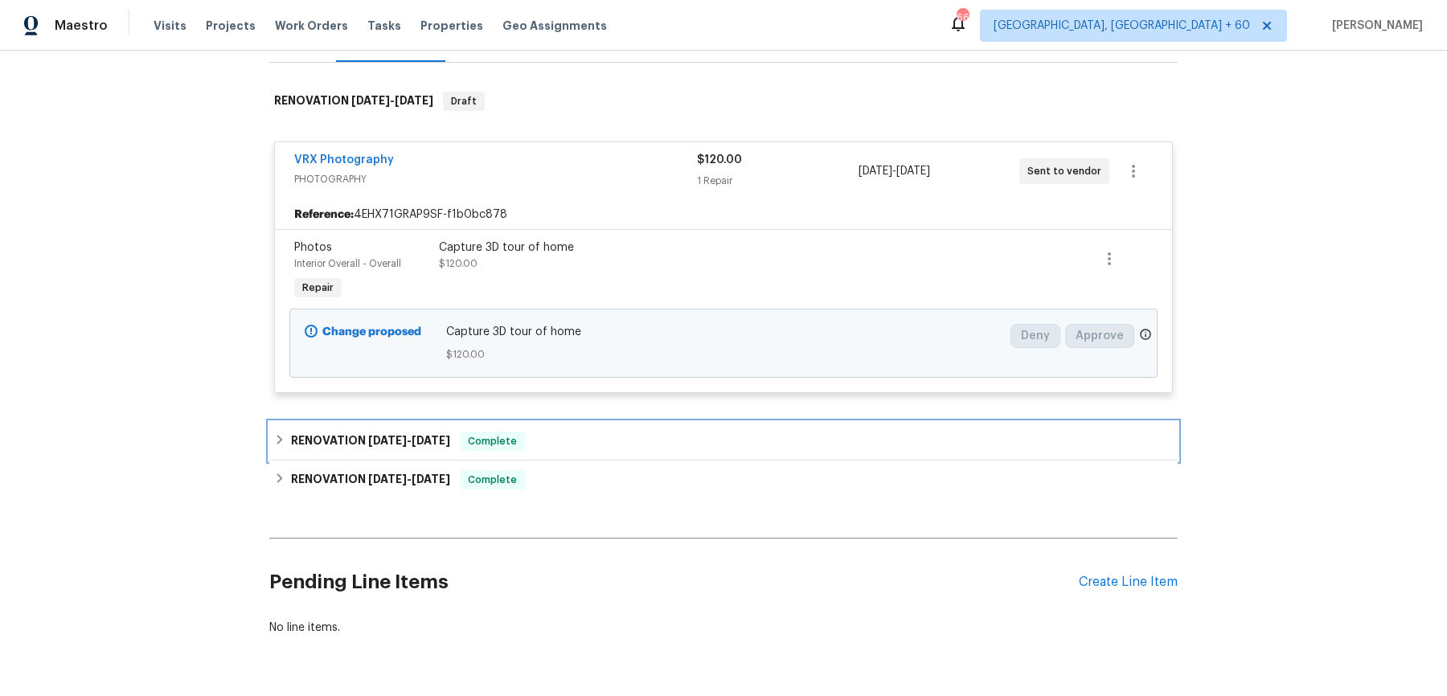
click at [621, 449] on div "RENOVATION 9/24/25 - 9/27/25 Complete" at bounding box center [723, 441] width 908 height 39
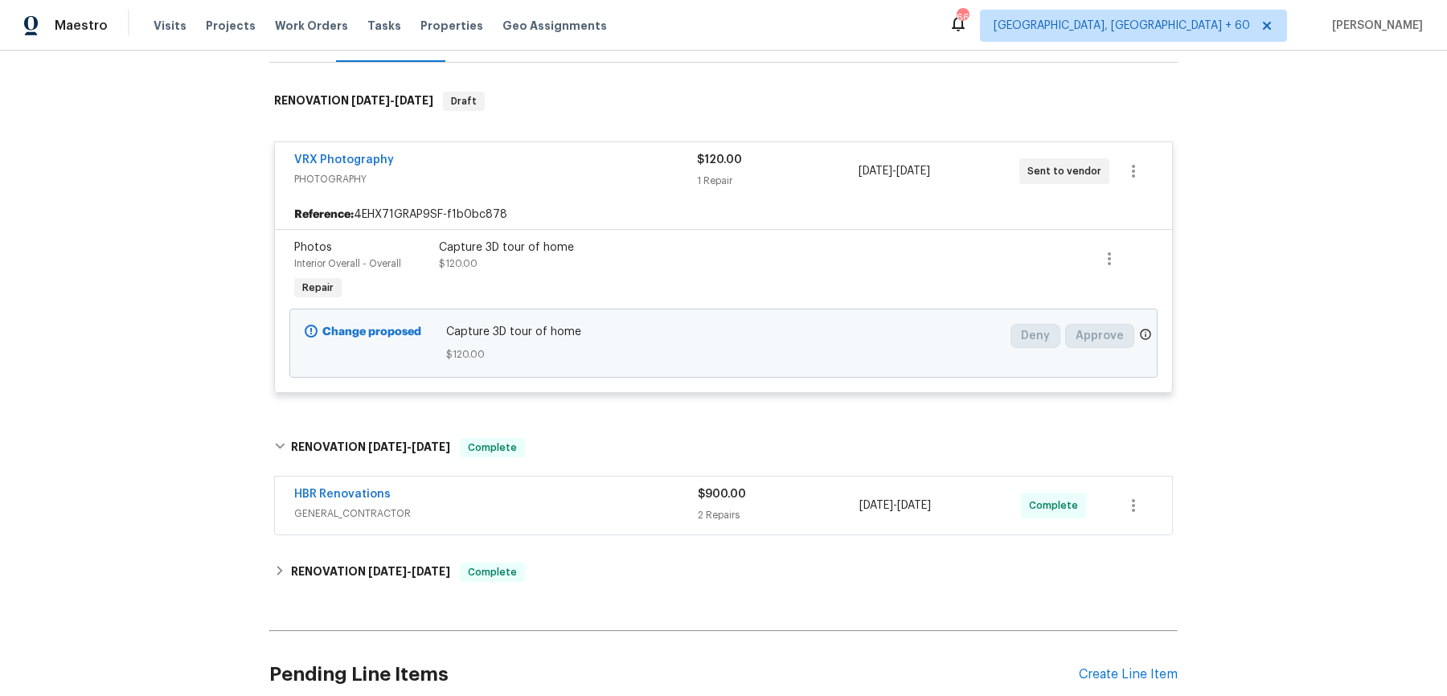
click at [596, 488] on div "HBR Renovations" at bounding box center [496, 495] width 404 height 19
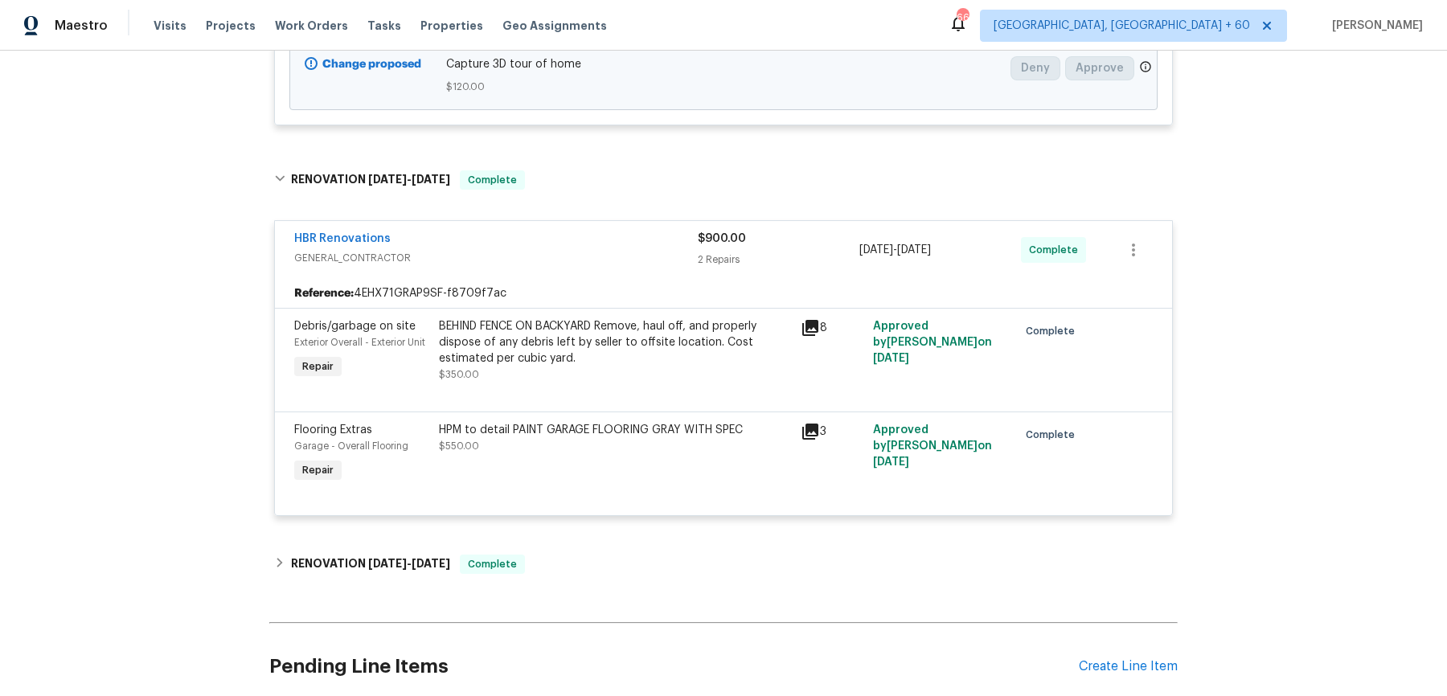
scroll to position [508, 0]
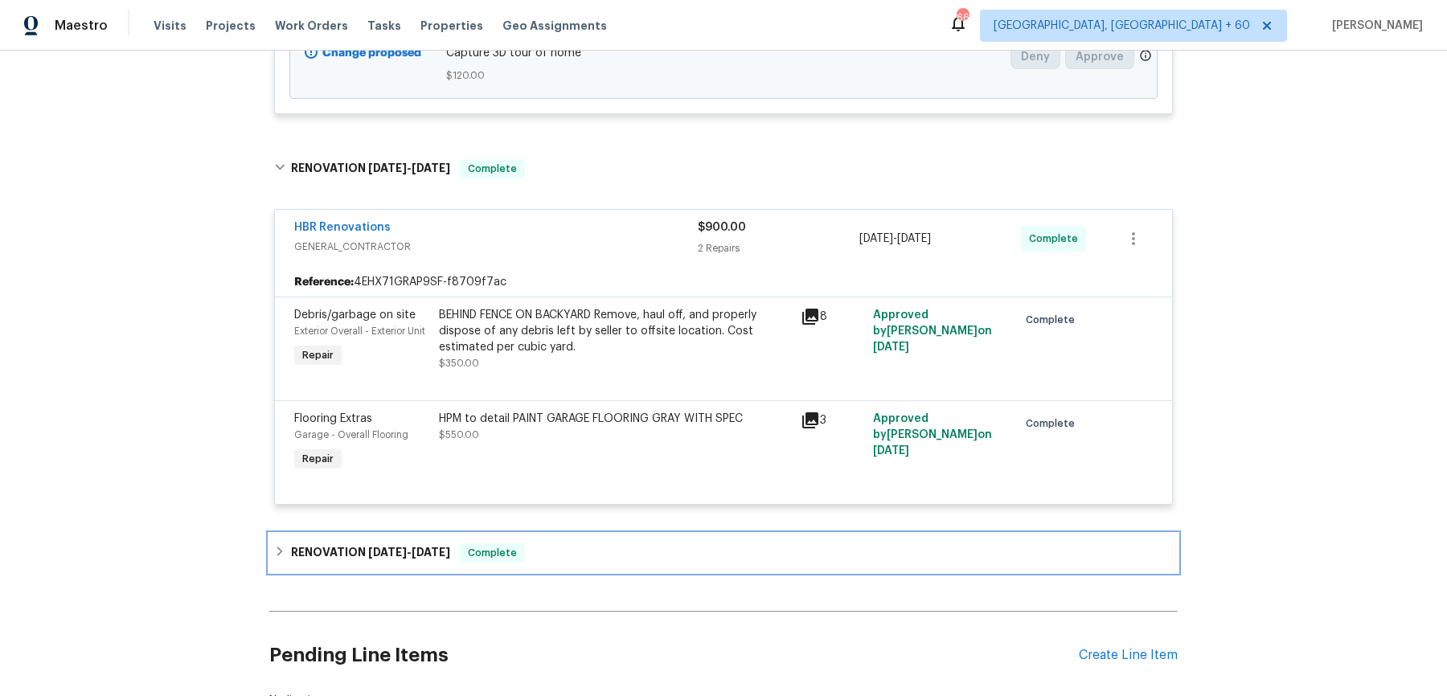
click at [560, 547] on div "RENOVATION 9/15/25 - 9/23/25 Complete" at bounding box center [723, 552] width 899 height 19
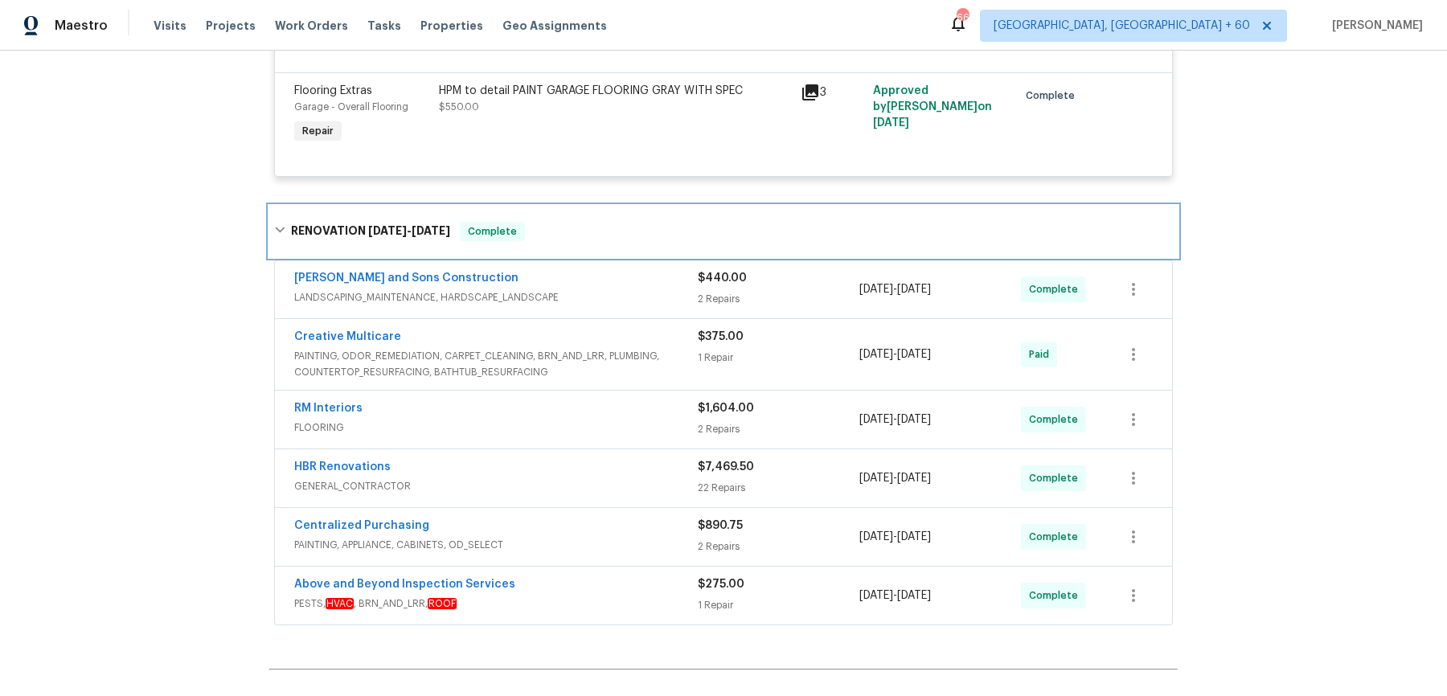
scroll to position [853, 0]
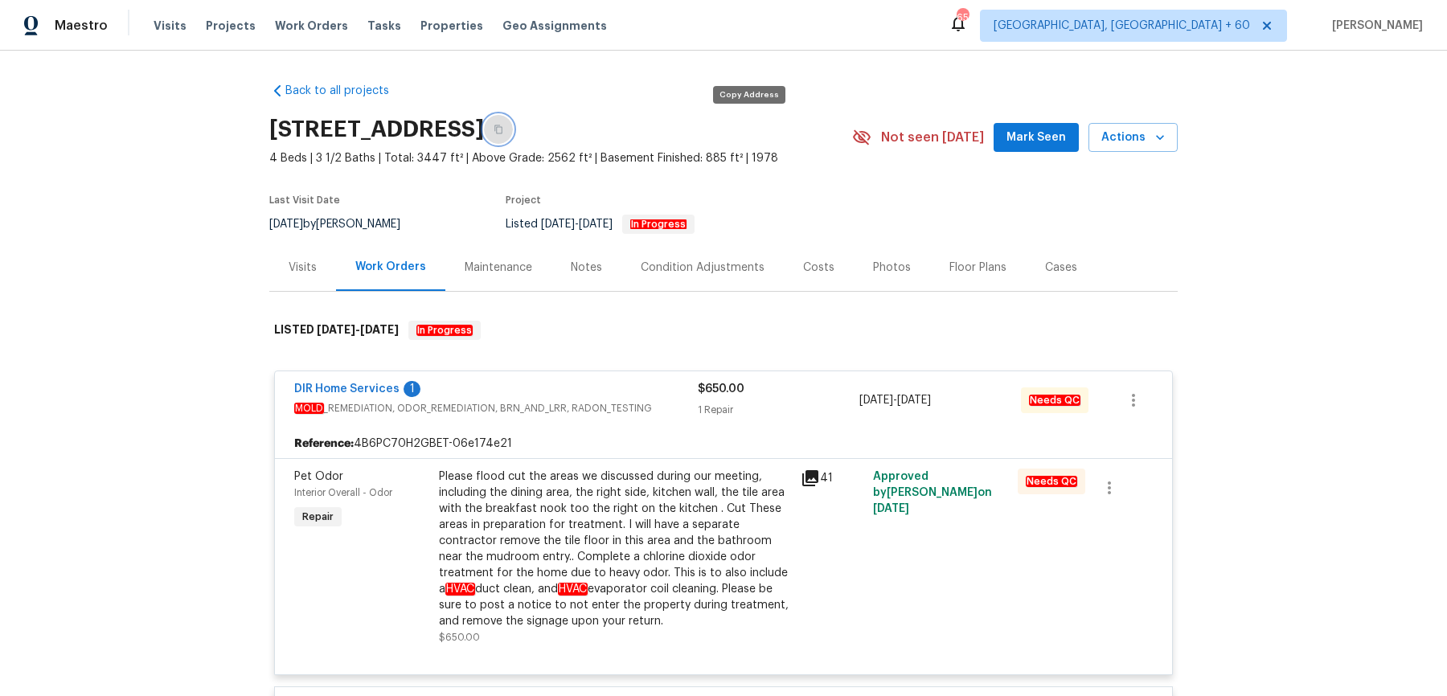
click at [513, 134] on button "button" at bounding box center [498, 129] width 29 height 29
